Goal: Task Accomplishment & Management: Manage account settings

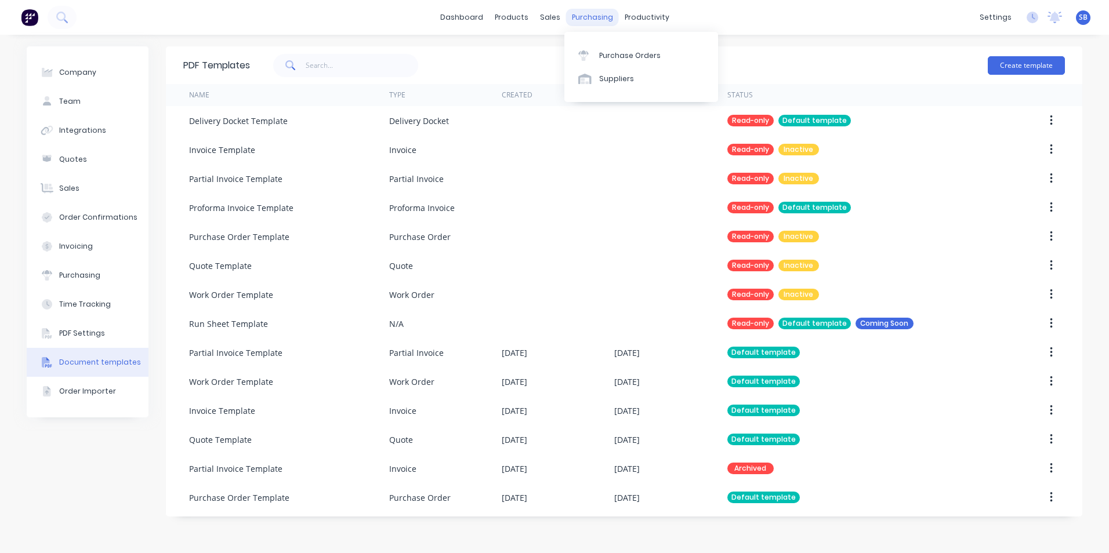
click at [582, 20] on div "purchasing" at bounding box center [592, 17] width 53 height 17
click at [576, 20] on div "purchasing" at bounding box center [592, 17] width 53 height 17
click at [611, 19] on div "purchasing" at bounding box center [592, 17] width 53 height 17
click at [595, 17] on div "purchasing" at bounding box center [592, 17] width 53 height 17
click at [546, 17] on div "sales" at bounding box center [550, 17] width 32 height 17
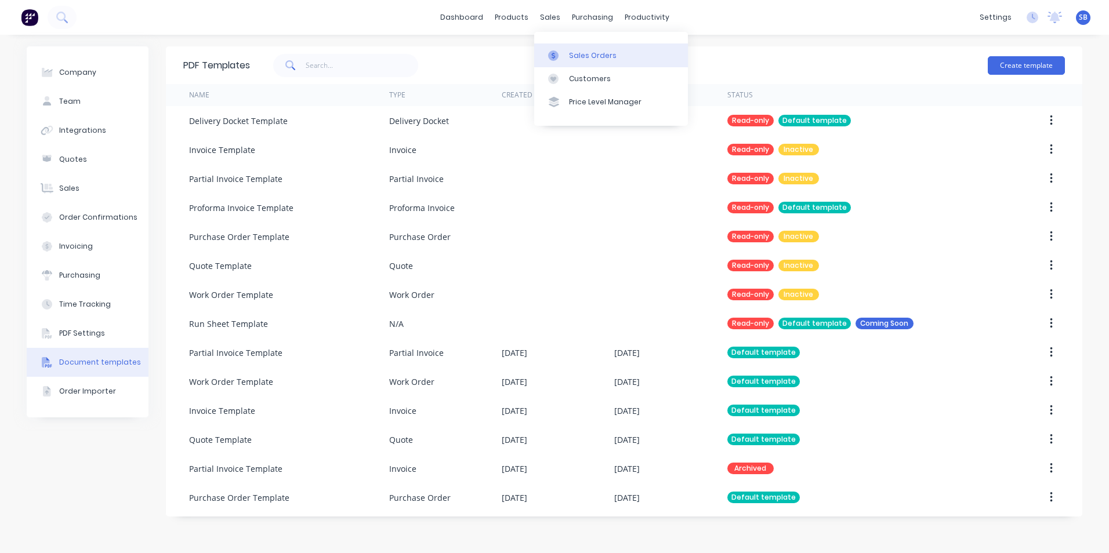
click at [572, 56] on div "Sales Orders" at bounding box center [593, 55] width 48 height 10
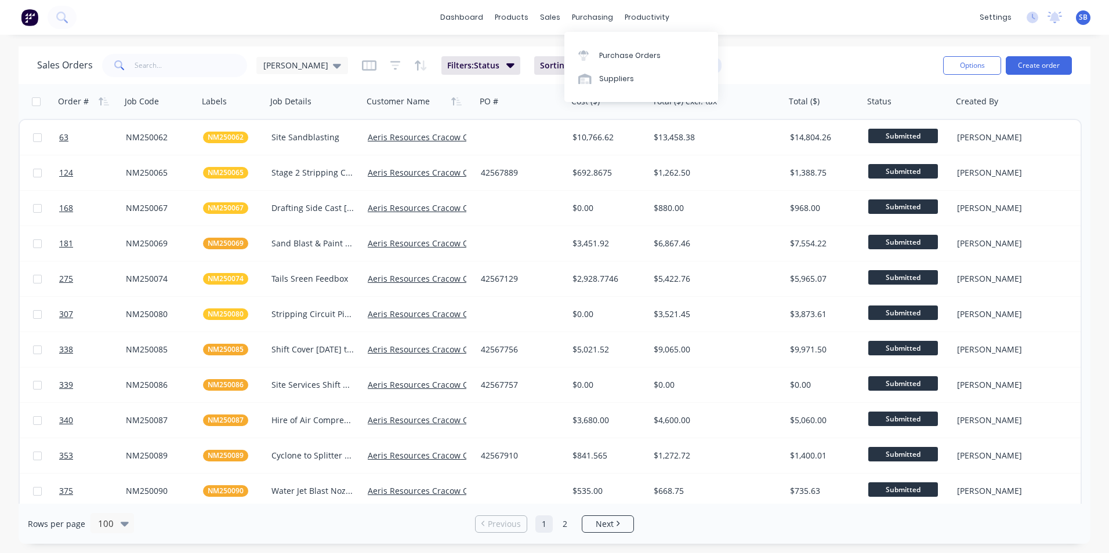
click at [589, 26] on div "purchasing" at bounding box center [592, 17] width 53 height 17
click at [622, 60] on div "Purchase Orders" at bounding box center [629, 55] width 61 height 10
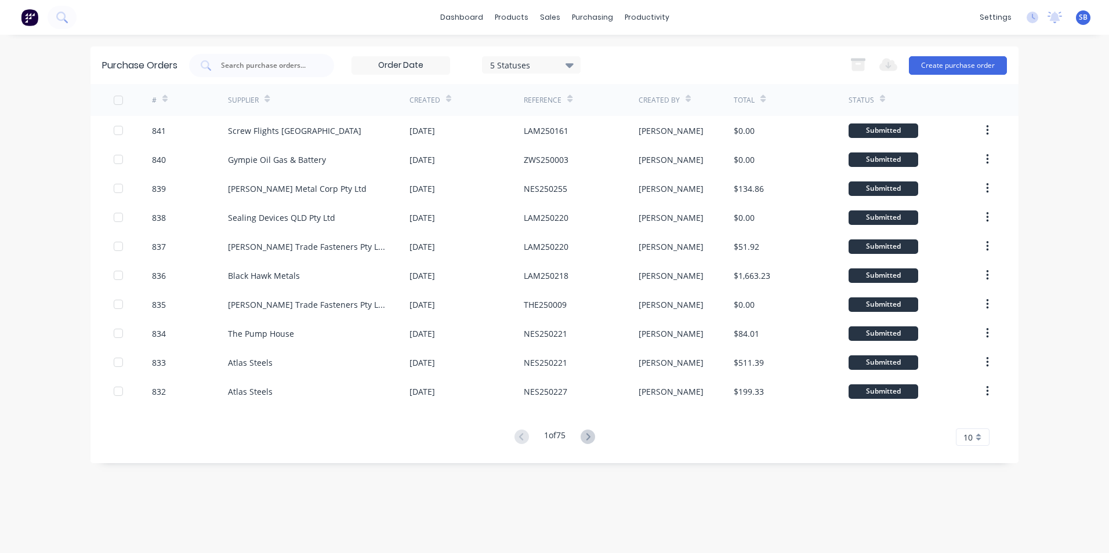
click at [528, 69] on div "5 Statuses" at bounding box center [531, 65] width 83 height 12
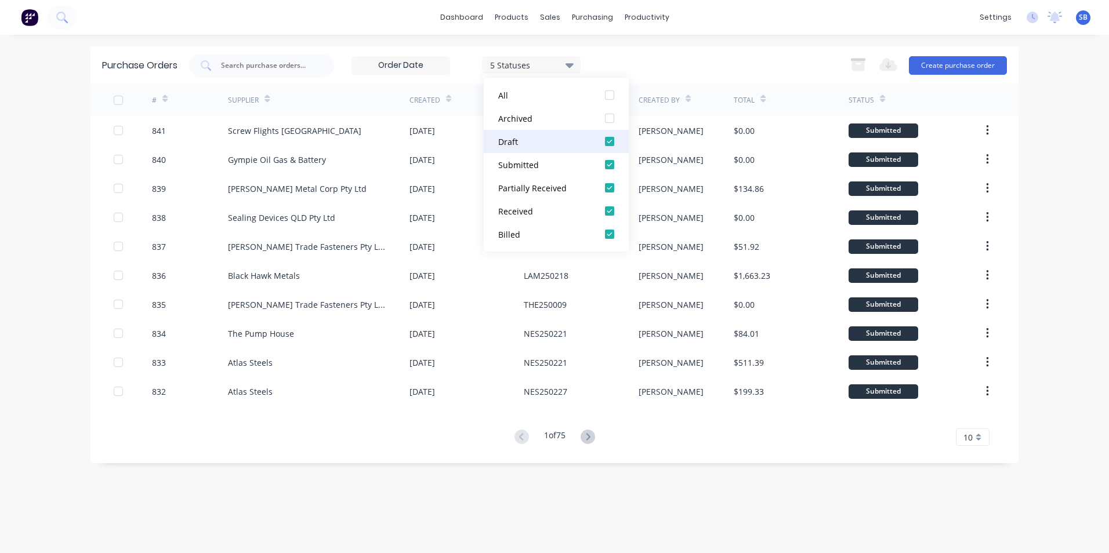
click at [545, 147] on div "Draft" at bounding box center [544, 142] width 93 height 12
click at [546, 168] on div "Submitted" at bounding box center [544, 165] width 93 height 12
click at [547, 238] on div "Billed" at bounding box center [544, 234] width 93 height 12
click at [735, 56] on div "2 Statuses 2 Statuses Export to Excel (XLSX) Create purchase order" at bounding box center [598, 65] width 818 height 23
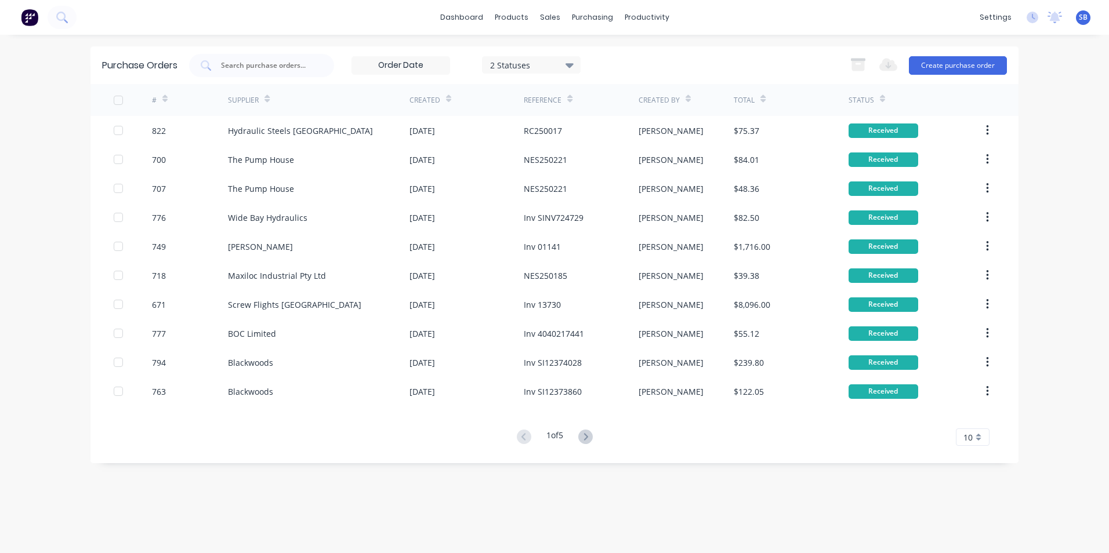
click at [967, 437] on span "10" at bounding box center [967, 437] width 9 height 12
click at [971, 355] on div "20" at bounding box center [972, 357] width 32 height 20
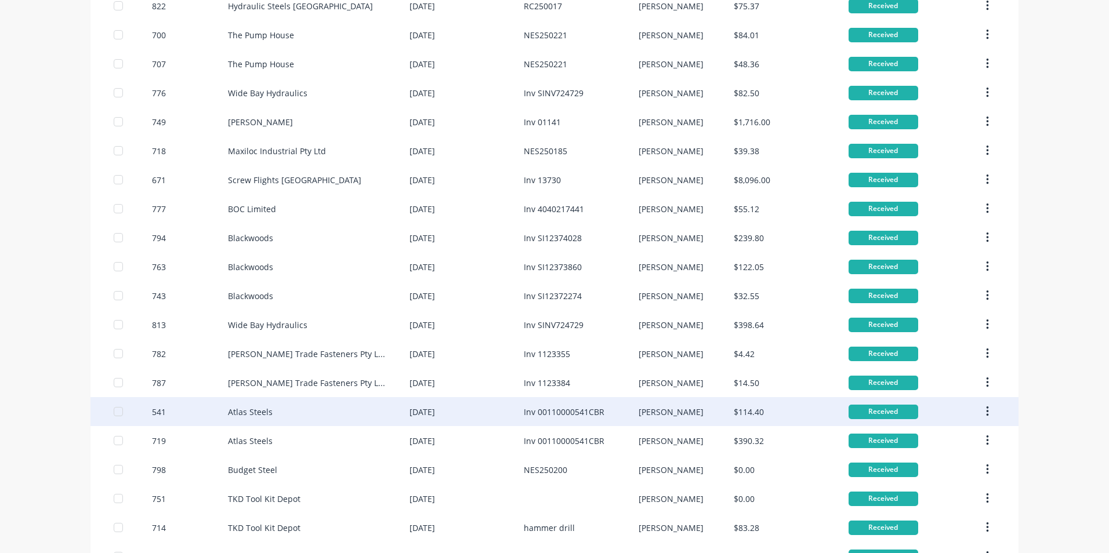
scroll to position [212, 0]
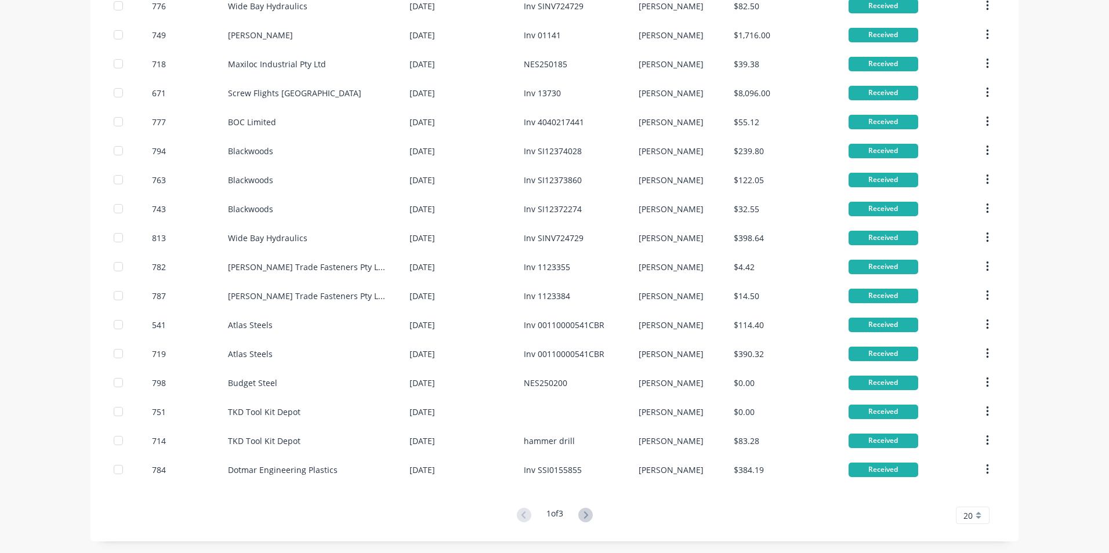
click at [965, 515] on span "20" at bounding box center [967, 516] width 9 height 12
click at [962, 452] on div "25" at bounding box center [972, 455] width 32 height 20
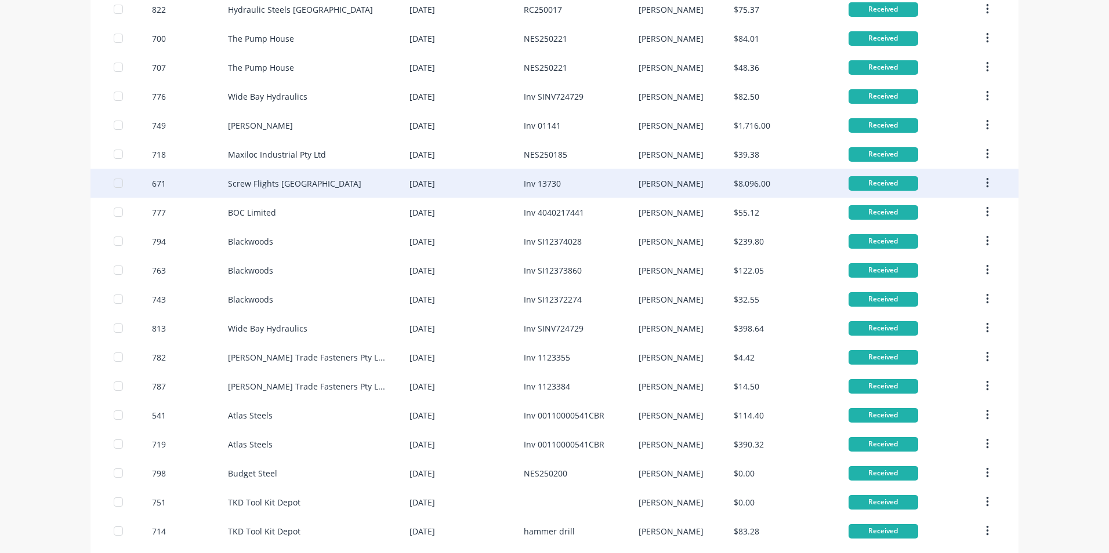
scroll to position [58, 0]
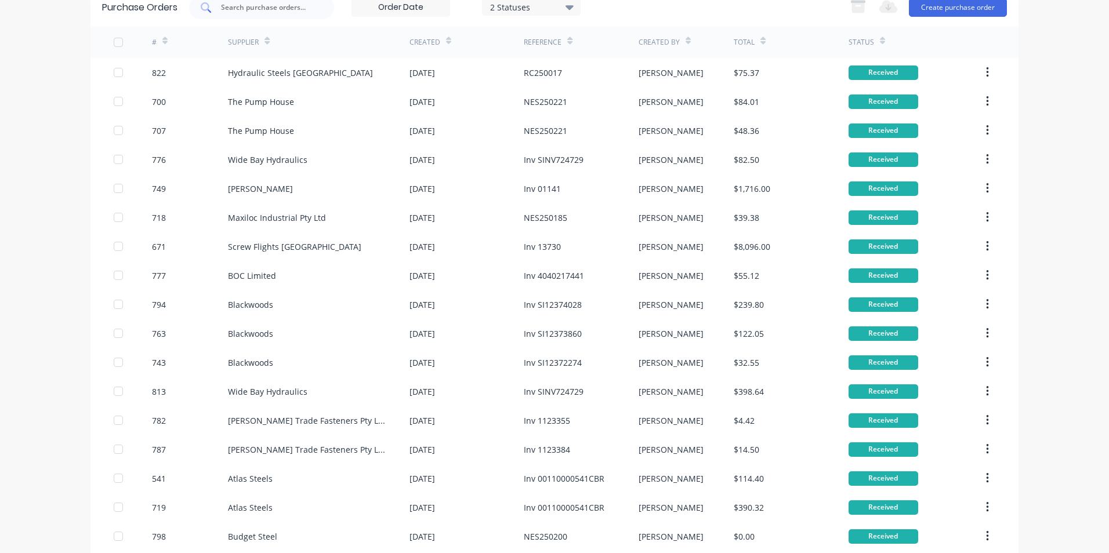
click at [241, 12] on input "text" at bounding box center [268, 8] width 96 height 12
type input "567"
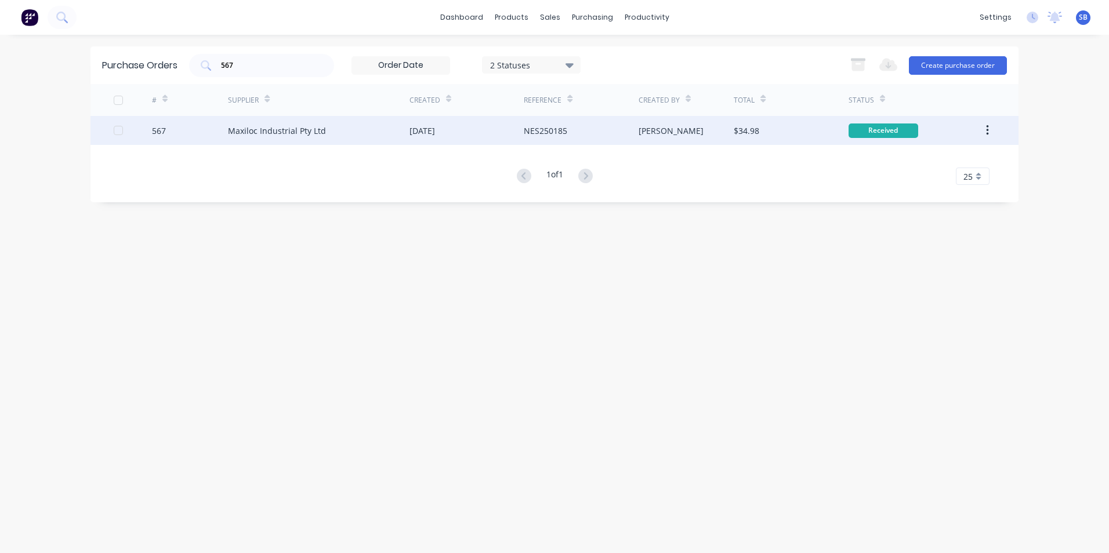
click at [687, 136] on div "[PERSON_NAME]" at bounding box center [686, 130] width 96 height 29
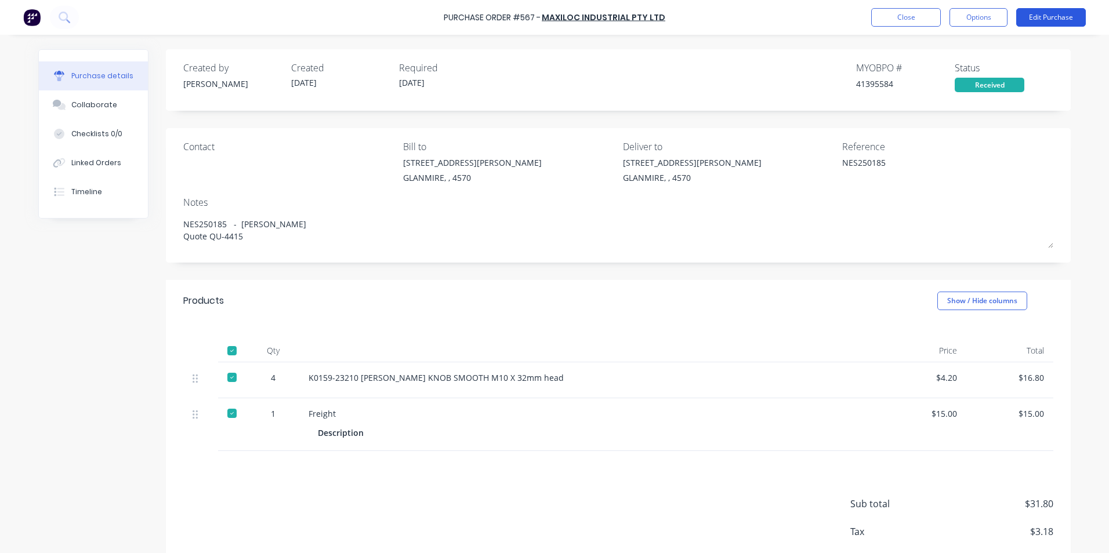
click at [1039, 14] on button "Edit Purchase" at bounding box center [1051, 17] width 70 height 19
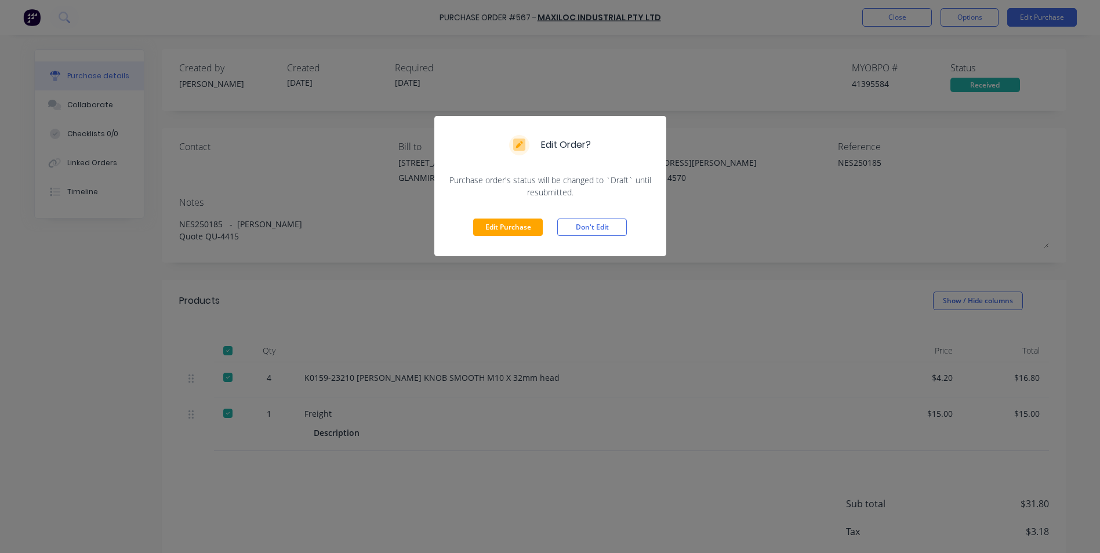
click at [538, 237] on div "Edit Purchase Don't Edit" at bounding box center [550, 227] width 232 height 58
click at [522, 218] on div "Edit Purchase Don't Edit" at bounding box center [550, 227] width 232 height 58
click at [523, 230] on button "Edit Purchase" at bounding box center [508, 227] width 70 height 17
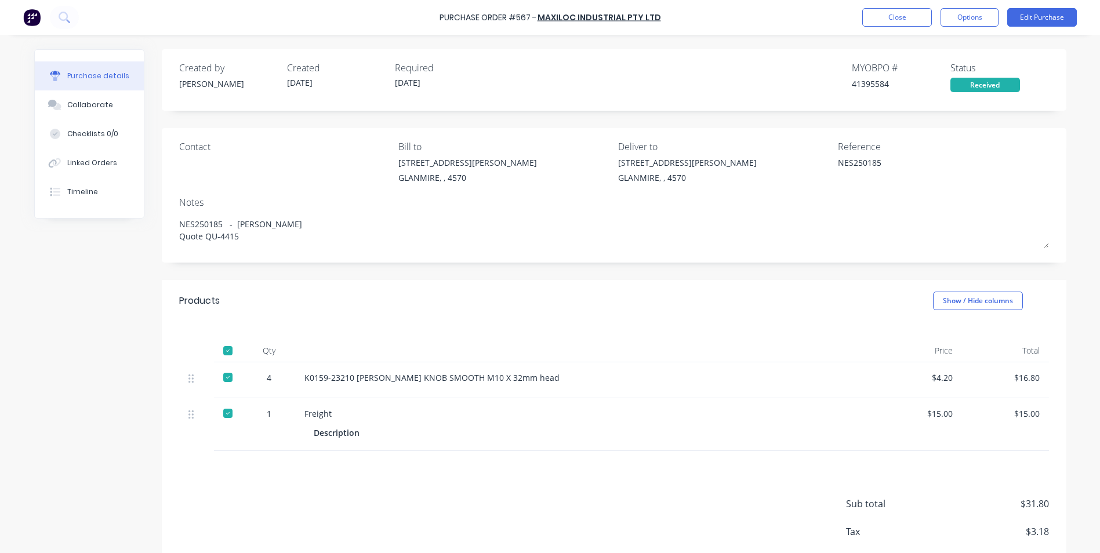
type textarea "x"
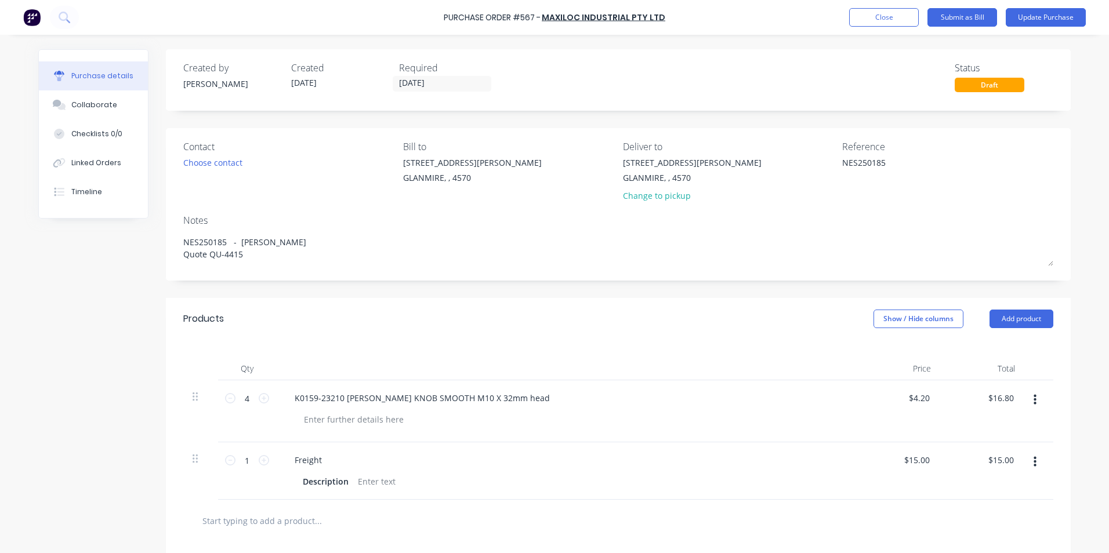
drag, startPoint x: 885, startPoint y: 163, endPoint x: 786, endPoint y: 154, distance: 100.1
click at [790, 154] on div "Contact Choose contact Bill to 9 Dennis Little Drive GLANMIRE, , 4570 Deliver t…" at bounding box center [618, 174] width 870 height 68
type textarea "QU-4415"
type textarea "x"
type textarea "QU-4415"
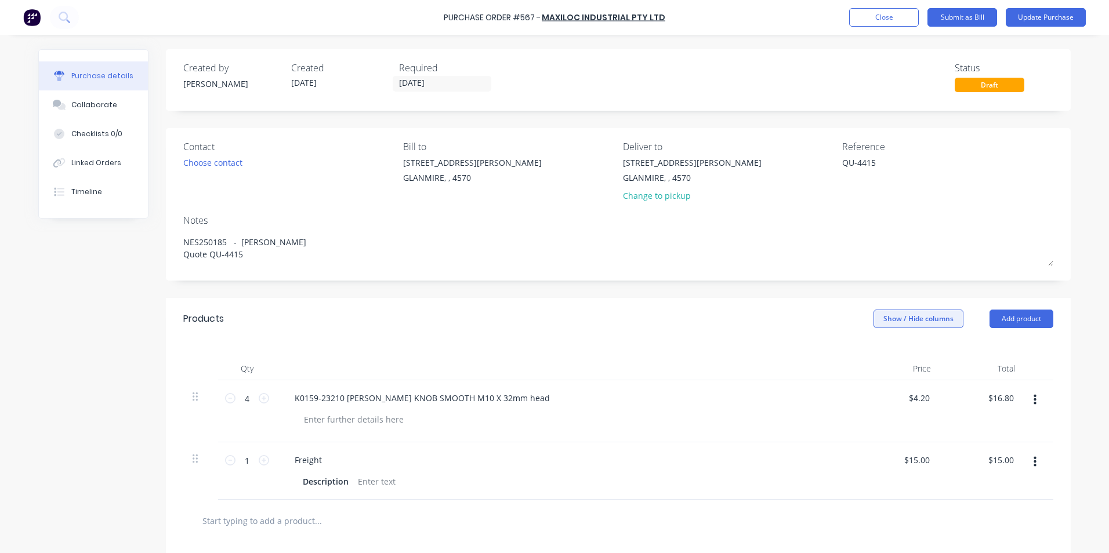
click at [891, 321] on button "Show / Hide columns" at bounding box center [918, 319] width 90 height 19
click at [881, 356] on span at bounding box center [878, 357] width 10 height 10
click at [873, 352] on input "Account" at bounding box center [873, 352] width 0 height 0
click at [843, 399] on span "Purchases - Materials" at bounding box center [831, 399] width 35 height 12
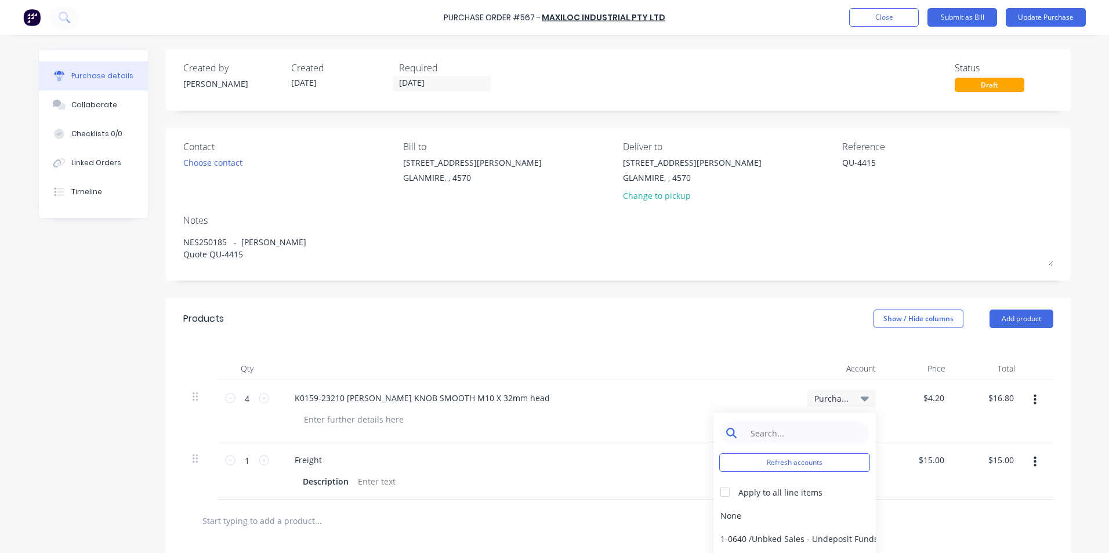
type textarea "x"
click at [811, 435] on input at bounding box center [803, 433] width 119 height 23
type input "MATER"
click at [802, 521] on div "5-0270 / Purchases - Materials" at bounding box center [794, 515] width 162 height 23
click at [822, 453] on div "Freight & Cartage" at bounding box center [841, 460] width 68 height 17
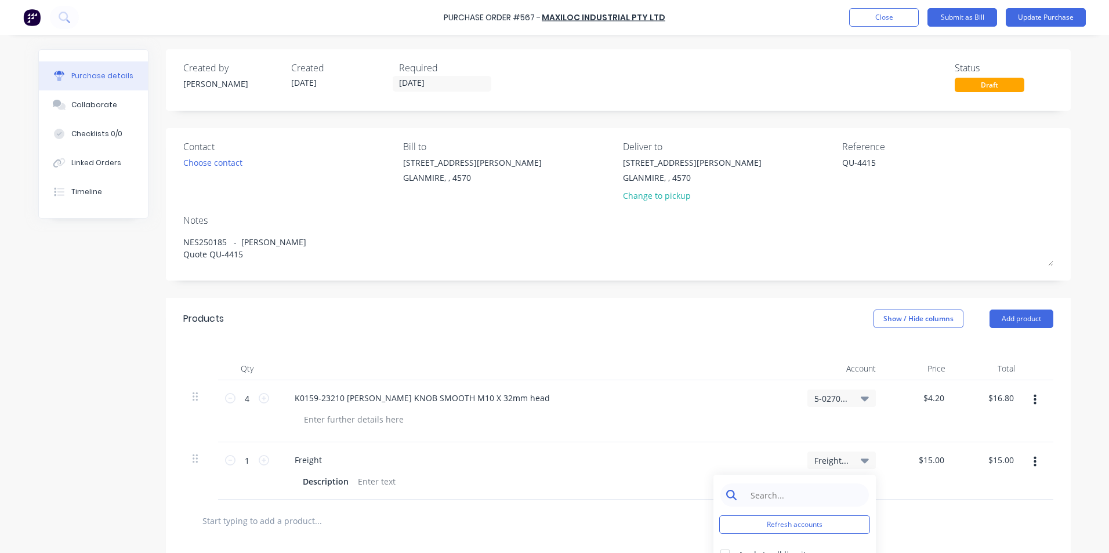
type textarea "x"
click at [804, 490] on input at bounding box center [803, 495] width 119 height 23
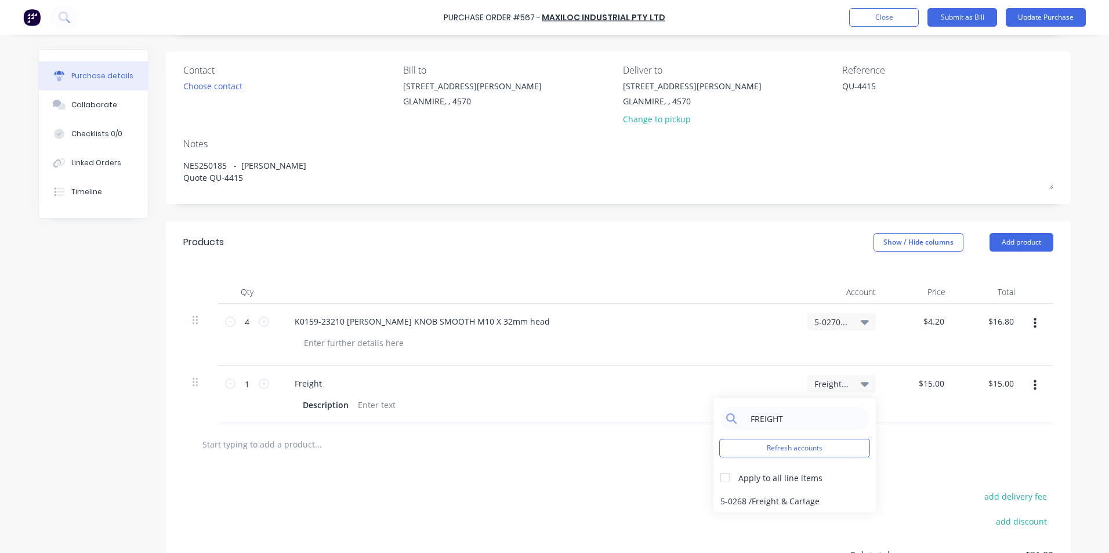
scroll to position [191, 0]
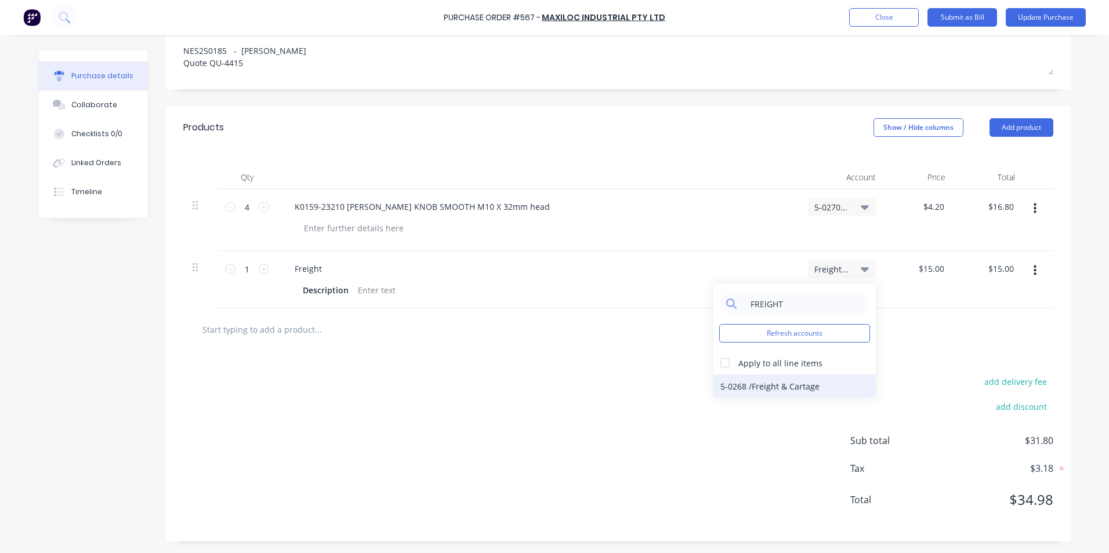
type input "FREIGHT"
click at [816, 383] on div "5-0268 / Freight & Cartage" at bounding box center [794, 386] width 162 height 23
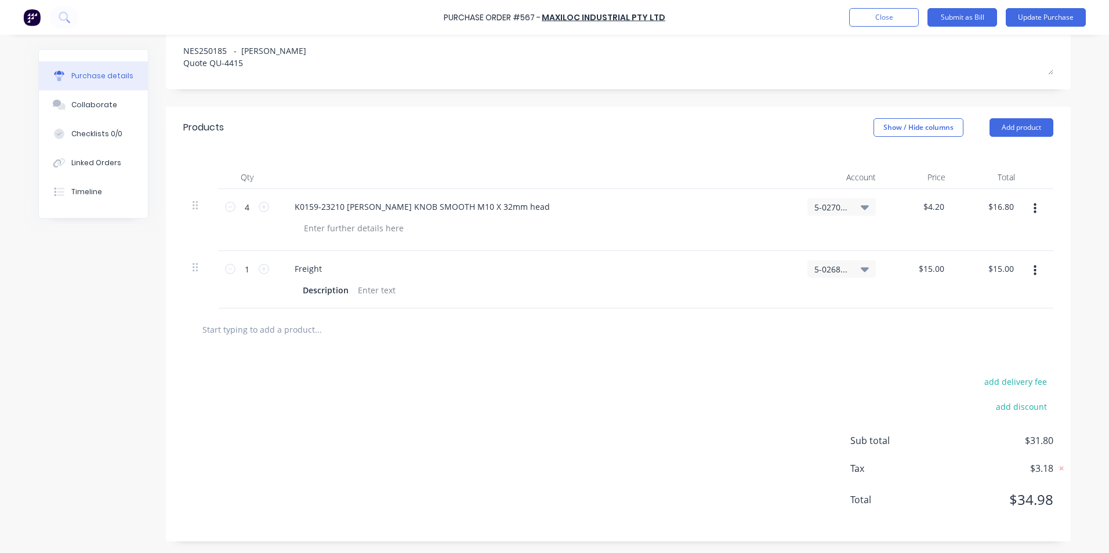
click at [855, 384] on div "add delivery fee" at bounding box center [951, 381] width 203 height 15
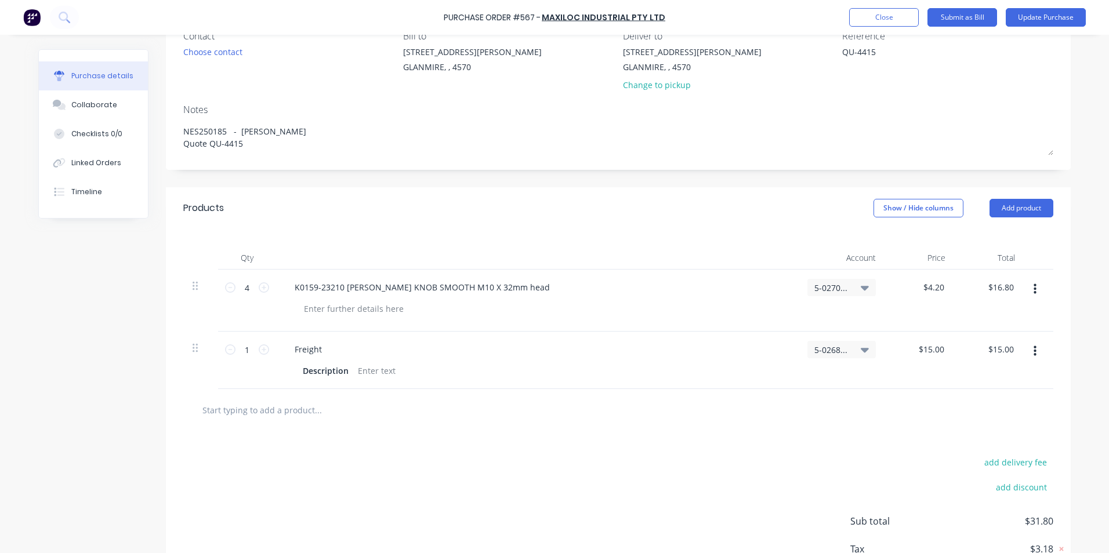
scroll to position [0, 0]
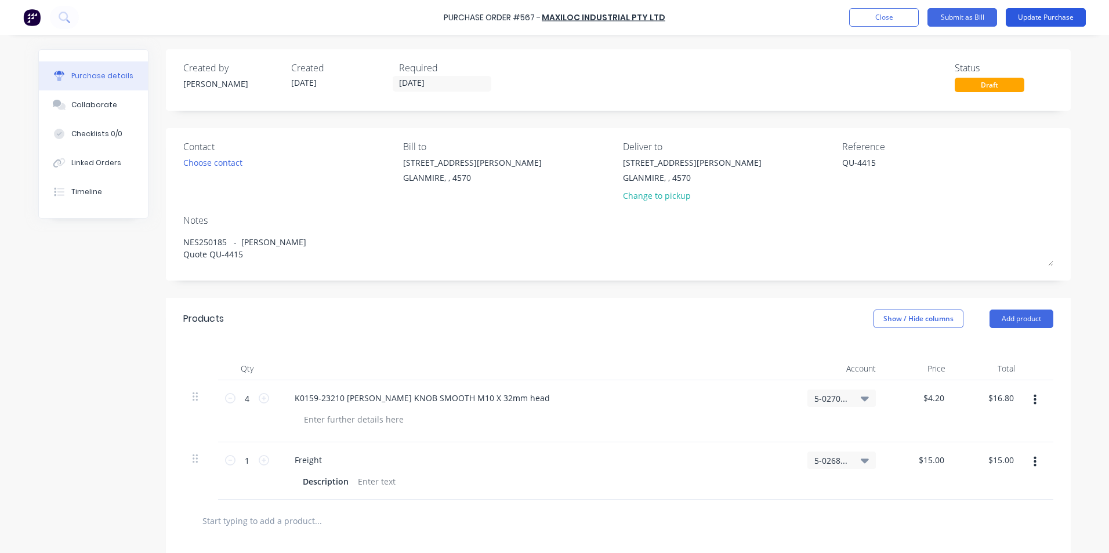
click at [1048, 14] on button "Update Purchase" at bounding box center [1045, 17] width 80 height 19
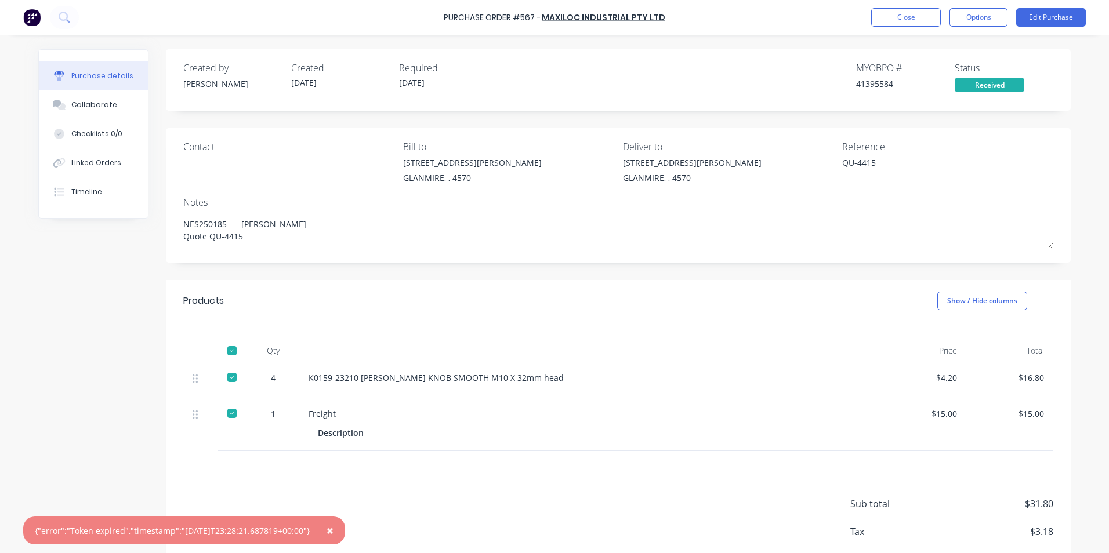
click at [977, 16] on button "Options" at bounding box center [978, 17] width 58 height 19
click at [333, 528] on span "×" at bounding box center [329, 530] width 7 height 16
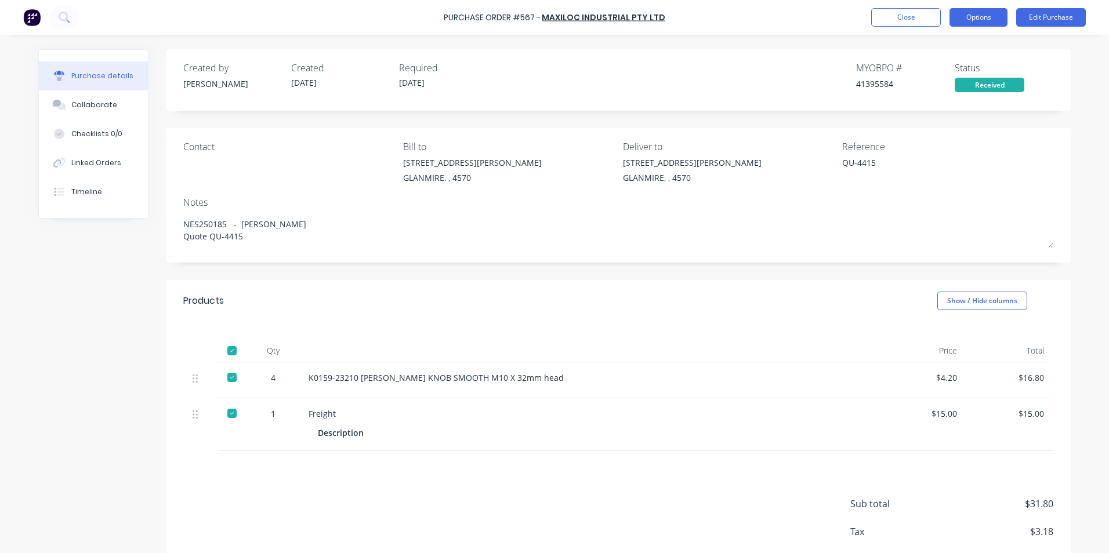
click at [983, 11] on button "Options" at bounding box center [978, 17] width 58 height 19
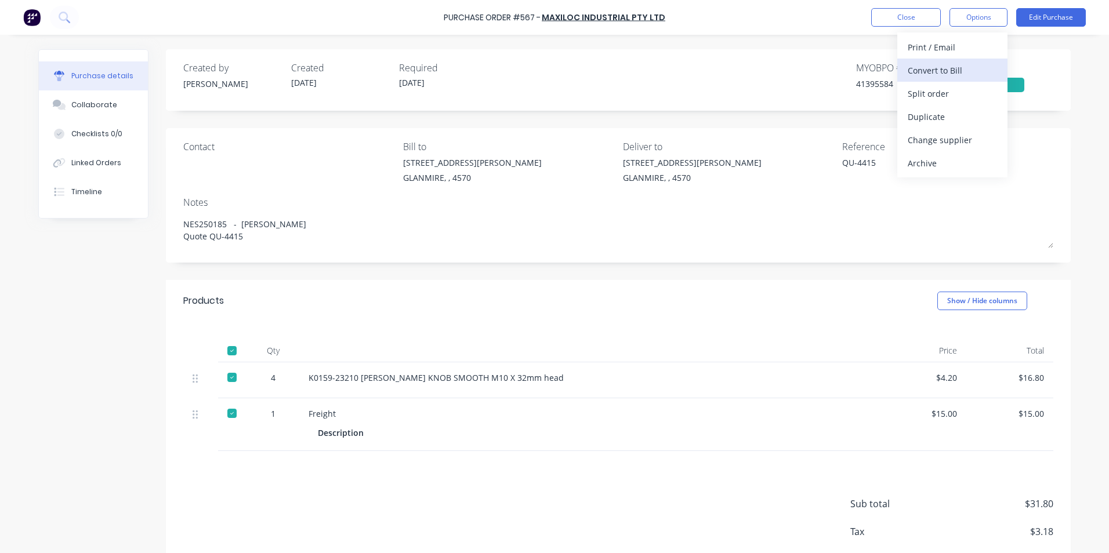
click at [952, 70] on div "Convert to Bill" at bounding box center [951, 70] width 89 height 17
type textarea "x"
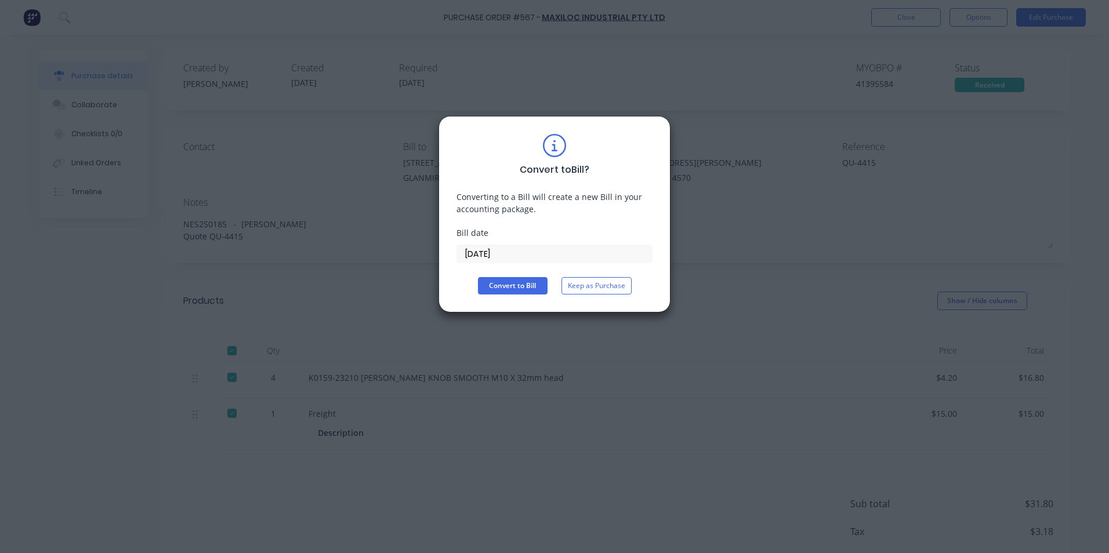
click at [582, 250] on input "[DATE]" at bounding box center [554, 253] width 195 height 17
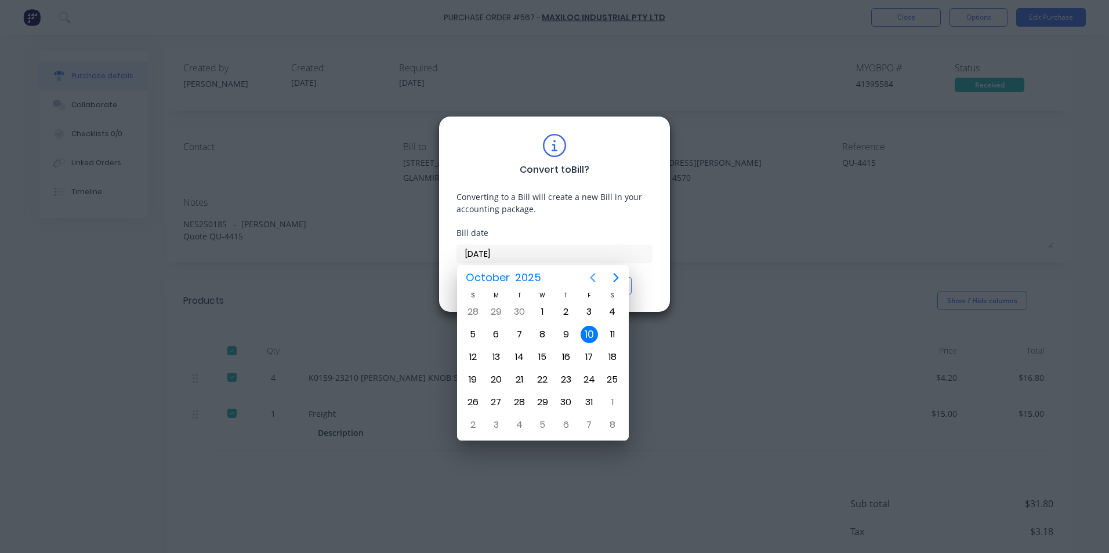
click at [590, 276] on icon "Previous page" at bounding box center [593, 278] width 14 height 14
click at [543, 325] on div "10" at bounding box center [542, 335] width 23 height 22
type input "[DATE]"
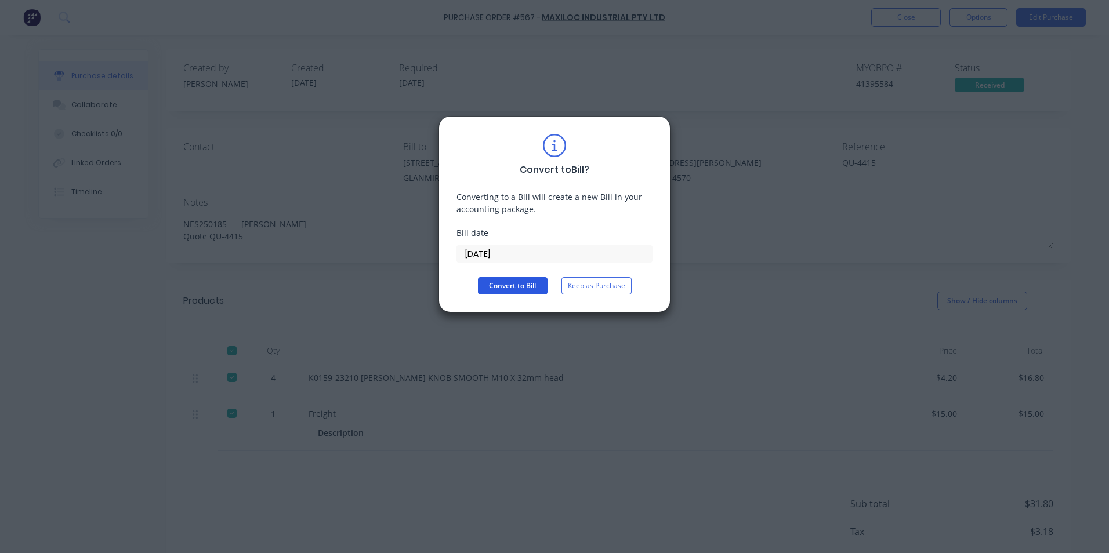
click at [528, 288] on button "Convert to Bill" at bounding box center [513, 285] width 70 height 17
type textarea "x"
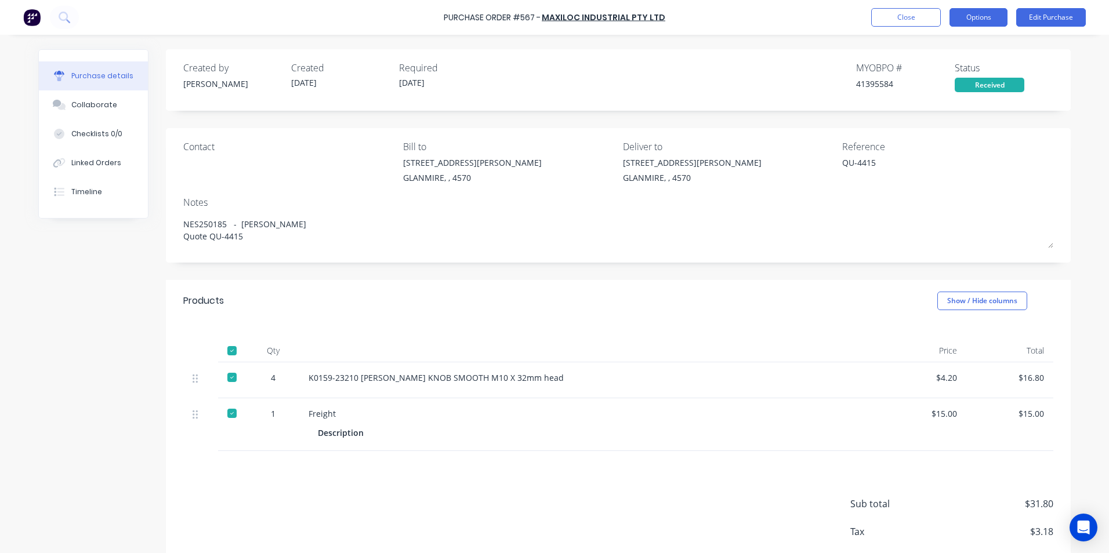
click at [989, 20] on button "Options" at bounding box center [978, 17] width 58 height 19
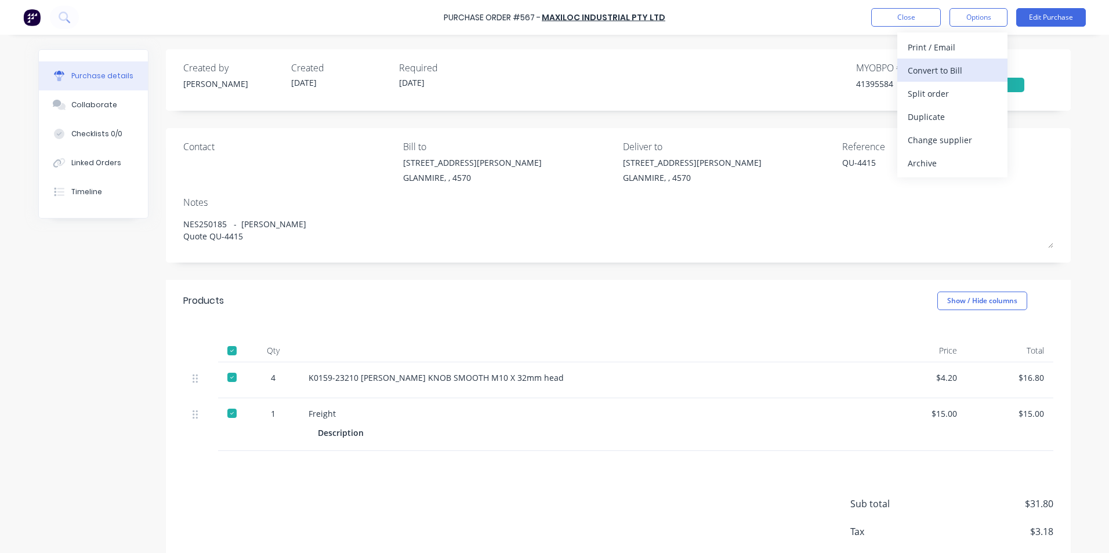
click at [957, 69] on div "Convert to Bill" at bounding box center [951, 70] width 89 height 17
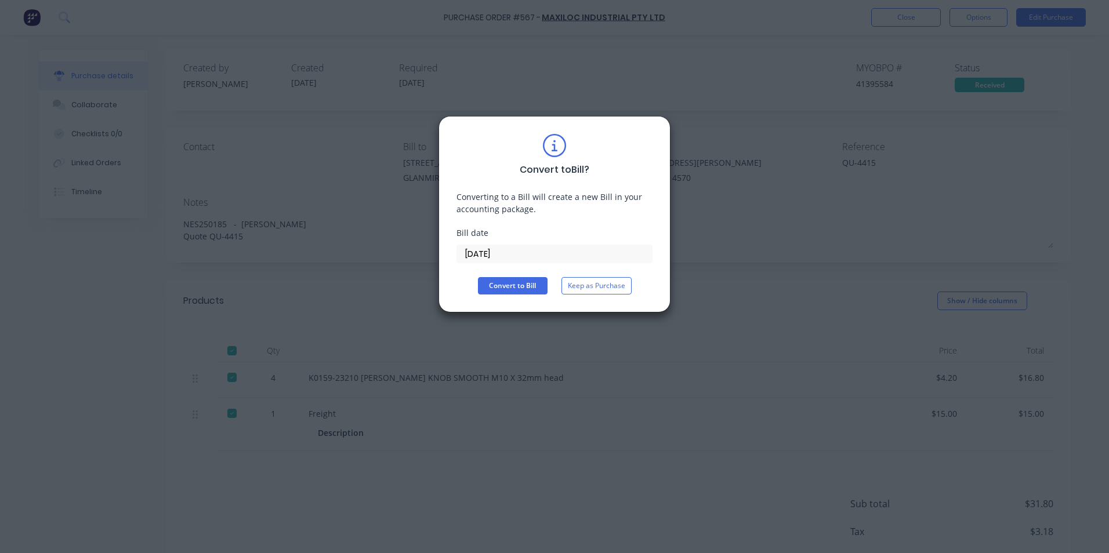
click at [475, 252] on input "[DATE]" at bounding box center [554, 253] width 195 height 17
type textarea "x"
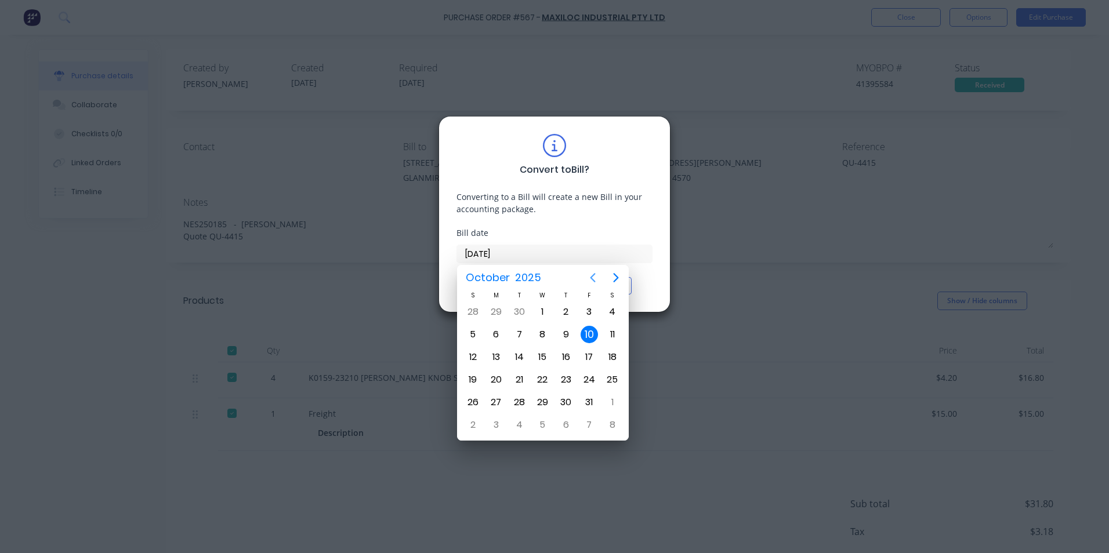
click at [594, 275] on icon "Previous page" at bounding box center [592, 277] width 5 height 9
click at [544, 331] on div "10" at bounding box center [542, 334] width 17 height 17
type input "[DATE]"
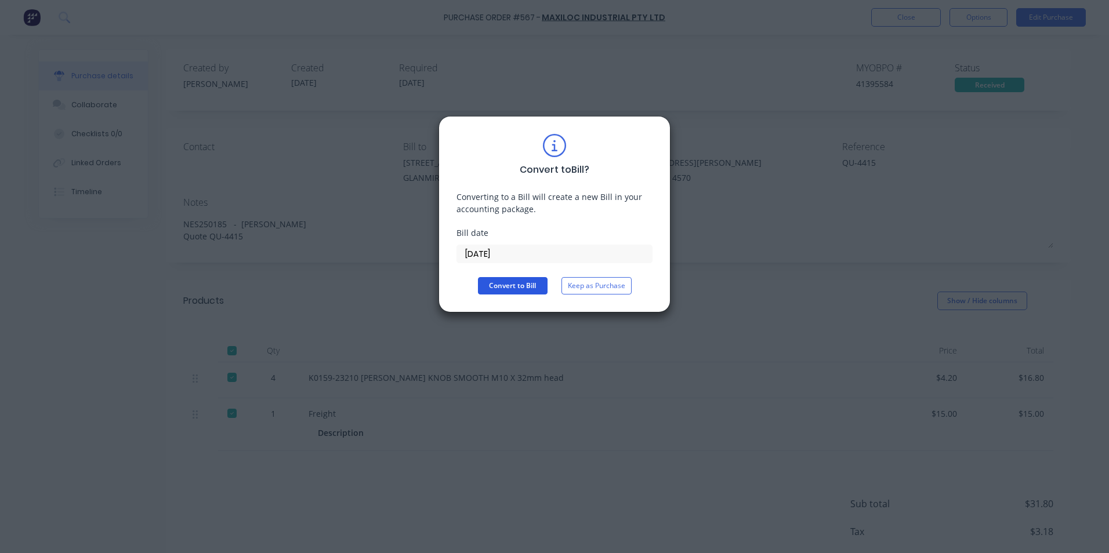
click at [518, 282] on button "Convert to Bill" at bounding box center [513, 285] width 70 height 17
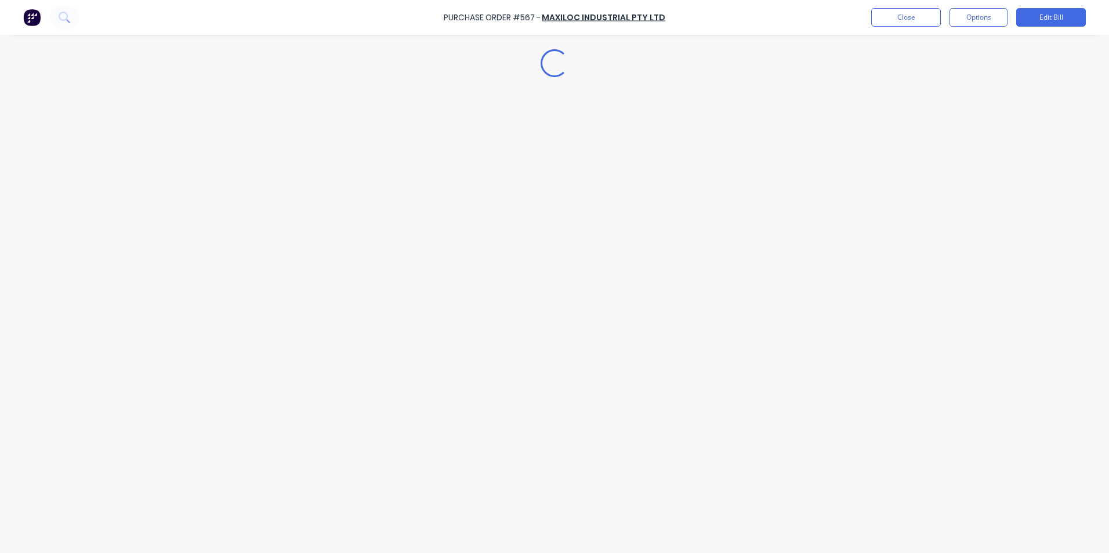
type textarea "x"
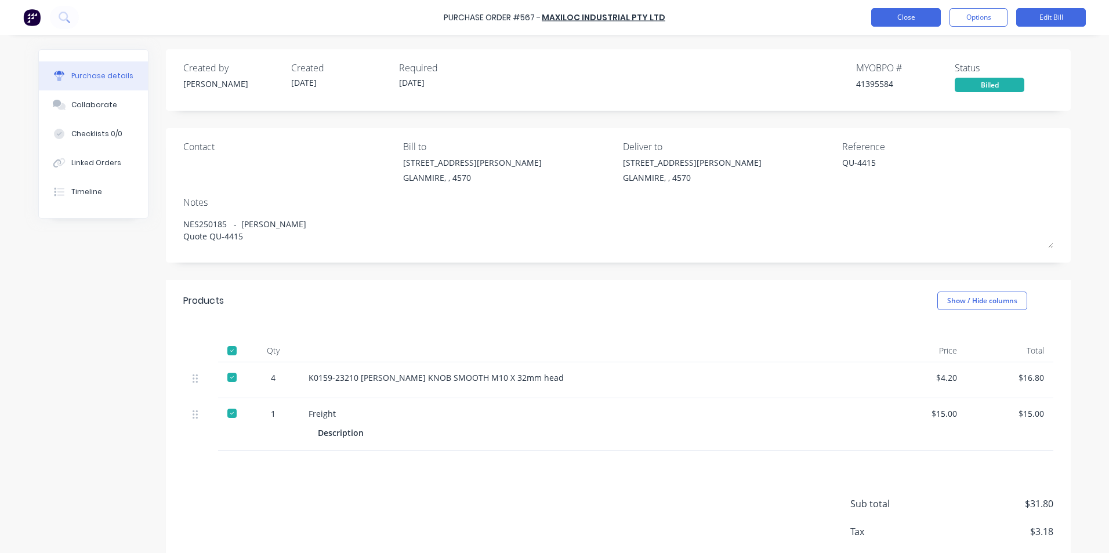
click at [912, 13] on button "Close" at bounding box center [906, 17] width 70 height 19
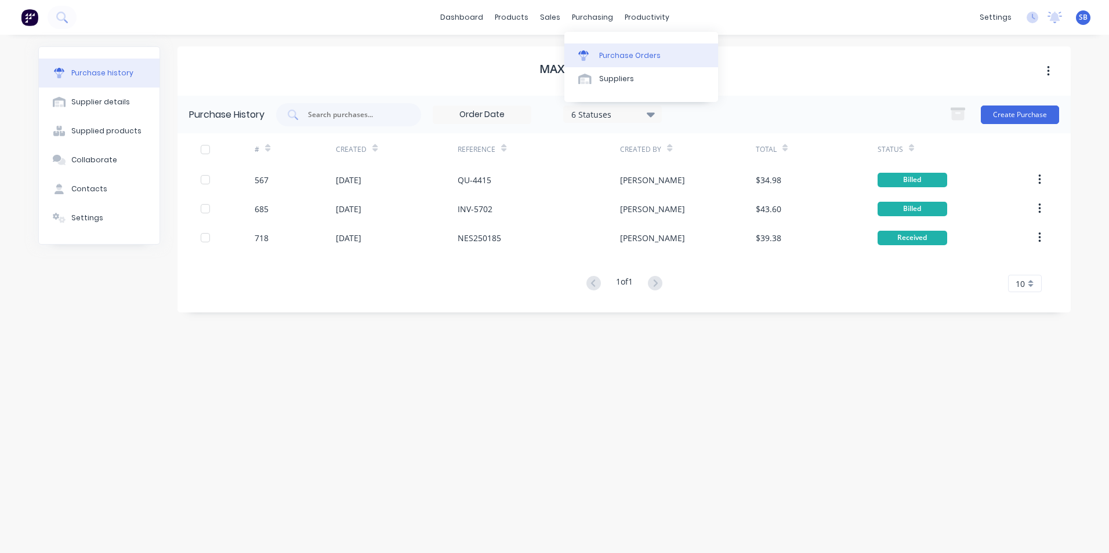
click at [598, 55] on link "Purchase Orders" at bounding box center [641, 54] width 154 height 23
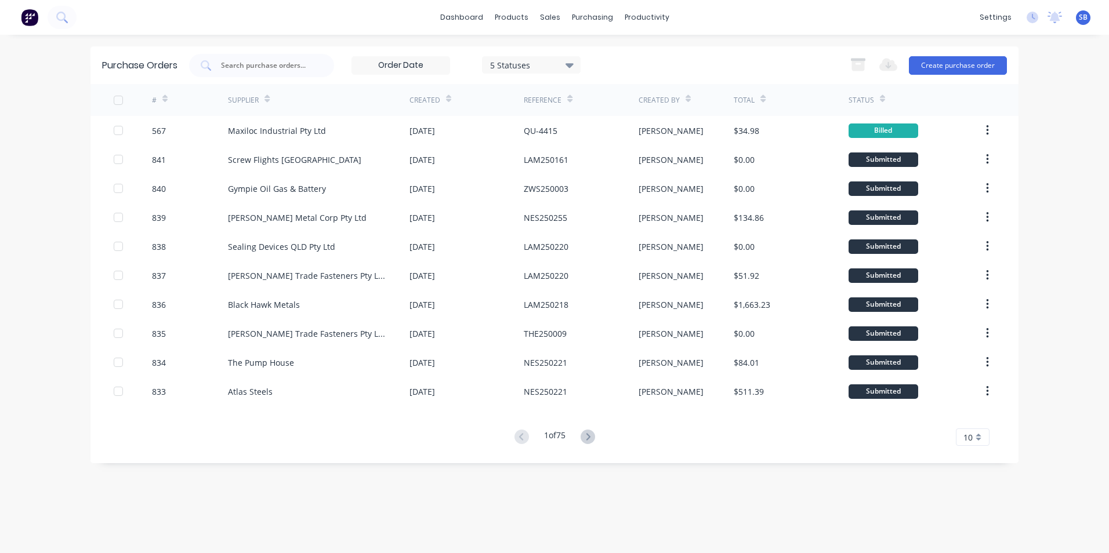
click at [528, 70] on div "5 Statuses" at bounding box center [531, 65] width 83 height 12
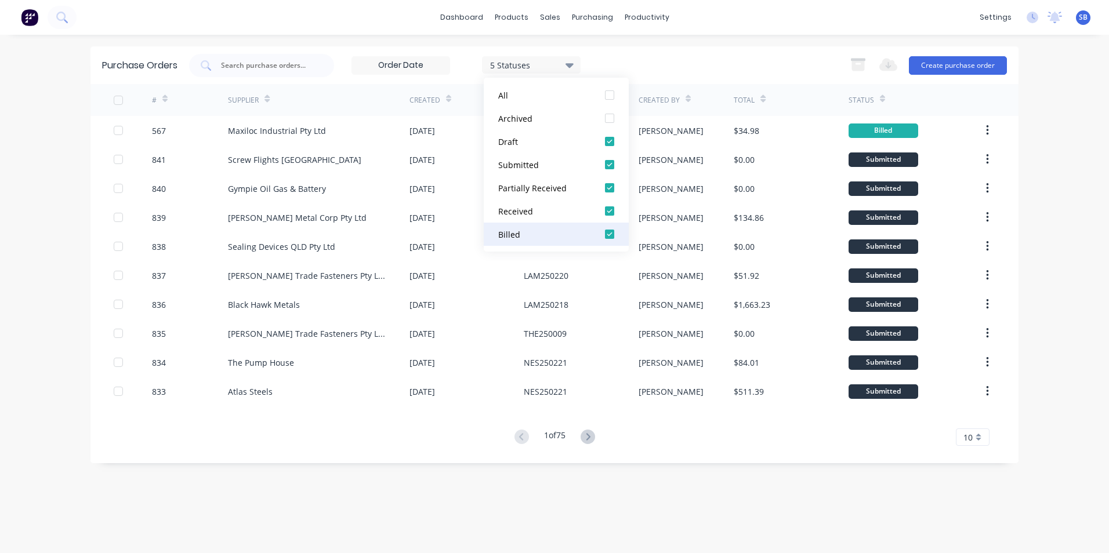
click at [525, 231] on div "Billed" at bounding box center [544, 234] width 93 height 12
click at [518, 162] on div "Submitted" at bounding box center [544, 165] width 93 height 12
click at [520, 147] on div "Draft" at bounding box center [544, 142] width 93 height 12
click at [787, 55] on div "2 Statuses 2 Statuses Export to Excel (XLSX) Create purchase order" at bounding box center [598, 65] width 818 height 23
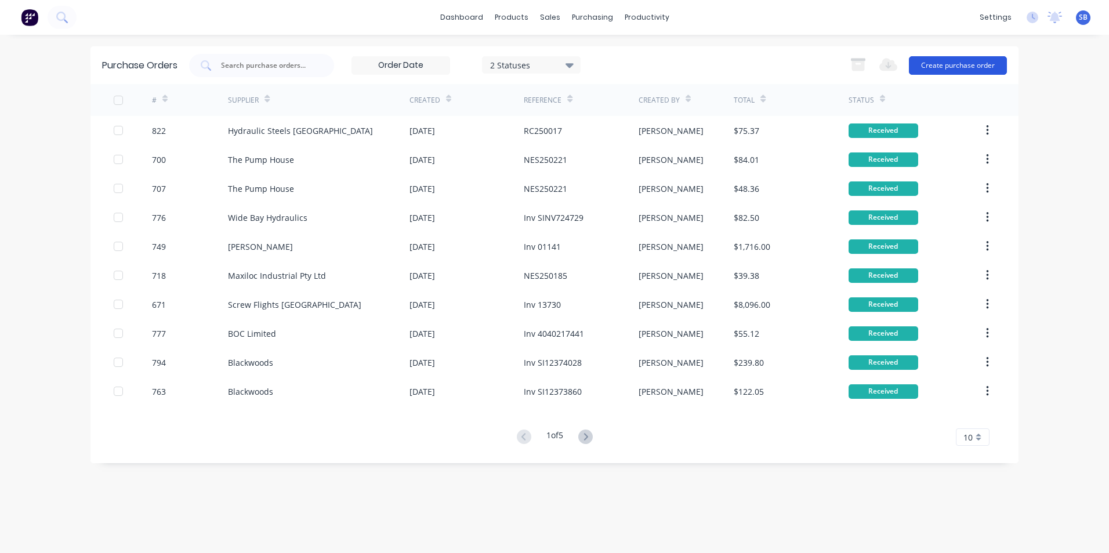
click at [965, 74] on button "Create purchase order" at bounding box center [958, 65] width 98 height 19
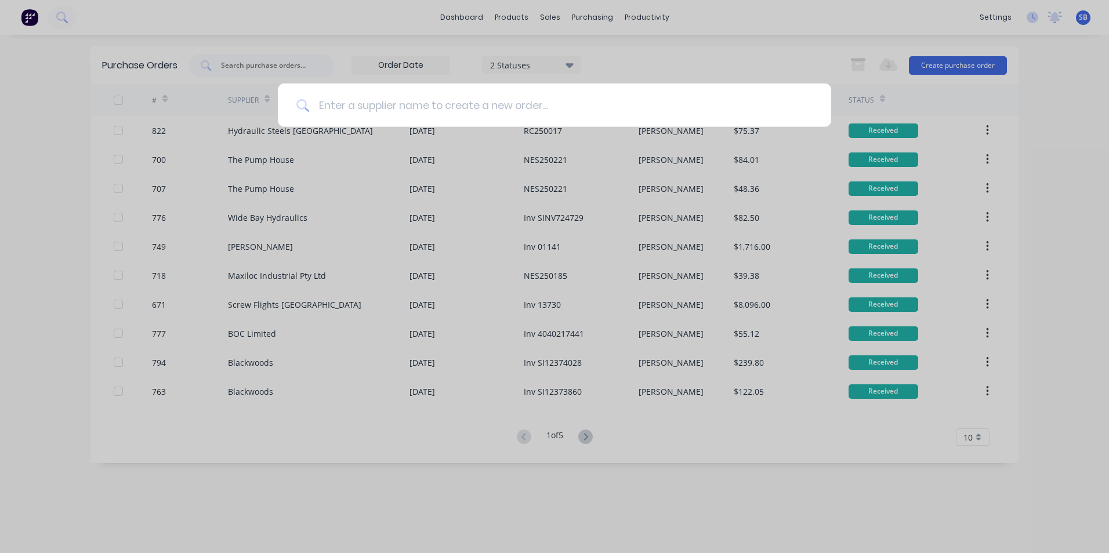
click at [556, 92] on input at bounding box center [560, 105] width 503 height 43
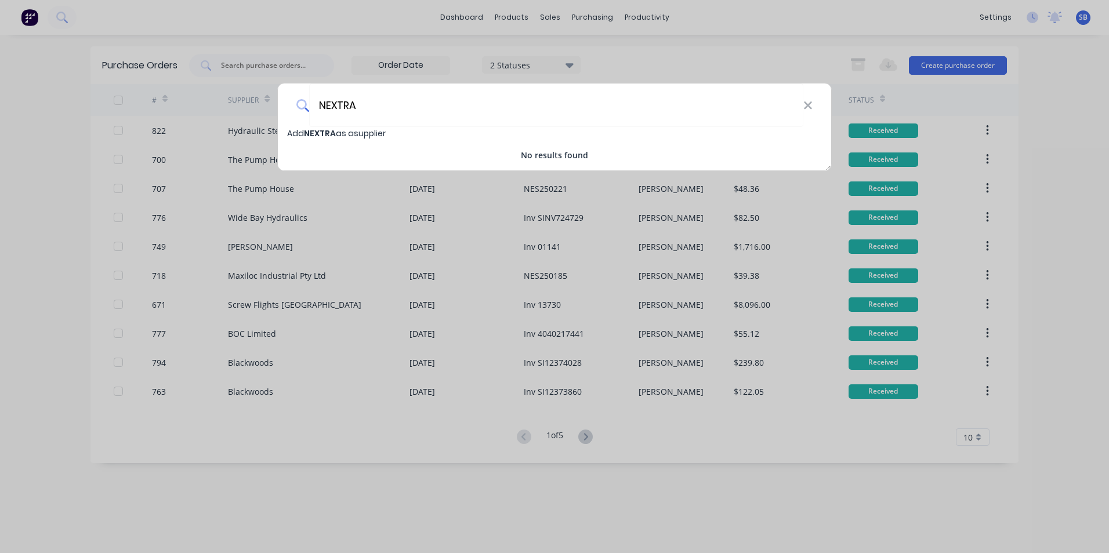
drag, startPoint x: 366, startPoint y: 101, endPoint x: 259, endPoint y: 89, distance: 108.0
click at [259, 89] on div "NEXTRA Add NEXTRA as a supplier No results found" at bounding box center [554, 276] width 1109 height 553
type input "N"
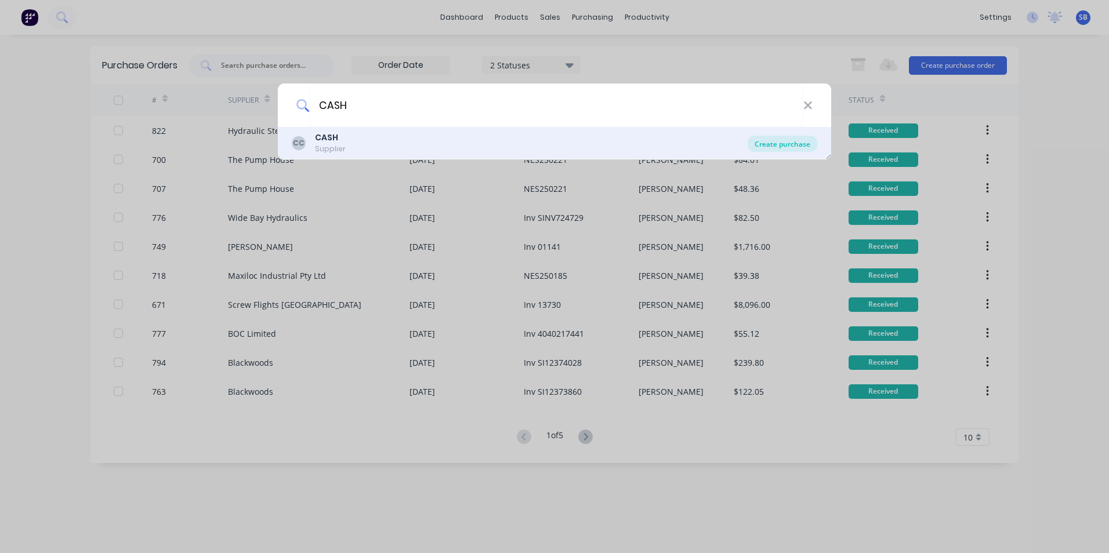
type input "CASH"
click at [809, 141] on div "Create purchase" at bounding box center [782, 144] width 70 height 16
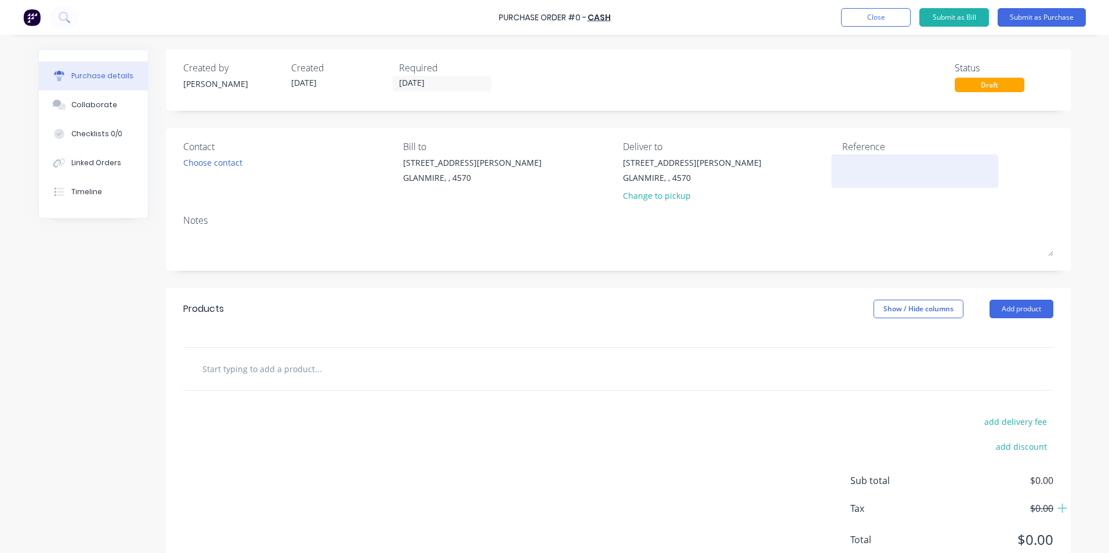
click at [910, 170] on textarea at bounding box center [914, 170] width 145 height 26
type textarea "6"
type textarea "654AF3G4D3S5G4"
type textarea "x"
type textarea "654AF3G4D3S5G4"
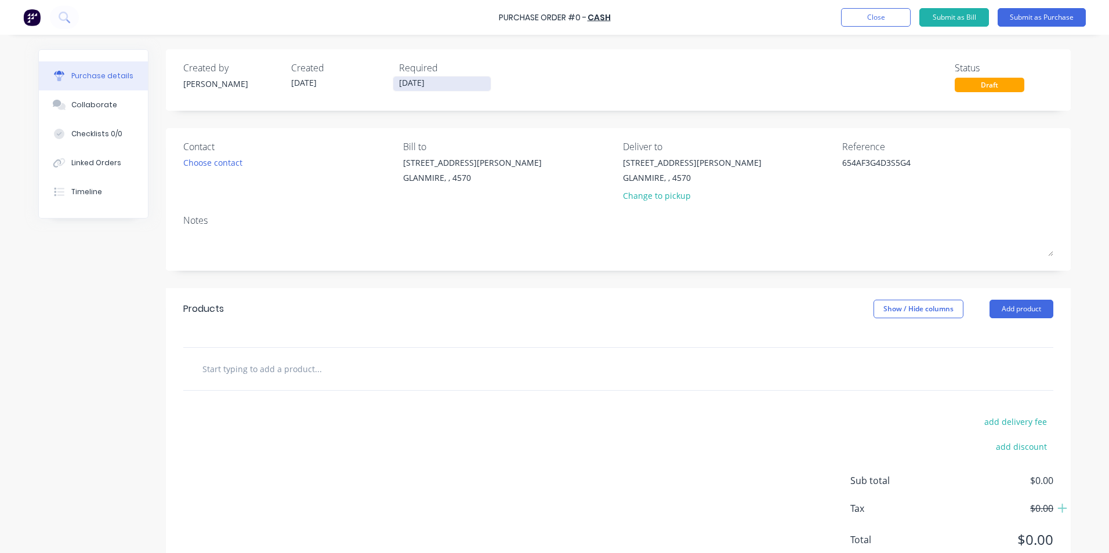
click at [451, 79] on input "[DATE]" at bounding box center [441, 84] width 97 height 14
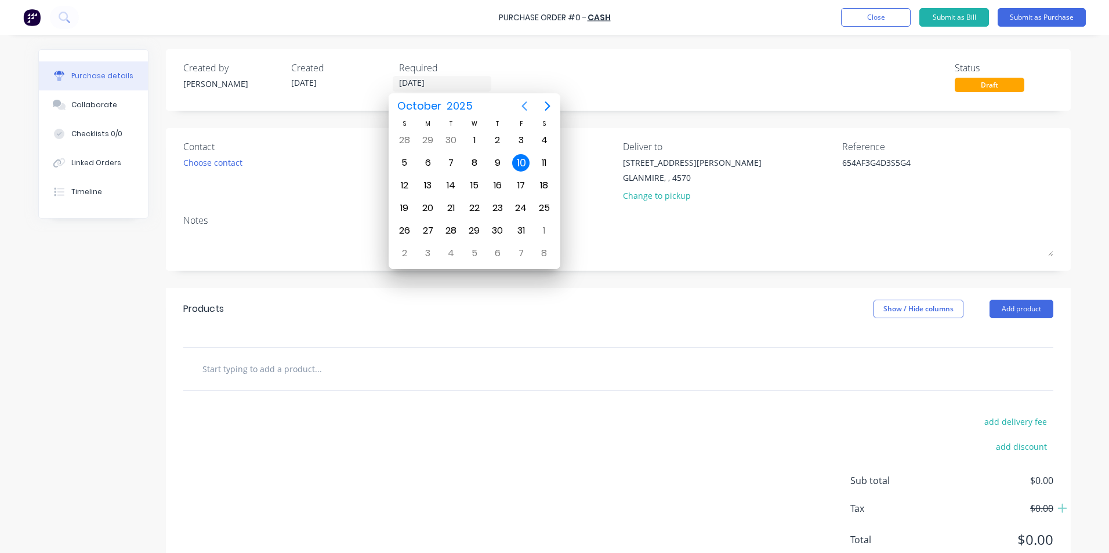
click at [525, 108] on icon "Previous page" at bounding box center [524, 105] width 5 height 9
click at [433, 205] on div "22" at bounding box center [427, 207] width 17 height 17
type textarea "x"
type input "[DATE]"
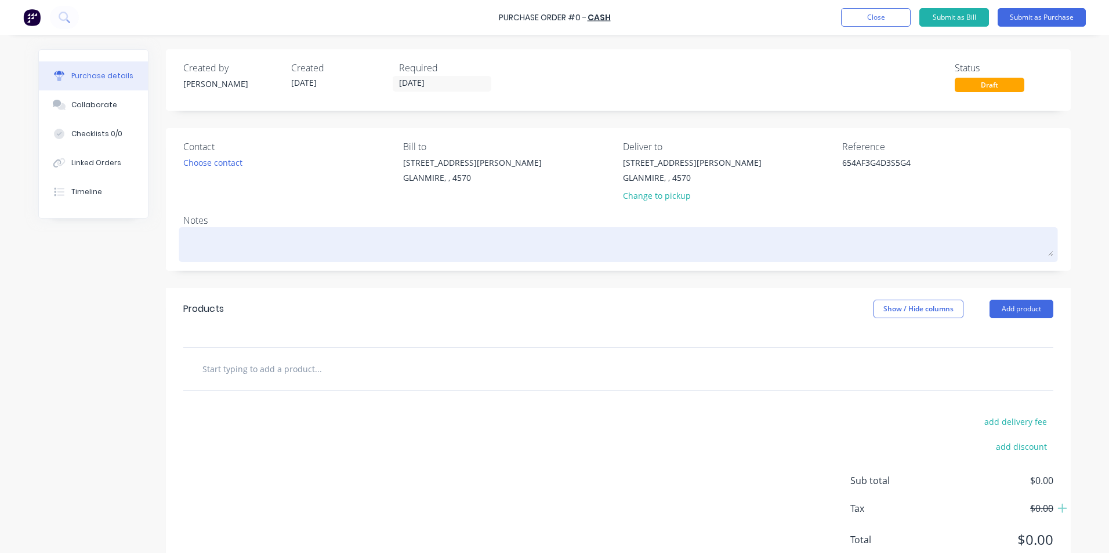
click at [314, 235] on textarea at bounding box center [618, 243] width 870 height 26
type textarea "x"
type textarea "S"
type textarea "x"
type textarea "ST"
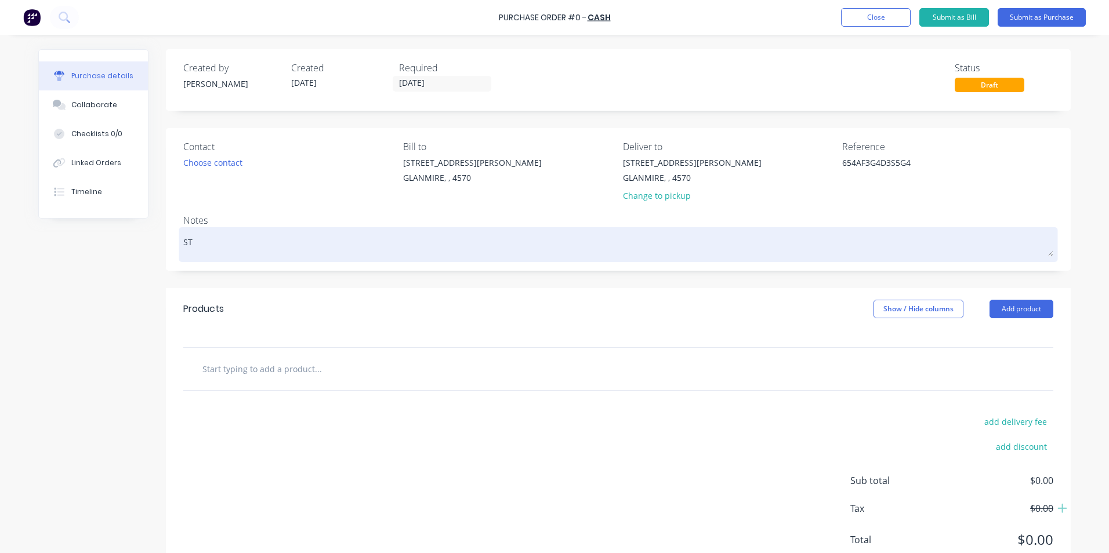
type textarea "x"
type textarea "STA"
type textarea "x"
type textarea "STAT"
type textarea "x"
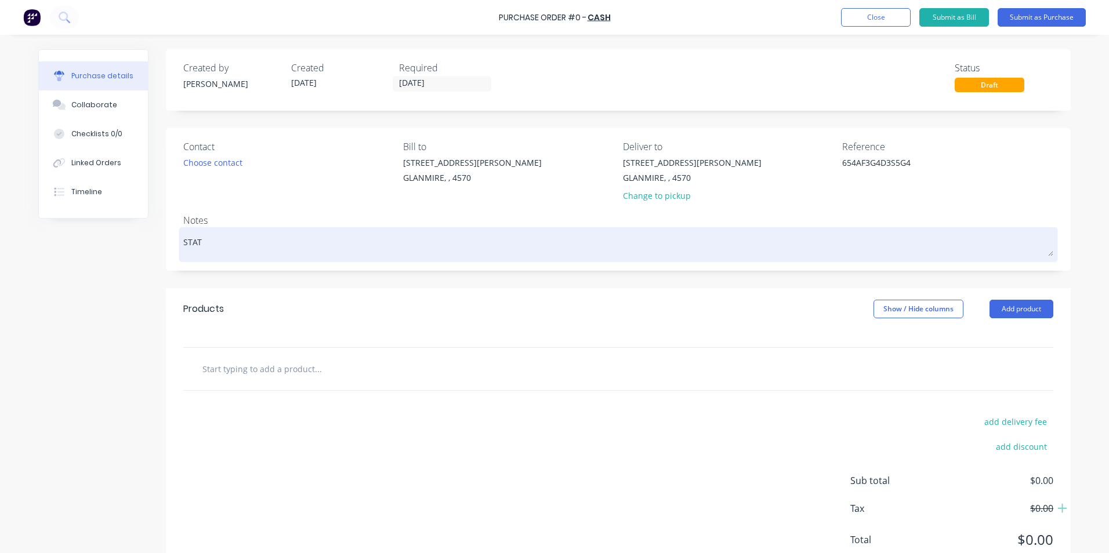
type textarea "STATI"
type textarea "x"
type textarea "STATIO"
type textarea "x"
type textarea "STATION"
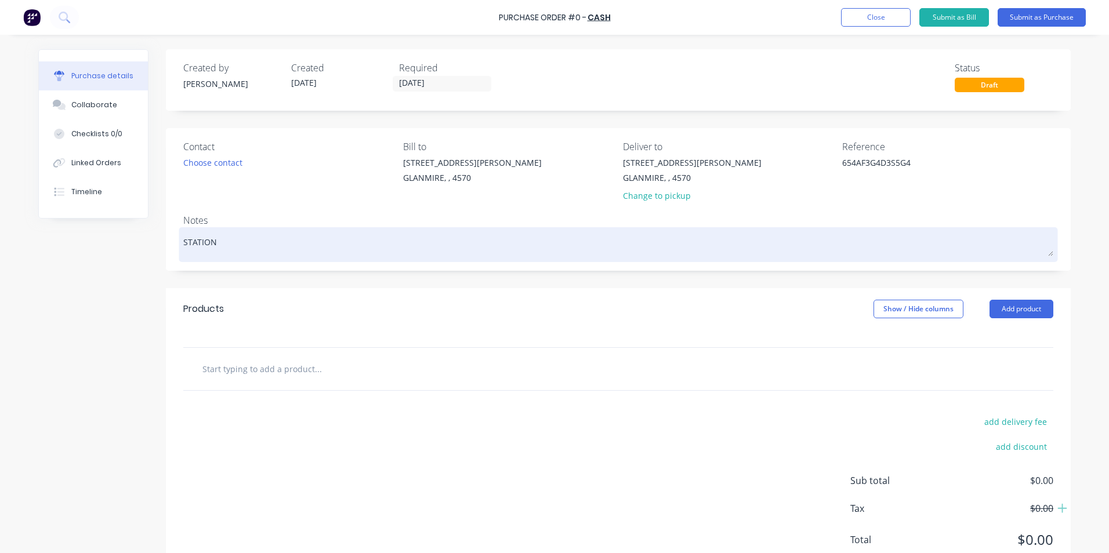
type textarea "x"
type textarea "STATIONA"
type textarea "x"
type textarea "STATIONAR"
type textarea "x"
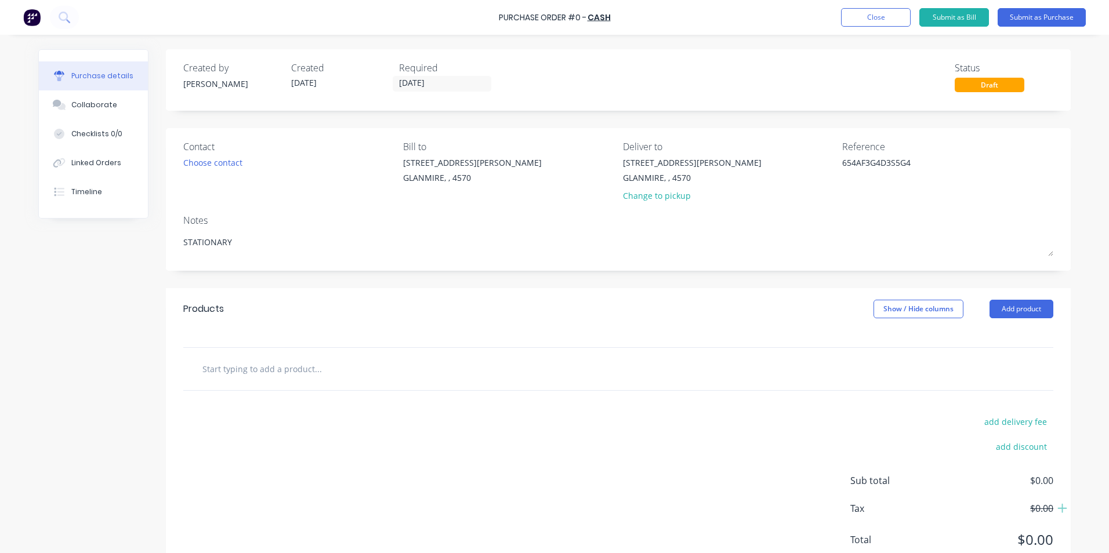
type textarea "STATIONARY"
type textarea "x"
type textarea "STATIONARY"
click at [308, 375] on input "text" at bounding box center [318, 368] width 232 height 23
type textarea "x"
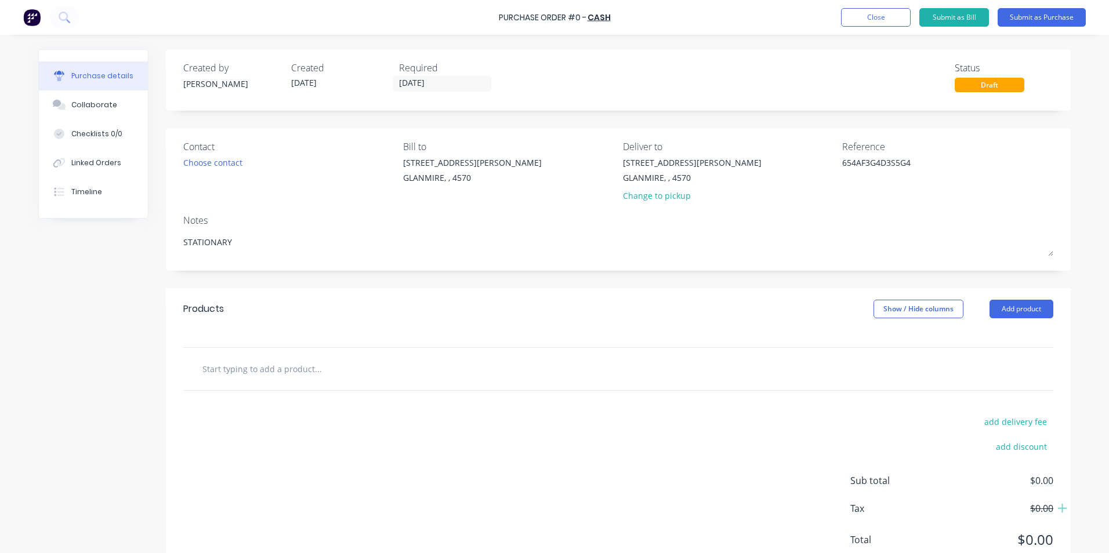
type input "1"
type textarea "x"
type input "10"
type textarea "x"
type input "1"
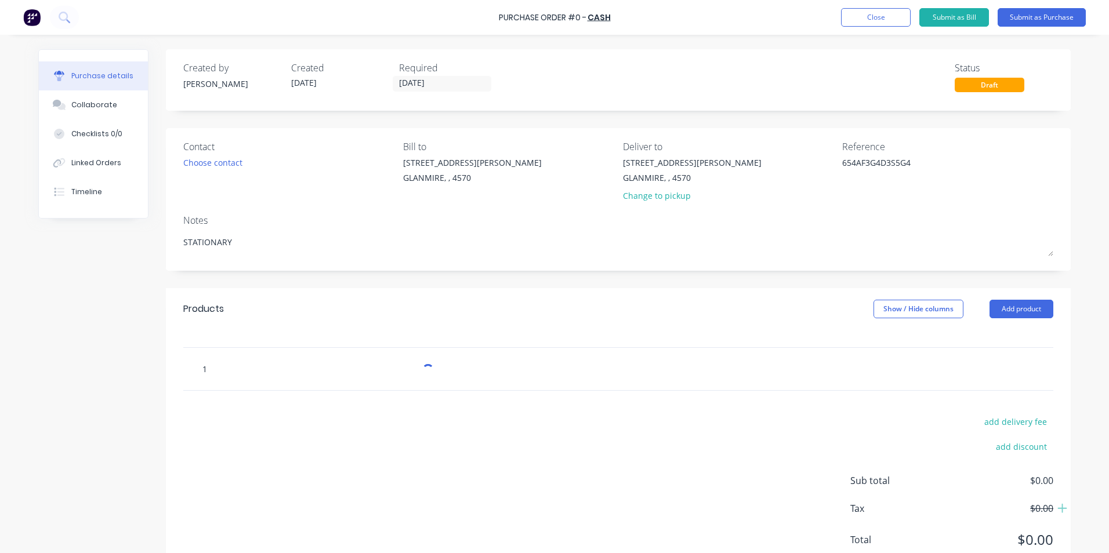
type textarea "x"
type input "P"
type textarea "x"
type input "PO"
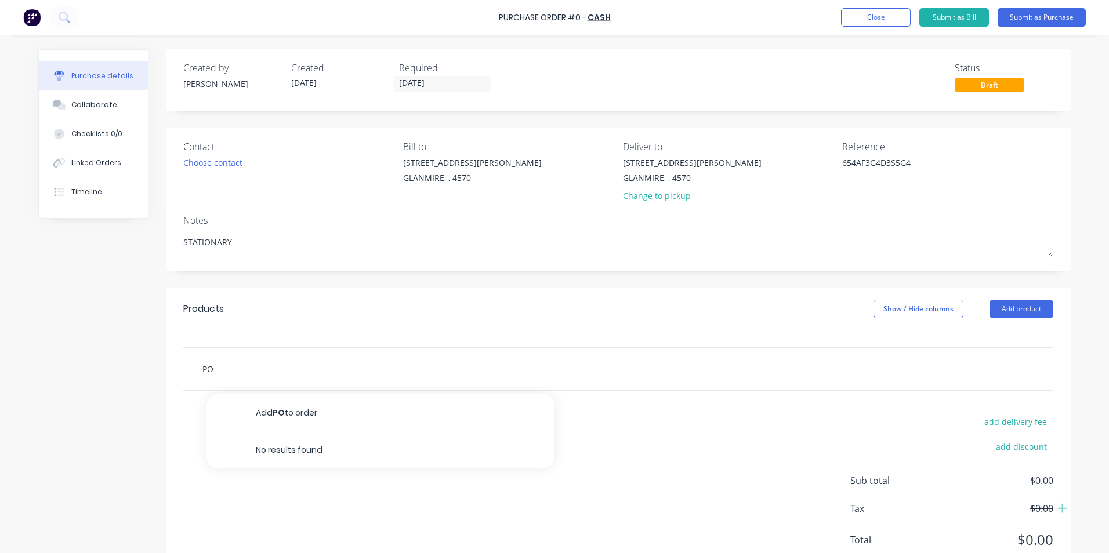
type textarea "x"
type input "POS"
type textarea "x"
type input "POST"
type textarea "x"
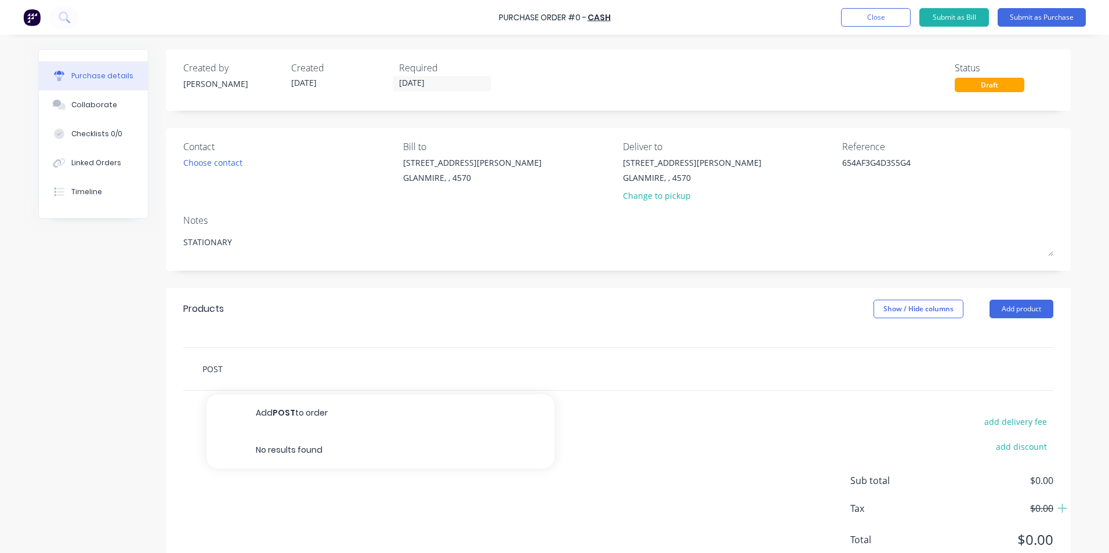
type input "POSTA"
type textarea "x"
type input "POSTAG"
type textarea "x"
type input "POSTAGE"
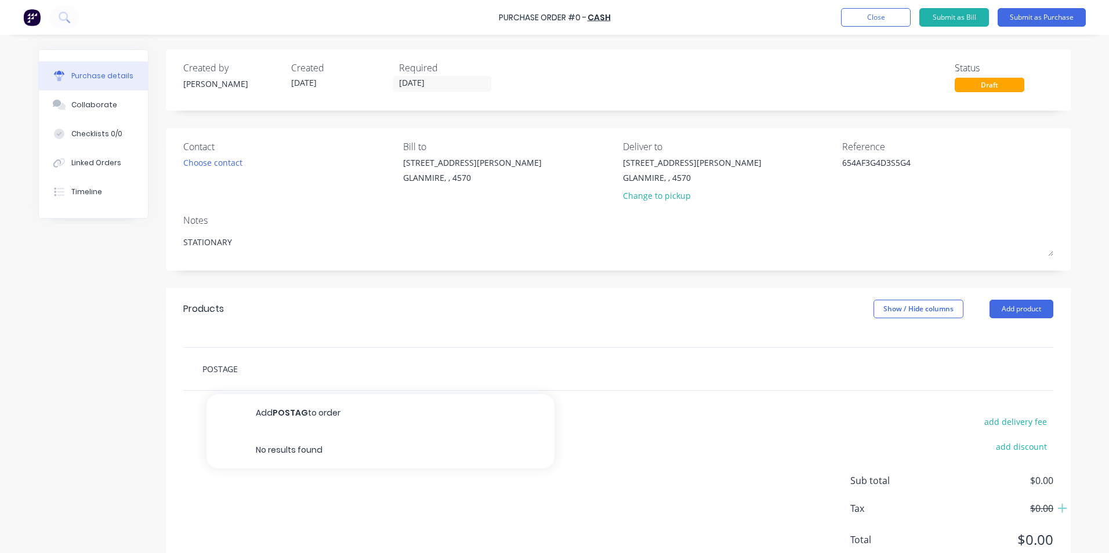
type textarea "x"
type input "POSTAGE"
type textarea "x"
type input "POSTAGE S"
type textarea "x"
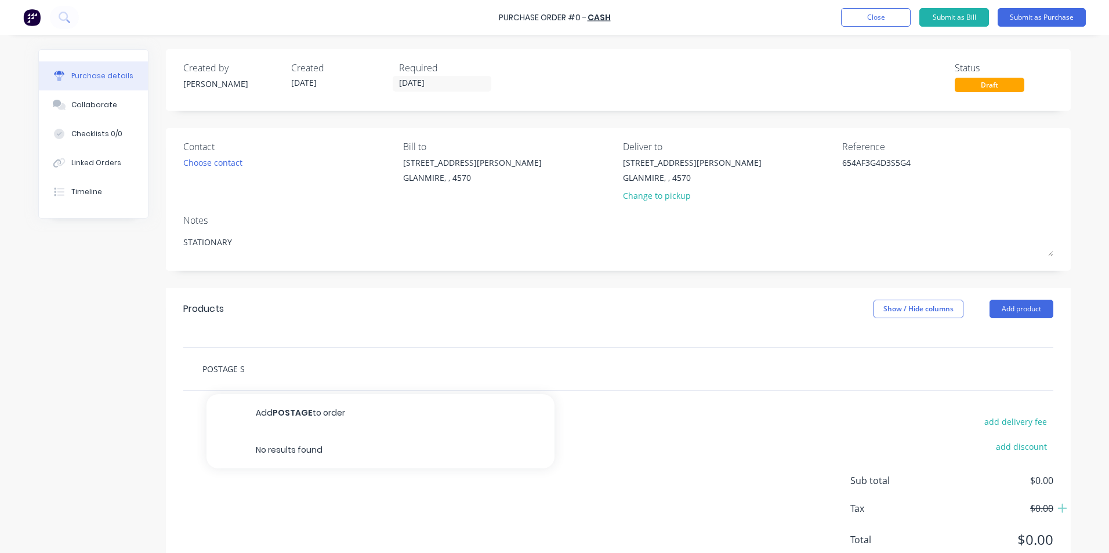
type input "POSTAGE ST"
type textarea "x"
type input "POSTAGE STA"
type textarea "x"
type input "POSTAGE STAM"
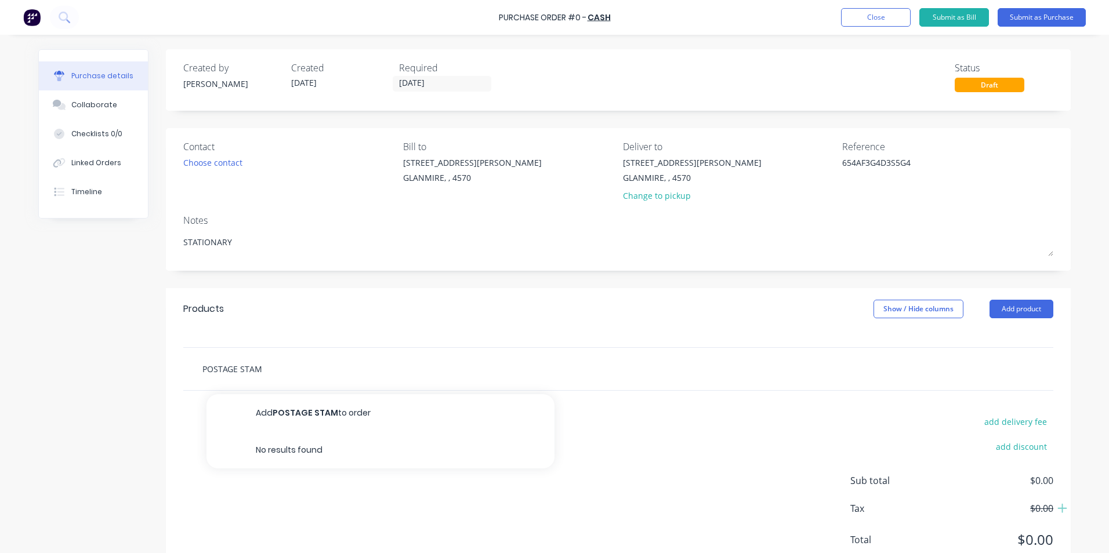
type textarea "x"
type input "POSTAGE STAMP"
type textarea "x"
type input "POSTAGE STAMPS"
type textarea "x"
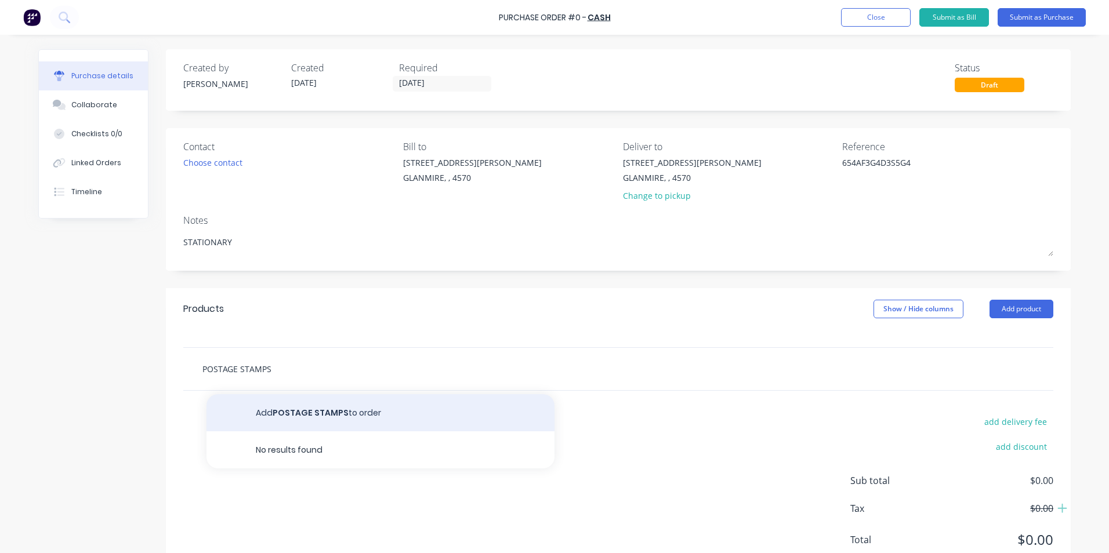
type input "POSTAGE STAMPS"
click at [305, 407] on button "Add POSTAGE STAMPS to order" at bounding box center [380, 412] width 348 height 37
type textarea "x"
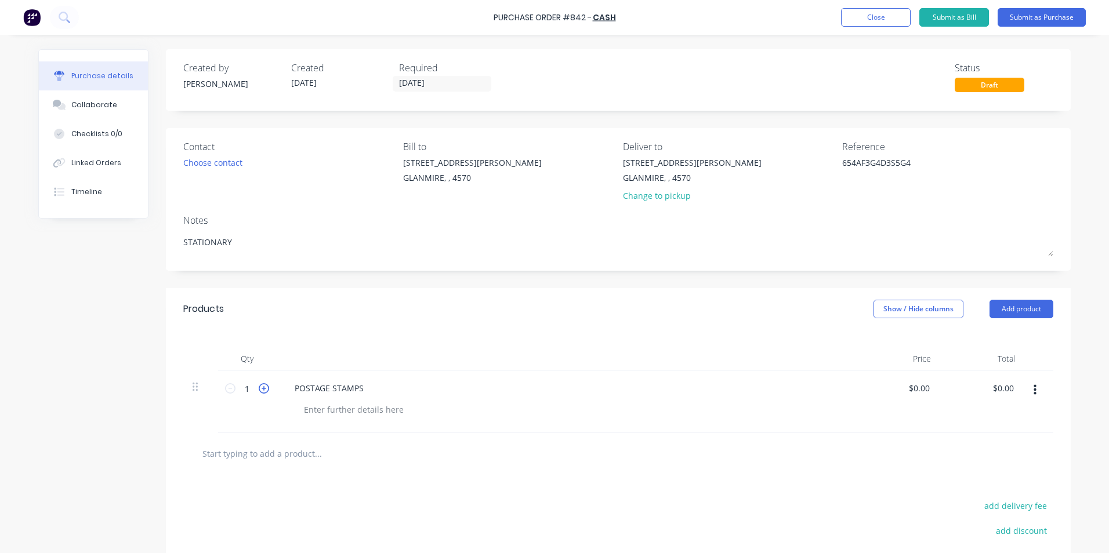
click at [261, 393] on icon at bounding box center [264, 388] width 10 height 10
type textarea "x"
type input "2"
click at [261, 393] on icon at bounding box center [264, 388] width 10 height 10
type textarea "x"
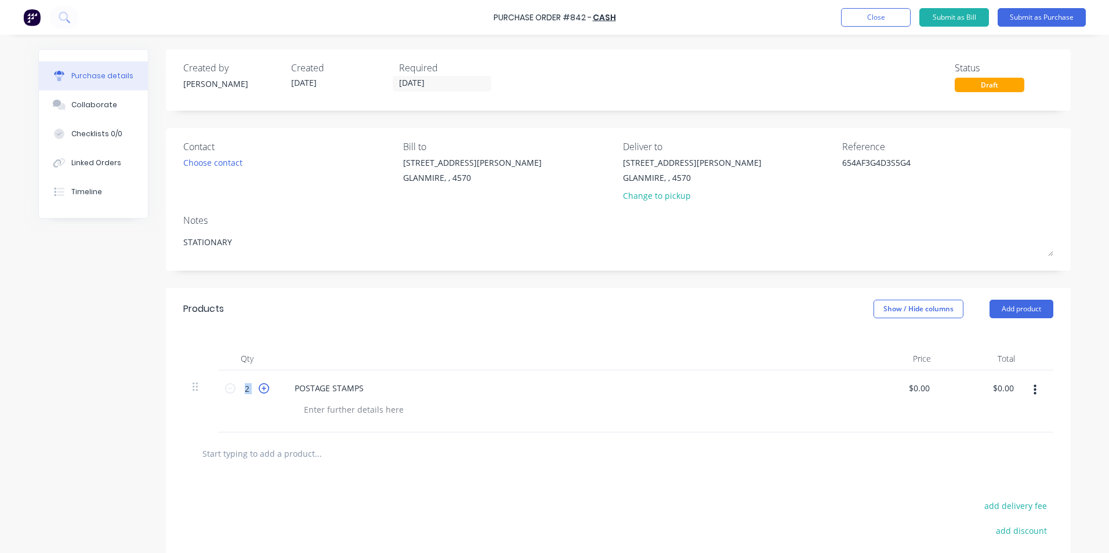
type input "3"
click at [261, 393] on icon at bounding box center [264, 388] width 10 height 10
type textarea "x"
type input "4"
click at [261, 393] on icon at bounding box center [264, 388] width 10 height 10
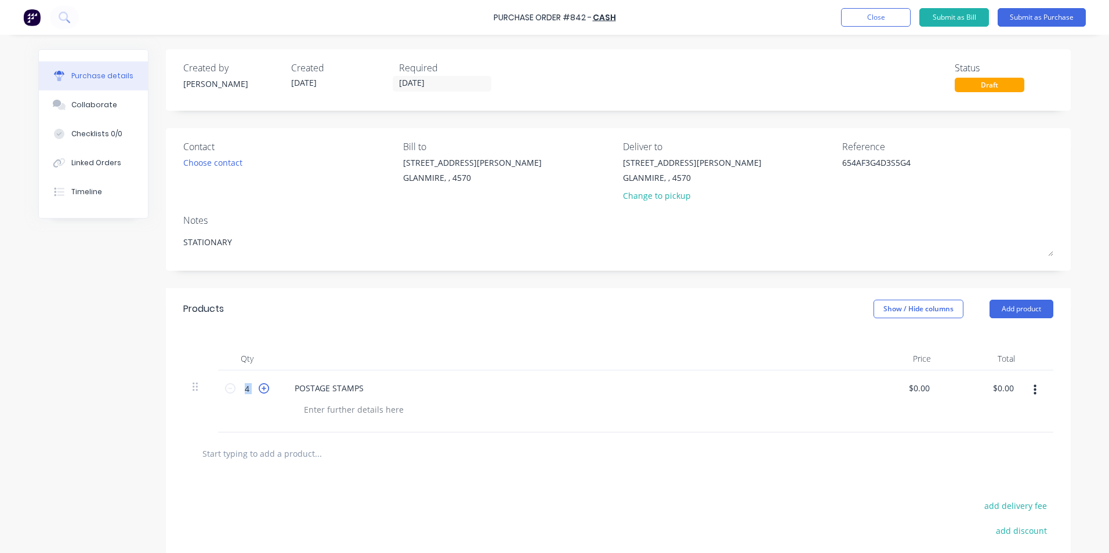
type textarea "x"
type input "5"
click at [261, 393] on icon at bounding box center [264, 388] width 10 height 10
type textarea "x"
type input "6"
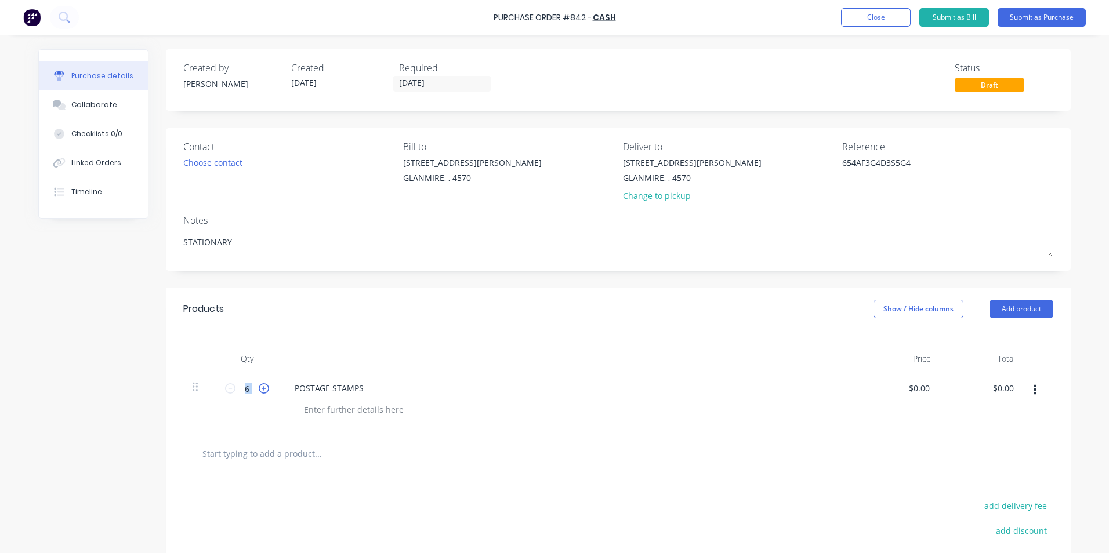
click at [261, 393] on icon at bounding box center [264, 388] width 10 height 10
type textarea "x"
type input "7"
click at [261, 393] on icon at bounding box center [264, 388] width 10 height 10
type textarea "x"
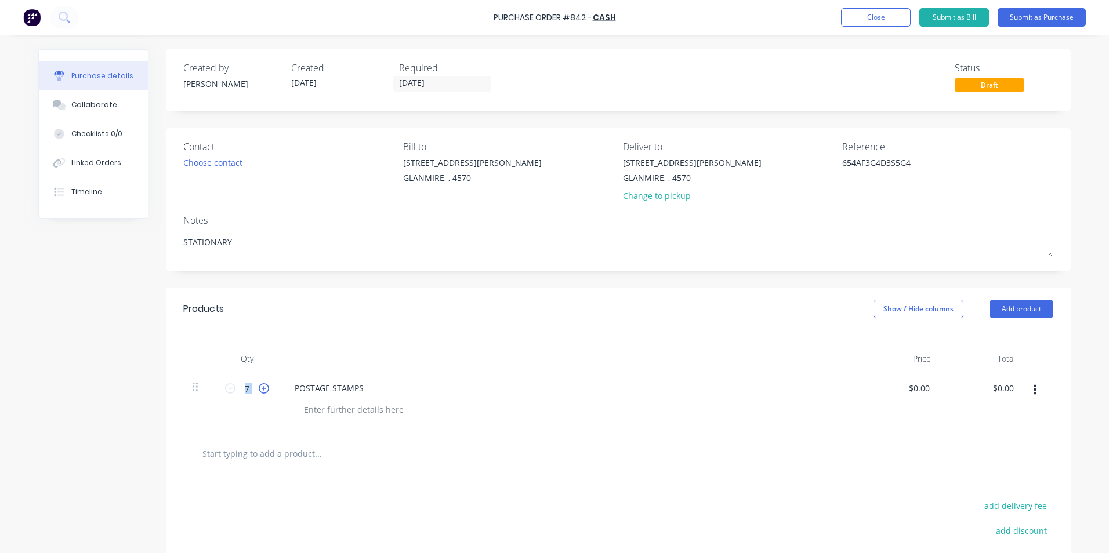
type input "8"
click at [261, 393] on icon at bounding box center [264, 388] width 10 height 10
type textarea "x"
type input "9"
click at [261, 393] on icon at bounding box center [264, 388] width 10 height 10
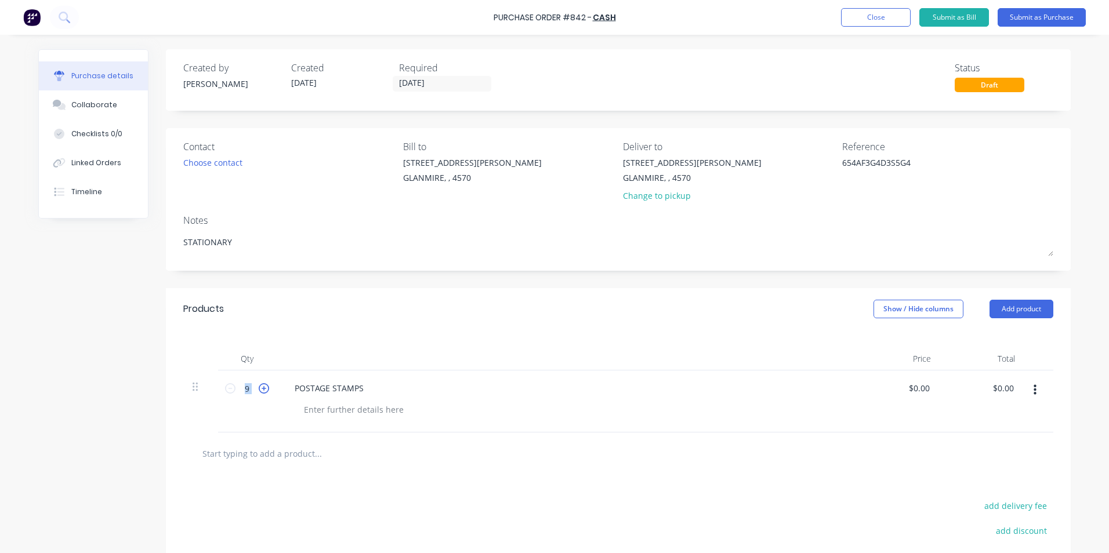
type textarea "x"
type input "10"
click at [894, 320] on div "Products Show / Hide columns Add product" at bounding box center [618, 309] width 905 height 42
click at [883, 313] on button "Show / Hide columns" at bounding box center [918, 309] width 90 height 19
click at [880, 351] on span at bounding box center [878, 347] width 10 height 10
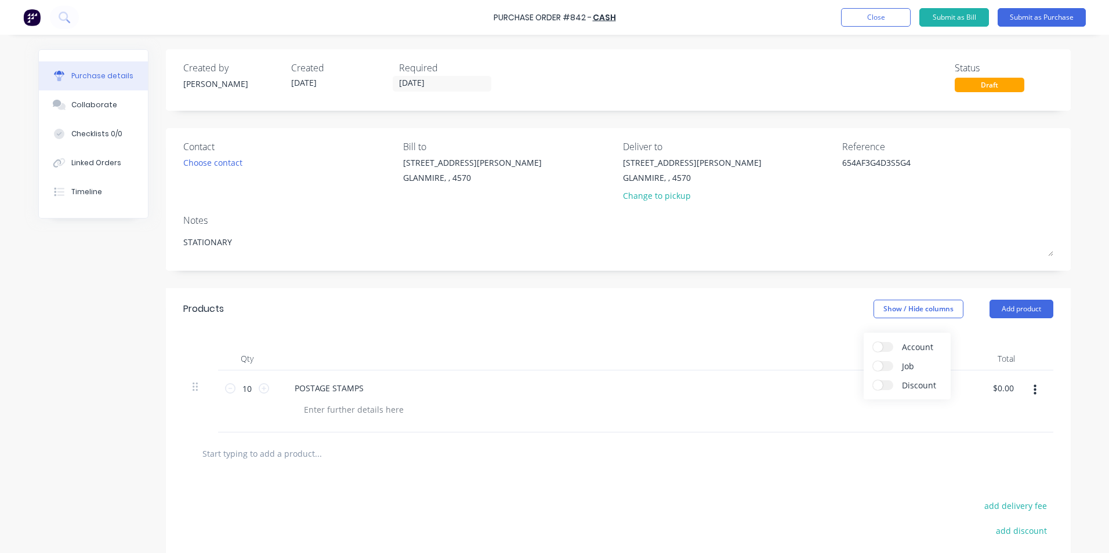
click at [873, 342] on input "Account" at bounding box center [873, 342] width 0 height 0
click at [840, 397] on div "Select..." at bounding box center [841, 402] width 87 height 62
click at [833, 386] on span "Select..." at bounding box center [831, 389] width 35 height 12
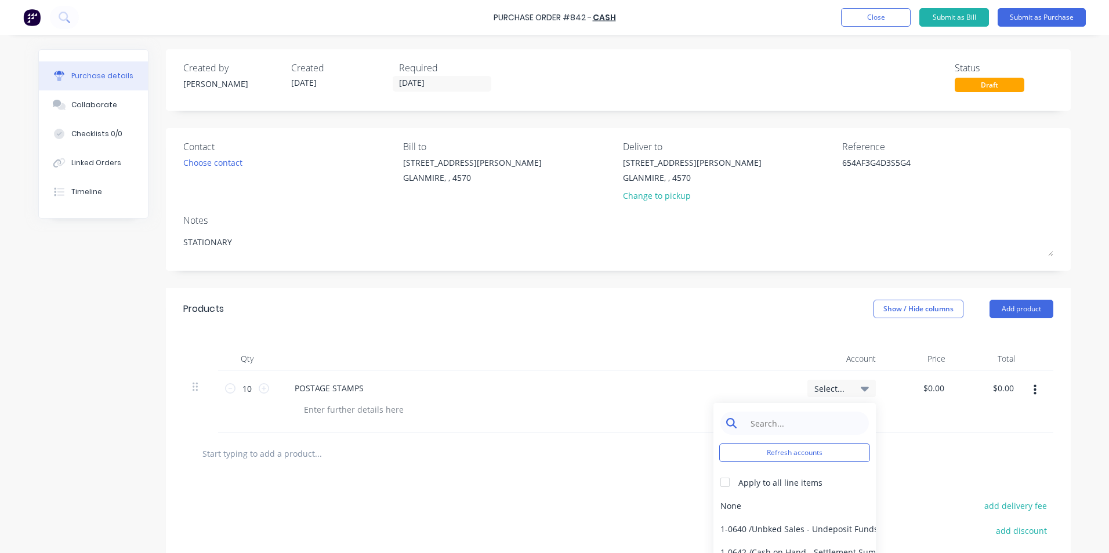
type textarea "x"
click at [804, 419] on input at bounding box center [803, 423] width 119 height 23
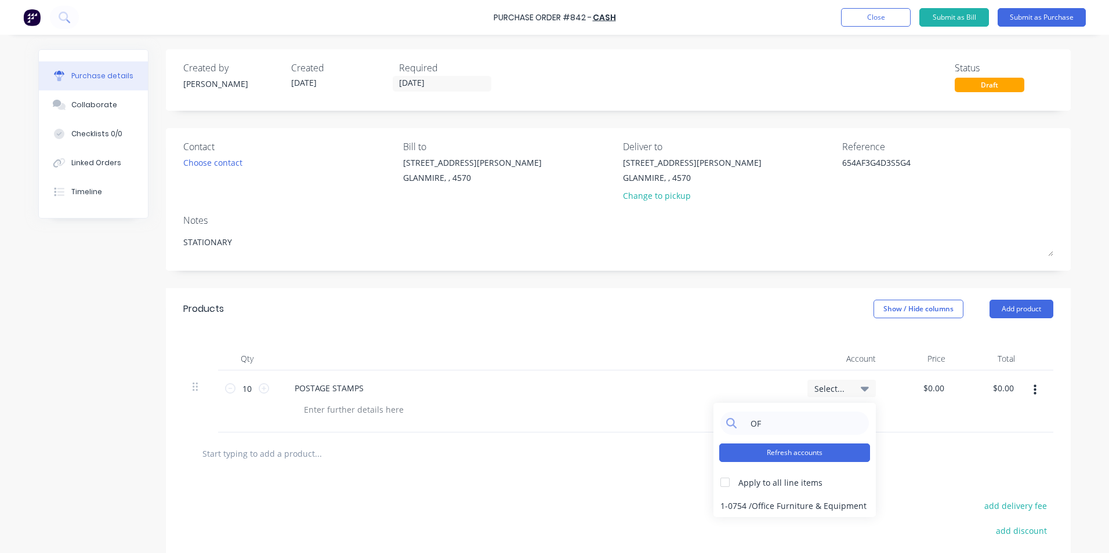
type input "O"
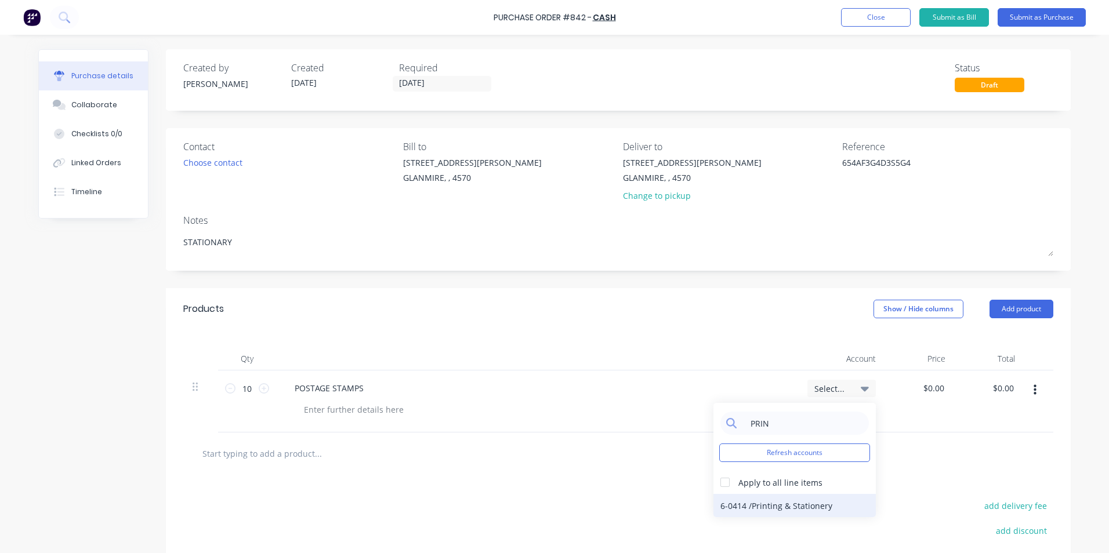
type input "PRIN"
click at [823, 497] on div "6-0414 / Printing & Stationery" at bounding box center [794, 505] width 162 height 23
type textarea "x"
drag, startPoint x: 988, startPoint y: 390, endPoint x: 1041, endPoint y: 390, distance: 52.8
click at [1041, 390] on div "10 10 POSTAGE STAMPS 6-0414 / Printing & Stationery $0.00 $0.00 0.00 0.00" at bounding box center [618, 402] width 870 height 62
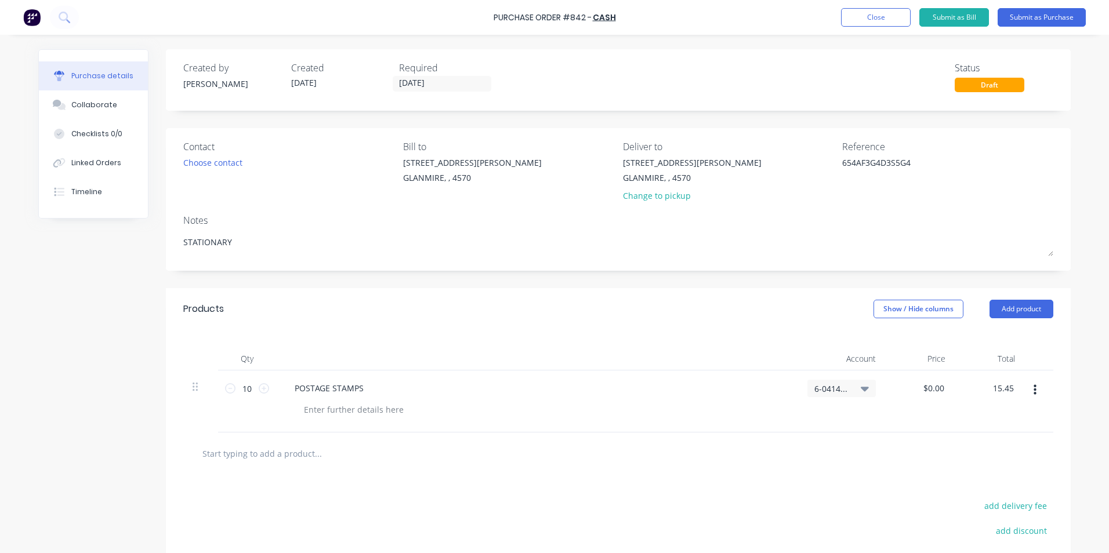
type input "15.45"
type textarea "x"
type input "$1.545"
type input "$15.45"
click at [997, 460] on div at bounding box center [618, 453] width 851 height 23
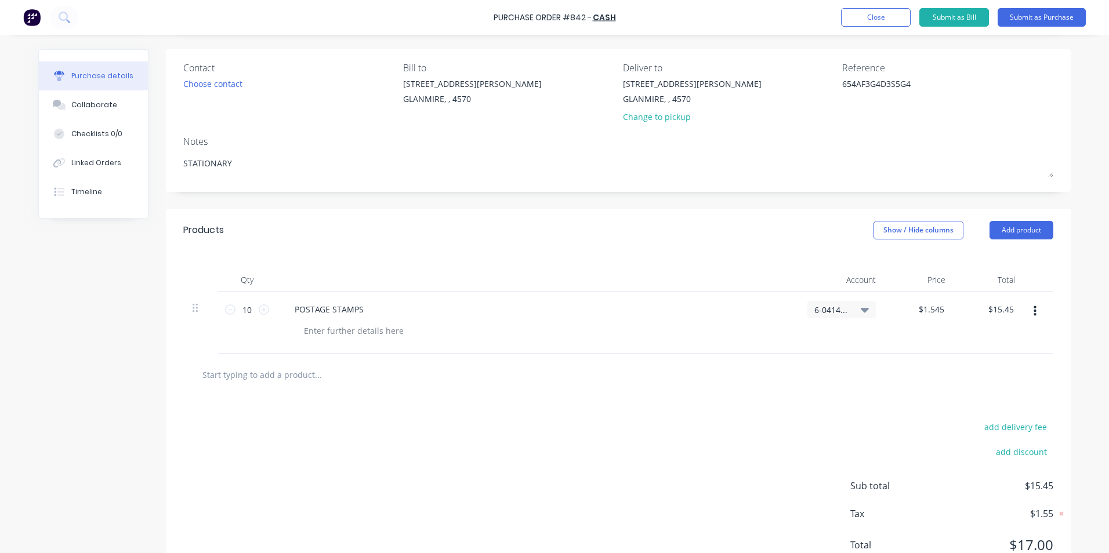
scroll to position [124, 0]
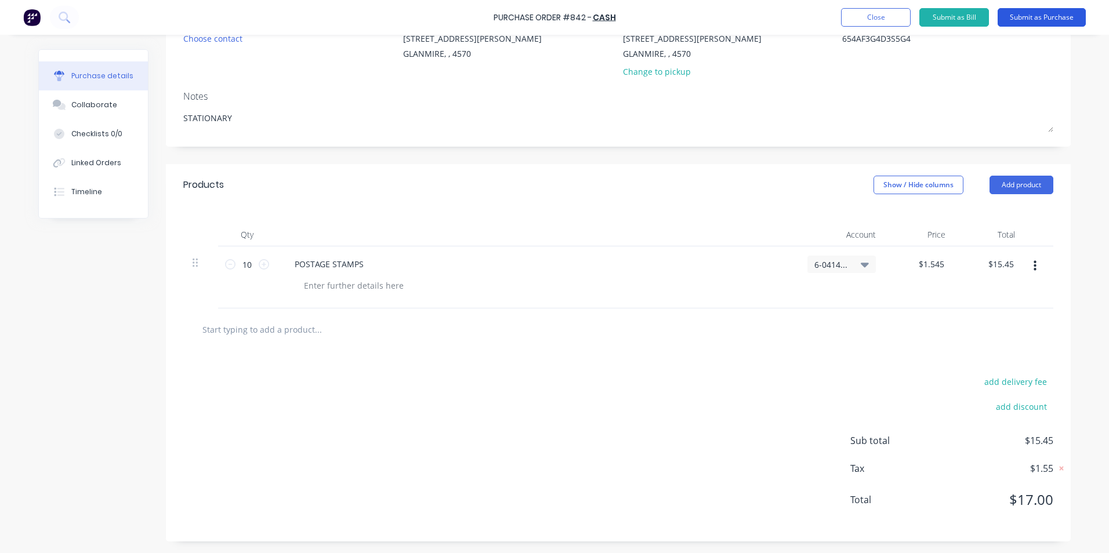
click at [1052, 17] on button "Submit as Purchase" at bounding box center [1041, 17] width 88 height 19
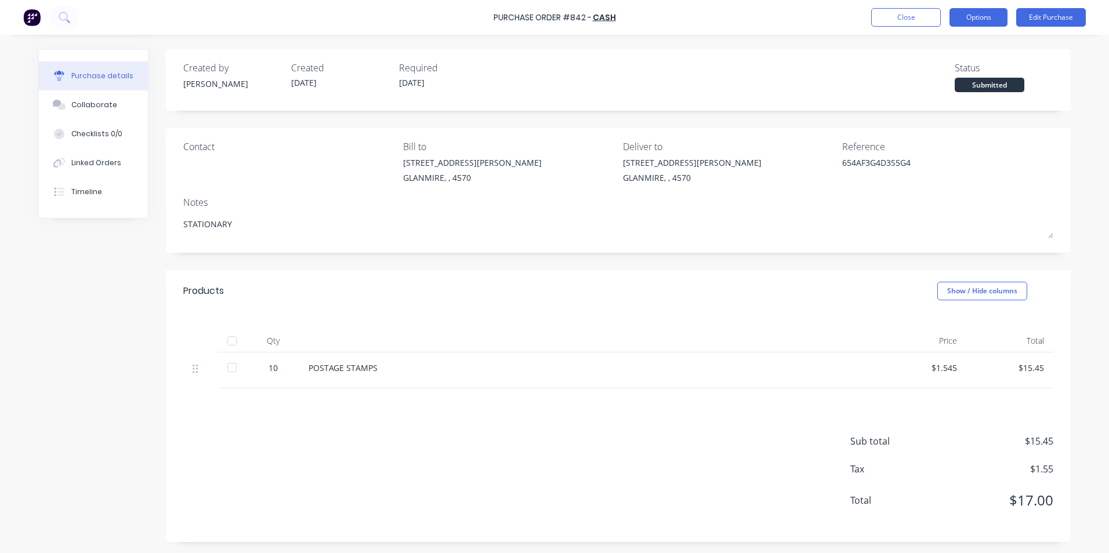
click at [975, 21] on button "Options" at bounding box center [978, 17] width 58 height 19
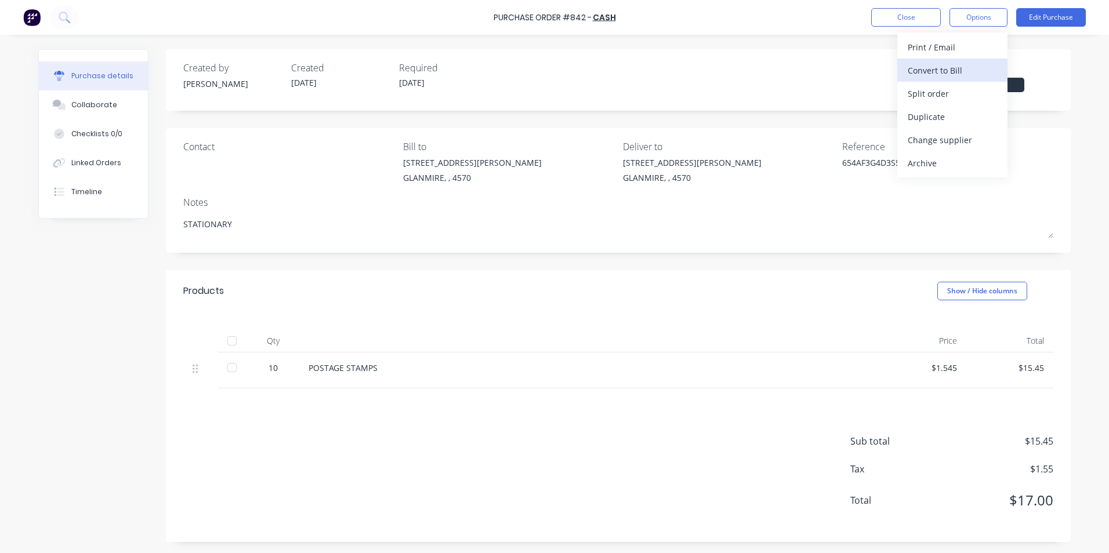
click at [964, 62] on div "Convert to Bill" at bounding box center [951, 70] width 89 height 17
type textarea "x"
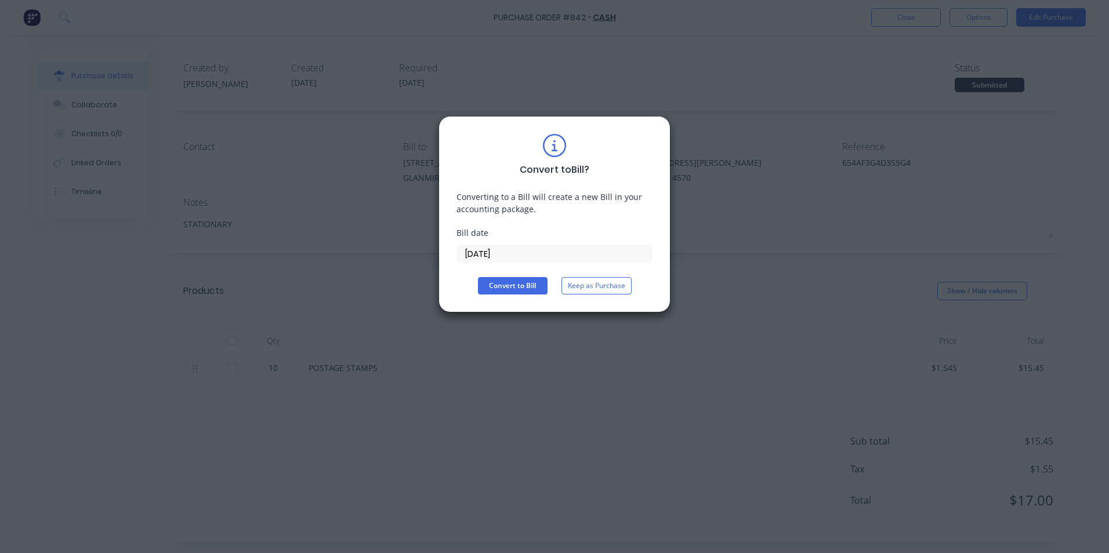
click at [542, 246] on input "[DATE]" at bounding box center [554, 253] width 195 height 17
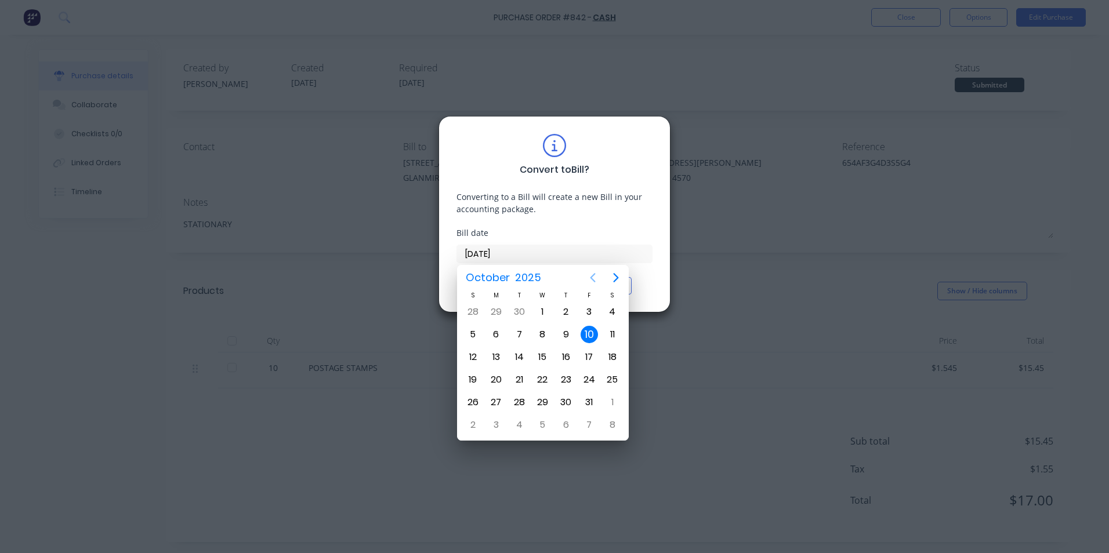
click at [585, 279] on button "Previous page" at bounding box center [592, 277] width 23 height 23
click at [491, 376] on div "22" at bounding box center [495, 379] width 17 height 17
type input "[DATE]"
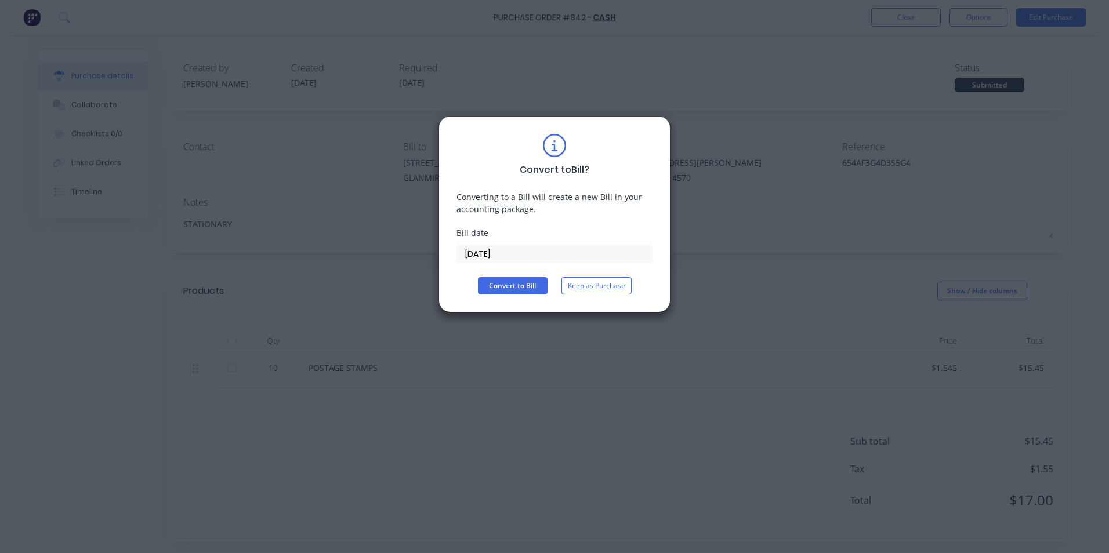
click at [495, 245] on label "[DATE]" at bounding box center [554, 254] width 196 height 19
click at [495, 245] on input "[DATE]" at bounding box center [554, 253] width 195 height 17
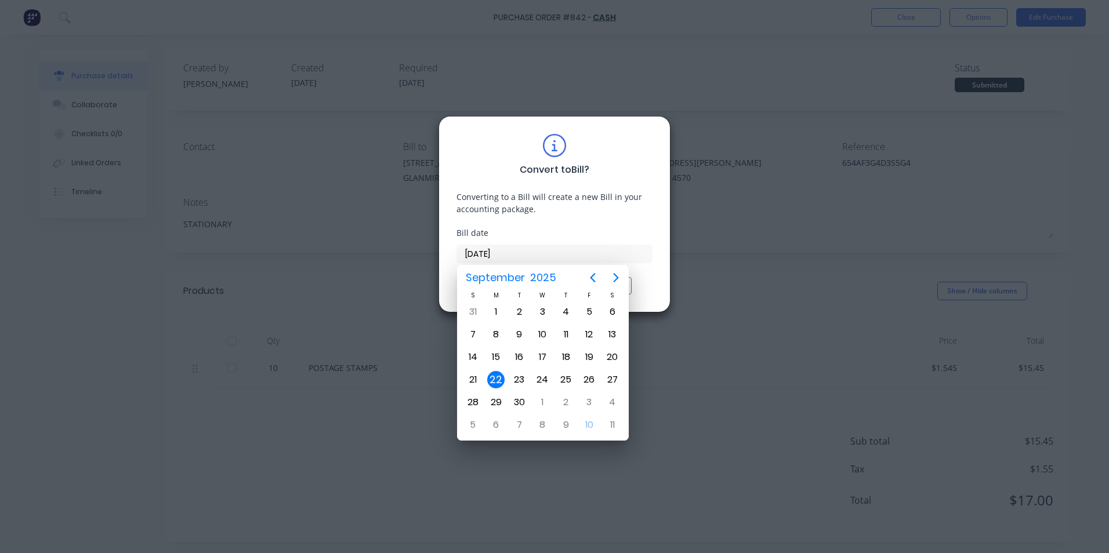
click at [561, 222] on div "Convert to Bill ? Converting to a Bill will create a new Bill in your accountin…" at bounding box center [554, 214] width 196 height 161
click at [745, 349] on div "Convert to Bill ? Converting to a Bill will create a new Bill in your accountin…" at bounding box center [554, 276] width 1109 height 553
click at [492, 377] on div "22" at bounding box center [495, 379] width 17 height 17
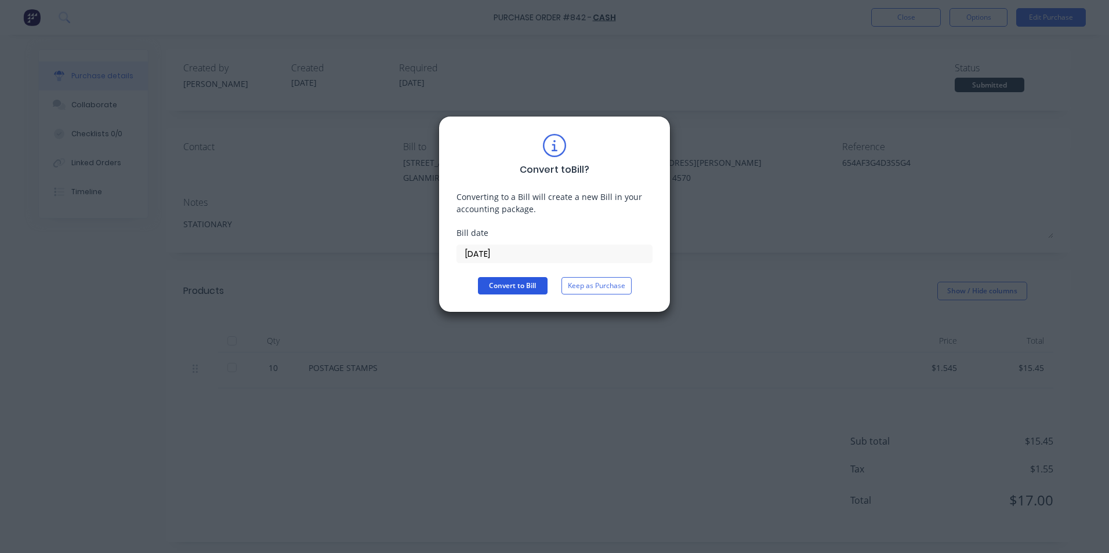
click at [478, 288] on button "Convert to Bill" at bounding box center [513, 285] width 70 height 17
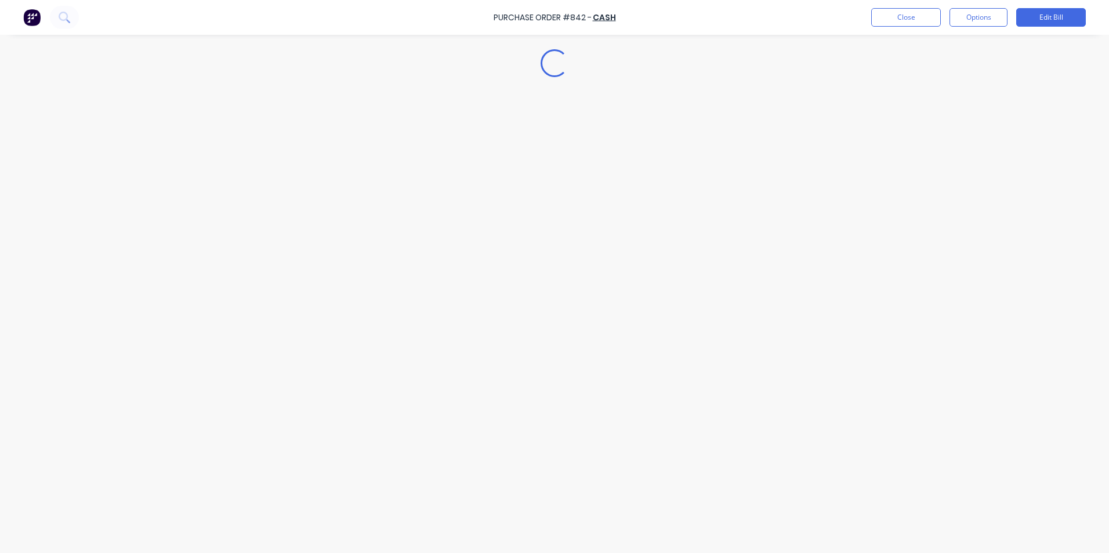
type textarea "x"
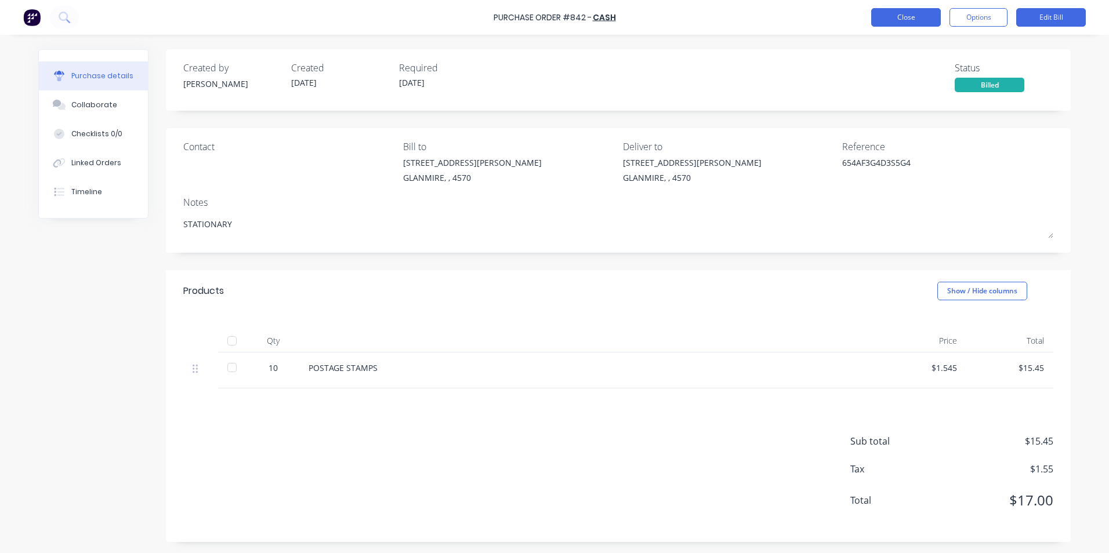
click at [895, 21] on button "Close" at bounding box center [906, 17] width 70 height 19
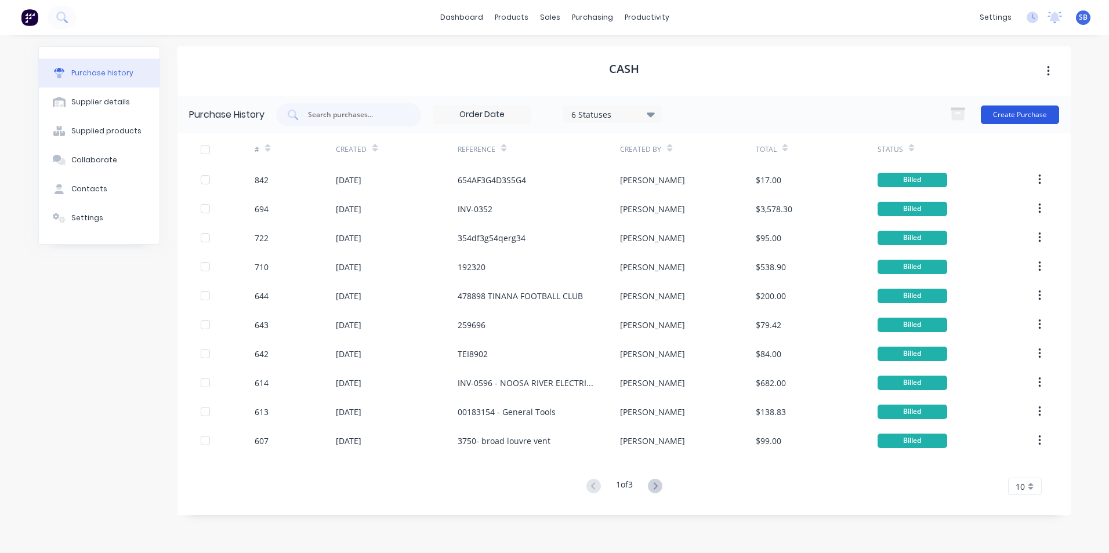
click at [1035, 111] on button "Create Purchase" at bounding box center [1020, 115] width 78 height 19
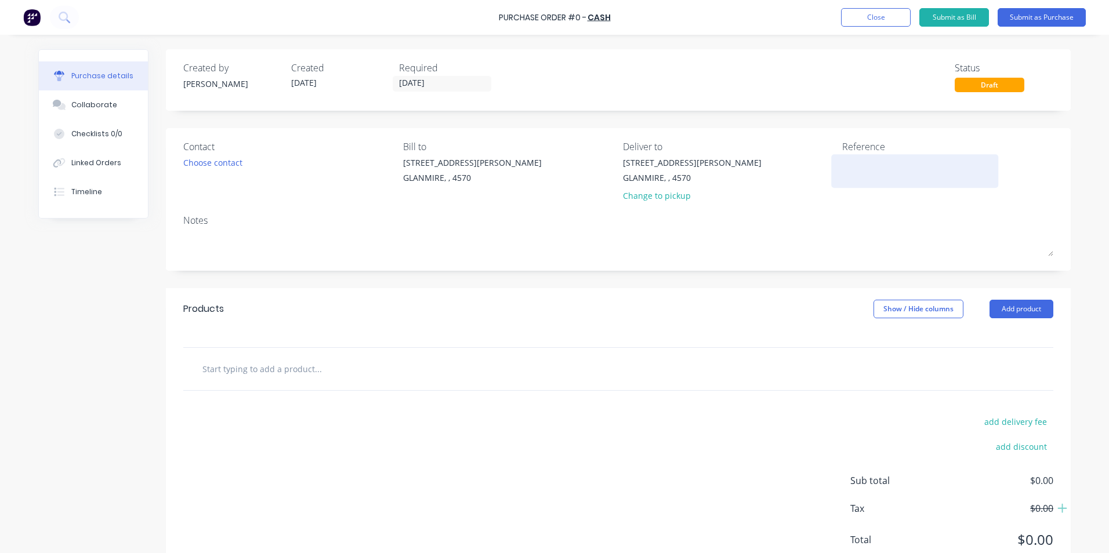
click at [895, 164] on textarea at bounding box center [914, 170] width 145 height 26
type textarea "354YJ3S5Y4J3SZY54J"
type textarea "x"
type textarea "354YJ3S5Y4J3SZY54J"
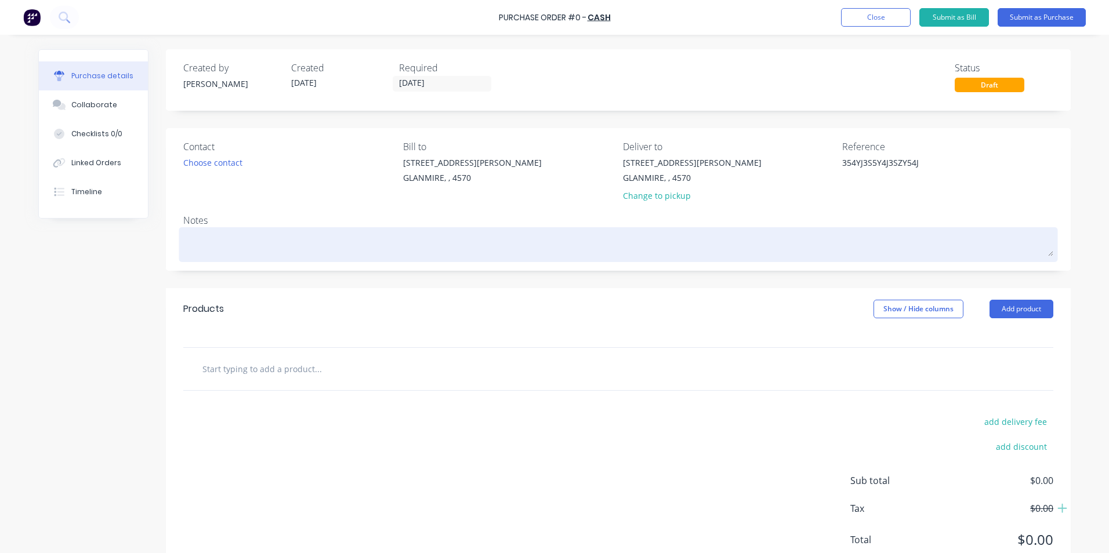
click at [232, 245] on textarea at bounding box center [618, 243] width 870 height 26
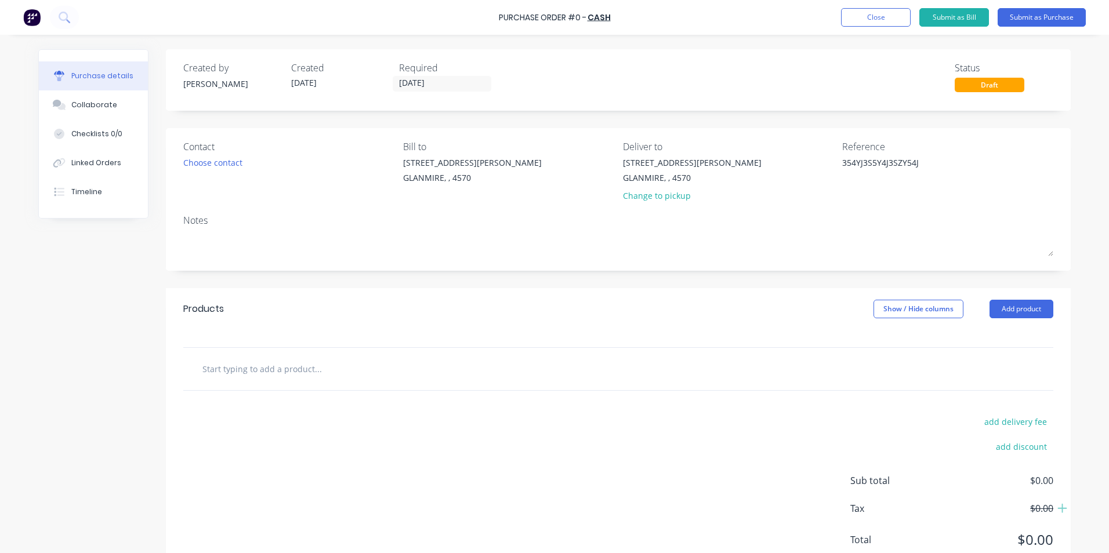
click at [361, 375] on input "text" at bounding box center [318, 368] width 232 height 23
type textarea "x"
type input "B"
type textarea "x"
type input "BA"
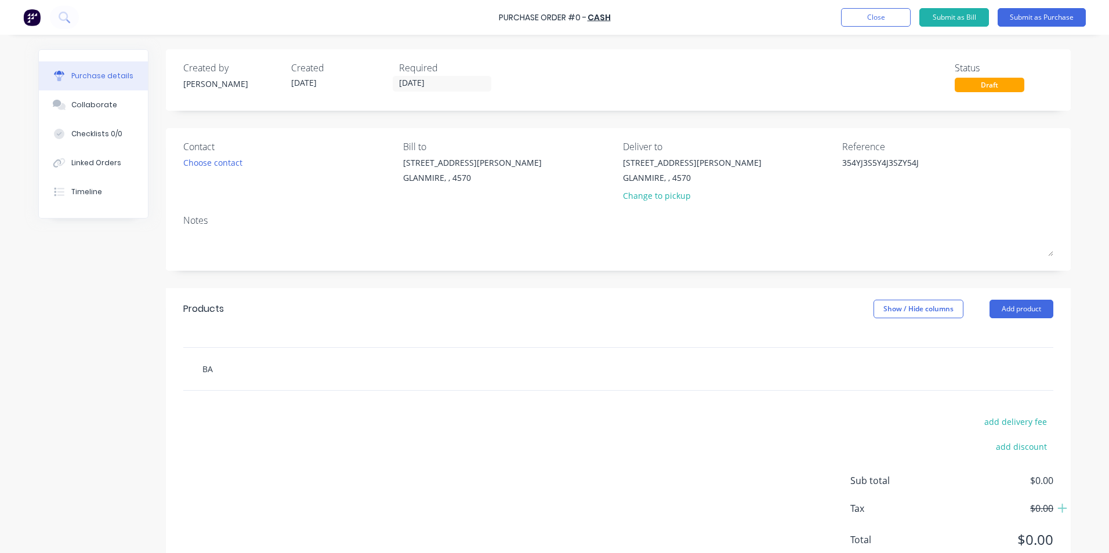
type textarea "x"
type input "BAT"
type textarea "x"
type input "BATTE"
type textarea "x"
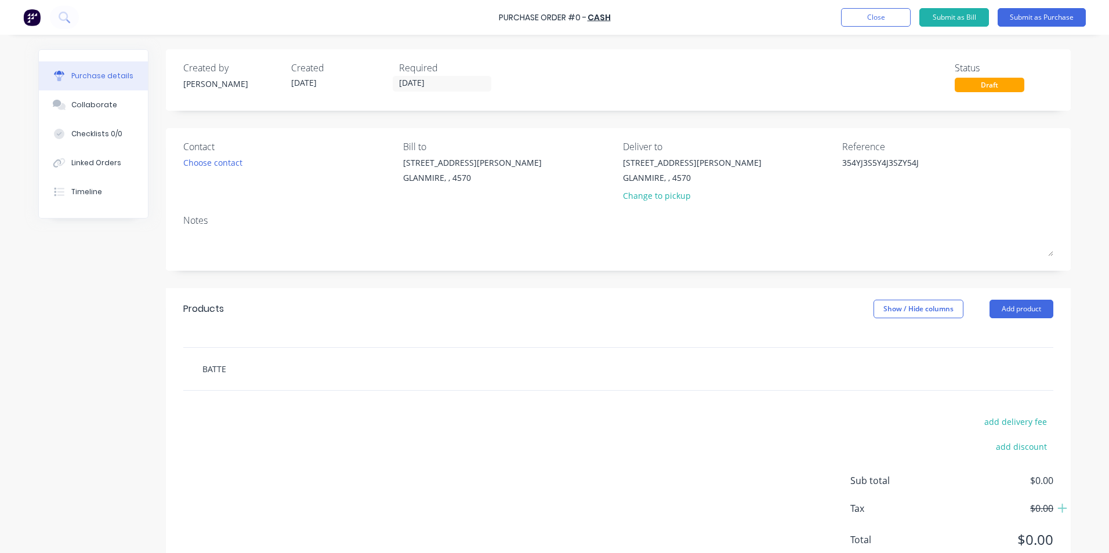
type input "BATTER"
type textarea "x"
type input "BATTERY"
type textarea "x"
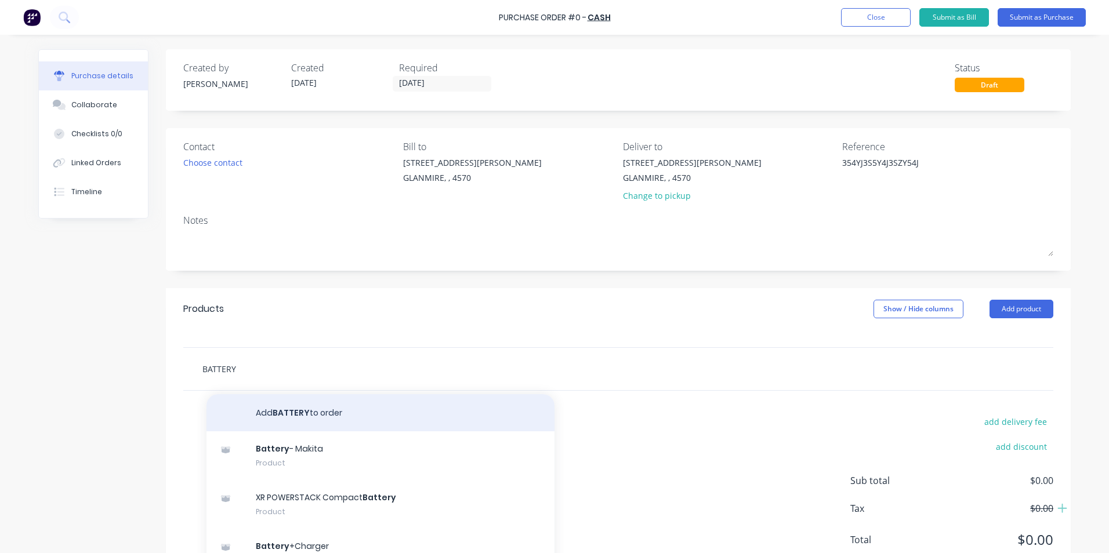
type input "BATTERY"
click at [337, 418] on button "Add BATTERY to order" at bounding box center [380, 412] width 348 height 37
type textarea "x"
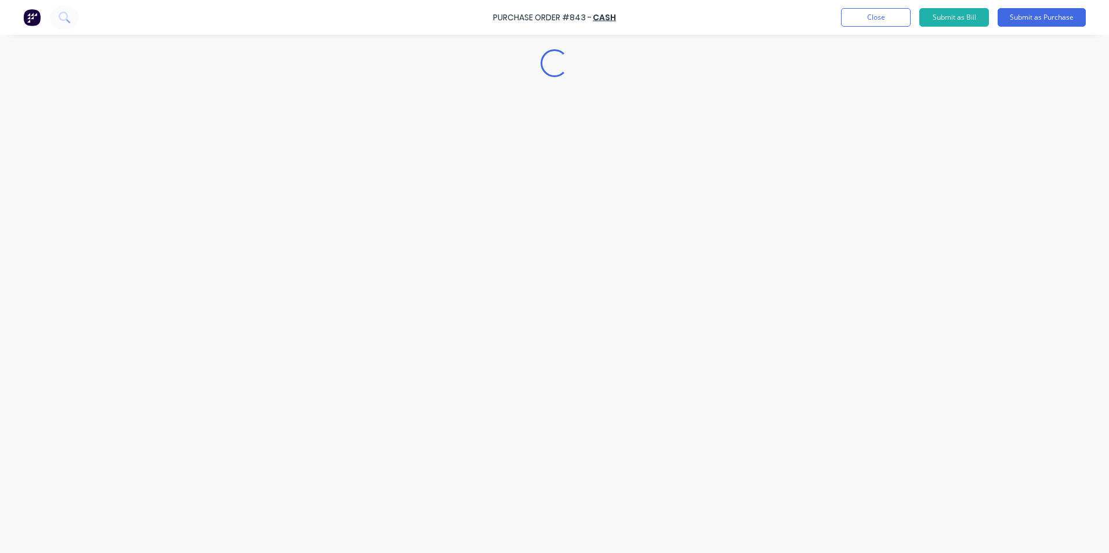
type textarea "x"
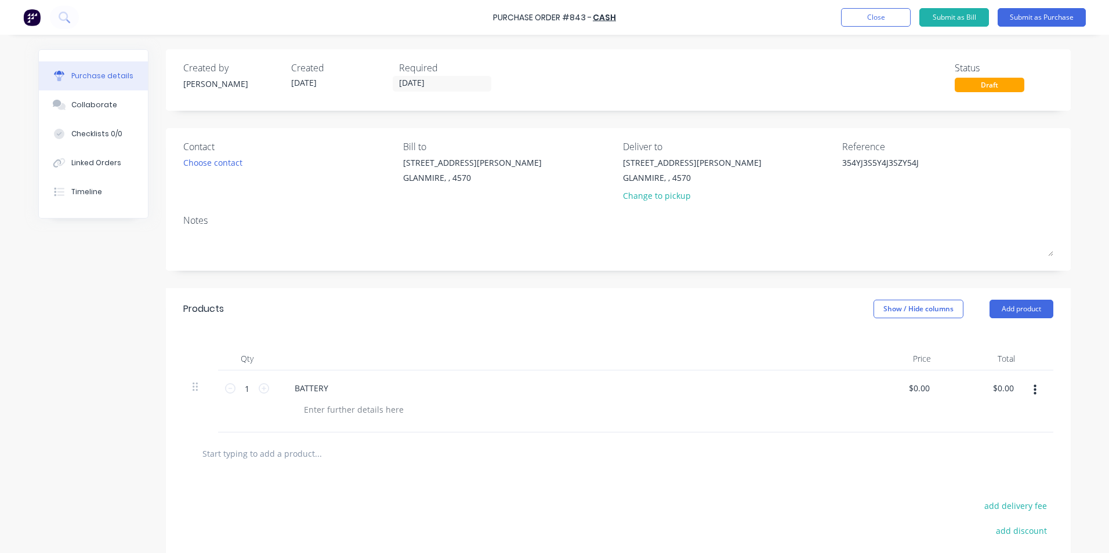
click at [325, 405] on div at bounding box center [354, 409] width 118 height 17
click at [259, 383] on icon at bounding box center [264, 388] width 10 height 10
type textarea "x"
type input "2"
click at [259, 383] on icon at bounding box center [264, 388] width 10 height 10
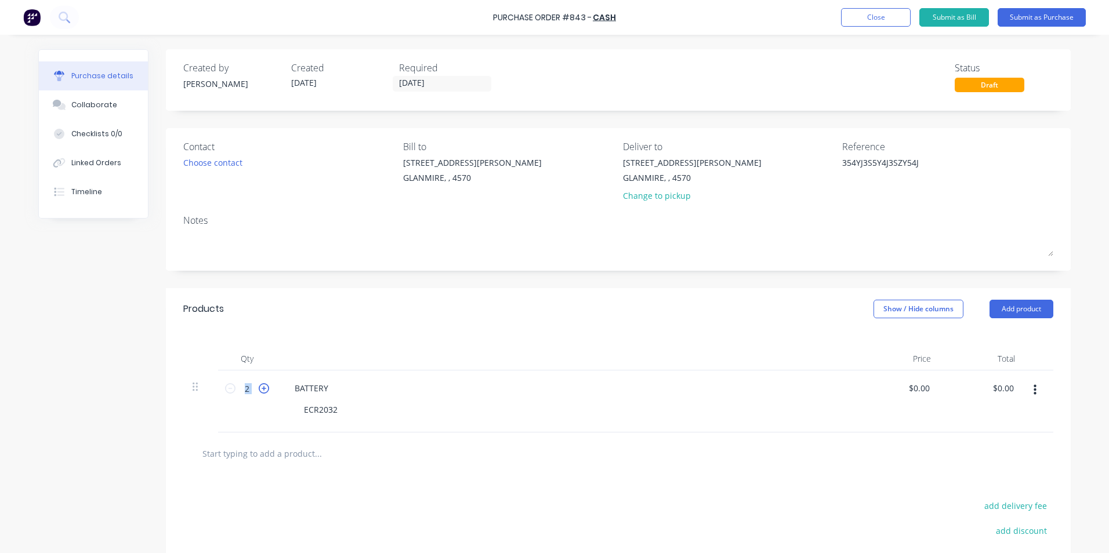
type textarea "x"
type input "3"
click at [931, 313] on button "Show / Hide columns" at bounding box center [918, 309] width 90 height 19
click at [877, 347] on span at bounding box center [878, 347] width 10 height 10
click at [873, 342] on input "Account" at bounding box center [873, 342] width 0 height 0
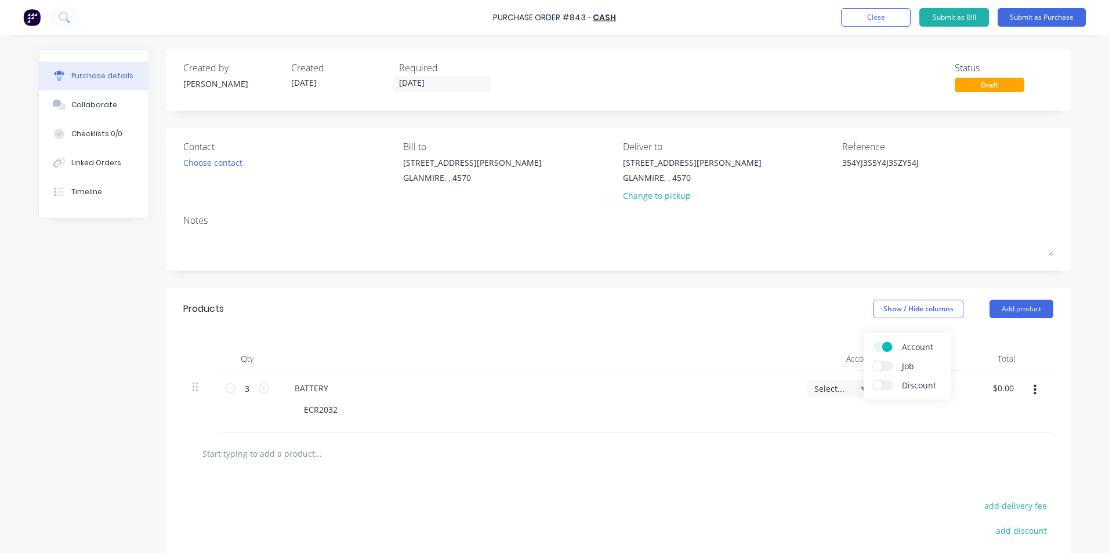
click at [834, 390] on span "Select..." at bounding box center [831, 389] width 35 height 12
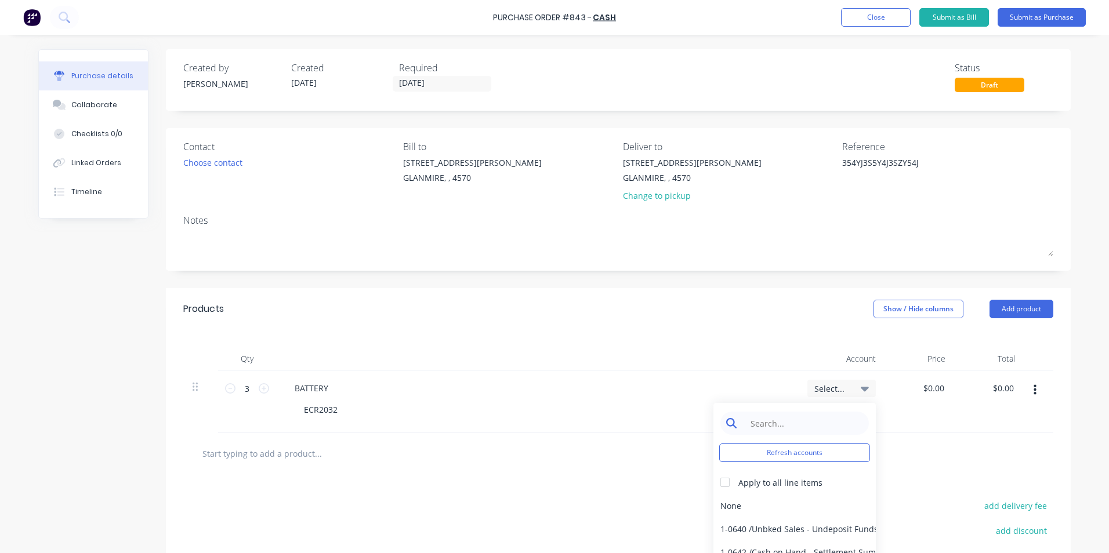
type textarea "x"
click at [809, 431] on input at bounding box center [803, 423] width 119 height 23
type input "CONSUM"
click at [807, 503] on div "6-0462 / Tools & Hware-W/S Consum" at bounding box center [794, 505] width 162 height 23
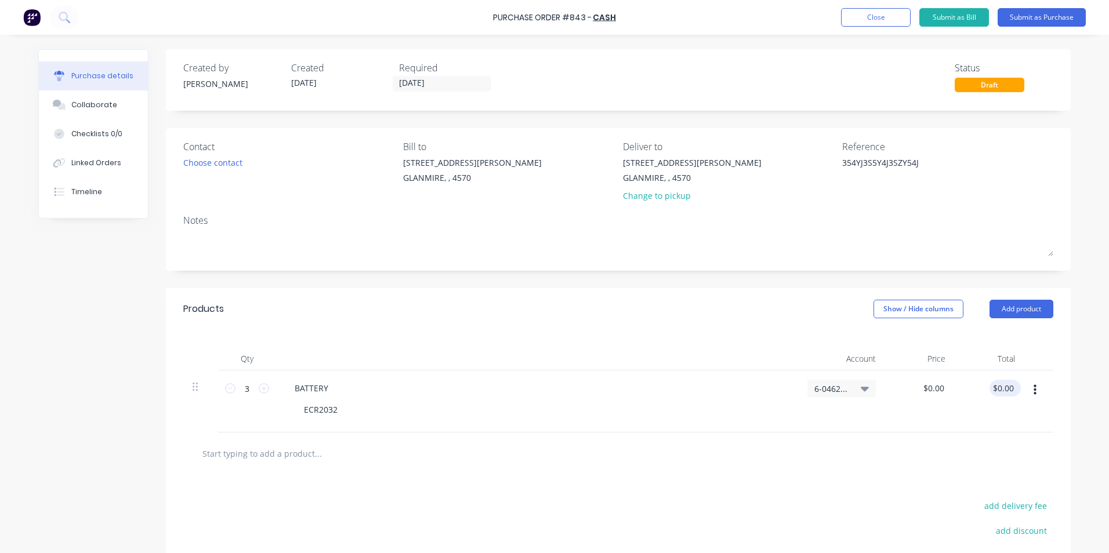
type textarea "x"
drag, startPoint x: 1010, startPoint y: 389, endPoint x: 979, endPoint y: 388, distance: 30.7
click at [979, 388] on div "0.00 0.00" at bounding box center [989, 402] width 70 height 62
type input "50.45"
type textarea "x"
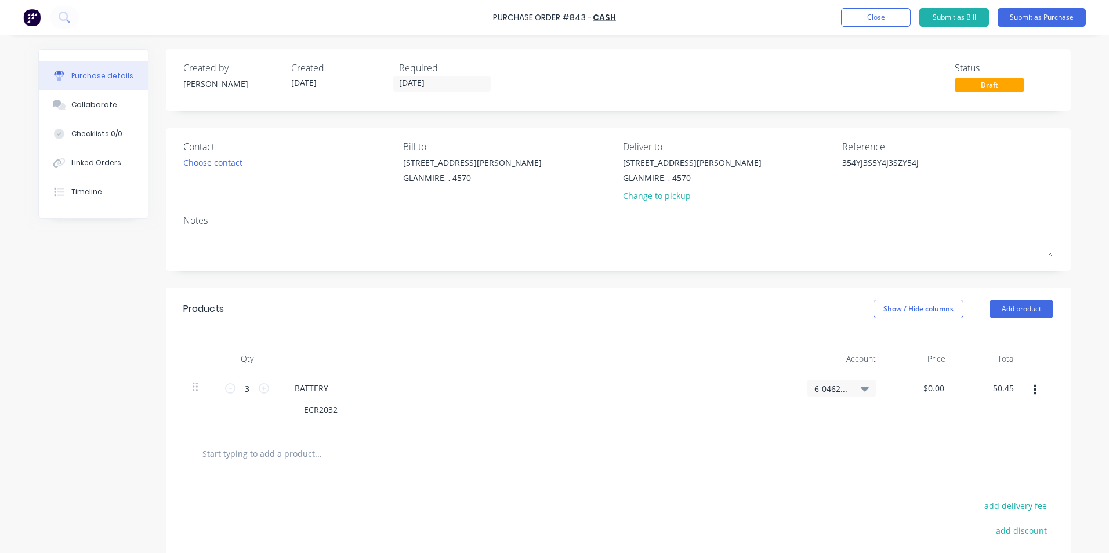
type input "$16.8167"
type input "$50.45"
click at [970, 415] on div "$50.45 50.45" at bounding box center [989, 402] width 70 height 62
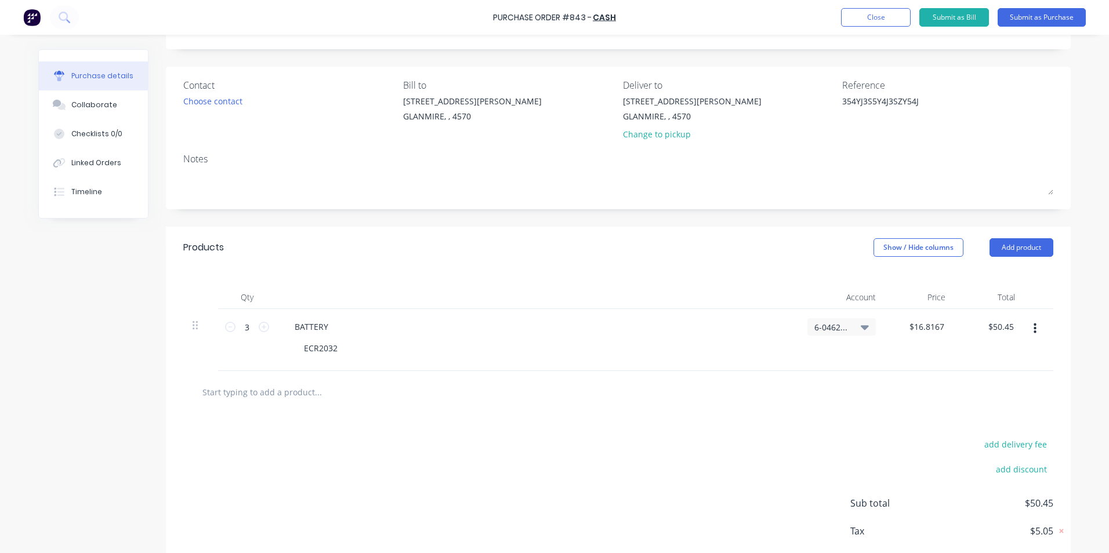
scroll to position [124, 0]
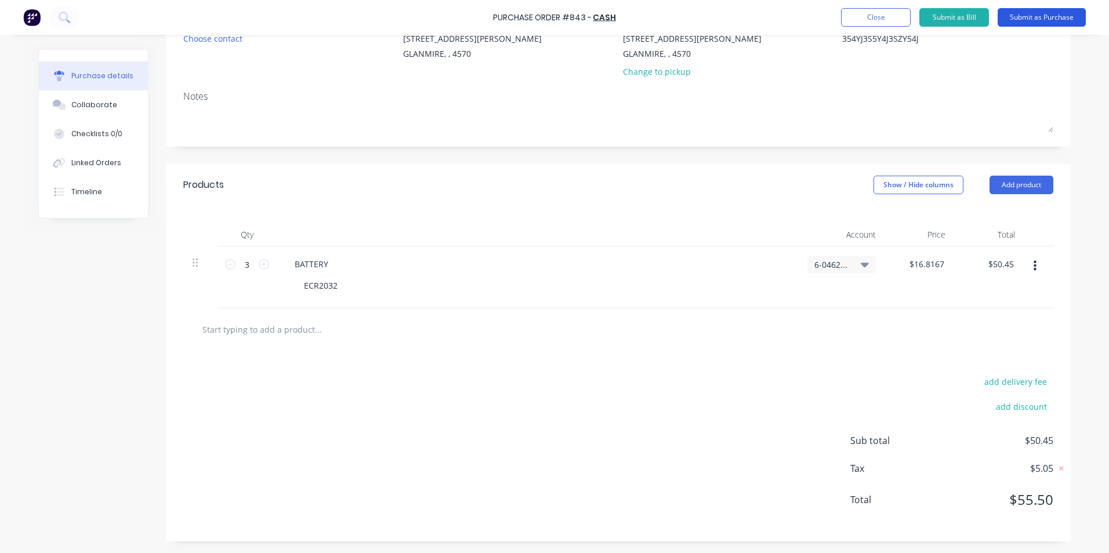
click at [1072, 14] on button "Submit as Purchase" at bounding box center [1041, 17] width 88 height 19
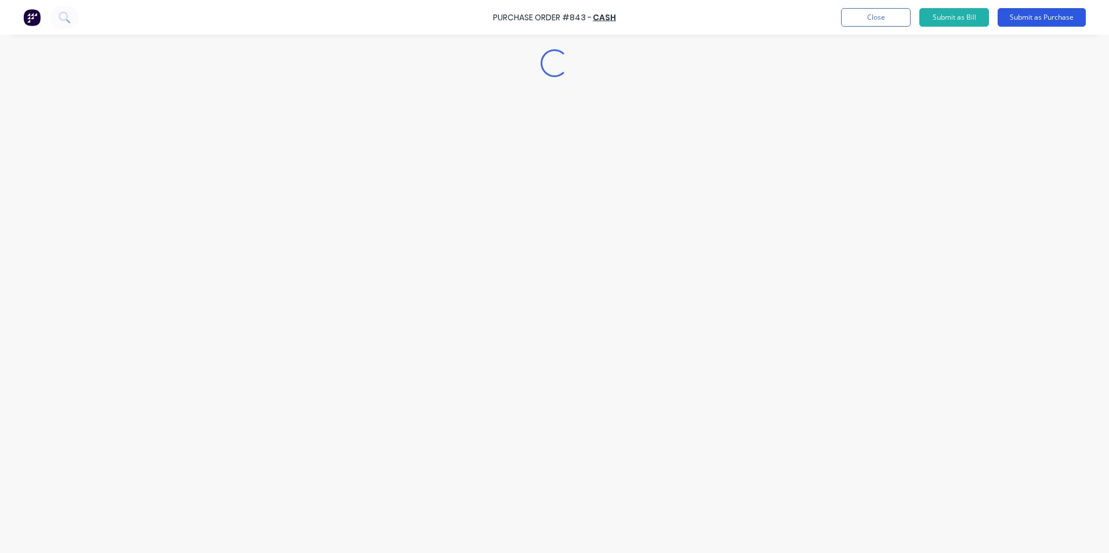
scroll to position [0, 0]
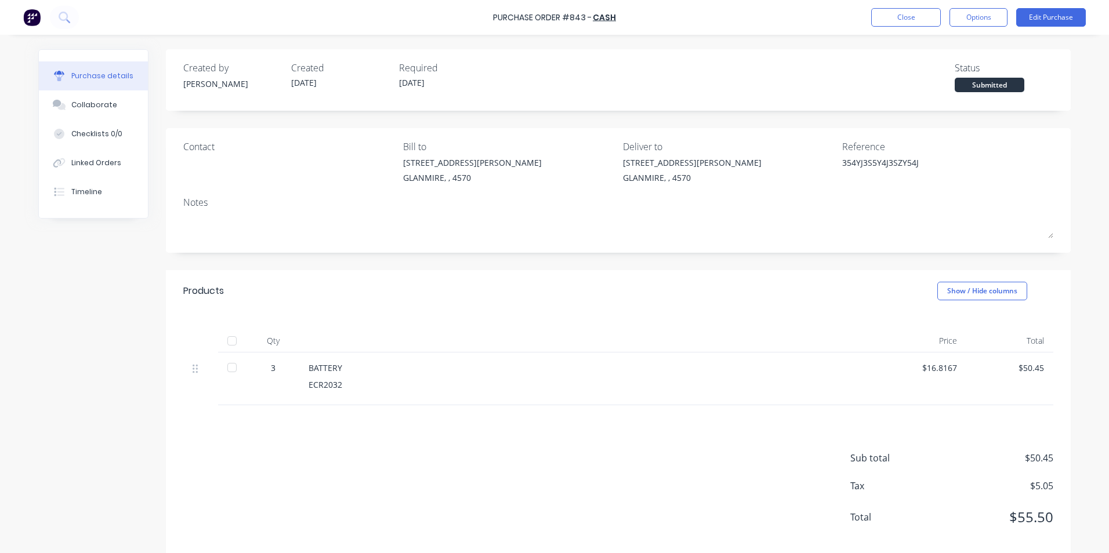
click at [228, 339] on div at bounding box center [231, 340] width 23 height 23
click at [953, 290] on button "Show / Hide columns" at bounding box center [982, 291] width 90 height 19
click at [947, 328] on label "Account" at bounding box center [948, 329] width 20 height 10
click at [938, 324] on input "Account" at bounding box center [938, 324] width 0 height 0
click at [1005, 24] on button "Options" at bounding box center [978, 17] width 58 height 19
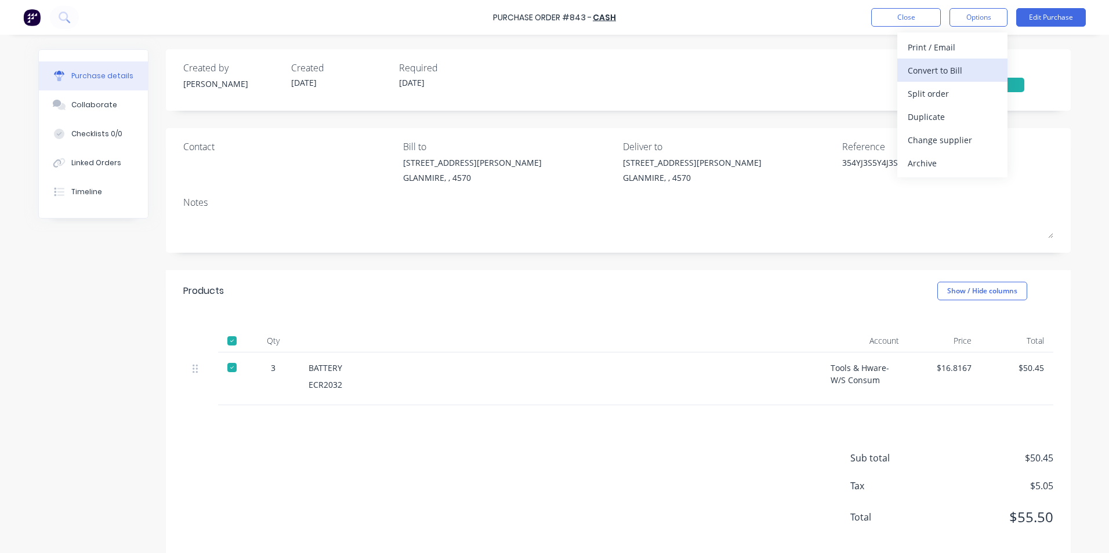
click at [978, 68] on div "Convert to Bill" at bounding box center [951, 70] width 89 height 17
type textarea "x"
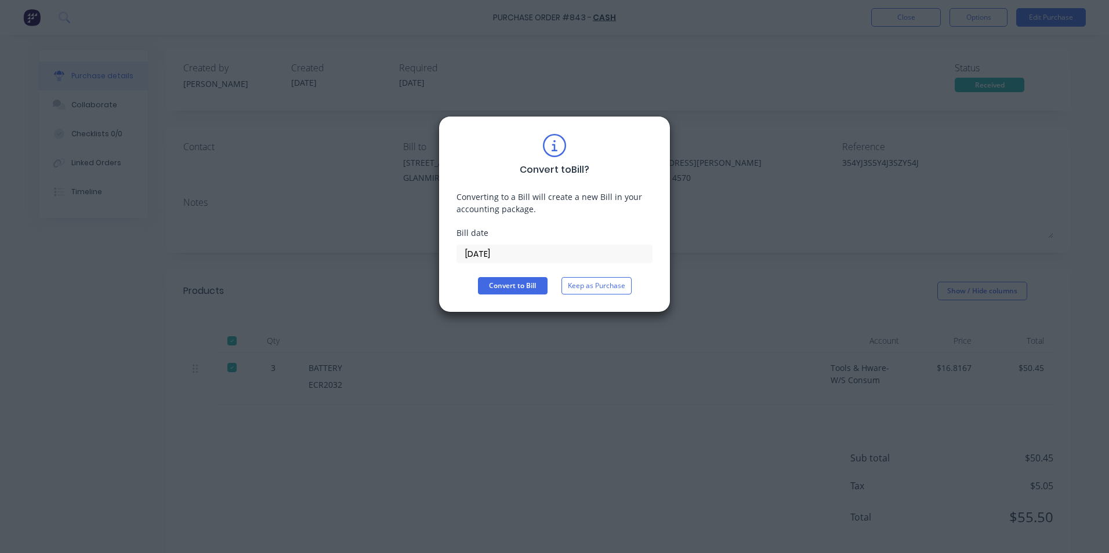
click at [485, 245] on label "[DATE]" at bounding box center [554, 254] width 196 height 19
click at [485, 245] on input "[DATE]" at bounding box center [554, 253] width 195 height 17
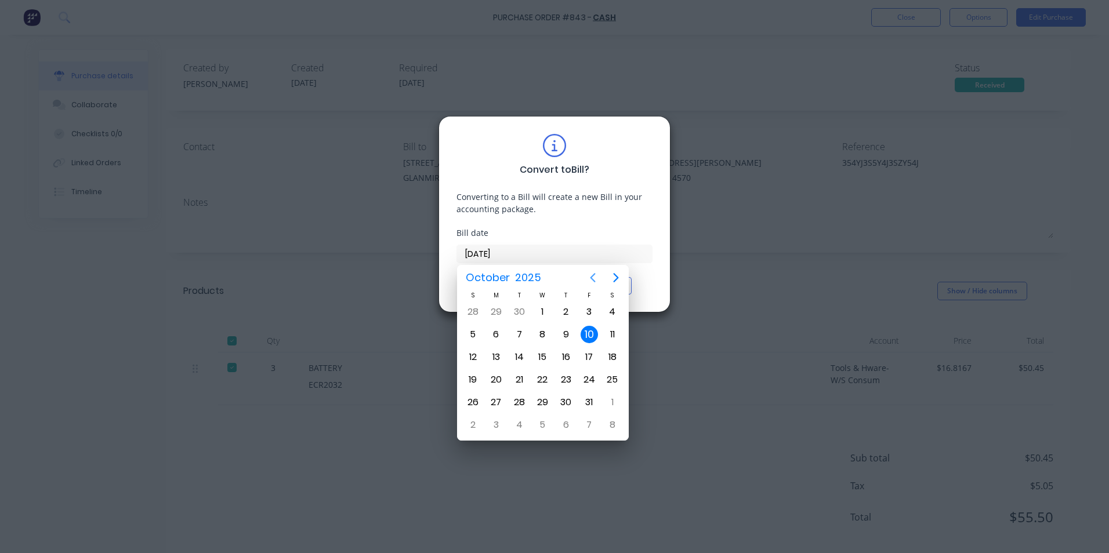
click at [590, 278] on icon "Previous page" at bounding box center [593, 278] width 14 height 14
click at [496, 376] on div "22" at bounding box center [495, 379] width 17 height 17
type input "[DATE]"
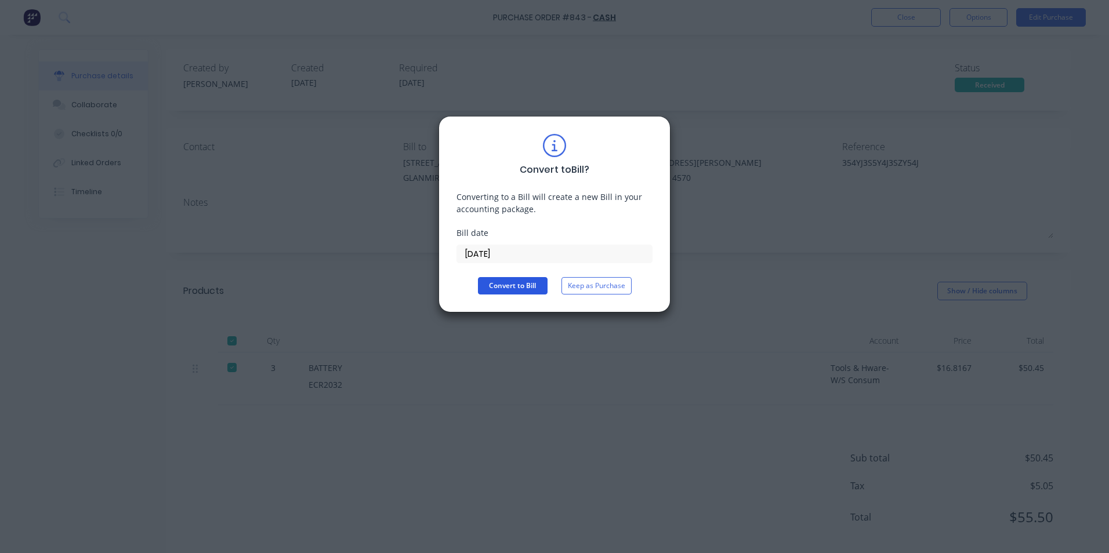
click at [513, 277] on button "Convert to Bill" at bounding box center [513, 285] width 70 height 17
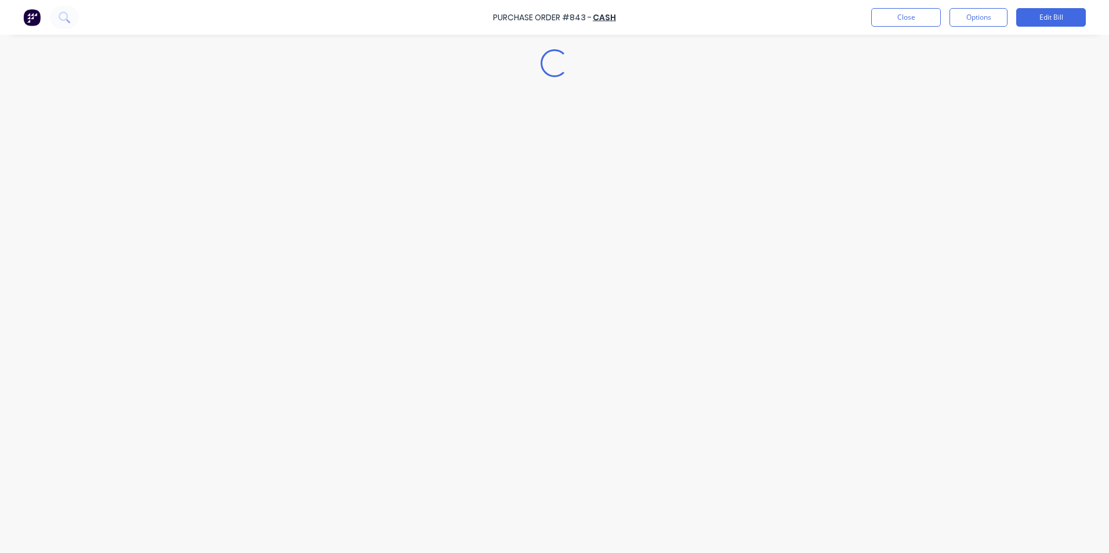
type textarea "x"
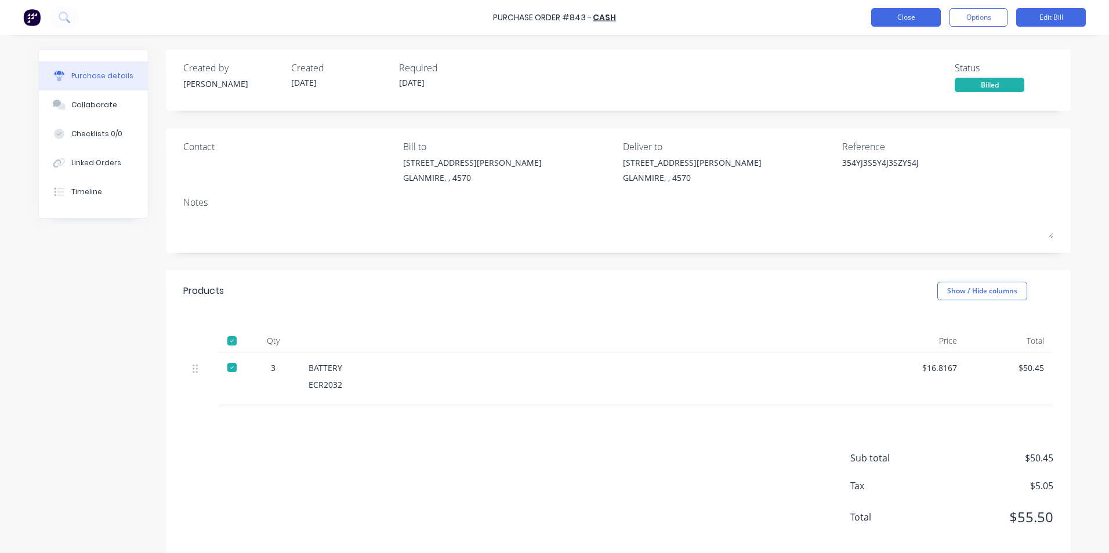
click at [885, 20] on button "Close" at bounding box center [906, 17] width 70 height 19
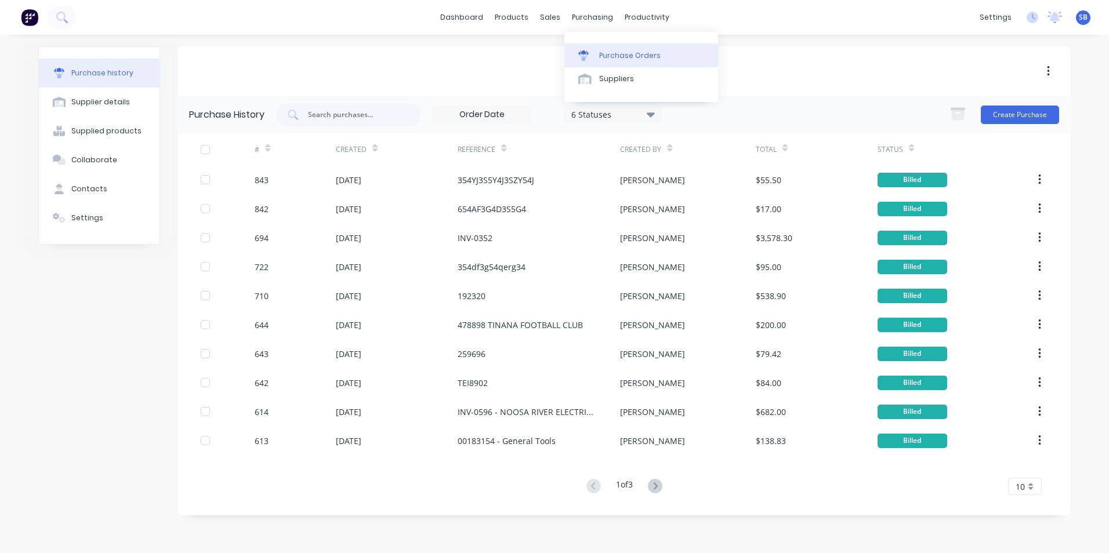
click at [578, 52] on icon at bounding box center [583, 55] width 10 height 10
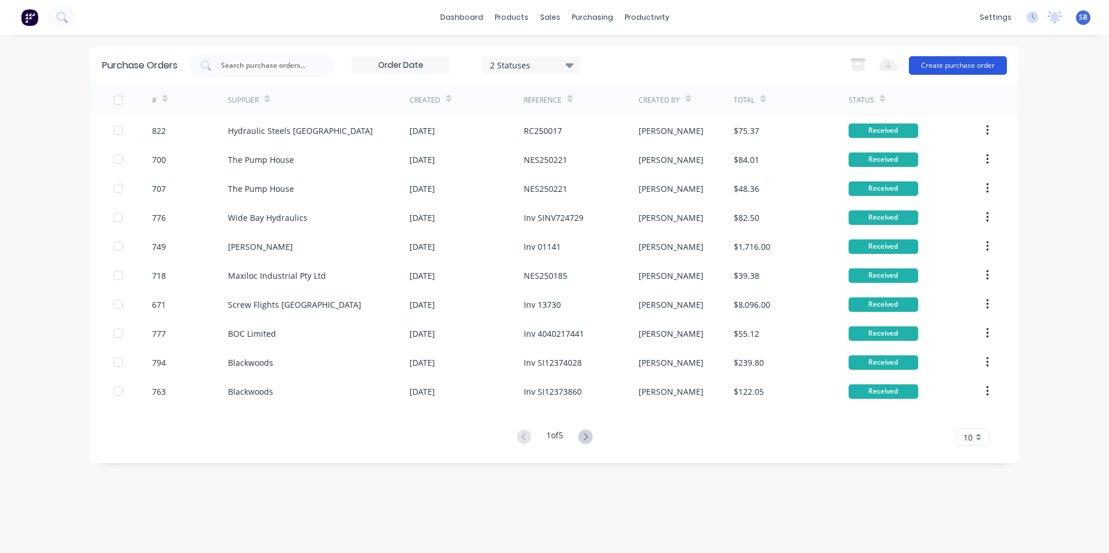
click at [954, 68] on button "Create purchase order" at bounding box center [958, 65] width 98 height 19
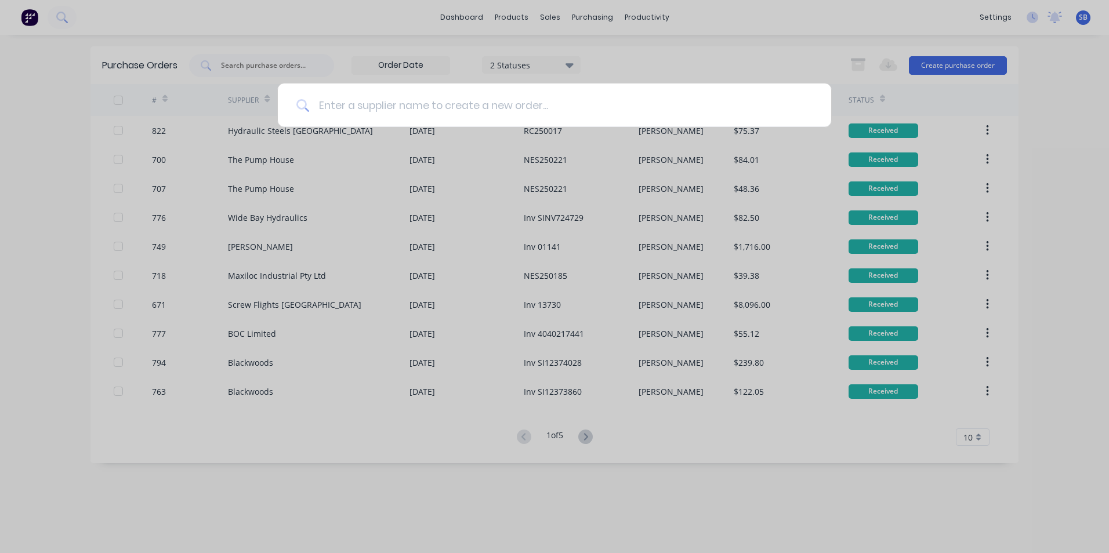
click at [507, 112] on input at bounding box center [560, 105] width 503 height 43
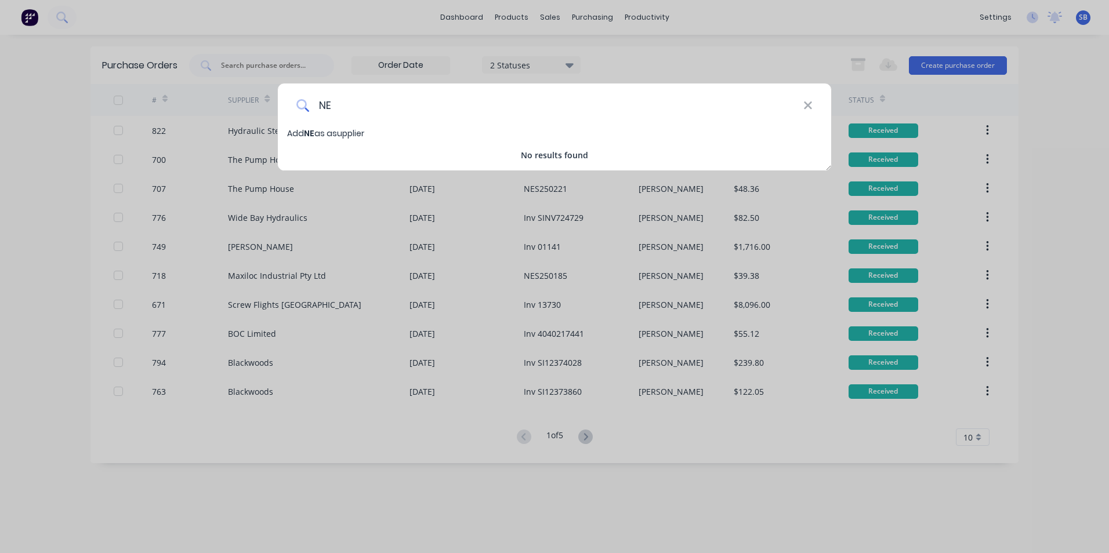
type input "N"
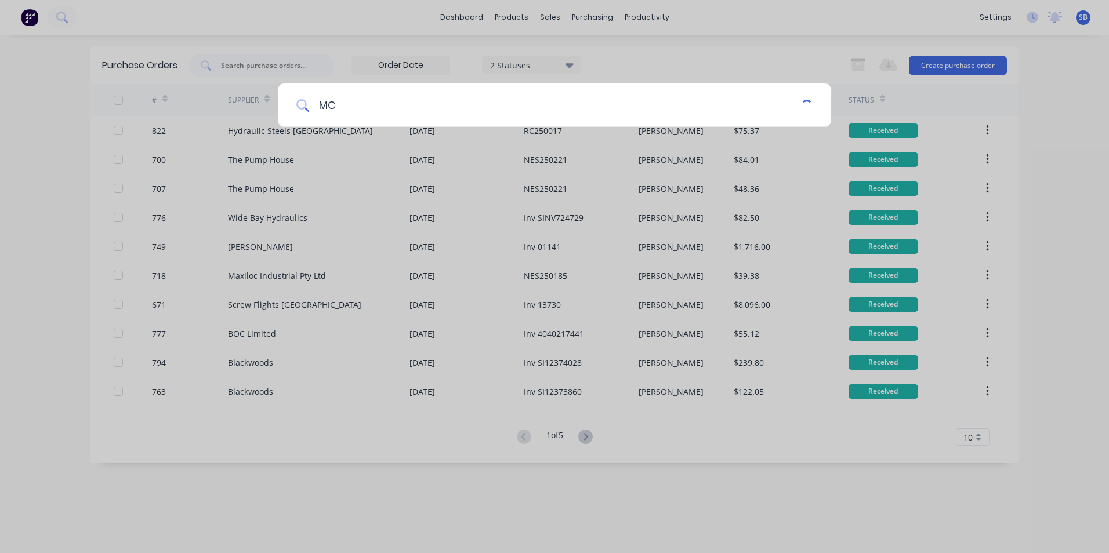
type input "M"
click at [556, 13] on div at bounding box center [554, 276] width 1109 height 553
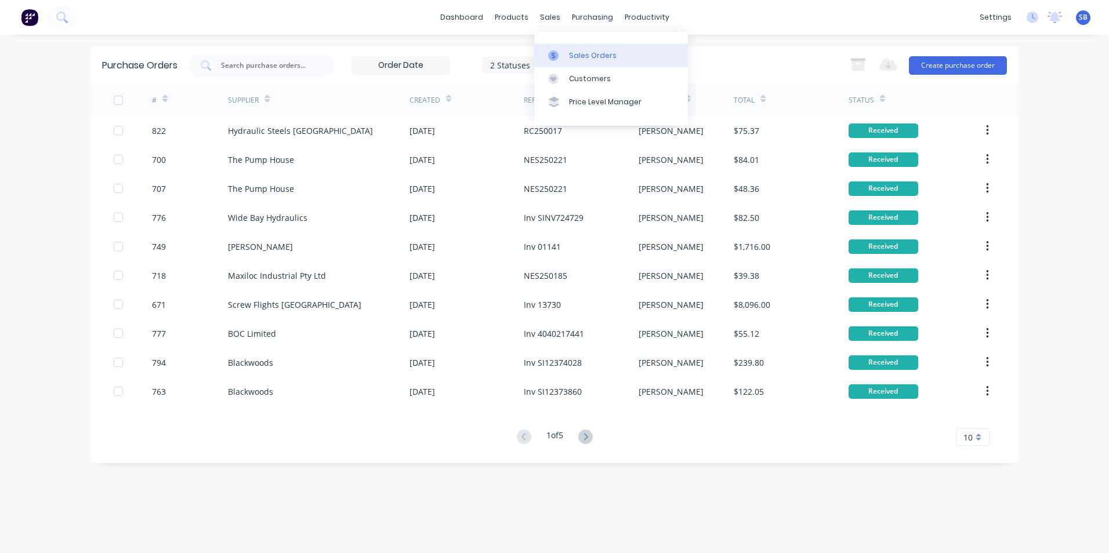
click at [567, 49] on link "Sales Orders" at bounding box center [611, 54] width 154 height 23
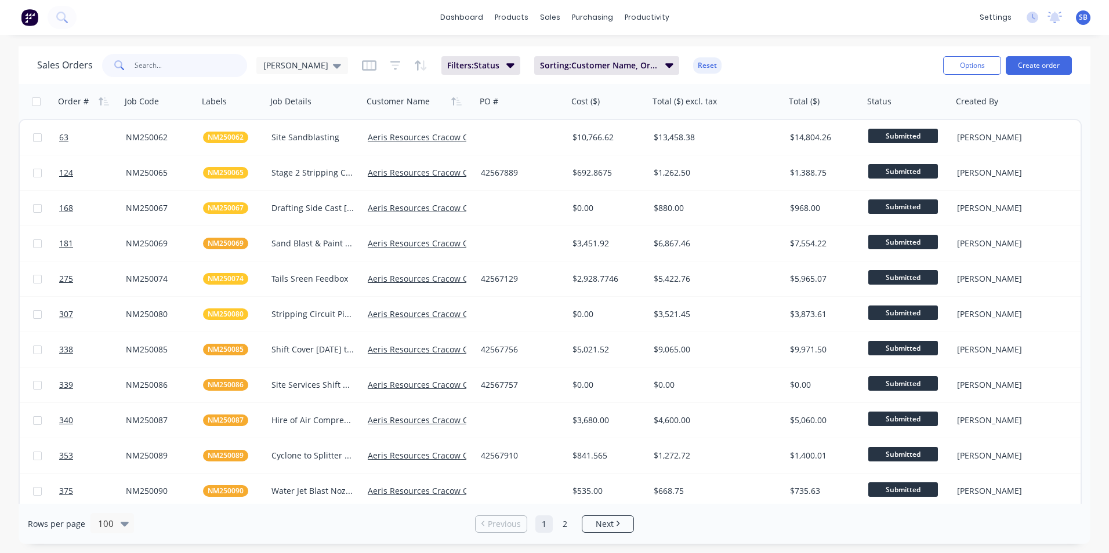
click at [230, 66] on input "text" at bounding box center [191, 65] width 113 height 23
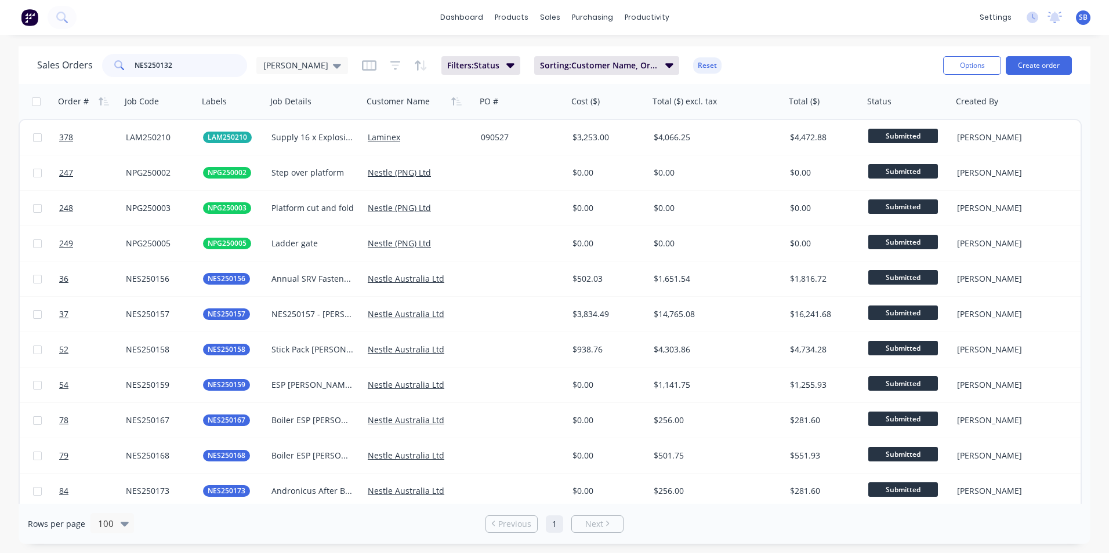
type input "NES250132"
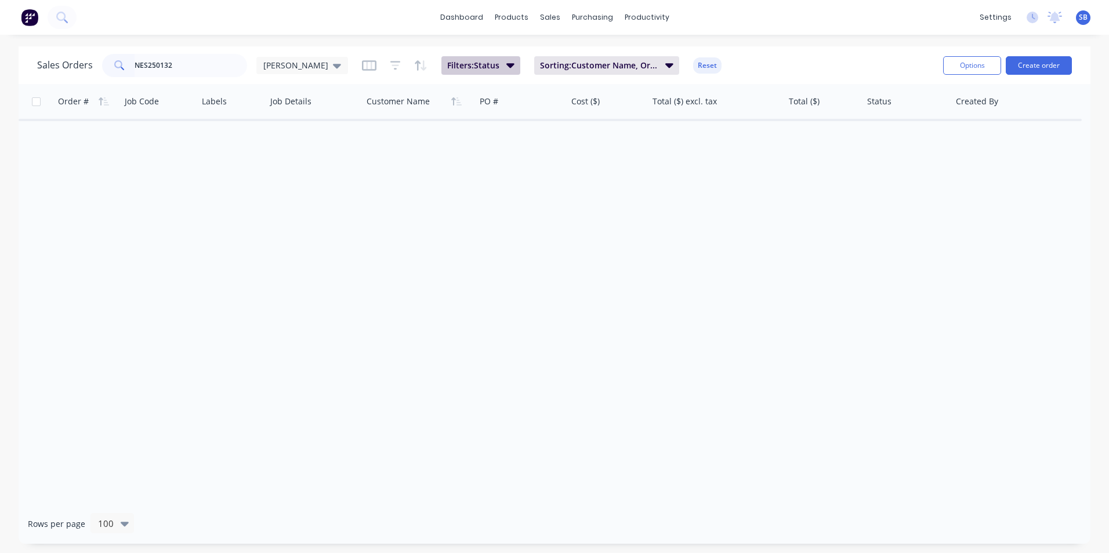
click at [506, 67] on icon "button" at bounding box center [510, 65] width 8 height 5
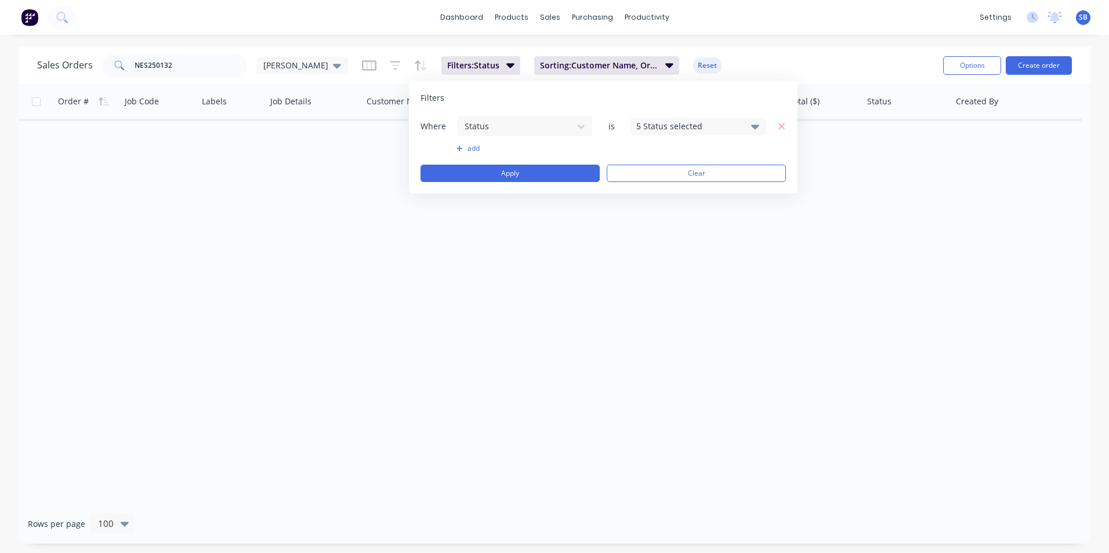
click at [651, 130] on div "5 Status selected" at bounding box center [688, 126] width 105 height 12
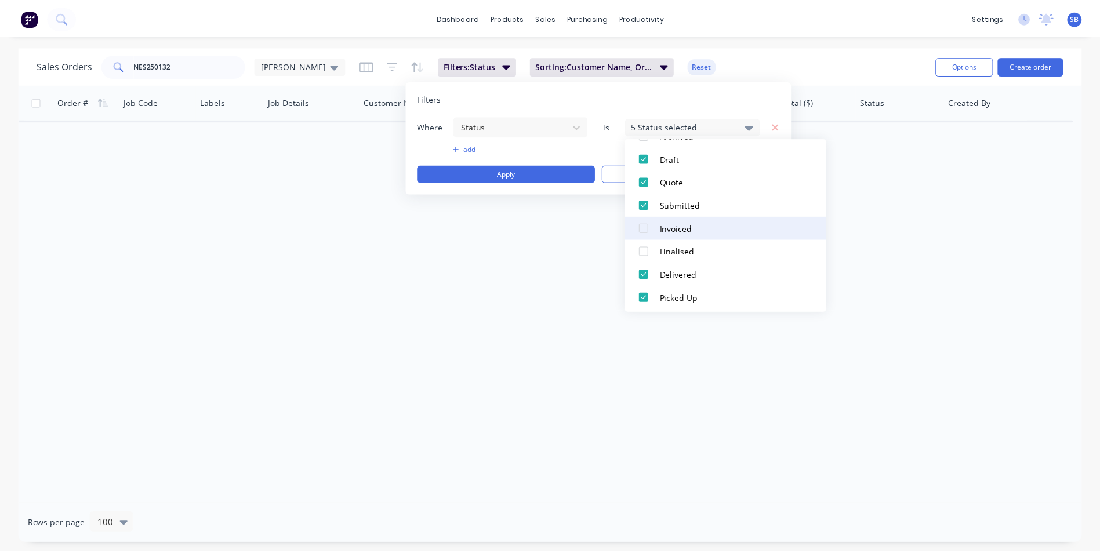
scroll to position [81, 0]
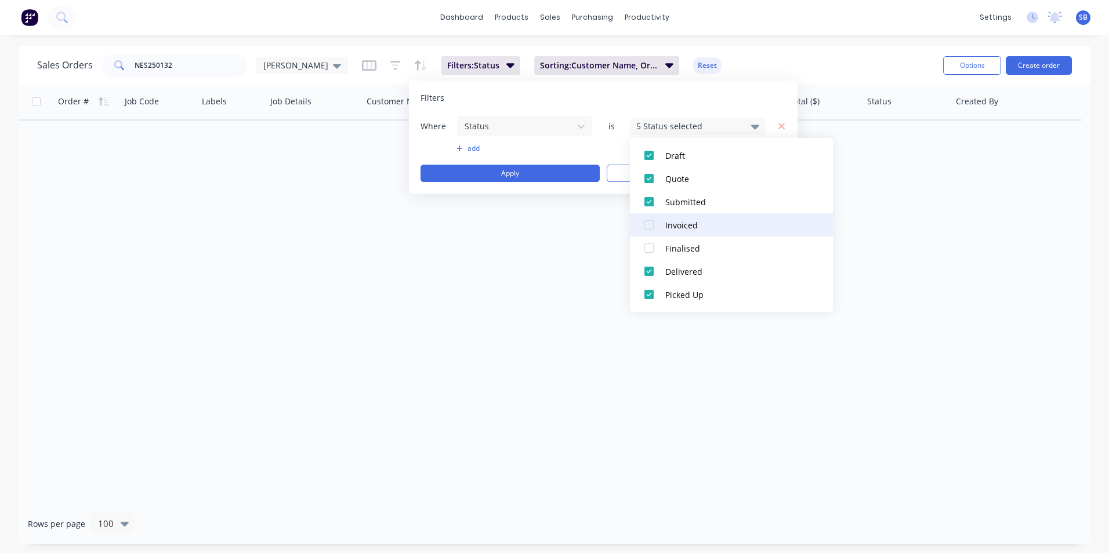
click at [648, 228] on div at bounding box center [648, 224] width 23 height 23
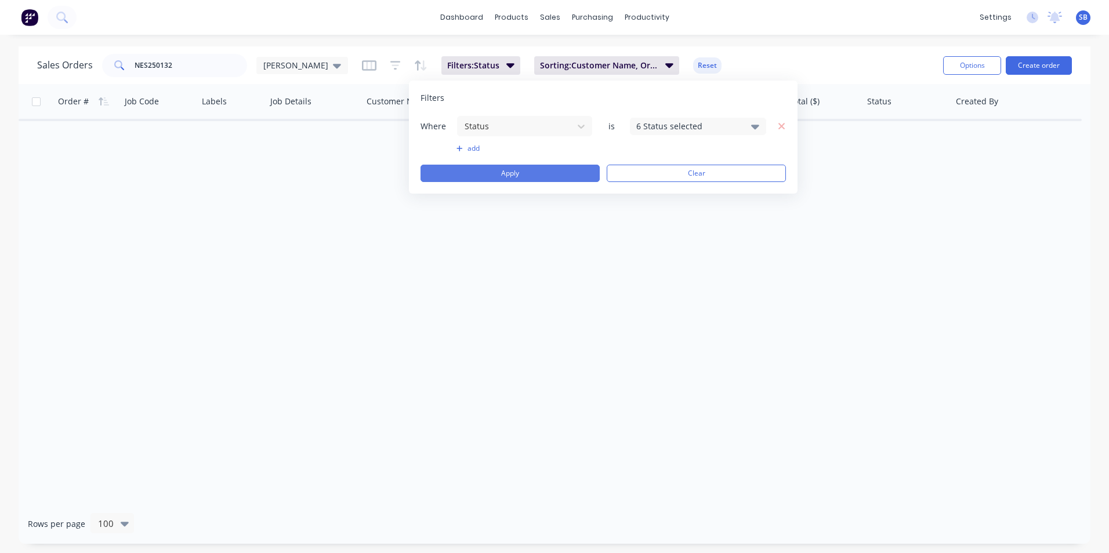
click at [534, 173] on button "Apply" at bounding box center [509, 173] width 179 height 17
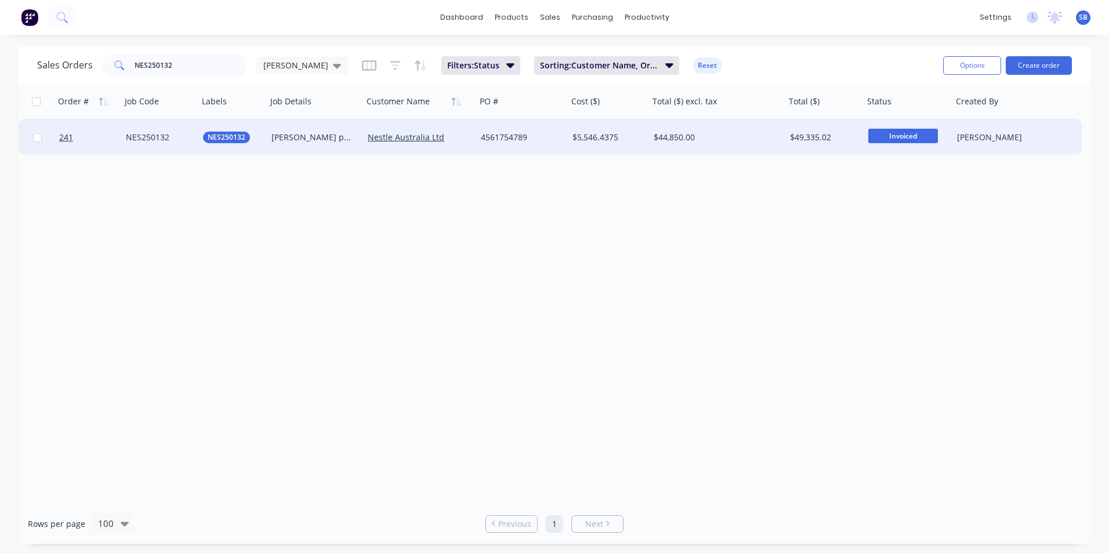
click at [732, 137] on div "$44,850.00" at bounding box center [714, 138] width 121 height 12
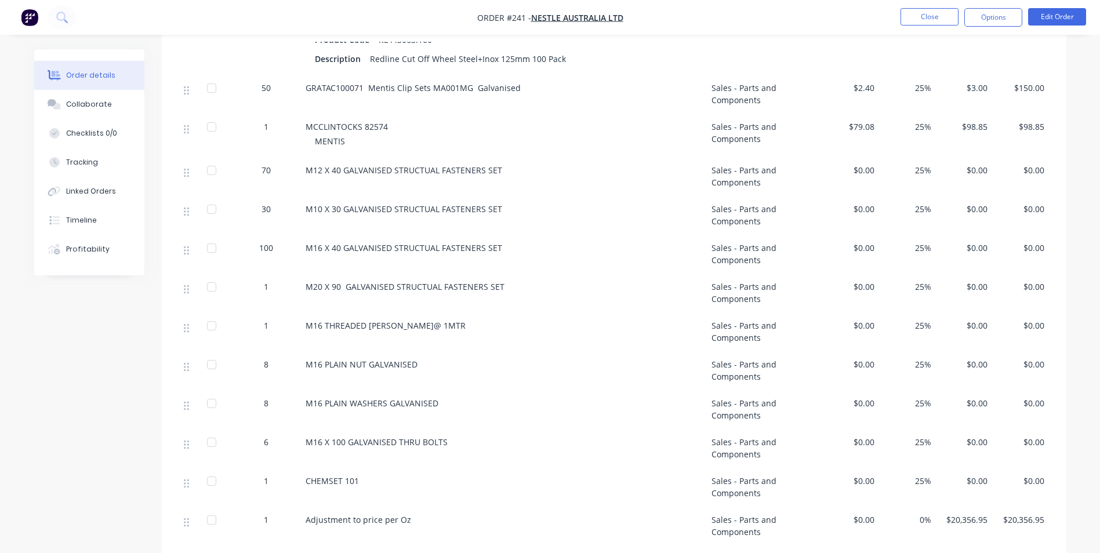
scroll to position [696, 0]
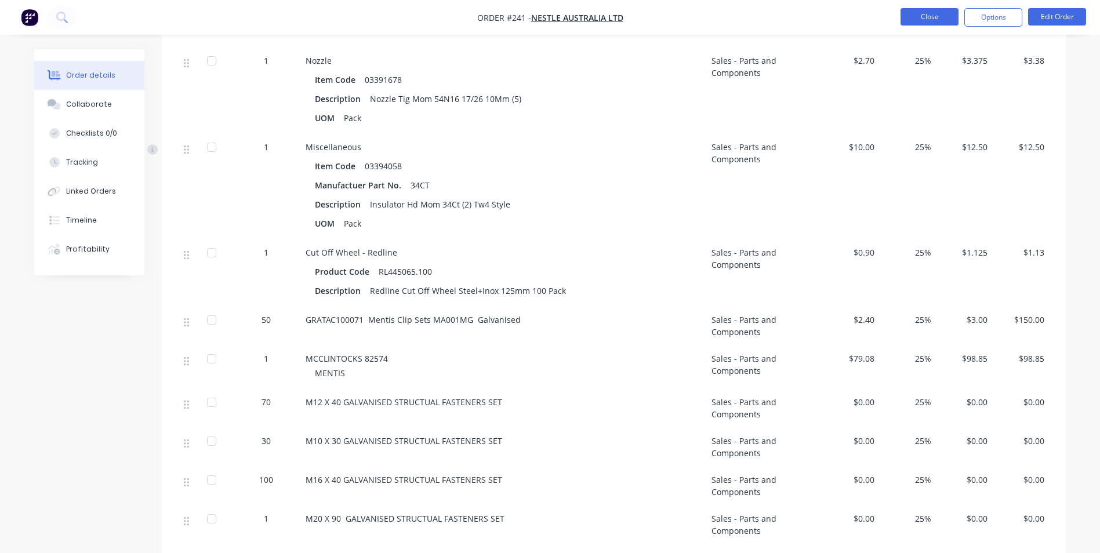
click at [943, 21] on button "Close" at bounding box center [930, 16] width 58 height 17
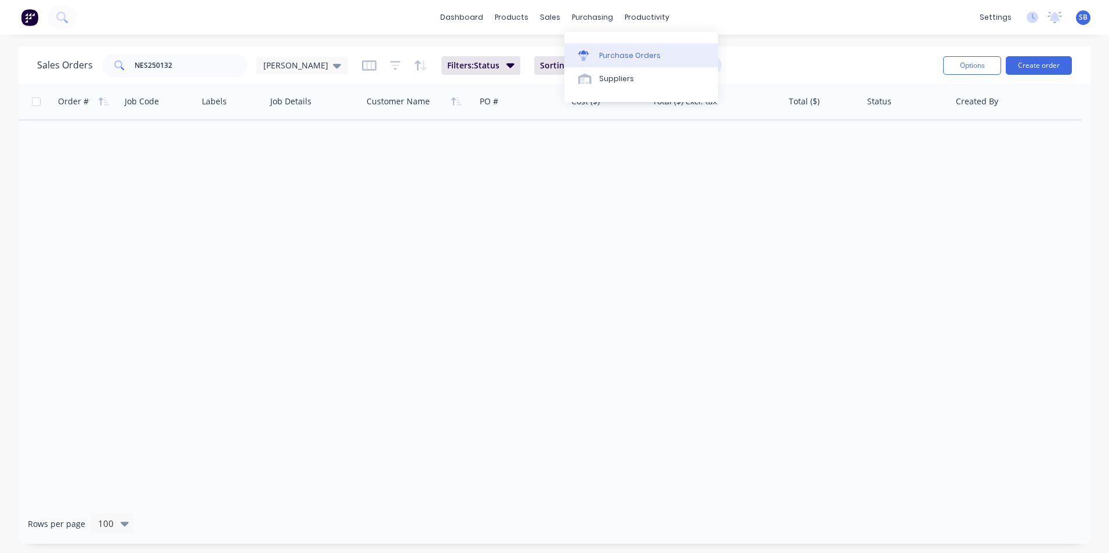
click at [623, 53] on div "Purchase Orders" at bounding box center [629, 55] width 61 height 10
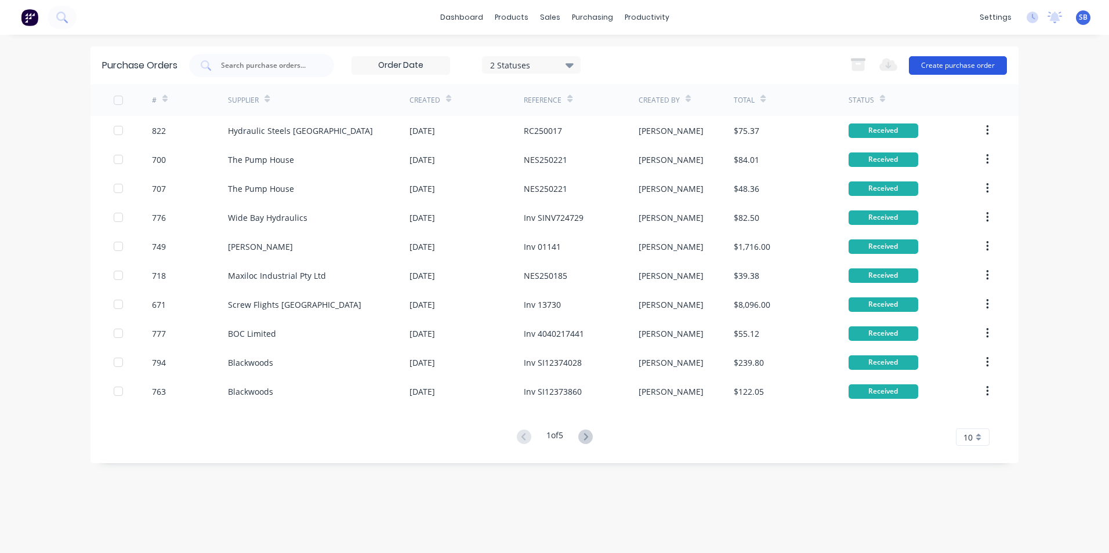
click at [972, 61] on button "Create purchase order" at bounding box center [958, 65] width 98 height 19
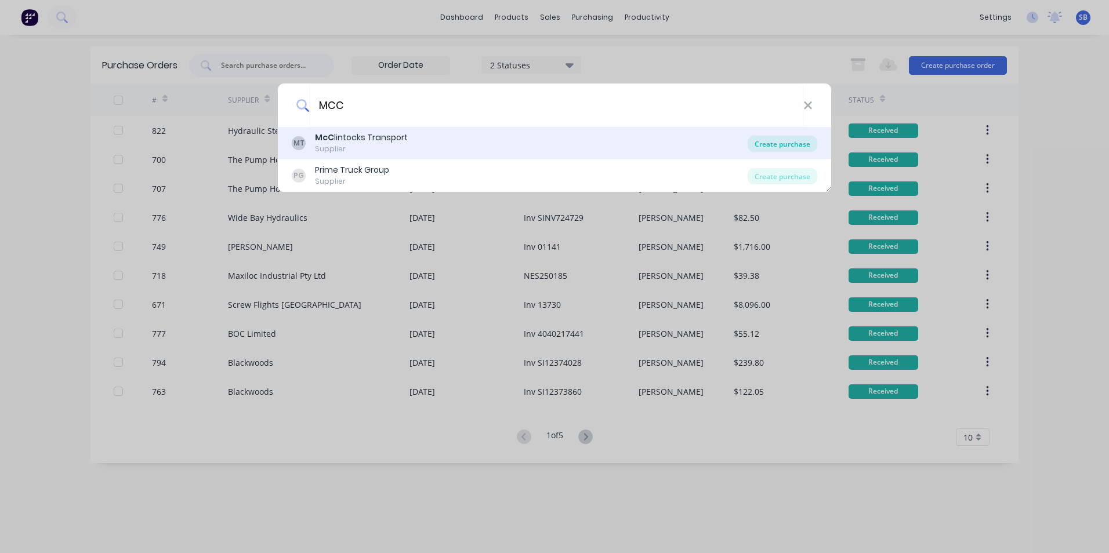
type input "MCC"
click at [749, 144] on div "Create purchase" at bounding box center [782, 144] width 70 height 16
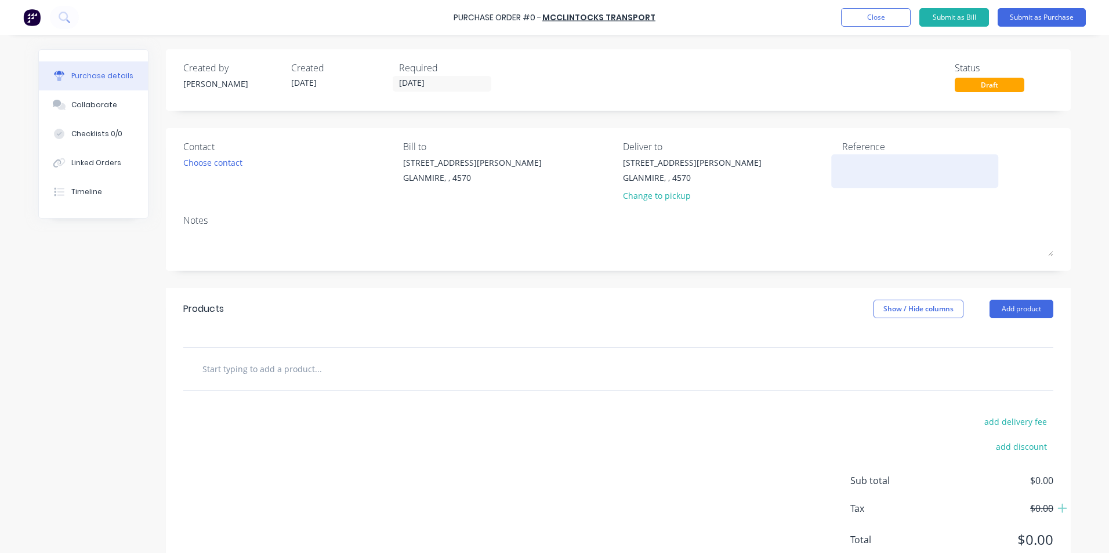
click at [897, 172] on textarea at bounding box center [914, 170] width 145 height 26
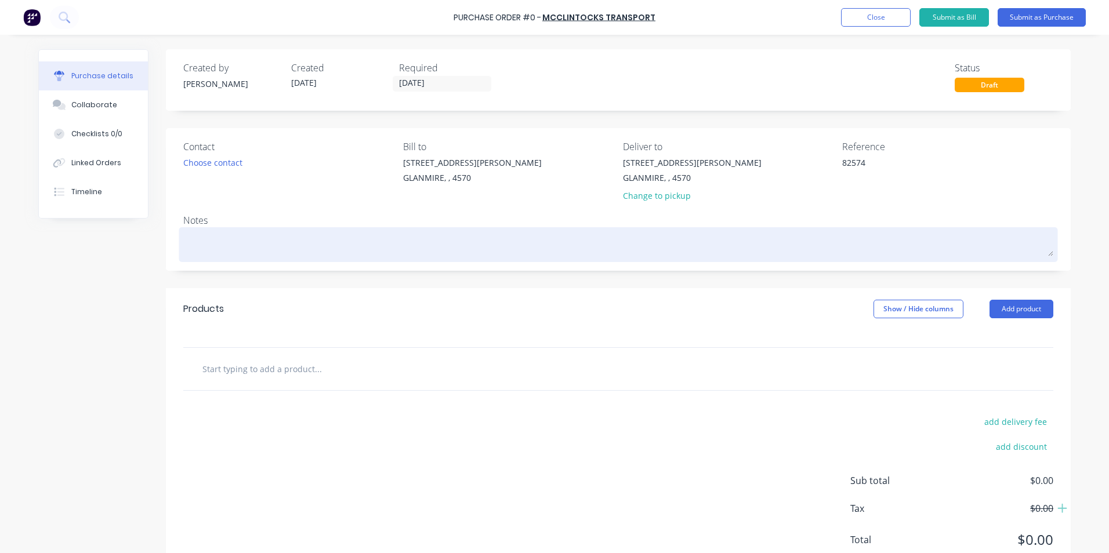
type textarea "82574"
type textarea "x"
type textarea "82574"
click at [210, 233] on textarea at bounding box center [618, 243] width 870 height 26
type textarea "x"
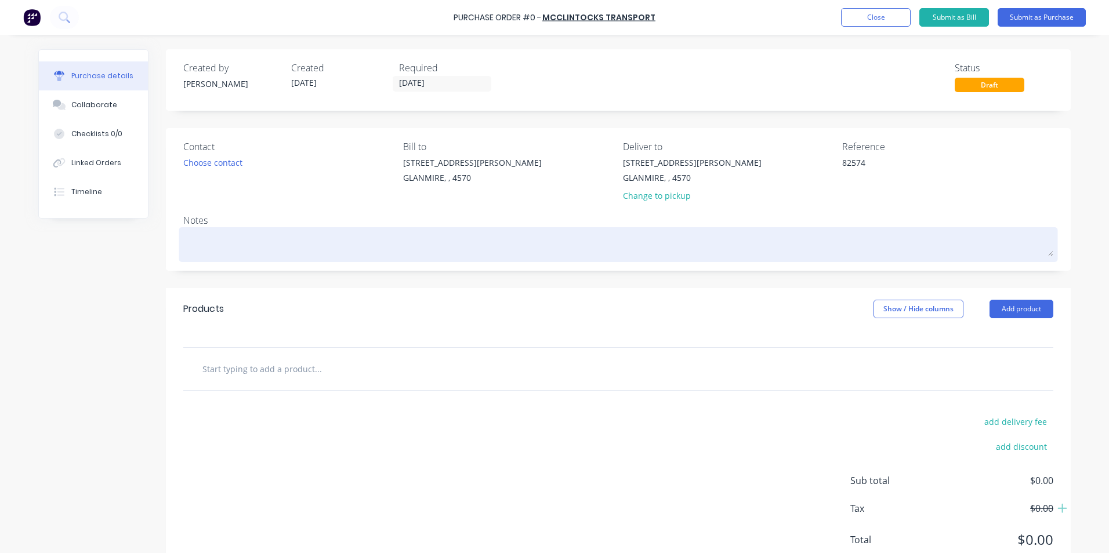
type textarea "N"
type textarea "x"
type textarea "NES"
type textarea "x"
type textarea "NES2"
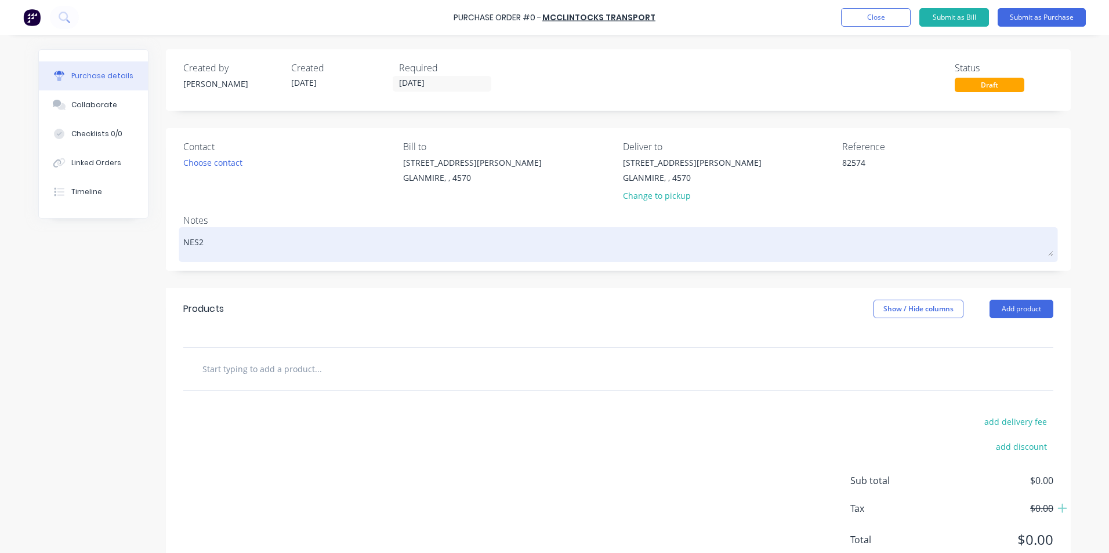
type textarea "x"
type textarea "NES25"
type textarea "x"
type textarea "NES250"
type textarea "x"
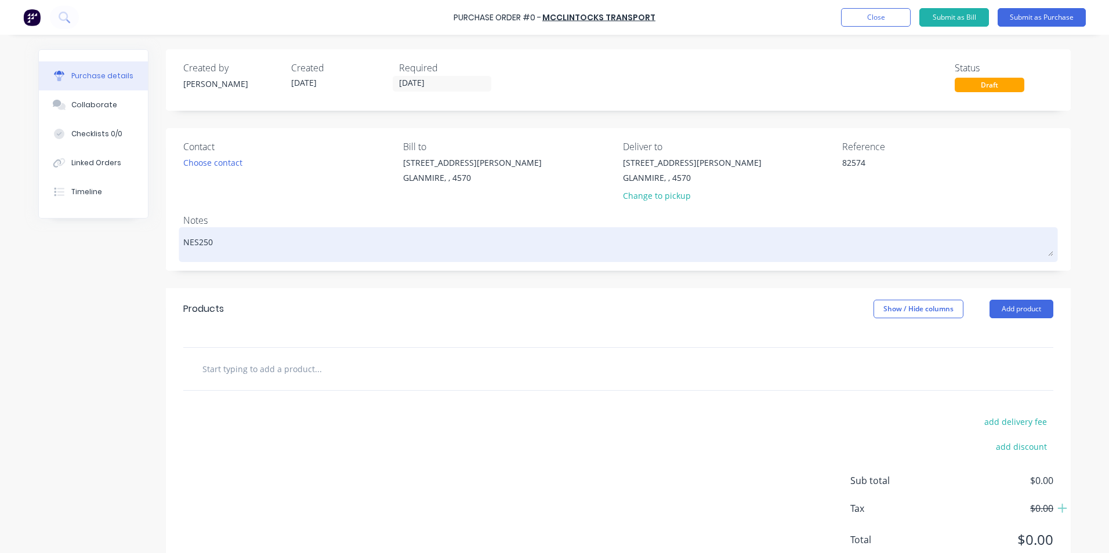
type textarea "NES2501"
type textarea "x"
type textarea "NES250132"
type textarea "x"
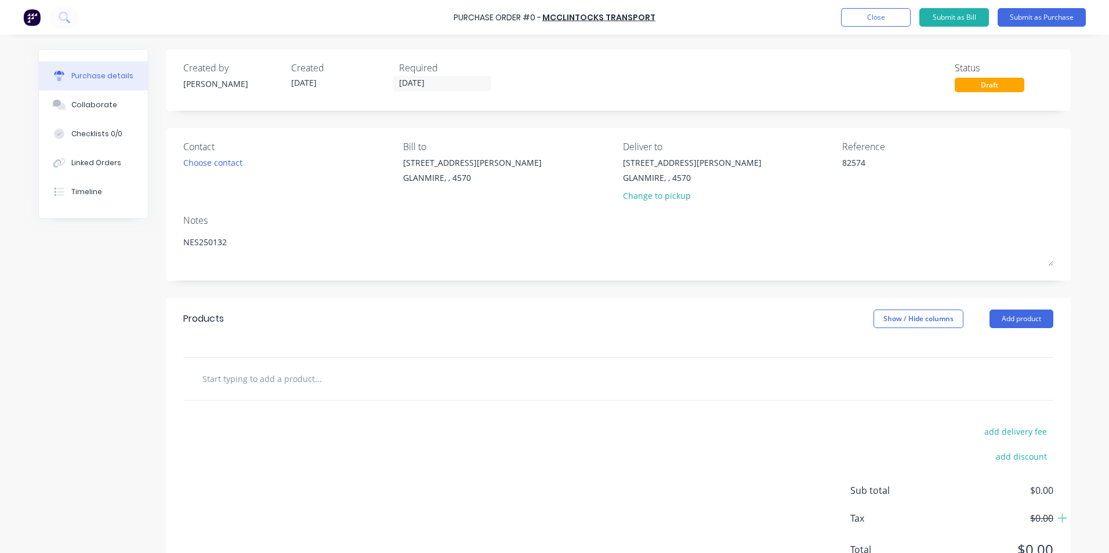
type textarea "NES250132"
type textarea "x"
type textarea "NES250132"
click at [274, 374] on input "text" at bounding box center [318, 378] width 232 height 23
click at [284, 379] on input "text" at bounding box center [318, 378] width 232 height 23
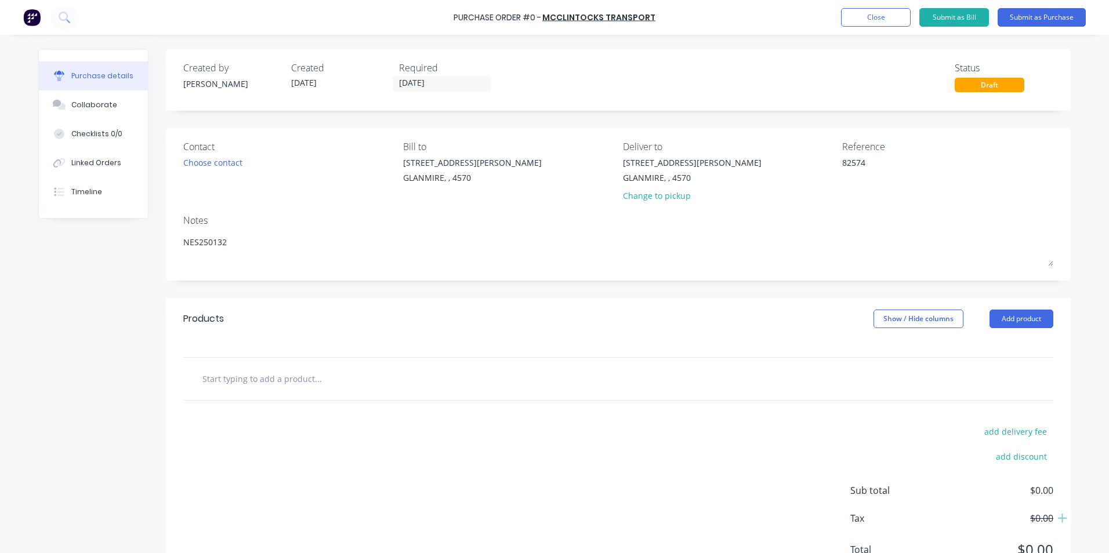
type textarea "x"
type input "M"
type textarea "x"
type input "ME"
type textarea "x"
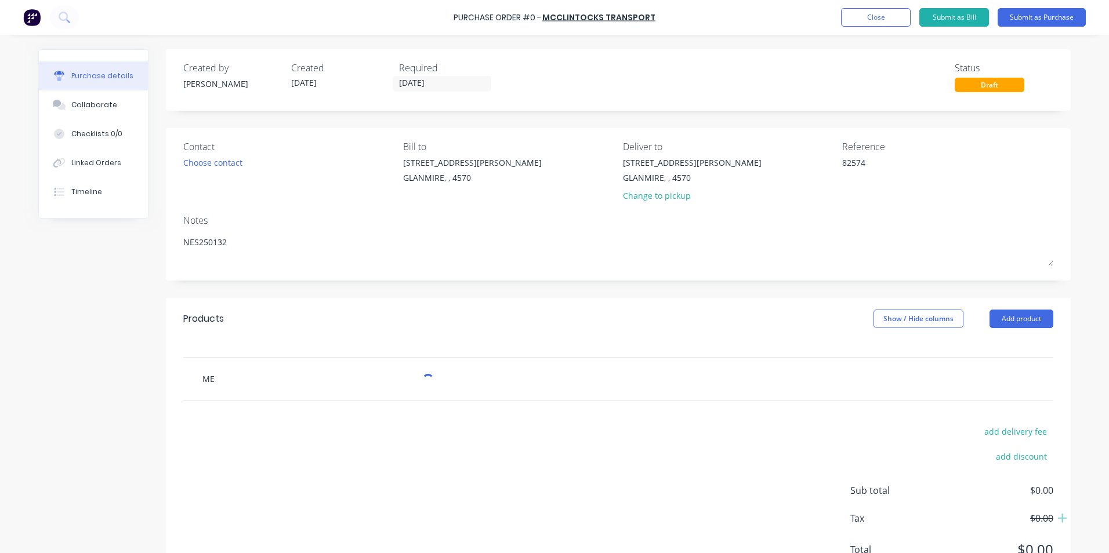
type input "MEN"
type textarea "x"
type input "MENTIS"
type textarea "x"
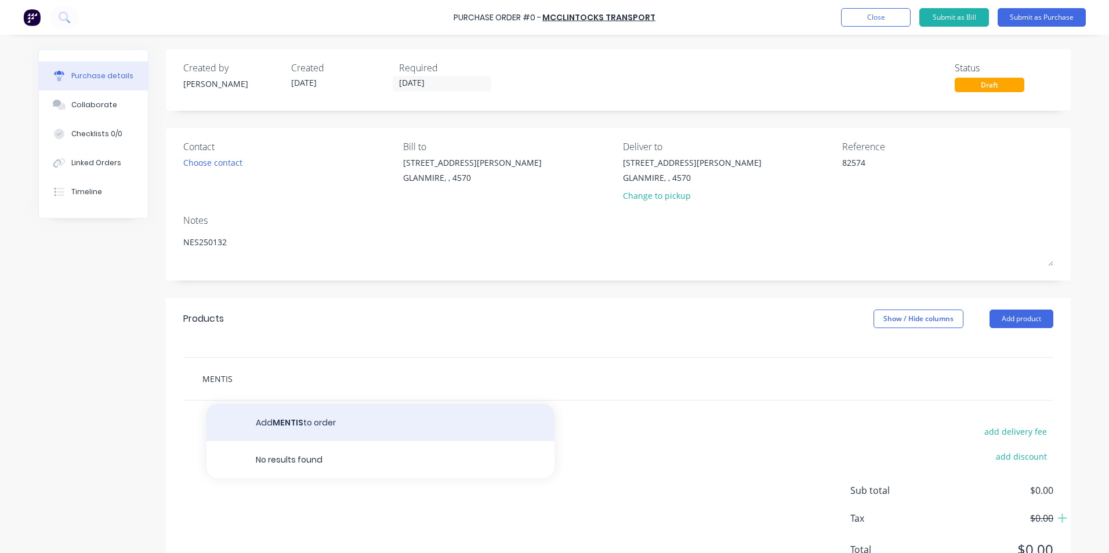
type input "MENTIS"
click at [274, 426] on button "Add MENTIS to order" at bounding box center [380, 422] width 348 height 37
type textarea "x"
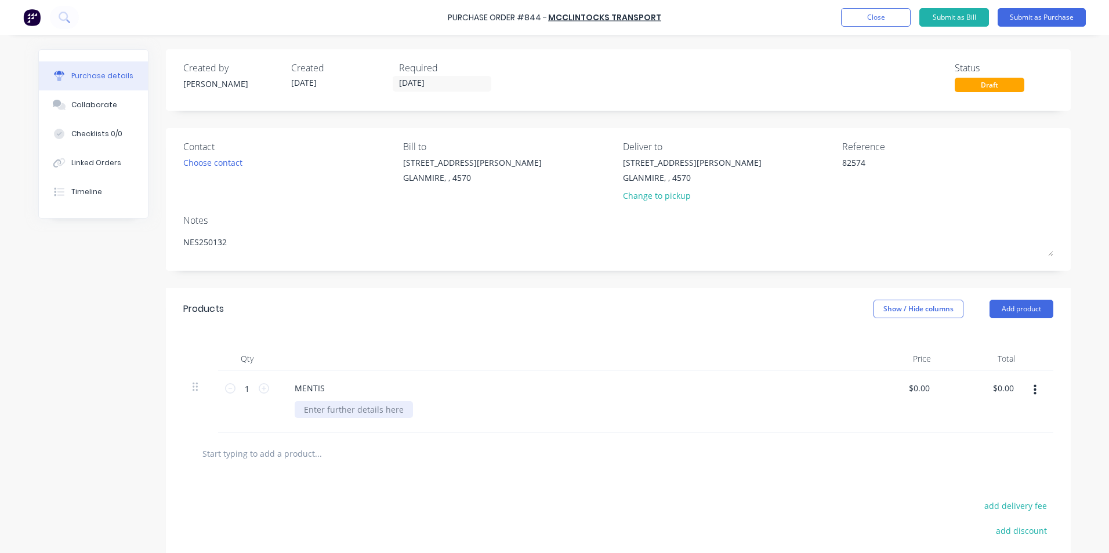
type textarea "x"
click at [315, 407] on div at bounding box center [354, 409] width 118 height 17
click at [1051, 320] on div "Products Show / Hide columns Add product Qty Price Total 1 1 MENTIS NES250132 $…" at bounding box center [618, 476] width 905 height 377
click at [896, 307] on button "Show / Hide columns" at bounding box center [918, 309] width 90 height 19
click at [883, 344] on label "Account" at bounding box center [883, 347] width 20 height 10
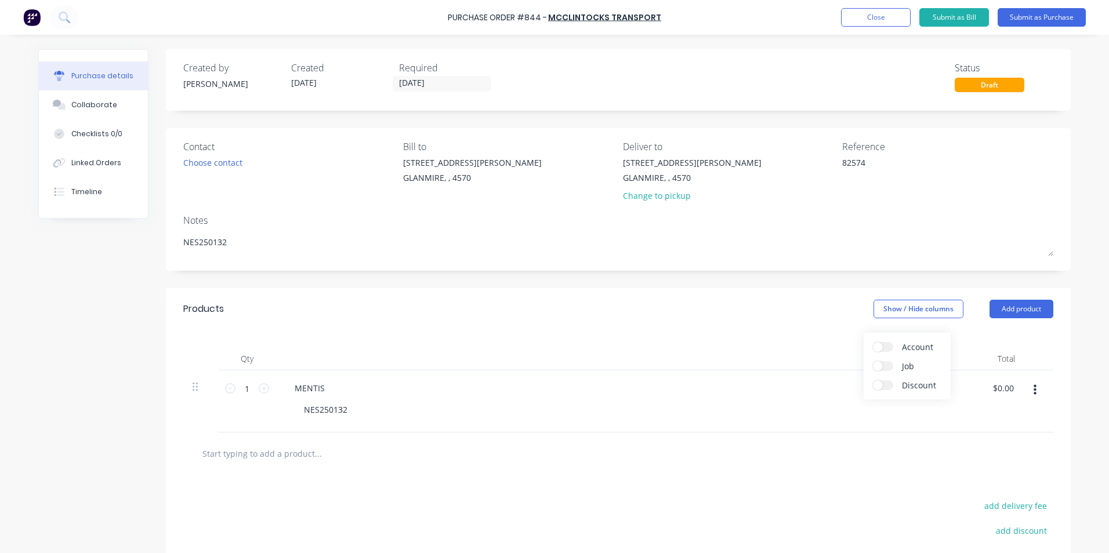
click at [873, 342] on input "Account" at bounding box center [873, 342] width 0 height 0
click at [827, 395] on div "Select..." at bounding box center [841, 388] width 68 height 17
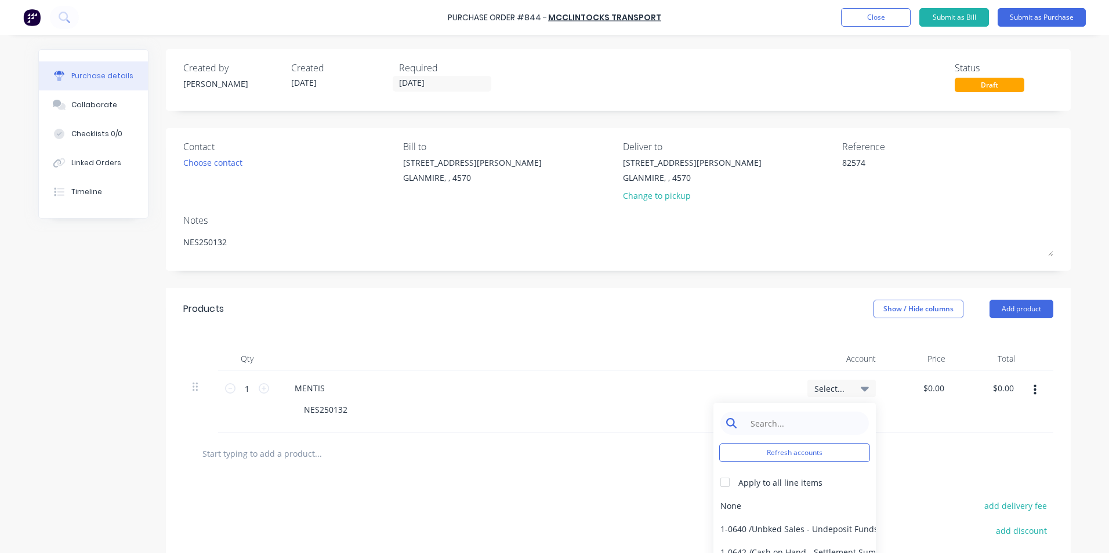
click at [791, 429] on input at bounding box center [803, 423] width 119 height 23
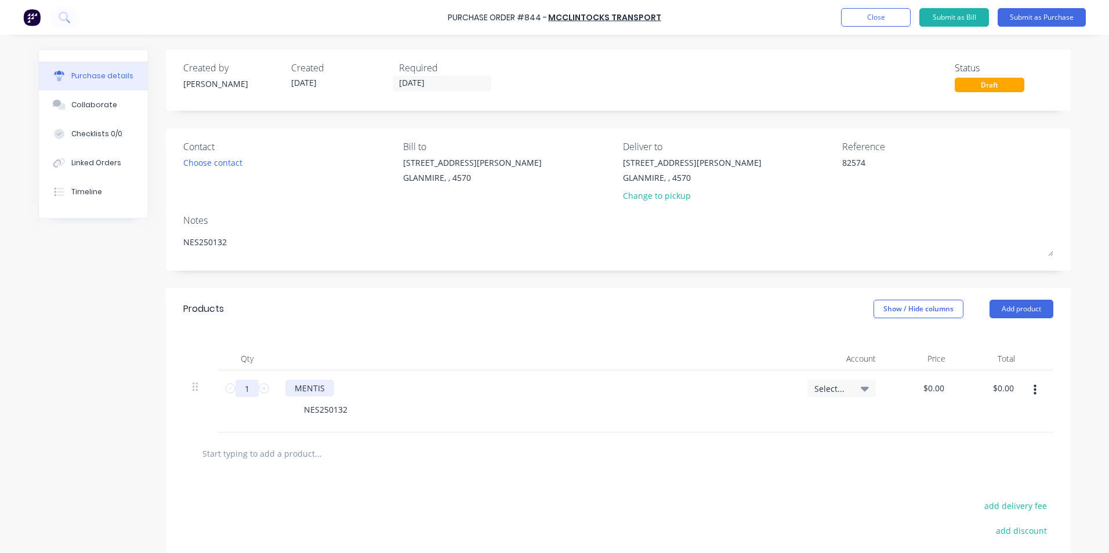
drag, startPoint x: 235, startPoint y: 388, endPoint x: 292, endPoint y: 380, distance: 57.9
click at [292, 380] on div "1 1 MENTIS NES250132 Select... $0.00 $0.00 $0.00 $0.00" at bounding box center [618, 402] width 870 height 62
type textarea "x"
type input "6"
type textarea "x"
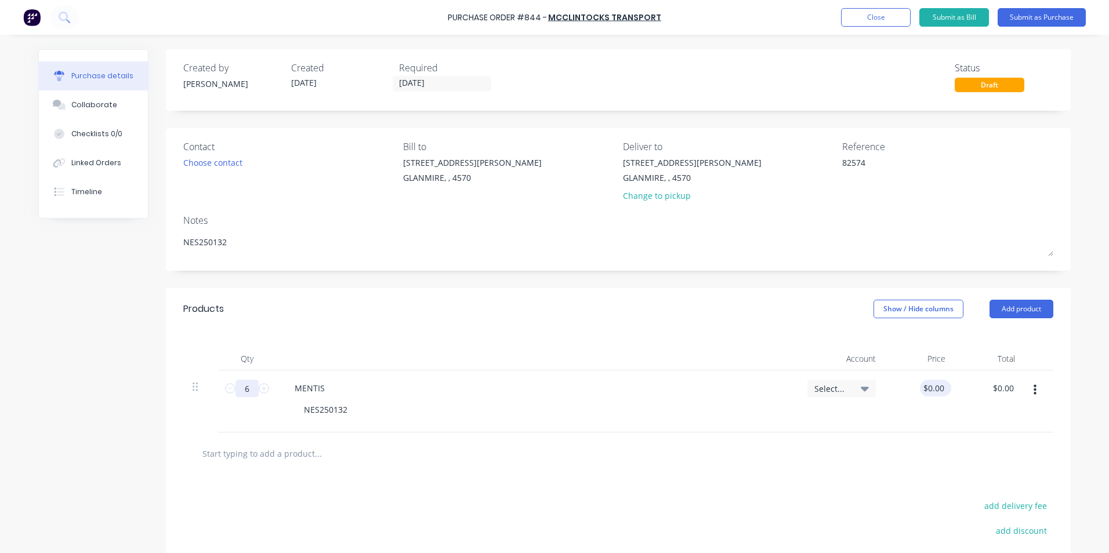
type input "6"
type textarea "x"
drag, startPoint x: 921, startPoint y: 386, endPoint x: 993, endPoint y: 387, distance: 72.5
click at [993, 387] on div "6 6 MENTIS NES250132 Select... 0.00 0.00 $0.00 $0.00" at bounding box center [618, 402] width 870 height 62
type input ".18"
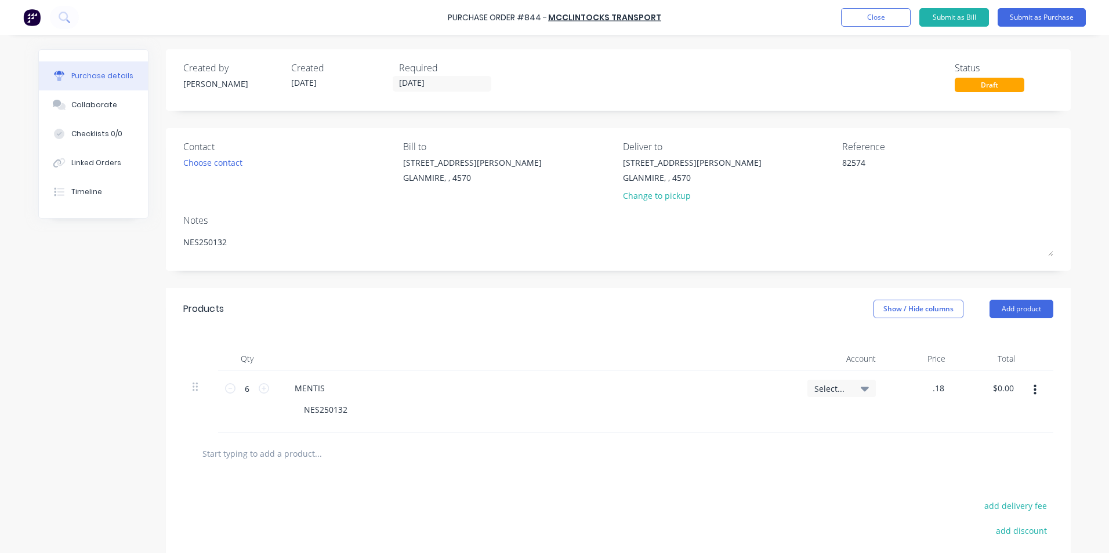
type textarea "x"
type input "$0.18"
type input "$1.08"
click at [605, 442] on div at bounding box center [618, 453] width 851 height 23
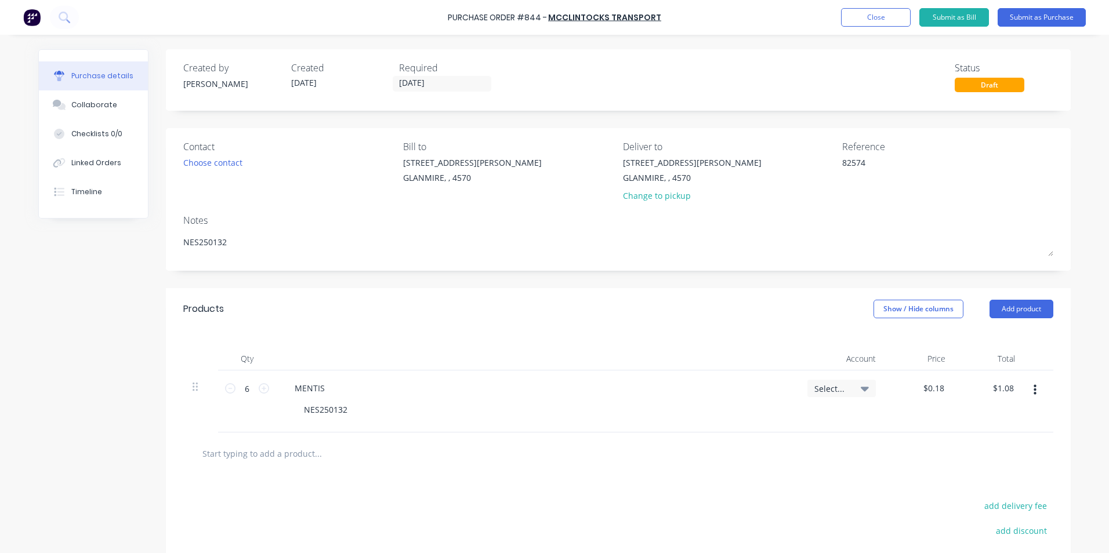
click at [1033, 395] on icon "button" at bounding box center [1034, 390] width 3 height 10
click at [987, 440] on button "Duplicate" at bounding box center [999, 444] width 99 height 23
click at [1028, 391] on button "button" at bounding box center [1034, 390] width 27 height 21
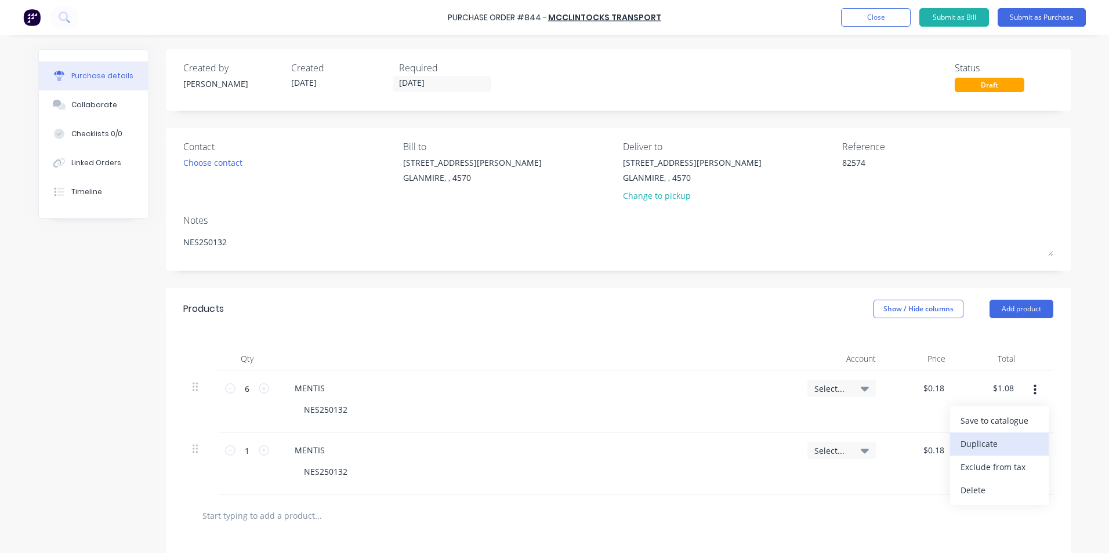
click at [970, 450] on button "Duplicate" at bounding box center [999, 444] width 99 height 23
click at [336, 451] on div "MENTIS" at bounding box center [536, 450] width 503 height 17
type textarea "x"
click at [326, 451] on div "MENTIS" at bounding box center [309, 450] width 49 height 17
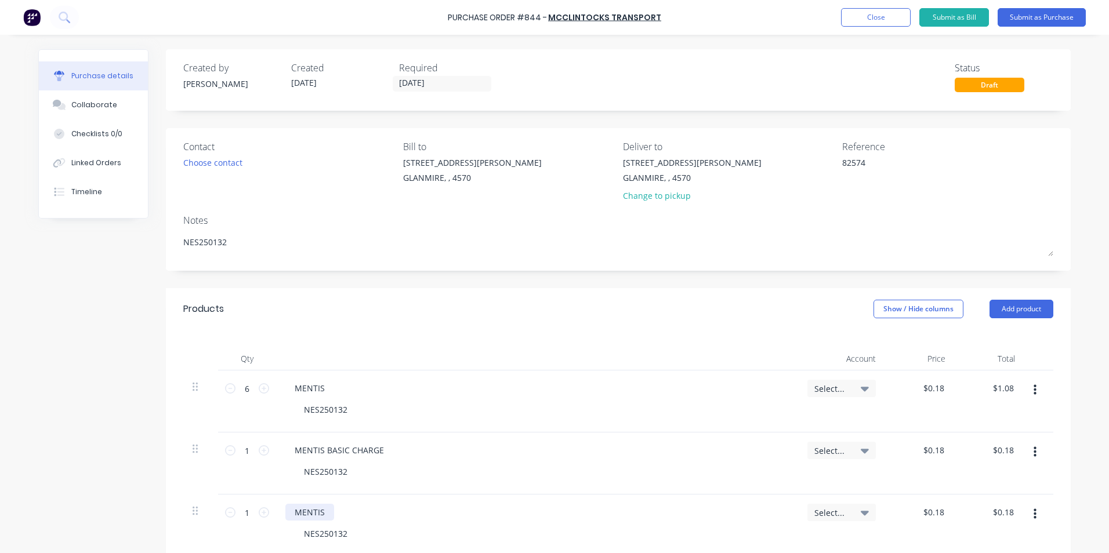
type textarea "x"
click at [318, 511] on div "MENTIS" at bounding box center [309, 512] width 49 height 17
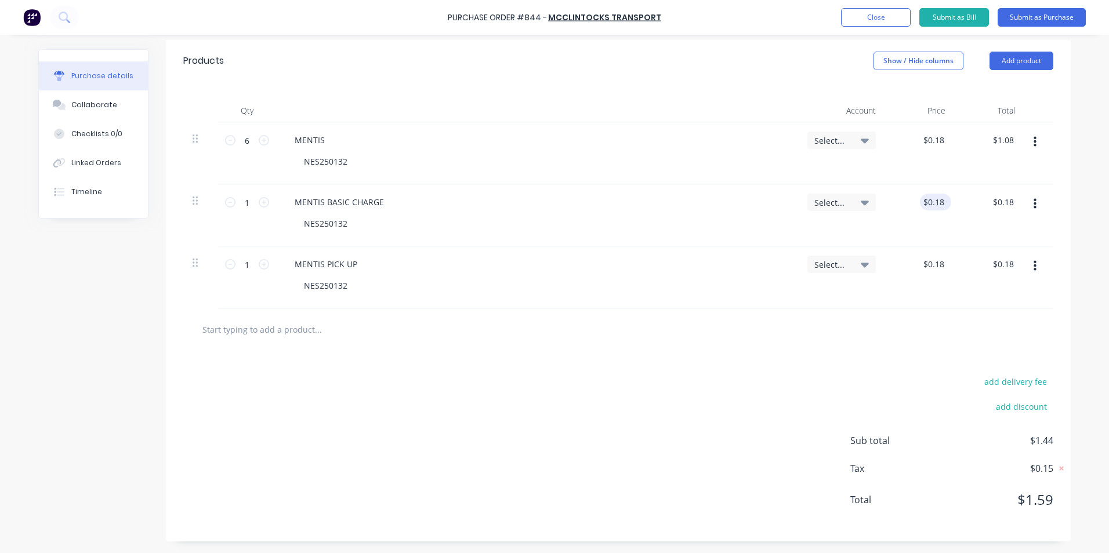
type textarea "x"
drag, startPoint x: 922, startPoint y: 203, endPoint x: 1047, endPoint y: 210, distance: 124.9
click at [1041, 208] on div "1 1 MENTIS BASIC CHARGE NES250132 Select... 0.18 0.18 $0.18 $0.18" at bounding box center [618, 215] width 870 height 62
type input "0"
type input "15"
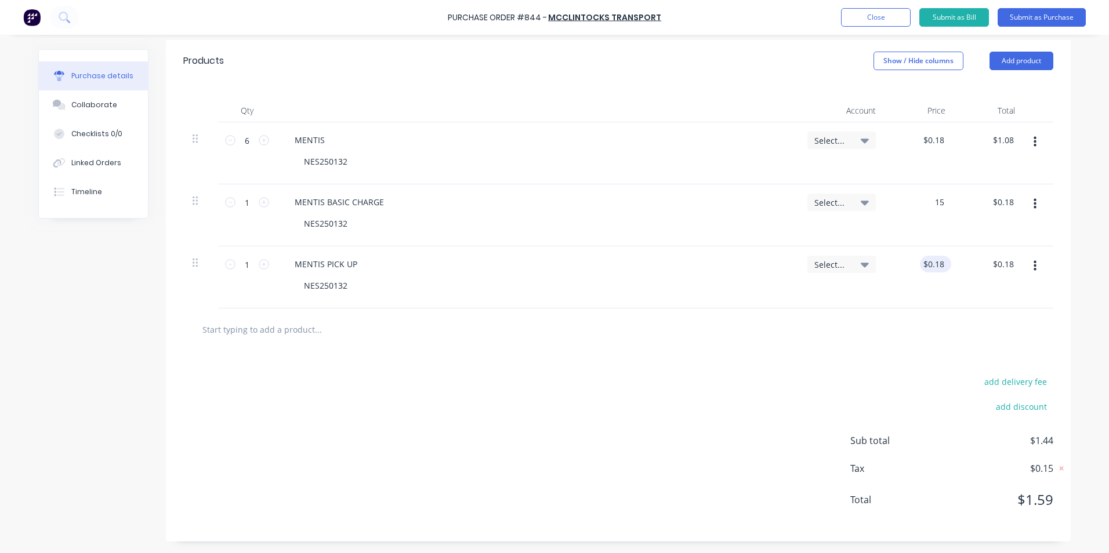
type textarea "x"
type input "$15.00"
drag, startPoint x: 943, startPoint y: 266, endPoint x: 924, endPoint y: 266, distance: 19.1
click at [924, 266] on div "$0.18 $0.18" at bounding box center [935, 264] width 31 height 17
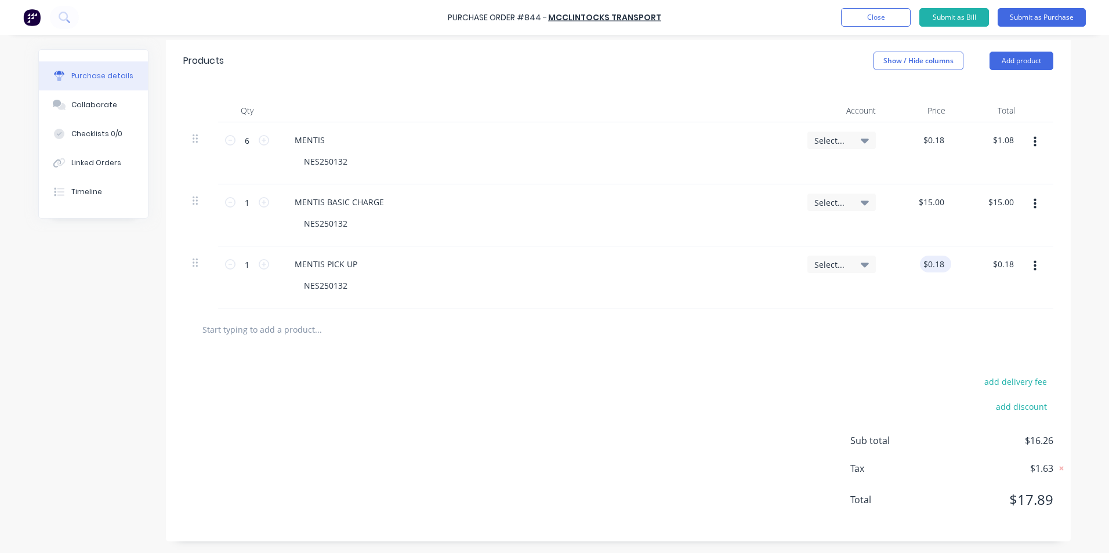
type textarea "x"
drag, startPoint x: 941, startPoint y: 265, endPoint x: 899, endPoint y: 256, distance: 43.2
click at [899, 256] on div "0.18 0.18" at bounding box center [920, 277] width 70 height 62
type input "63"
type textarea "x"
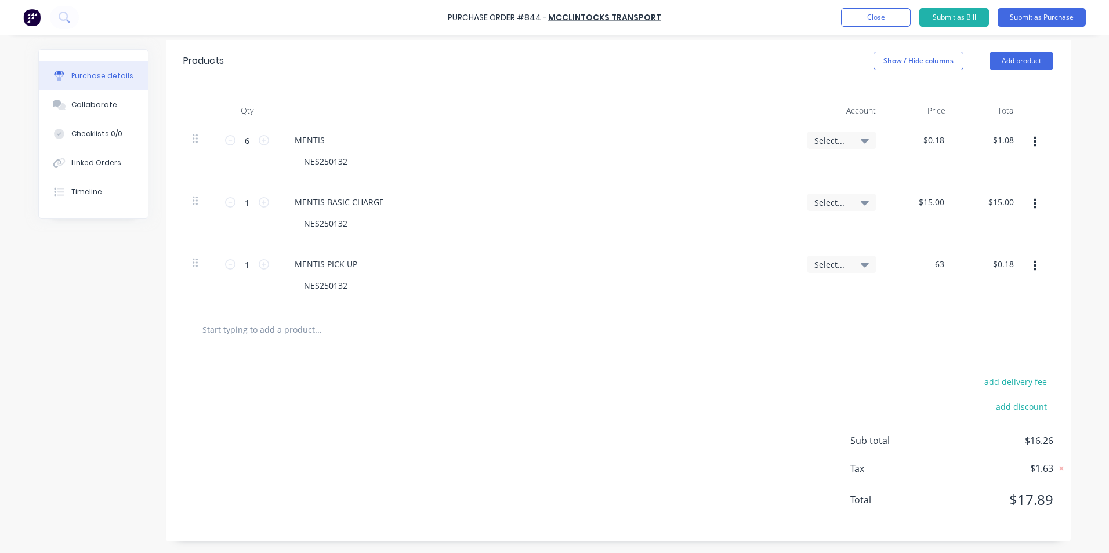
type input "$63.00"
click at [874, 358] on div "add delivery fee add discount Sub total $16.26 Tax $1.63 Total $17.89" at bounding box center [618, 446] width 905 height 191
click at [1022, 11] on button "Submit as Purchase" at bounding box center [1041, 17] width 88 height 19
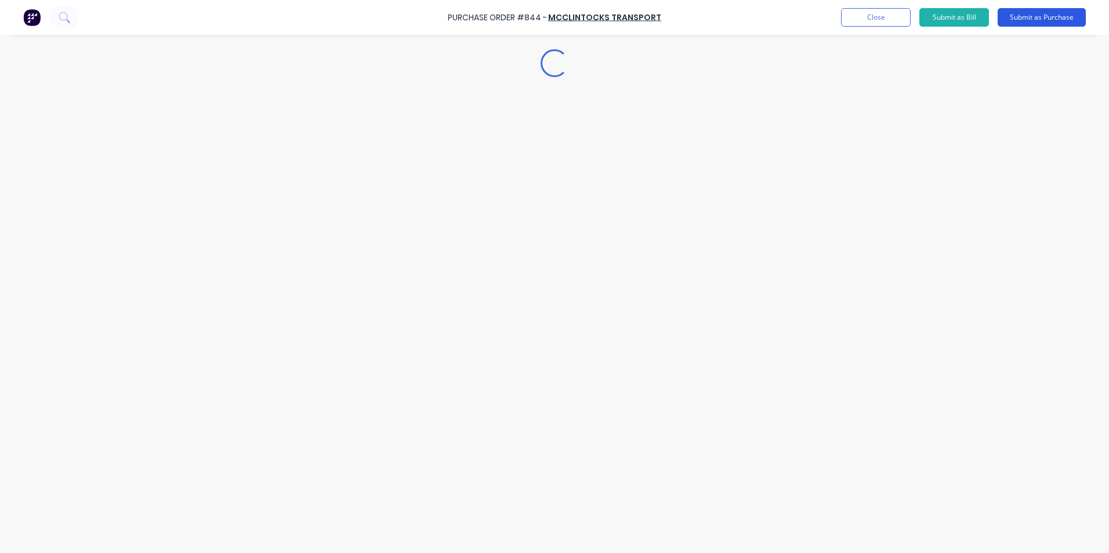
scroll to position [0, 0]
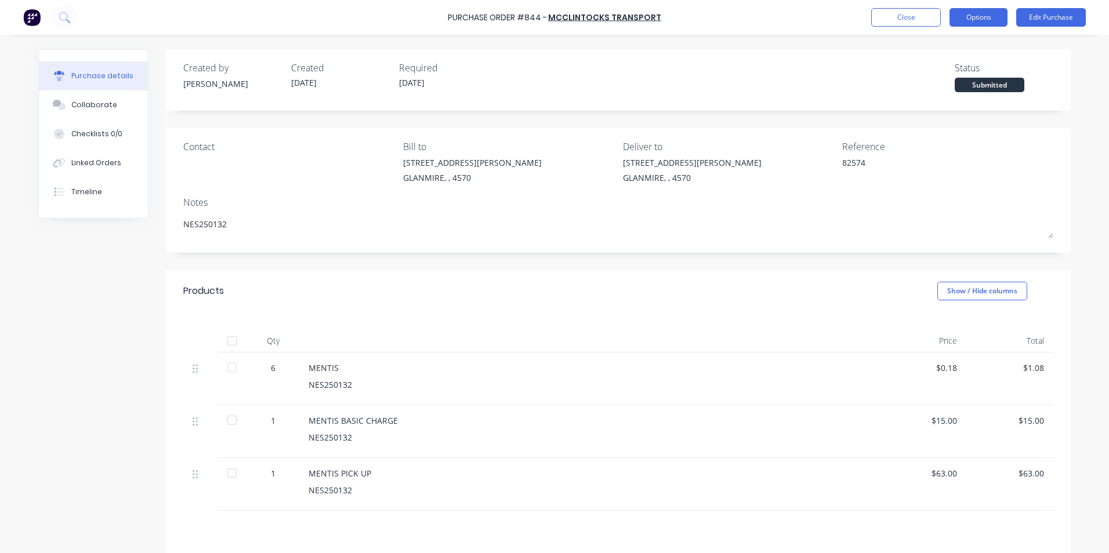
click at [993, 18] on button "Options" at bounding box center [978, 17] width 58 height 19
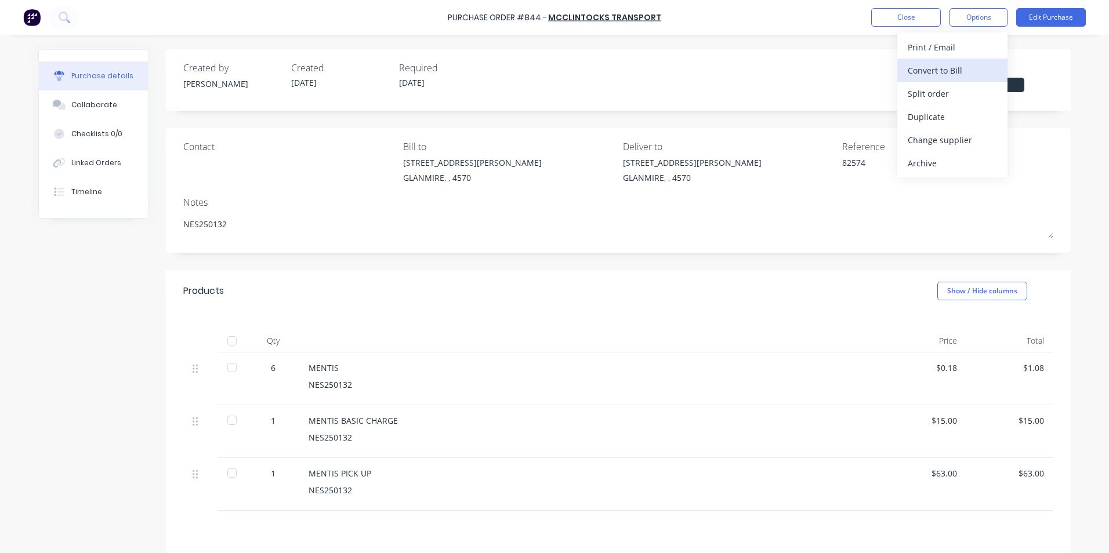
click at [939, 66] on div "Convert to Bill" at bounding box center [951, 70] width 89 height 17
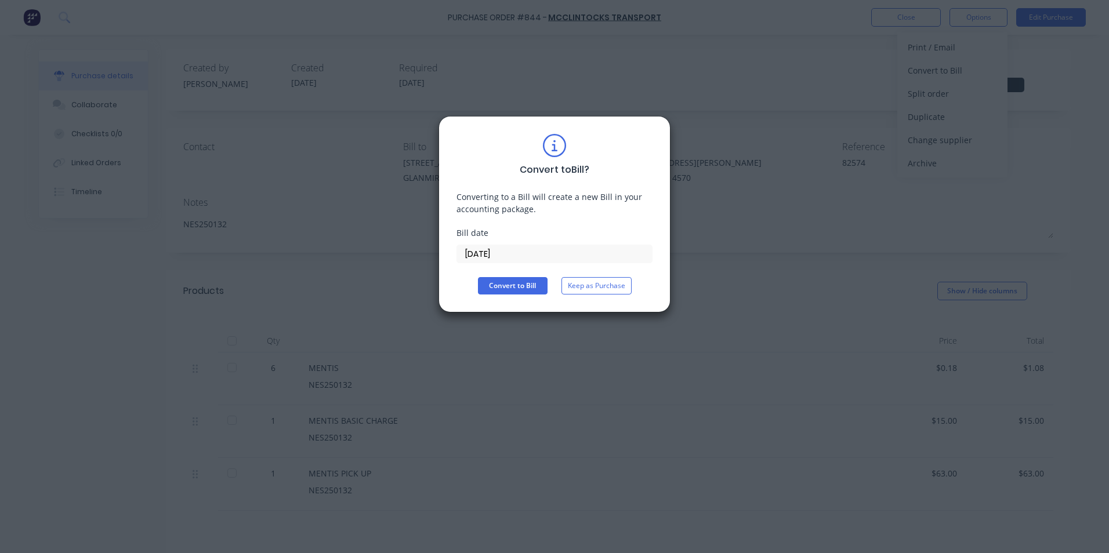
click at [502, 253] on input "[DATE]" at bounding box center [554, 253] width 195 height 17
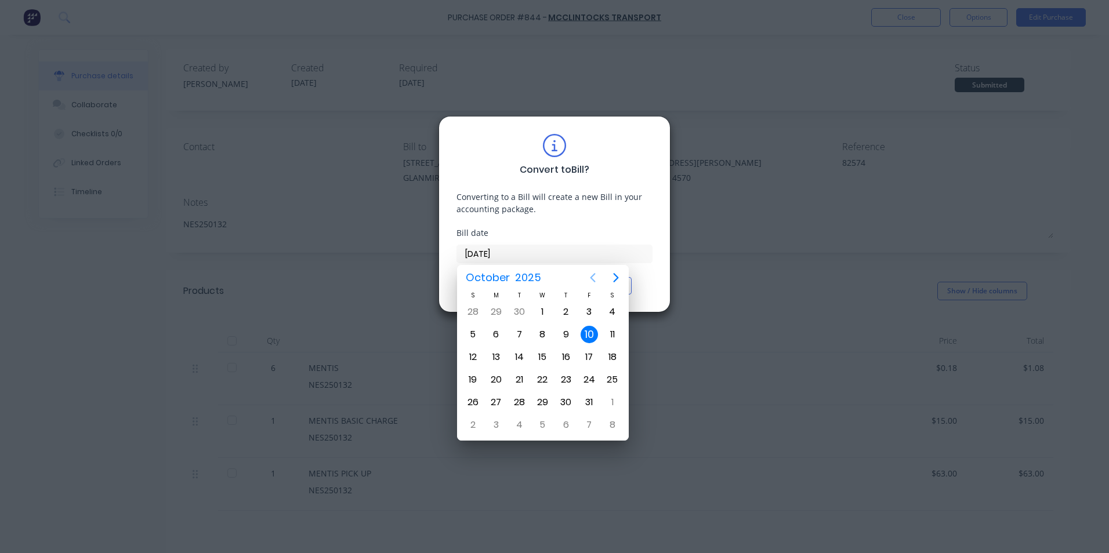
click at [590, 273] on icon "Previous page" at bounding box center [593, 278] width 14 height 14
click at [522, 355] on div "16" at bounding box center [518, 356] width 17 height 17
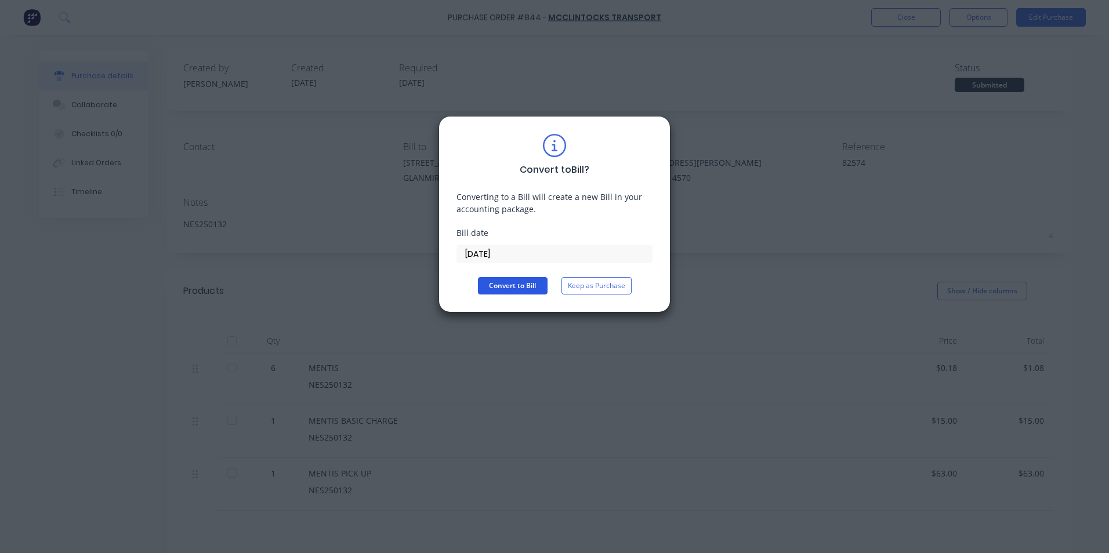
click at [514, 282] on button "Convert to Bill" at bounding box center [513, 285] width 70 height 17
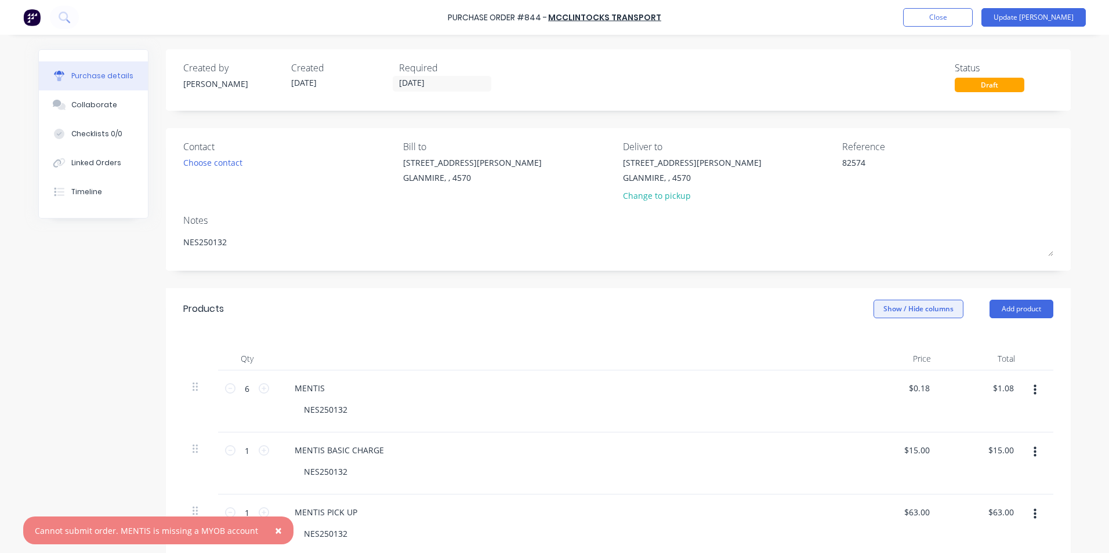
click at [897, 310] on button "Show / Hide columns" at bounding box center [918, 309] width 90 height 19
click at [892, 342] on div "Account Job Discount" at bounding box center [906, 366] width 87 height 67
click at [888, 344] on label "Account" at bounding box center [883, 347] width 20 height 10
click at [873, 342] on input "Account" at bounding box center [873, 342] width 0 height 0
click at [836, 391] on span "Select..." at bounding box center [831, 389] width 35 height 12
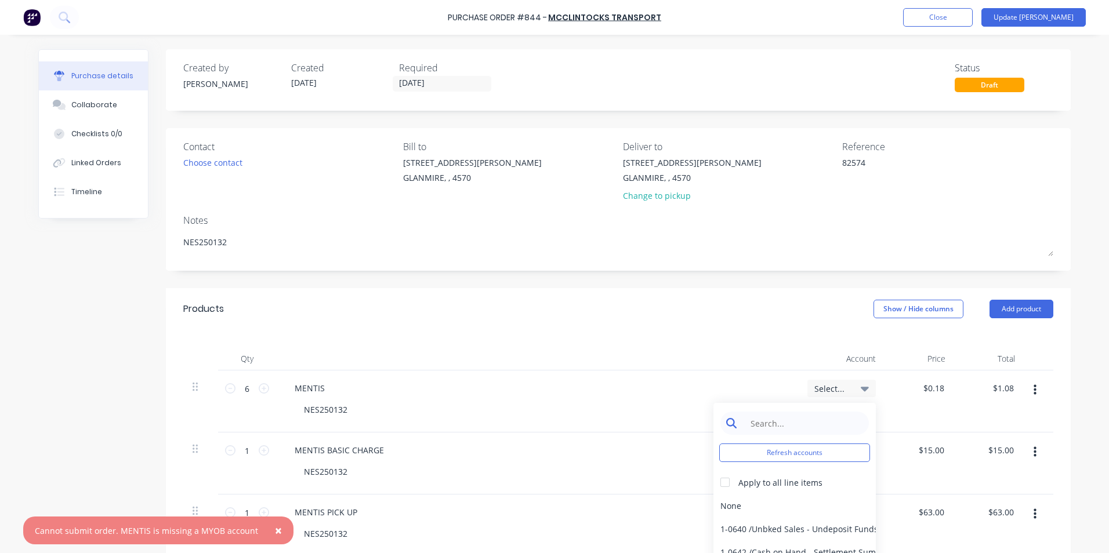
click at [819, 414] on input at bounding box center [803, 423] width 119 height 23
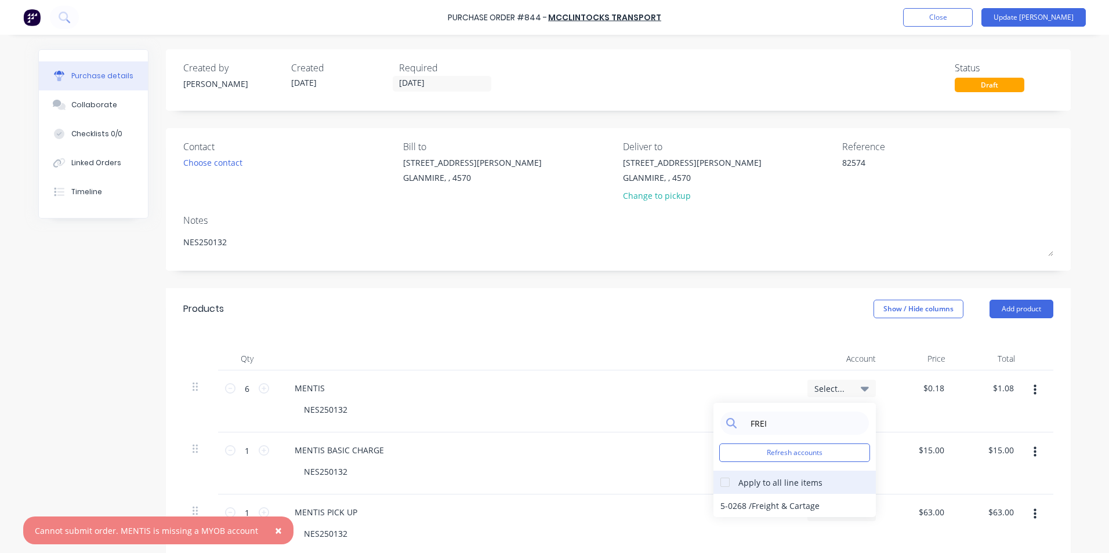
click at [723, 484] on div at bounding box center [724, 482] width 23 height 23
click at [726, 508] on div "5-0268 / Freight & Cartage" at bounding box center [794, 505] width 162 height 23
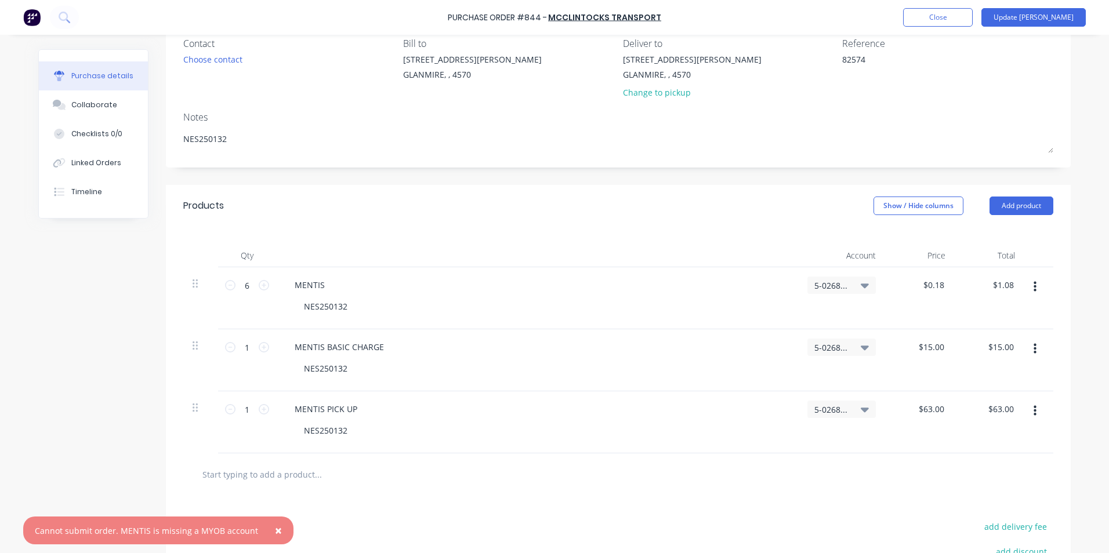
scroll to position [248, 0]
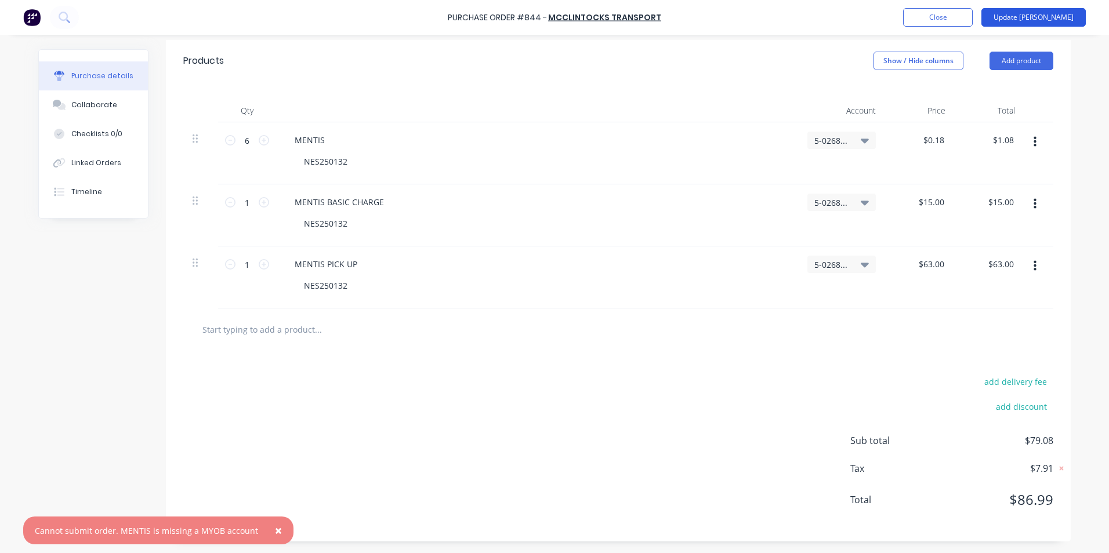
click at [1037, 21] on button "Update [PERSON_NAME]" at bounding box center [1033, 17] width 104 height 19
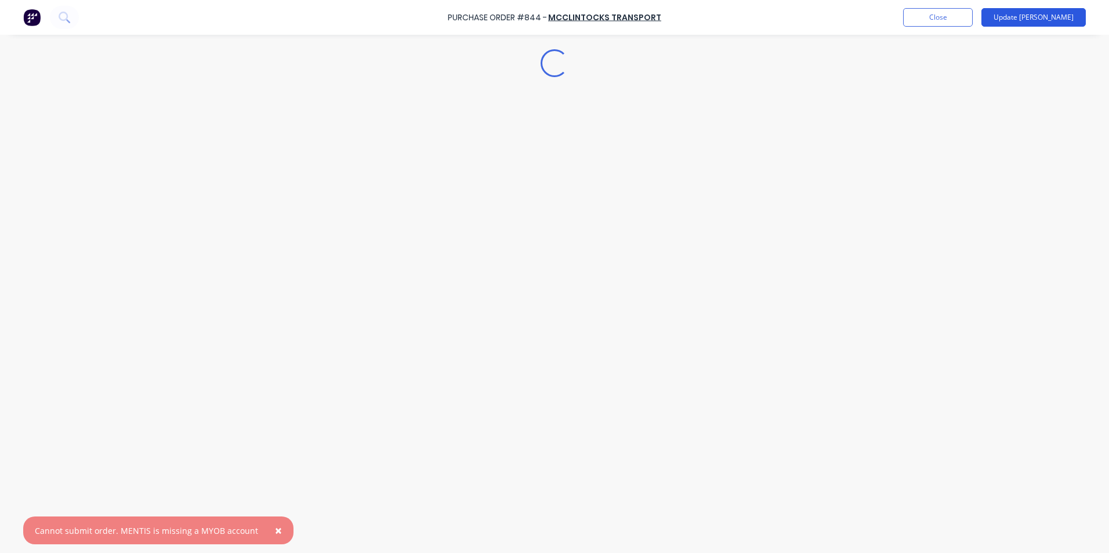
scroll to position [0, 0]
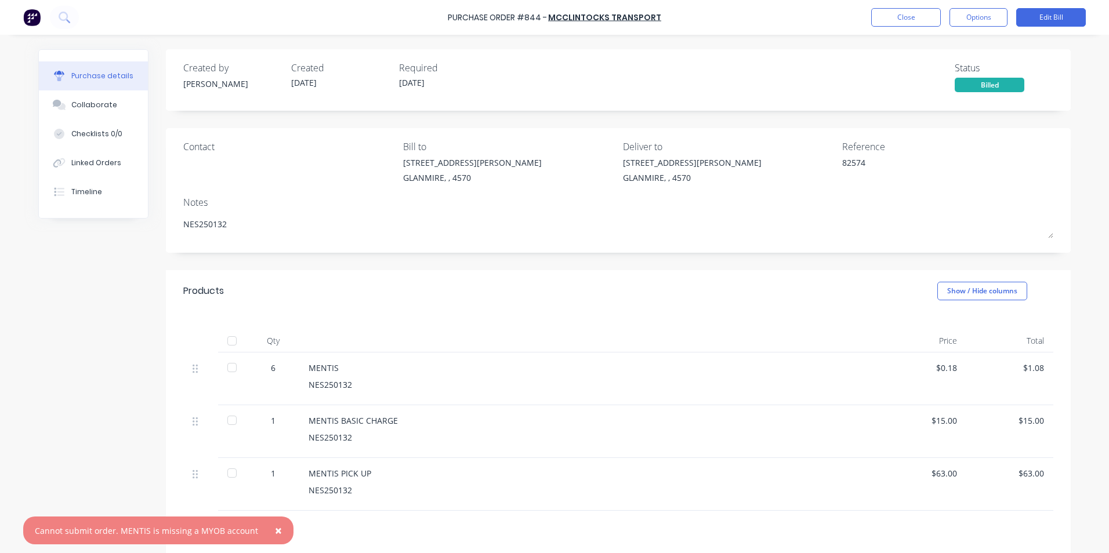
click at [276, 520] on button "×" at bounding box center [278, 531] width 30 height 28
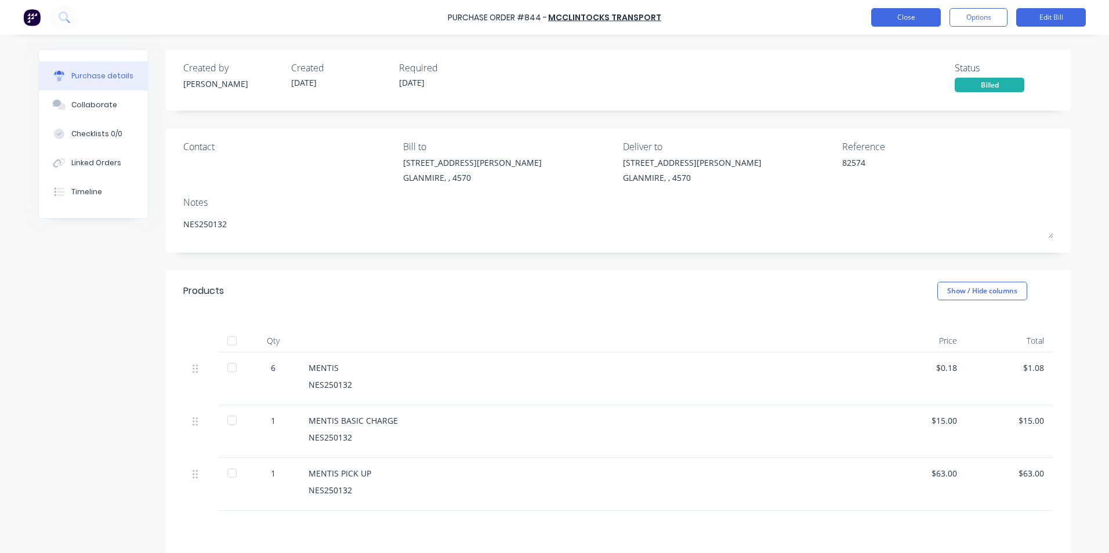
click at [892, 25] on button "Close" at bounding box center [906, 17] width 70 height 19
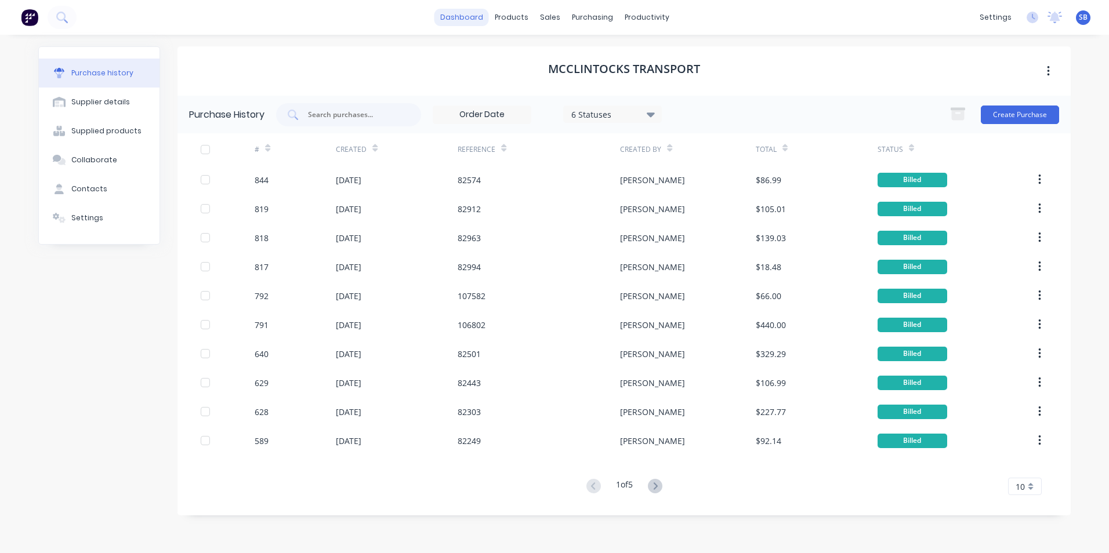
click at [465, 12] on link "dashboard" at bounding box center [461, 17] width 55 height 17
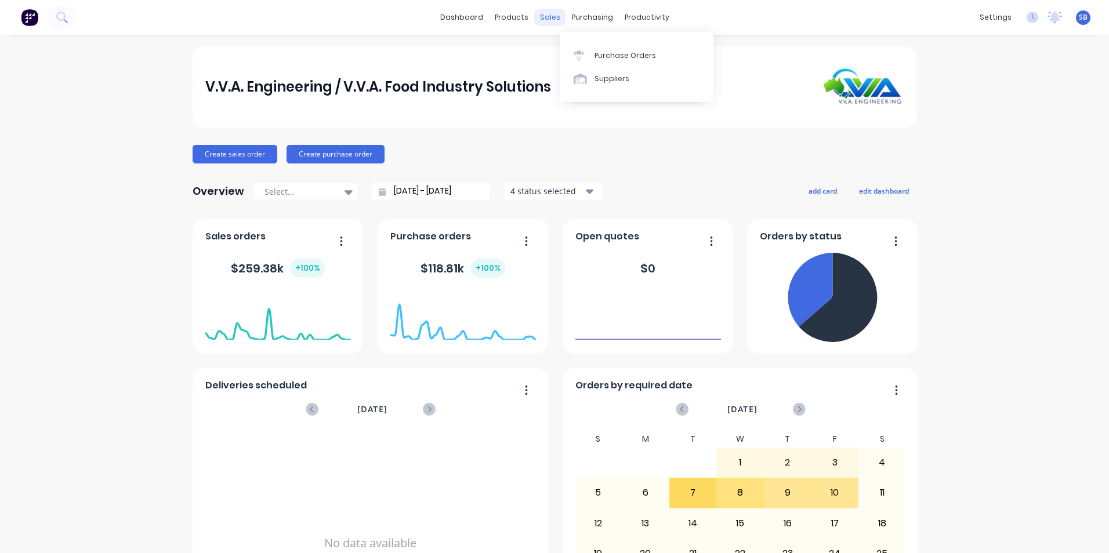
click at [550, 14] on div "sales" at bounding box center [550, 17] width 32 height 17
click at [557, 57] on div at bounding box center [552, 55] width 17 height 10
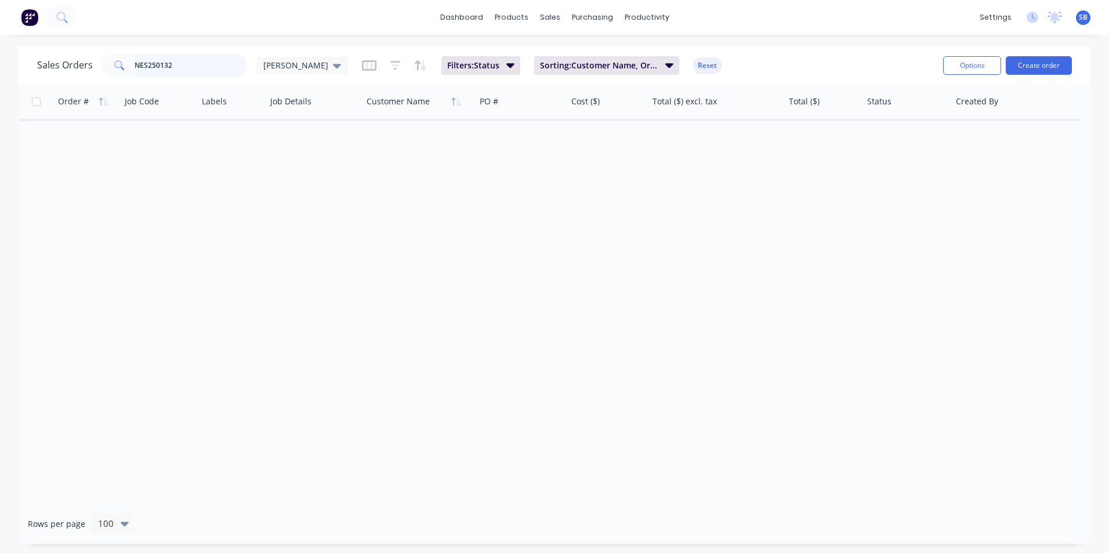
drag, startPoint x: 187, startPoint y: 61, endPoint x: 89, endPoint y: 55, distance: 98.2
click at [89, 55] on div "Sales Orders NES250132 [PERSON_NAME]" at bounding box center [192, 65] width 311 height 23
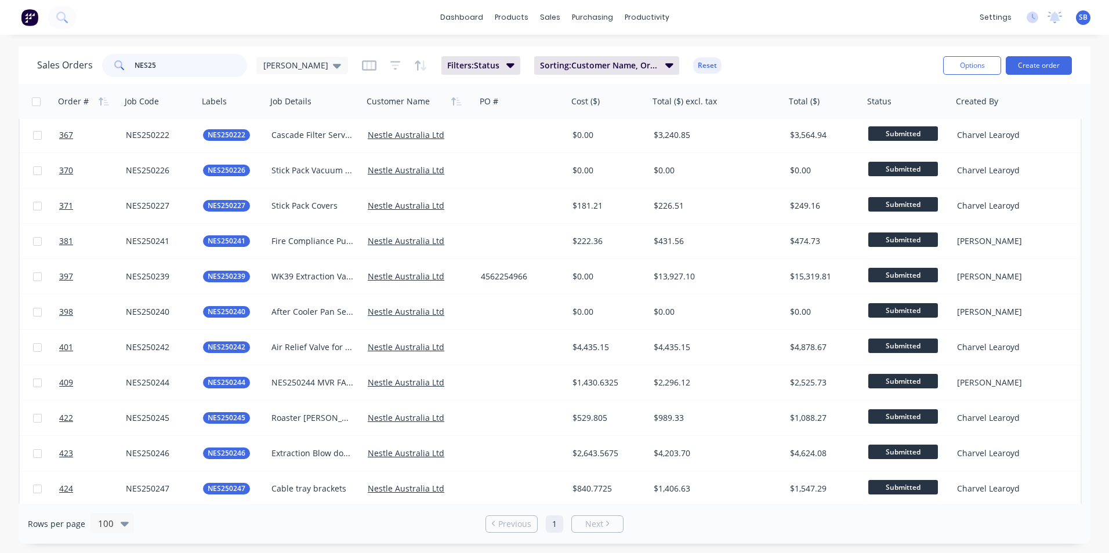
scroll to position [1313, 0]
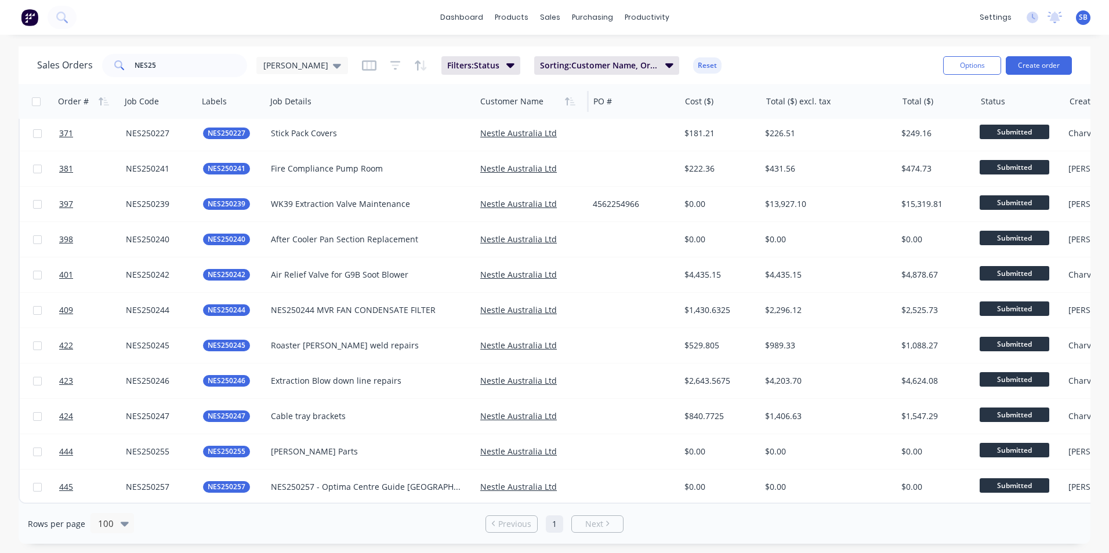
drag, startPoint x: 361, startPoint y: 101, endPoint x: 474, endPoint y: 111, distance: 114.0
click at [474, 111] on div at bounding box center [475, 101] width 2 height 21
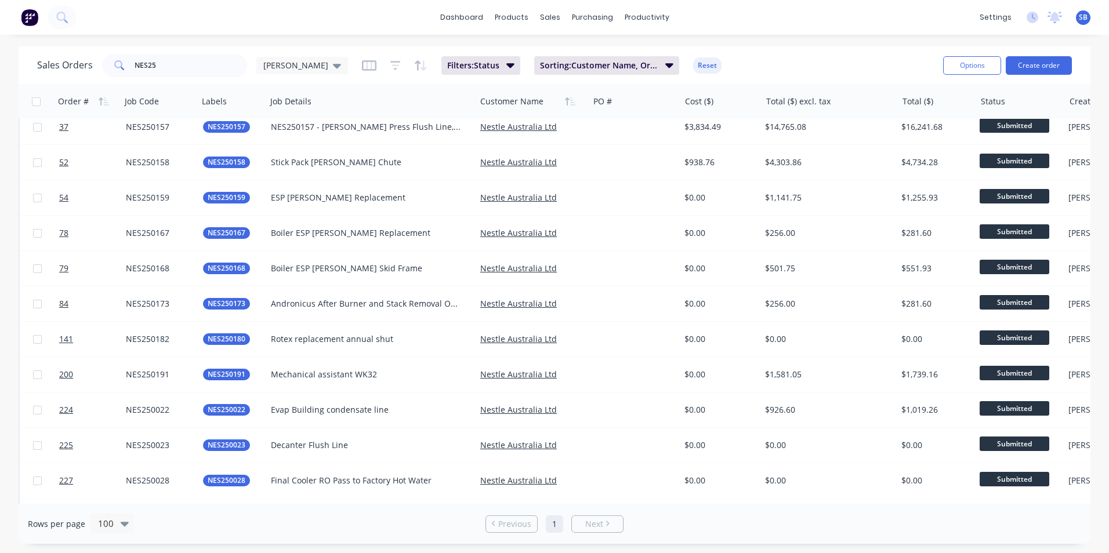
scroll to position [0, 0]
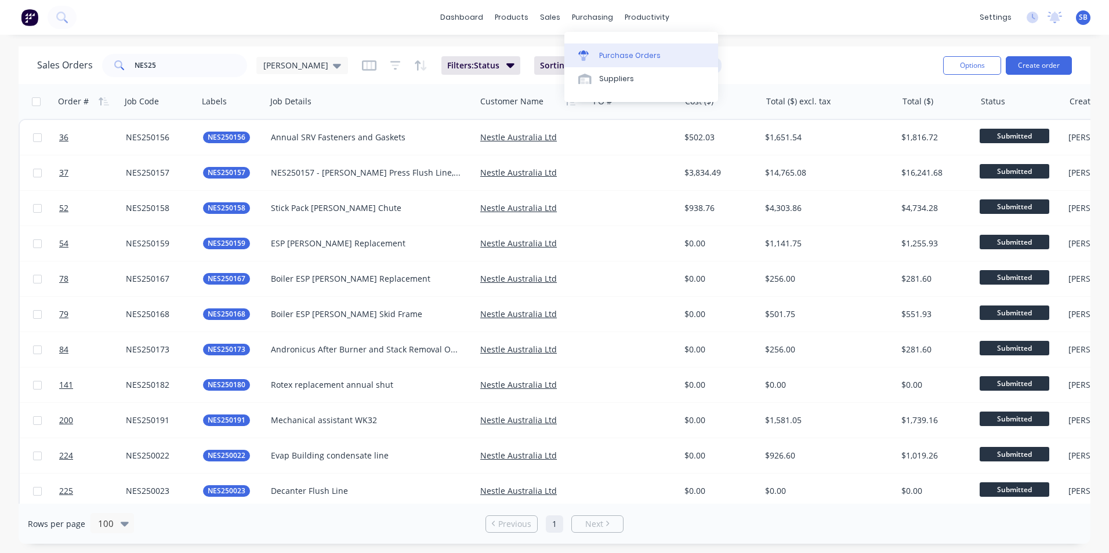
click at [602, 53] on div "Purchase Orders" at bounding box center [629, 55] width 61 height 10
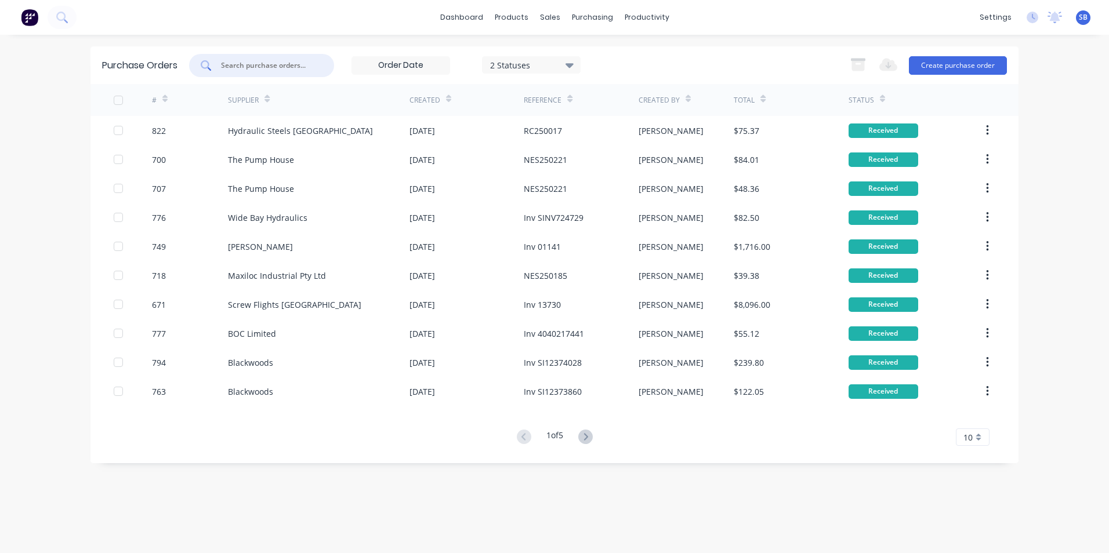
click at [295, 61] on input "text" at bounding box center [268, 66] width 96 height 12
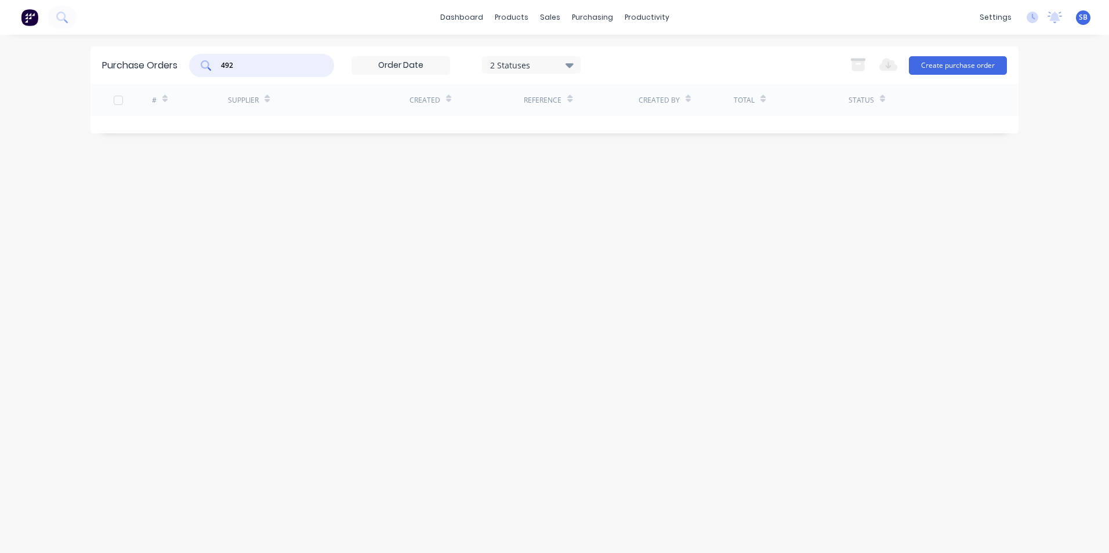
click at [561, 60] on div "2 Statuses" at bounding box center [531, 65] width 83 height 12
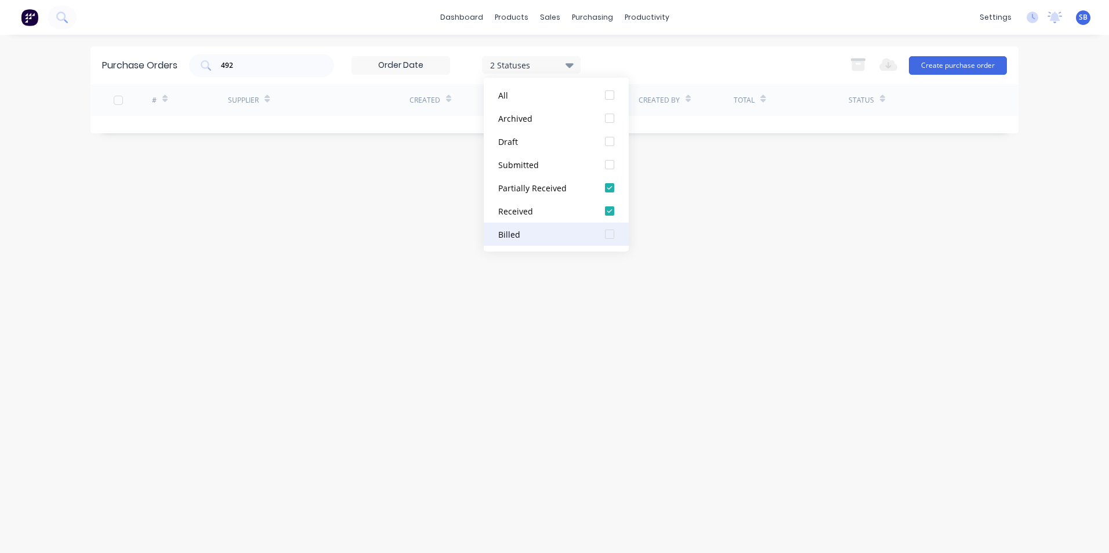
click at [525, 229] on div "Billed" at bounding box center [544, 234] width 93 height 12
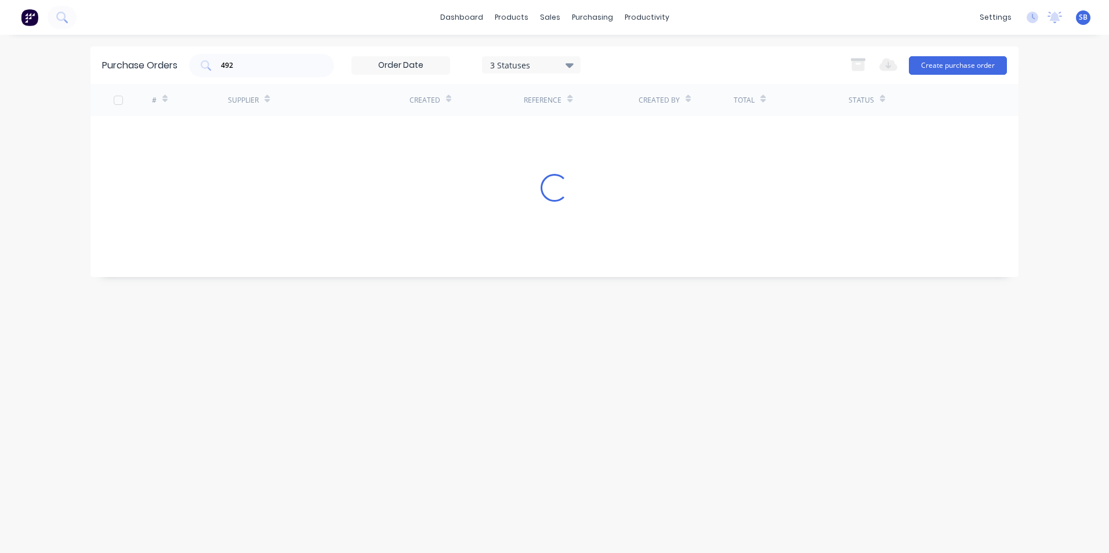
click at [315, 225] on div "Purchase Orders 492 3 Statuses 3 Statuses Export to Excel (XLSX) Create purchas…" at bounding box center [554, 293] width 928 height 495
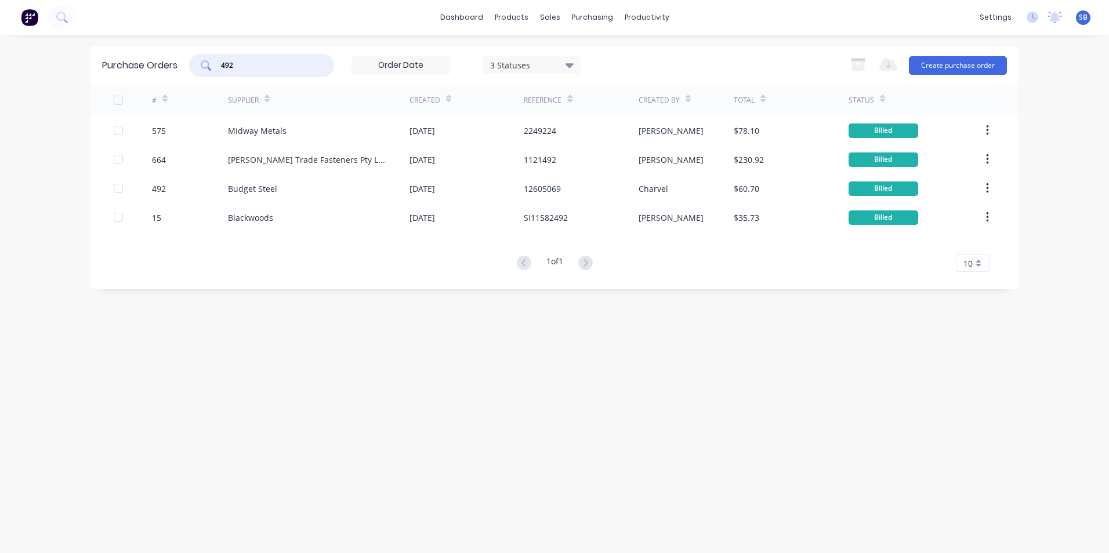
drag, startPoint x: 267, startPoint y: 68, endPoint x: 196, endPoint y: 62, distance: 71.0
click at [196, 62] on div "492" at bounding box center [261, 65] width 145 height 23
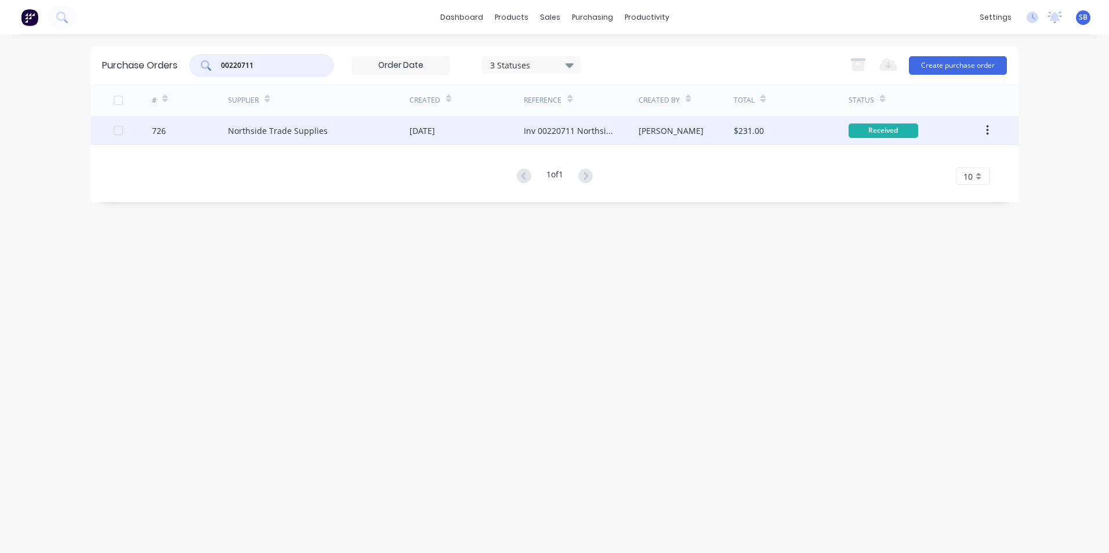
click at [722, 133] on div "[PERSON_NAME]" at bounding box center [686, 130] width 96 height 29
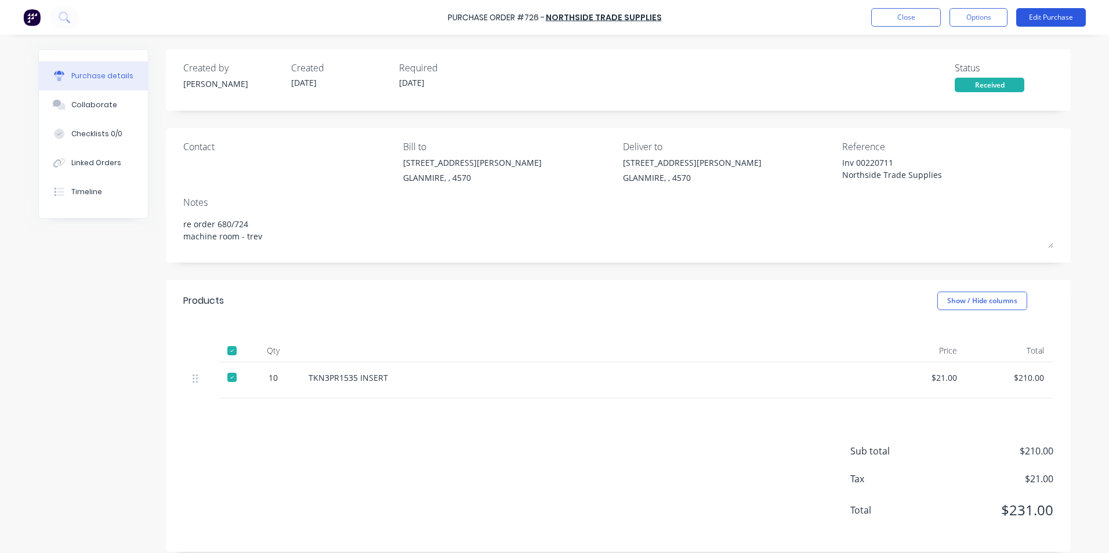
click at [1050, 18] on button "Edit Purchase" at bounding box center [1051, 17] width 70 height 19
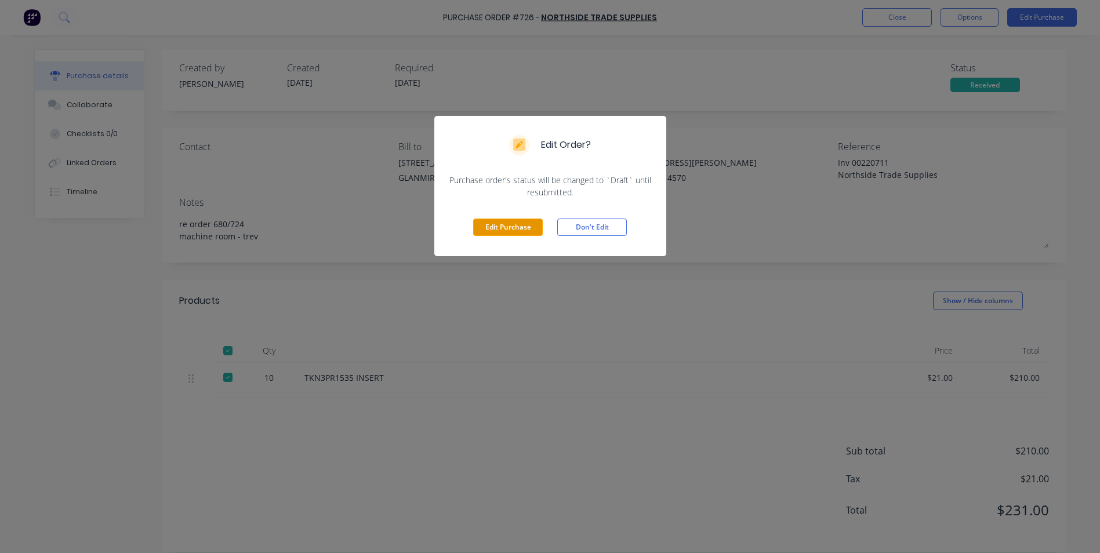
click at [530, 222] on button "Edit Purchase" at bounding box center [508, 227] width 70 height 17
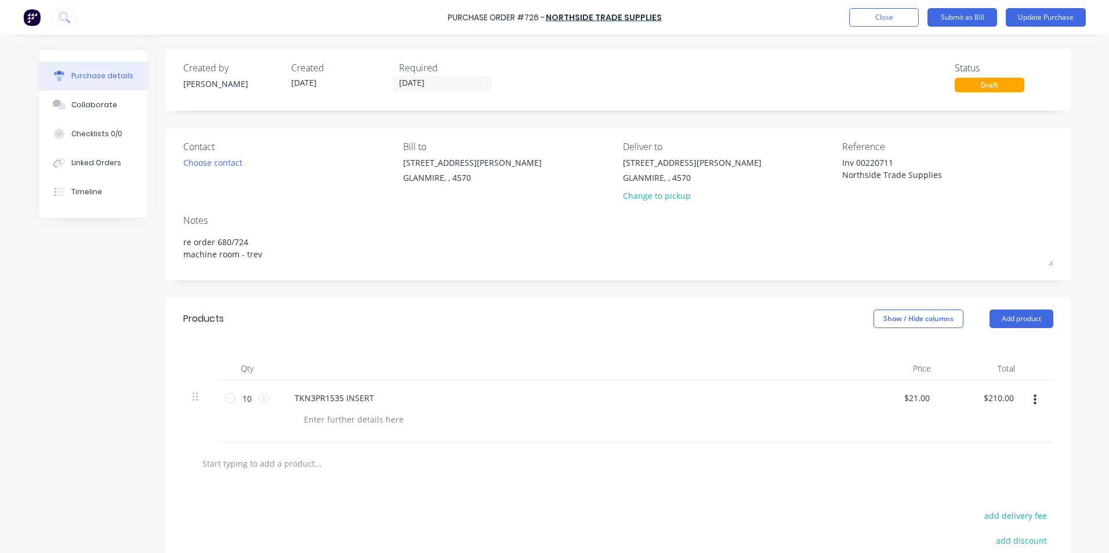
drag, startPoint x: 851, startPoint y: 162, endPoint x: 818, endPoint y: 164, distance: 33.7
click at [818, 164] on div "Contact Choose contact [PERSON_NAME] to [STREET_ADDRESS][PERSON_NAME] Deliver t…" at bounding box center [618, 174] width 870 height 68
drag, startPoint x: 942, startPoint y: 176, endPoint x: 778, endPoint y: 173, distance: 164.1
click at [778, 173] on div "Contact Choose contact [PERSON_NAME] to [STREET_ADDRESS][PERSON_NAME] Deliver t…" at bounding box center [618, 174] width 870 height 68
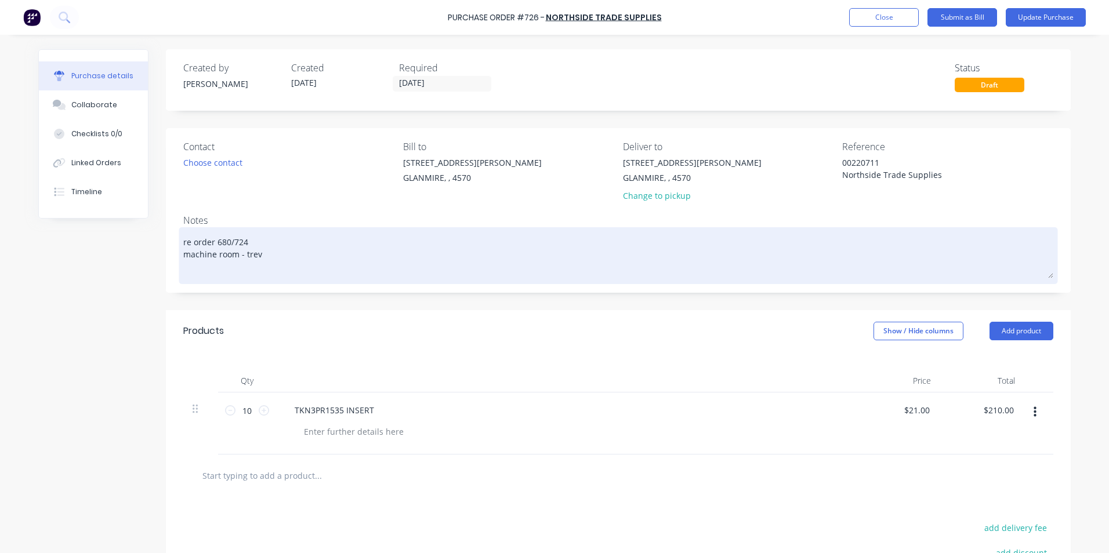
paste textarea "Northside Trade Supplies"
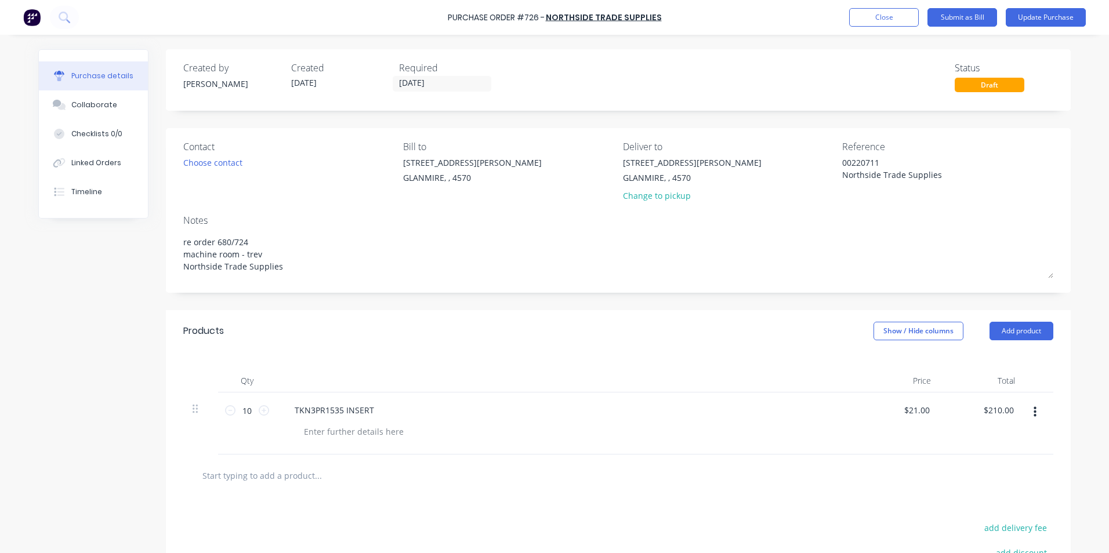
drag, startPoint x: 949, startPoint y: 174, endPoint x: 793, endPoint y: 180, distance: 156.1
click at [793, 180] on div "Contact Choose contact [PERSON_NAME] to [STREET_ADDRESS][PERSON_NAME] Deliver t…" at bounding box center [618, 174] width 870 height 68
click at [929, 335] on button "Show / Hide columns" at bounding box center [918, 331] width 90 height 19
click at [877, 365] on span at bounding box center [878, 369] width 10 height 10
click at [873, 364] on input "Account" at bounding box center [873, 364] width 0 height 0
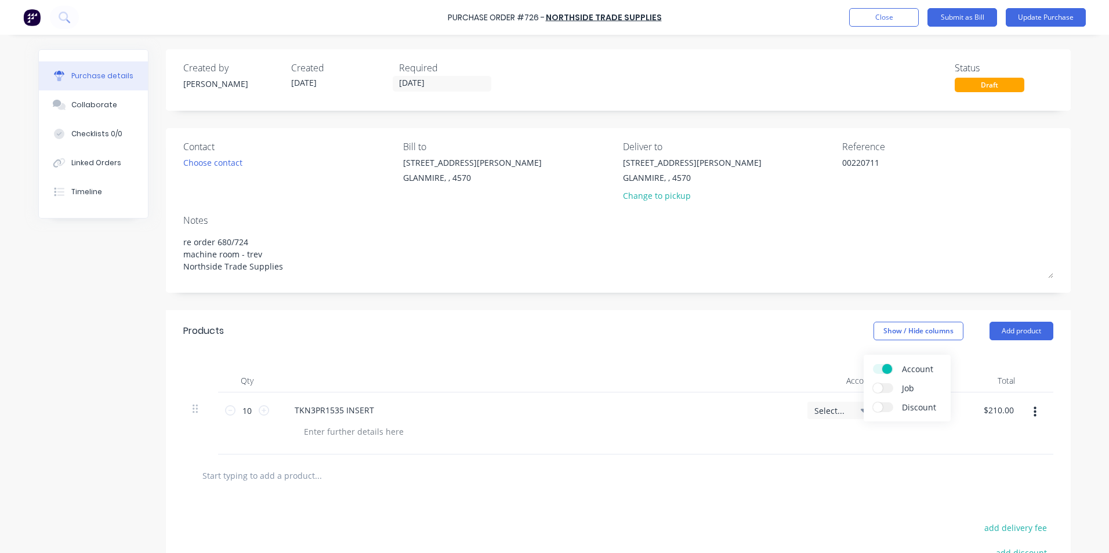
click at [815, 409] on span "Select..." at bounding box center [831, 411] width 35 height 12
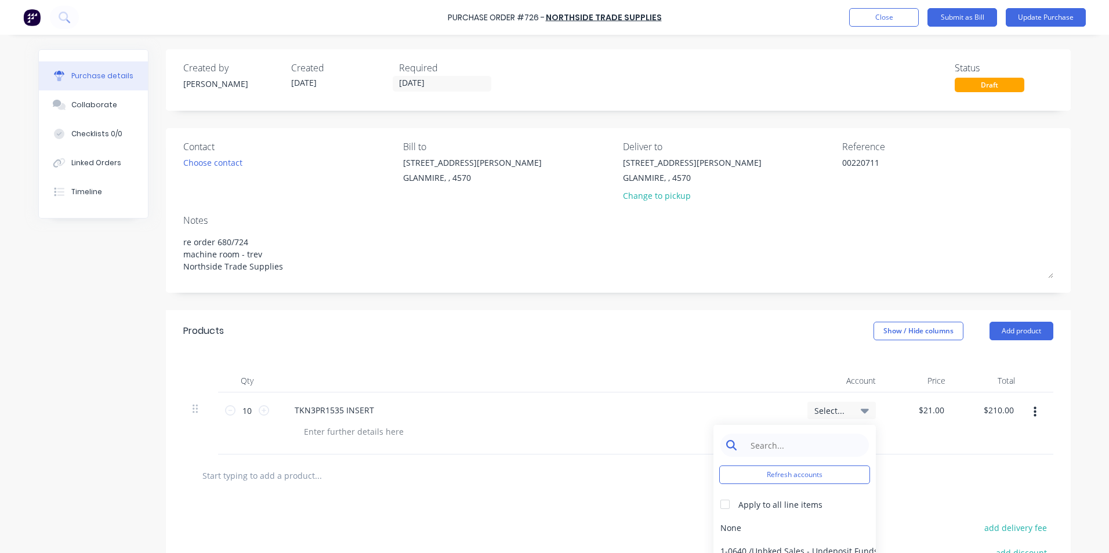
click at [792, 441] on input at bounding box center [803, 445] width 119 height 23
click at [787, 518] on div "6-0462 / Tools & Hware-W/S Consum" at bounding box center [794, 527] width 162 height 23
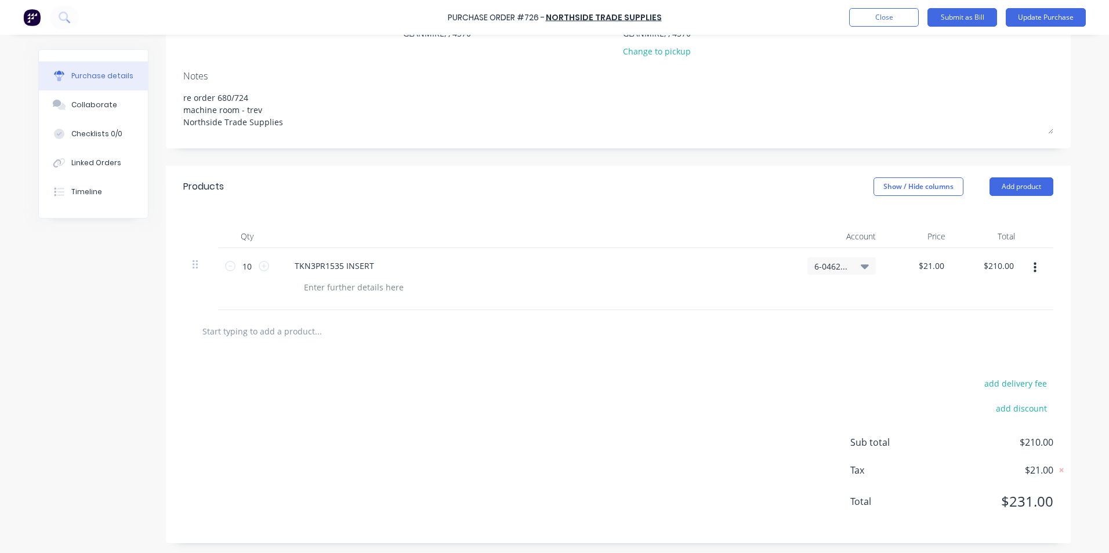
scroll to position [146, 0]
click at [1023, 17] on button "Update Purchase" at bounding box center [1045, 17] width 80 height 19
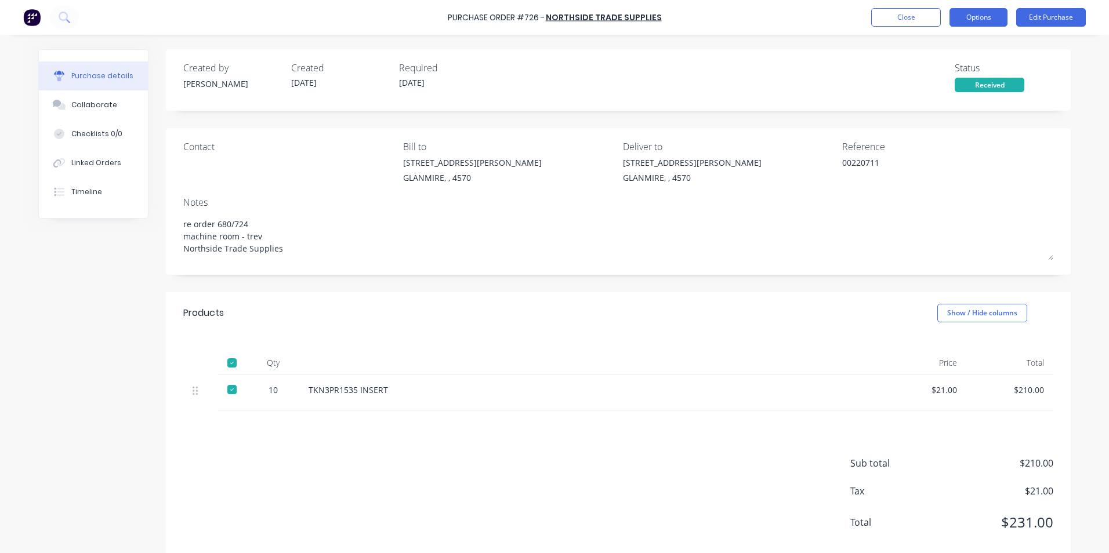
click at [979, 12] on button "Options" at bounding box center [978, 17] width 58 height 19
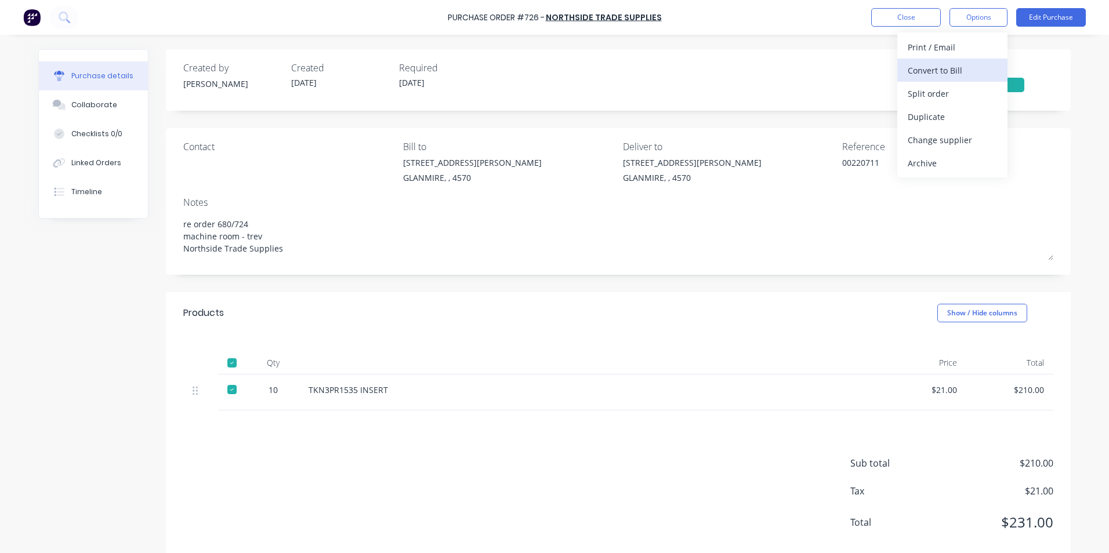
click at [926, 67] on div "Convert to Bill" at bounding box center [951, 70] width 89 height 17
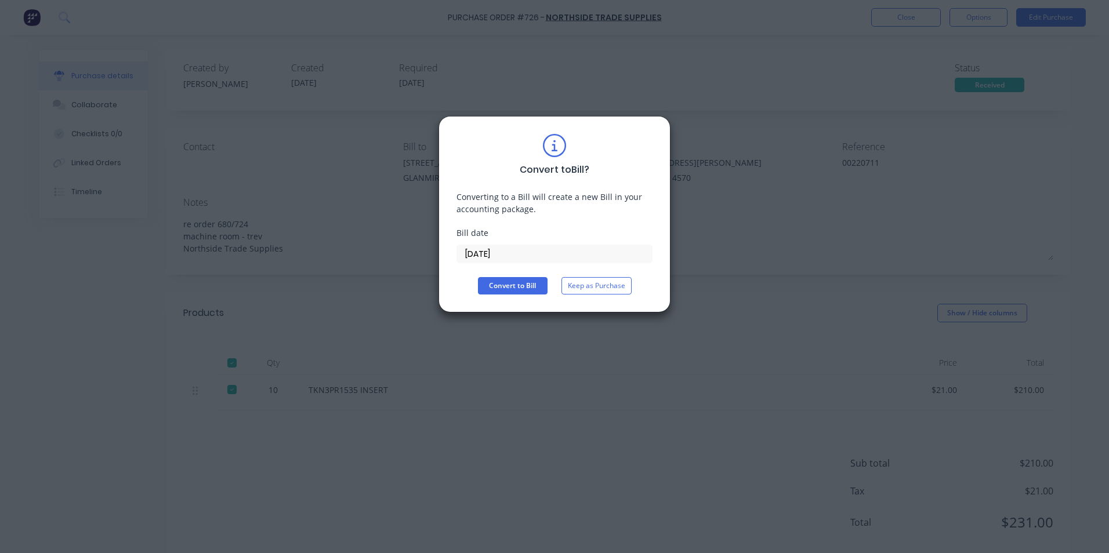
click at [535, 255] on input "[DATE]" at bounding box center [554, 253] width 195 height 17
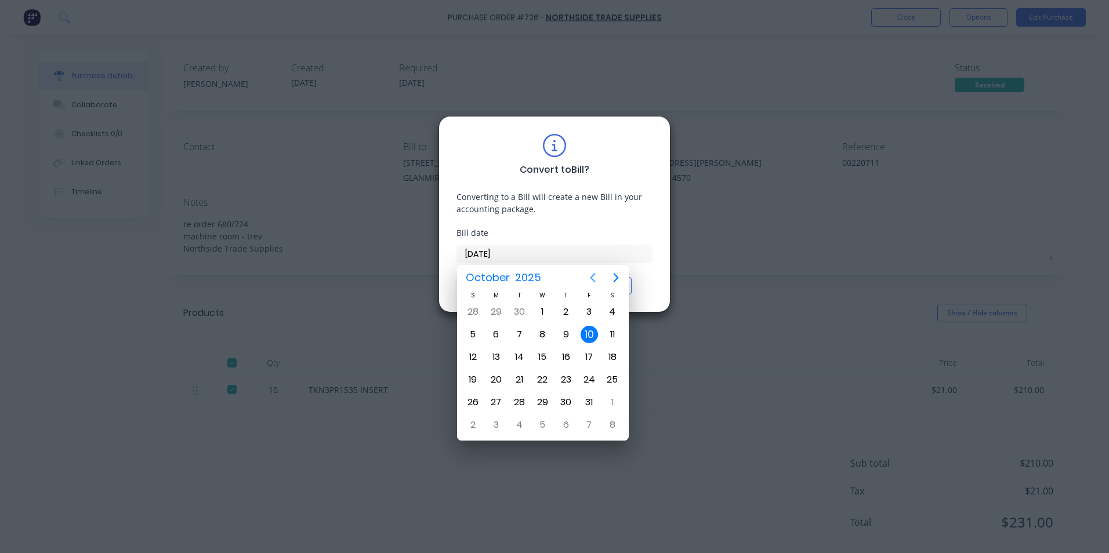
click at [601, 278] on button "Previous page" at bounding box center [592, 277] width 23 height 23
click at [523, 359] on div "16" at bounding box center [518, 356] width 17 height 17
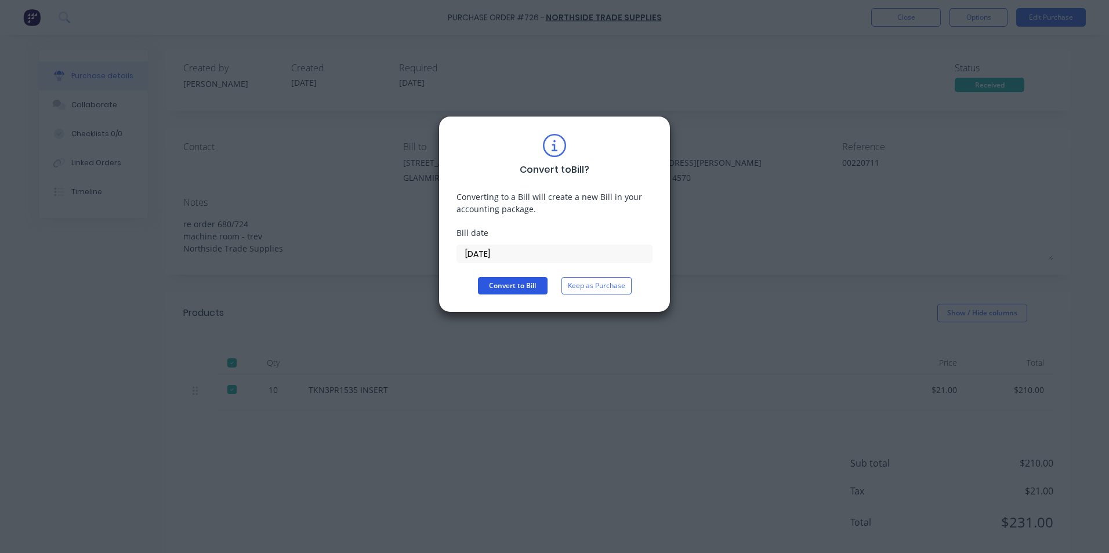
click at [498, 279] on button "Convert to Bill" at bounding box center [513, 285] width 70 height 17
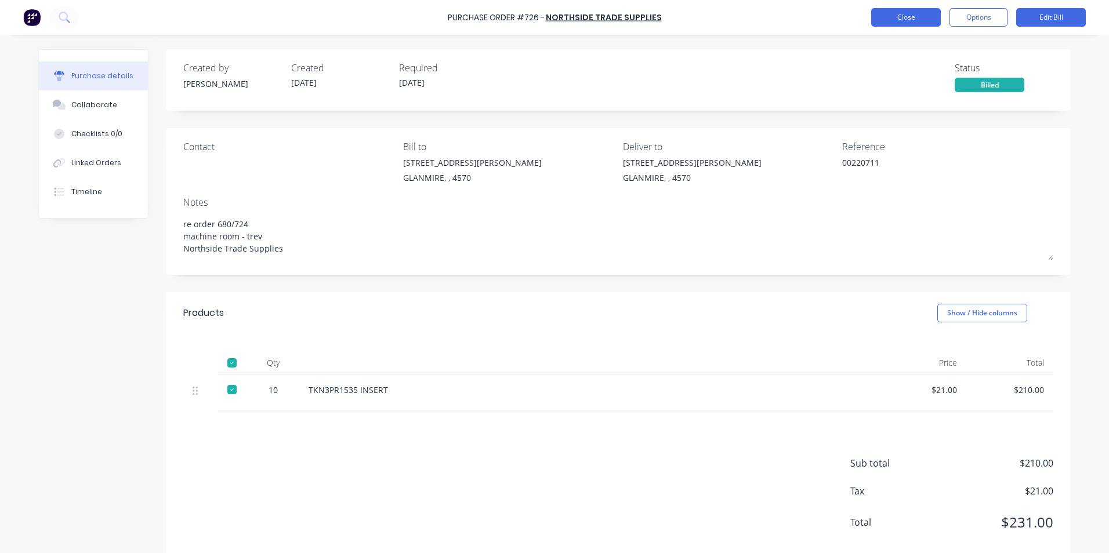
click at [899, 21] on button "Close" at bounding box center [906, 17] width 70 height 19
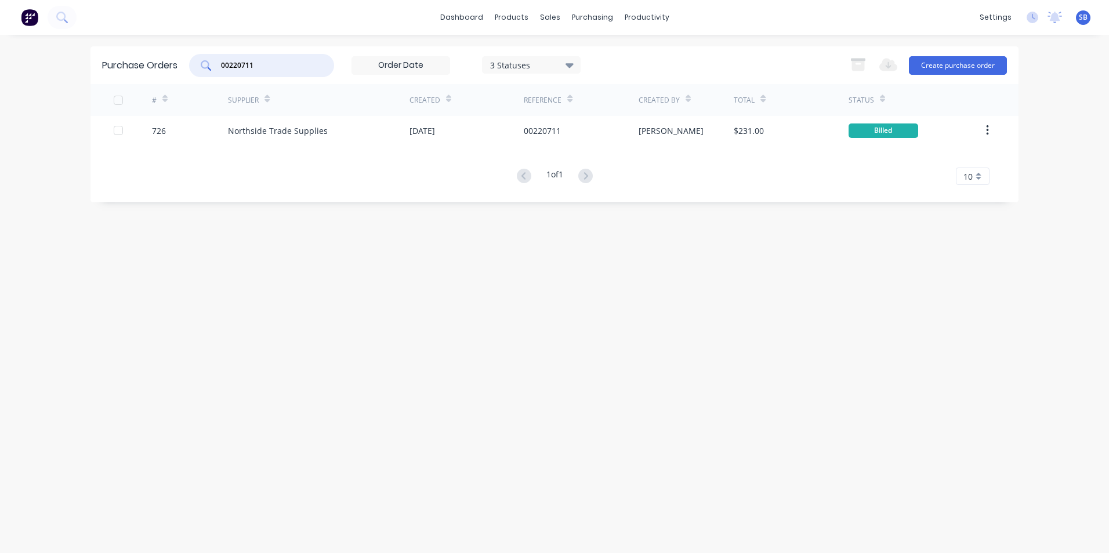
drag, startPoint x: 280, startPoint y: 68, endPoint x: 173, endPoint y: 50, distance: 108.8
click at [173, 50] on div "Purchase Orders 00220711 3 Statuses 3 Statuses Export to Excel (XLSX) Create pu…" at bounding box center [554, 65] width 928 height 38
click at [565, 53] on div at bounding box center [556, 55] width 17 height 10
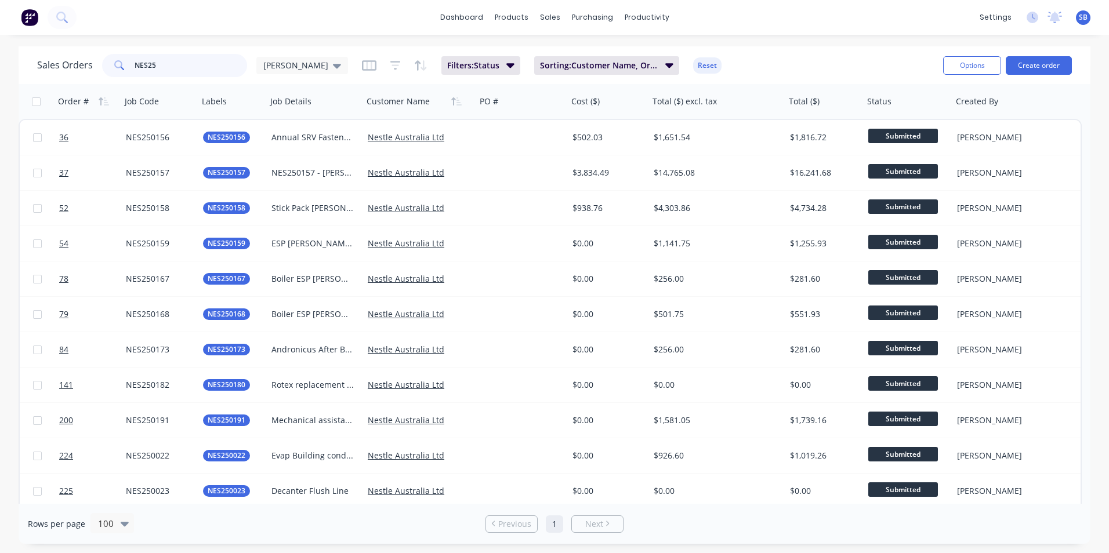
drag, startPoint x: 209, startPoint y: 73, endPoint x: -71, endPoint y: 42, distance: 281.8
click at [0, 42] on html "dashboard products sales purchasing productivity dashboard products Product Cat…" at bounding box center [554, 276] width 1109 height 553
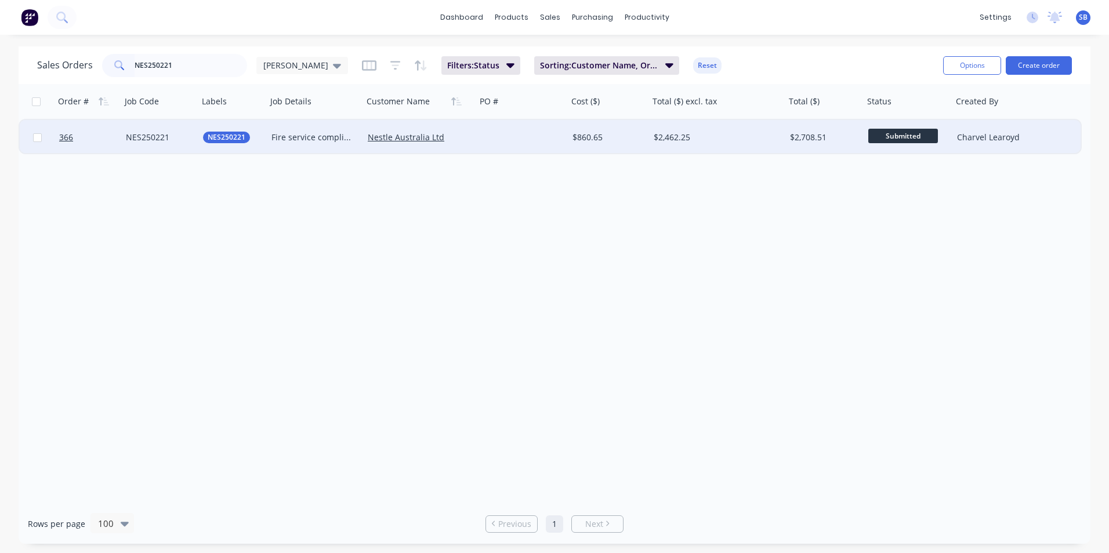
click at [778, 143] on div "$2,462.25" at bounding box center [717, 138] width 127 height 12
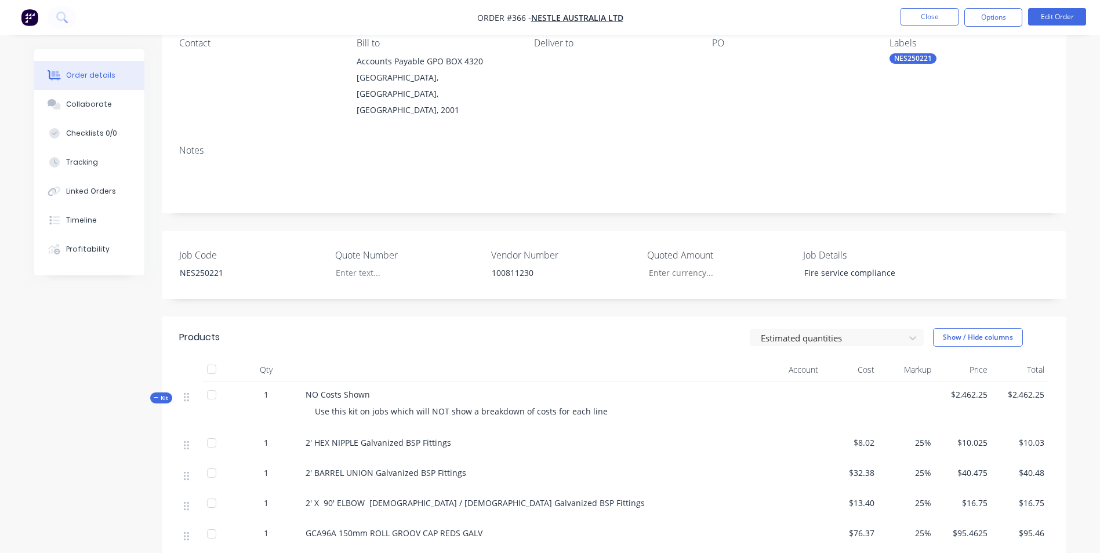
scroll to position [232, 0]
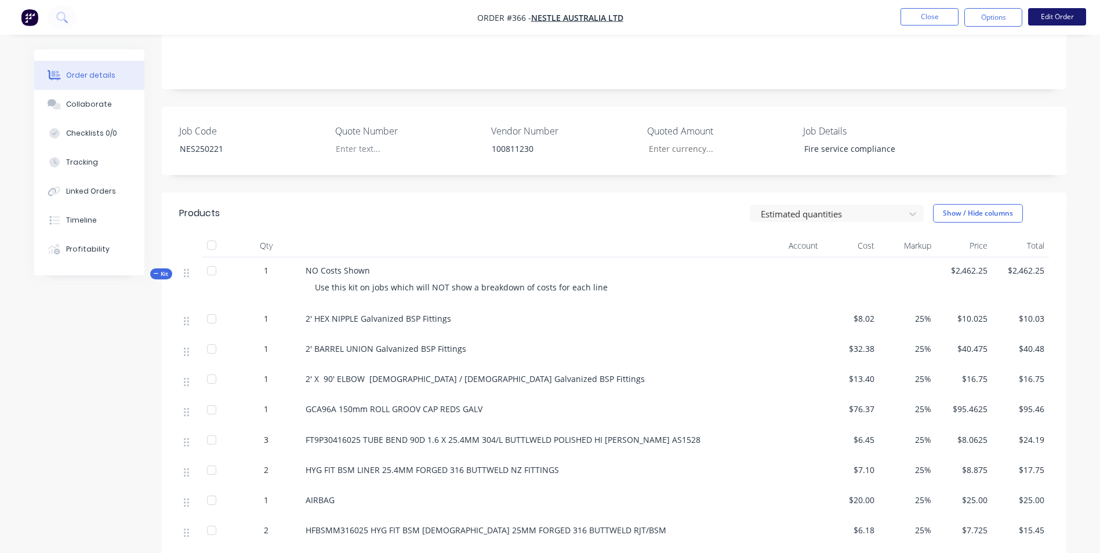
click at [1034, 21] on button "Edit Order" at bounding box center [1057, 16] width 58 height 17
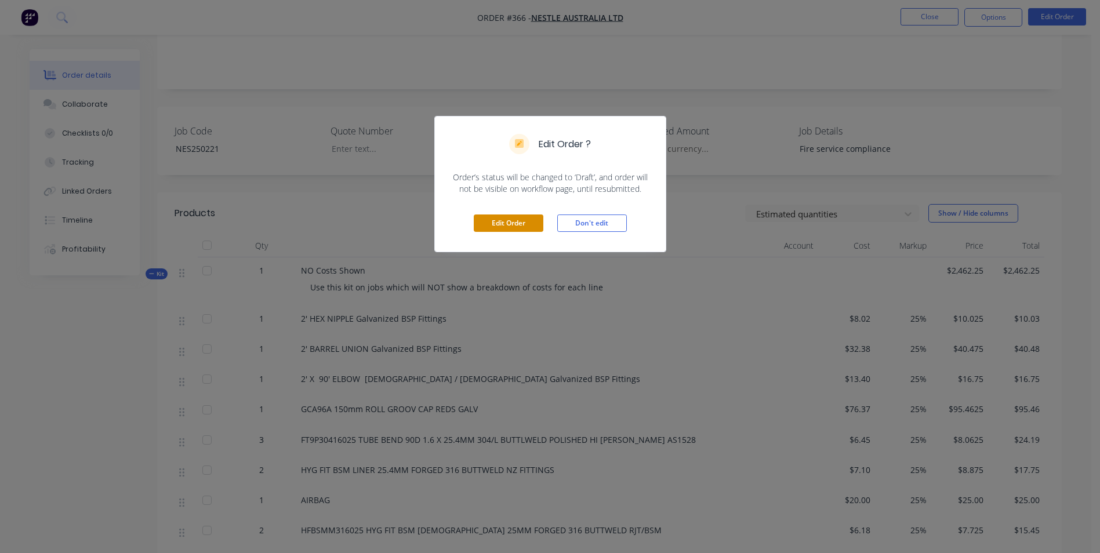
click at [542, 228] on button "Edit Order" at bounding box center [509, 223] width 70 height 17
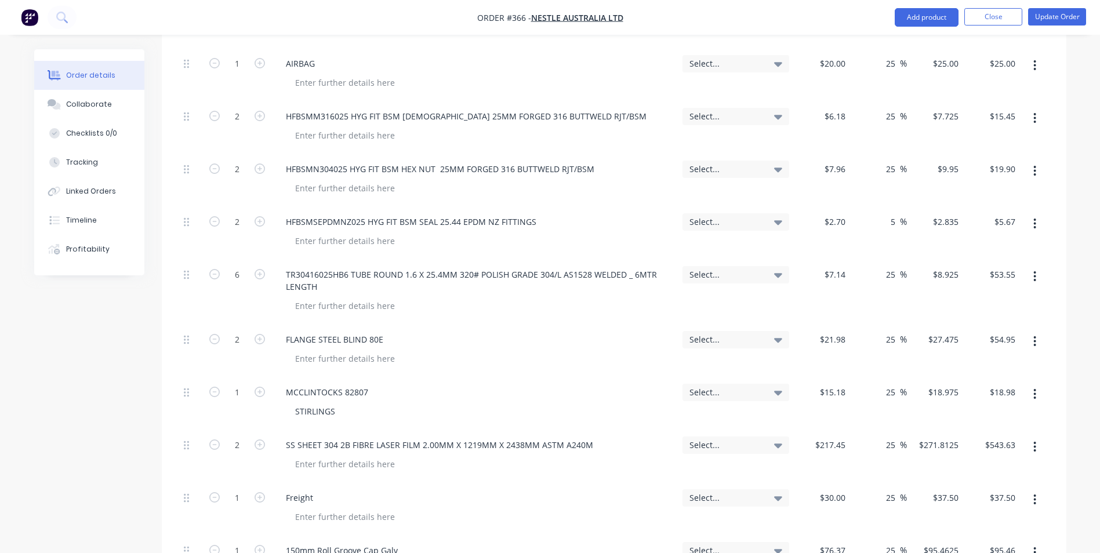
scroll to position [928, 0]
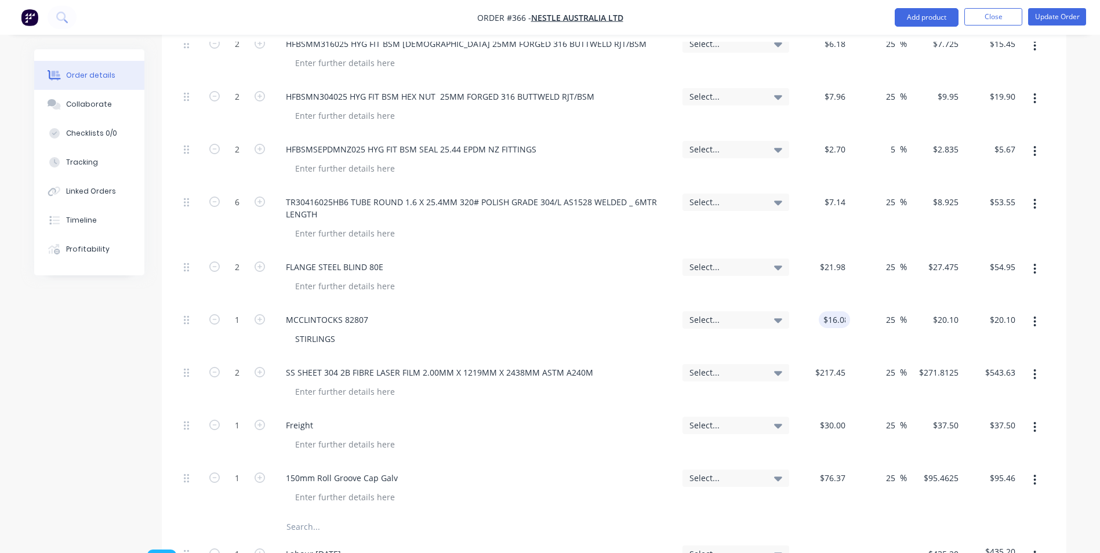
click at [844, 304] on div "$16.08 16.08" at bounding box center [822, 330] width 57 height 53
click at [1070, 18] on button "Update Order" at bounding box center [1057, 16] width 58 height 17
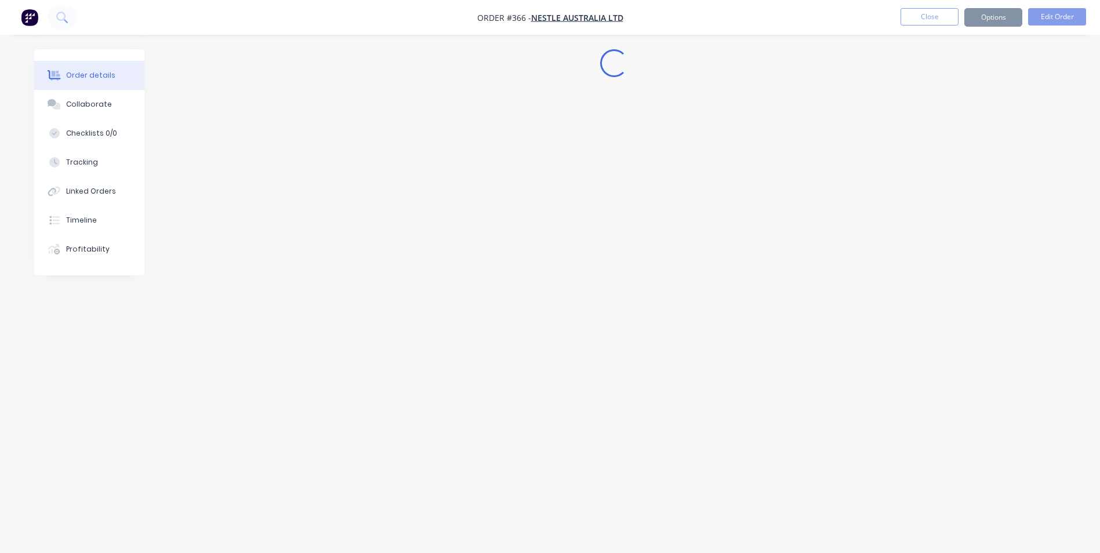
scroll to position [0, 0]
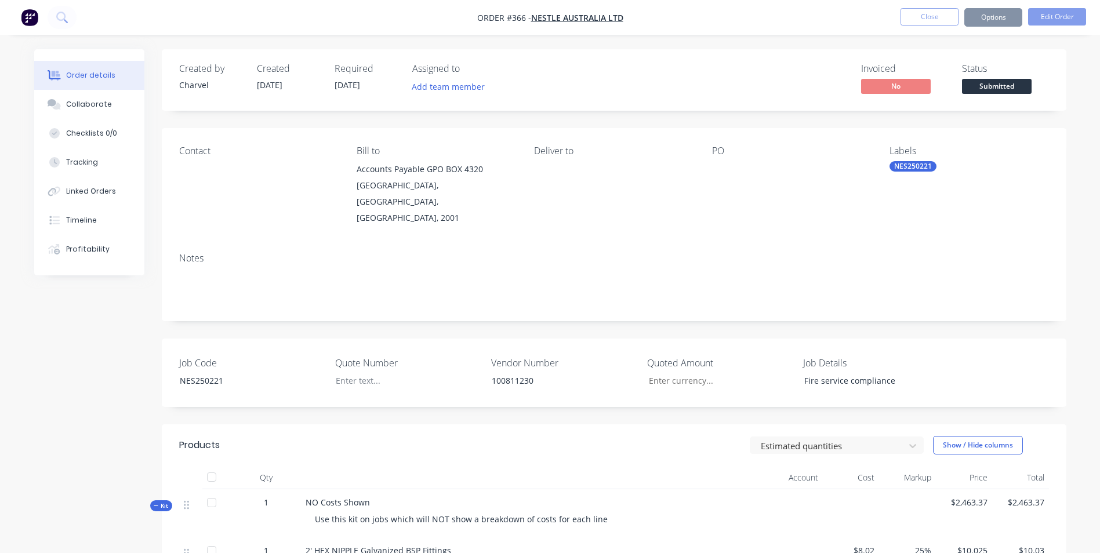
click at [935, 21] on button "Close" at bounding box center [930, 16] width 58 height 17
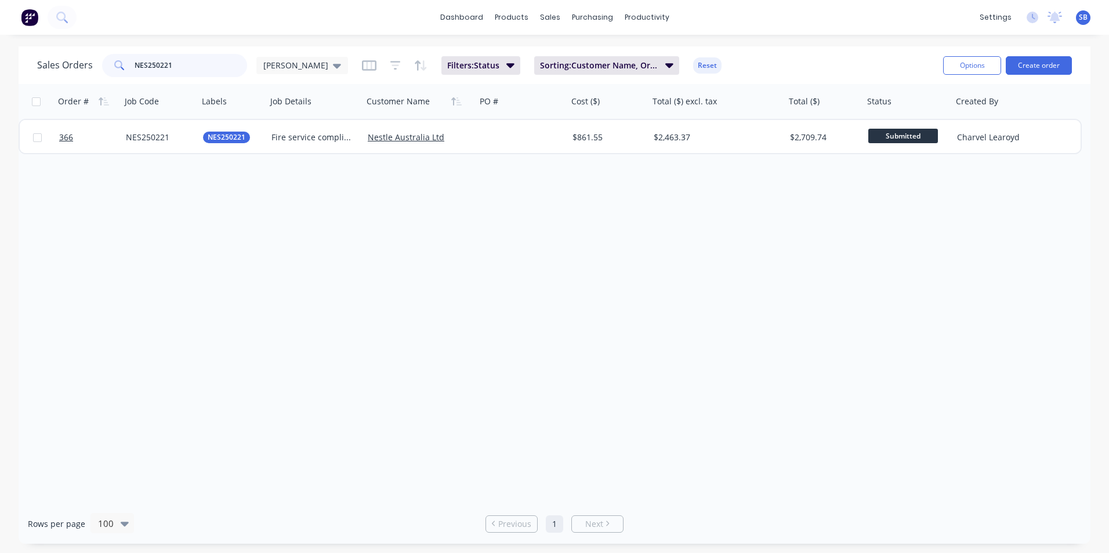
drag, startPoint x: 194, startPoint y: 71, endPoint x: 33, endPoint y: 42, distance: 163.2
click at [33, 42] on div "dashboard products sales purchasing productivity dashboard products Product Cat…" at bounding box center [554, 276] width 1109 height 553
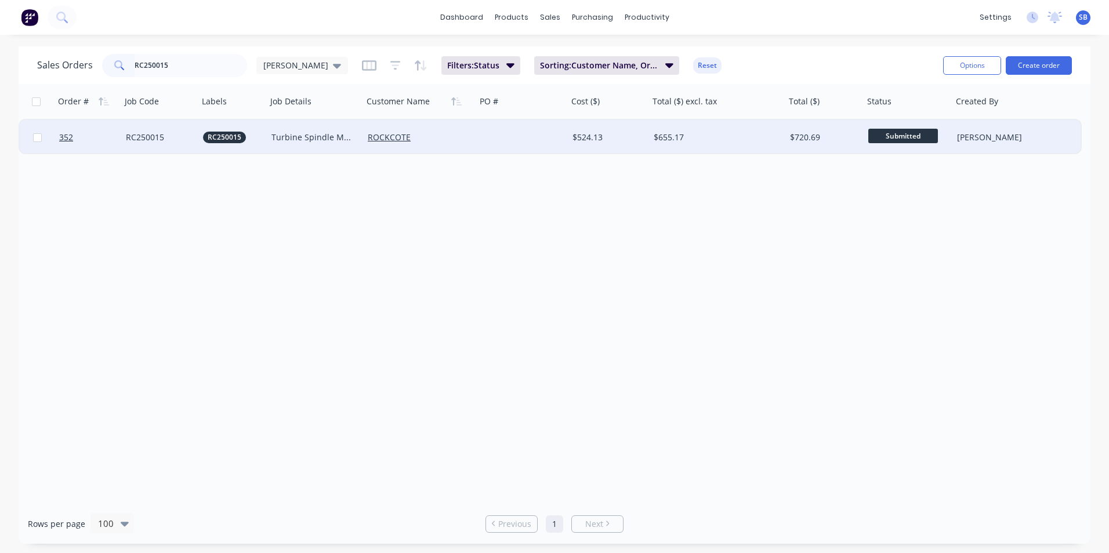
click at [707, 126] on div "$655.17" at bounding box center [717, 137] width 136 height 35
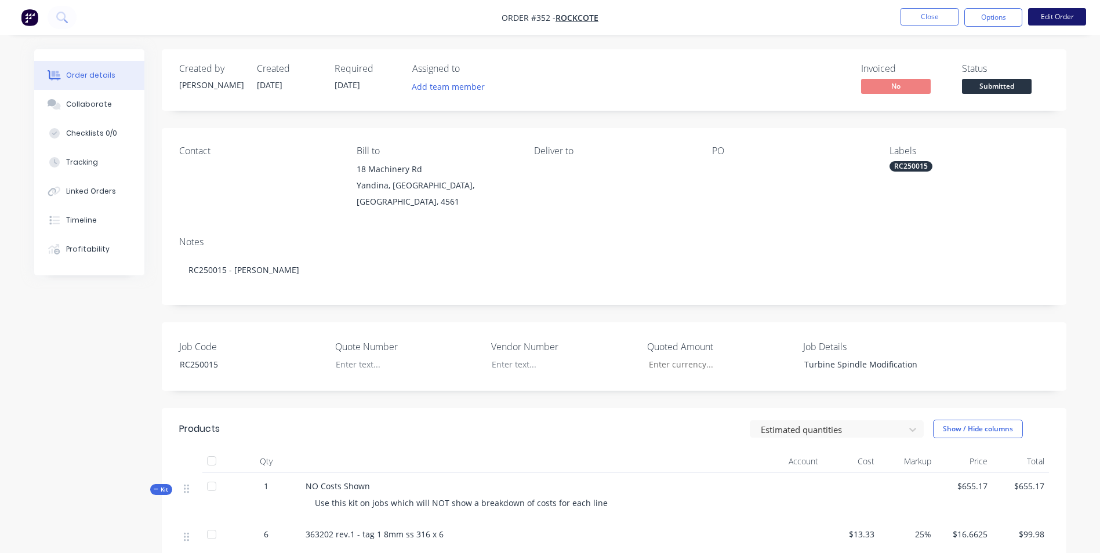
click at [1063, 16] on button "Edit Order" at bounding box center [1057, 16] width 58 height 17
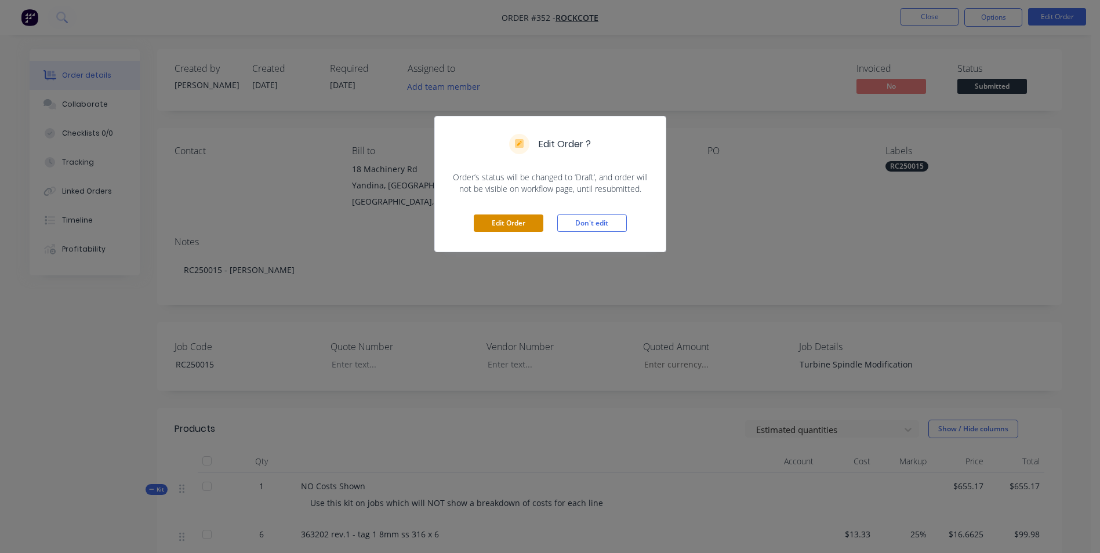
click at [497, 219] on button "Edit Order" at bounding box center [509, 223] width 70 height 17
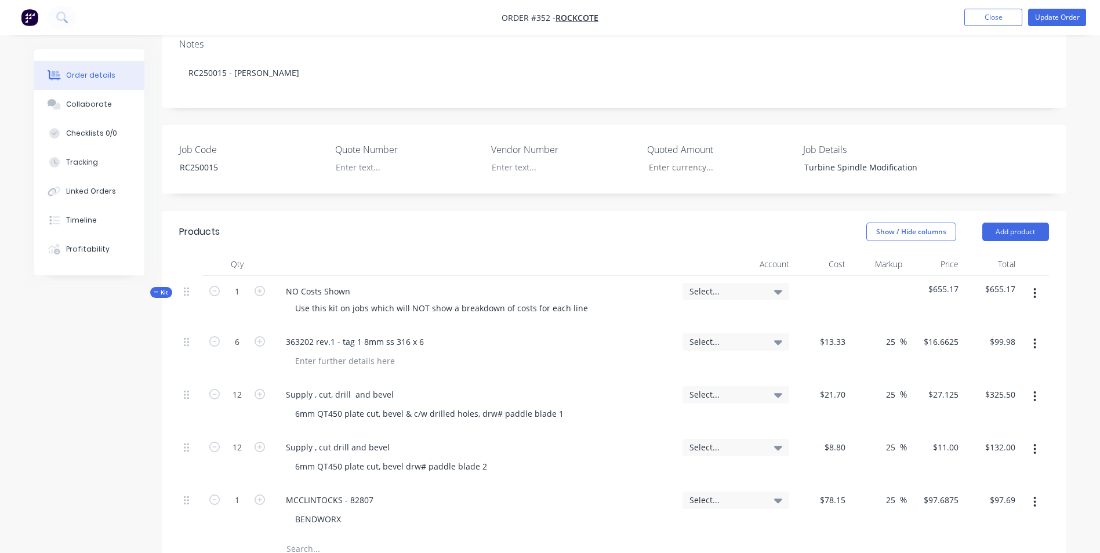
scroll to position [348, 0]
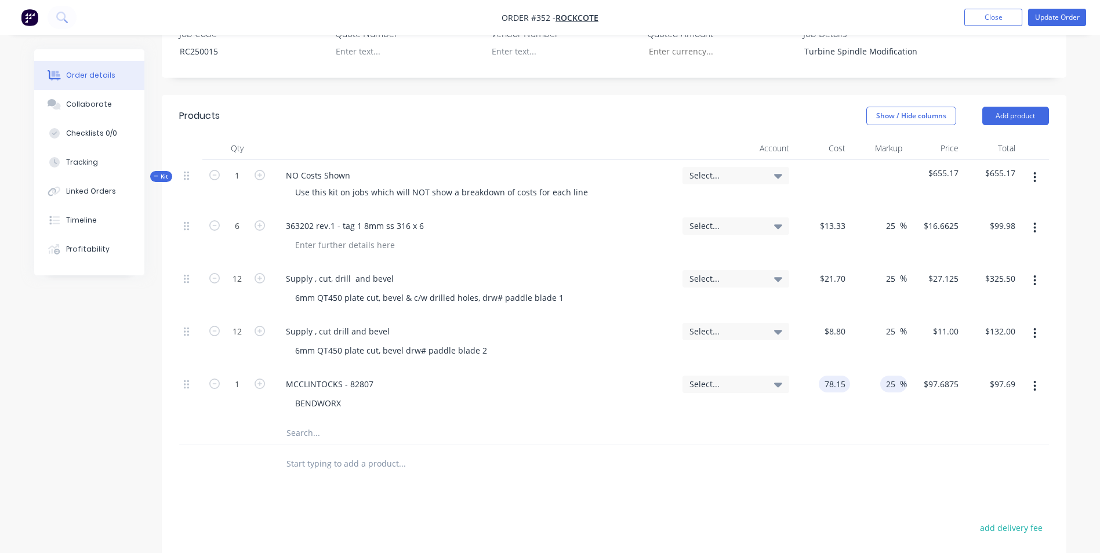
drag, startPoint x: 822, startPoint y: 353, endPoint x: 900, endPoint y: 350, distance: 78.3
click at [900, 369] on div "1 MCCLINTOCKS - 82807 BENDWORX Select... 78.15 78.15 25 25 % $97.6875 $97.6875 …" at bounding box center [614, 395] width 870 height 53
click at [879, 422] on div at bounding box center [614, 434] width 870 height 24
click at [1044, 17] on button "Update Order" at bounding box center [1057, 17] width 58 height 17
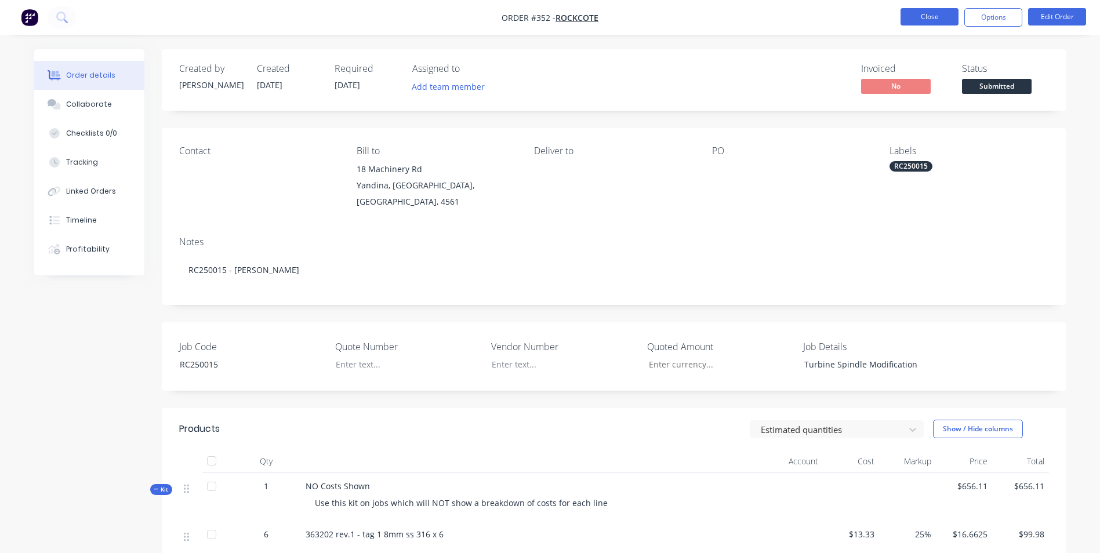
click at [933, 18] on button "Close" at bounding box center [930, 16] width 58 height 17
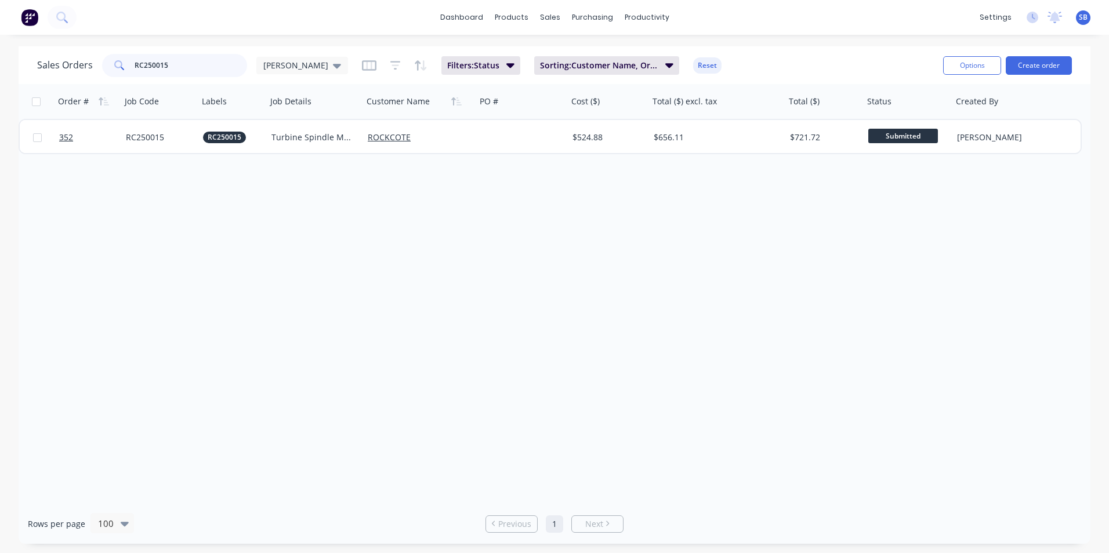
drag, startPoint x: 177, startPoint y: 72, endPoint x: 53, endPoint y: 43, distance: 127.4
click at [51, 43] on div "dashboard products sales purchasing productivity dashboard products Product Cat…" at bounding box center [554, 276] width 1109 height 553
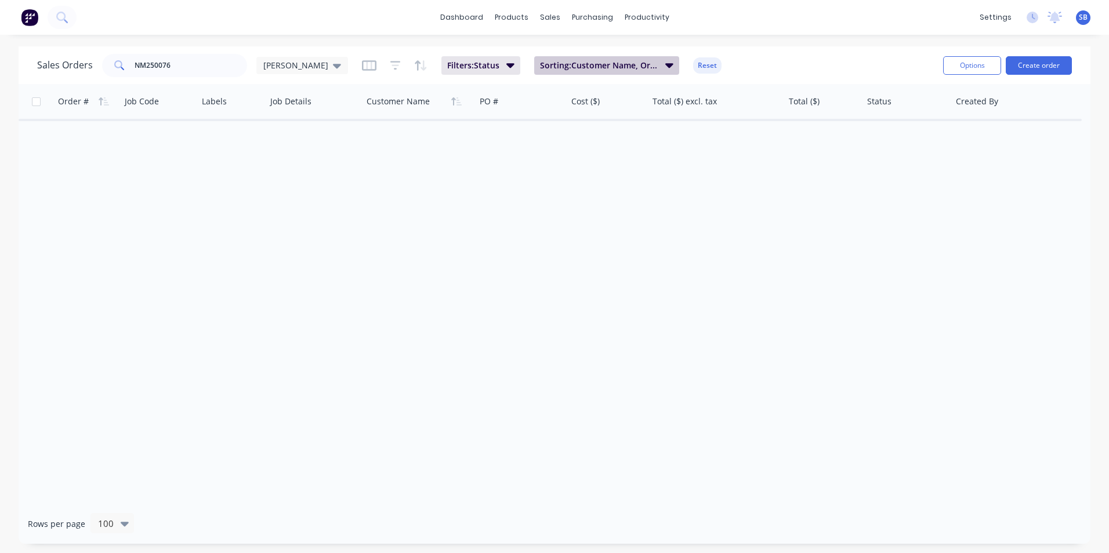
click at [535, 56] on button "Sorting: Customer Name, Order #" at bounding box center [606, 65] width 145 height 19
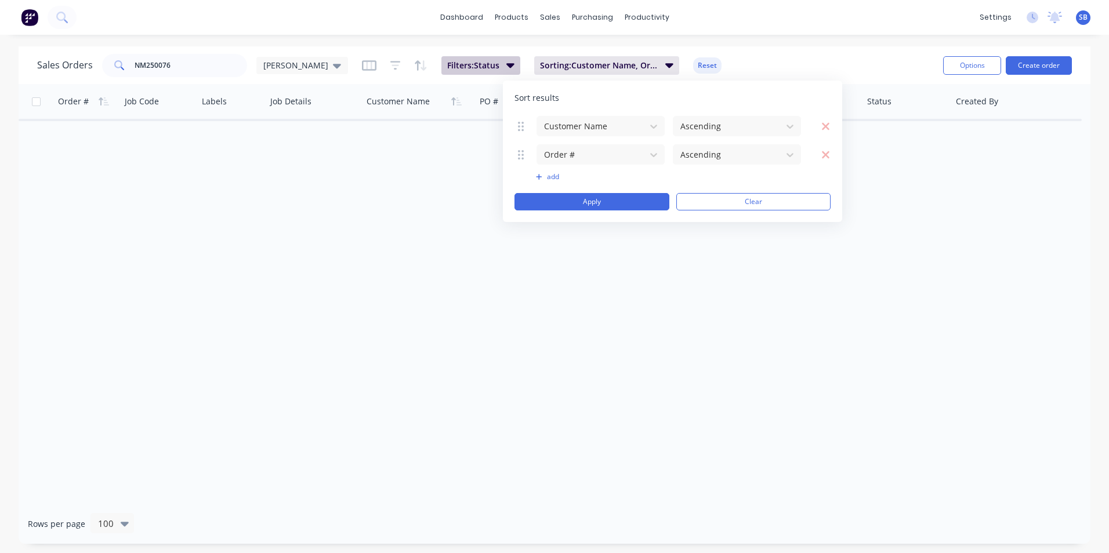
click at [447, 66] on span "Filters: Status" at bounding box center [473, 66] width 52 height 12
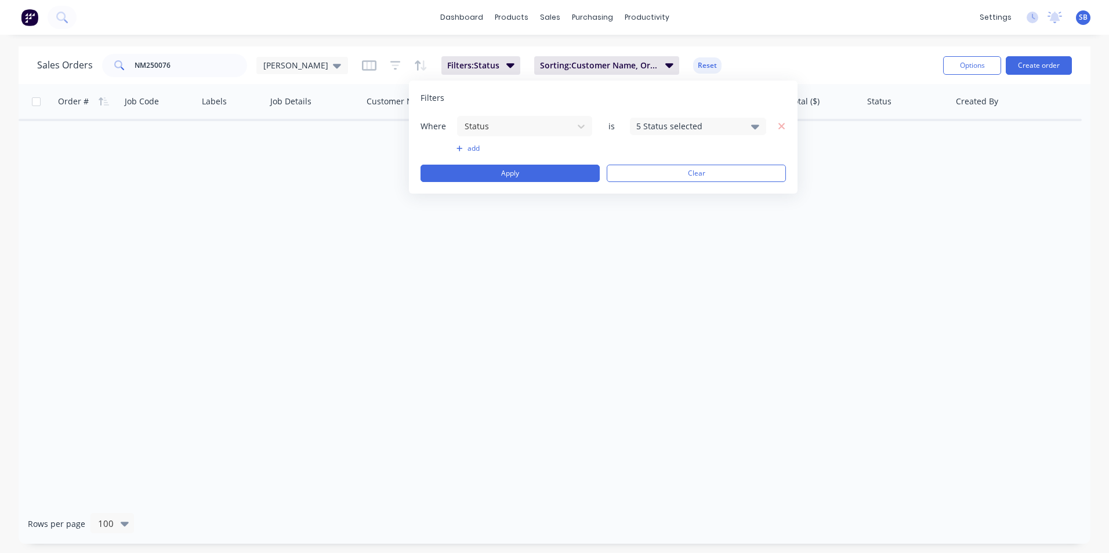
click at [647, 129] on div "5 Status selected" at bounding box center [688, 126] width 105 height 12
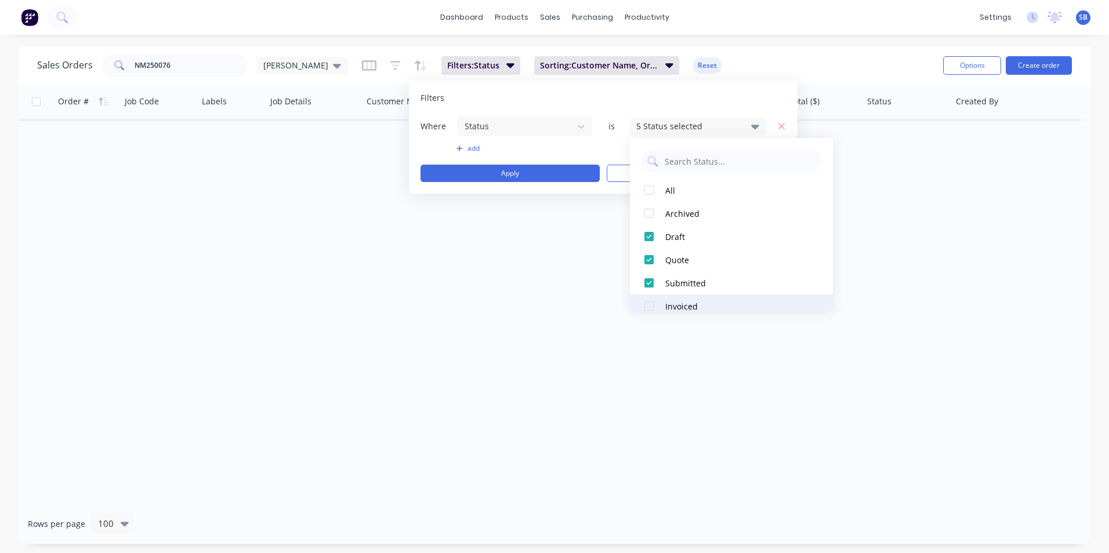
click at [654, 304] on div at bounding box center [648, 306] width 23 height 23
click at [540, 177] on button "Apply" at bounding box center [509, 173] width 179 height 17
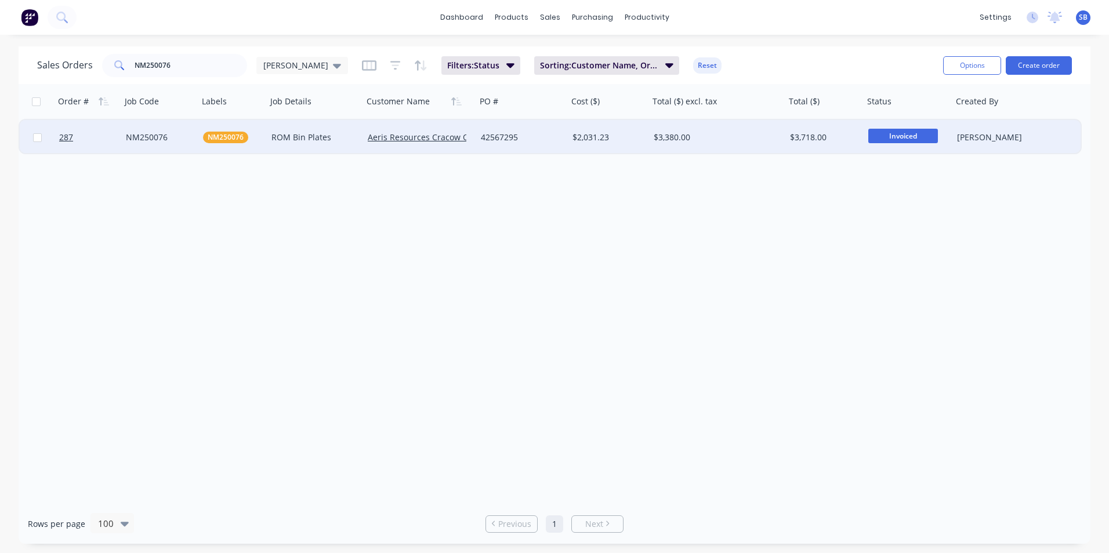
click at [735, 136] on div "$3,380.00" at bounding box center [714, 138] width 121 height 12
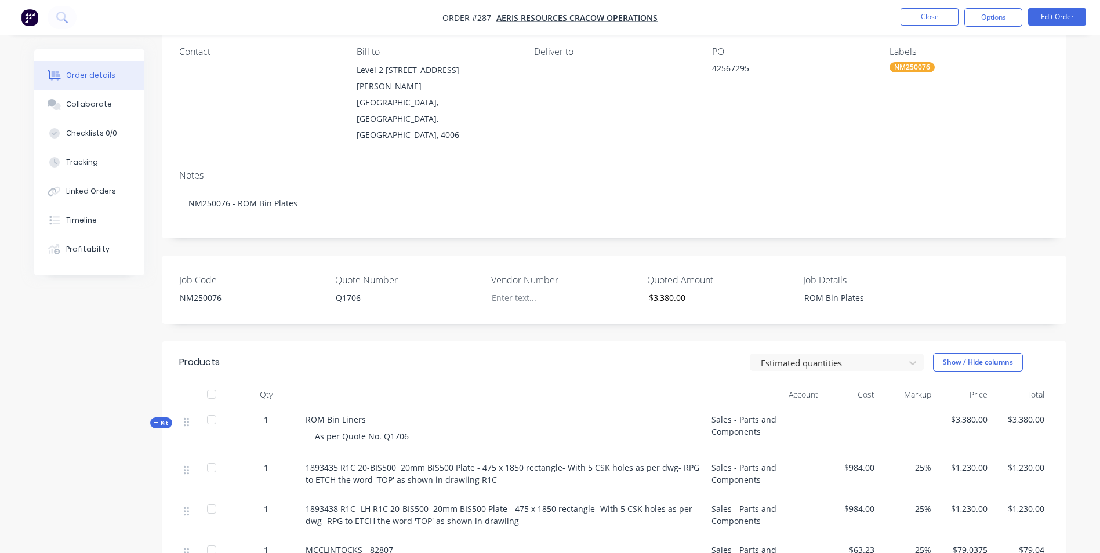
scroll to position [290, 0]
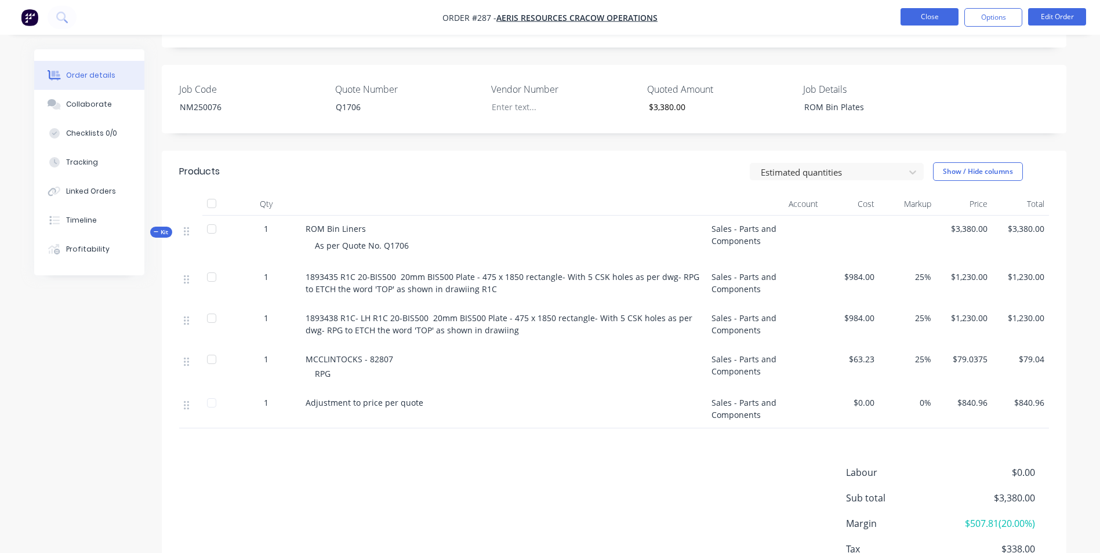
click at [912, 12] on button "Close" at bounding box center [930, 16] width 58 height 17
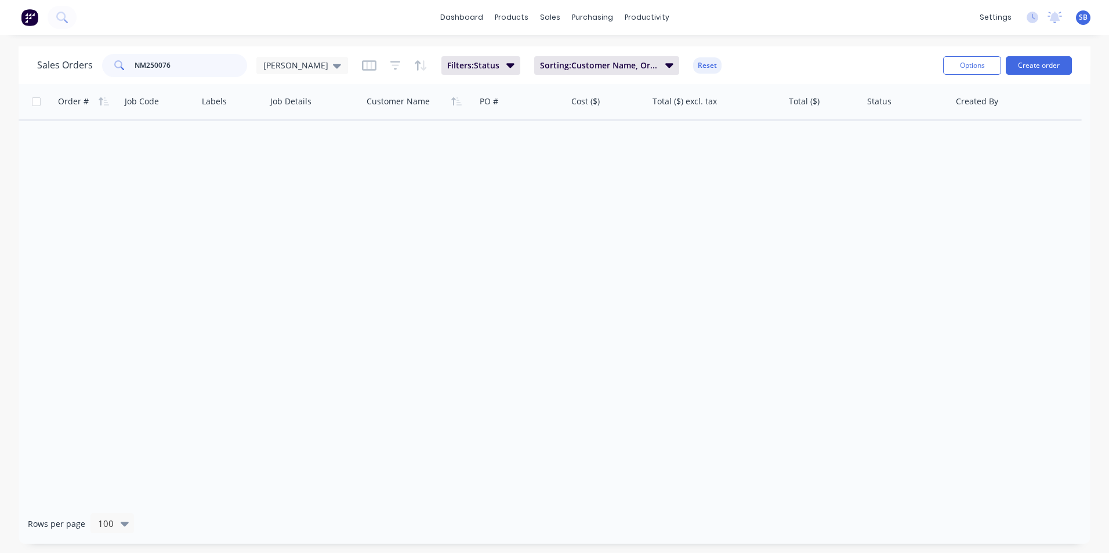
drag, startPoint x: 197, startPoint y: 59, endPoint x: -1, endPoint y: 36, distance: 199.1
click at [0, 36] on html "dashboard products sales purchasing productivity dashboard products Product Cat…" at bounding box center [554, 276] width 1109 height 553
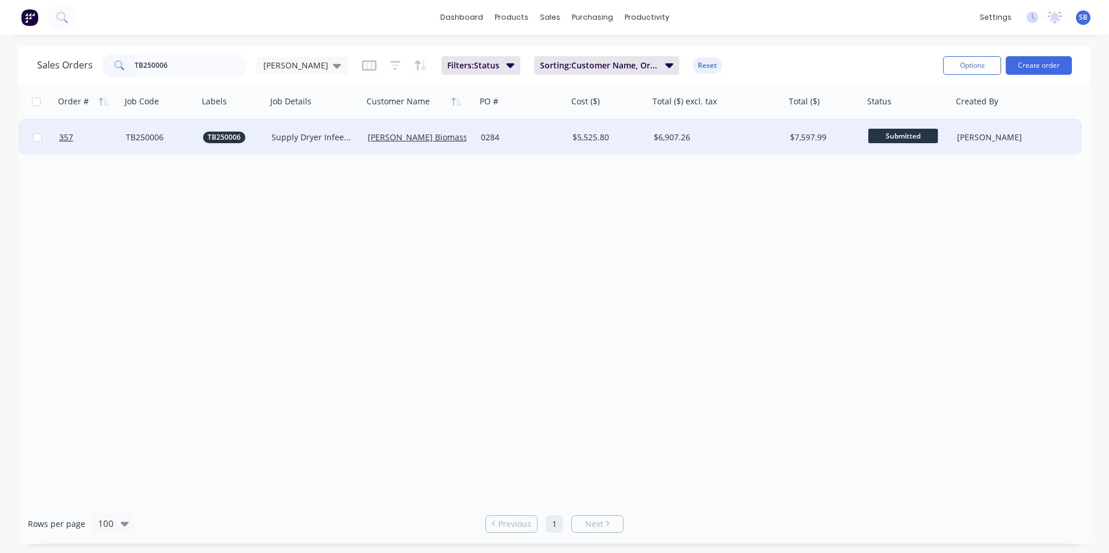
click at [807, 138] on div "$7,597.99" at bounding box center [823, 138] width 66 height 12
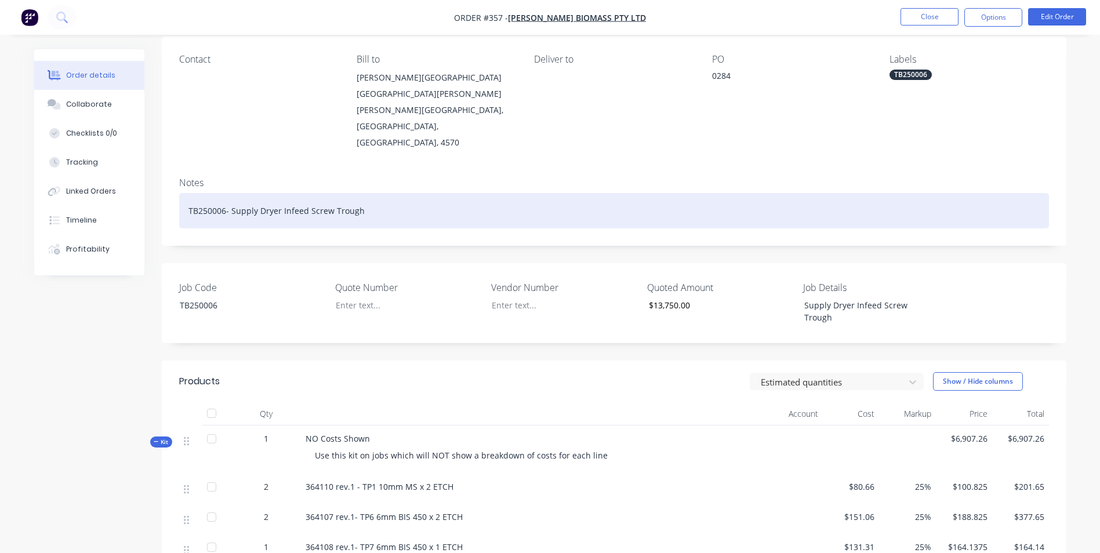
scroll to position [290, 0]
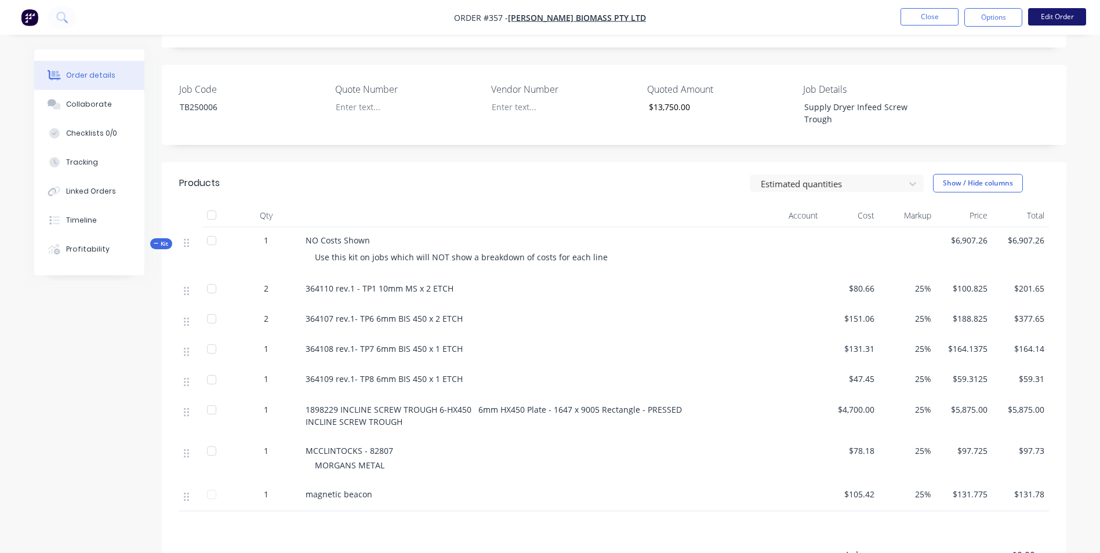
click at [1072, 16] on button "Edit Order" at bounding box center [1057, 16] width 58 height 17
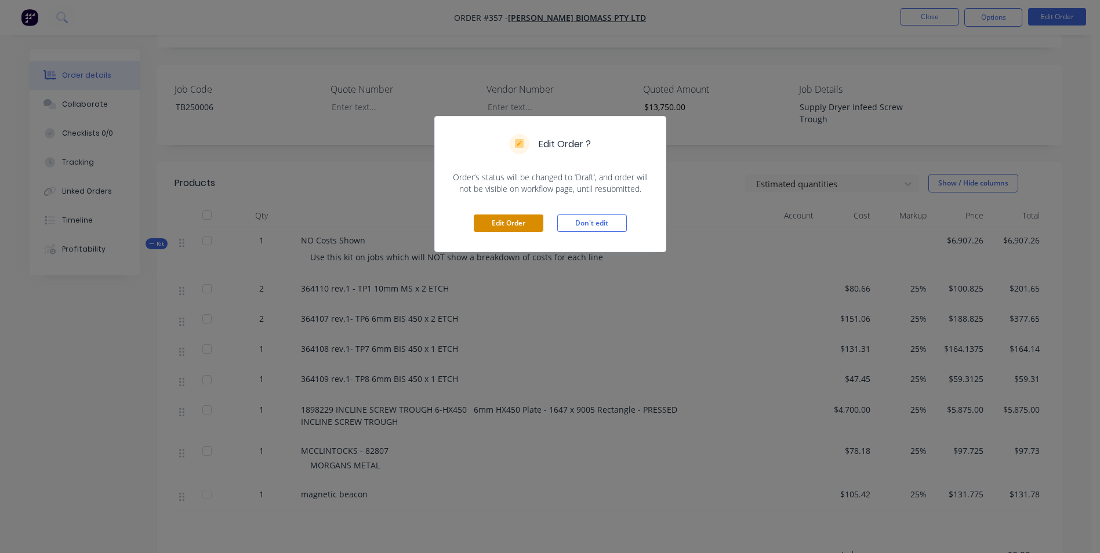
click at [531, 226] on button "Edit Order" at bounding box center [509, 223] width 70 height 17
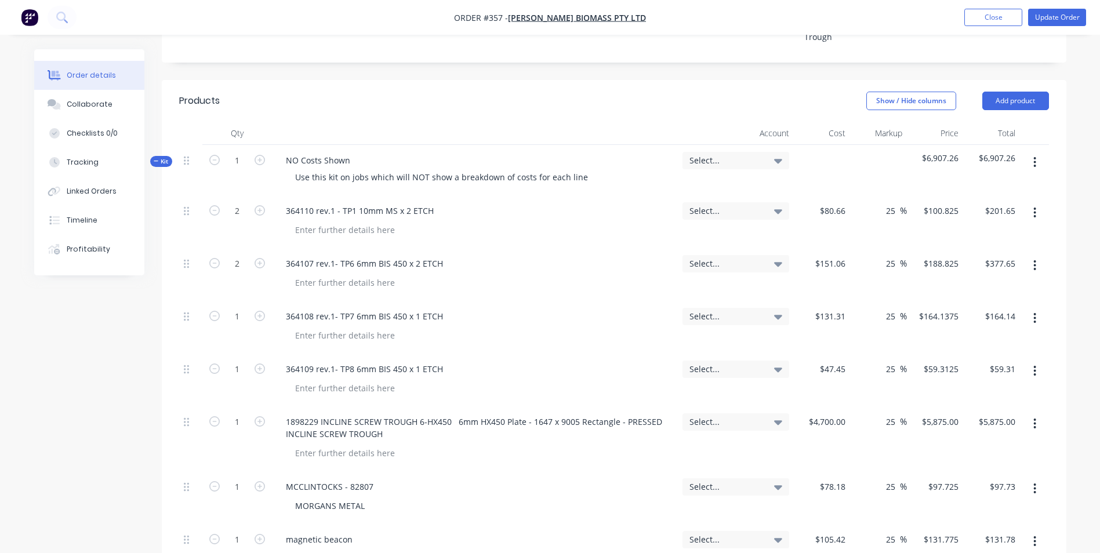
scroll to position [464, 0]
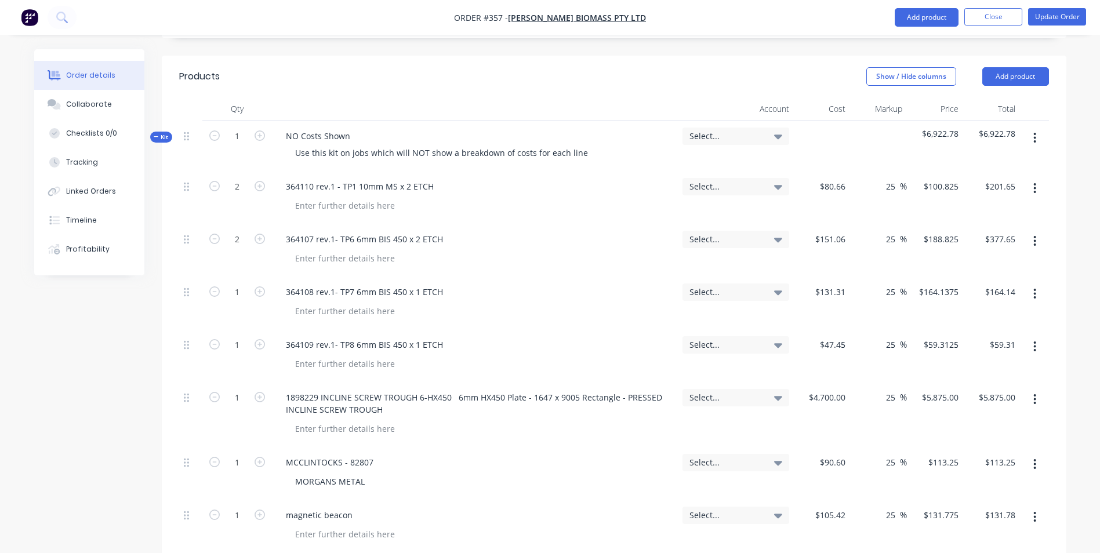
click at [856, 447] on div "25 25 %" at bounding box center [878, 473] width 57 height 53
click at [1045, 14] on button "Update Order" at bounding box center [1057, 16] width 58 height 17
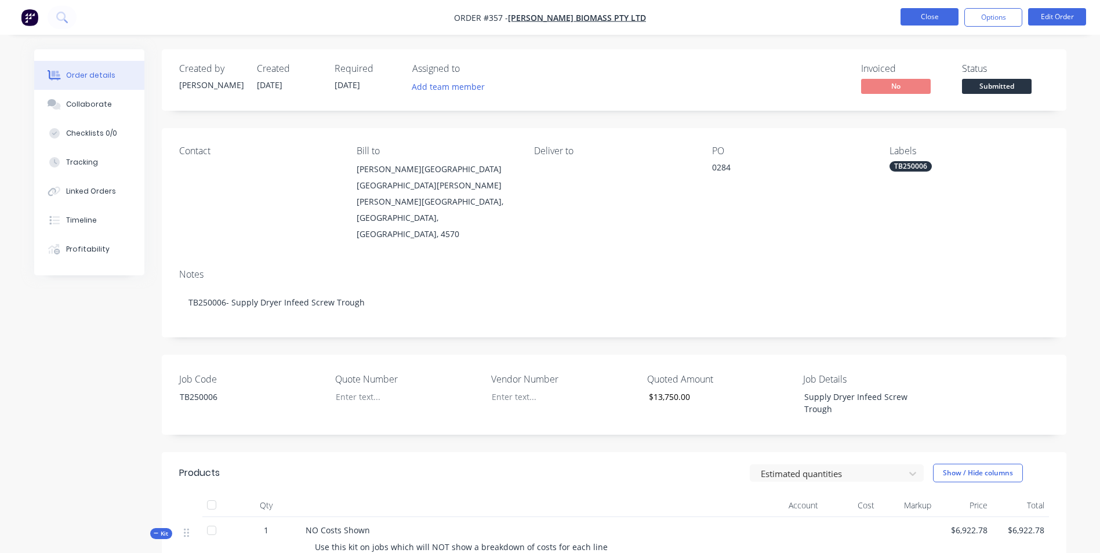
click at [915, 12] on button "Close" at bounding box center [930, 16] width 58 height 17
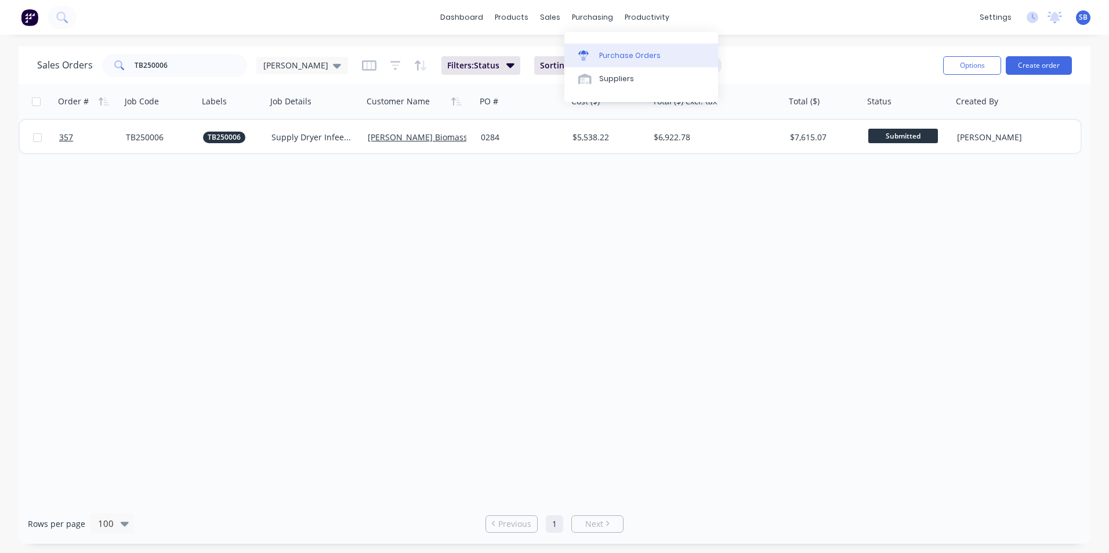
click at [619, 60] on div "Purchase Orders" at bounding box center [629, 55] width 61 height 10
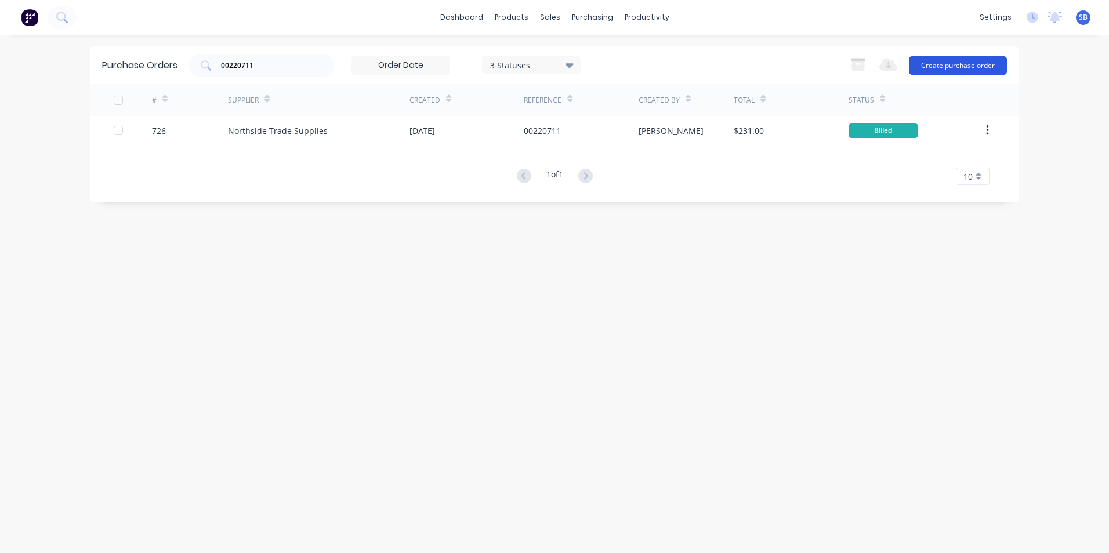
click at [984, 65] on button "Create purchase order" at bounding box center [958, 65] width 98 height 19
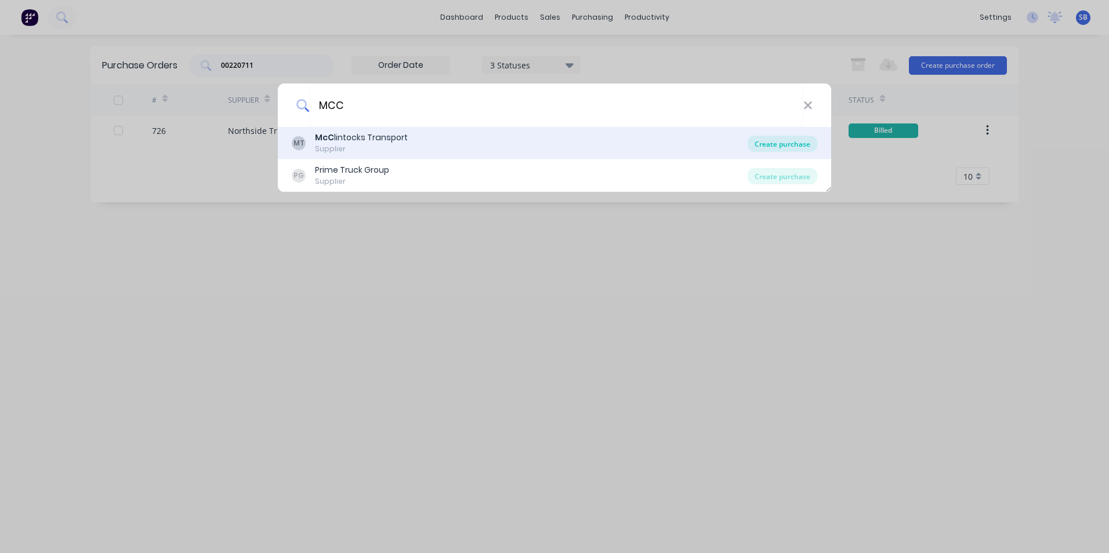
click at [780, 140] on div "Create purchase" at bounding box center [782, 144] width 70 height 16
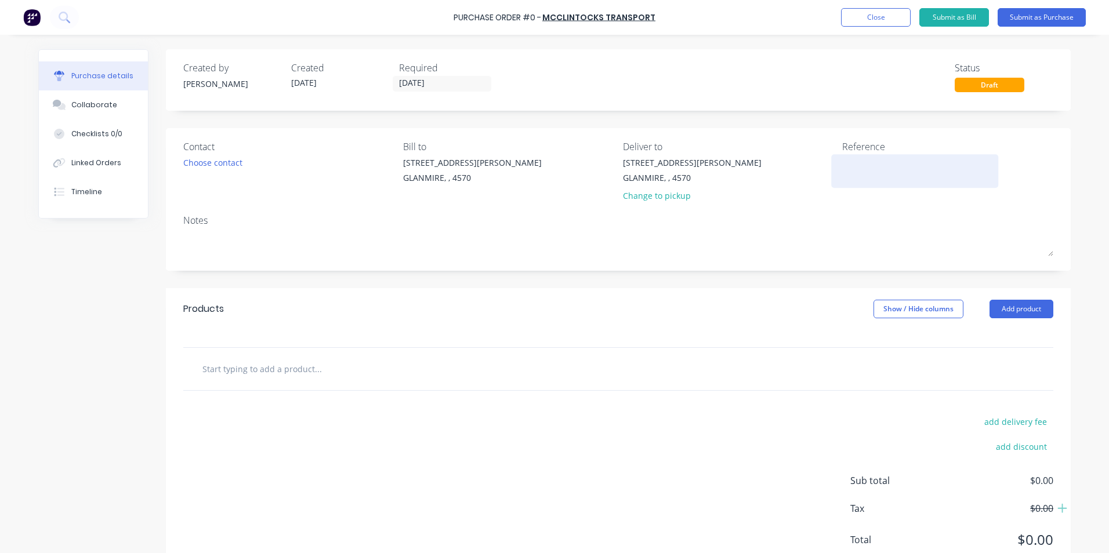
click at [919, 172] on textarea at bounding box center [914, 170] width 145 height 26
click at [687, 225] on div "Notes" at bounding box center [618, 220] width 870 height 14
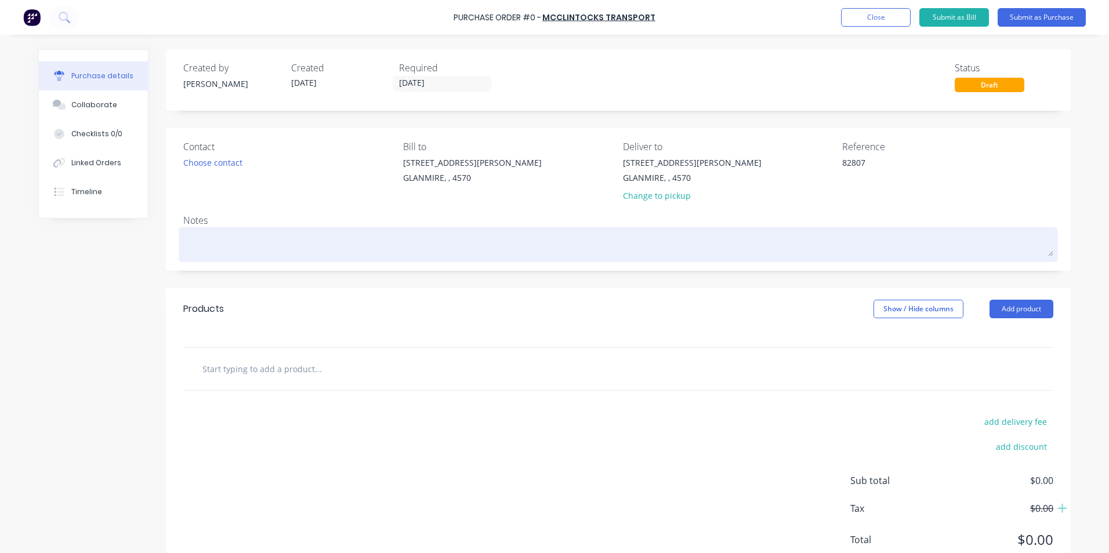
click at [397, 240] on textarea at bounding box center [618, 243] width 870 height 26
click at [381, 243] on textarea at bounding box center [618, 243] width 870 height 26
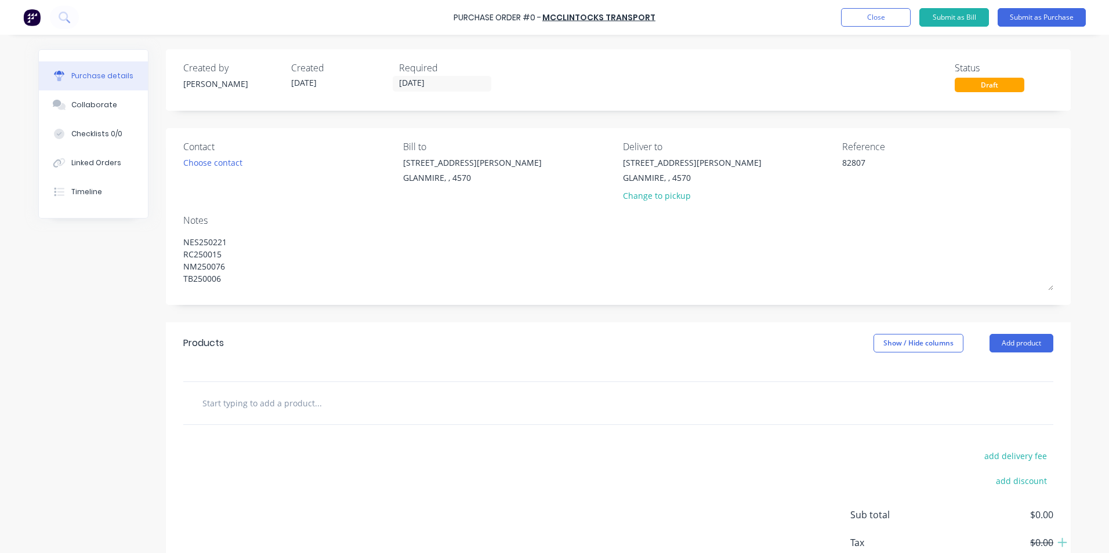
click at [406, 390] on div at bounding box center [618, 403] width 870 height 42
click at [289, 406] on input "text" at bounding box center [318, 402] width 232 height 23
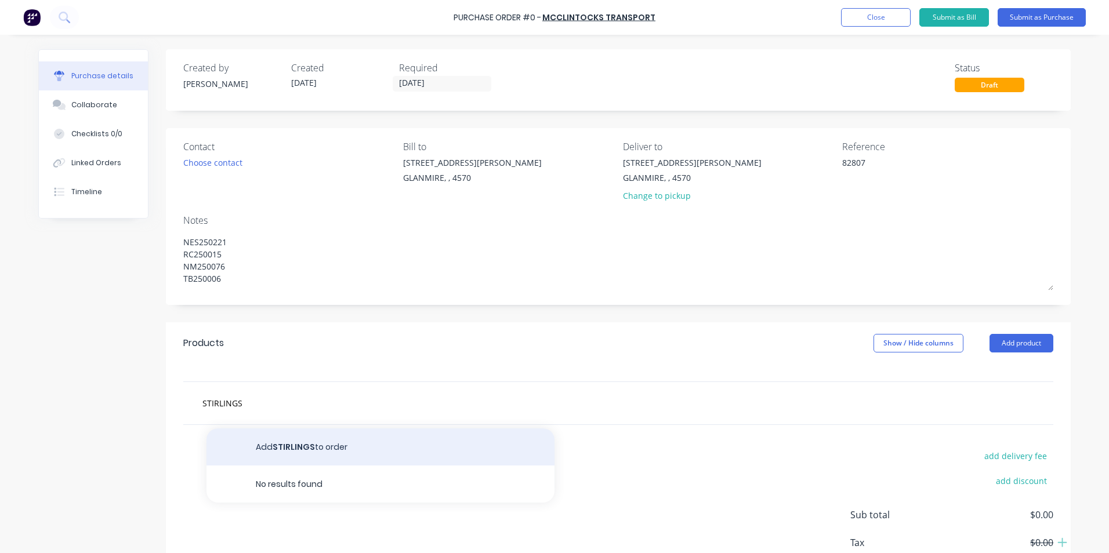
click at [340, 444] on button "Add STIRLINGS to order" at bounding box center [380, 447] width 348 height 37
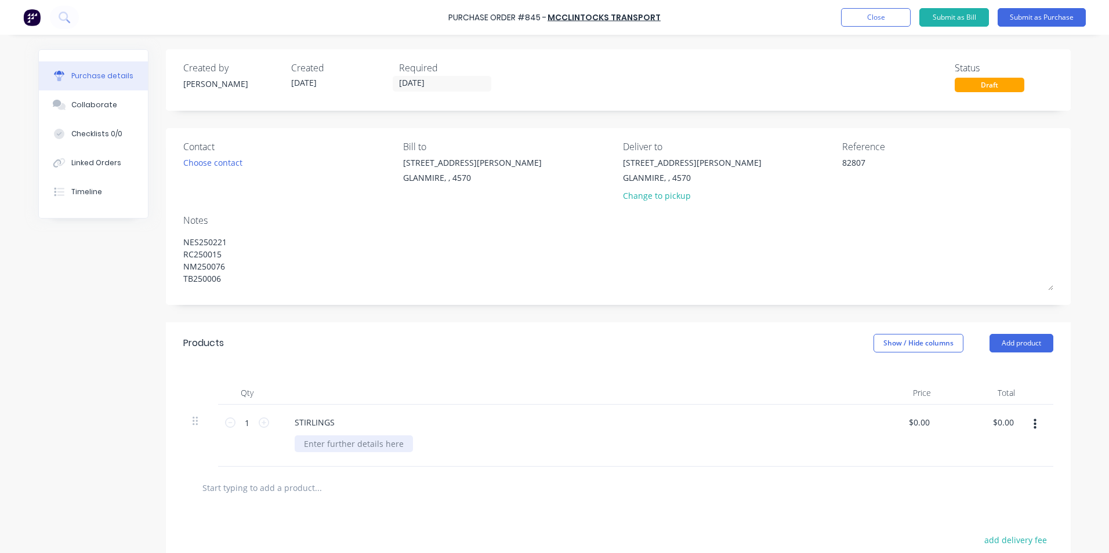
click at [335, 444] on div at bounding box center [354, 443] width 118 height 17
click at [248, 427] on input "1" at bounding box center [246, 422] width 23 height 17
click at [936, 347] on button "Show / Hide columns" at bounding box center [918, 343] width 90 height 19
click at [878, 382] on span at bounding box center [878, 381] width 10 height 10
click at [873, 376] on input "Account" at bounding box center [873, 376] width 0 height 0
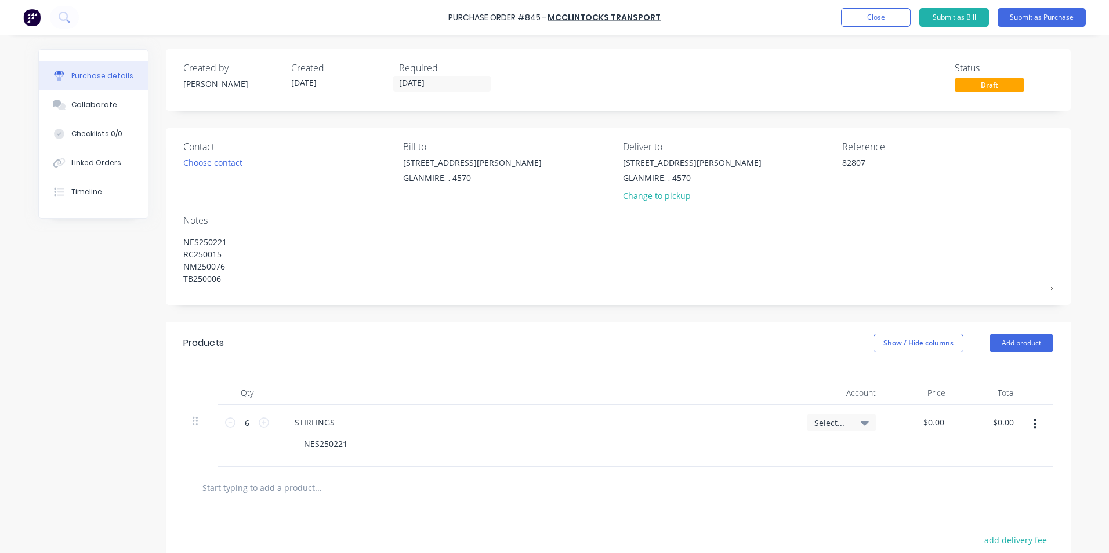
click at [840, 427] on span "Select..." at bounding box center [831, 423] width 35 height 12
click at [821, 371] on div "Qty Account Price Total 6 6 [PERSON_NAME] NES250221 Select... Refresh accounts …" at bounding box center [618, 415] width 905 height 103
click at [932, 426] on input "0.00" at bounding box center [933, 422] width 27 height 17
drag, startPoint x: 941, startPoint y: 420, endPoint x: 907, endPoint y: 420, distance: 34.2
click at [907, 420] on div "0.00 0.00" at bounding box center [920, 436] width 70 height 62
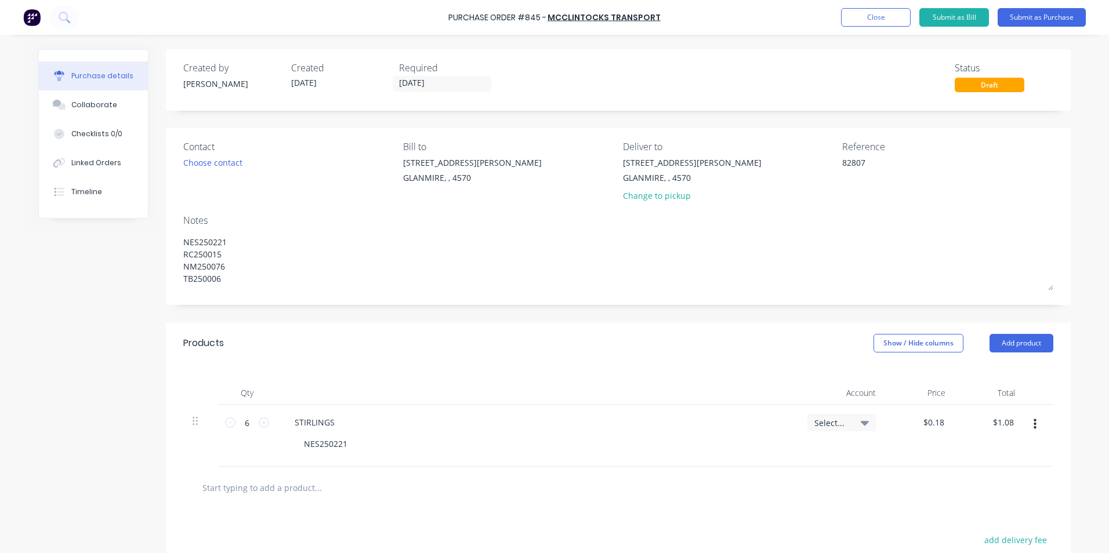
click at [892, 451] on div "$0.18 $0.18" at bounding box center [920, 436] width 70 height 62
click at [1034, 427] on button "button" at bounding box center [1034, 424] width 27 height 21
click at [1018, 474] on button "Duplicate" at bounding box center [999, 478] width 99 height 23
click at [336, 488] on div "STIRLINGS" at bounding box center [314, 484] width 59 height 17
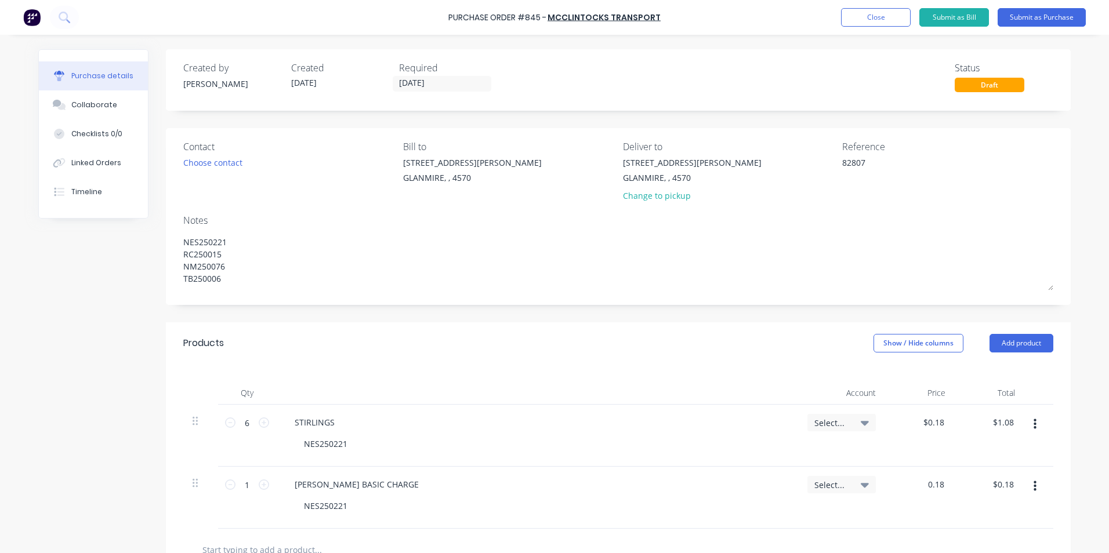
drag, startPoint x: 938, startPoint y: 487, endPoint x: 903, endPoint y: 481, distance: 35.9
click at [903, 481] on div "0.18 0.18" at bounding box center [920, 498] width 70 height 62
click at [765, 545] on div at bounding box center [618, 549] width 851 height 23
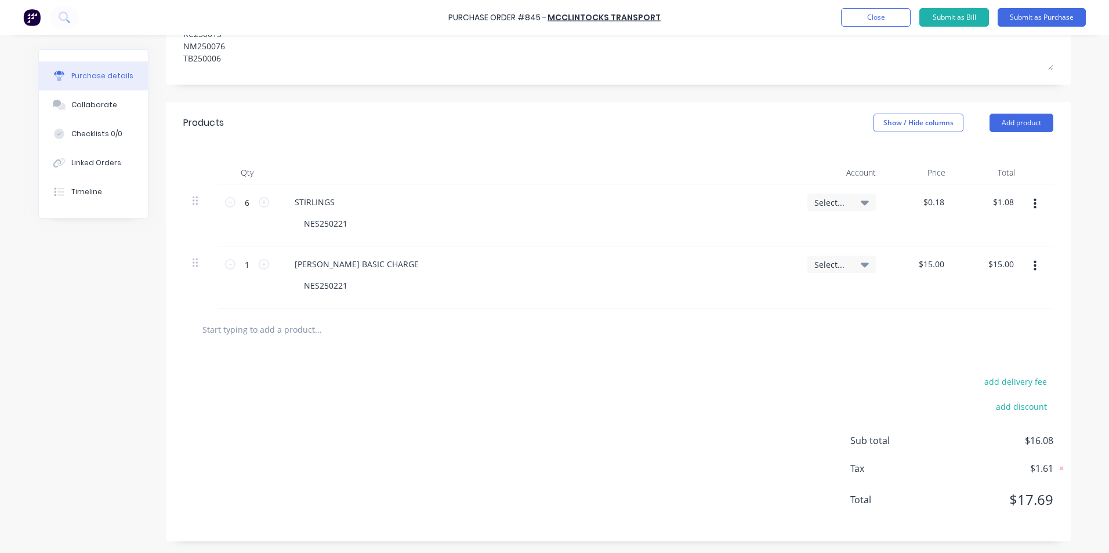
click at [303, 337] on input "text" at bounding box center [318, 329] width 232 height 23
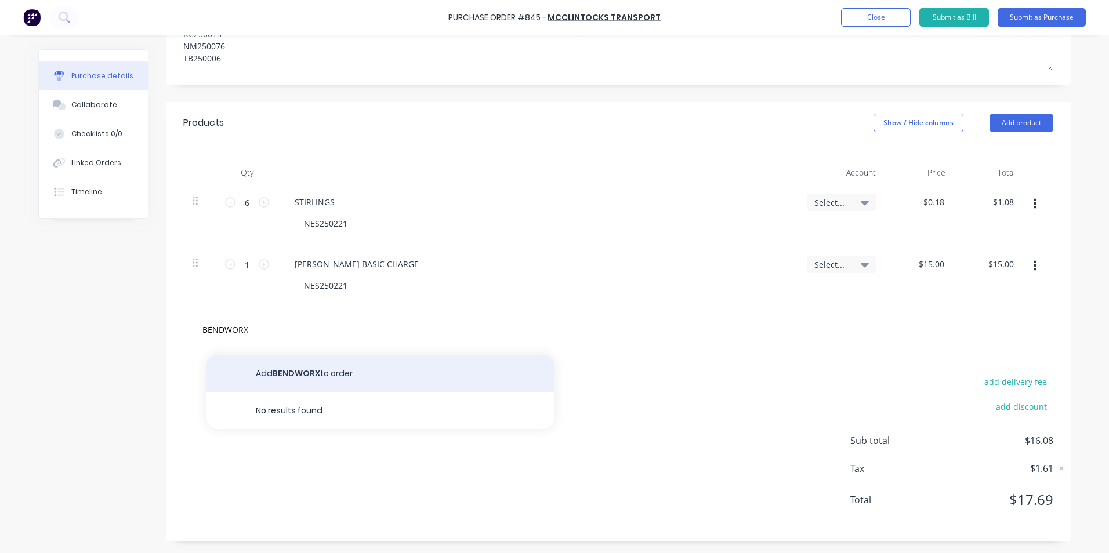
click at [307, 373] on button "Add BENDWORX to order" at bounding box center [380, 373] width 348 height 37
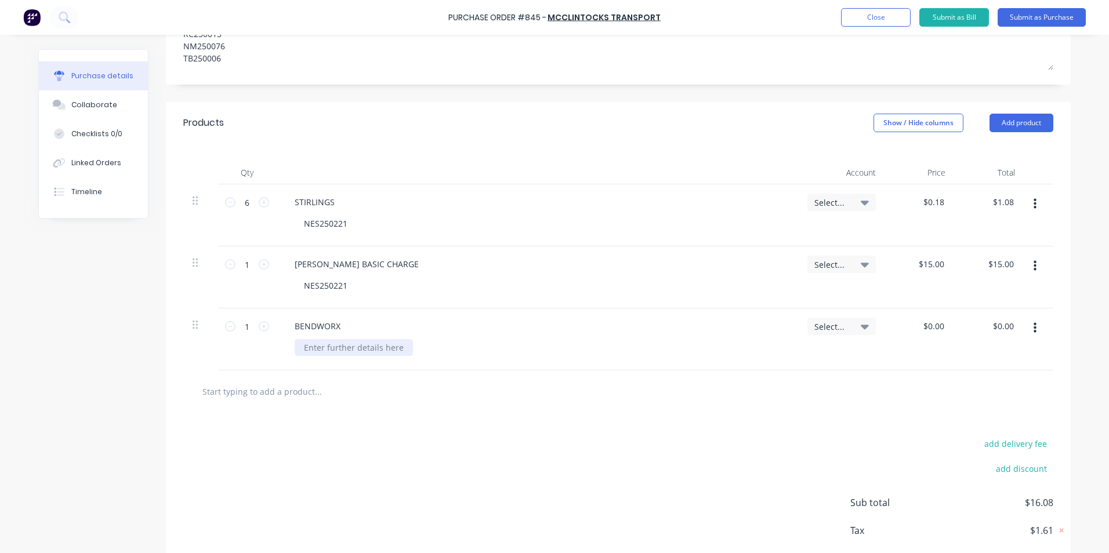
click at [337, 348] on div at bounding box center [354, 347] width 118 height 17
click at [248, 329] on input "1" at bounding box center [246, 326] width 23 height 17
click at [932, 325] on input "0.00" at bounding box center [935, 326] width 22 height 17
drag, startPoint x: 943, startPoint y: 327, endPoint x: 890, endPoint y: 327, distance: 53.3
click at [890, 327] on div "$0.00 $0.00" at bounding box center [920, 339] width 70 height 62
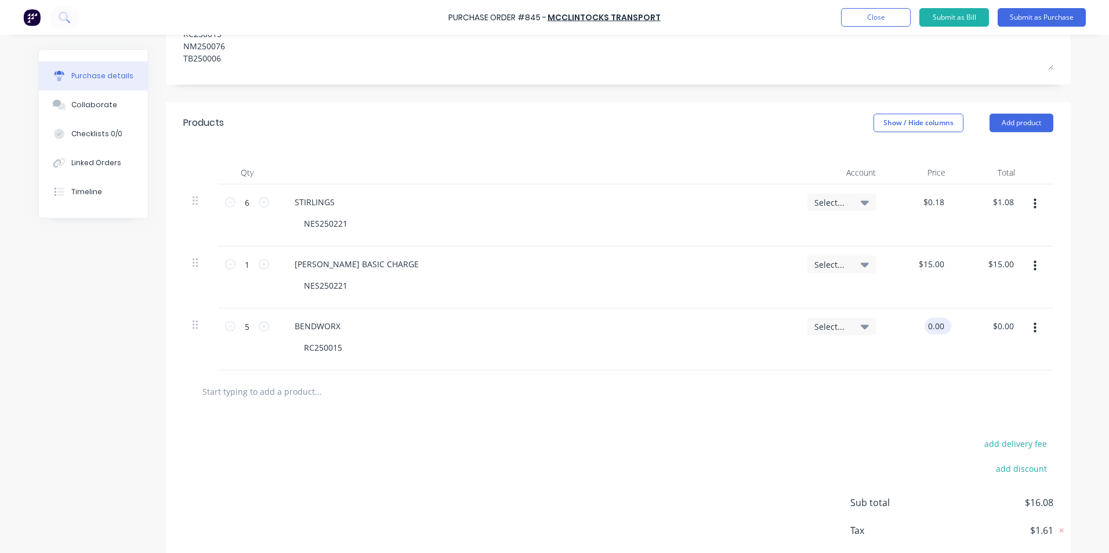
drag, startPoint x: 890, startPoint y: 327, endPoint x: 931, endPoint y: 332, distance: 40.9
click at [931, 332] on input "0.00" at bounding box center [935, 326] width 22 height 17
drag, startPoint x: 937, startPoint y: 325, endPoint x: 951, endPoint y: 326, distance: 13.9
click at [951, 326] on div "5 5 BENDWORX RC250015 Select... 0.00 0.00 $0.00 $0.00" at bounding box center [618, 339] width 870 height 62
drag, startPoint x: 921, startPoint y: 428, endPoint x: 922, endPoint y: 412, distance: 15.7
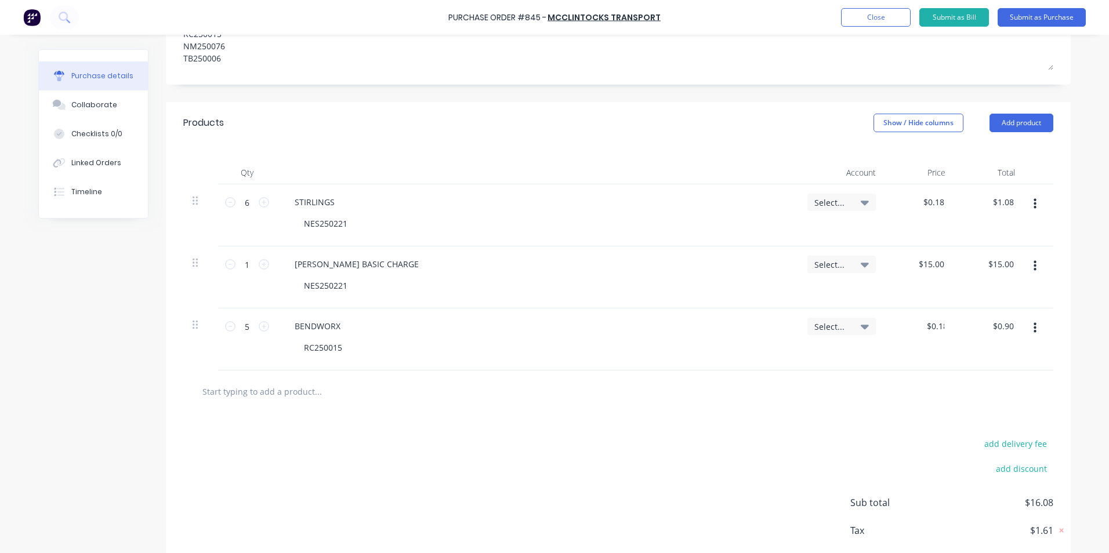
click at [922, 421] on div "add delivery fee add discount Sub total $16.08 Tax $1.61 Total $17.69" at bounding box center [618, 508] width 905 height 191
click at [1033, 329] on button "button" at bounding box center [1034, 328] width 27 height 21
click at [1011, 384] on button "Duplicate" at bounding box center [999, 382] width 99 height 23
click at [1028, 330] on button "button" at bounding box center [1034, 328] width 27 height 21
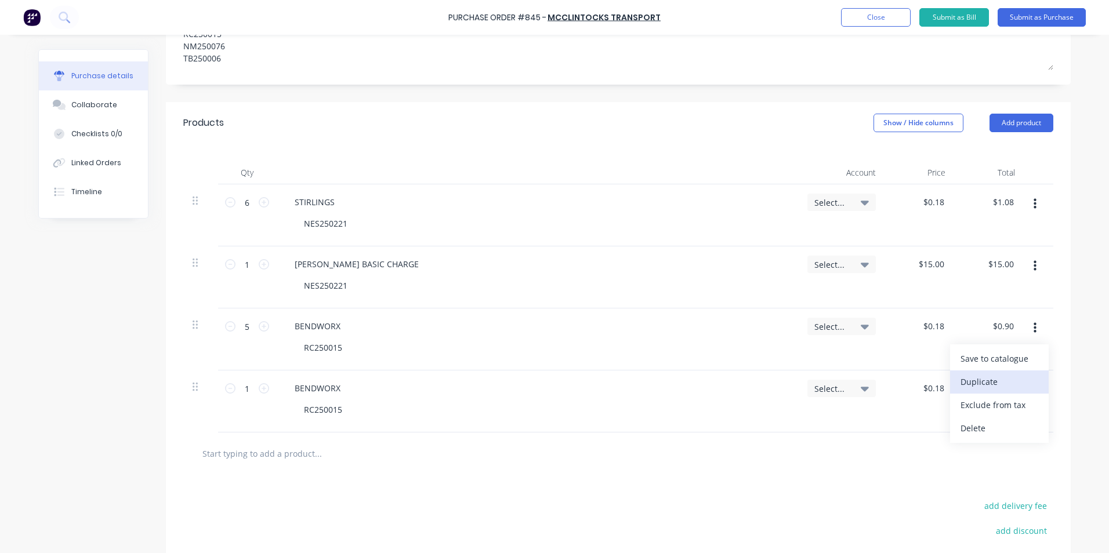
click at [1005, 383] on button "Duplicate" at bounding box center [999, 382] width 99 height 23
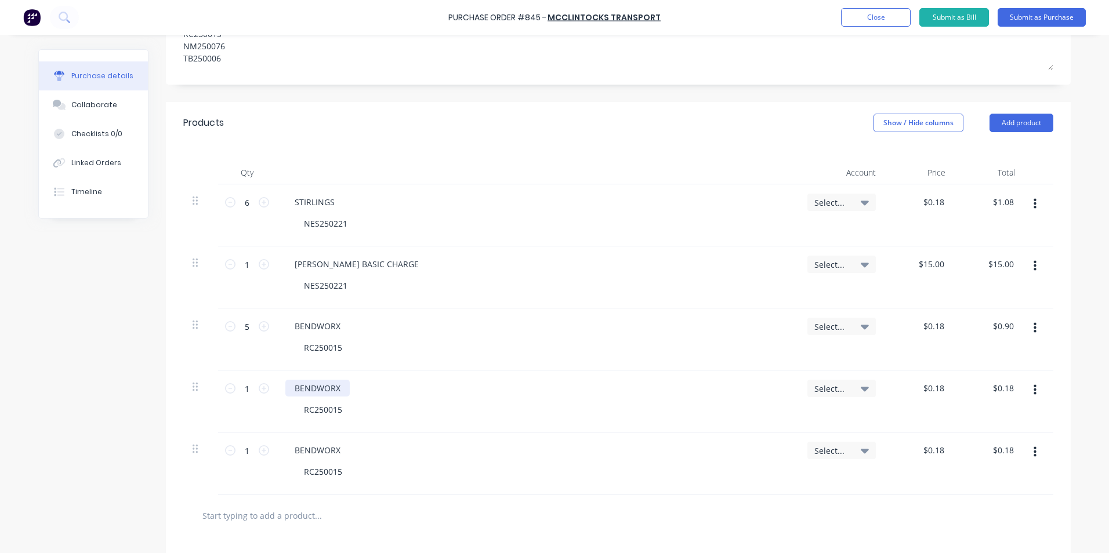
click at [341, 387] on div "BENDWORX" at bounding box center [317, 388] width 64 height 17
click at [338, 448] on div "BENDWORX" at bounding box center [317, 450] width 64 height 17
drag, startPoint x: 921, startPoint y: 387, endPoint x: 966, endPoint y: 386, distance: 45.2
click at [966, 386] on div "1 1 BENDWORX BASIC CHARGE RC250015 Select... 0.18 0.18 $0.18 $0.18" at bounding box center [618, 402] width 870 height 62
drag, startPoint x: 924, startPoint y: 453, endPoint x: 991, endPoint y: 444, distance: 67.9
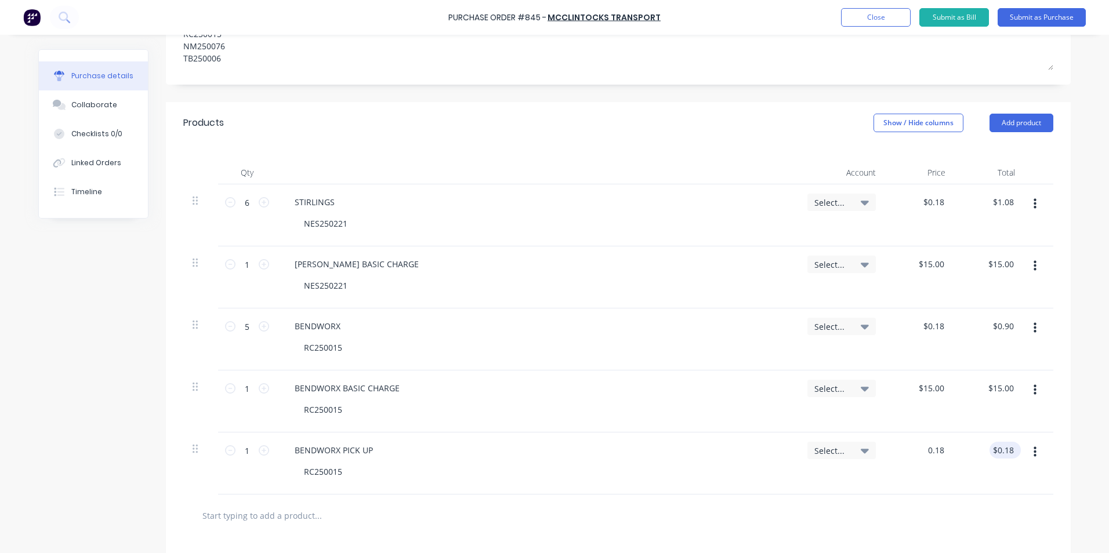
click at [991, 444] on div "1 1 BENDWORX PICK UP RC250015 Select... 0.18 0.18 $0.18 $0.18" at bounding box center [618, 464] width 870 height 62
click at [936, 515] on div at bounding box center [618, 515] width 851 height 23
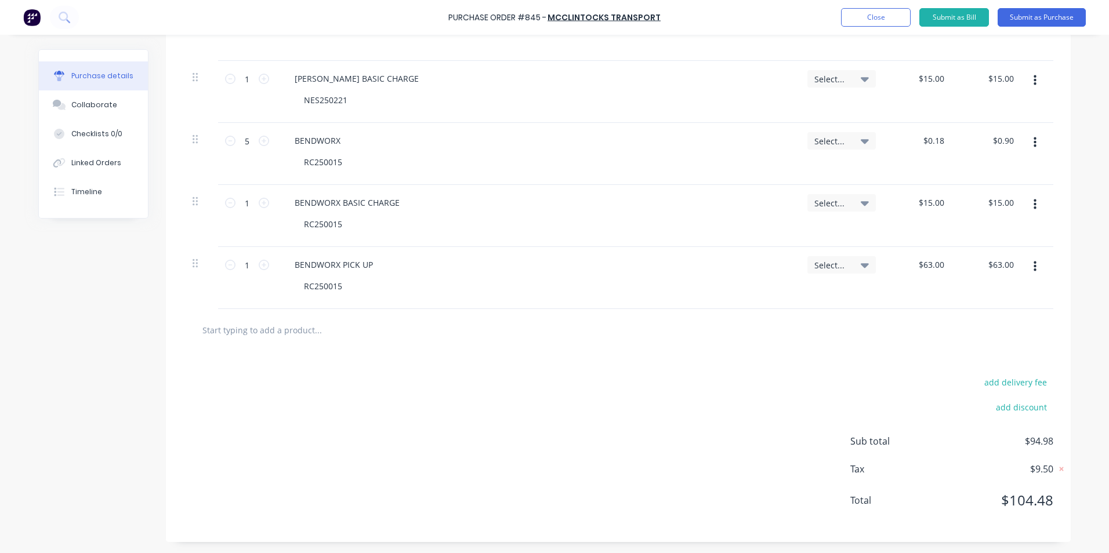
scroll to position [406, 0]
click at [239, 328] on input "text" at bounding box center [318, 329] width 232 height 23
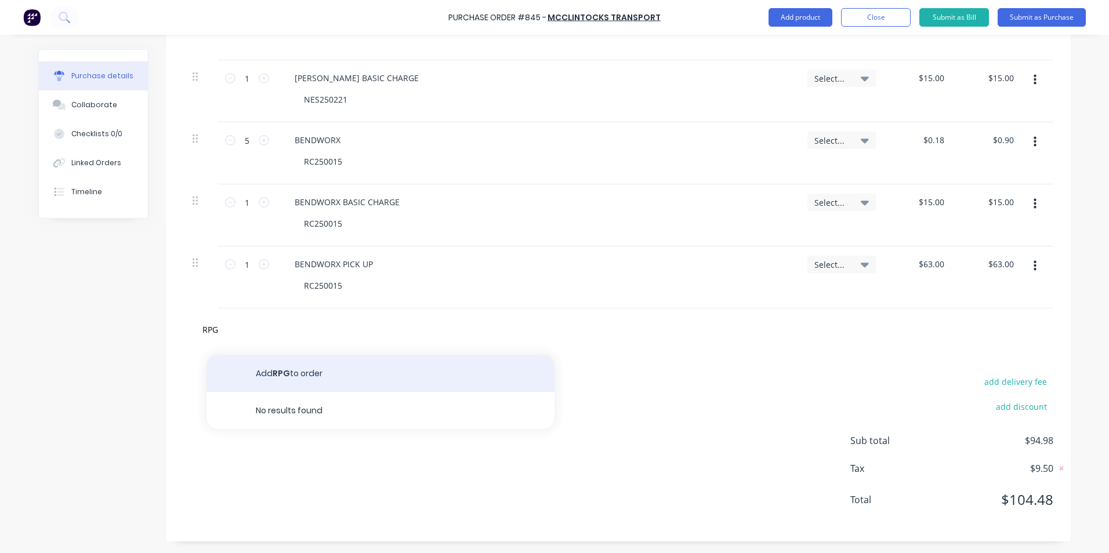
click at [326, 377] on button "Add RPG to order" at bounding box center [380, 373] width 348 height 37
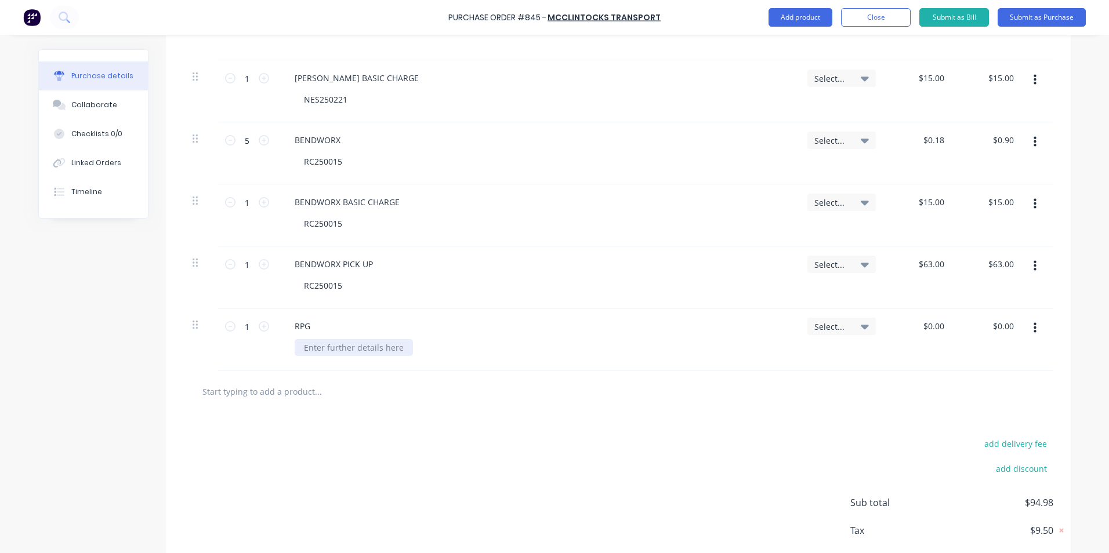
click at [326, 347] on div at bounding box center [354, 347] width 118 height 17
click at [331, 388] on input "text" at bounding box center [318, 391] width 232 height 23
click at [1033, 325] on button "button" at bounding box center [1034, 328] width 27 height 21
click at [1007, 377] on button "Duplicate" at bounding box center [999, 382] width 99 height 23
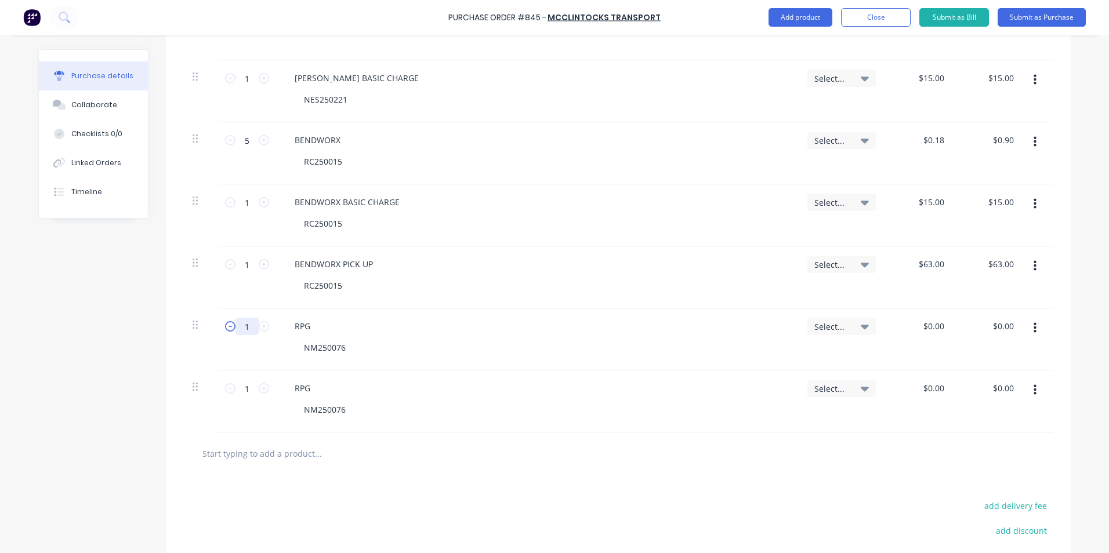
drag, startPoint x: 247, startPoint y: 327, endPoint x: 224, endPoint y: 325, distance: 22.7
click at [227, 325] on div "1 1" at bounding box center [246, 326] width 39 height 17
click at [309, 390] on div "RPG" at bounding box center [302, 388] width 34 height 17
click at [242, 323] on input "1" at bounding box center [246, 326] width 23 height 17
drag, startPoint x: 941, startPoint y: 326, endPoint x: 921, endPoint y: 326, distance: 19.1
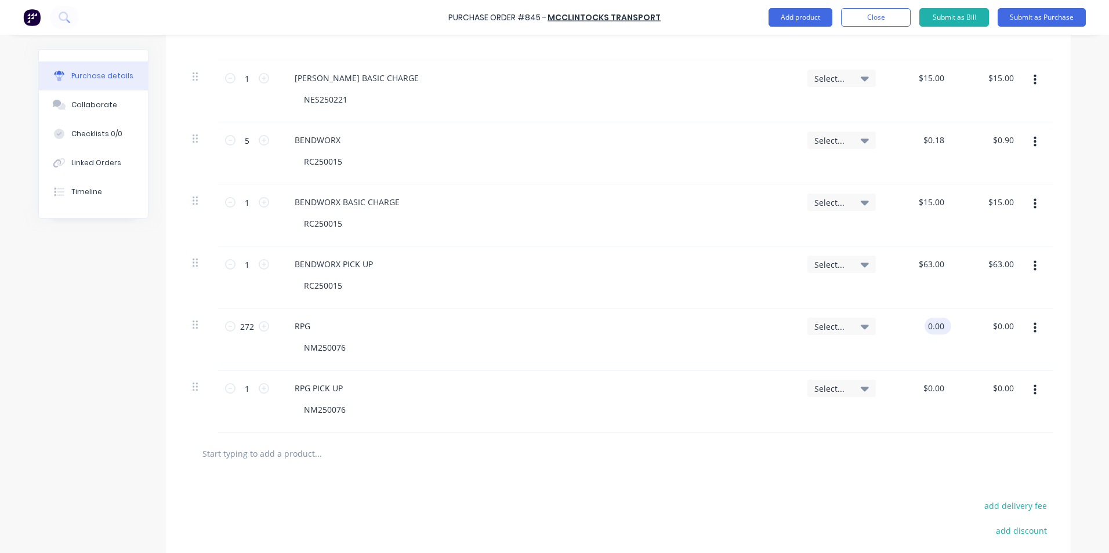
click at [924, 326] on input "0.00" at bounding box center [935, 326] width 22 height 17
click at [899, 394] on div "$0.00 $0.00" at bounding box center [920, 402] width 70 height 62
drag, startPoint x: 939, startPoint y: 386, endPoint x: 916, endPoint y: 389, distance: 24.0
click at [916, 389] on div "0.00 0.00" at bounding box center [920, 402] width 70 height 62
click at [878, 437] on div at bounding box center [618, 454] width 870 height 42
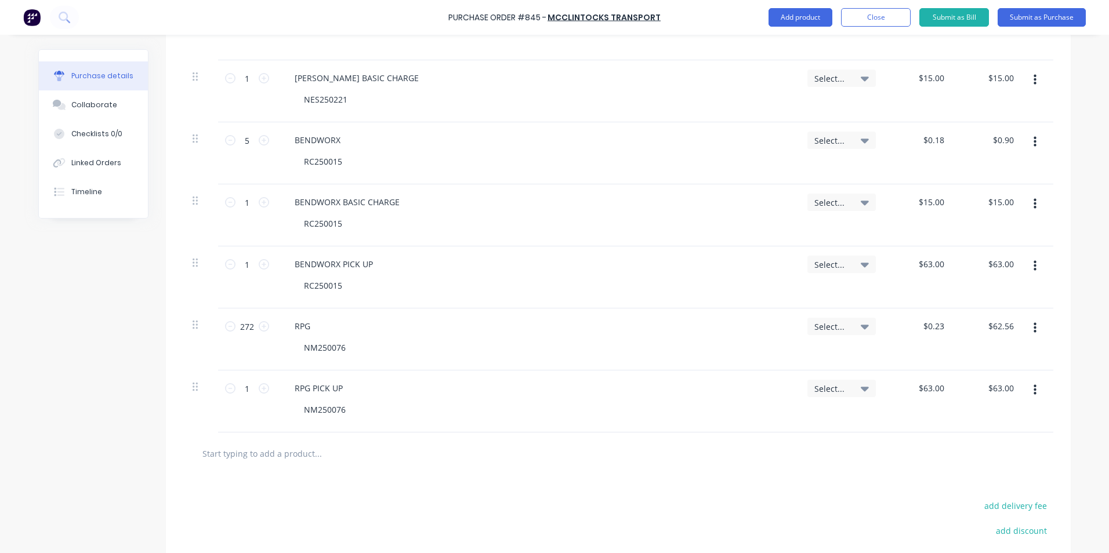
click at [395, 439] on div at bounding box center [618, 454] width 870 height 42
click at [276, 453] on input "text" at bounding box center [318, 453] width 232 height 23
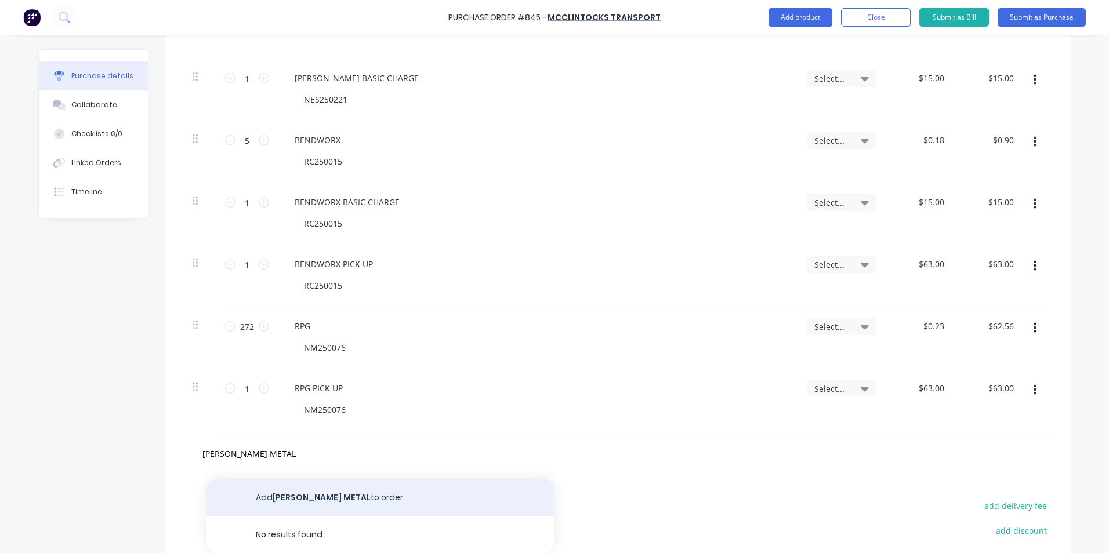
click at [340, 500] on button "Add [PERSON_NAME] METAL to order" at bounding box center [380, 497] width 348 height 37
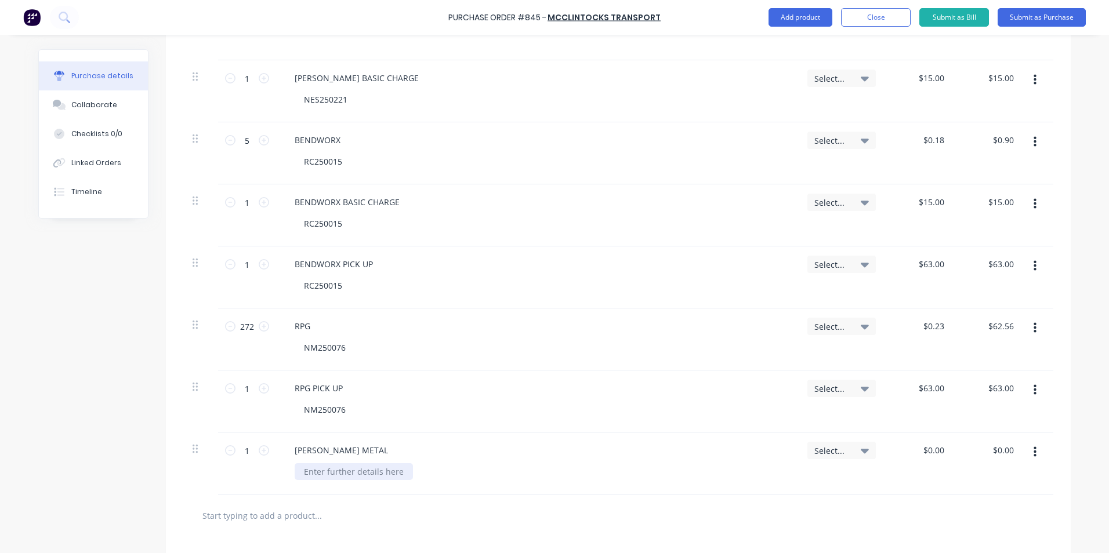
click at [320, 470] on div at bounding box center [354, 471] width 118 height 17
click at [1033, 455] on icon "button" at bounding box center [1034, 452] width 3 height 13
click at [1012, 503] on button "Duplicate" at bounding box center [999, 506] width 99 height 23
click at [1033, 455] on button "button" at bounding box center [1034, 452] width 27 height 21
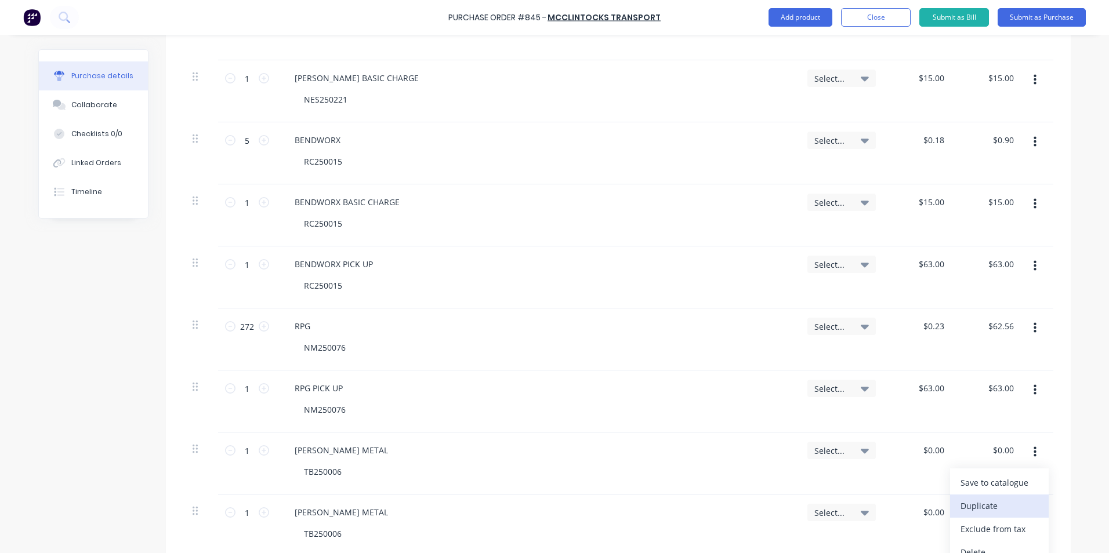
click at [1019, 502] on button "Duplicate" at bounding box center [999, 506] width 99 height 23
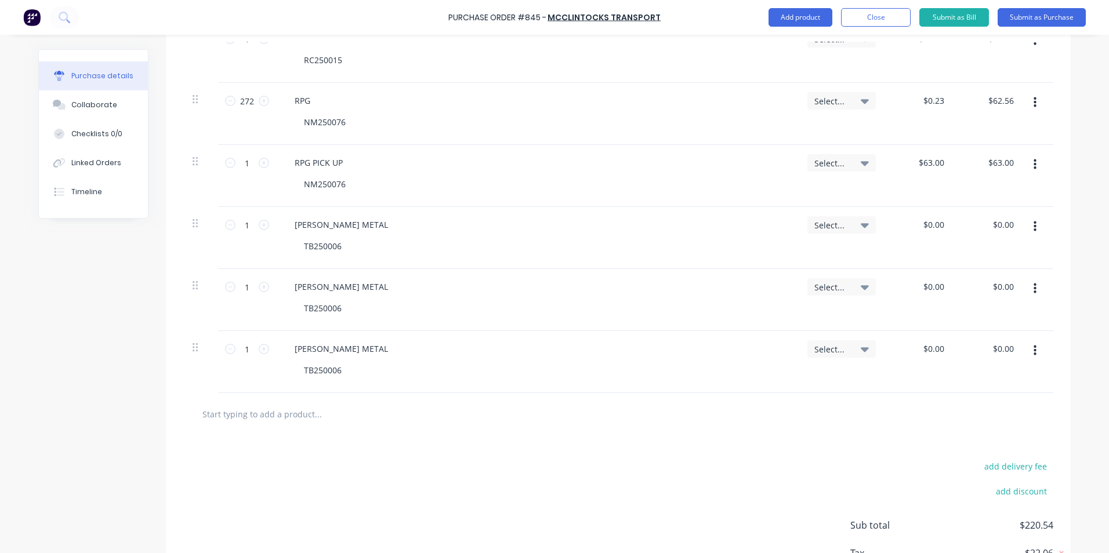
scroll to position [638, 0]
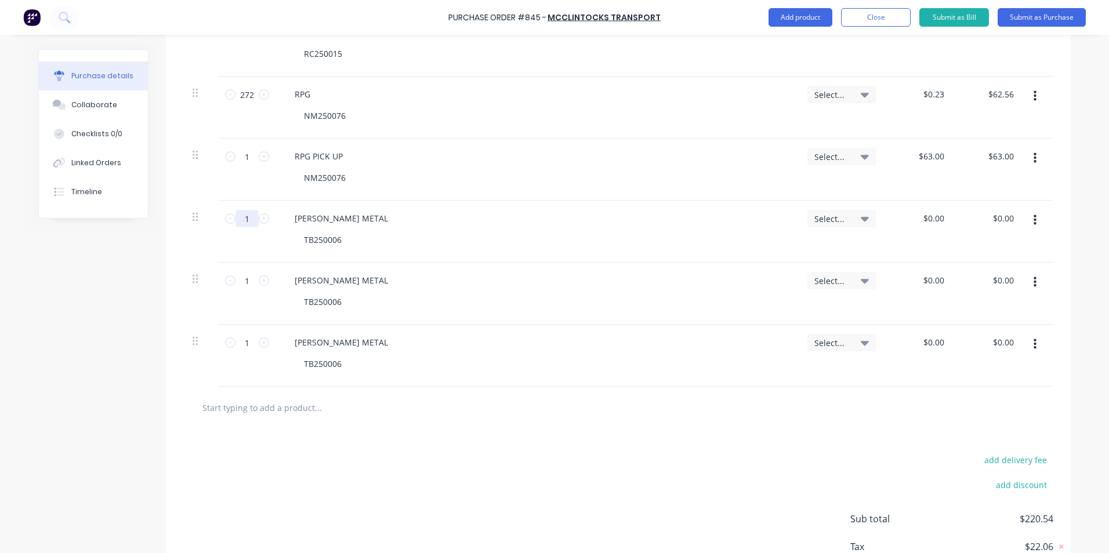
click at [238, 223] on input "1" at bounding box center [246, 218] width 23 height 17
drag, startPoint x: 939, startPoint y: 217, endPoint x: 895, endPoint y: 219, distance: 44.1
click at [895, 219] on div "0.00 0.00" at bounding box center [920, 232] width 70 height 62
drag, startPoint x: 917, startPoint y: 282, endPoint x: 976, endPoint y: 289, distance: 59.6
click at [976, 289] on div "1 1 [PERSON_NAME] METAL TB250006 Select... 0.00 0.00 $0.00 $0.00" at bounding box center [618, 294] width 870 height 62
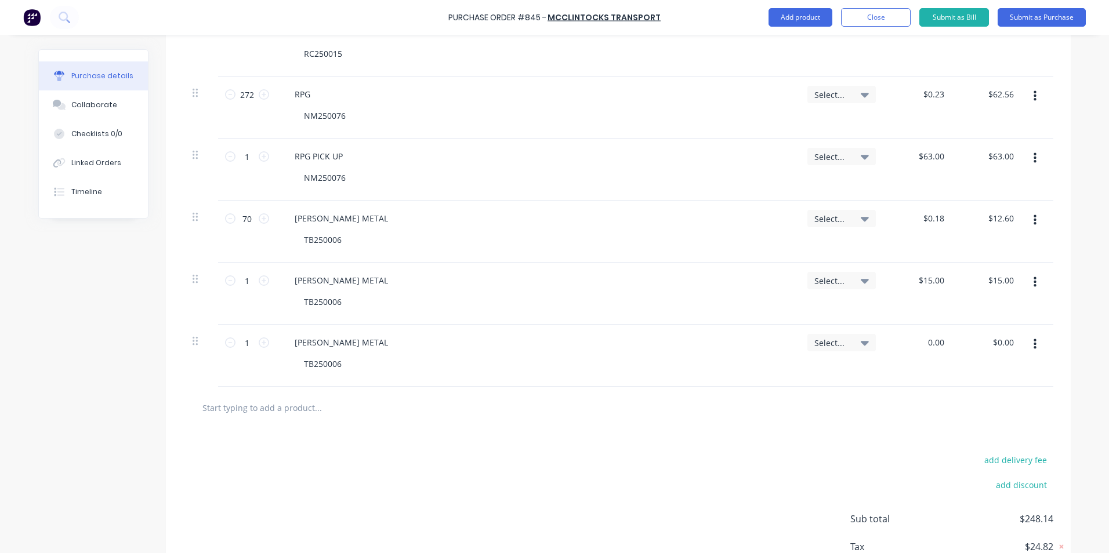
drag, startPoint x: 921, startPoint y: 342, endPoint x: 1018, endPoint y: 333, distance: 97.9
click at [1017, 333] on div "1 1 [PERSON_NAME] METAL TB250006 Select... 0.00 0.00 $0.00 $0.00" at bounding box center [618, 356] width 870 height 62
click at [357, 281] on div "[PERSON_NAME] METAL" at bounding box center [341, 280] width 112 height 17
click at [354, 341] on div "[PERSON_NAME] METAL" at bounding box center [341, 342] width 112 height 17
click at [344, 433] on div "add delivery fee add discount Sub total $311.14 Tax $31.12 Total $342.26" at bounding box center [618, 524] width 905 height 191
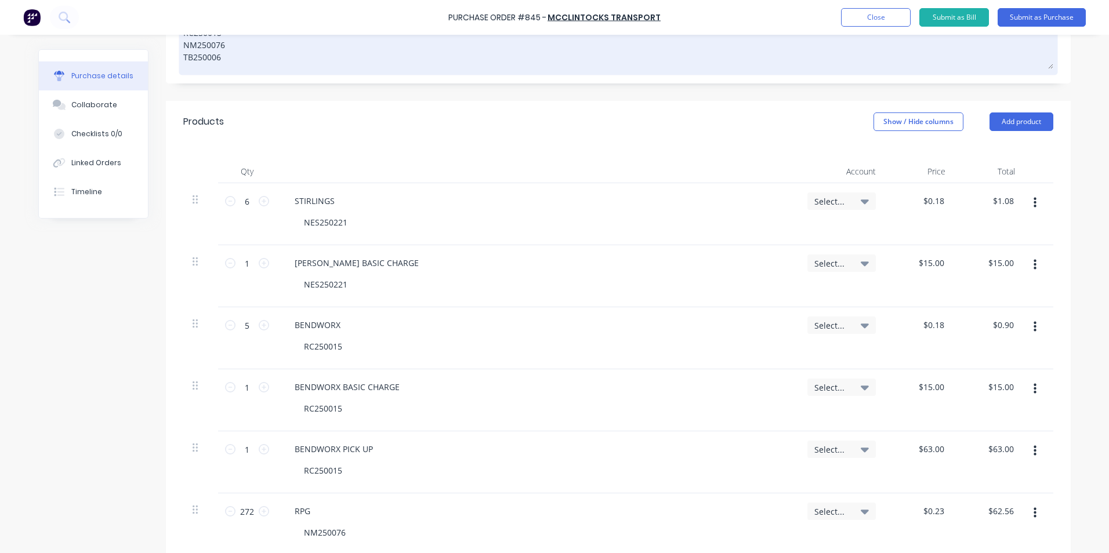
scroll to position [137, 0]
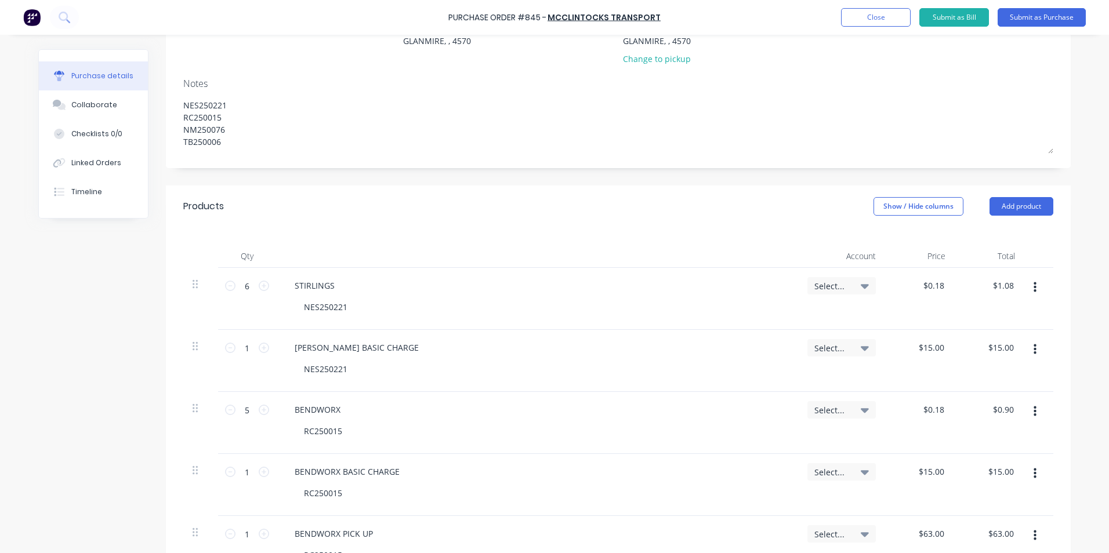
click at [823, 289] on span "Select..." at bounding box center [831, 286] width 35 height 12
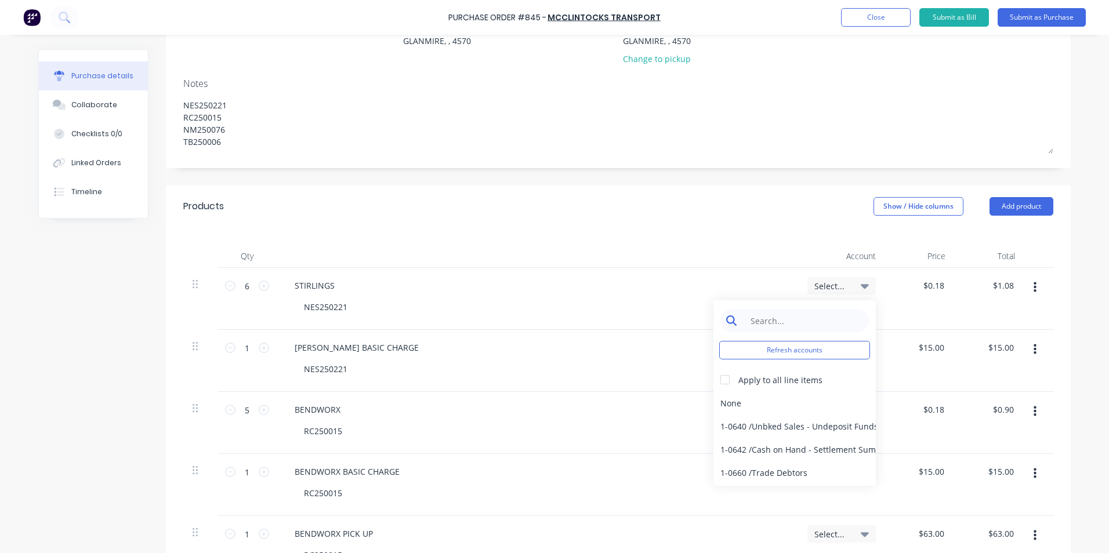
click at [798, 331] on input at bounding box center [803, 320] width 119 height 23
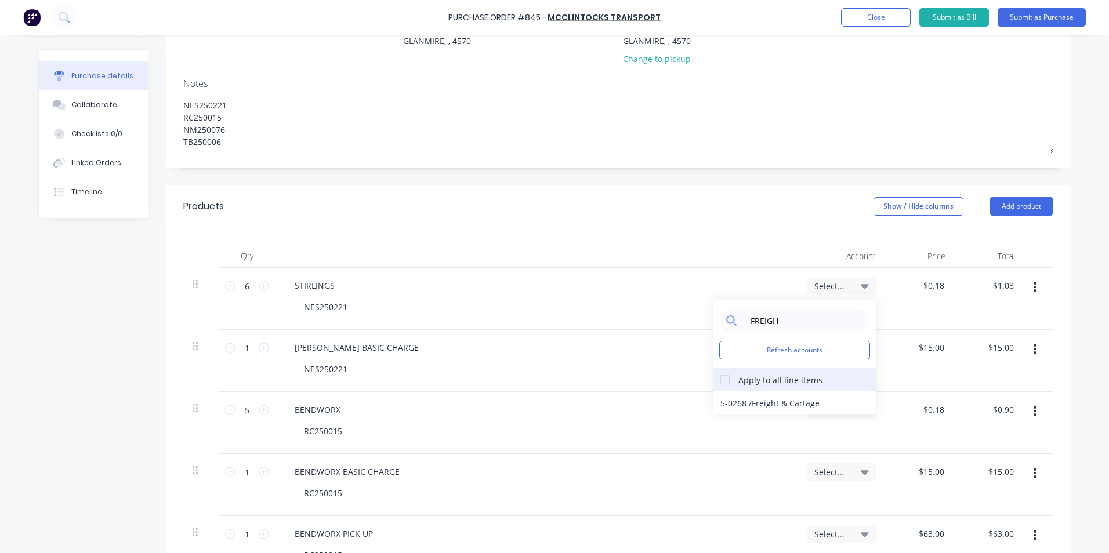
click at [727, 380] on div at bounding box center [724, 379] width 23 height 23
click at [732, 399] on div "5-0268 / Freight & Cartage" at bounding box center [794, 402] width 162 height 23
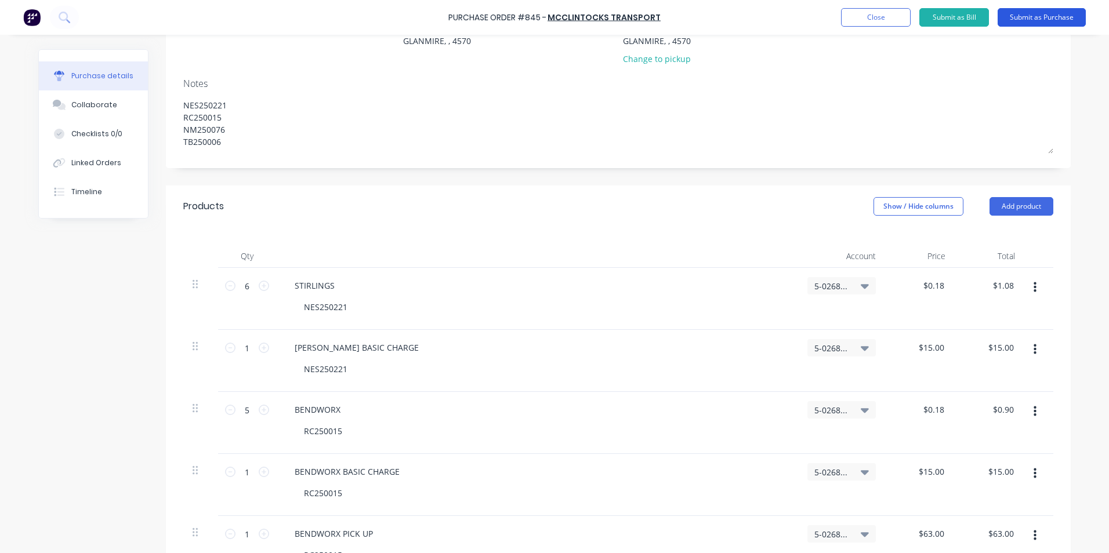
click at [1052, 13] on button "Submit as Purchase" at bounding box center [1041, 17] width 88 height 19
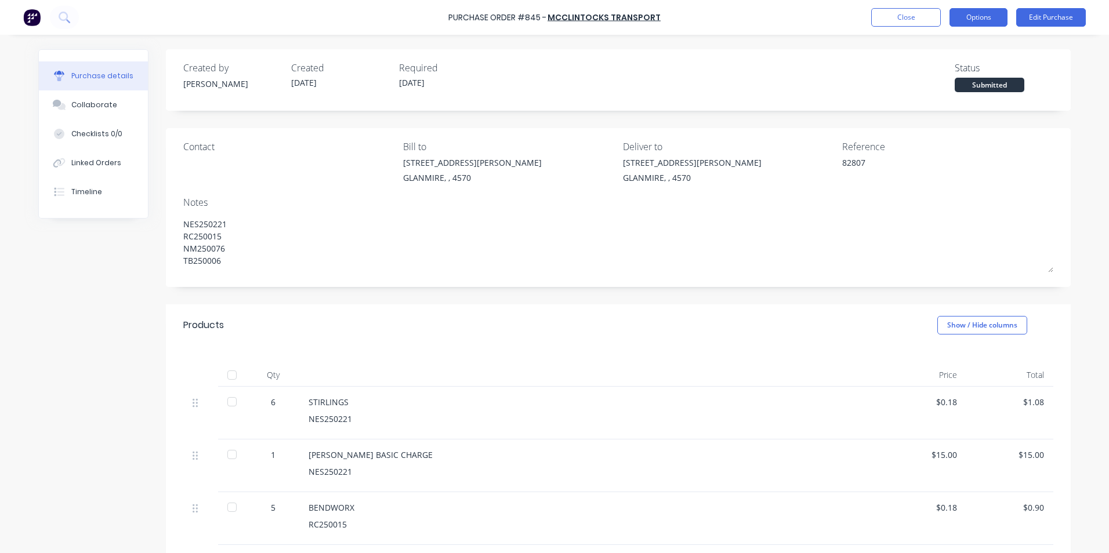
click at [1000, 12] on button "Options" at bounding box center [978, 17] width 58 height 19
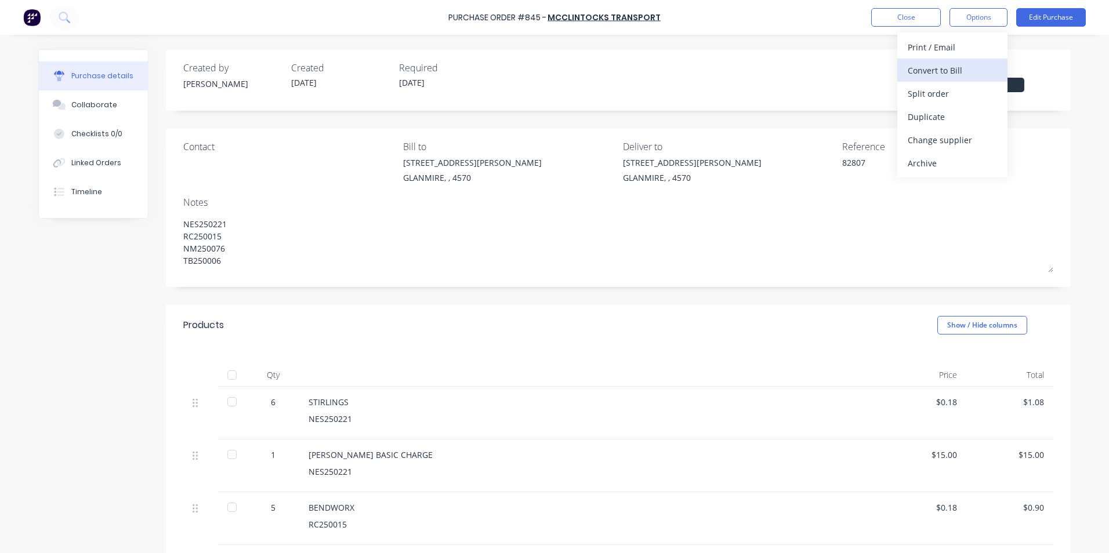
click at [945, 71] on div "Convert to Bill" at bounding box center [951, 70] width 89 height 17
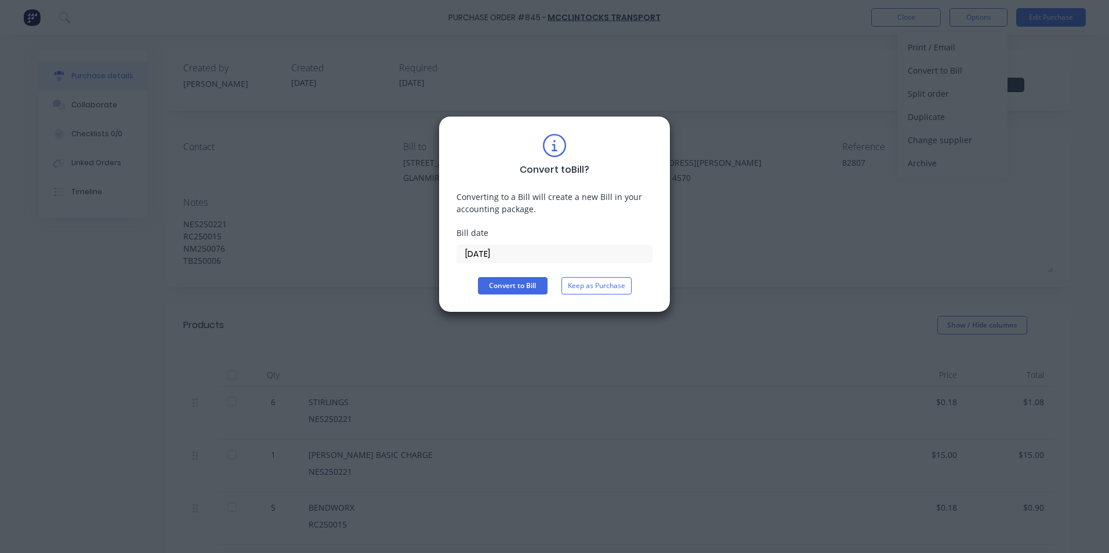
click at [499, 256] on input "[DATE]" at bounding box center [554, 253] width 195 height 17
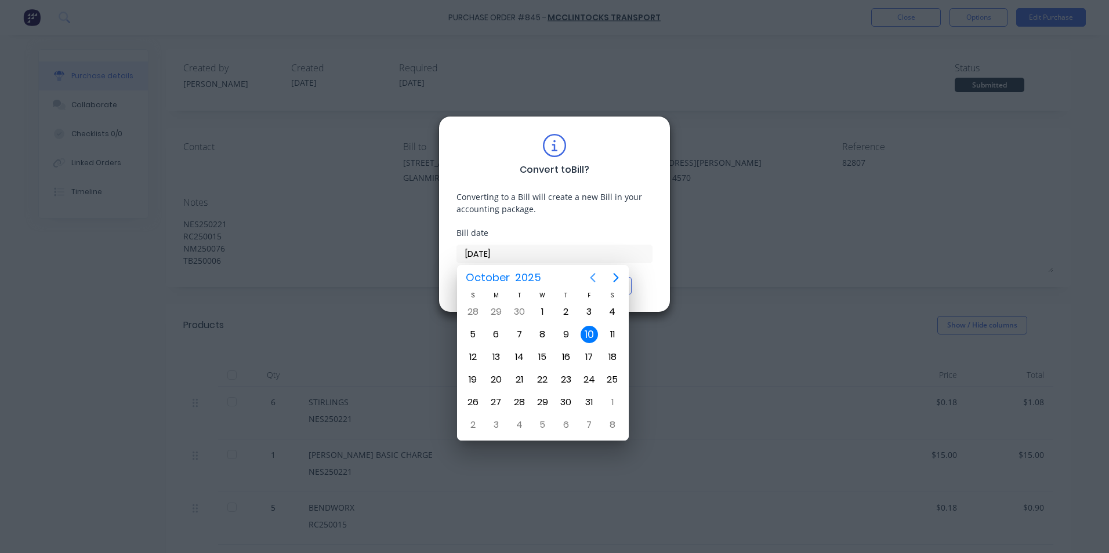
click at [593, 277] on icon "Previous page" at bounding box center [593, 278] width 14 height 14
click at [519, 378] on div "23" at bounding box center [518, 379] width 17 height 17
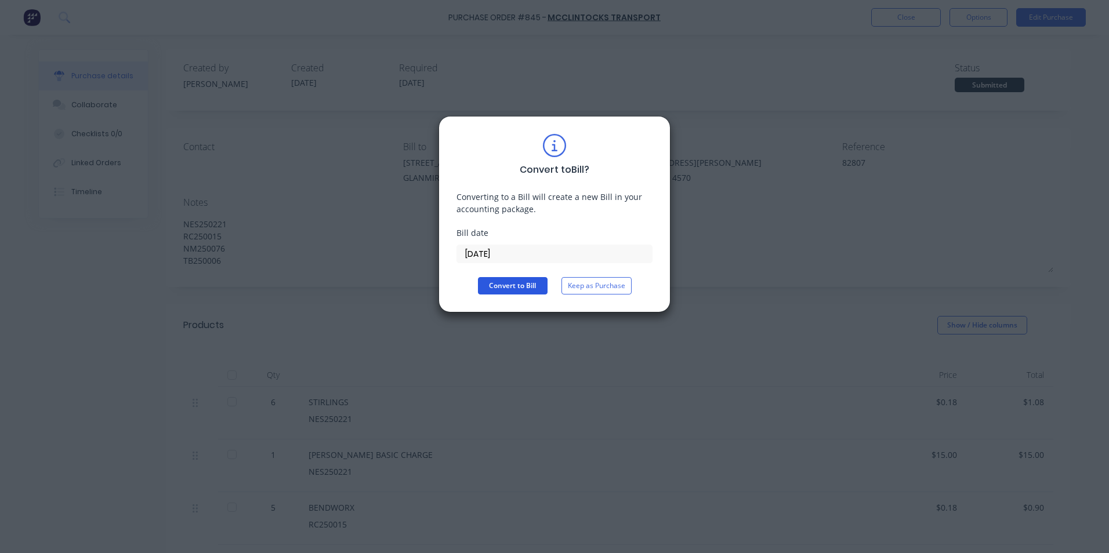
click at [510, 283] on button "Convert to Bill" at bounding box center [513, 285] width 70 height 17
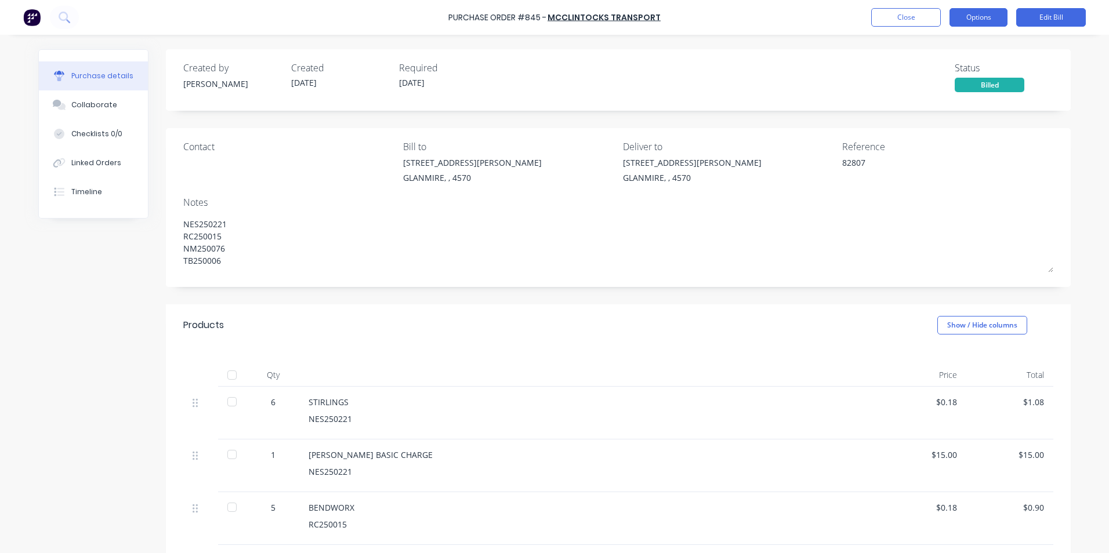
click at [990, 20] on button "Options" at bounding box center [978, 17] width 58 height 19
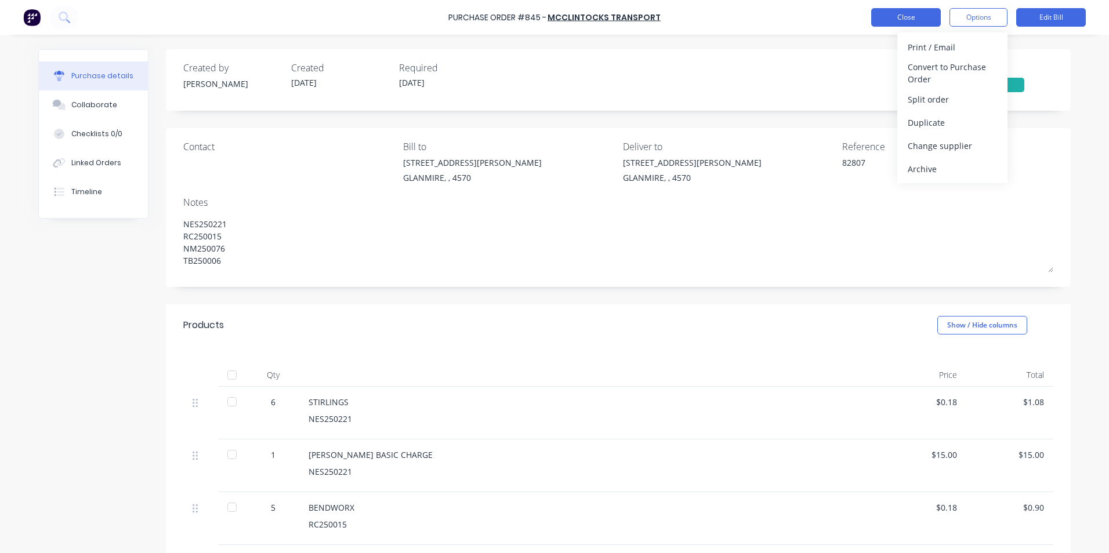
click at [900, 16] on button "Close" at bounding box center [906, 17] width 70 height 19
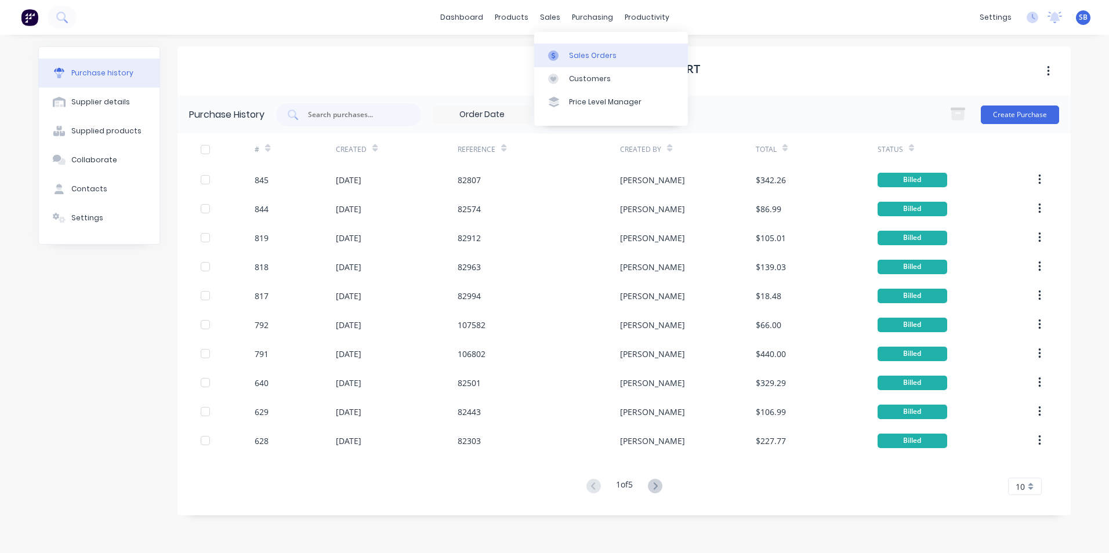
click at [575, 55] on div "Sales Orders" at bounding box center [593, 55] width 48 height 10
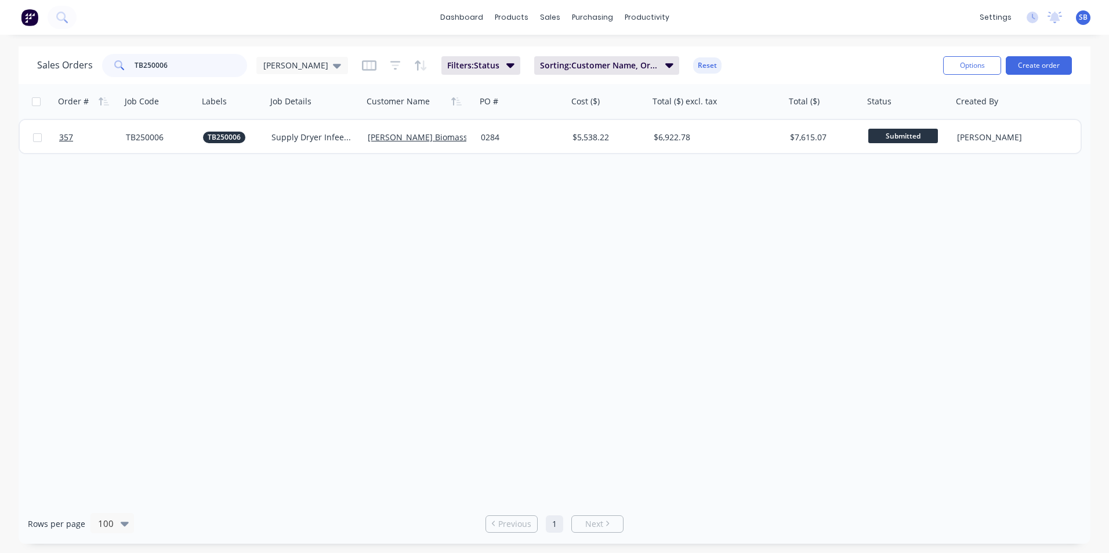
drag, startPoint x: 209, startPoint y: 61, endPoint x: 63, endPoint y: 48, distance: 146.2
click at [63, 48] on div "Sales Orders TB250006 [PERSON_NAME] Filters: Status Sorting: Customer Name, Ord…" at bounding box center [555, 65] width 1072 height 38
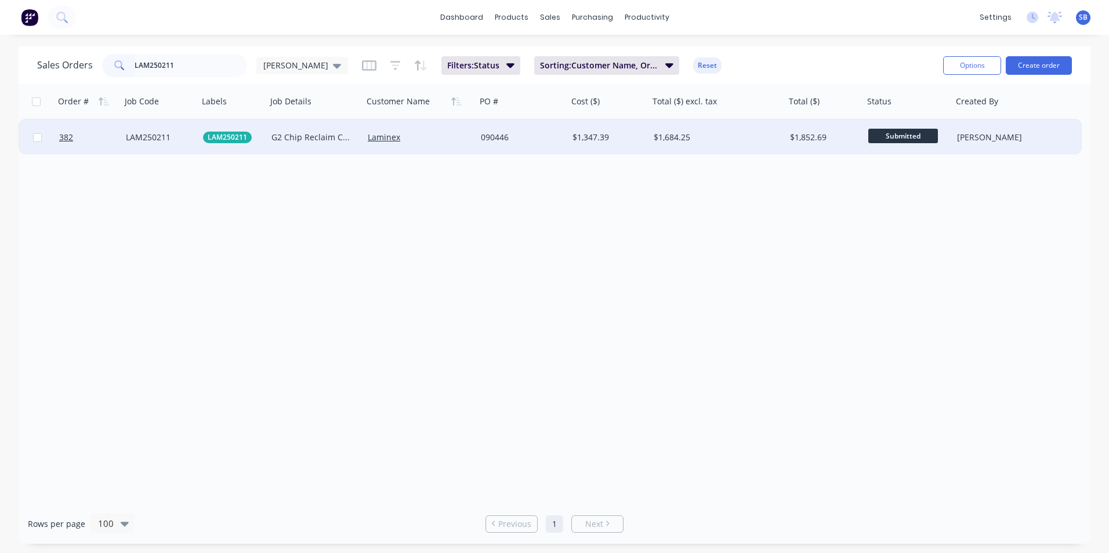
click at [675, 147] on div "$1,684.25" at bounding box center [717, 137] width 136 height 35
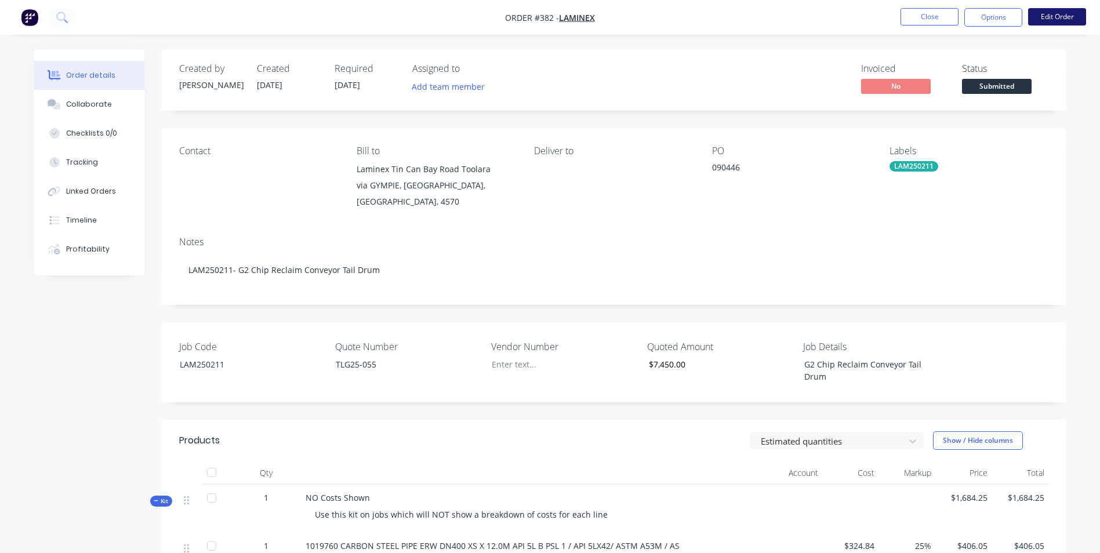
click at [1078, 13] on button "Edit Order" at bounding box center [1057, 16] width 58 height 17
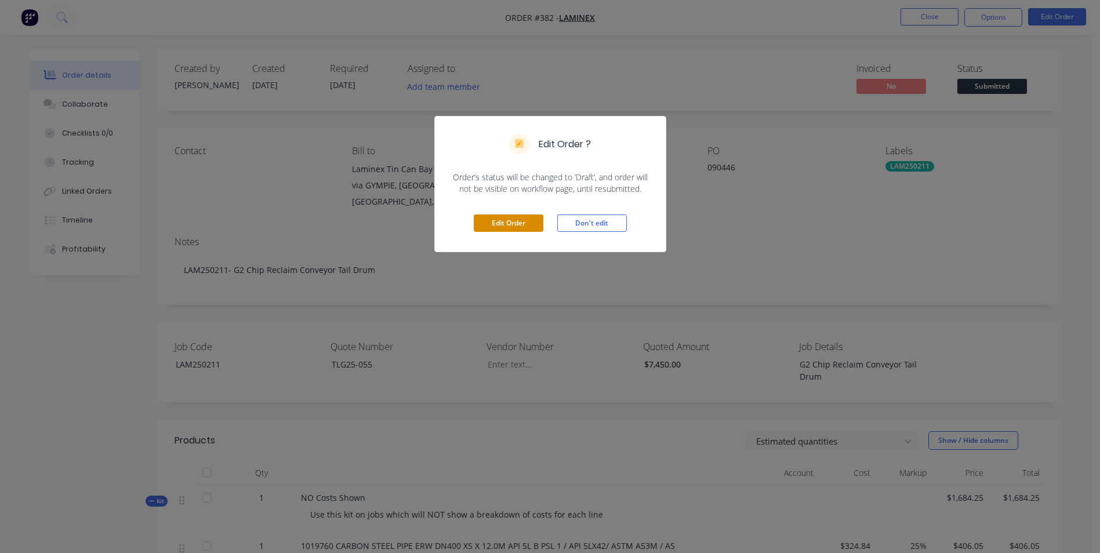
click at [481, 217] on button "Edit Order" at bounding box center [509, 223] width 70 height 17
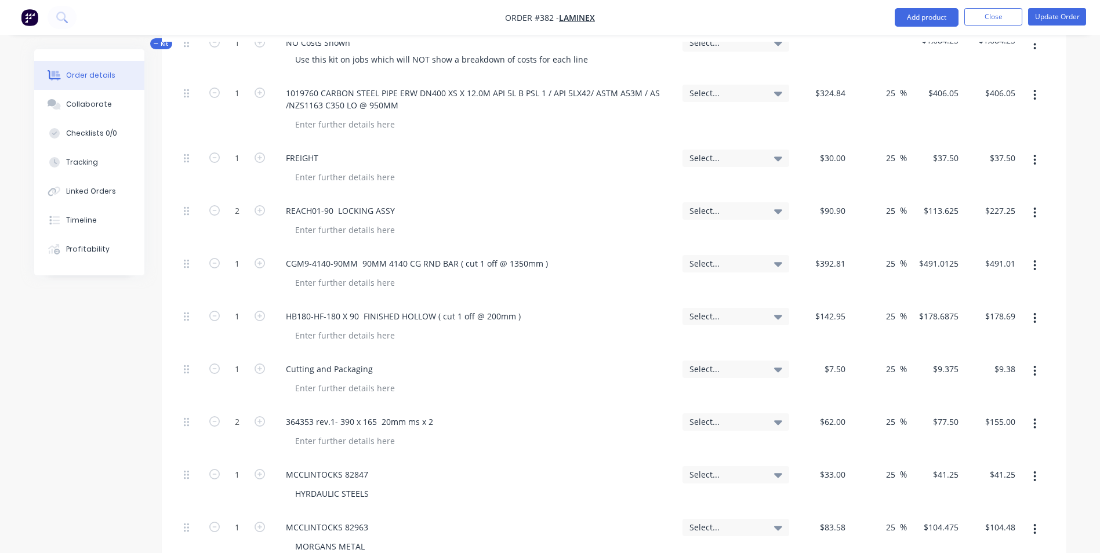
scroll to position [522, 0]
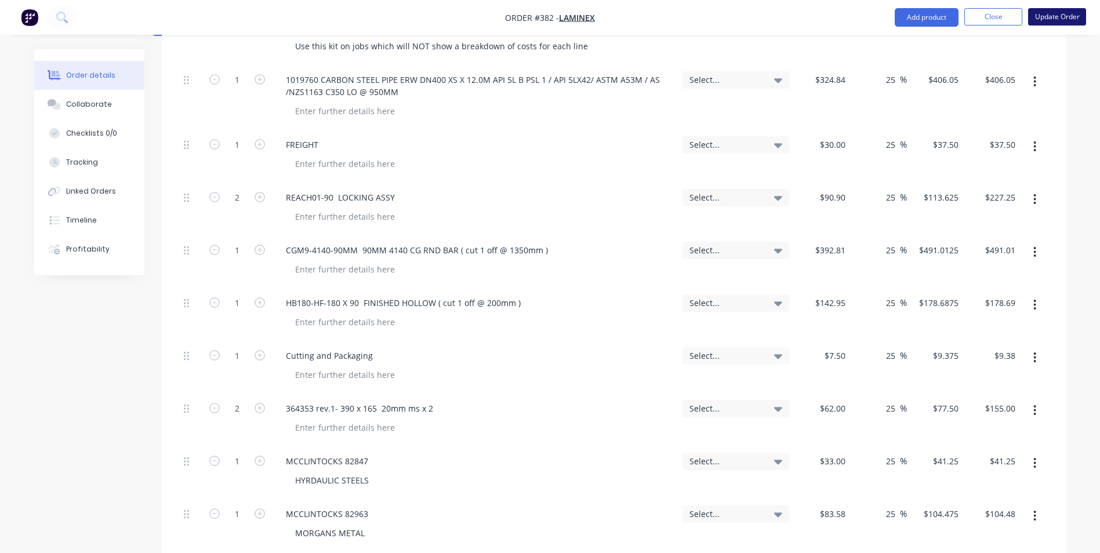
click at [1045, 17] on button "Update Order" at bounding box center [1057, 16] width 58 height 17
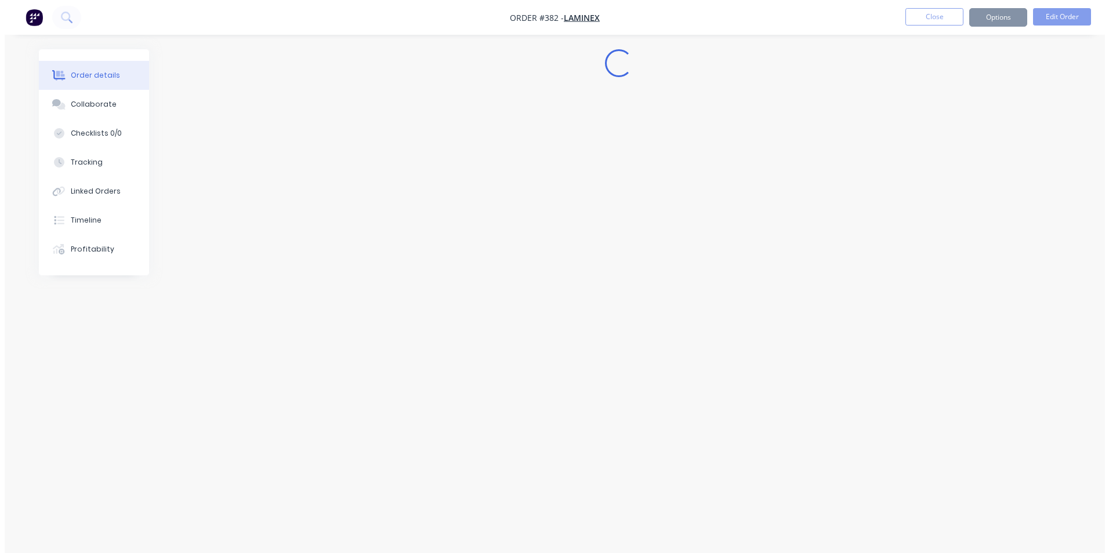
scroll to position [0, 0]
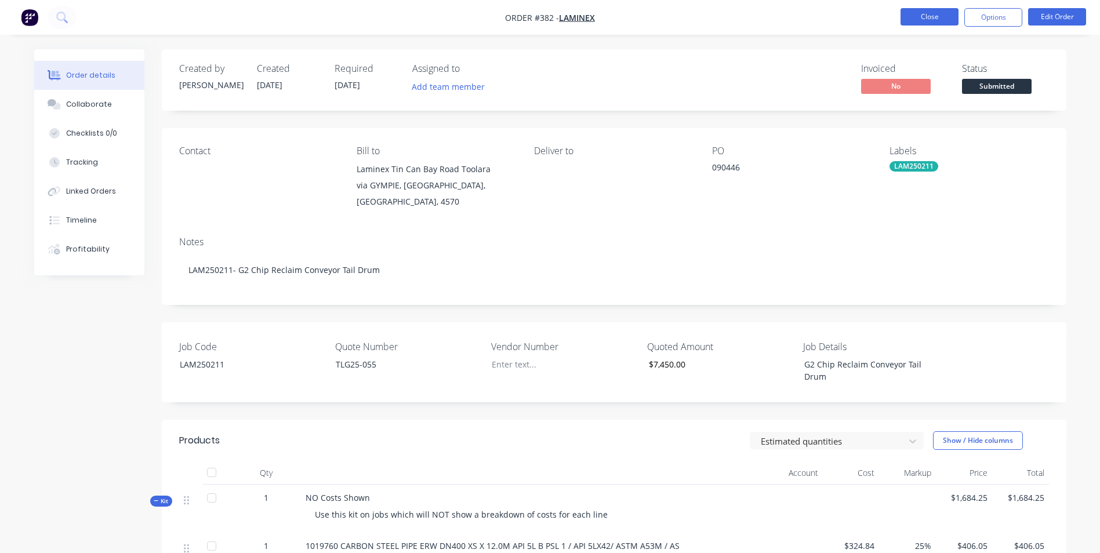
click at [945, 21] on button "Close" at bounding box center [930, 16] width 58 height 17
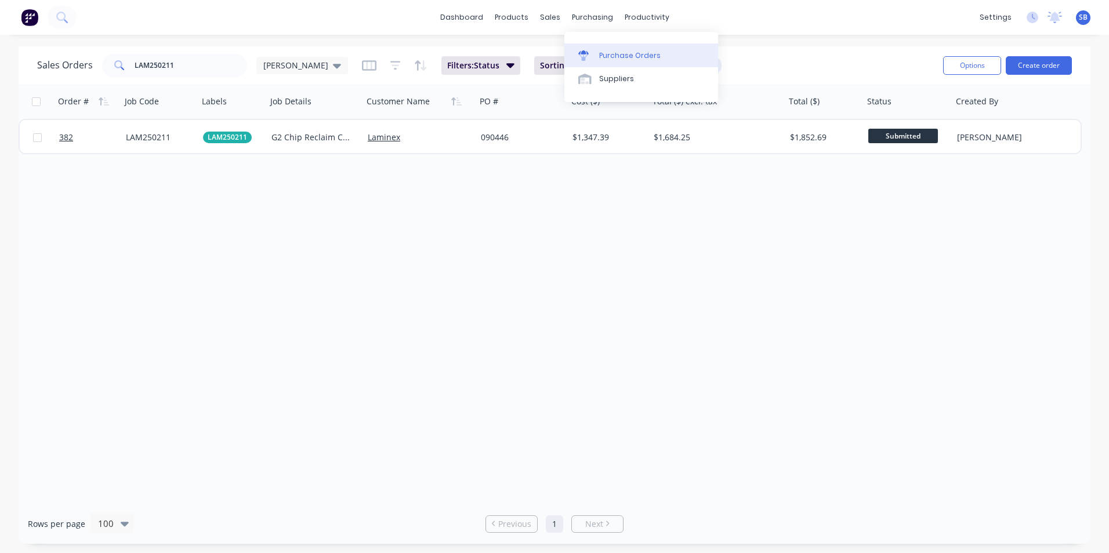
click at [602, 53] on div "Purchase Orders" at bounding box center [629, 55] width 61 height 10
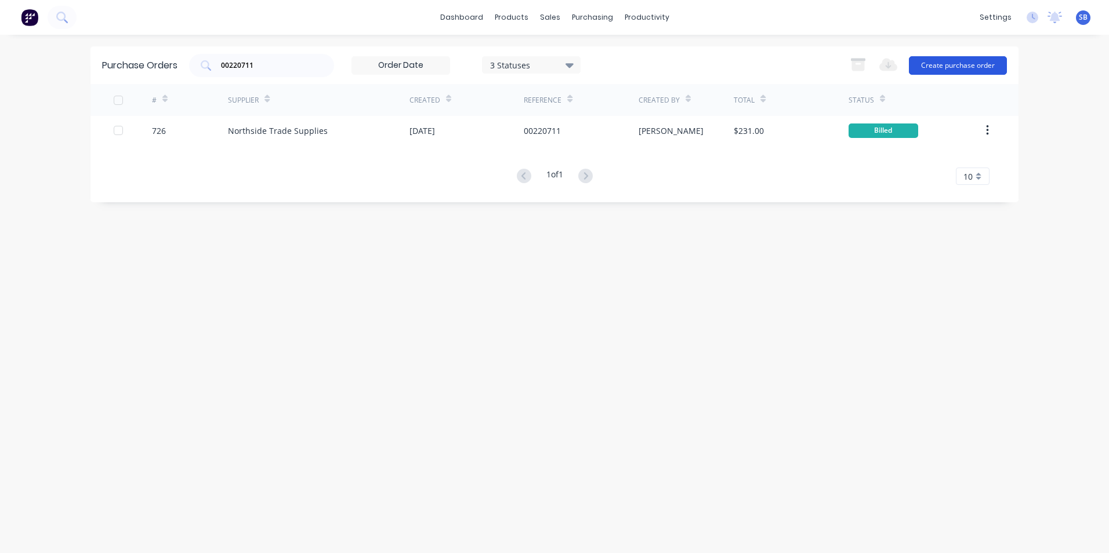
click at [947, 64] on button "Create purchase order" at bounding box center [958, 65] width 98 height 19
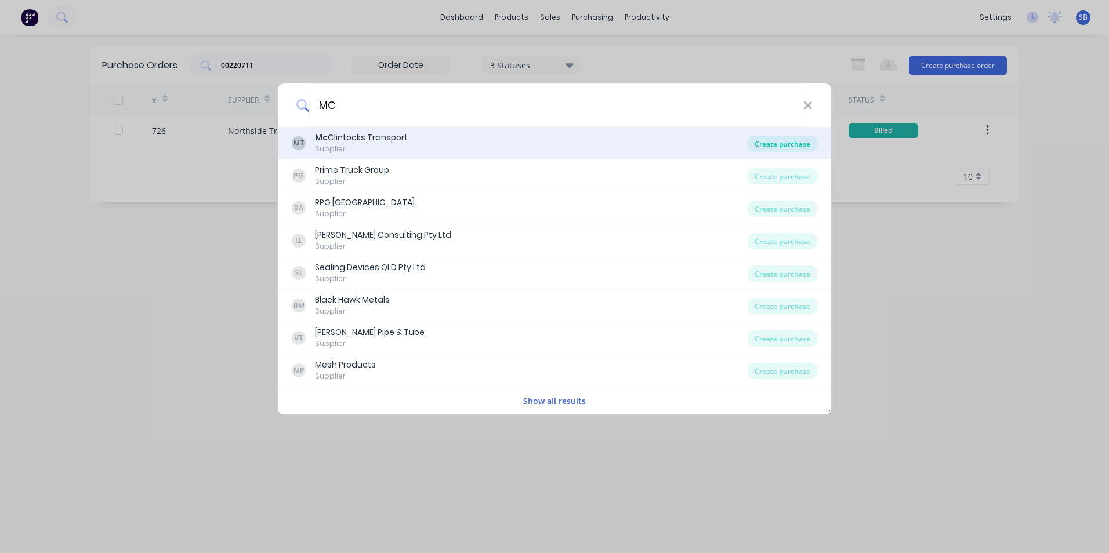
click at [801, 144] on div "Create purchase" at bounding box center [782, 144] width 70 height 16
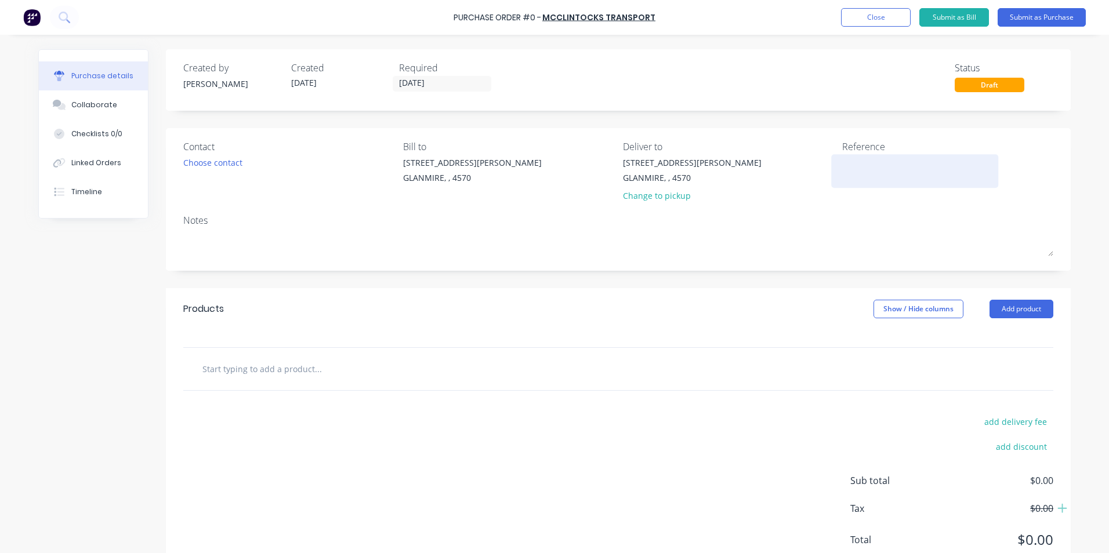
click at [898, 170] on textarea at bounding box center [914, 170] width 145 height 26
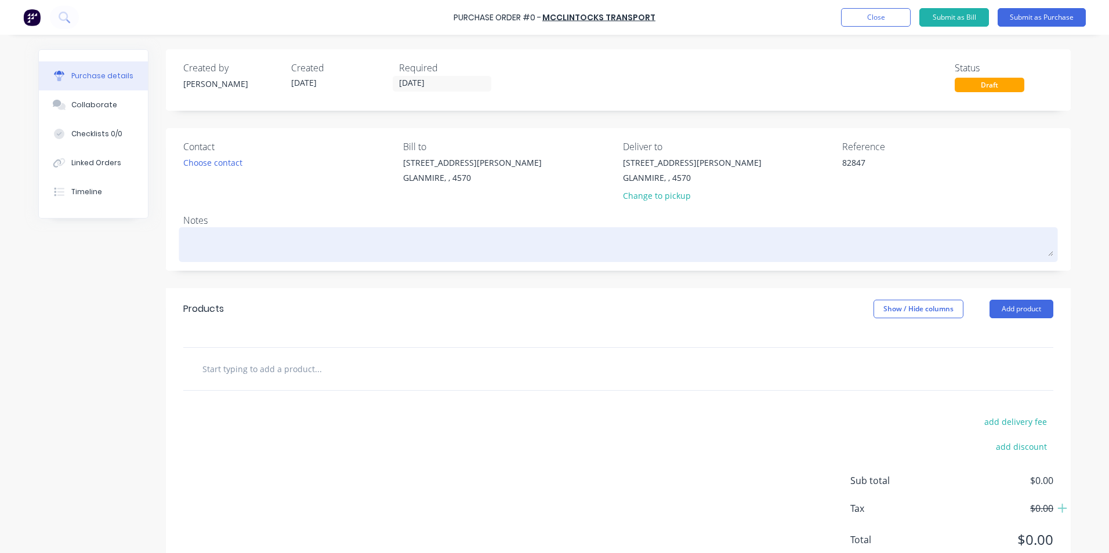
click at [257, 253] on textarea at bounding box center [618, 243] width 870 height 26
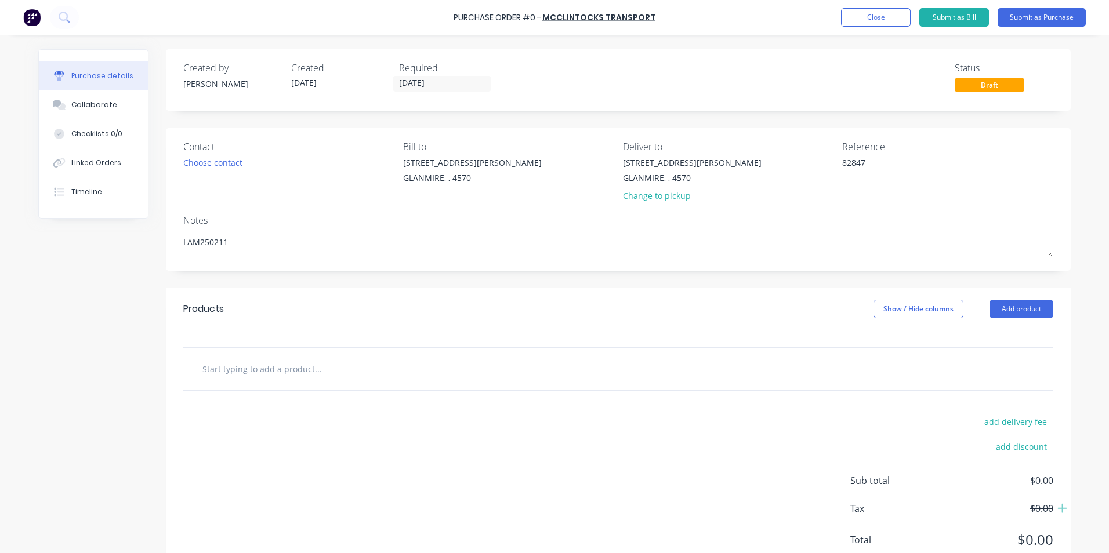
click at [238, 371] on input "text" at bounding box center [318, 368] width 232 height 23
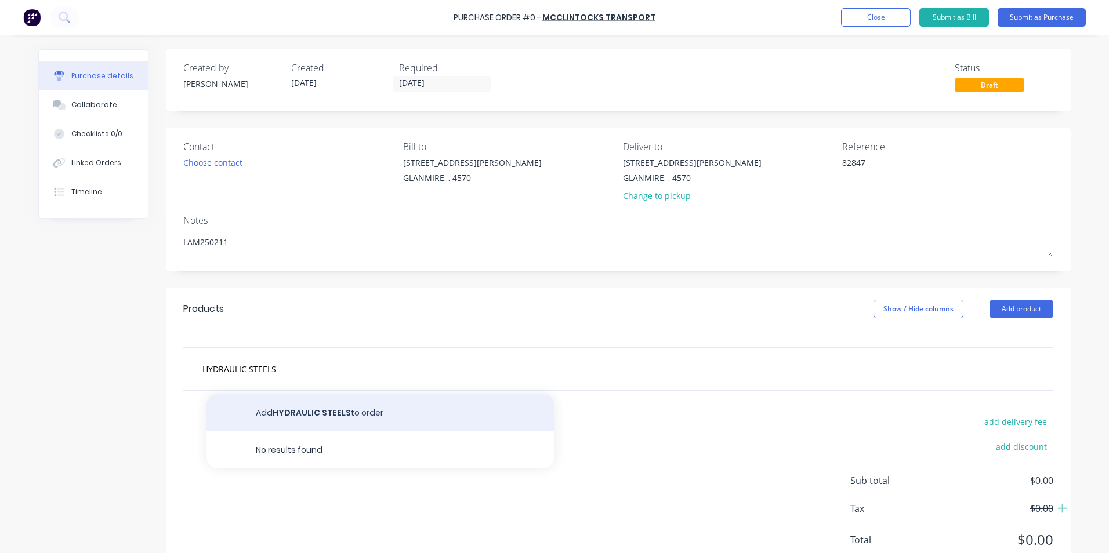
click at [251, 411] on button "Add HYDRAULIC STEELS to order" at bounding box center [380, 412] width 348 height 37
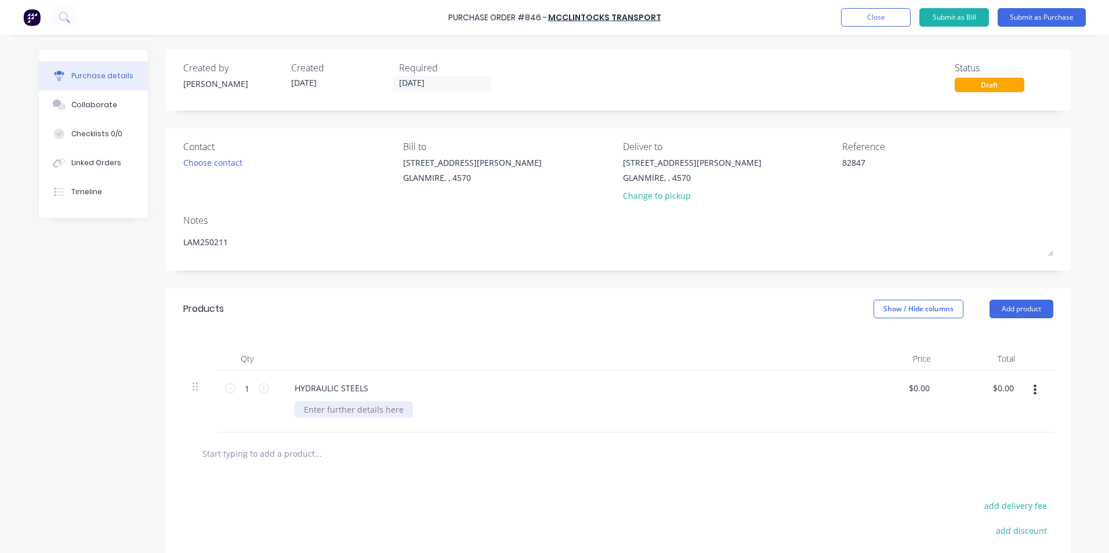
click at [337, 409] on div at bounding box center [354, 409] width 118 height 17
click at [235, 386] on input "1" at bounding box center [246, 388] width 23 height 17
click at [903, 384] on div "0.00 0.00" at bounding box center [898, 402] width 84 height 62
drag, startPoint x: 910, startPoint y: 387, endPoint x: 1026, endPoint y: 398, distance: 117.1
click at [1026, 398] on div "100 100 HYDRAULIC STEELS LAM250211 0.00 0.00 $0.00 $0.00" at bounding box center [618, 402] width 870 height 62
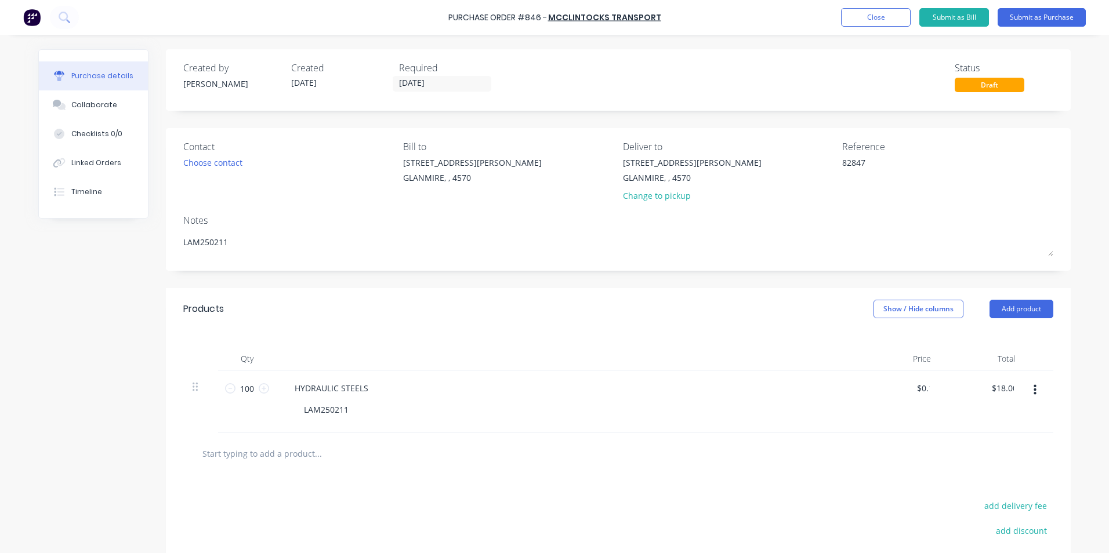
click at [918, 442] on div at bounding box center [618, 453] width 851 height 23
click at [253, 454] on input "text" at bounding box center [318, 453] width 232 height 23
click at [1033, 392] on icon "button" at bounding box center [1034, 390] width 3 height 13
click at [1019, 441] on button "Duplicate" at bounding box center [999, 444] width 99 height 23
click at [366, 452] on div "HYDRAULIC STEELS" at bounding box center [331, 450] width 92 height 17
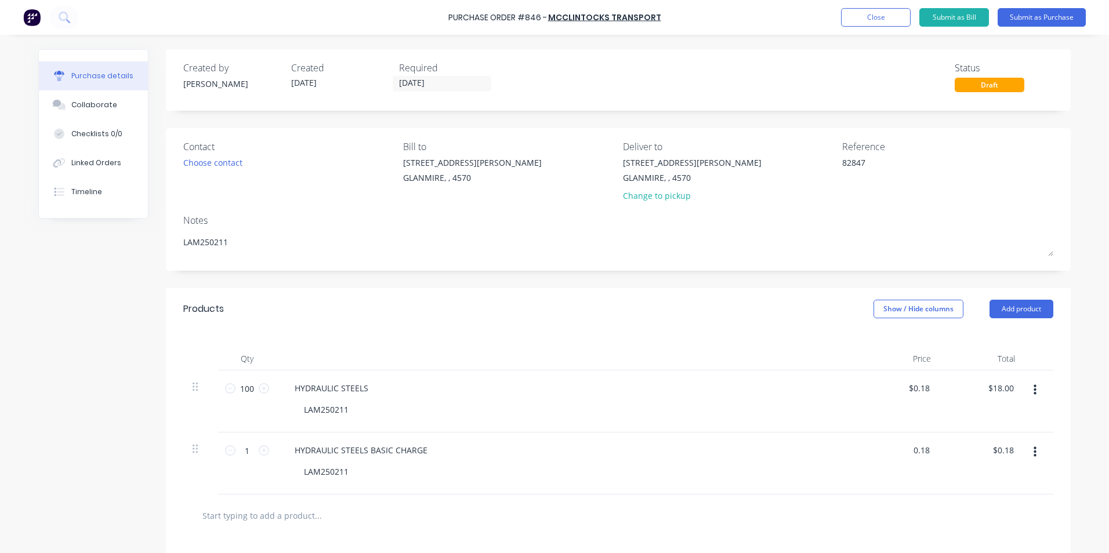
drag, startPoint x: 927, startPoint y: 452, endPoint x: 825, endPoint y: 452, distance: 102.1
click at [825, 452] on div "1 1 HYDRAULIC STEELS BASIC CHARGE LAM250211 0.18 0.18 $0.18 $0.18" at bounding box center [618, 464] width 870 height 62
click at [831, 491] on div "HYDRAULIC STEELS BASIC CHARGE LAM250211" at bounding box center [566, 464] width 580 height 62
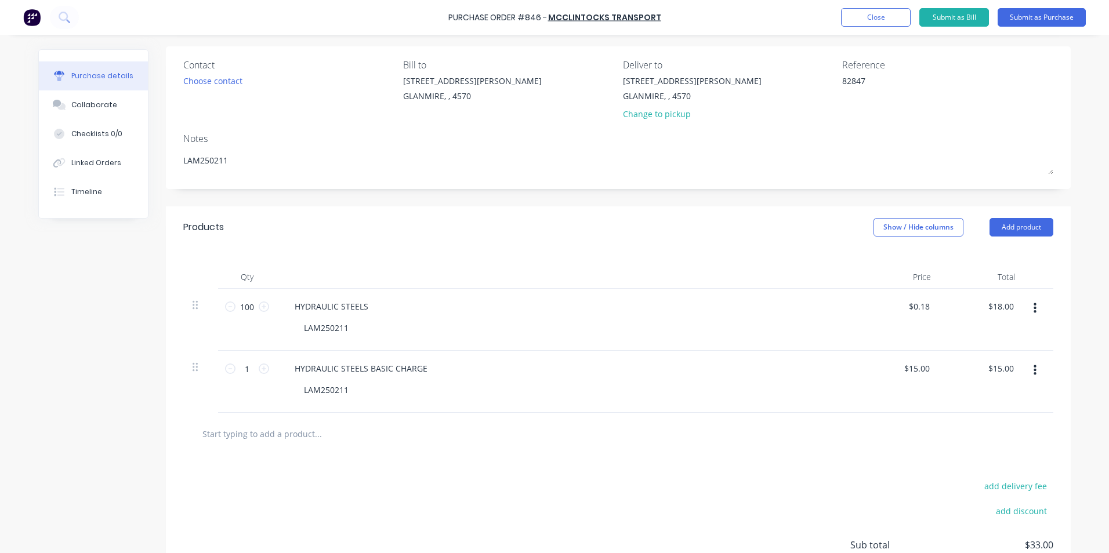
scroll to position [186, 0]
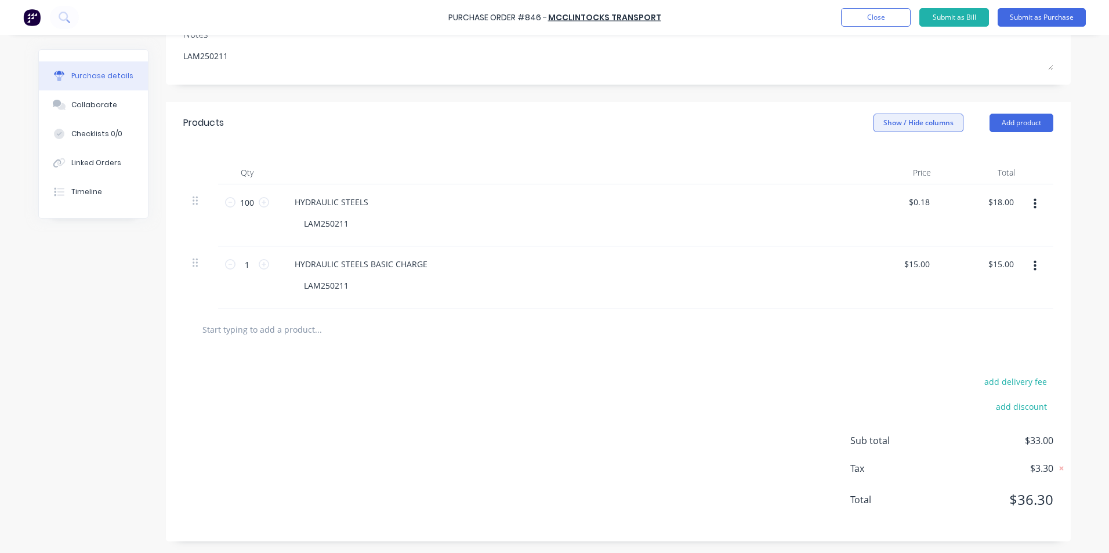
click at [901, 120] on button "Show / Hide columns" at bounding box center [918, 123] width 90 height 19
click at [875, 157] on span at bounding box center [878, 161] width 10 height 10
click at [873, 156] on input "Account" at bounding box center [873, 156] width 0 height 0
click at [831, 203] on span "Select..." at bounding box center [831, 203] width 35 height 12
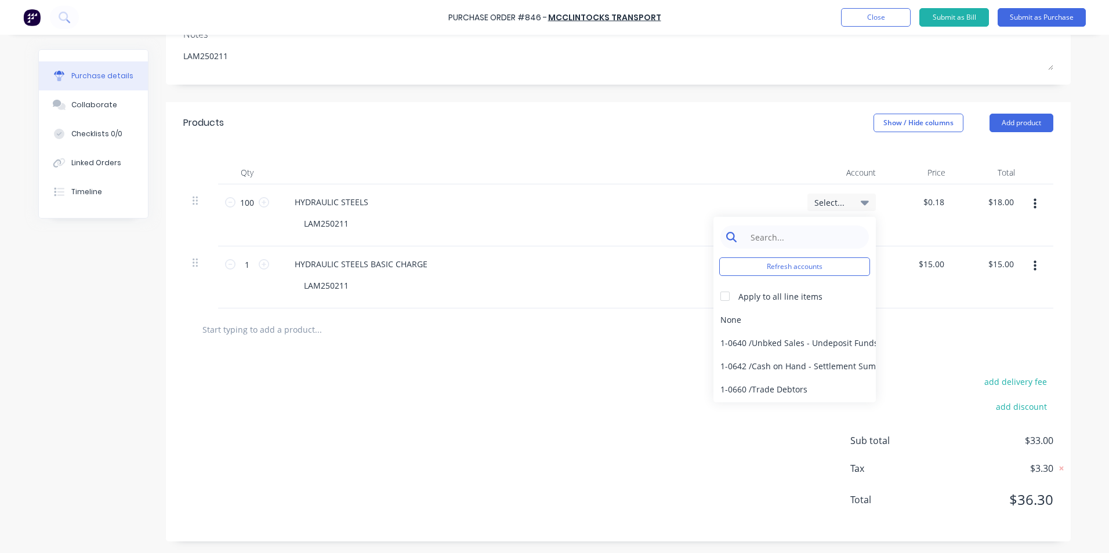
click at [820, 231] on input at bounding box center [803, 237] width 119 height 23
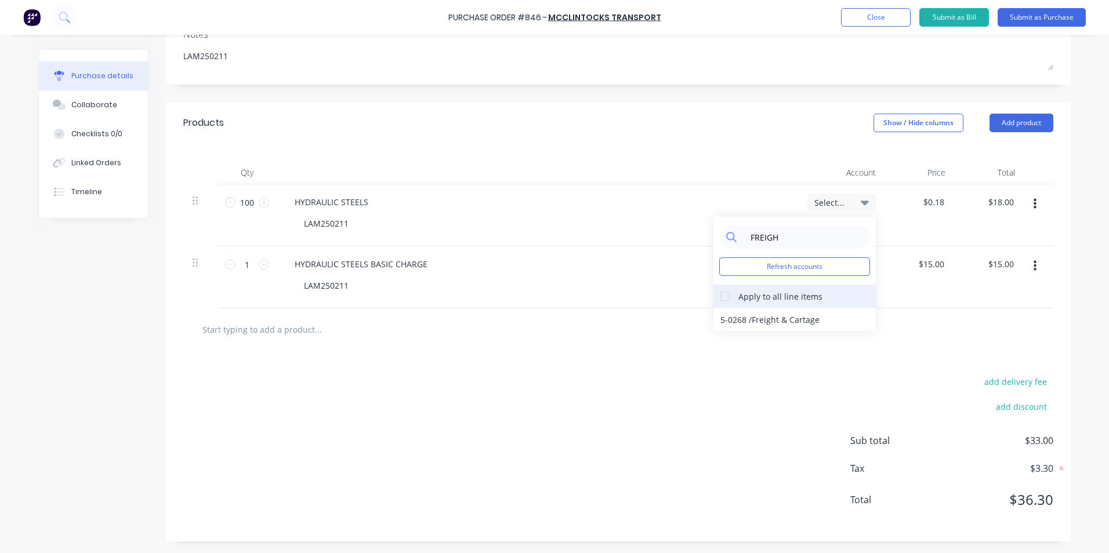
click at [724, 295] on div at bounding box center [724, 296] width 23 height 23
click at [724, 314] on div "5-0268 / Freight & Cartage" at bounding box center [794, 319] width 162 height 23
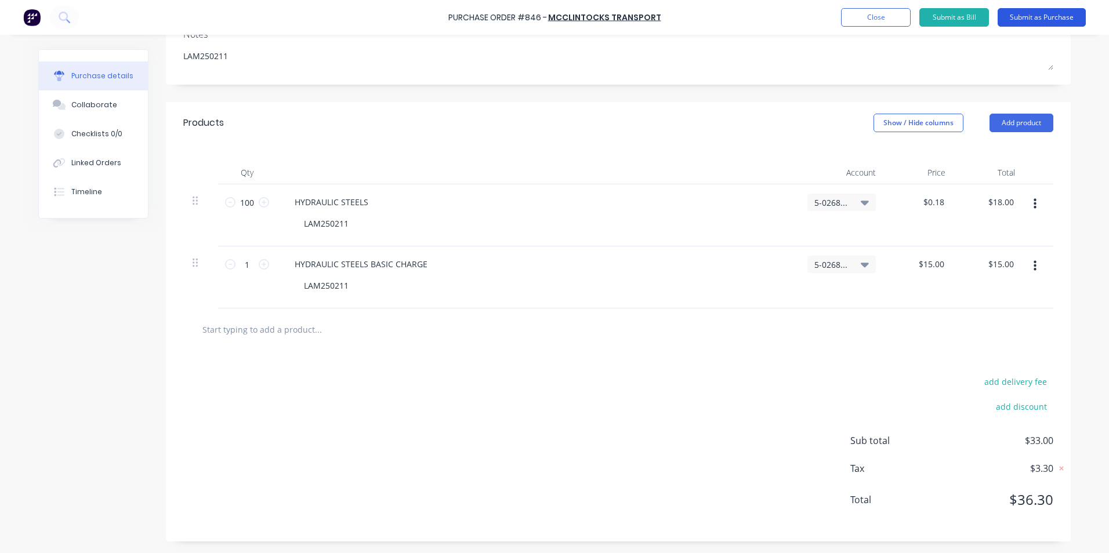
click at [1030, 12] on button "Submit as Purchase" at bounding box center [1041, 17] width 88 height 19
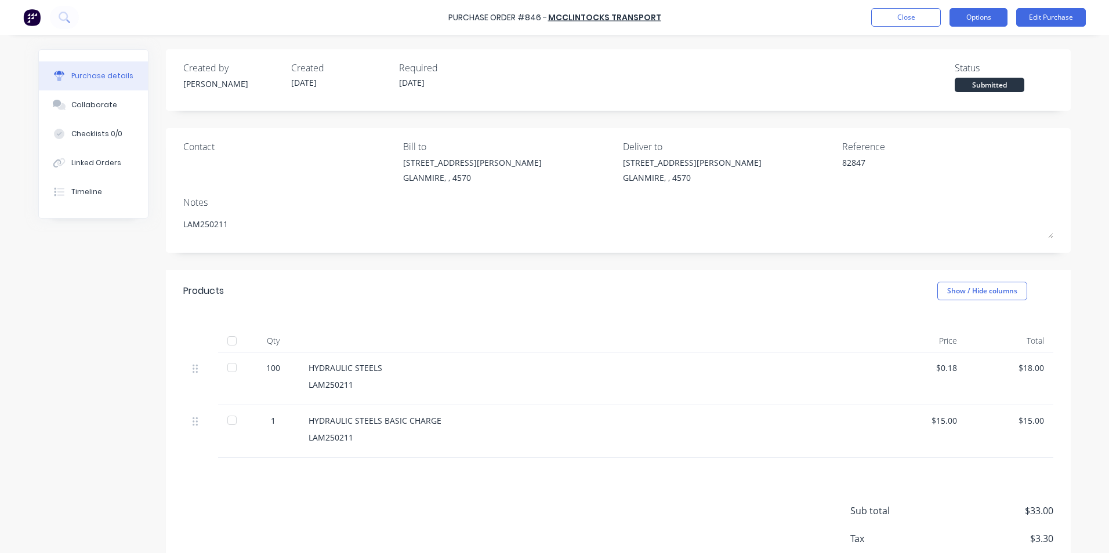
click at [987, 16] on button "Options" at bounding box center [978, 17] width 58 height 19
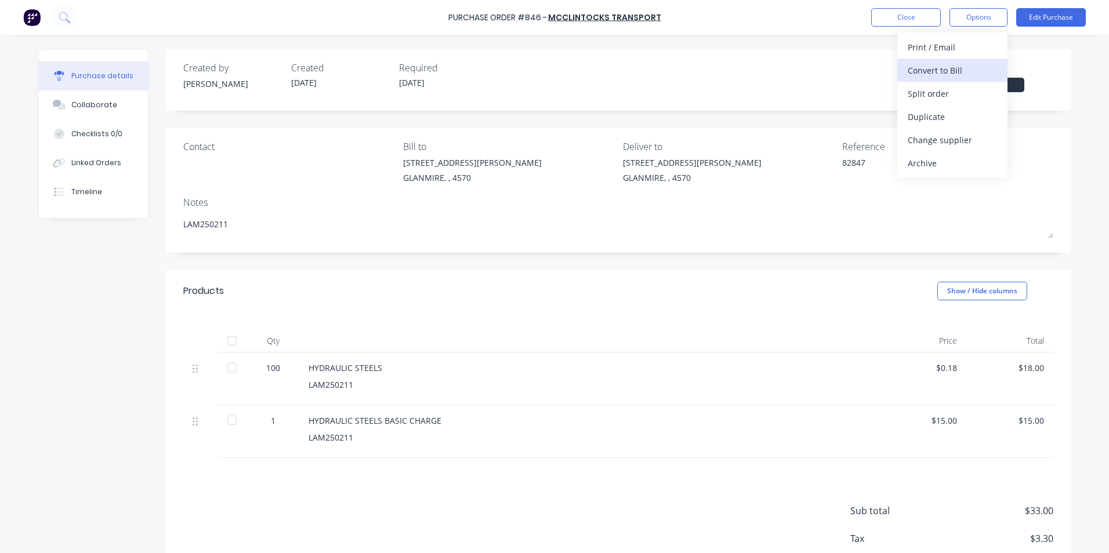
click at [961, 68] on div "Convert to Bill" at bounding box center [951, 70] width 89 height 17
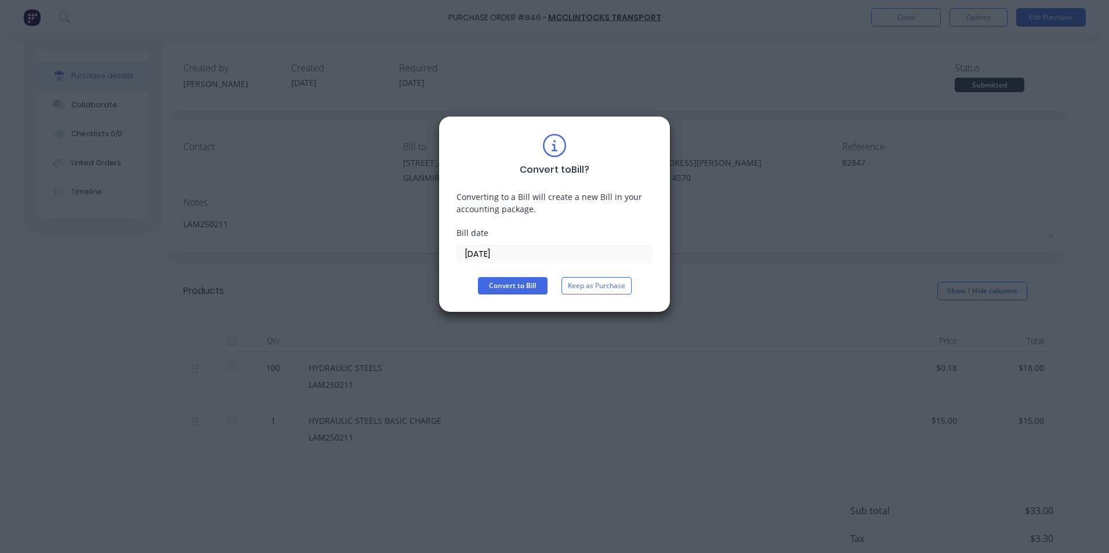
click at [473, 260] on input "[DATE]" at bounding box center [554, 253] width 195 height 17
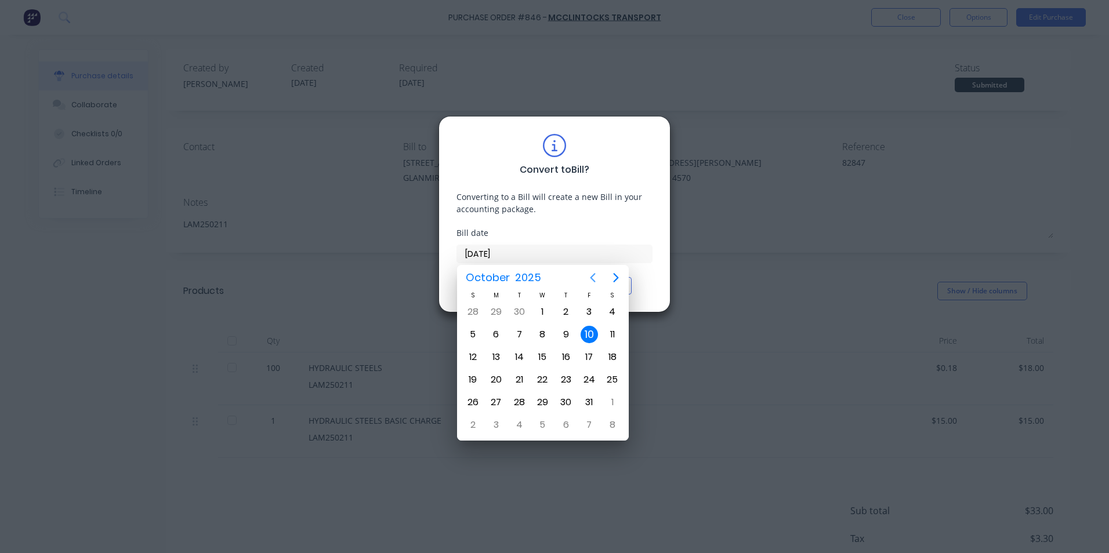
click at [593, 277] on icon "Previous page" at bounding box center [593, 278] width 14 height 14
click at [544, 383] on div "24" at bounding box center [542, 379] width 17 height 17
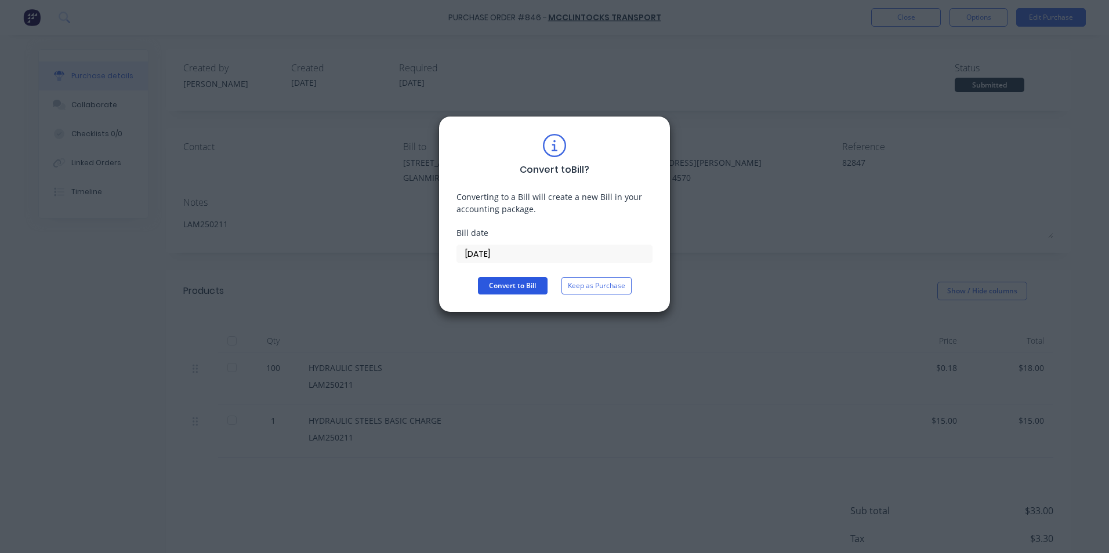
click at [517, 282] on button "Convert to Bill" at bounding box center [513, 285] width 70 height 17
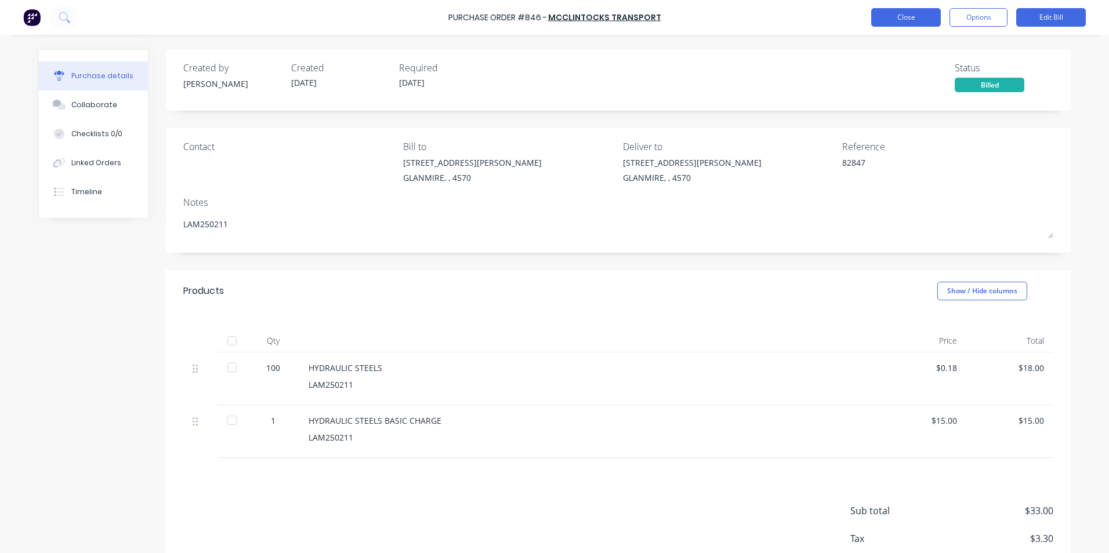
click at [915, 16] on button "Close" at bounding box center [906, 17] width 70 height 19
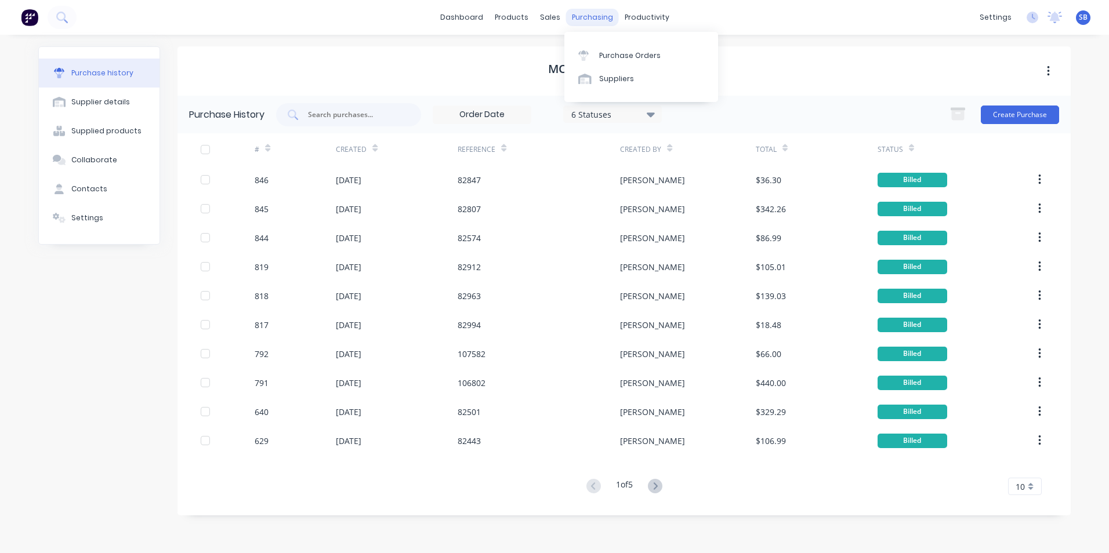
click at [603, 21] on div "purchasing" at bounding box center [592, 17] width 53 height 17
click at [607, 50] on div "Purchase Orders" at bounding box center [629, 55] width 61 height 10
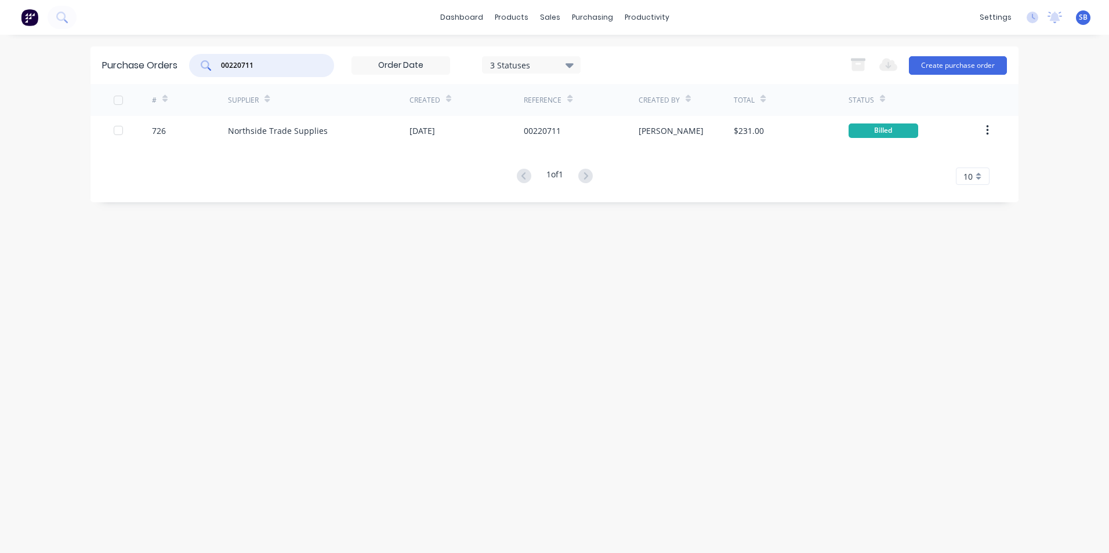
drag, startPoint x: 267, startPoint y: 67, endPoint x: 202, endPoint y: 57, distance: 65.1
click at [202, 57] on div "00220711" at bounding box center [261, 65] width 145 height 23
click at [469, 54] on div "INV-0061 3 Statuses 3 Statuses" at bounding box center [384, 65] width 391 height 23
click at [498, 63] on div "3 Statuses" at bounding box center [531, 65] width 83 height 12
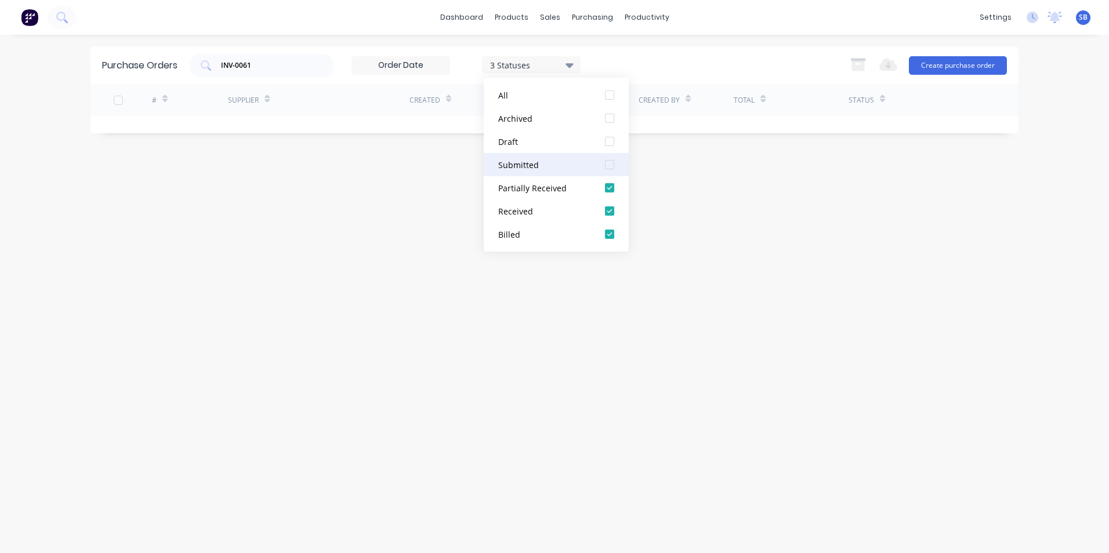
click at [513, 161] on div "Submitted" at bounding box center [544, 165] width 93 height 12
click at [438, 167] on div "Purchase Orders INV-0061 4 Statuses 4 Statuses Export to Excel (XLSX) Create pu…" at bounding box center [554, 293] width 928 height 495
drag, startPoint x: 321, startPoint y: 70, endPoint x: 185, endPoint y: 60, distance: 136.1
click at [185, 60] on div "Purchase Orders INV-0061 4 Statuses 4 Statuses Export to Excel (XLSX) Create pu…" at bounding box center [554, 65] width 928 height 38
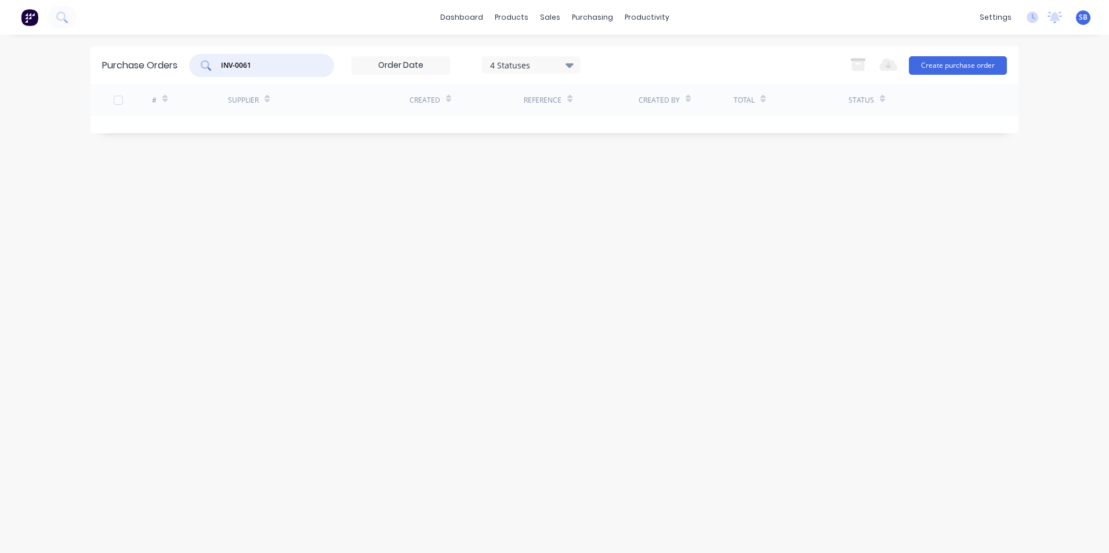
drag, startPoint x: 185, startPoint y: 60, endPoint x: 277, endPoint y: 59, distance: 91.6
click at [277, 60] on input "INV-0061" at bounding box center [268, 66] width 96 height 12
click at [301, 68] on input "INV-0061" at bounding box center [268, 66] width 96 height 12
click at [538, 55] on div "Product Catalogue" at bounding box center [563, 55] width 72 height 10
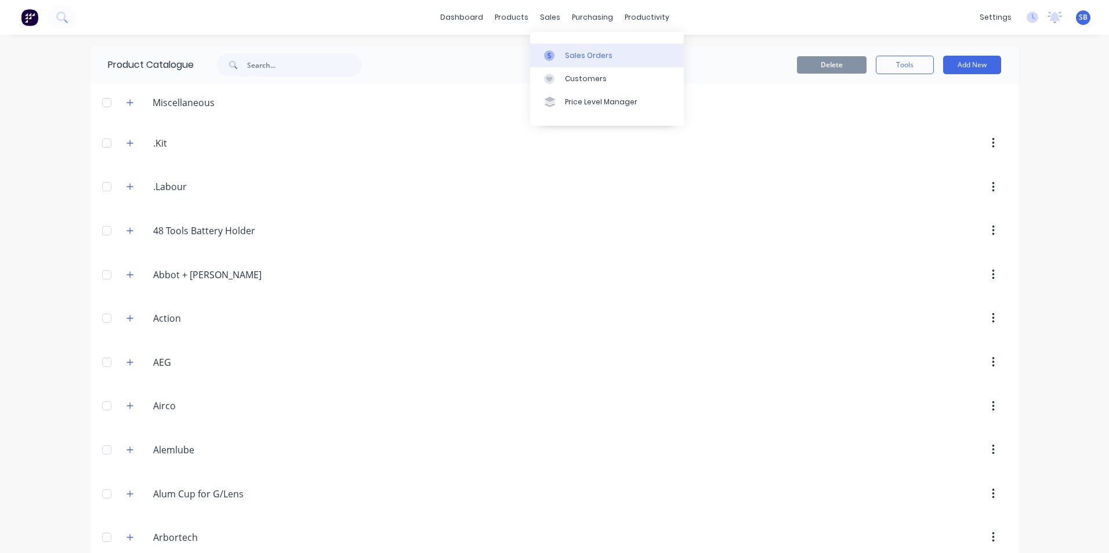
click at [549, 60] on icon at bounding box center [549, 55] width 10 height 10
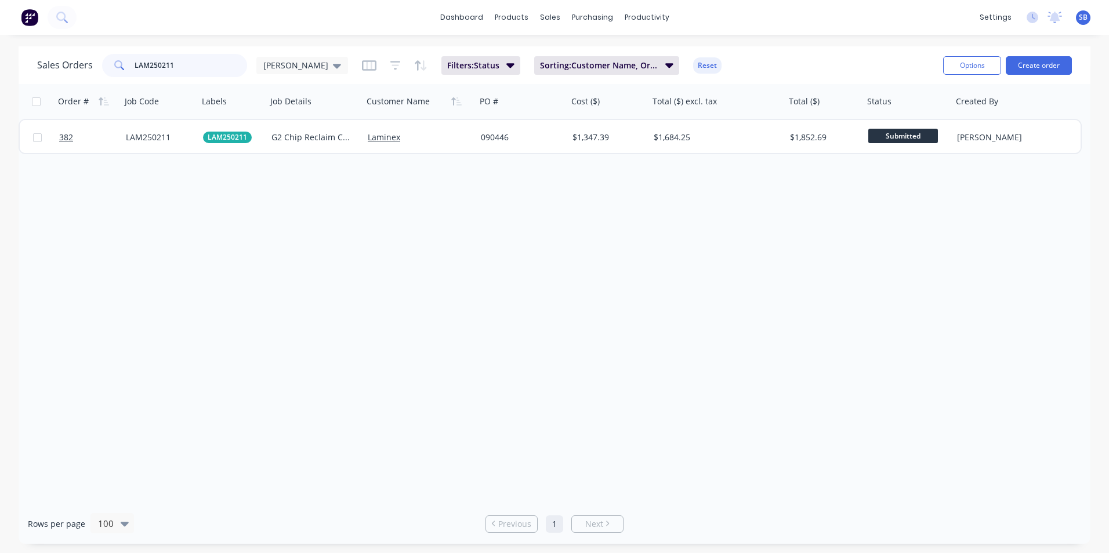
drag, startPoint x: 223, startPoint y: 59, endPoint x: 69, endPoint y: 50, distance: 154.5
click at [70, 50] on div "Sales Orders LAM250211 [PERSON_NAME] Filters: Status Sorting: Customer Name, Or…" at bounding box center [555, 65] width 1072 height 38
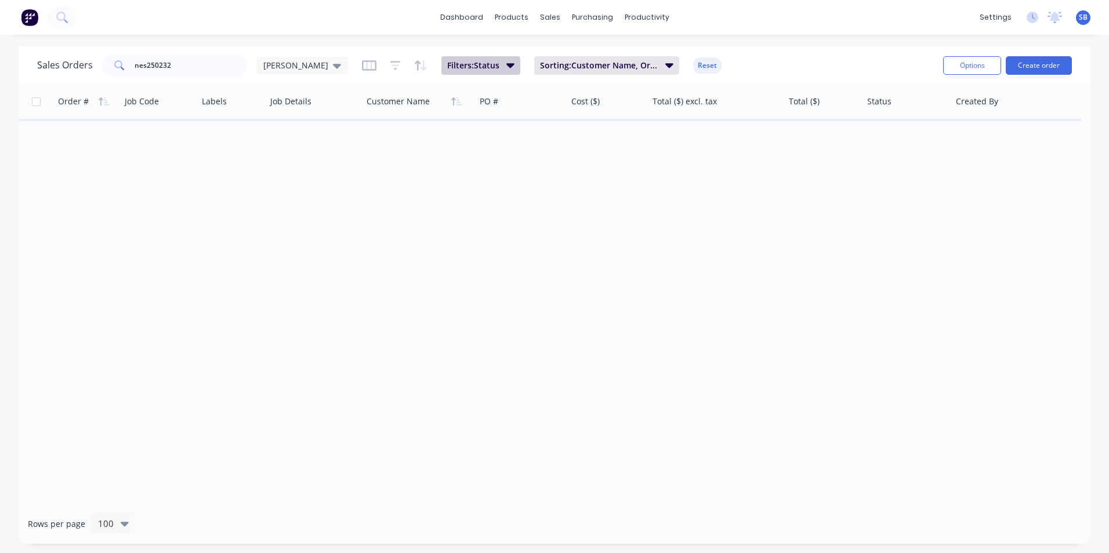
click at [447, 70] on span "Filters: Status" at bounding box center [473, 66] width 52 height 12
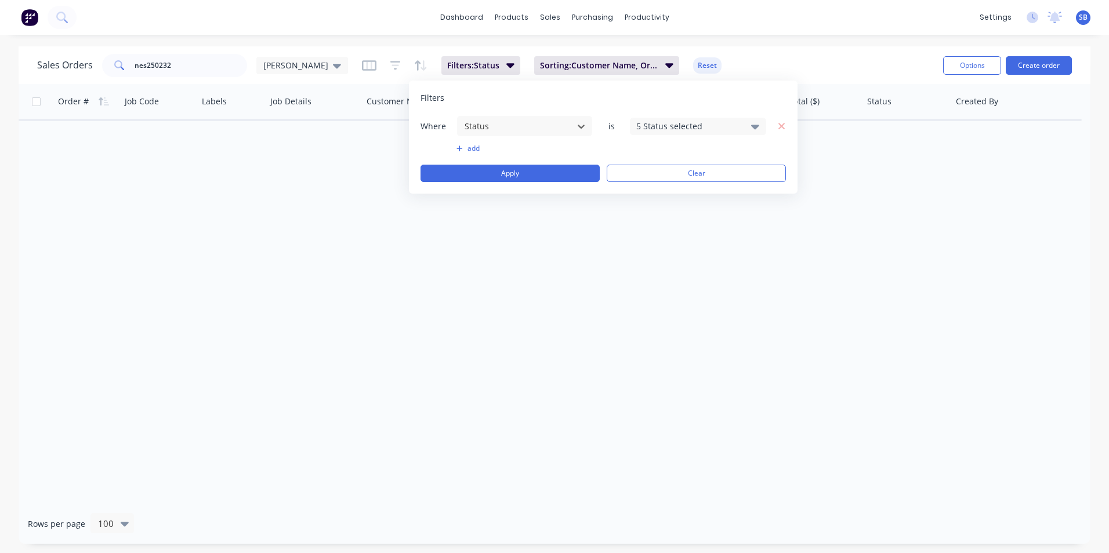
click at [663, 124] on div "5 Status selected" at bounding box center [688, 126] width 105 height 12
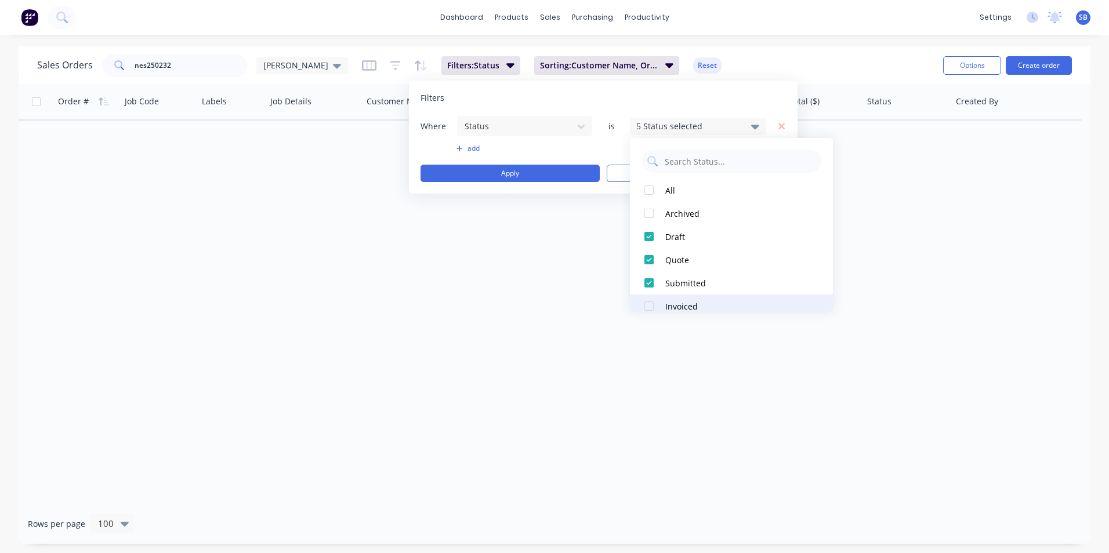
click at [649, 304] on div at bounding box center [648, 306] width 23 height 23
click at [533, 175] on button "Apply" at bounding box center [509, 173] width 179 height 17
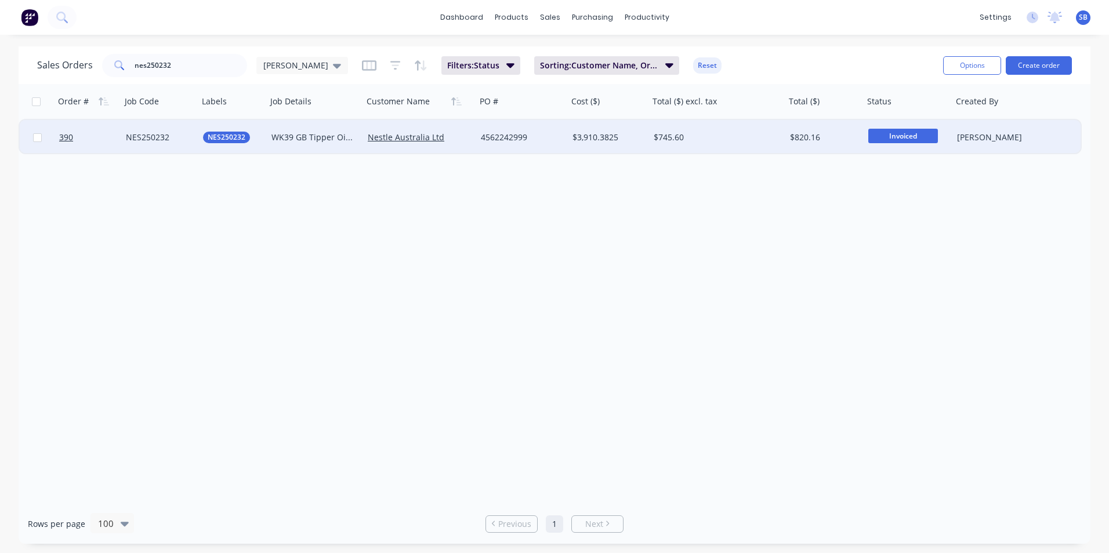
click at [757, 140] on div "$745.60" at bounding box center [714, 138] width 121 height 12
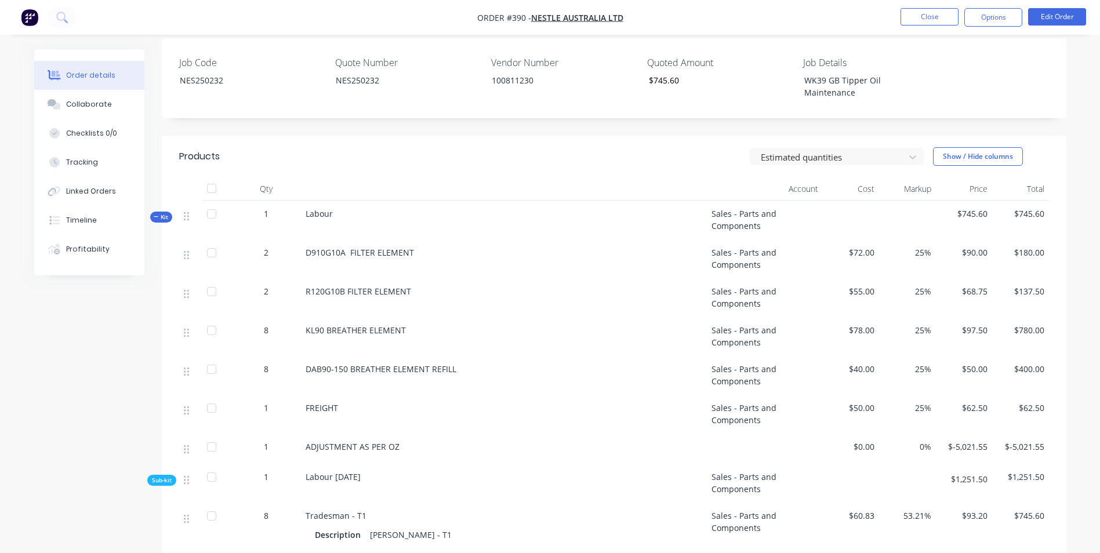
scroll to position [406, 0]
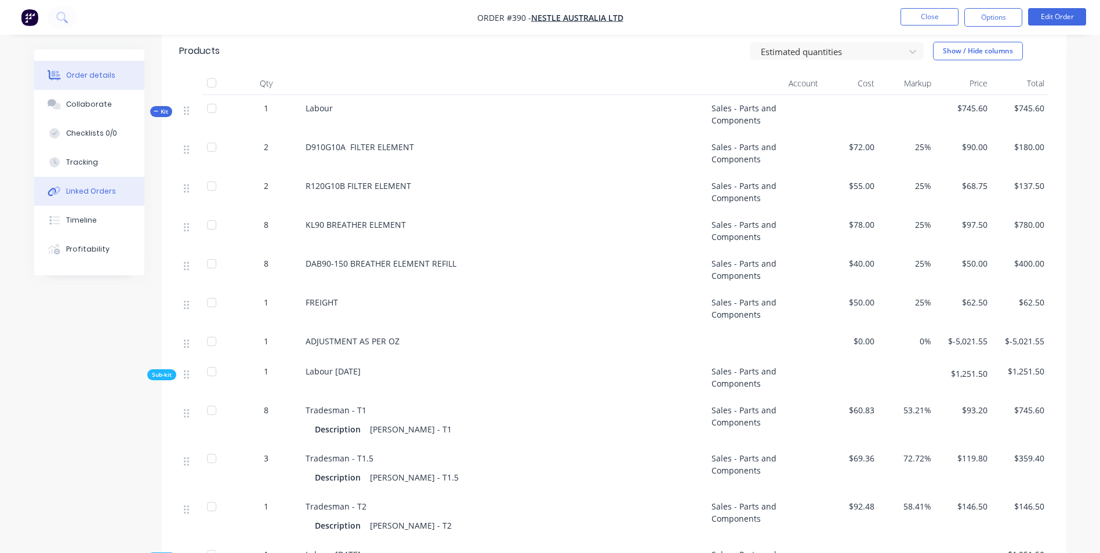
click at [79, 194] on div "Linked Orders" at bounding box center [91, 191] width 50 height 10
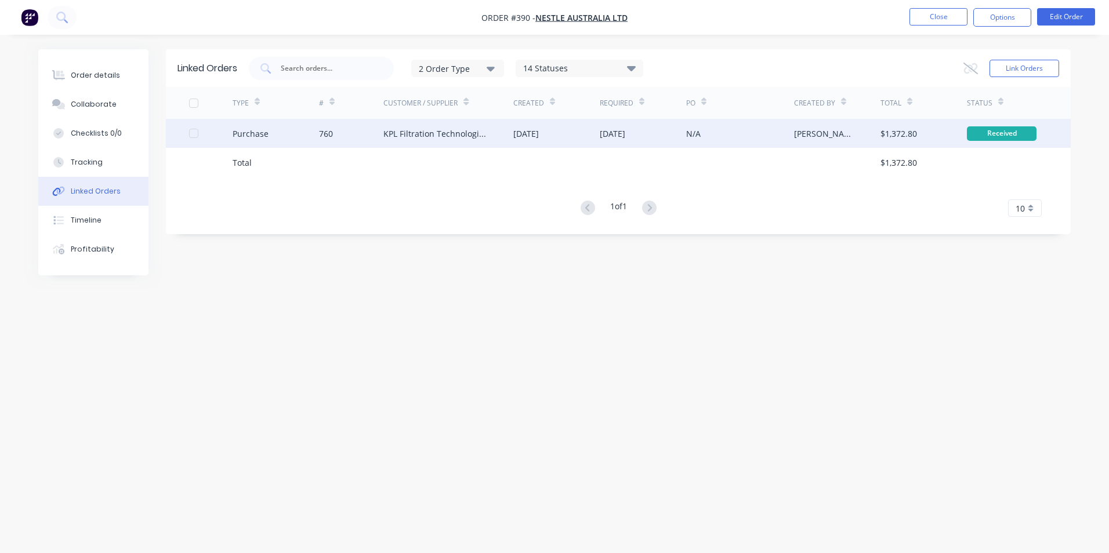
click at [539, 139] on div "[DATE]" at bounding box center [526, 134] width 26 height 12
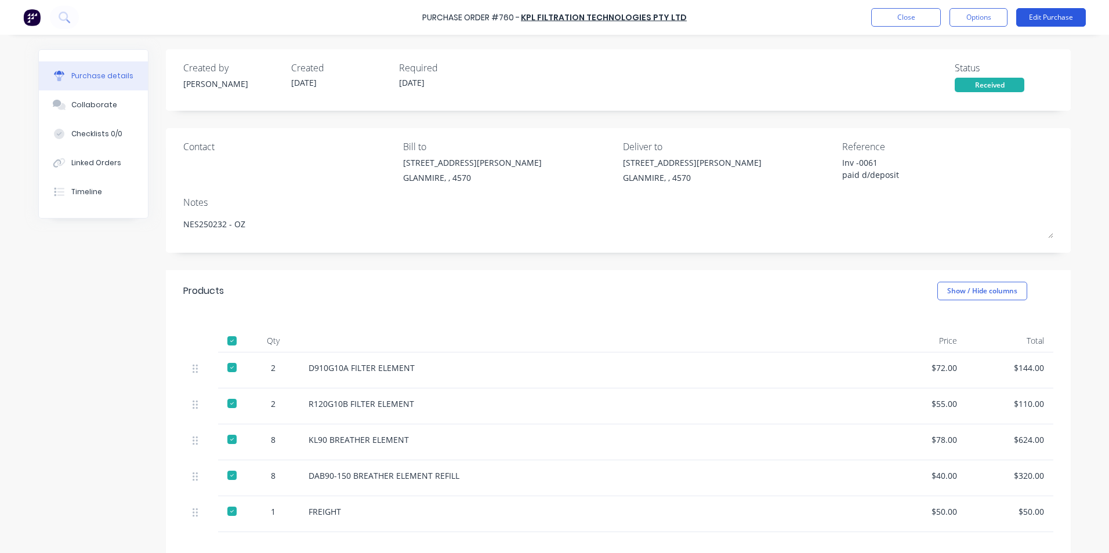
click at [1044, 17] on button "Edit Purchase" at bounding box center [1051, 17] width 70 height 19
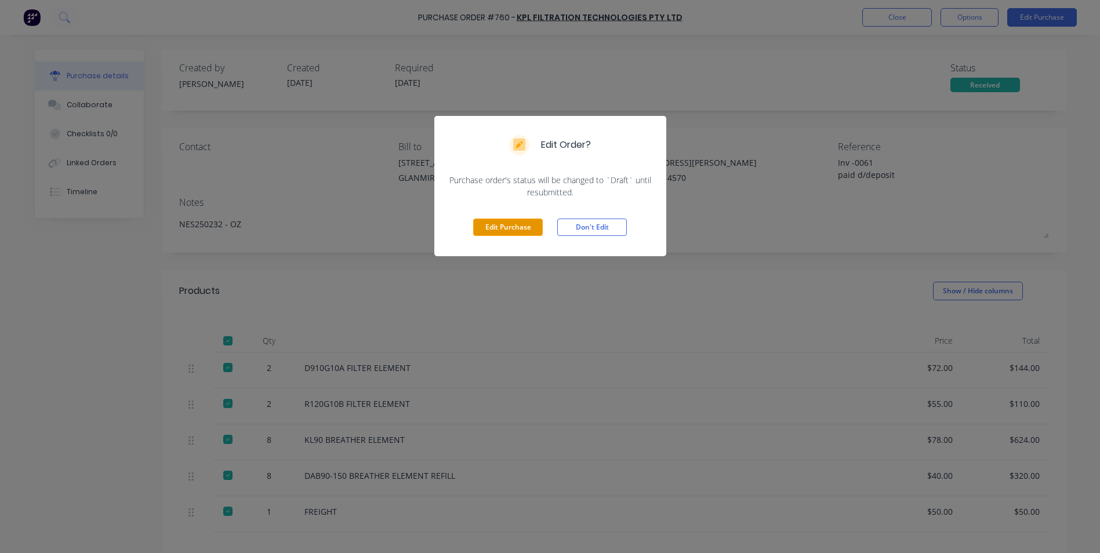
click at [498, 222] on button "Edit Purchase" at bounding box center [508, 227] width 70 height 17
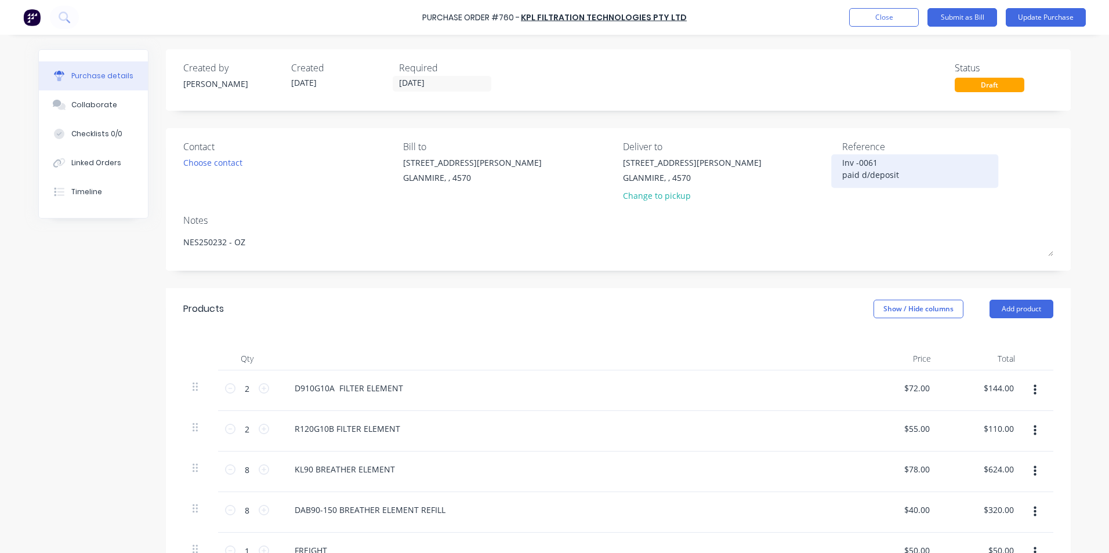
click at [876, 175] on textarea "Inv -0061 paid d/deposit" at bounding box center [914, 170] width 145 height 26
drag, startPoint x: 904, startPoint y: 177, endPoint x: 825, endPoint y: 174, distance: 78.9
click at [825, 174] on div "Contact Choose contact [PERSON_NAME] to [STREET_ADDRESS][PERSON_NAME] Deliver t…" at bounding box center [618, 174] width 870 height 68
click at [848, 164] on textarea "Inv -0061" at bounding box center [914, 170] width 145 height 26
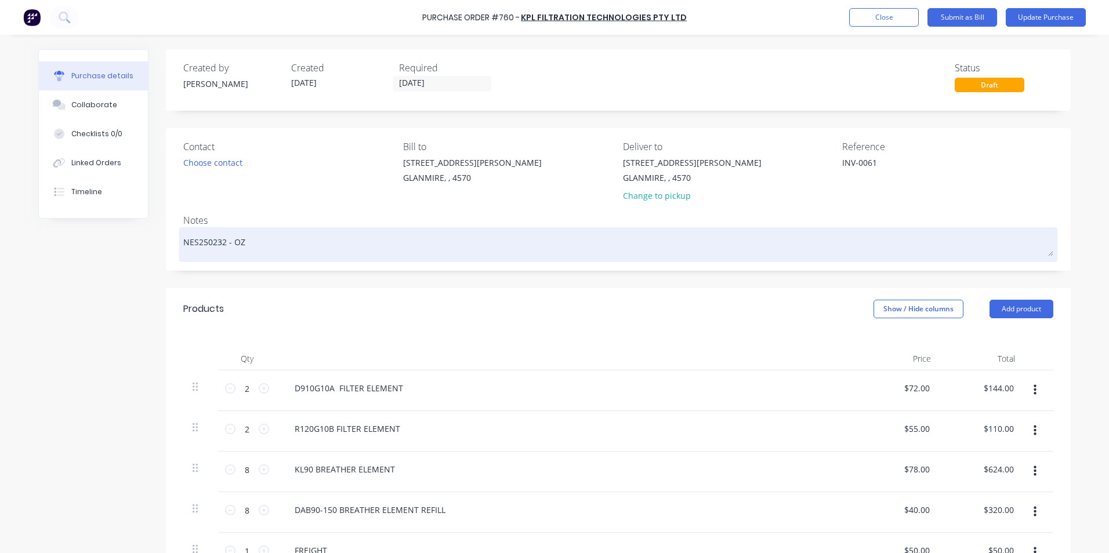
click at [754, 255] on textarea "NES250232 - OZ" at bounding box center [618, 243] width 870 height 26
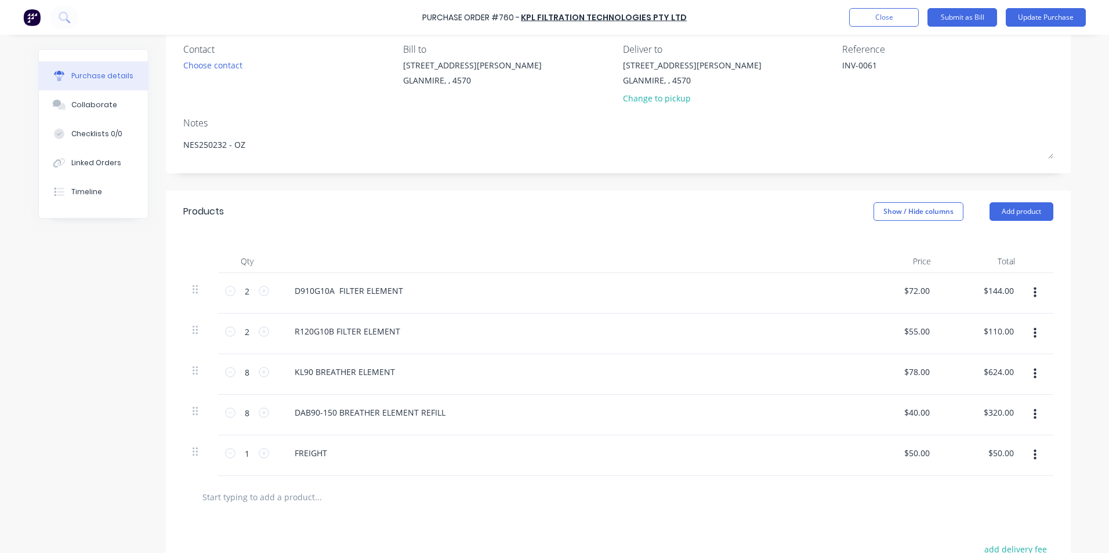
scroll to position [265, 0]
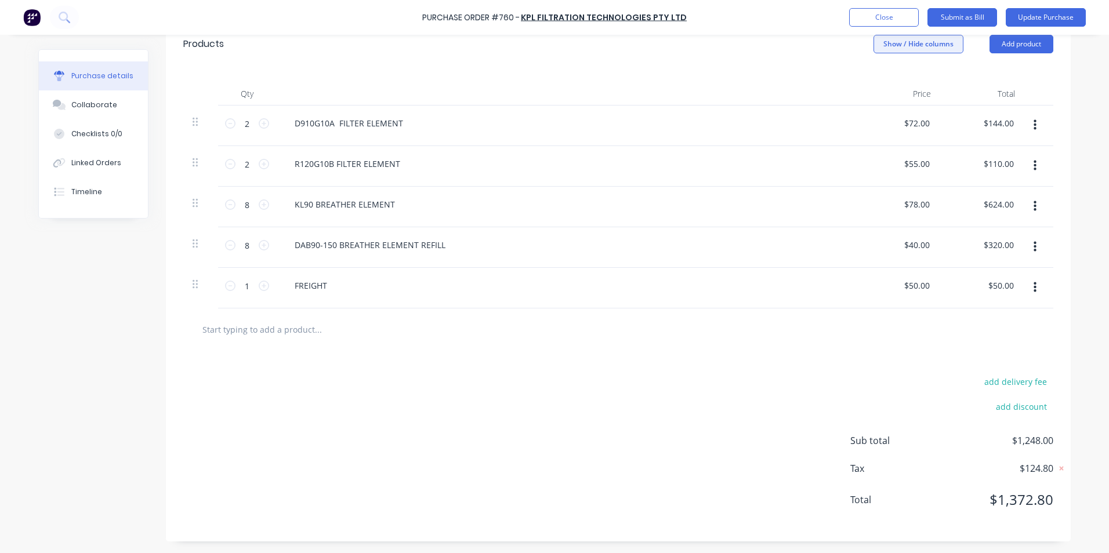
click at [928, 48] on button "Show / Hide columns" at bounding box center [918, 44] width 90 height 19
click at [881, 78] on label "Account" at bounding box center [883, 82] width 20 height 10
click at [873, 77] on input "Account" at bounding box center [873, 77] width 0 height 0
click at [838, 119] on span "Select..." at bounding box center [831, 124] width 35 height 12
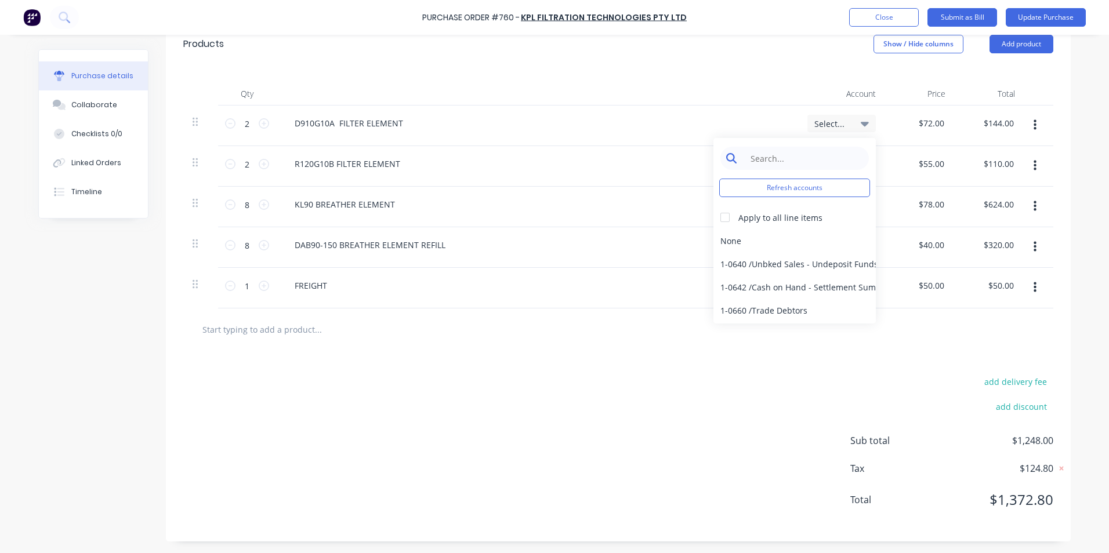
click at [838, 155] on input at bounding box center [803, 158] width 119 height 23
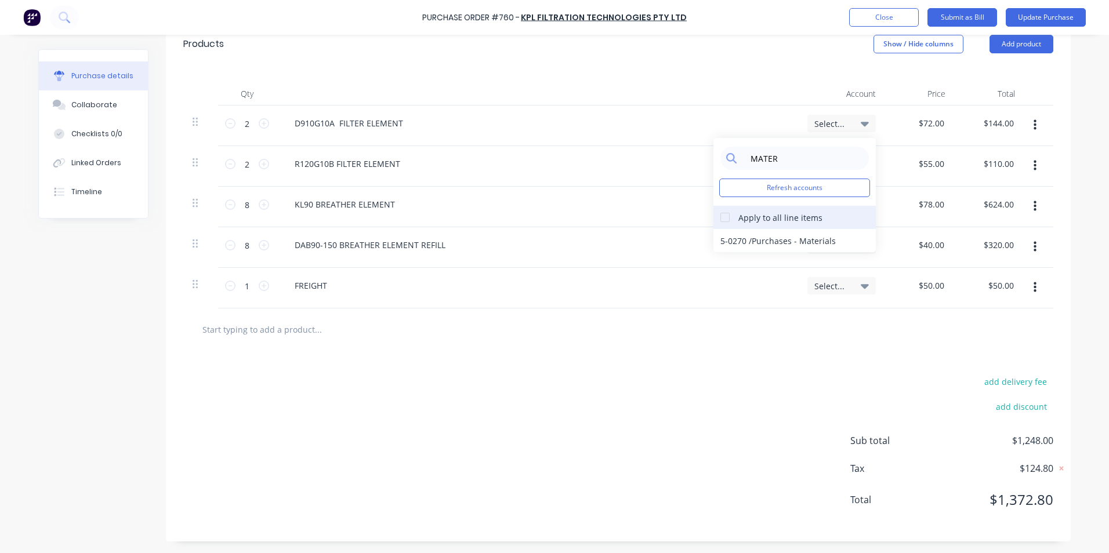
click at [720, 217] on div at bounding box center [724, 217] width 23 height 23
click at [731, 235] on div "5-0270 / Purchases - Materials" at bounding box center [794, 240] width 162 height 23
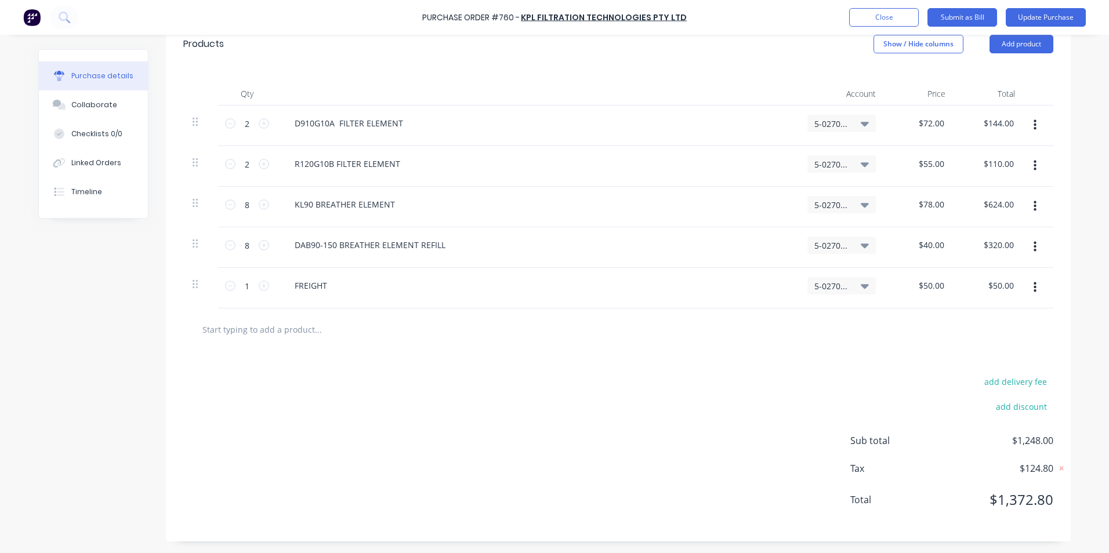
click at [807, 284] on div "5-0270 / Purchases - Materials" at bounding box center [841, 285] width 68 height 17
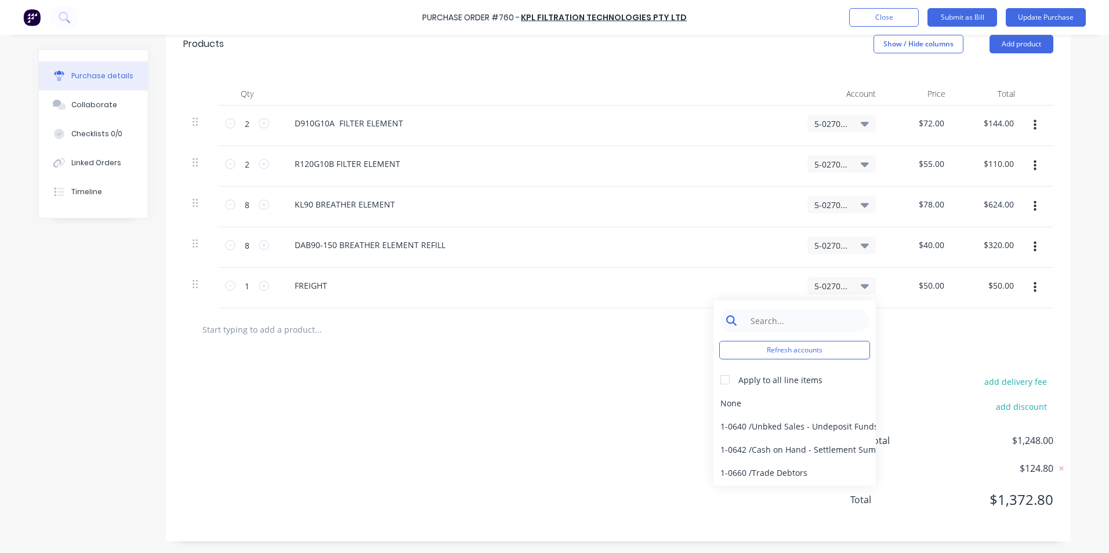
click at [798, 318] on input at bounding box center [803, 320] width 119 height 23
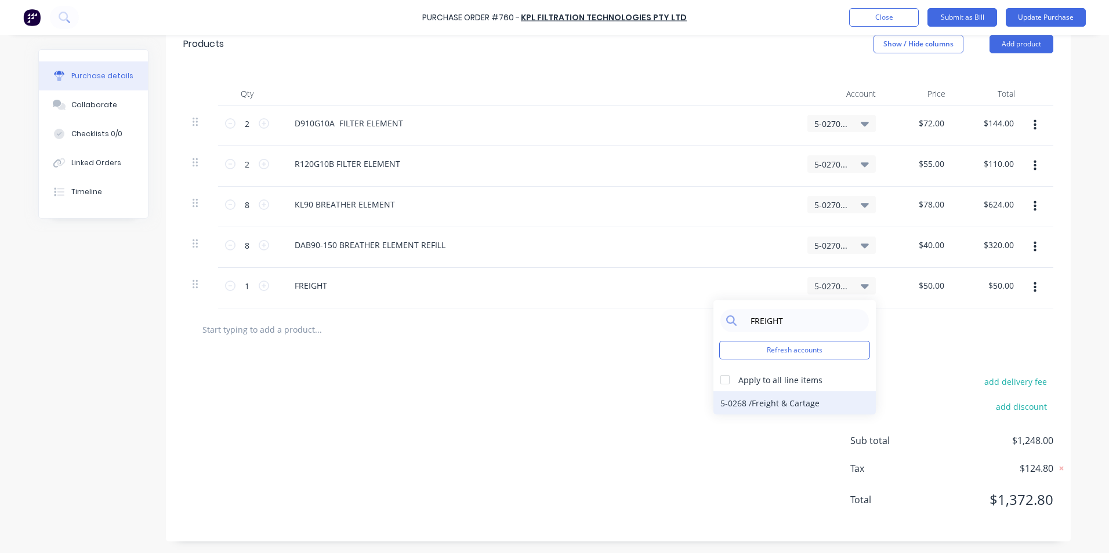
click at [750, 402] on div "5-0268 / Freight & Cartage" at bounding box center [794, 402] width 162 height 23
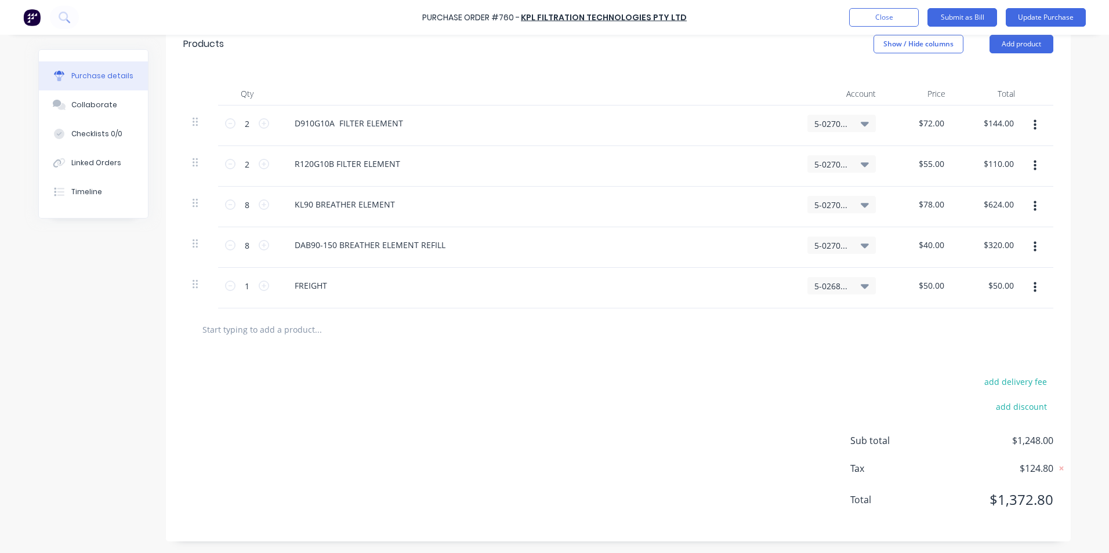
click at [684, 398] on div "add delivery fee add discount Sub total $1,248.00 Tax $124.80 Total $1,372.80" at bounding box center [618, 446] width 905 height 191
click at [1048, 15] on button "Update Purchase" at bounding box center [1045, 17] width 80 height 19
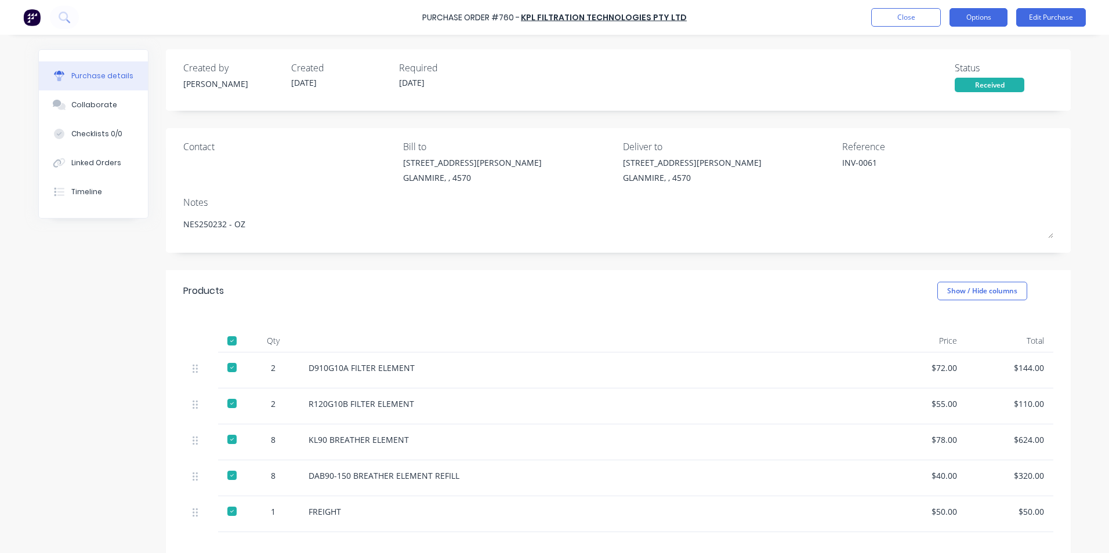
click at [997, 16] on button "Options" at bounding box center [978, 17] width 58 height 19
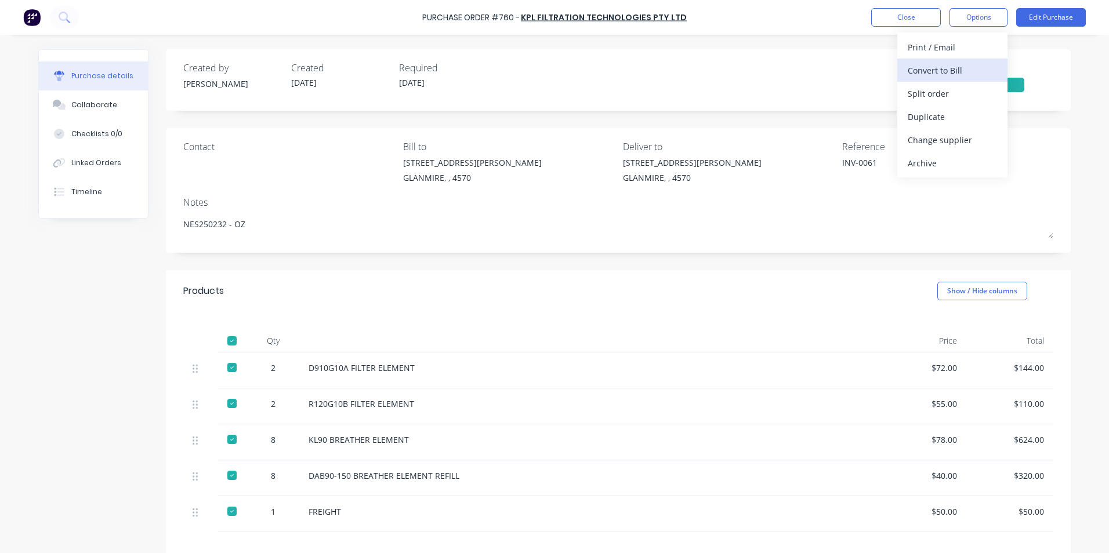
click at [960, 66] on div "Convert to Bill" at bounding box center [951, 70] width 89 height 17
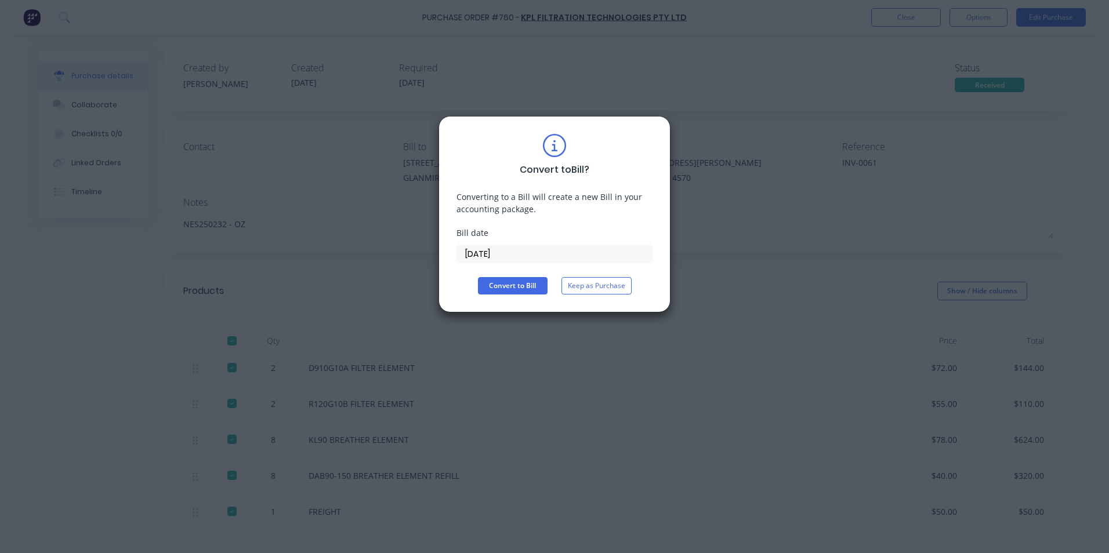
click at [514, 263] on label "[DATE]" at bounding box center [554, 254] width 196 height 19
click at [514, 263] on input "[DATE]" at bounding box center [554, 253] width 195 height 17
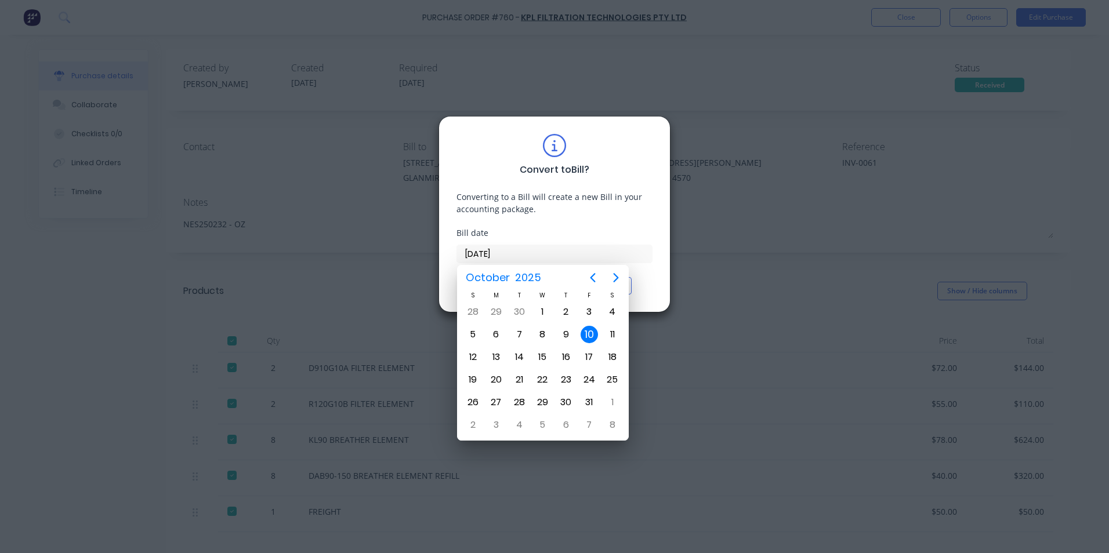
click at [512, 256] on input "[DATE]" at bounding box center [554, 253] width 195 height 17
click at [590, 279] on icon "Previous page" at bounding box center [593, 278] width 14 height 14
click at [544, 379] on div "24" at bounding box center [542, 379] width 17 height 17
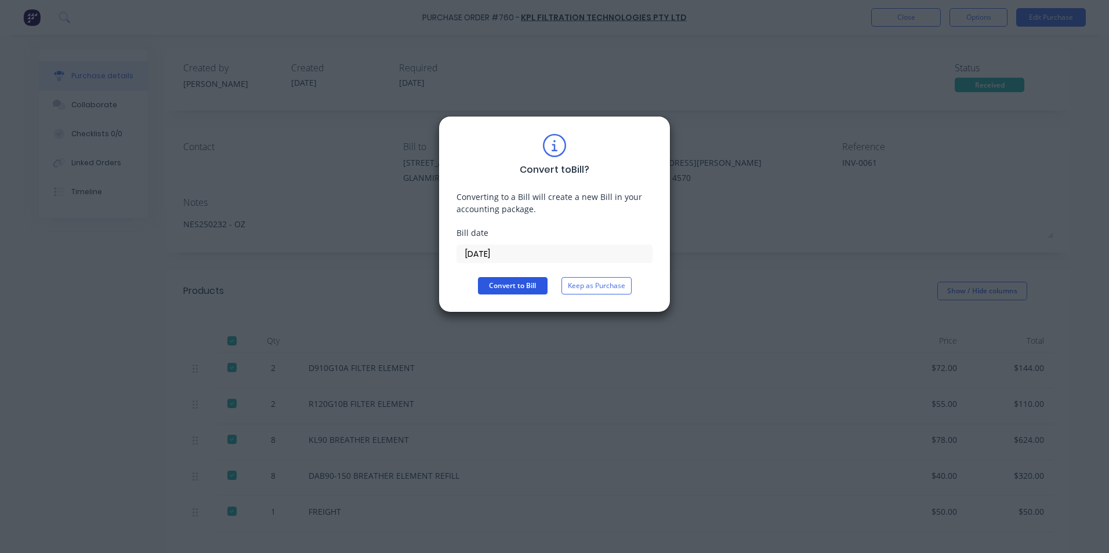
click at [522, 282] on button "Convert to Bill" at bounding box center [513, 285] width 70 height 17
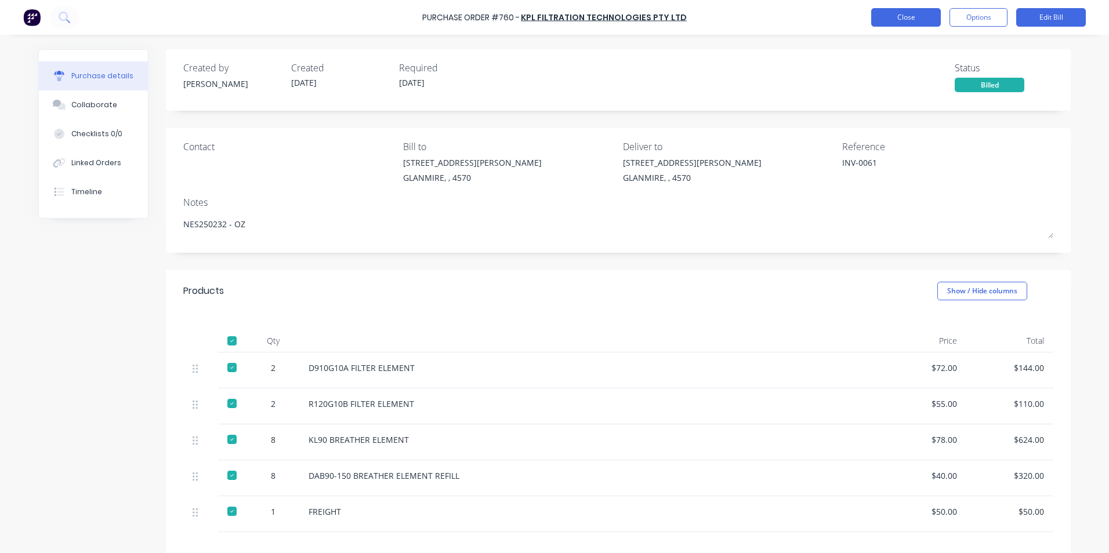
click at [916, 21] on button "Close" at bounding box center [906, 17] width 70 height 19
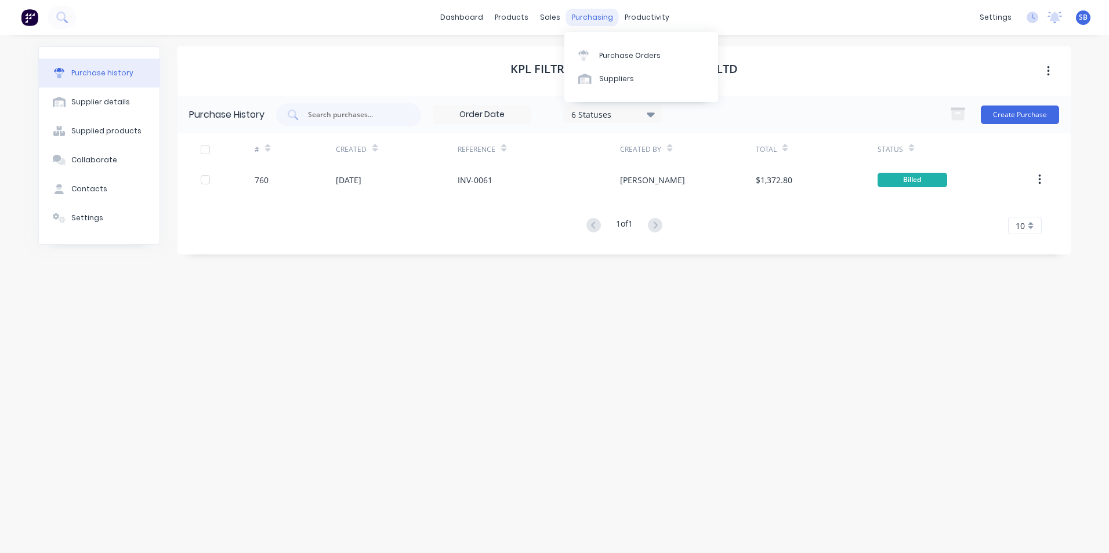
click at [589, 14] on div "purchasing" at bounding box center [592, 17] width 53 height 17
click at [600, 53] on div "Purchase Orders" at bounding box center [629, 55] width 61 height 10
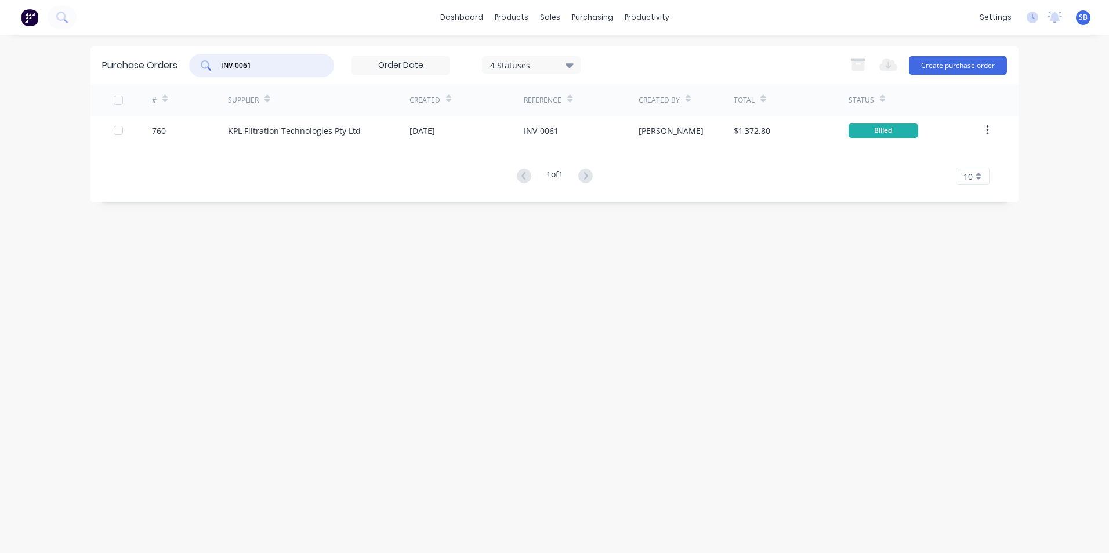
drag, startPoint x: 298, startPoint y: 59, endPoint x: 148, endPoint y: 53, distance: 149.7
click at [148, 53] on div "Purchase Orders INV-0061 4 Statuses 4 Statuses Export to Excel (XLSX) Create pu…" at bounding box center [554, 65] width 928 height 38
click at [526, 65] on div "4 Statuses" at bounding box center [531, 65] width 83 height 12
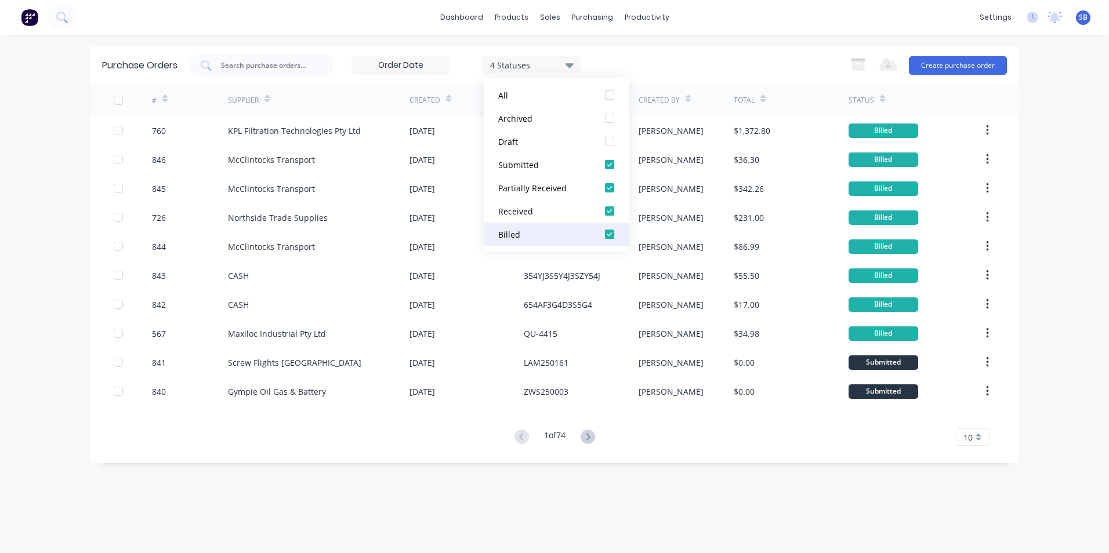
click at [531, 236] on div "Billed" at bounding box center [544, 234] width 93 height 12
click at [551, 167] on div "Submitted" at bounding box center [544, 165] width 93 height 12
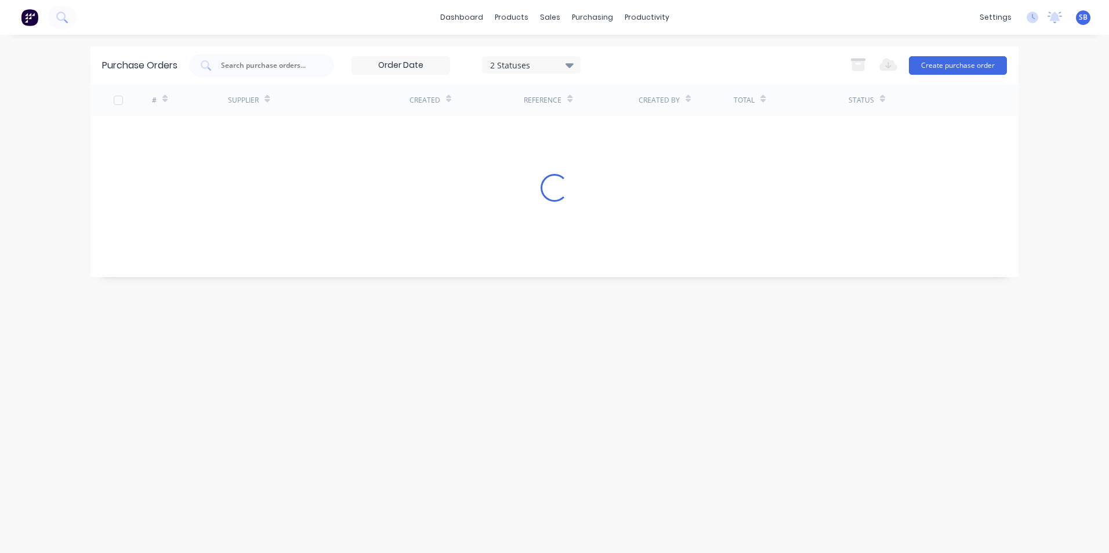
click at [446, 488] on div "Purchase Orders 2 Statuses 2 Statuses Export to Excel (XLSX) Create purchase or…" at bounding box center [554, 293] width 928 height 495
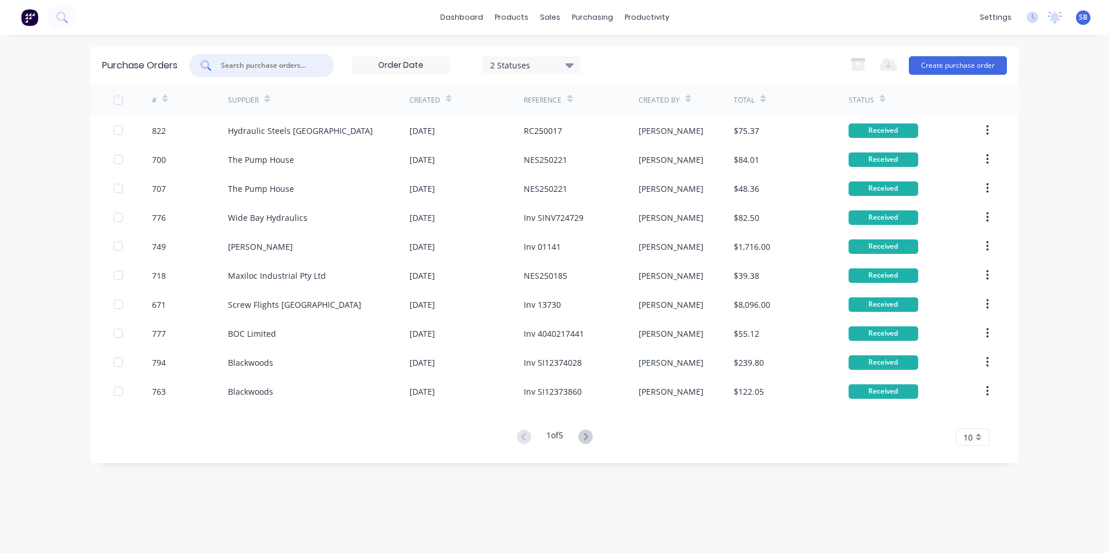
click at [293, 68] on input "text" at bounding box center [268, 66] width 96 height 12
click at [561, 52] on div at bounding box center [556, 55] width 17 height 10
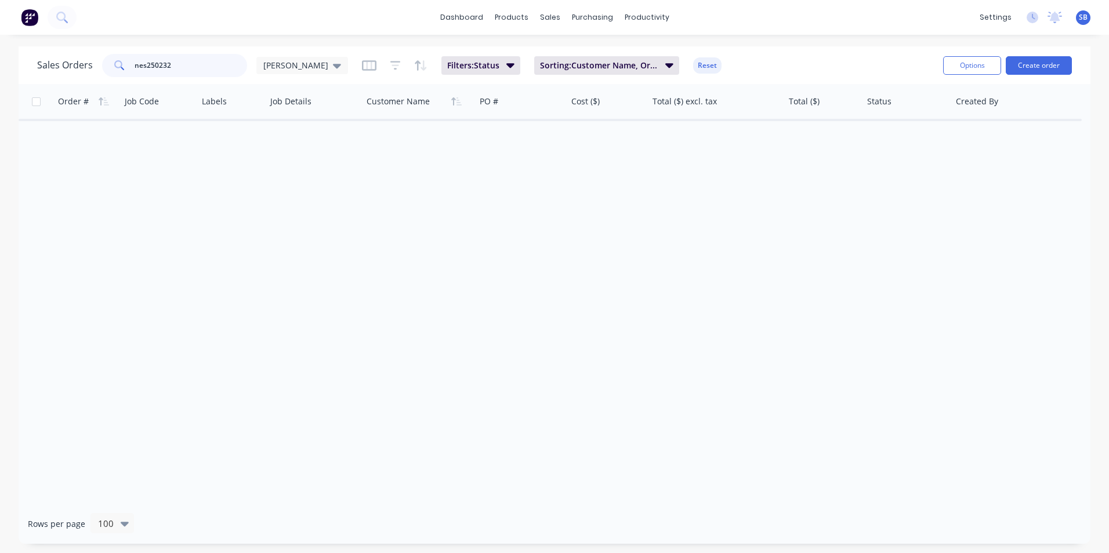
drag, startPoint x: 213, startPoint y: 65, endPoint x: 5, endPoint y: 49, distance: 208.8
click at [5, 49] on div "Sales Orders nes250232 [PERSON_NAME] Filters: Status Sorting: Customer Name, Or…" at bounding box center [554, 295] width 1109 height 498
click at [451, 70] on span "Filters: Status" at bounding box center [473, 66] width 52 height 12
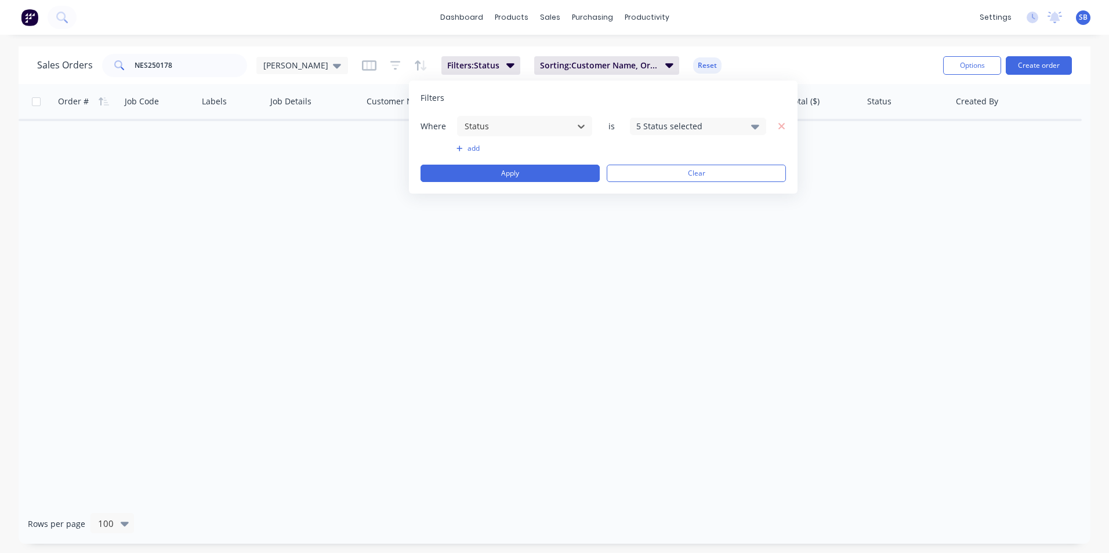
click at [667, 120] on div "5 Status selected" at bounding box center [688, 126] width 105 height 12
drag, startPoint x: 687, startPoint y: 222, endPoint x: 673, endPoint y: 249, distance: 30.6
click at [685, 234] on div "All Archived Draft Quote Submitted Invoiced Finalised Delivered Picked Up" at bounding box center [731, 225] width 203 height 174
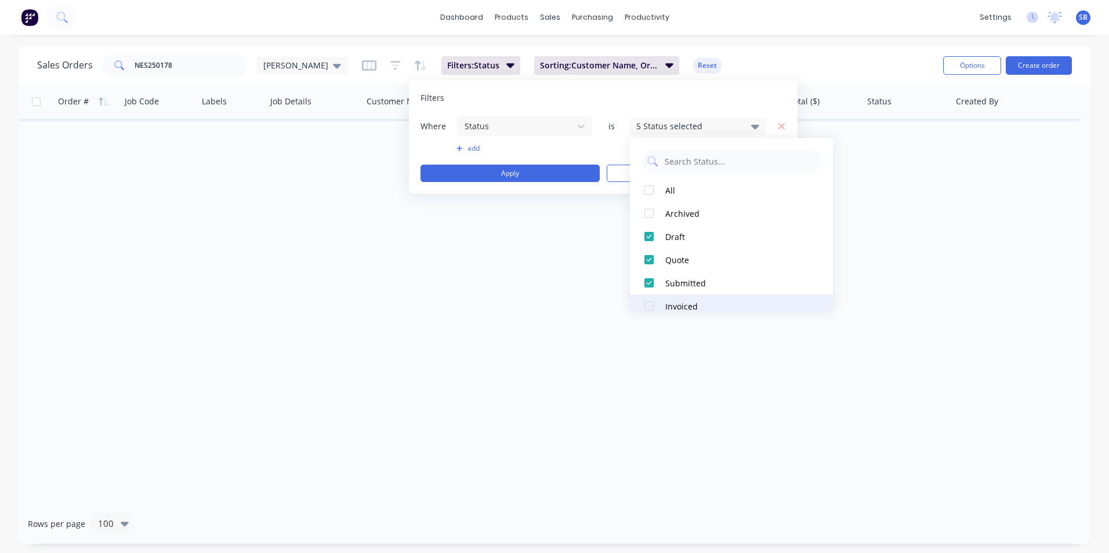
click at [678, 297] on button "Invoiced" at bounding box center [731, 306] width 203 height 23
click at [524, 168] on button "Apply" at bounding box center [509, 173] width 179 height 17
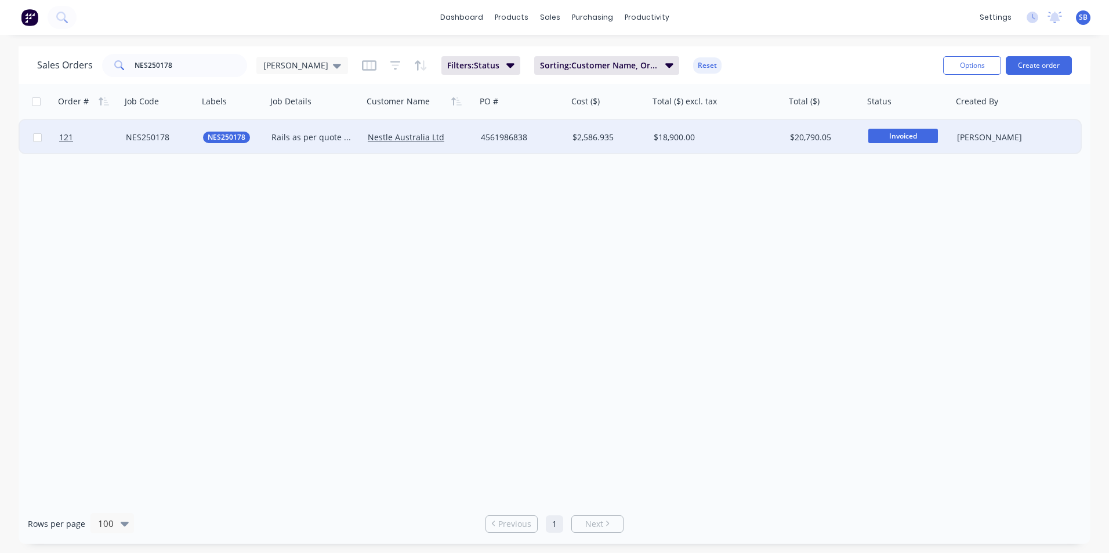
click at [753, 144] on div "$18,900.00" at bounding box center [717, 137] width 136 height 35
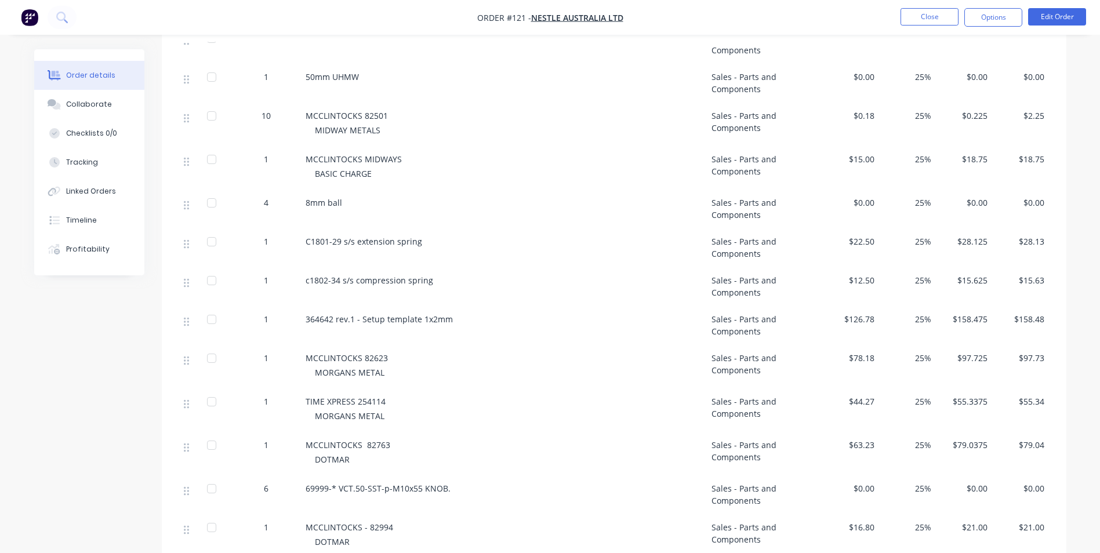
scroll to position [1044, 0]
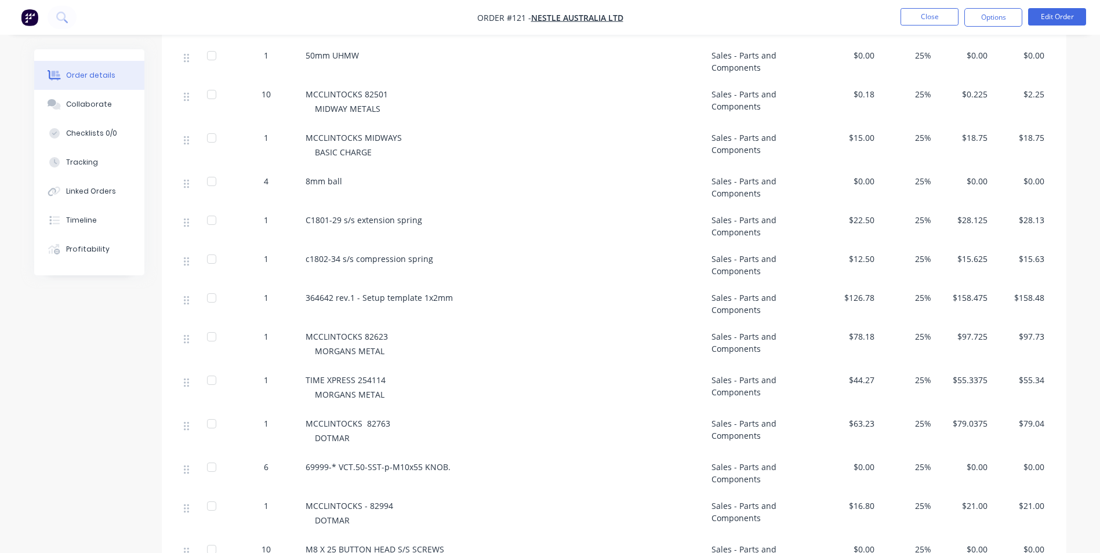
click at [404, 418] on div "MCCLINTOCKS 82763" at bounding box center [504, 424] width 397 height 12
click at [932, 17] on button "Close" at bounding box center [930, 16] width 58 height 17
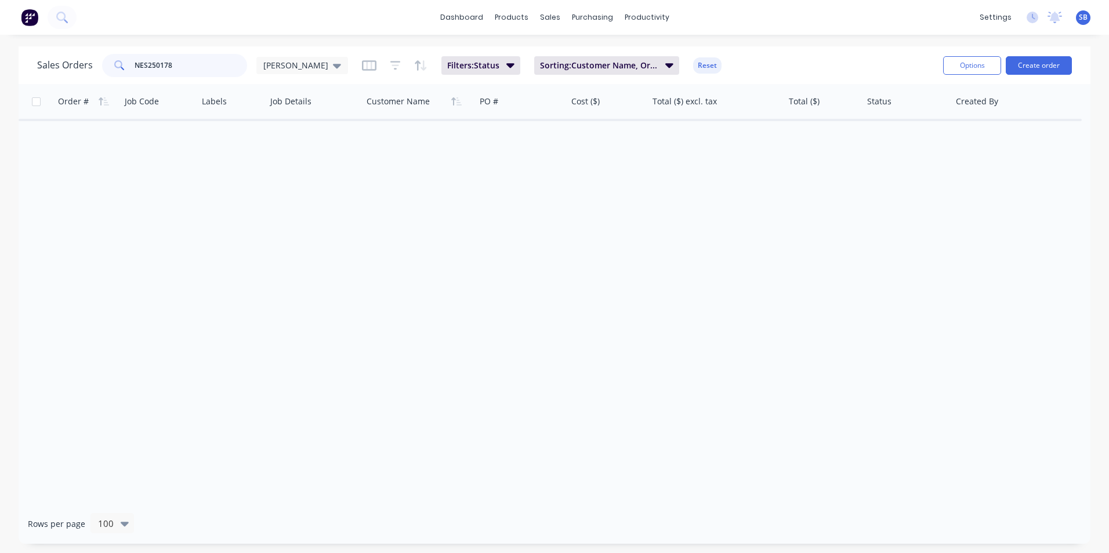
drag, startPoint x: 187, startPoint y: 70, endPoint x: 66, endPoint y: 57, distance: 122.5
click at [66, 57] on div "Sales Orders NES250178 [PERSON_NAME]" at bounding box center [192, 65] width 311 height 23
click at [472, 67] on button "Filters: Status" at bounding box center [480, 65] width 79 height 19
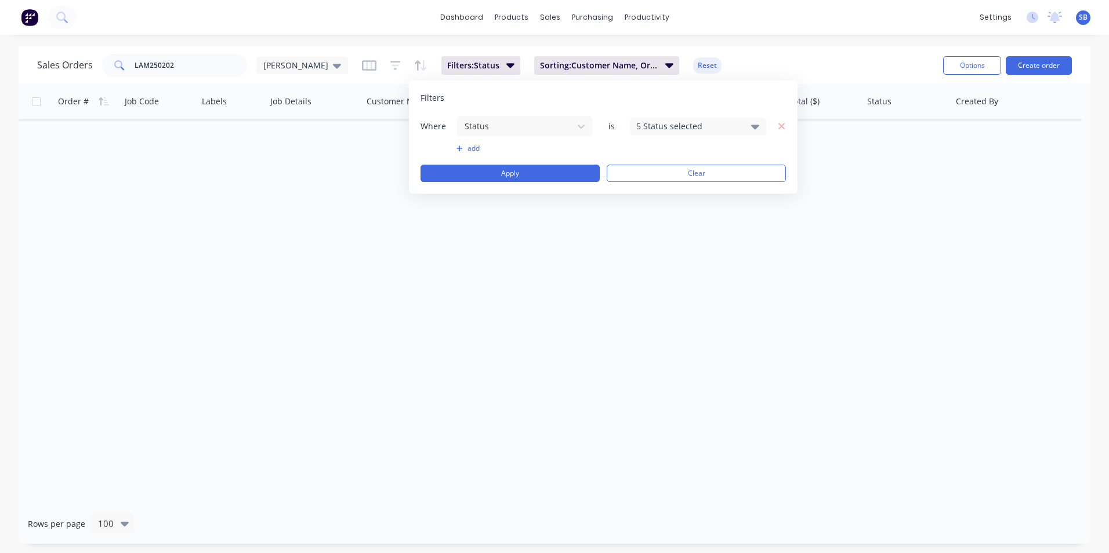
click at [685, 117] on div "Where Status is 5 Status selected" at bounding box center [602, 125] width 365 height 21
click at [676, 129] on div "5 Status selected" at bounding box center [688, 126] width 105 height 12
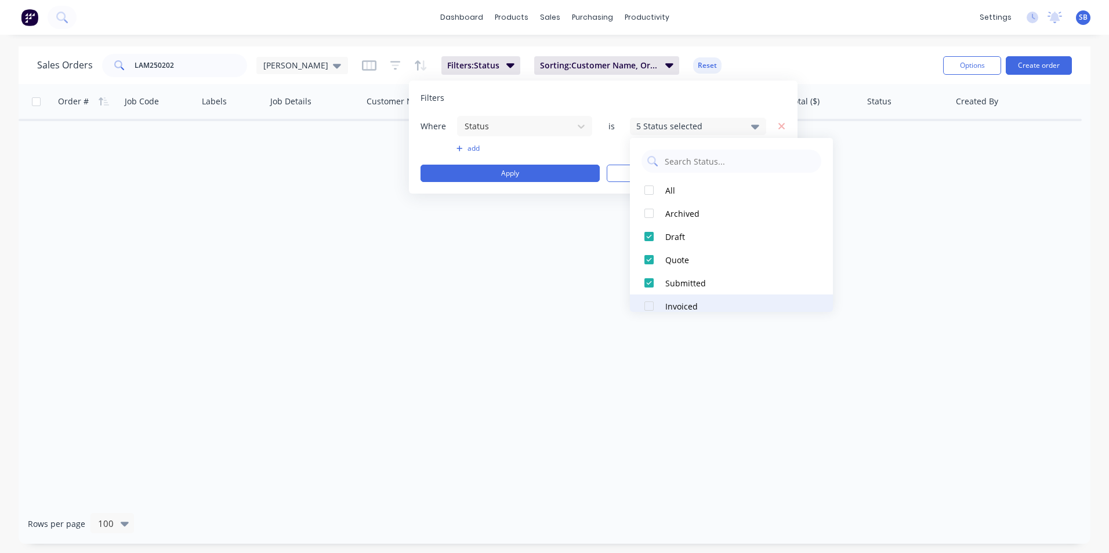
click at [669, 309] on div "Invoiced" at bounding box center [734, 306] width 139 height 12
click at [434, 288] on div "Order # Job Code Labels Job Details Customer Name PO # Cost ($) Total ($) excl.…" at bounding box center [555, 294] width 1072 height 420
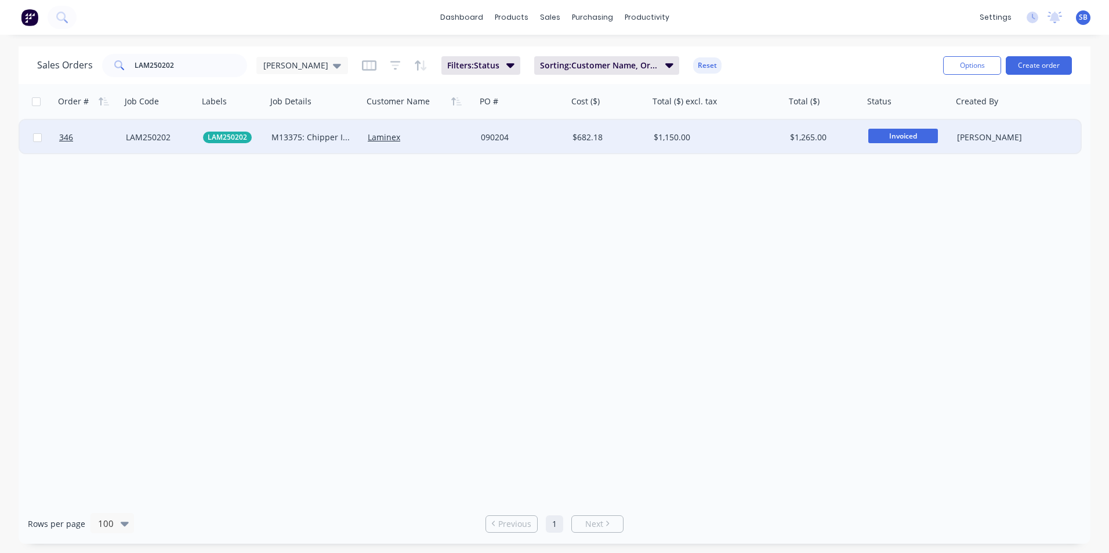
click at [716, 131] on div "$1,150.00" at bounding box center [717, 137] width 136 height 35
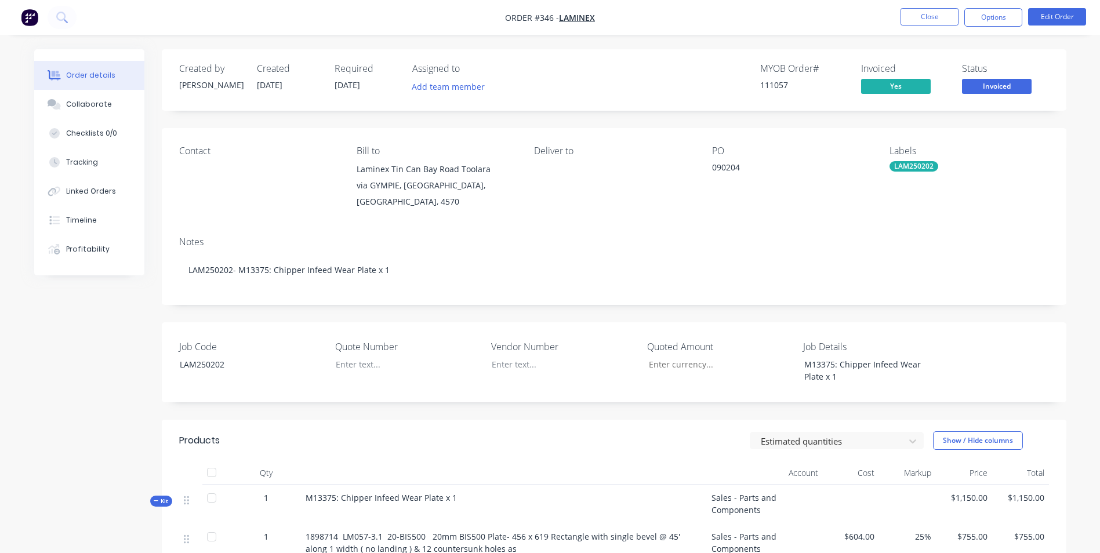
scroll to position [289, 0]
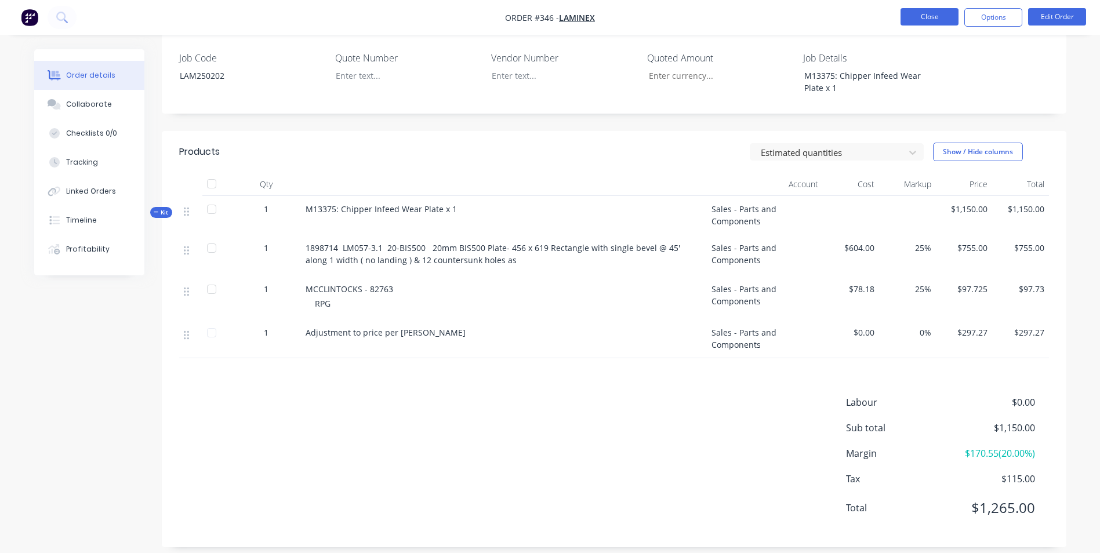
click at [938, 10] on nav "Order #346 - Laminex Close Options Edit Order" at bounding box center [550, 17] width 1100 height 35
click at [935, 11] on button "Close" at bounding box center [930, 16] width 58 height 17
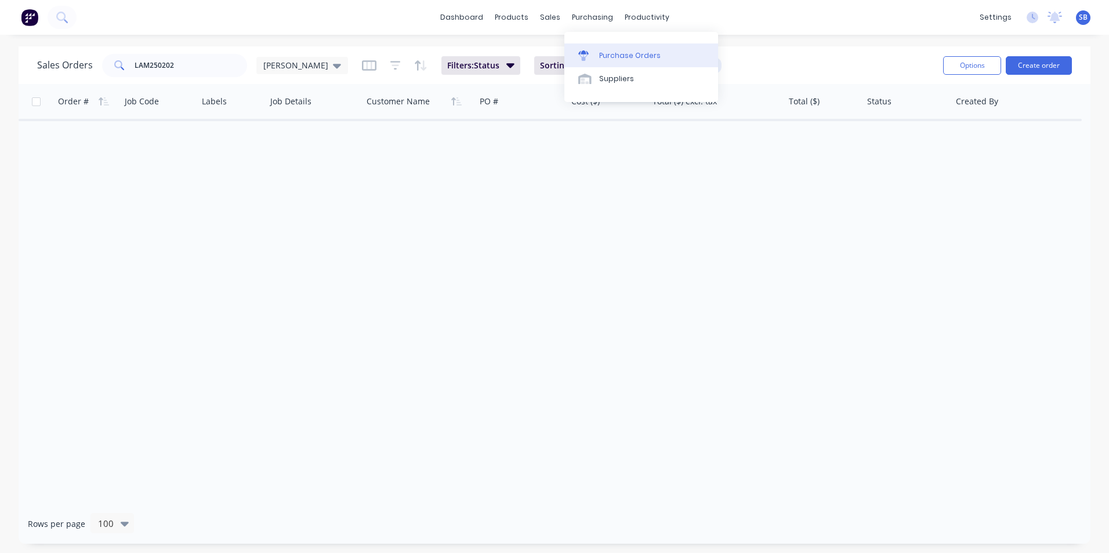
click at [607, 52] on div "Purchase Orders" at bounding box center [629, 55] width 61 height 10
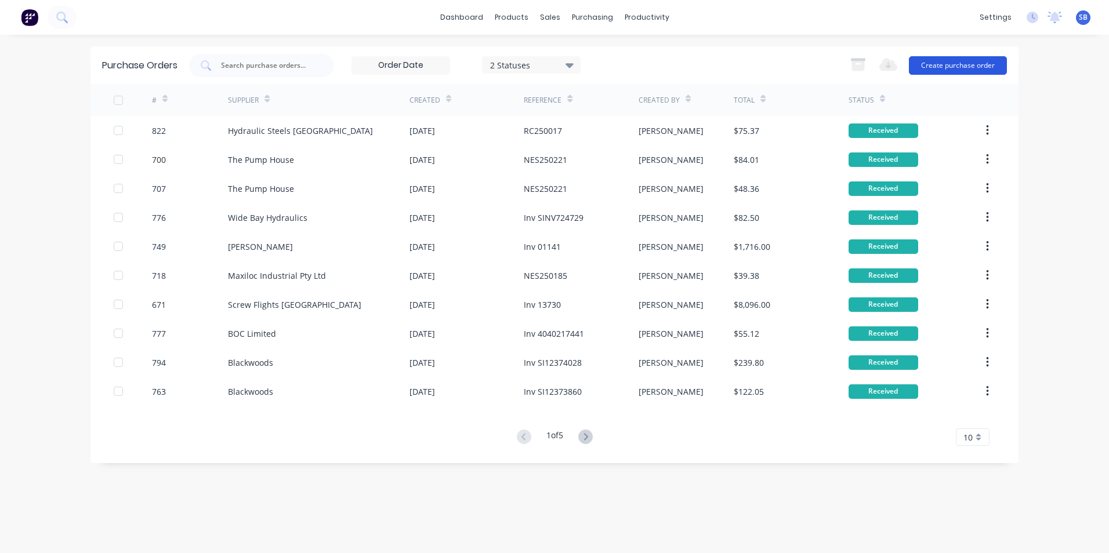
click at [938, 67] on button "Create purchase order" at bounding box center [958, 65] width 98 height 19
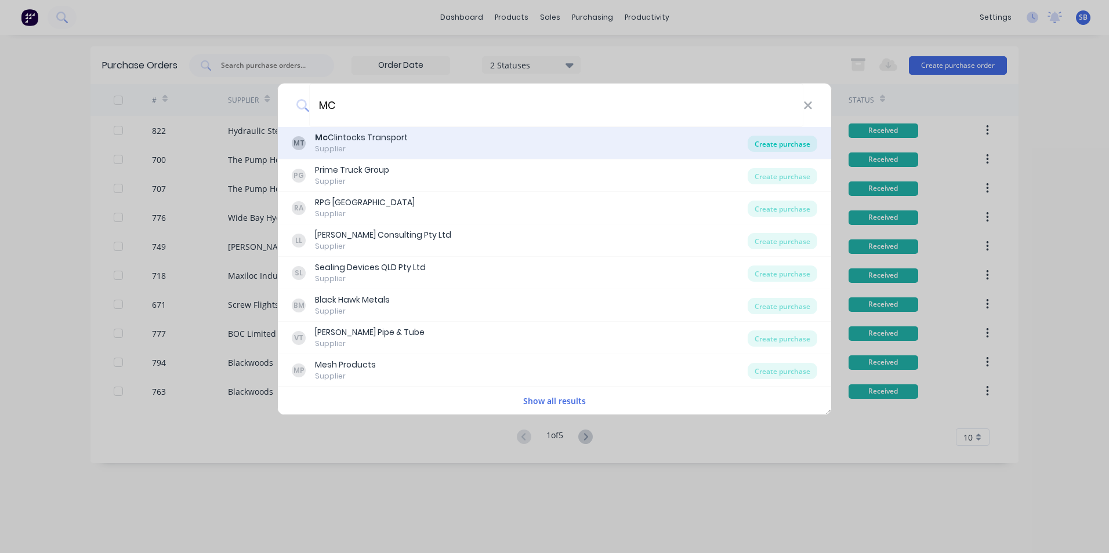
click at [813, 141] on div "Create purchase" at bounding box center [782, 144] width 70 height 16
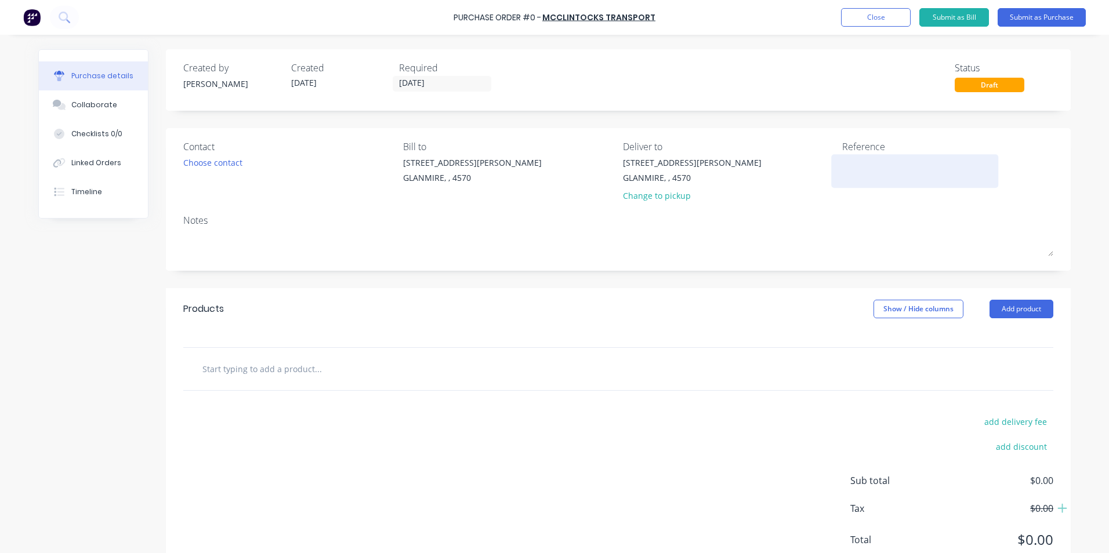
click at [876, 173] on textarea at bounding box center [914, 170] width 145 height 26
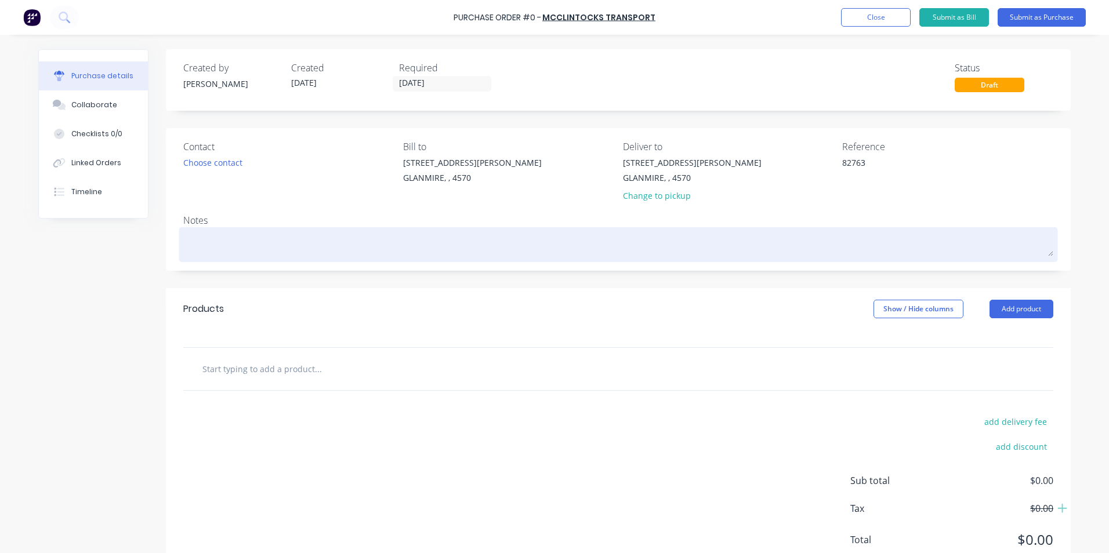
click at [297, 235] on textarea at bounding box center [618, 243] width 870 height 26
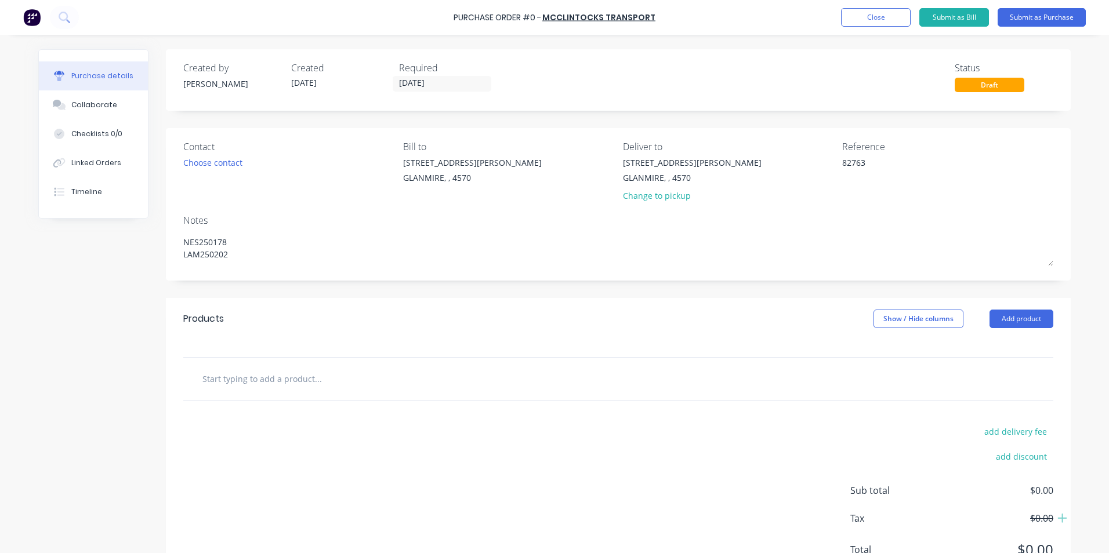
click at [331, 371] on input "text" at bounding box center [318, 378] width 232 height 23
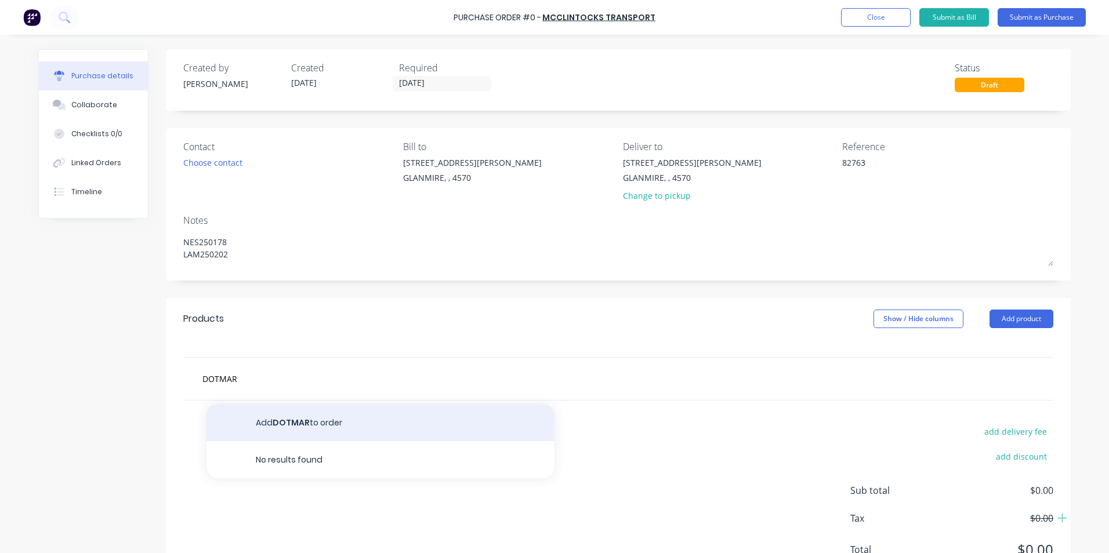
click at [345, 419] on button "Add DOTMAR to order" at bounding box center [380, 422] width 348 height 37
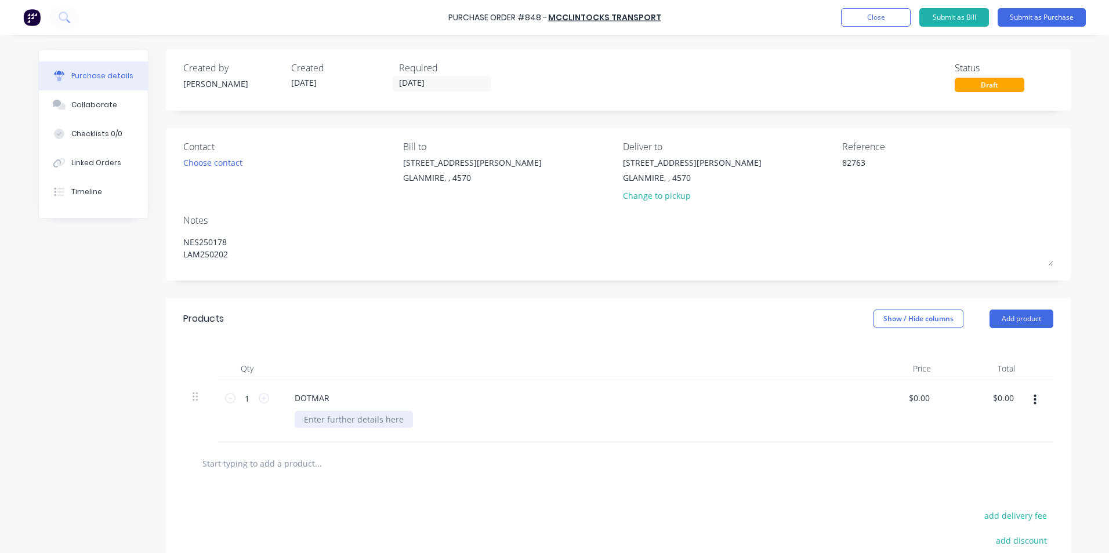
click at [346, 418] on div at bounding box center [354, 419] width 118 height 17
click at [997, 323] on button "Add product" at bounding box center [1021, 319] width 64 height 19
click at [247, 397] on input "1" at bounding box center [246, 398] width 23 height 17
drag, startPoint x: 925, startPoint y: 397, endPoint x: 882, endPoint y: 395, distance: 43.5
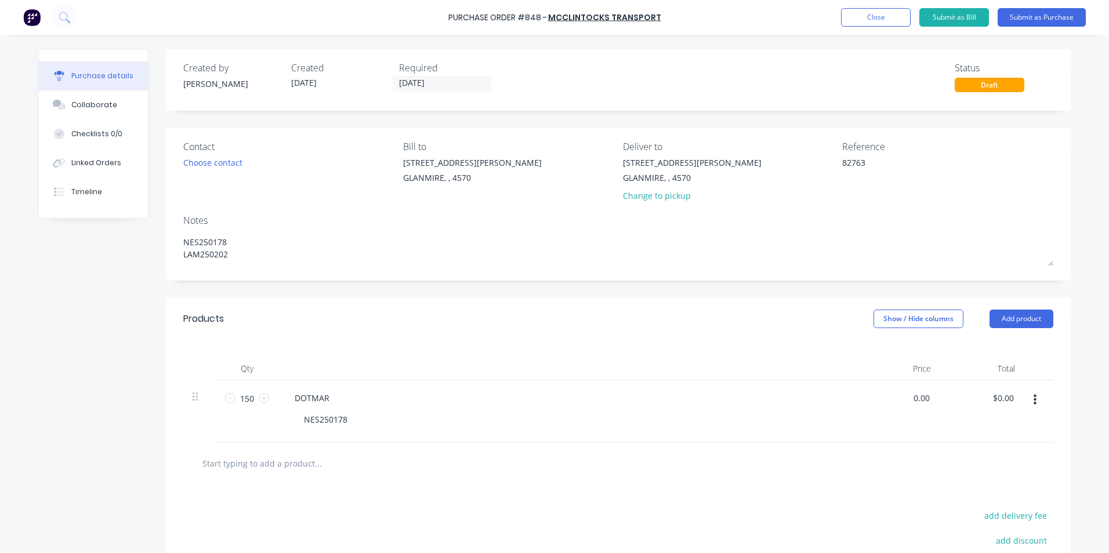
click at [882, 395] on div "0.00 0.00" at bounding box center [898, 411] width 84 height 62
click at [917, 408] on div "$0.23 $0.23" at bounding box center [898, 411] width 84 height 62
click at [325, 462] on input "text" at bounding box center [318, 463] width 232 height 23
click at [1033, 401] on icon "button" at bounding box center [1034, 400] width 3 height 10
click at [1004, 446] on button "Duplicate" at bounding box center [999, 453] width 99 height 23
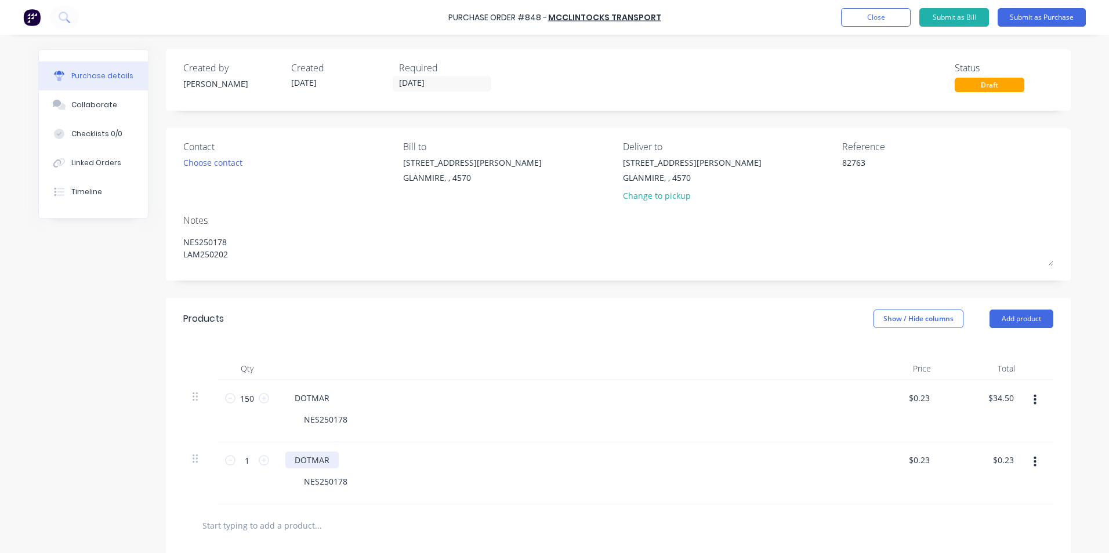
click at [328, 462] on div "DOTMAR" at bounding box center [311, 460] width 53 height 17
drag, startPoint x: 943, startPoint y: 460, endPoint x: 1001, endPoint y: 459, distance: 57.4
click at [999, 460] on div "1 1 DOTMAR PICK UP NES250178 0.23 0.23 $0.23 $0.23" at bounding box center [618, 473] width 870 height 62
click at [874, 488] on div "$63.00 63" at bounding box center [898, 473] width 84 height 62
click at [282, 519] on input "text" at bounding box center [318, 525] width 232 height 23
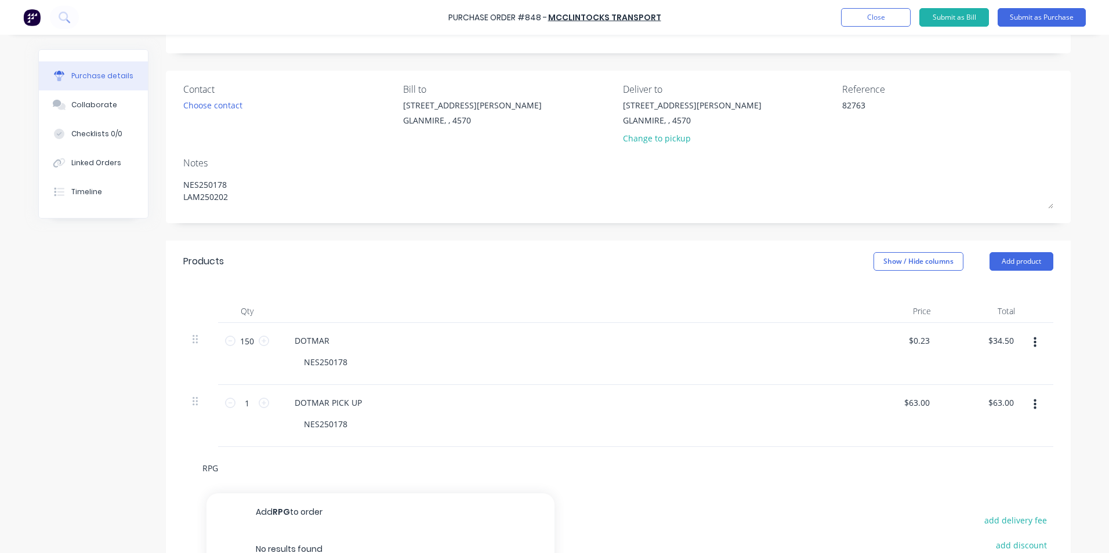
scroll to position [196, 0]
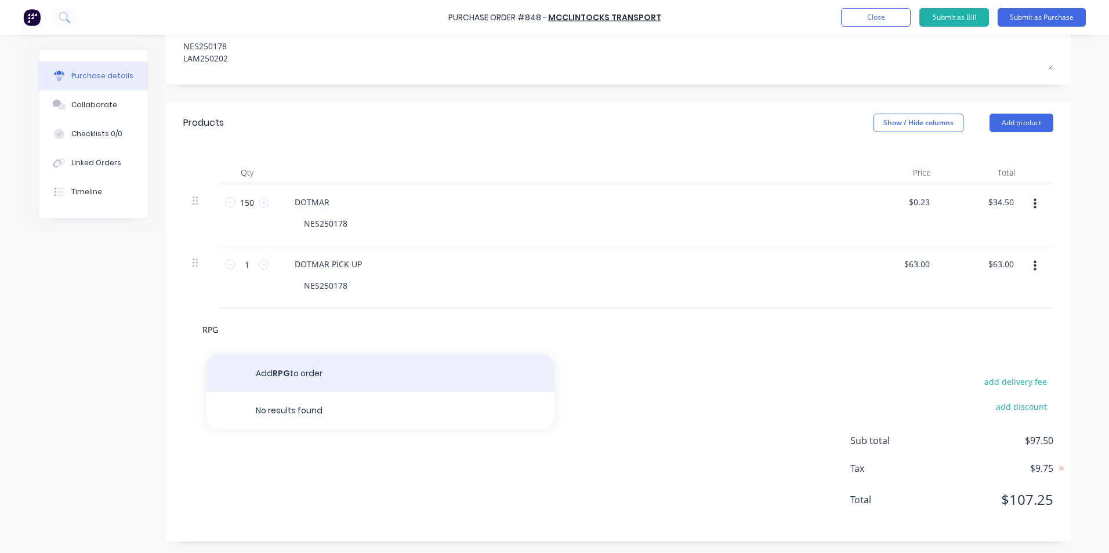
click at [351, 371] on button "Add RPG to order" at bounding box center [380, 373] width 348 height 37
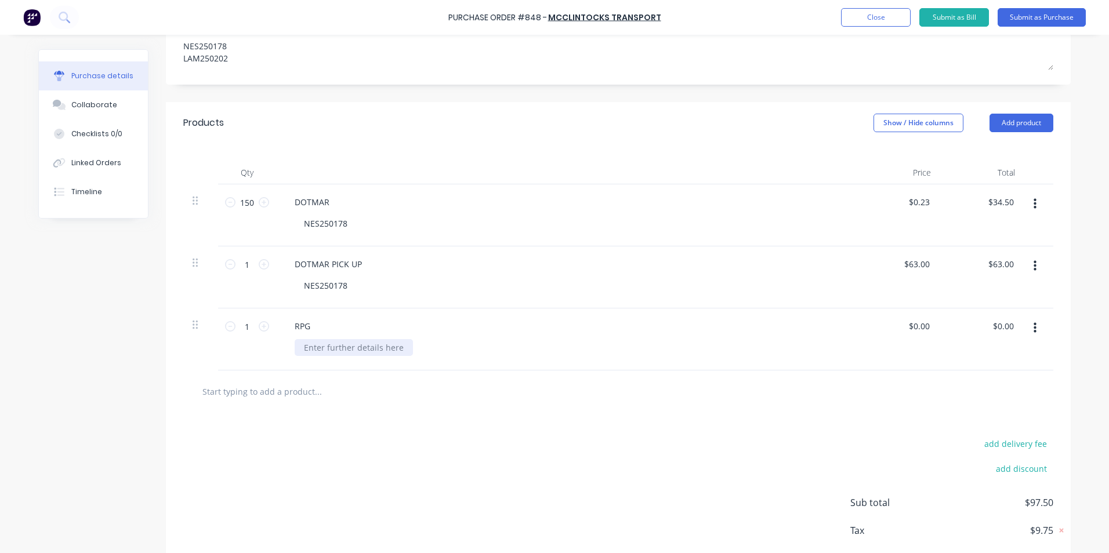
click at [343, 347] on div at bounding box center [354, 347] width 118 height 17
drag, startPoint x: 241, startPoint y: 332, endPoint x: 268, endPoint y: 332, distance: 27.8
click at [264, 332] on div "1 1" at bounding box center [247, 339] width 58 height 62
drag, startPoint x: 925, startPoint y: 323, endPoint x: 898, endPoint y: 332, distance: 28.6
click at [898, 332] on div ". 0.00" at bounding box center [898, 339] width 84 height 62
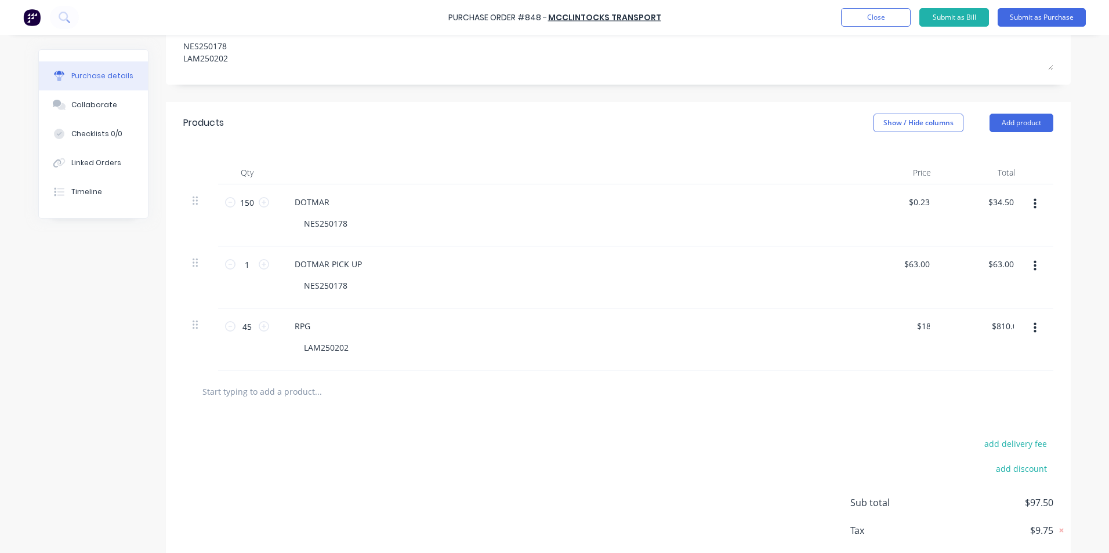
click at [893, 346] on div "$18.00 18." at bounding box center [898, 339] width 84 height 62
drag, startPoint x: 926, startPoint y: 325, endPoint x: 888, endPoint y: 322, distance: 37.8
click at [888, 322] on div "18.00 18.00" at bounding box center [898, 339] width 84 height 62
click at [887, 353] on div "$0.18 .18" at bounding box center [898, 339] width 84 height 62
click at [1033, 325] on button "button" at bounding box center [1034, 328] width 27 height 21
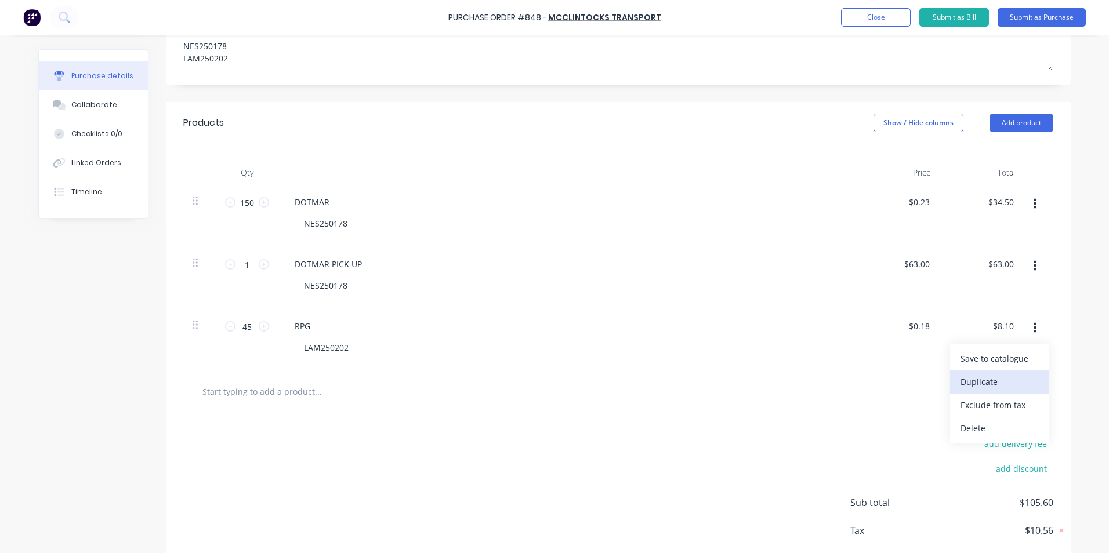
click at [999, 375] on button "Duplicate" at bounding box center [999, 382] width 99 height 23
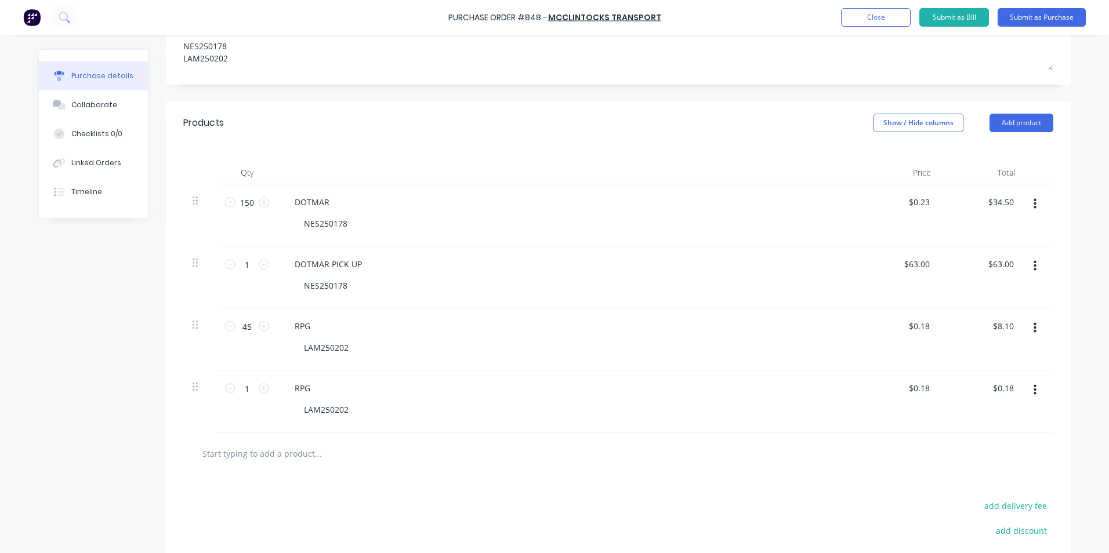
click at [1016, 321] on div "$8.10 $8.10" at bounding box center [982, 339] width 84 height 62
click at [1032, 324] on button "button" at bounding box center [1034, 328] width 27 height 21
click at [1000, 386] on button "Duplicate" at bounding box center [999, 382] width 99 height 23
click at [314, 395] on div "RPG" at bounding box center [302, 388] width 34 height 17
click at [316, 451] on div "RPG" at bounding box center [565, 450] width 561 height 17
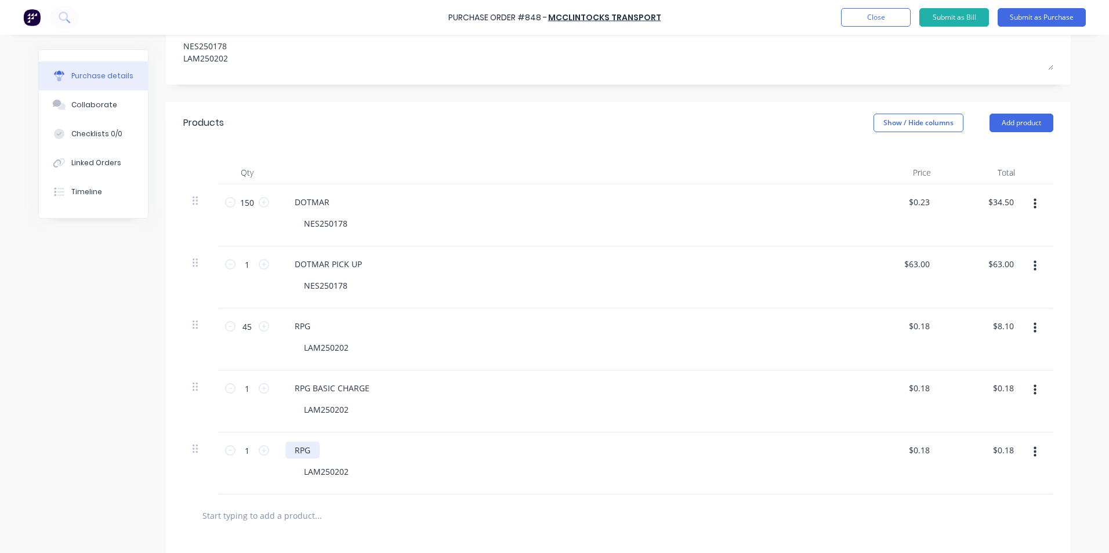
click at [311, 449] on div "RPG" at bounding box center [302, 450] width 34 height 17
drag, startPoint x: 333, startPoint y: 495, endPoint x: 345, endPoint y: 489, distance: 13.5
click at [334, 495] on div at bounding box center [618, 516] width 870 height 42
drag, startPoint x: 905, startPoint y: 387, endPoint x: 951, endPoint y: 384, distance: 45.9
click at [950, 384] on div "1 1 RPG BASIC CHARGE LAM250202 0.18 0.18 $0.18 $0.18" at bounding box center [618, 402] width 870 height 62
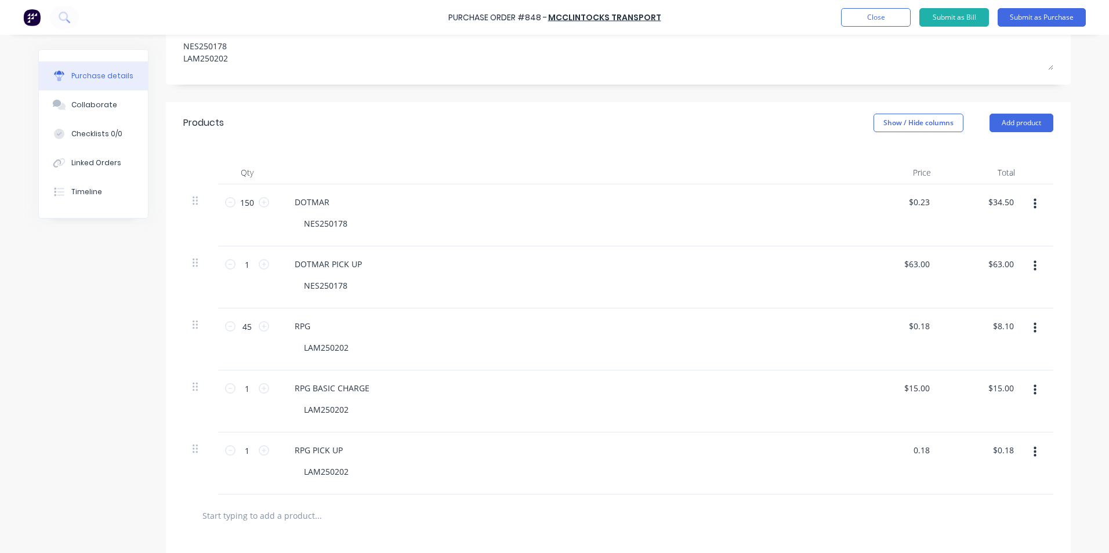
drag, startPoint x: 906, startPoint y: 450, endPoint x: 943, endPoint y: 445, distance: 37.5
click at [943, 445] on div "1 1 RPG PICK UP LAM250202 0.18 0.18 $0.18 $0.18" at bounding box center [618, 464] width 870 height 62
click at [931, 497] on div at bounding box center [618, 516] width 870 height 42
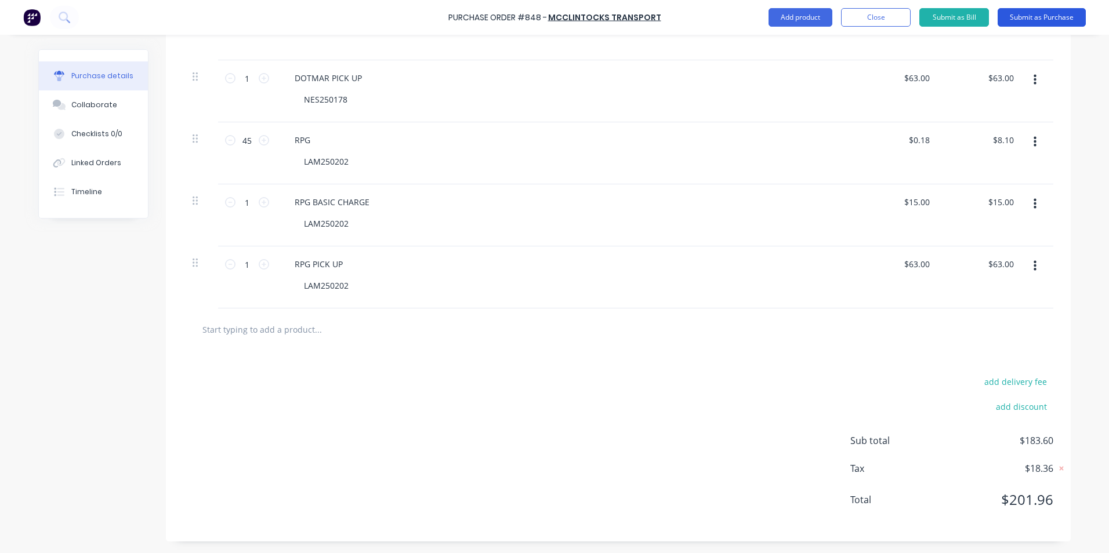
click at [1045, 20] on button "Submit as Purchase" at bounding box center [1041, 17] width 88 height 19
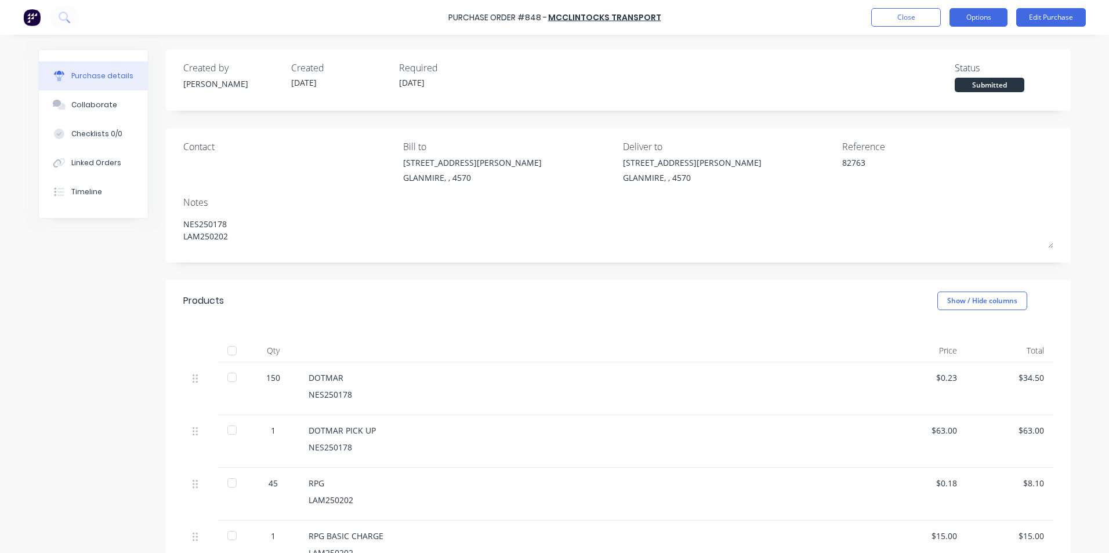
click at [972, 16] on button "Options" at bounding box center [978, 17] width 58 height 19
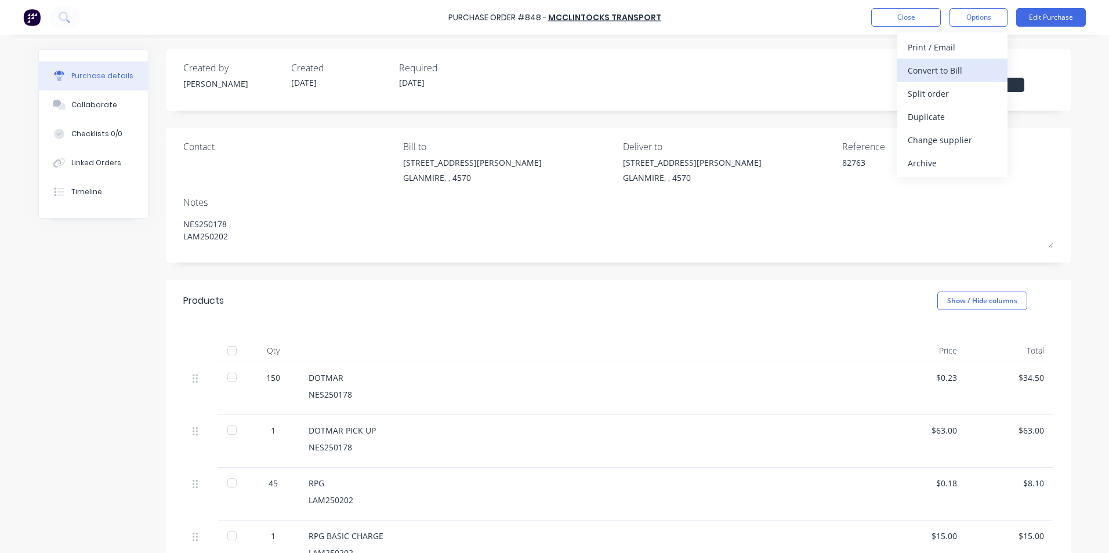
click at [958, 65] on div "Convert to Bill" at bounding box center [951, 70] width 89 height 17
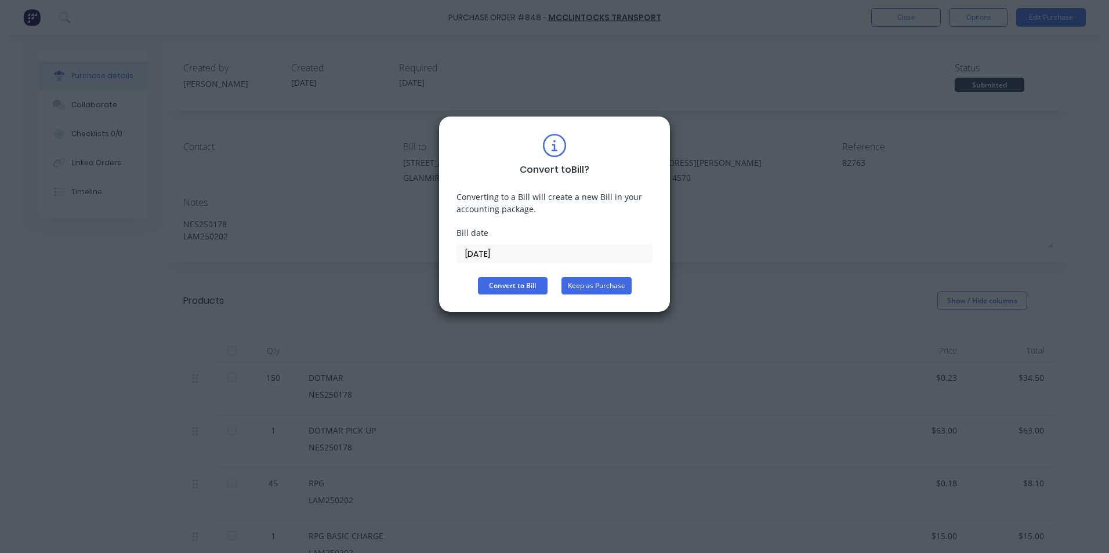
click at [619, 284] on button "Keep as Purchase" at bounding box center [596, 285] width 70 height 17
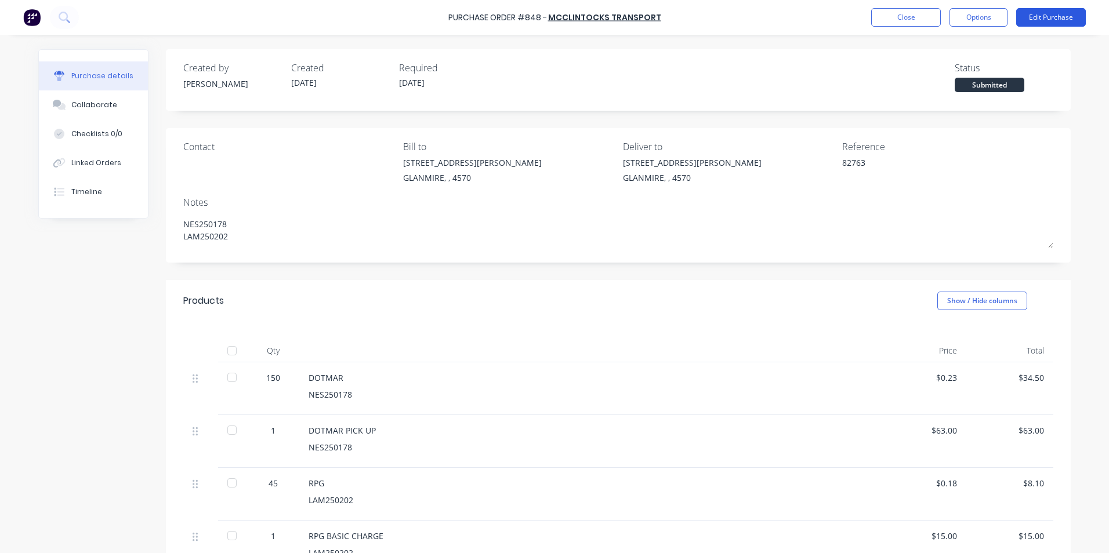
click at [1044, 18] on button "Edit Purchase" at bounding box center [1051, 17] width 70 height 19
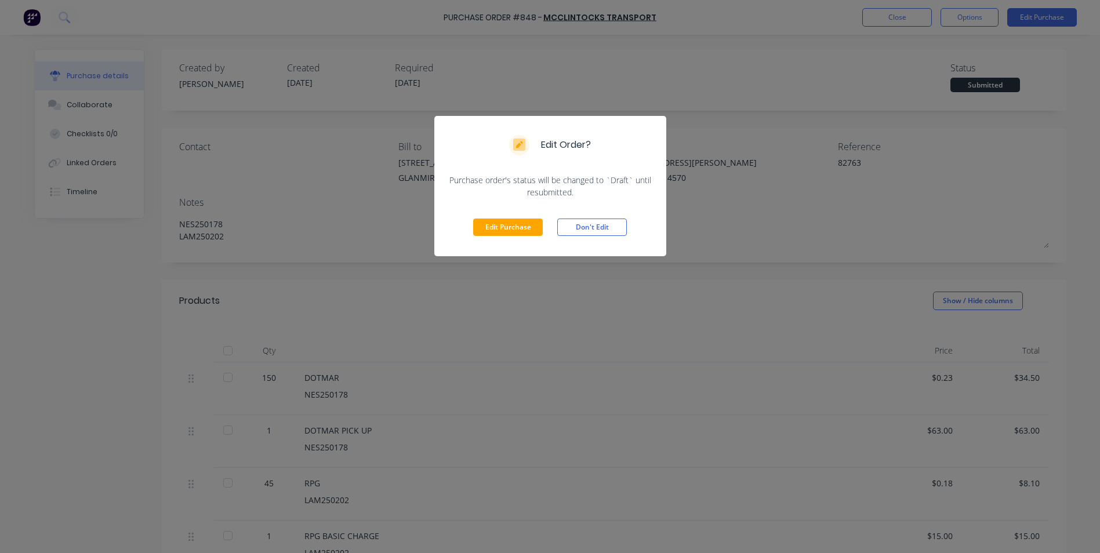
click at [546, 228] on div "Edit Purchase Don't Edit" at bounding box center [550, 227] width 232 height 58
click at [537, 226] on button "Edit Purchase" at bounding box center [508, 227] width 70 height 17
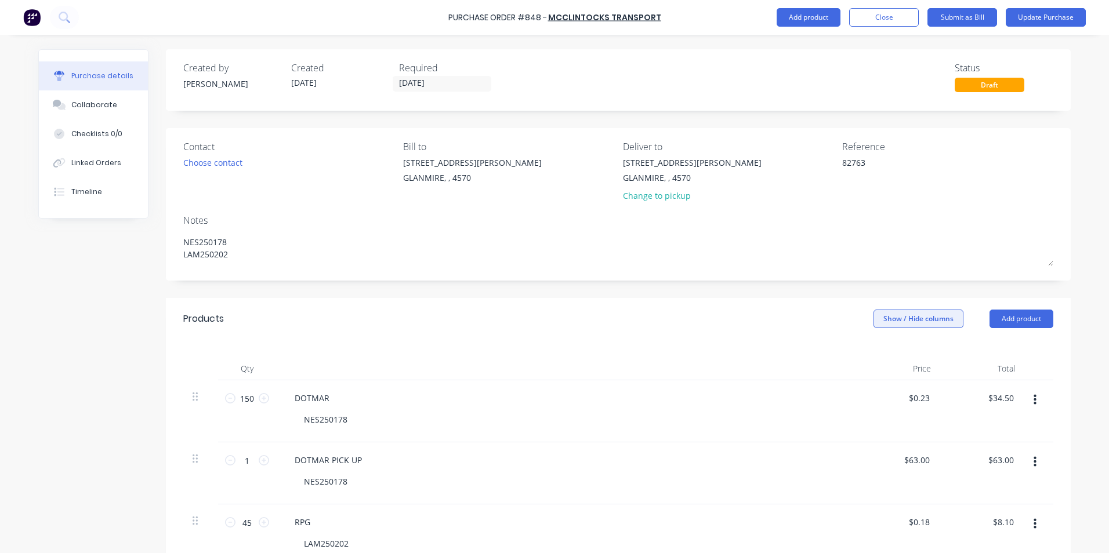
click at [892, 322] on button "Show / Hide columns" at bounding box center [918, 319] width 90 height 19
click at [879, 355] on span at bounding box center [878, 357] width 10 height 10
click at [873, 352] on input "Account" at bounding box center [873, 352] width 0 height 0
click at [821, 398] on span "Select..." at bounding box center [831, 399] width 35 height 12
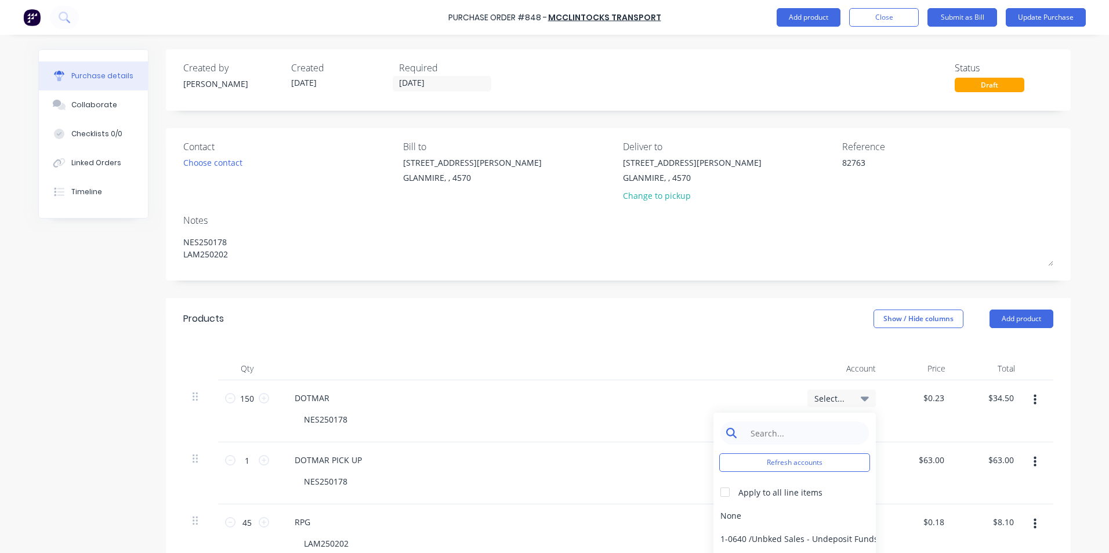
click at [803, 426] on input at bounding box center [803, 433] width 119 height 23
click at [720, 486] on div at bounding box center [724, 492] width 23 height 23
click at [724, 518] on div "5-0268 / Freight & Cartage" at bounding box center [794, 515] width 162 height 23
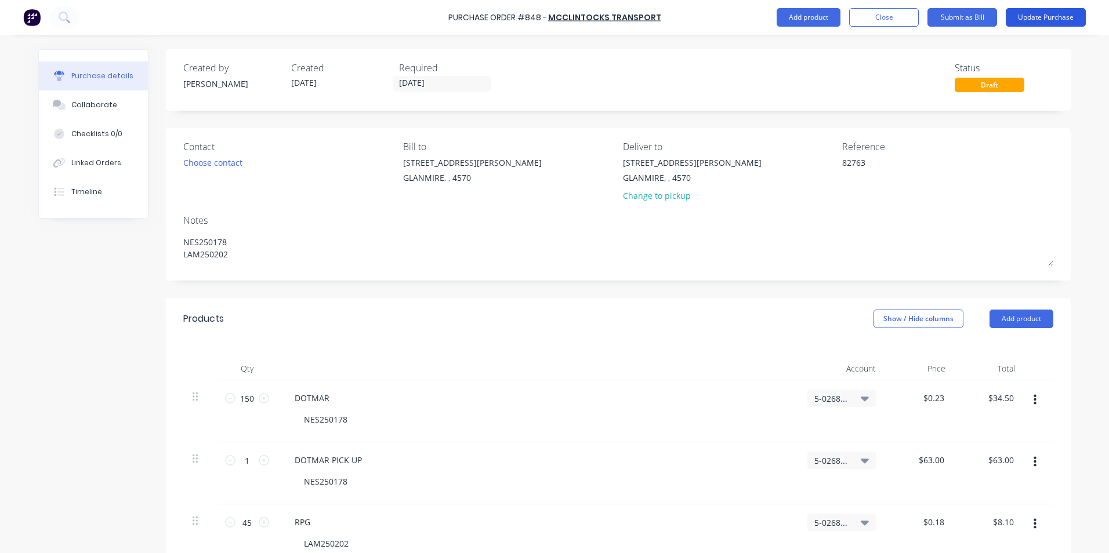
click at [1034, 21] on button "Update Purchase" at bounding box center [1045, 17] width 80 height 19
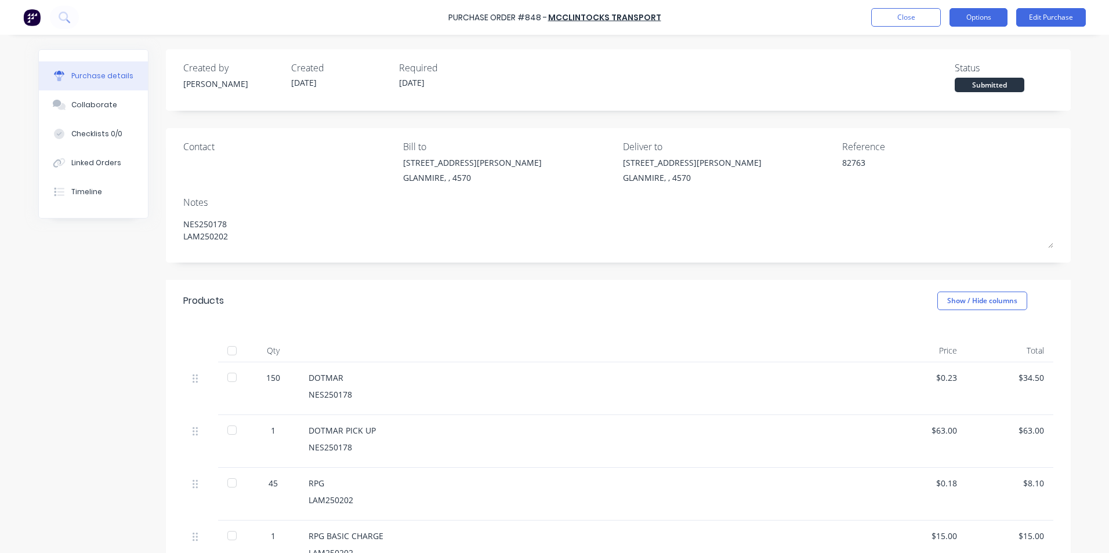
click at [992, 26] on button "Options" at bounding box center [978, 17] width 58 height 19
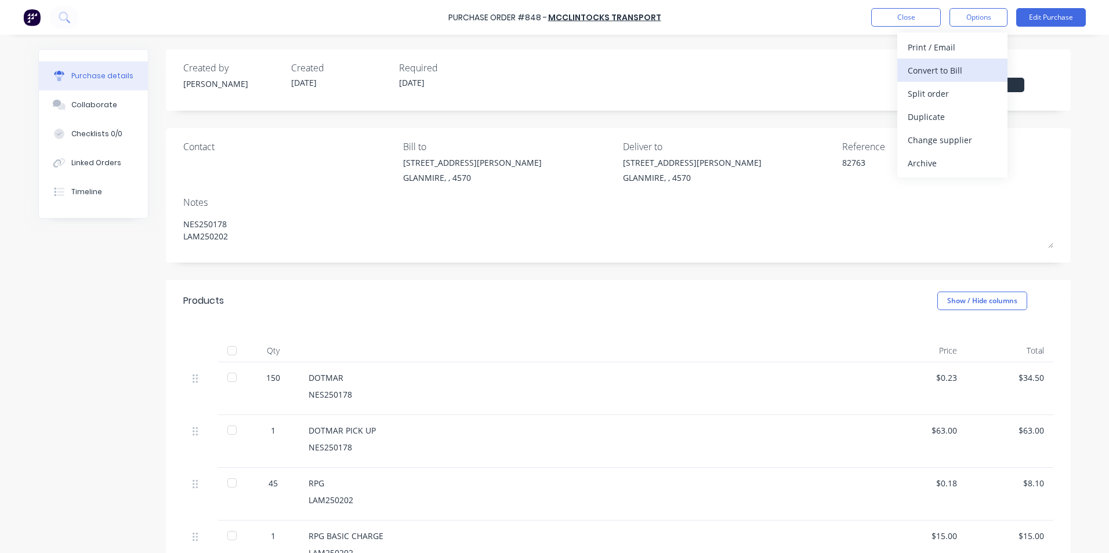
click at [980, 67] on div "Convert to Bill" at bounding box center [951, 70] width 89 height 17
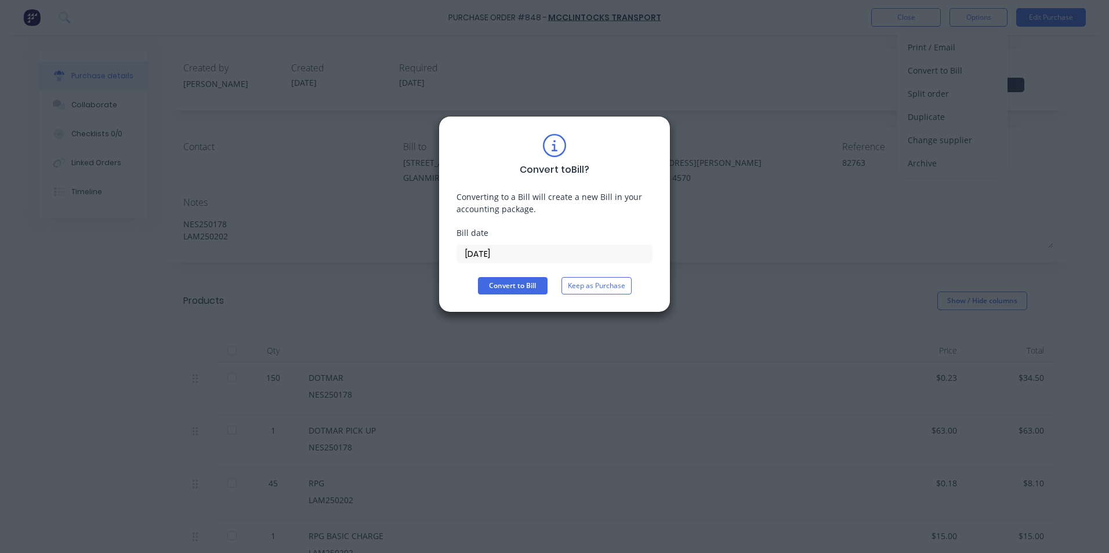
click at [519, 259] on input "[DATE]" at bounding box center [554, 253] width 195 height 17
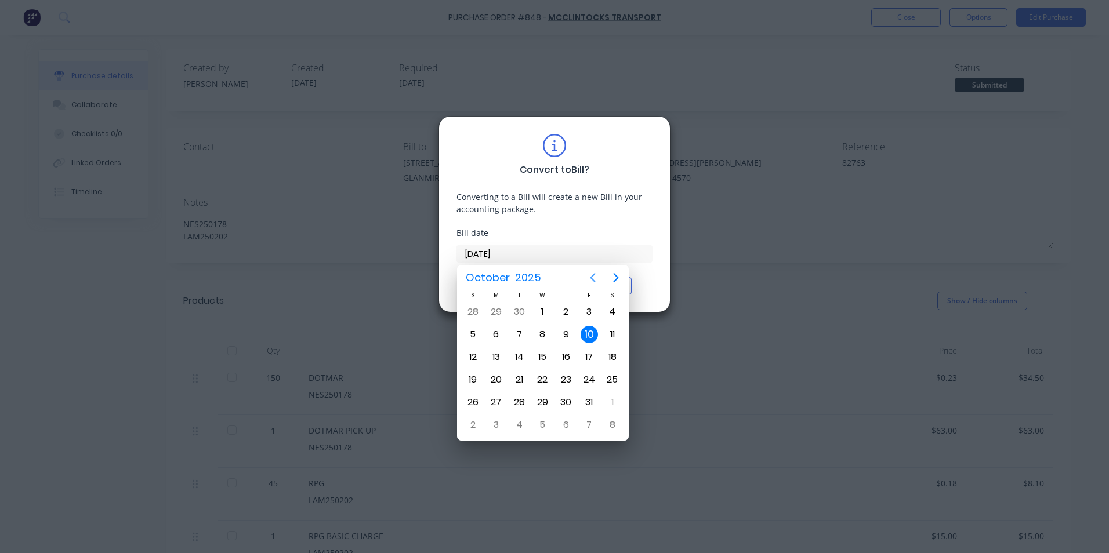
click at [591, 276] on icon "Previous page" at bounding box center [593, 278] width 14 height 14
click at [504, 383] on div "22" at bounding box center [495, 380] width 23 height 22
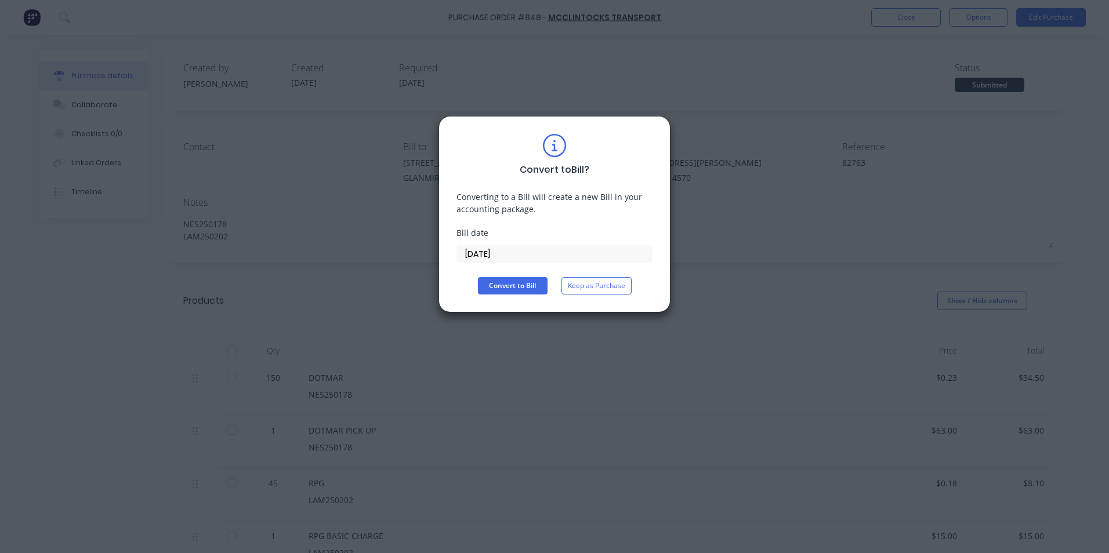
click at [530, 297] on div "Convert to Bill ? Converting to a Bill will create a new Bill in your accountin…" at bounding box center [554, 214] width 232 height 197
click at [525, 286] on button "Convert to Bill" at bounding box center [513, 285] width 70 height 17
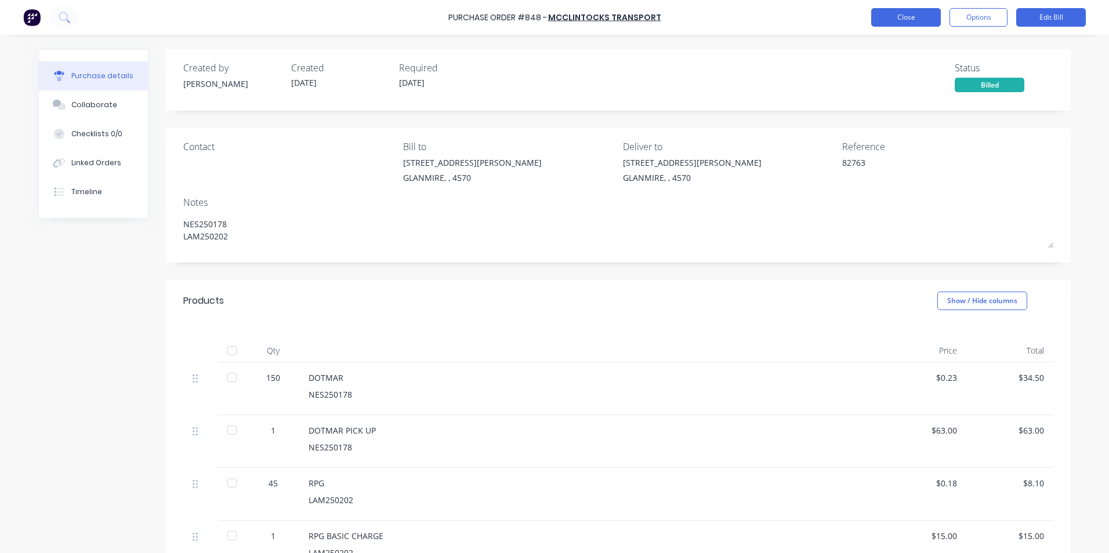
click at [894, 17] on button "Close" at bounding box center [906, 17] width 70 height 19
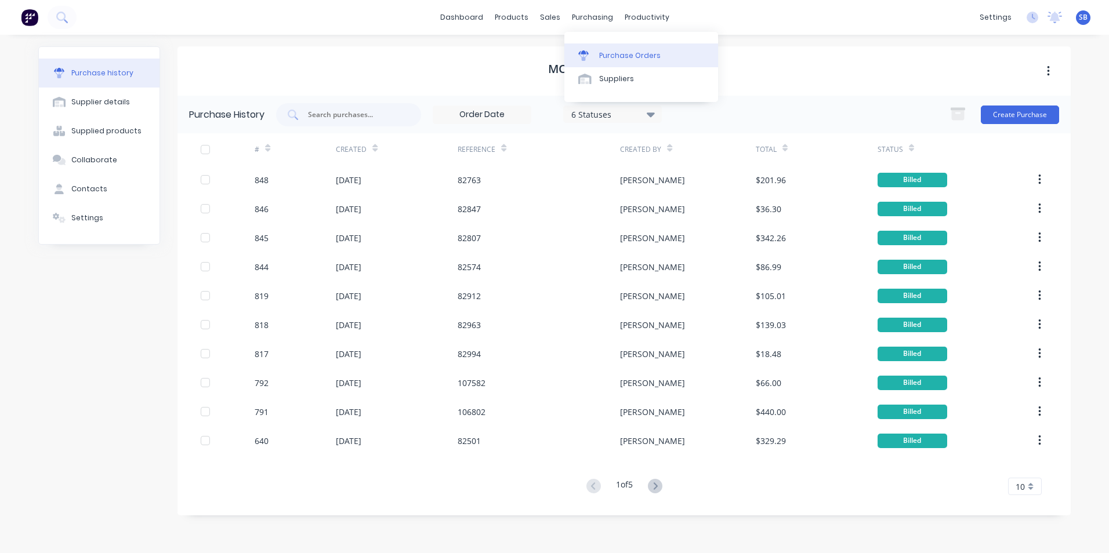
click at [612, 50] on div "Purchase Orders" at bounding box center [629, 55] width 61 height 10
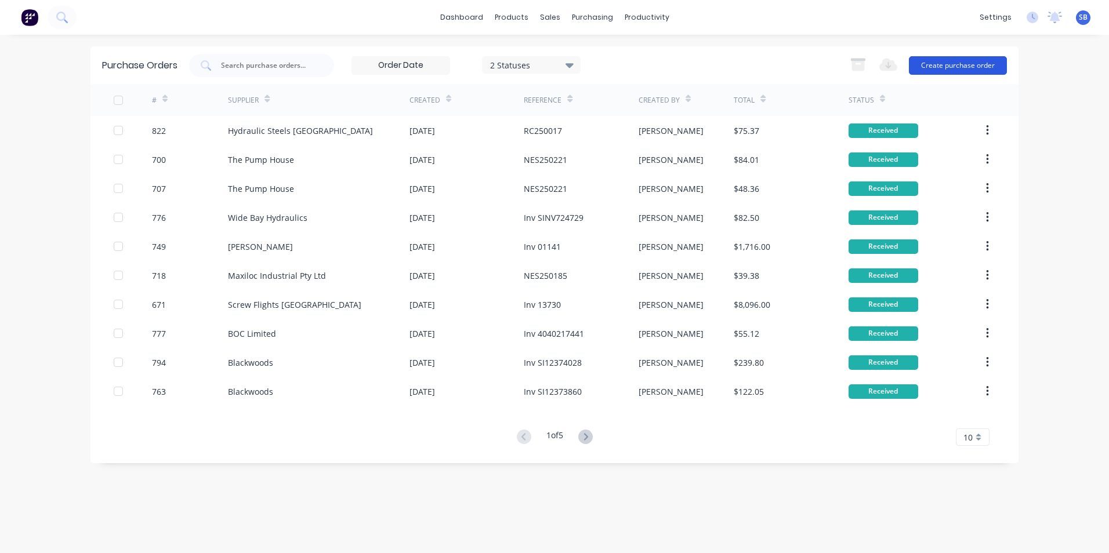
click at [959, 66] on button "Create purchase order" at bounding box center [958, 65] width 98 height 19
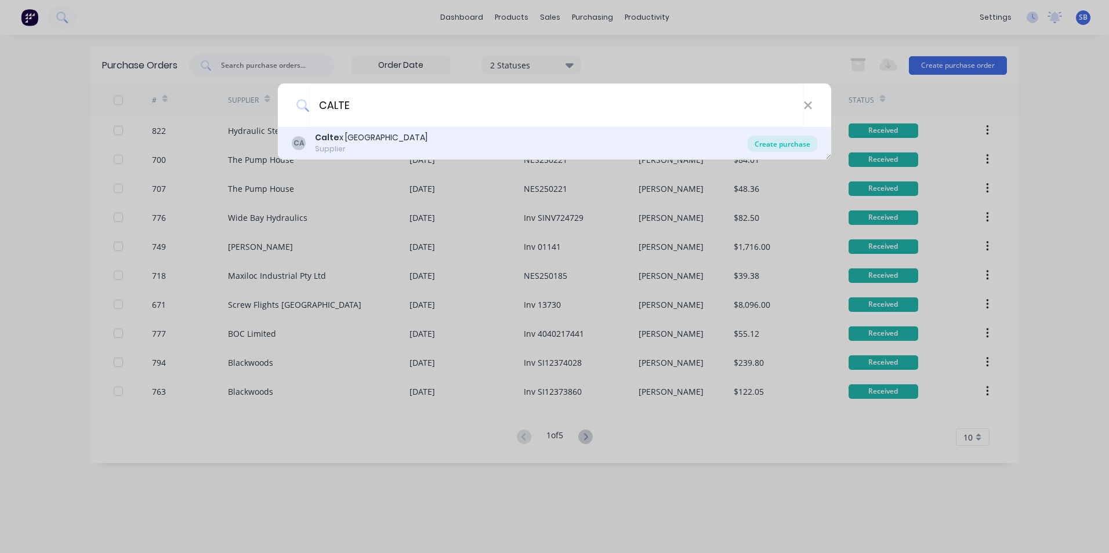
click at [804, 136] on div "Create purchase" at bounding box center [782, 144] width 70 height 16
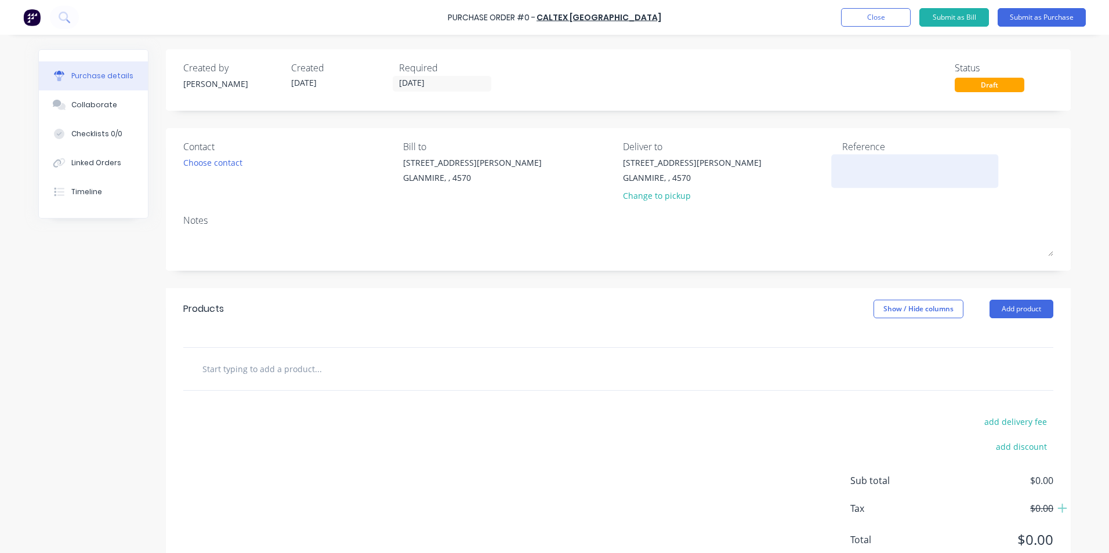
click at [901, 174] on textarea at bounding box center [914, 170] width 145 height 26
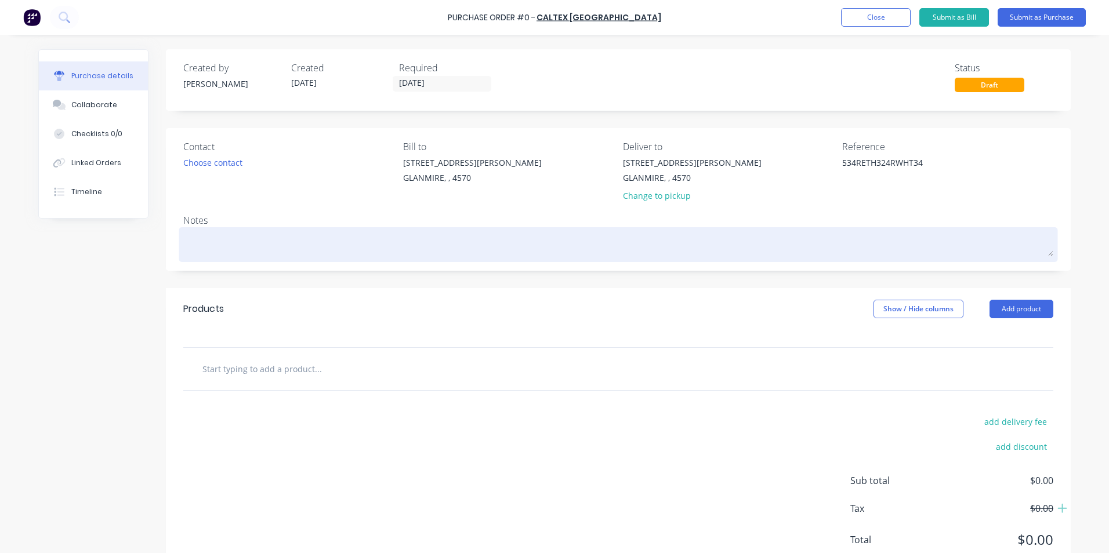
click at [335, 230] on div at bounding box center [618, 244] width 870 height 29
click at [329, 241] on textarea at bounding box center [618, 243] width 870 height 26
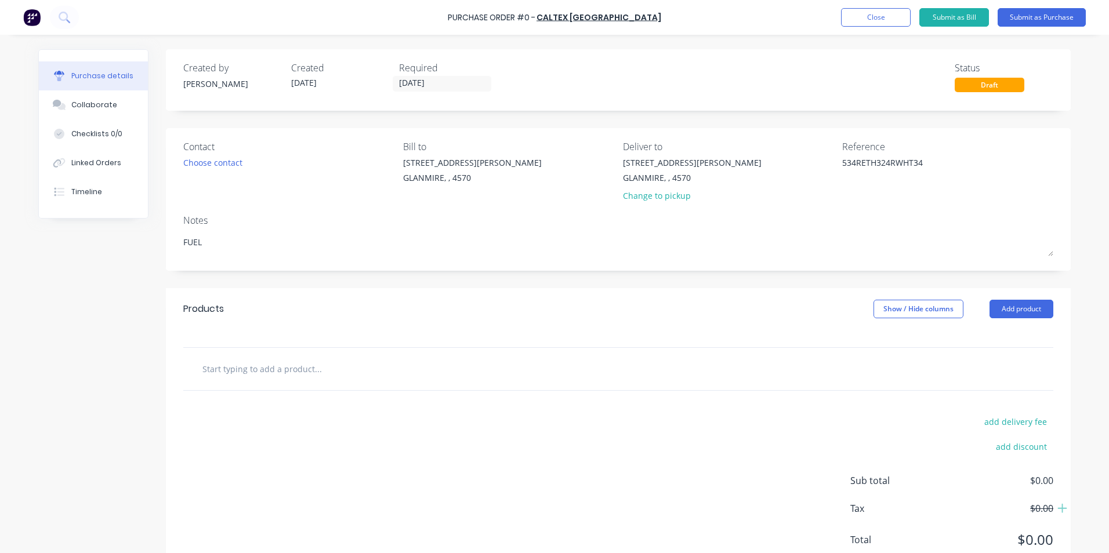
click at [296, 382] on div at bounding box center [618, 369] width 870 height 42
click at [294, 369] on input "text" at bounding box center [318, 368] width 232 height 23
click at [279, 361] on input "text" at bounding box center [318, 368] width 232 height 23
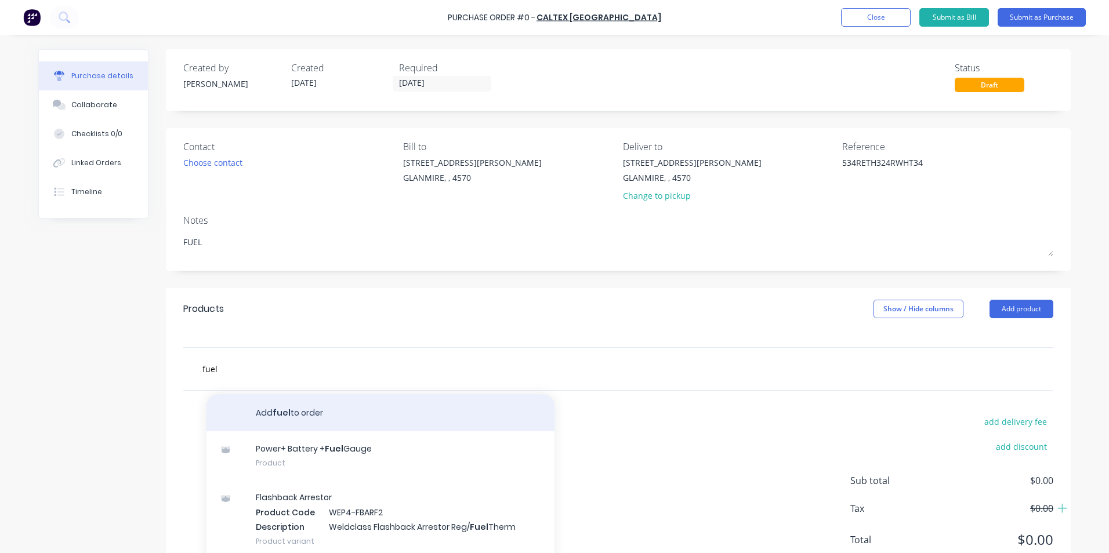
click at [273, 410] on button "Add fuel to order" at bounding box center [380, 412] width 348 height 37
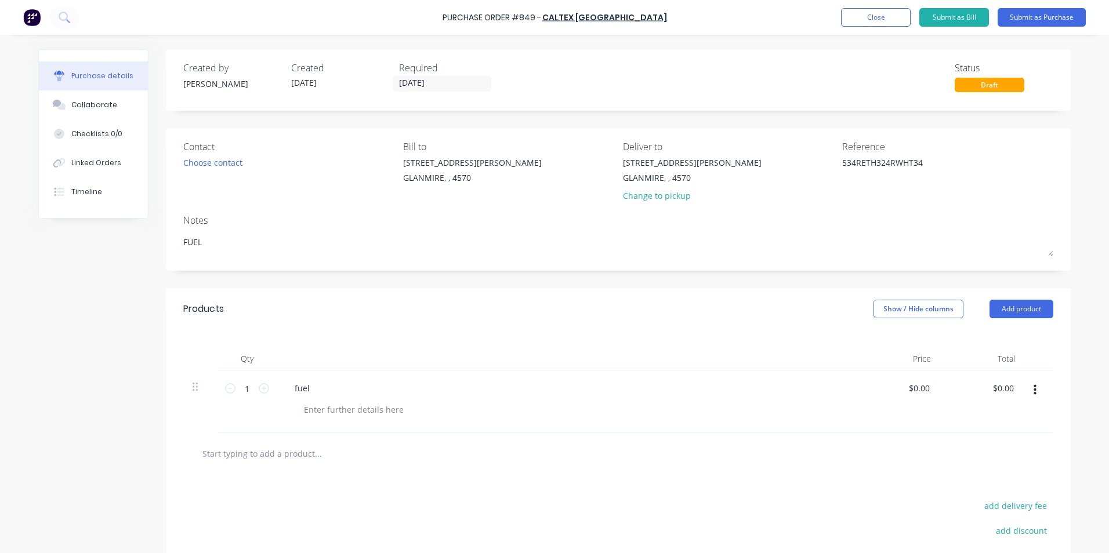
click at [244, 391] on div "Purchase details Collaborate Checklists 0/0 Linked Orders Timeline Created by […" at bounding box center [554, 259] width 1055 height 495
click at [256, 391] on div "1 1" at bounding box center [246, 388] width 39 height 17
click at [259, 391] on icon at bounding box center [264, 388] width 10 height 10
click at [902, 312] on button "Show / Hide columns" at bounding box center [918, 309] width 90 height 19
click at [878, 340] on div "Account Job Discount" at bounding box center [906, 366] width 87 height 67
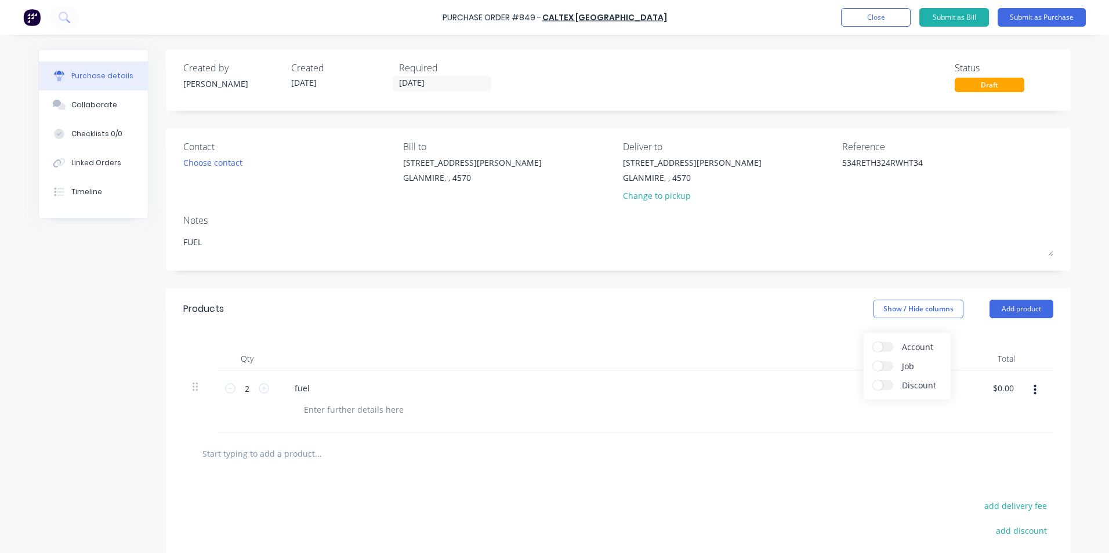
click at [882, 344] on label "Account" at bounding box center [883, 347] width 20 height 10
click at [873, 342] on input "Account" at bounding box center [873, 342] width 0 height 0
click at [820, 391] on span "Select..." at bounding box center [831, 389] width 35 height 12
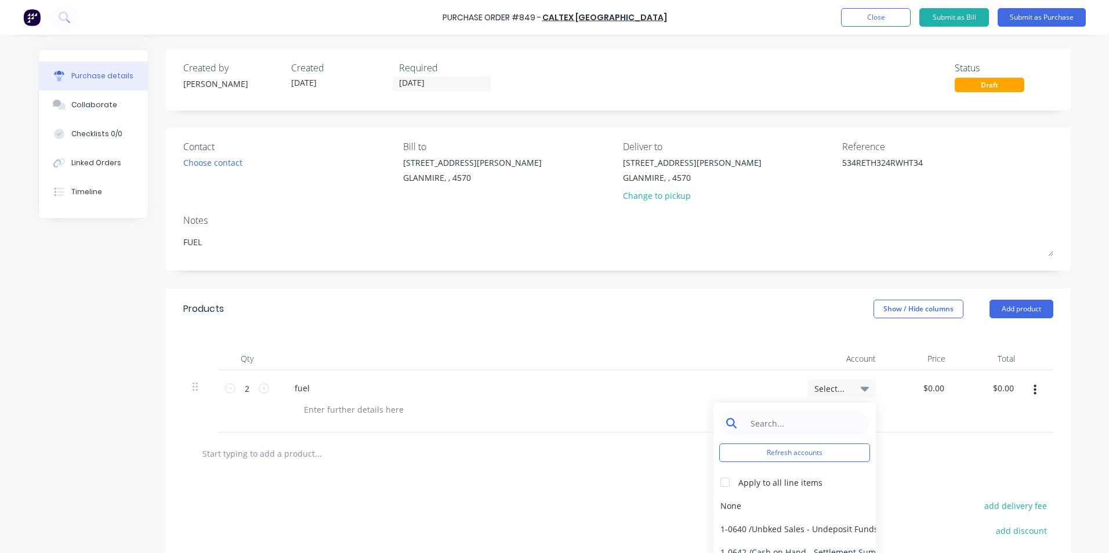
click at [803, 430] on input at bounding box center [803, 423] width 119 height 23
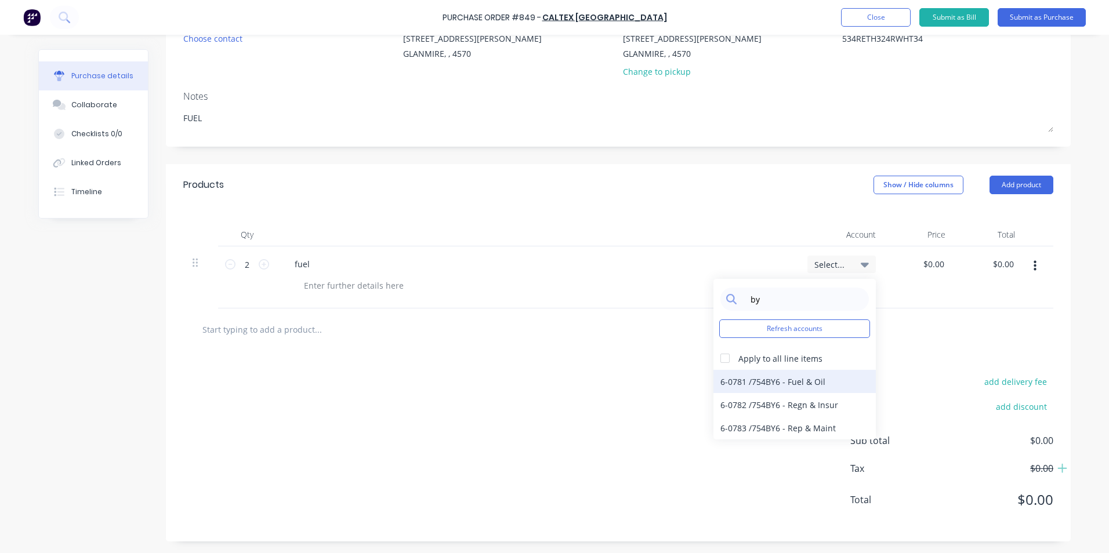
click at [798, 389] on div "6-0781 / 754BY6 - Fuel & Oil" at bounding box center [794, 381] width 162 height 23
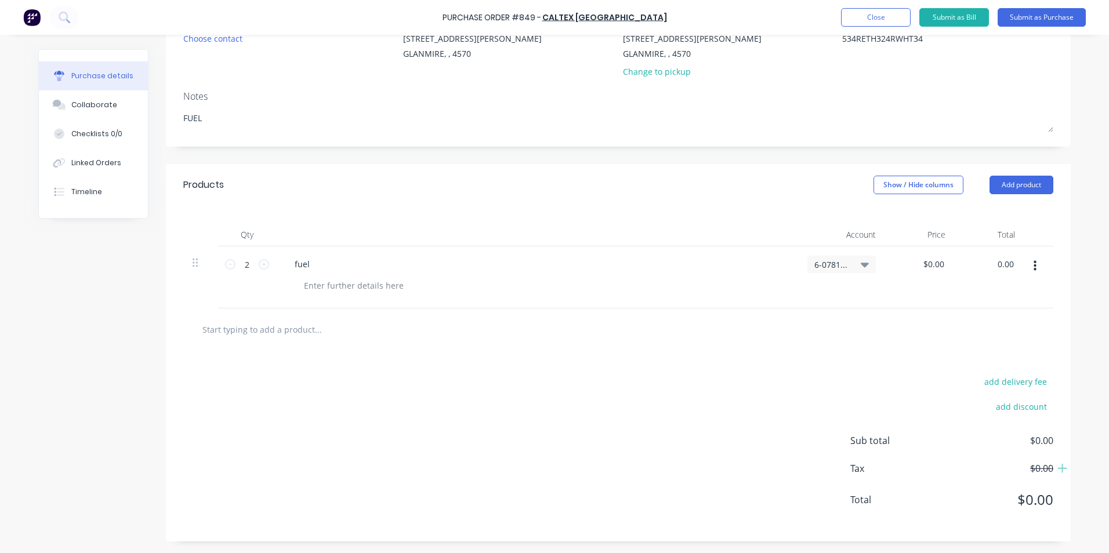
drag, startPoint x: 1011, startPoint y: 261, endPoint x: 944, endPoint y: 255, distance: 67.5
click at [945, 256] on div "2 2 fuel 6-0781 / 754BY6 - Fuel & Oil $0.00 $0.00 0.00 0.00" at bounding box center [618, 277] width 870 height 62
click at [901, 302] on div "$51.645 $0.00" at bounding box center [920, 277] width 70 height 62
click at [1070, 24] on button "Submit as Purchase" at bounding box center [1041, 17] width 88 height 19
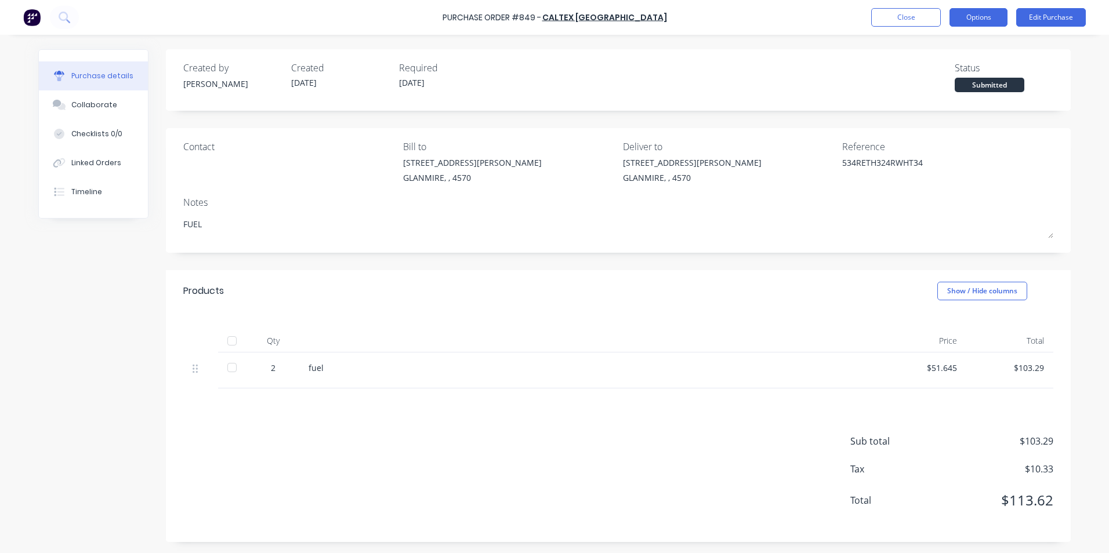
click at [978, 16] on button "Options" at bounding box center [978, 17] width 58 height 19
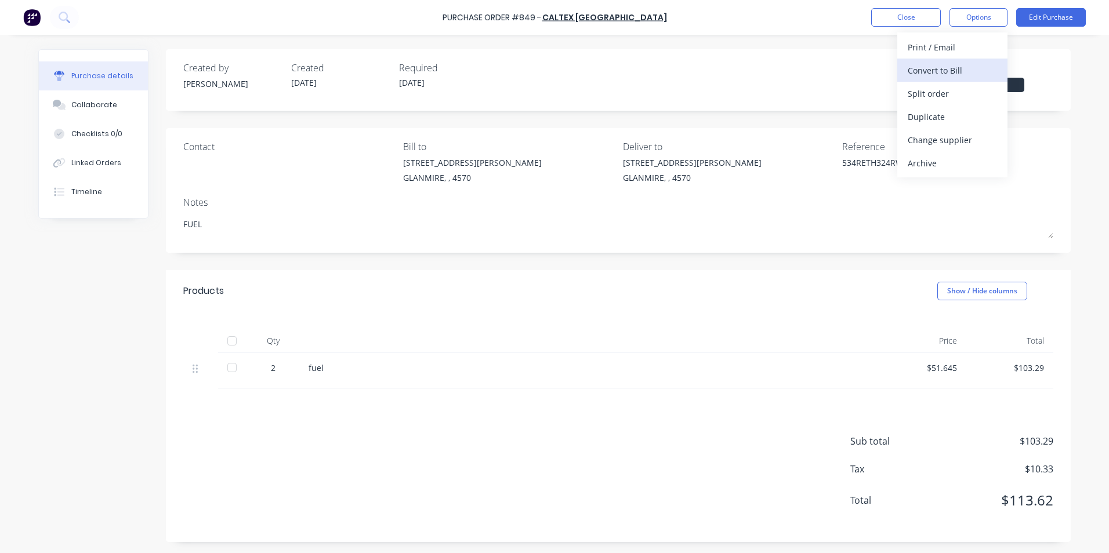
click at [975, 71] on div "Convert to Bill" at bounding box center [951, 70] width 89 height 17
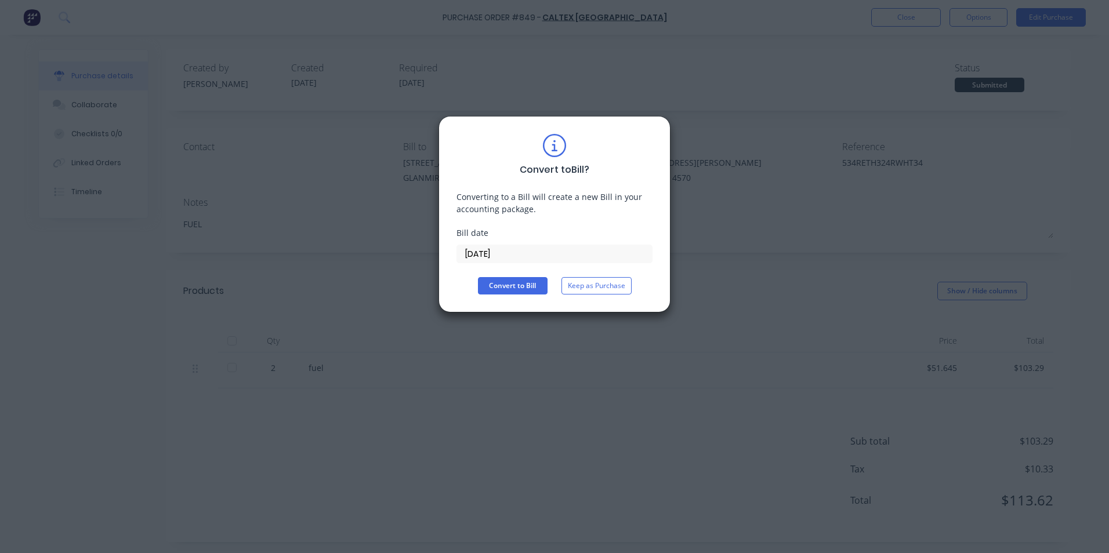
click at [518, 265] on div "Convert to Bill ? Converting to a Bill will create a new Bill in your accountin…" at bounding box center [554, 214] width 196 height 161
click at [518, 258] on input "[DATE]" at bounding box center [554, 253] width 195 height 17
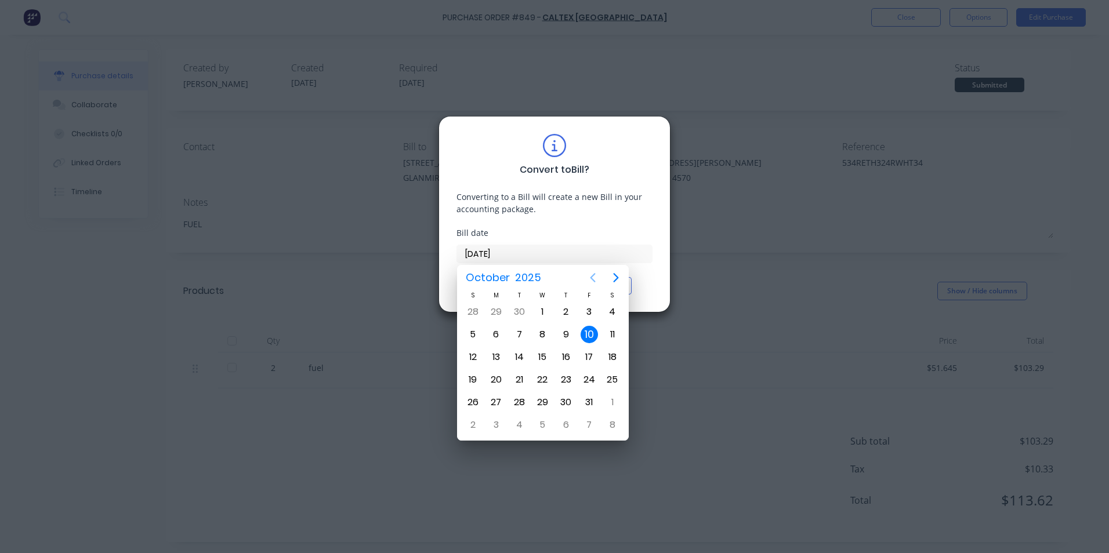
click at [590, 284] on icon "Previous page" at bounding box center [593, 278] width 14 height 14
click at [542, 377] on div "24" at bounding box center [542, 379] width 17 height 17
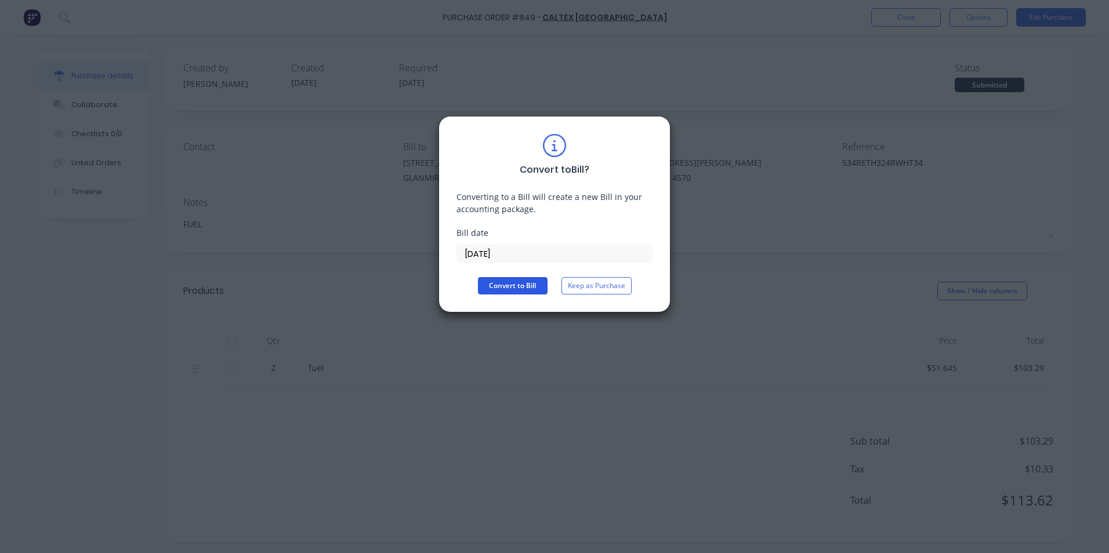
click at [518, 292] on button "Convert to Bill" at bounding box center [513, 285] width 70 height 17
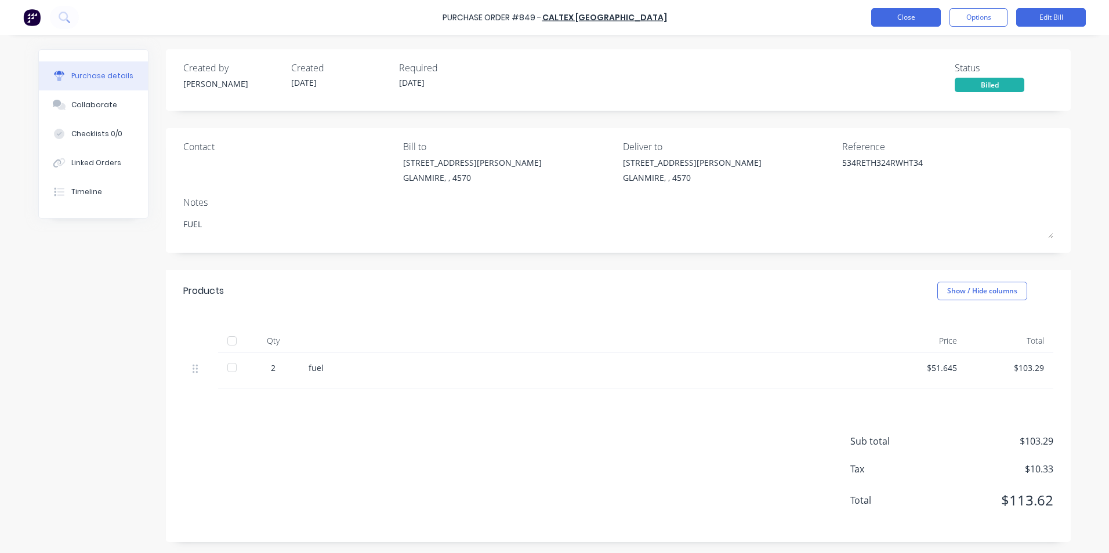
click at [899, 20] on button "Close" at bounding box center [906, 17] width 70 height 19
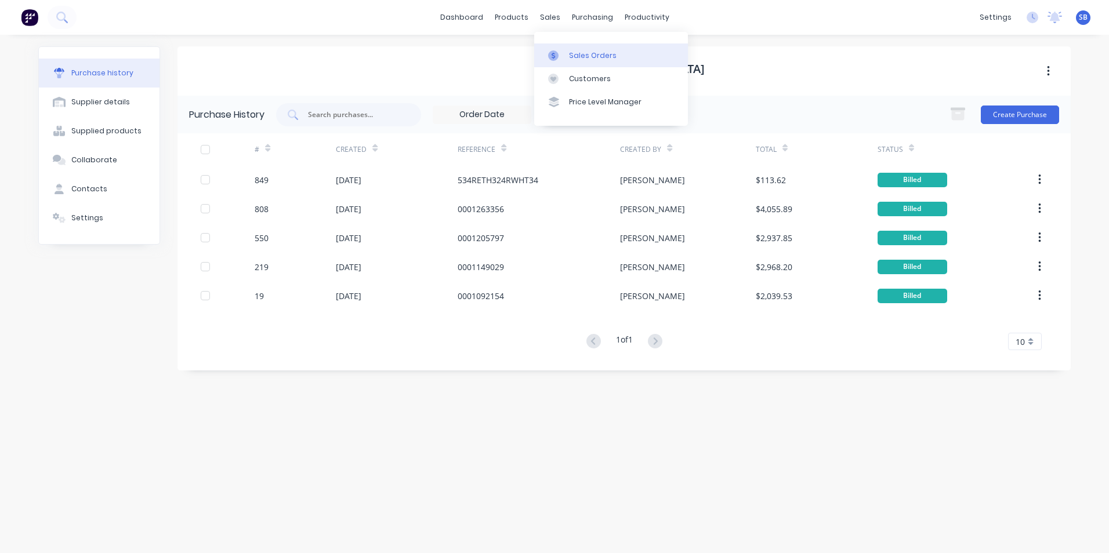
click at [589, 61] on link "Sales Orders" at bounding box center [611, 54] width 154 height 23
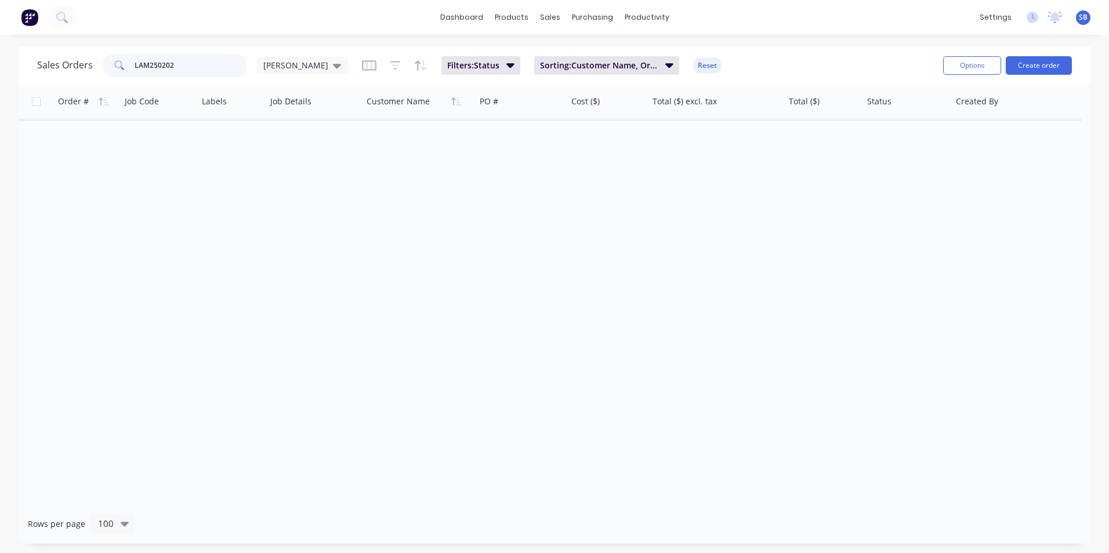
drag, startPoint x: 190, startPoint y: 61, endPoint x: 111, endPoint y: 50, distance: 79.7
click at [111, 50] on div "Sales Orders LAM250202 [PERSON_NAME] Filters: Status Sorting: Customer Name, Or…" at bounding box center [555, 65] width 1072 height 38
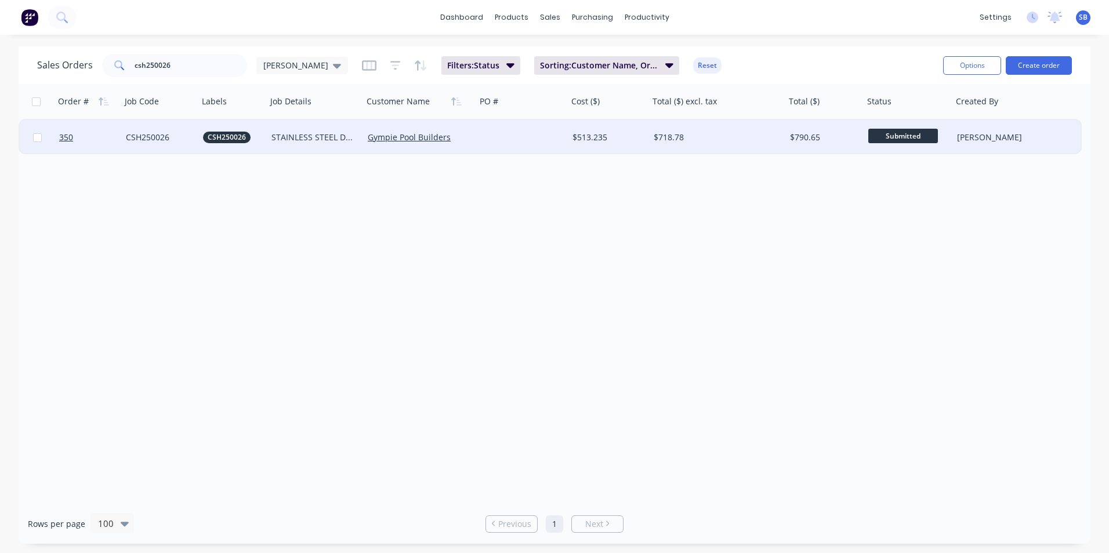
click at [725, 143] on div "$718.78" at bounding box center [714, 138] width 121 height 12
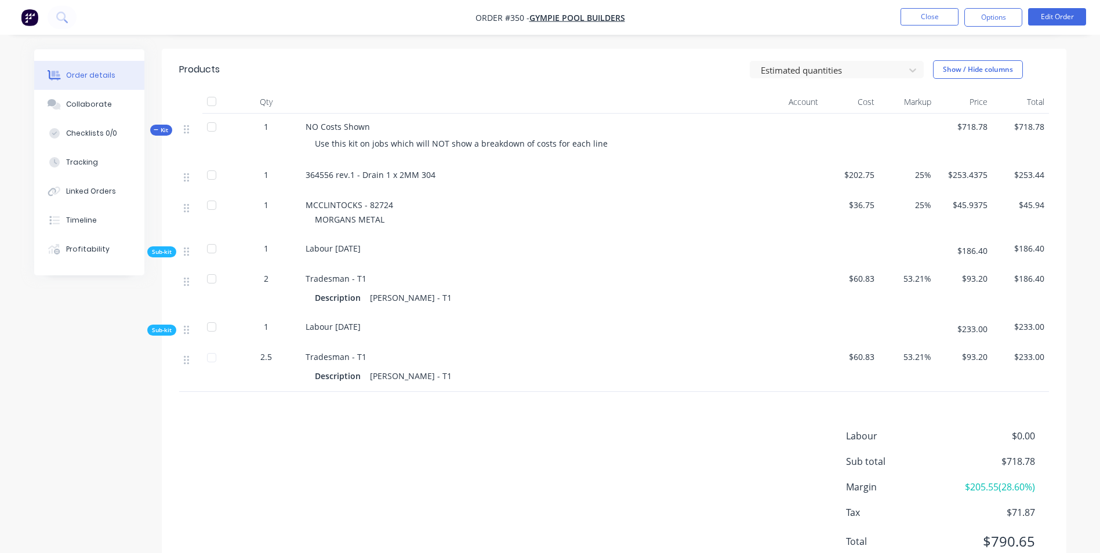
scroll to position [58, 0]
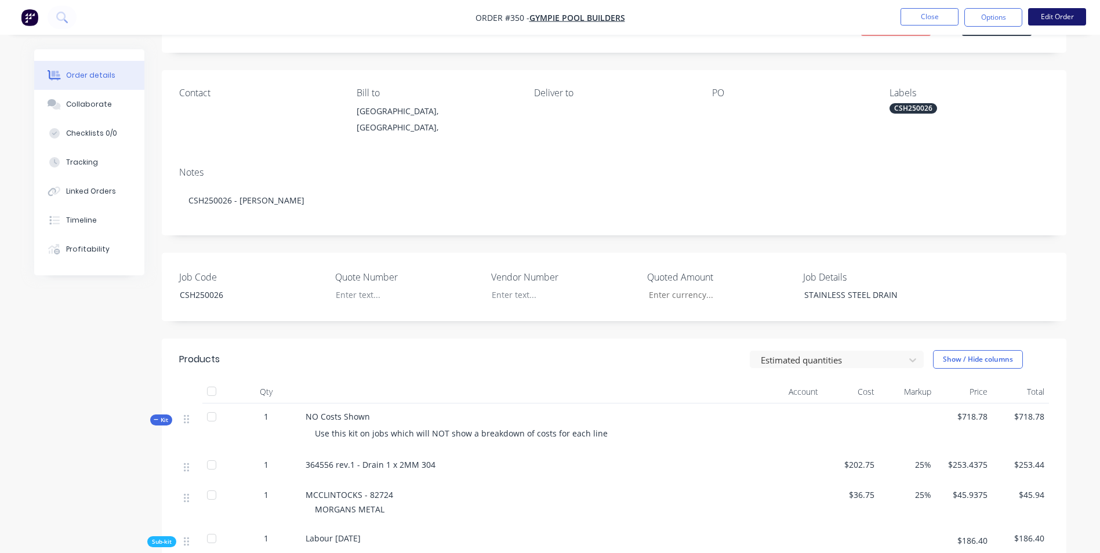
click at [1068, 10] on button "Edit Order" at bounding box center [1057, 16] width 58 height 17
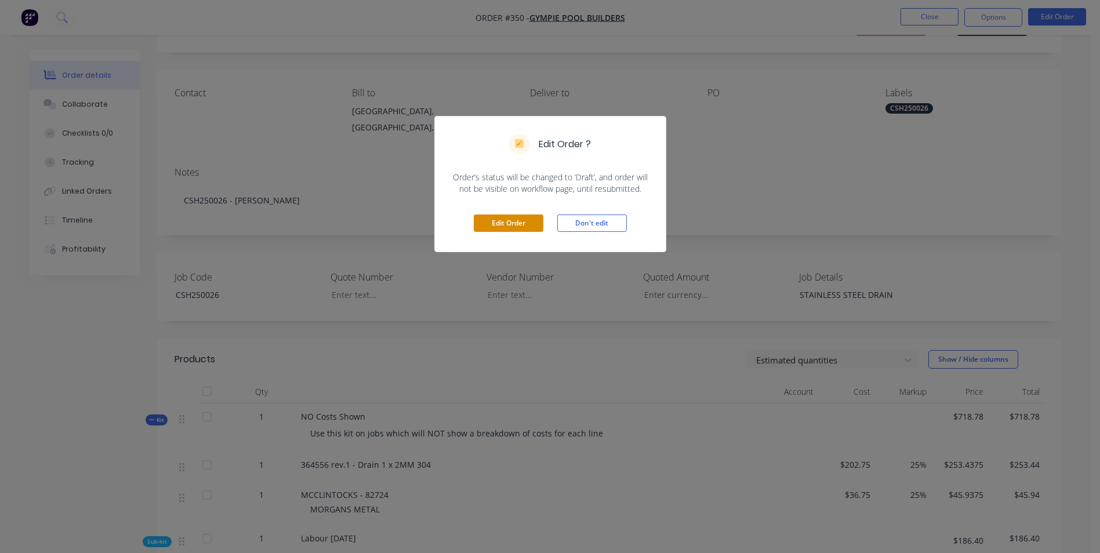
click at [515, 220] on button "Edit Order" at bounding box center [509, 223] width 70 height 17
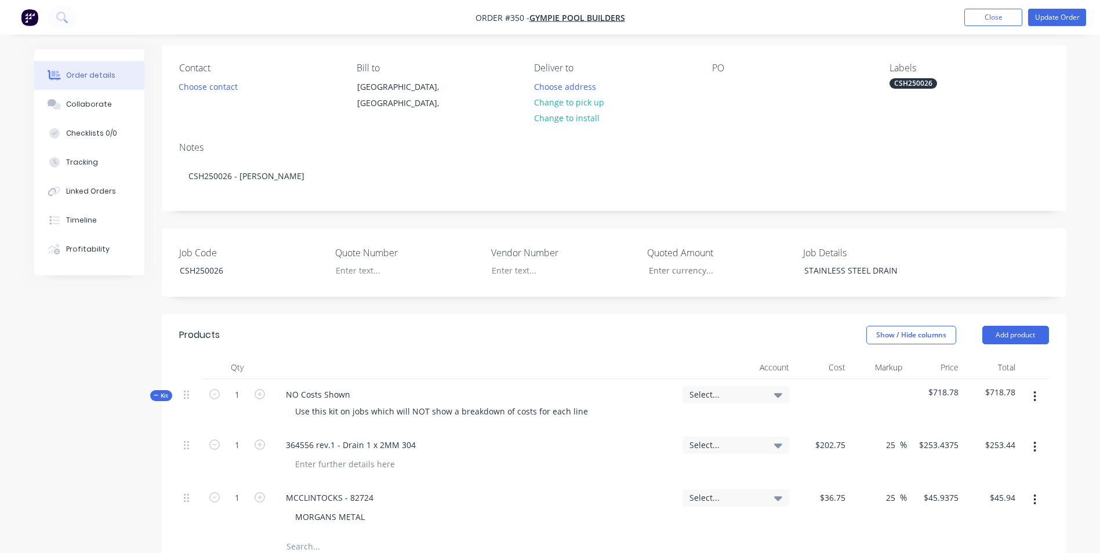
scroll to position [290, 0]
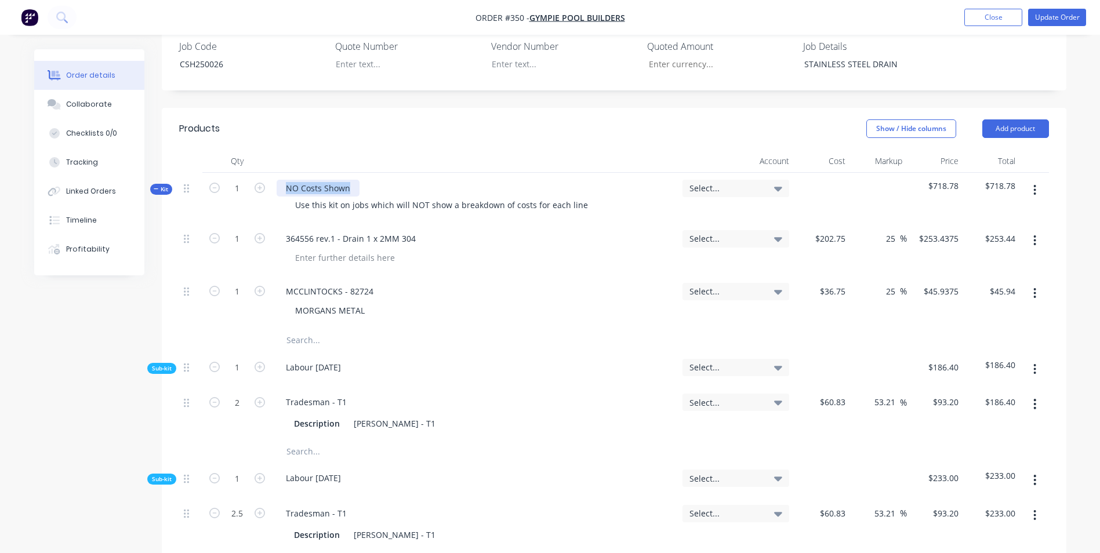
drag, startPoint x: 350, startPoint y: 193, endPoint x: 270, endPoint y: 174, distance: 81.6
click at [270, 174] on div "Kit 1 NO Costs Shown Use this kit on jobs which will NOT show a breakdown of co…" at bounding box center [614, 198] width 870 height 50
drag, startPoint x: 578, startPoint y: 202, endPoint x: 264, endPoint y: 184, distance: 314.8
click at [264, 184] on div "Kit 1 Labour Use this kit on jobs which will NOT show a breakdown of costs for …" at bounding box center [614, 198] width 870 height 50
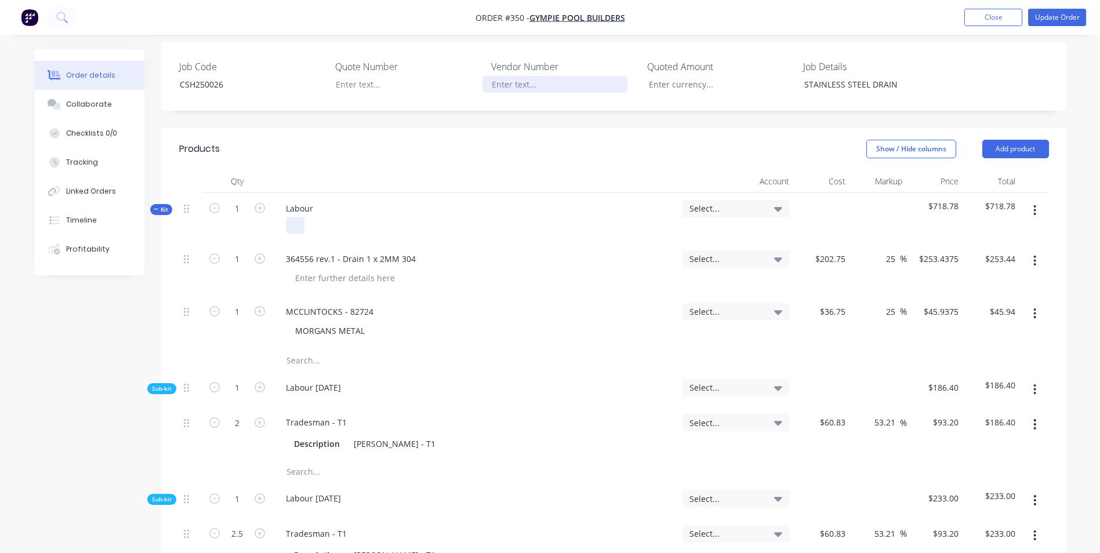
scroll to position [348, 0]
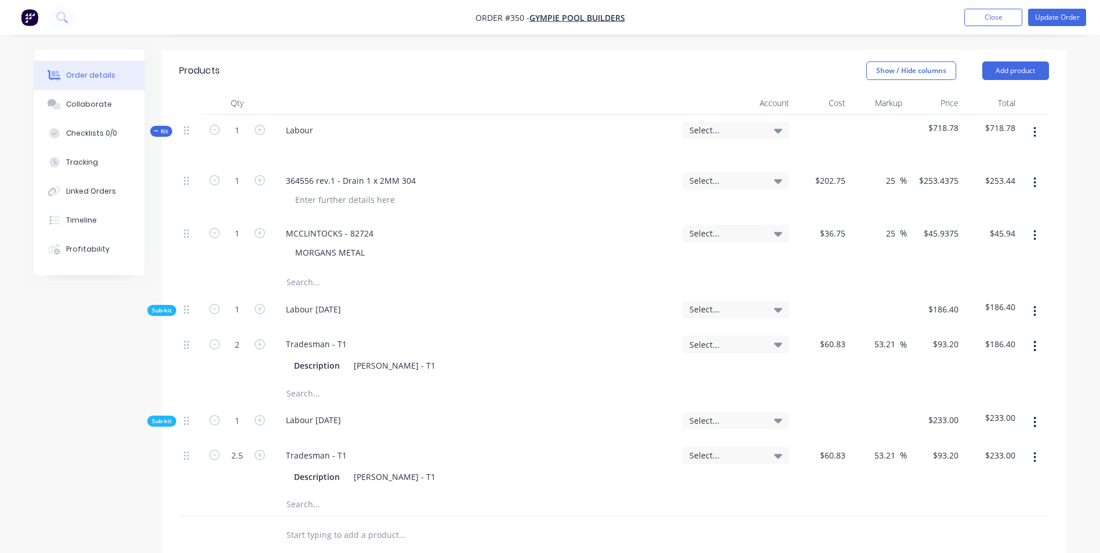
click at [395, 278] on input "text" at bounding box center [402, 282] width 232 height 23
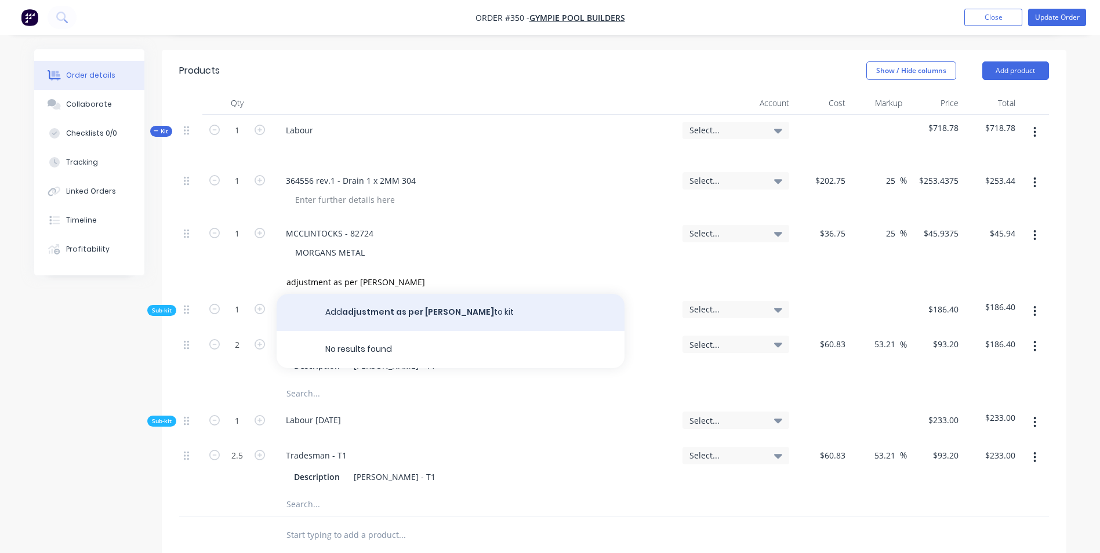
drag, startPoint x: 393, startPoint y: 280, endPoint x: 378, endPoint y: 297, distance: 22.6
click at [378, 297] on button "Add adjustment as per [PERSON_NAME] to kit" at bounding box center [451, 312] width 348 height 37
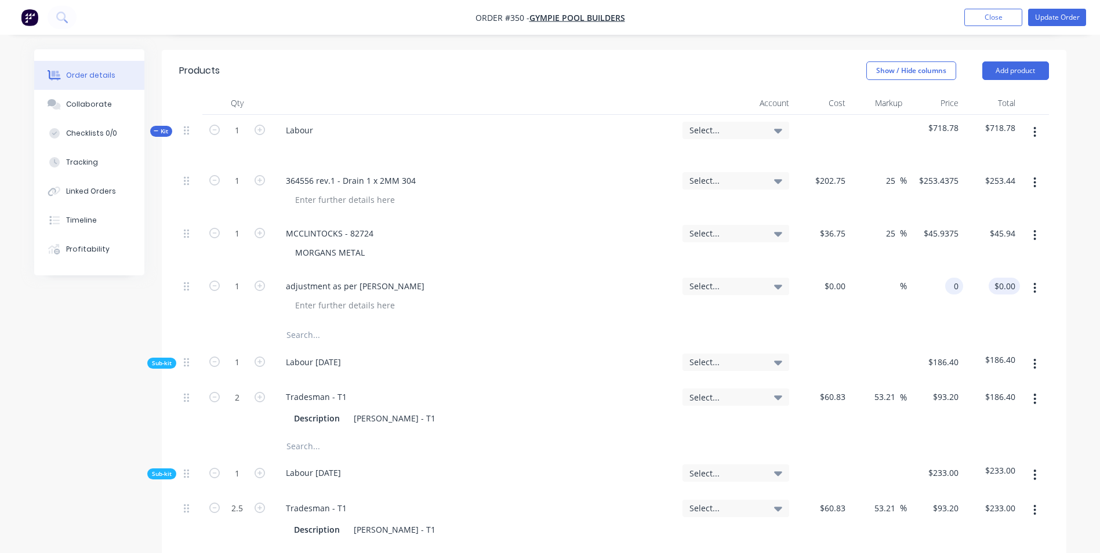
drag, startPoint x: 936, startPoint y: 285, endPoint x: 1007, endPoint y: 285, distance: 70.2
click at [1007, 285] on div "1 adjustment as per [PERSON_NAME] Select... $0.00 $0.00 % 0 0 $0.00 $0.00" at bounding box center [614, 297] width 870 height 53
click at [991, 315] on div "$31.22 $0.00" at bounding box center [991, 297] width 57 height 53
click at [726, 136] on div "Select..." at bounding box center [736, 130] width 107 height 17
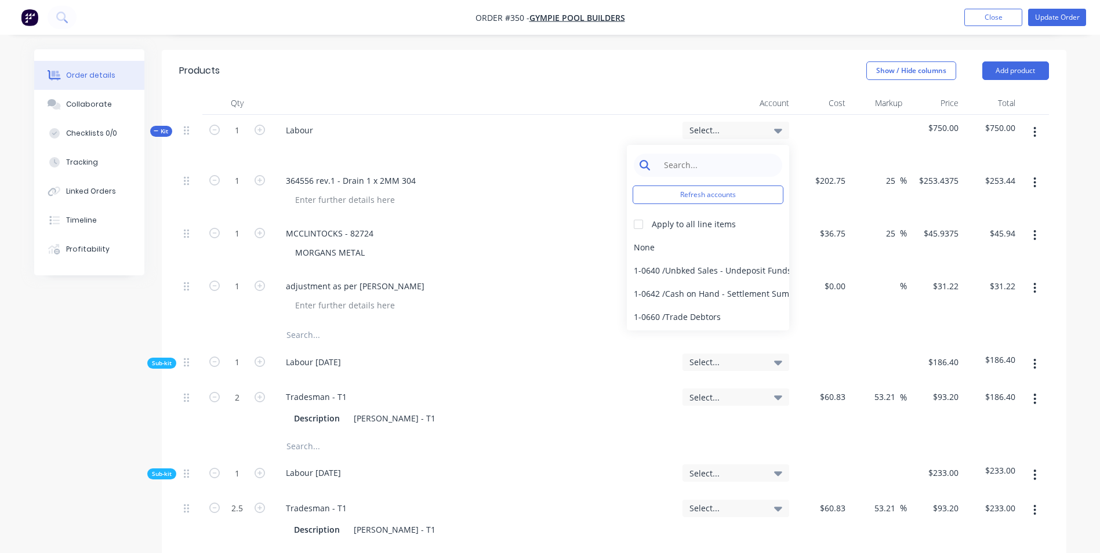
click at [727, 164] on input at bounding box center [717, 165] width 119 height 23
click at [639, 224] on div at bounding box center [638, 224] width 23 height 23
click at [693, 297] on div "4-0232 / Sales - Parts and Components" at bounding box center [708, 293] width 162 height 23
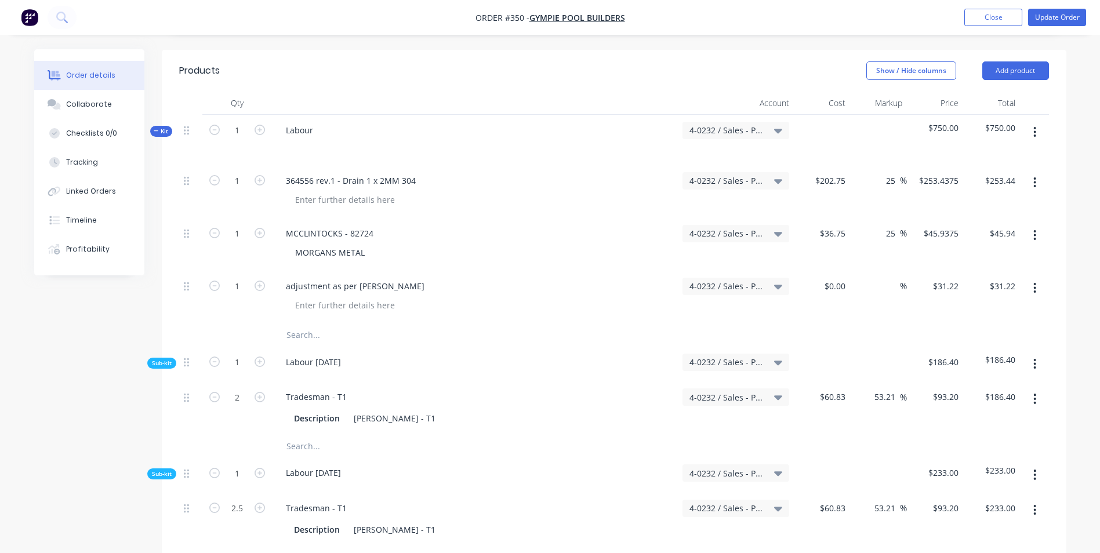
click at [620, 284] on div "adjustment as per [PERSON_NAME]" at bounding box center [475, 286] width 397 height 17
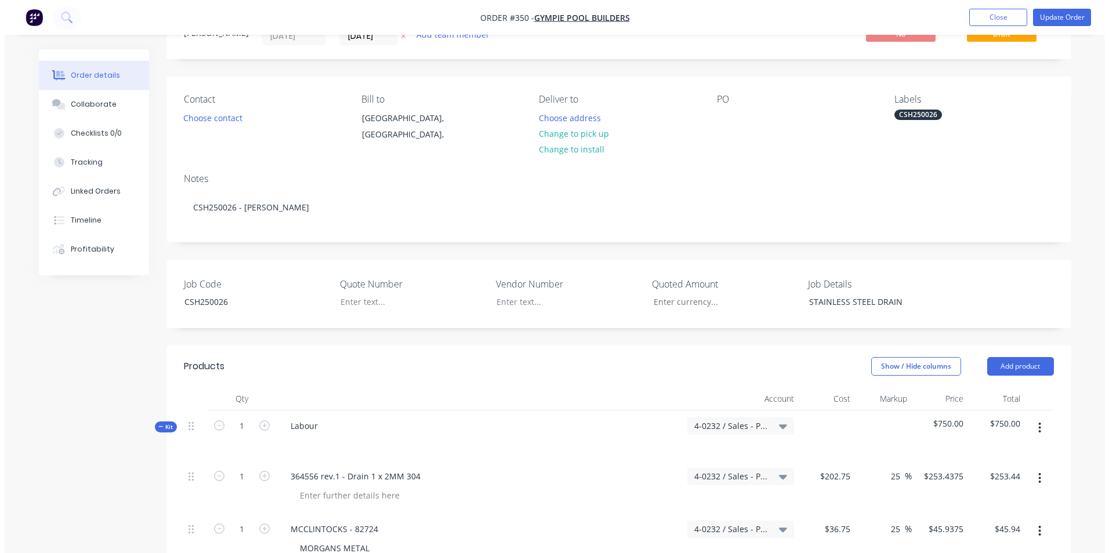
scroll to position [0, 0]
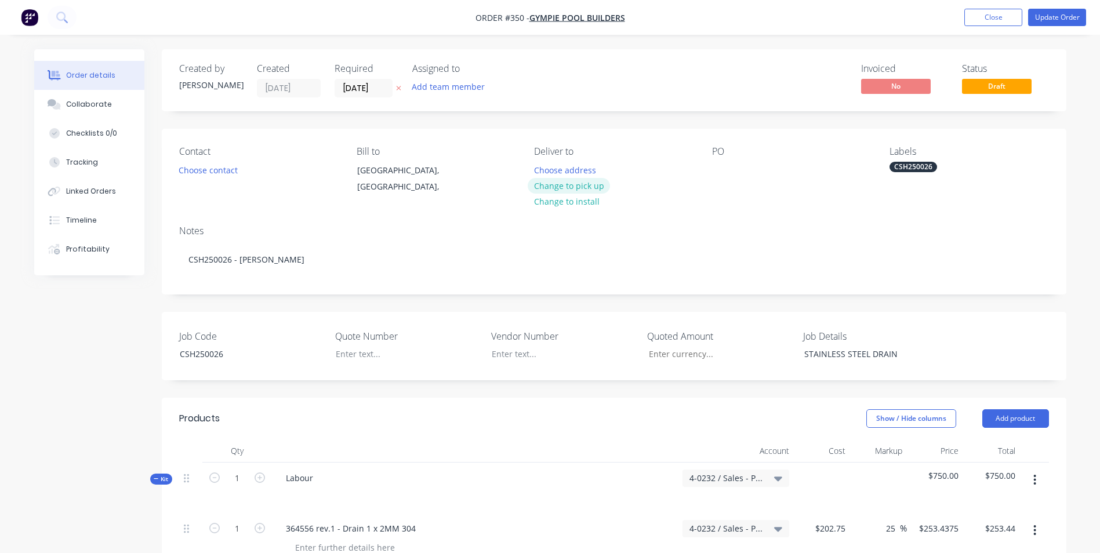
click at [591, 193] on button "Change to pick up" at bounding box center [569, 186] width 82 height 16
click at [538, 168] on div at bounding box center [543, 170] width 19 height 17
click at [521, 238] on div "Notes CSH250026 - [PERSON_NAME]" at bounding box center [614, 255] width 905 height 78
click at [1059, 16] on button "Update Order" at bounding box center [1057, 17] width 58 height 17
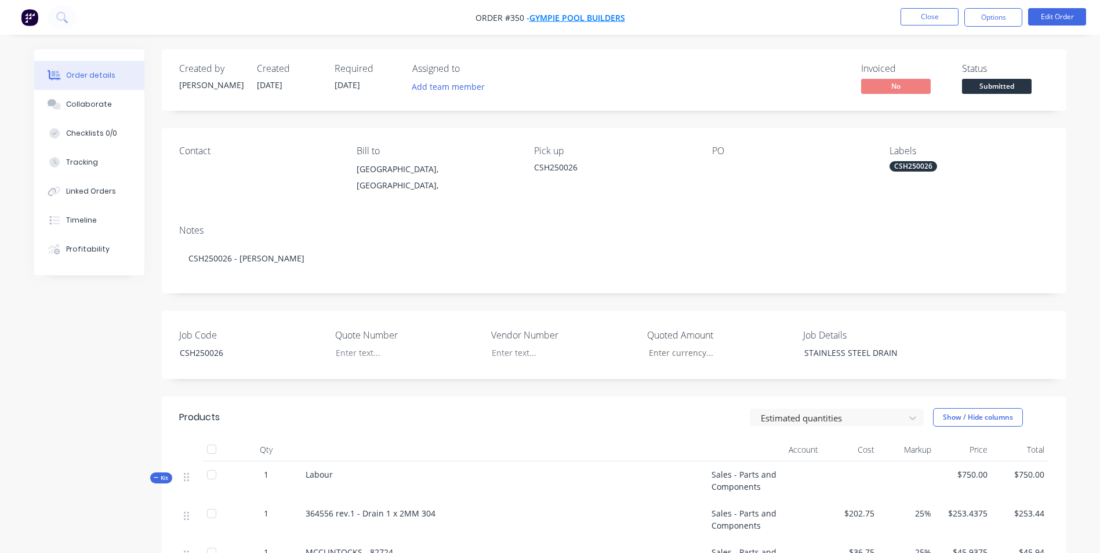
click at [579, 14] on span "Gympie Pool Builders" at bounding box center [577, 17] width 96 height 11
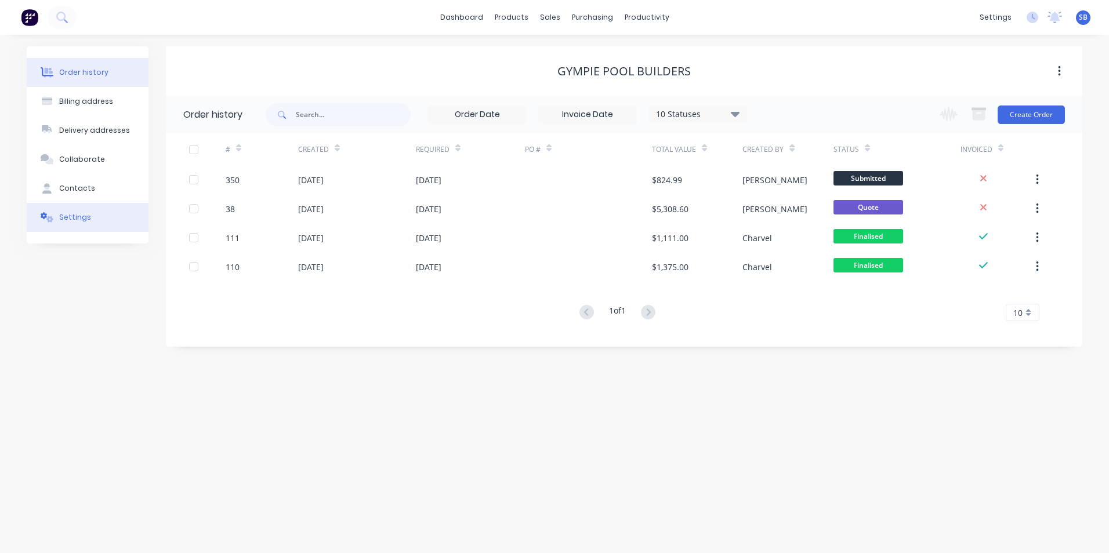
click at [77, 216] on div "Settings" at bounding box center [75, 217] width 32 height 10
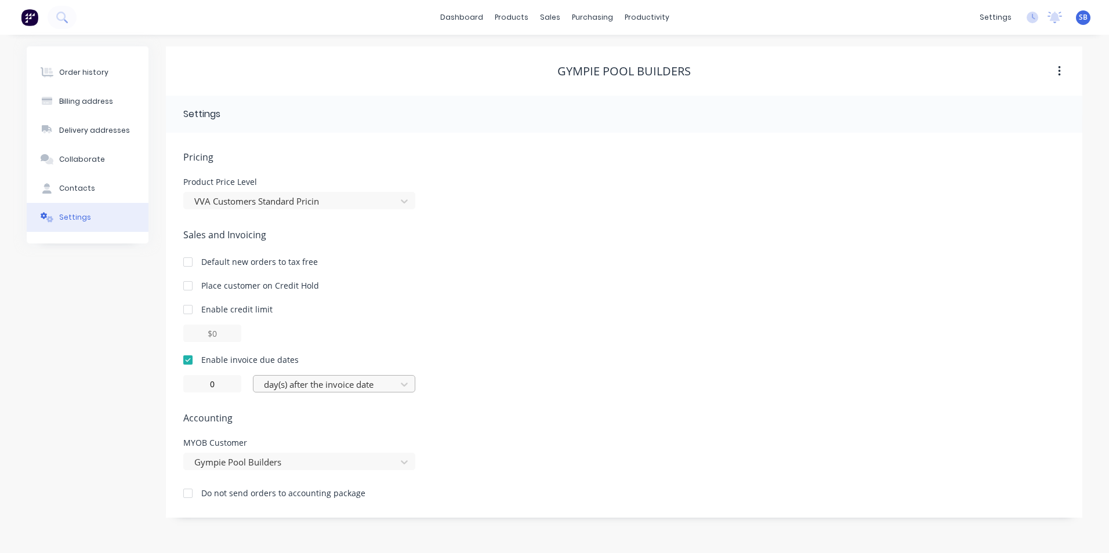
click at [298, 387] on div at bounding box center [327, 384] width 128 height 14
click at [74, 69] on div "Order history" at bounding box center [83, 72] width 49 height 10
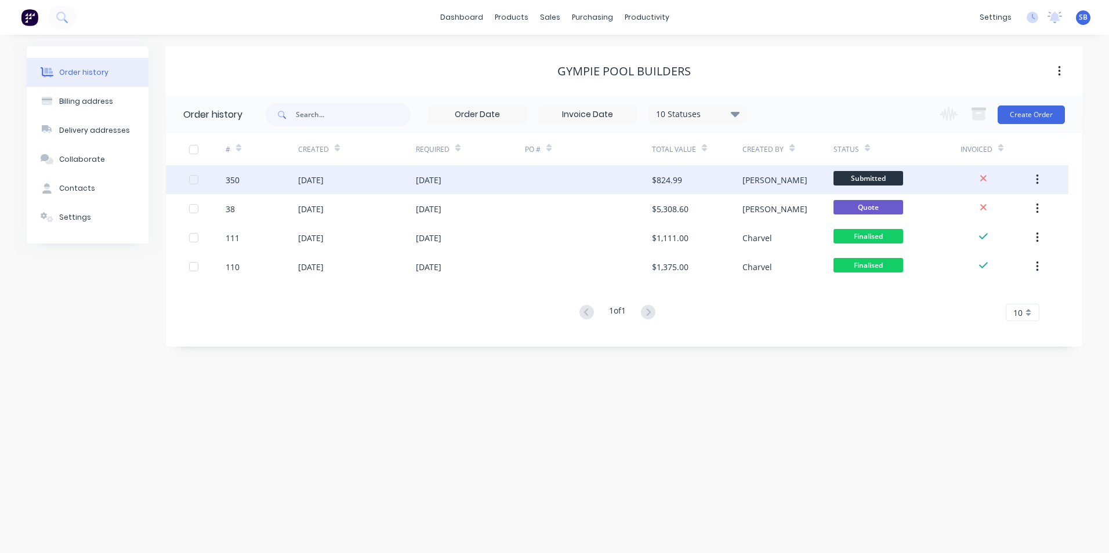
click at [476, 175] on div "[DATE]" at bounding box center [470, 179] width 109 height 29
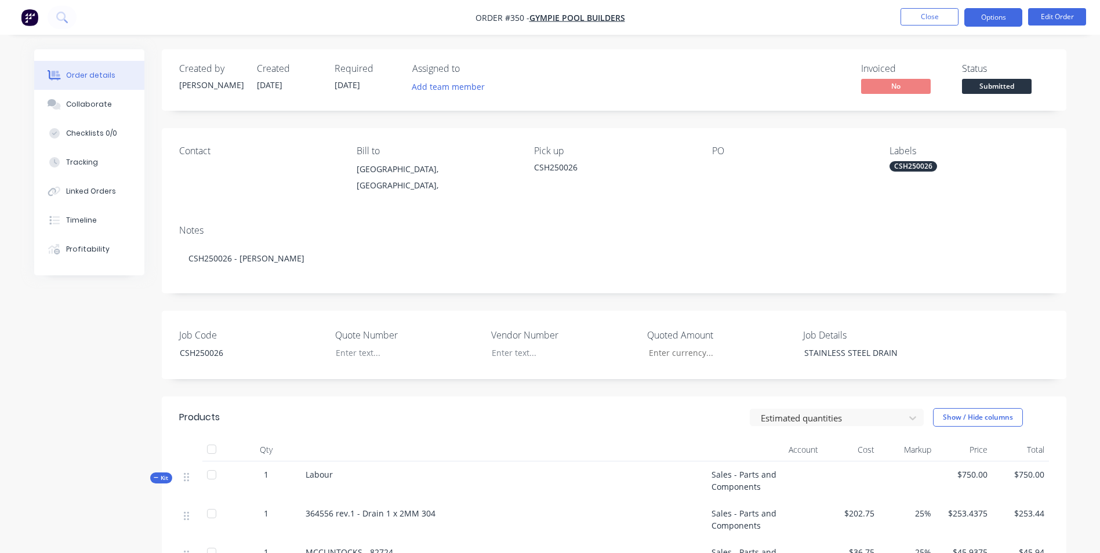
click at [1008, 18] on button "Options" at bounding box center [993, 17] width 58 height 19
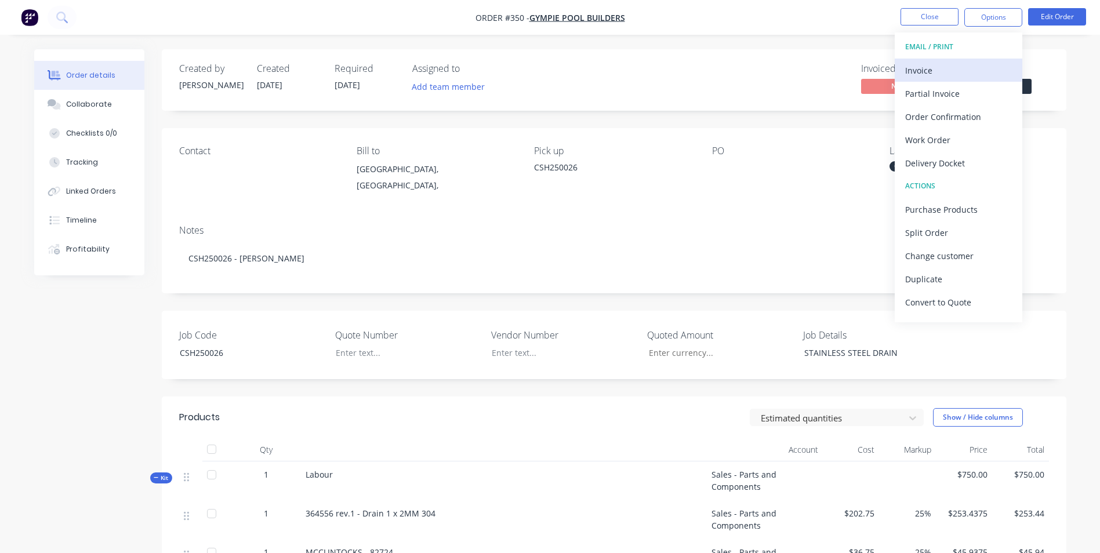
click at [976, 64] on div "Invoice" at bounding box center [958, 70] width 107 height 17
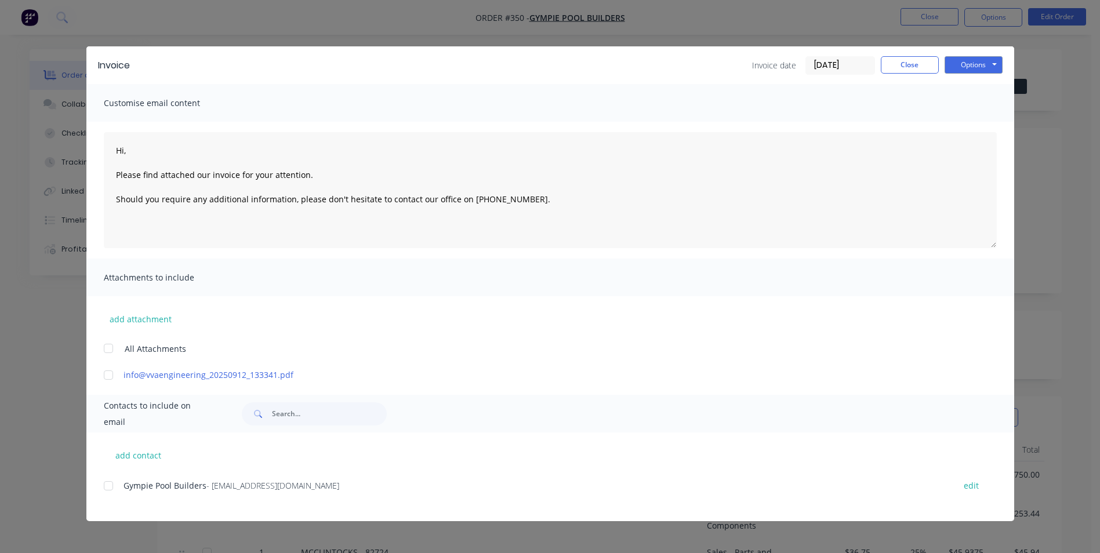
click at [971, 77] on div "Invoice Invoice date [DATE] Close Options Preview Print Email" at bounding box center [550, 65] width 928 height 38
click at [970, 63] on button "Options" at bounding box center [974, 64] width 58 height 17
click at [971, 100] on button "Print" at bounding box center [982, 104] width 74 height 19
click at [916, 62] on button "Close" at bounding box center [910, 64] width 58 height 17
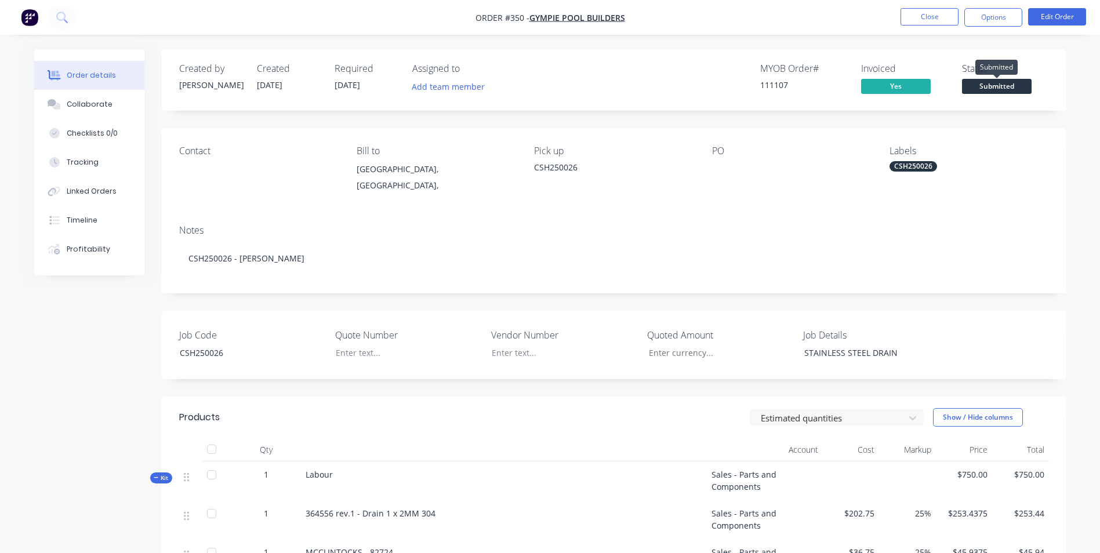
click at [1026, 85] on span "Submitted" at bounding box center [997, 86] width 70 height 14
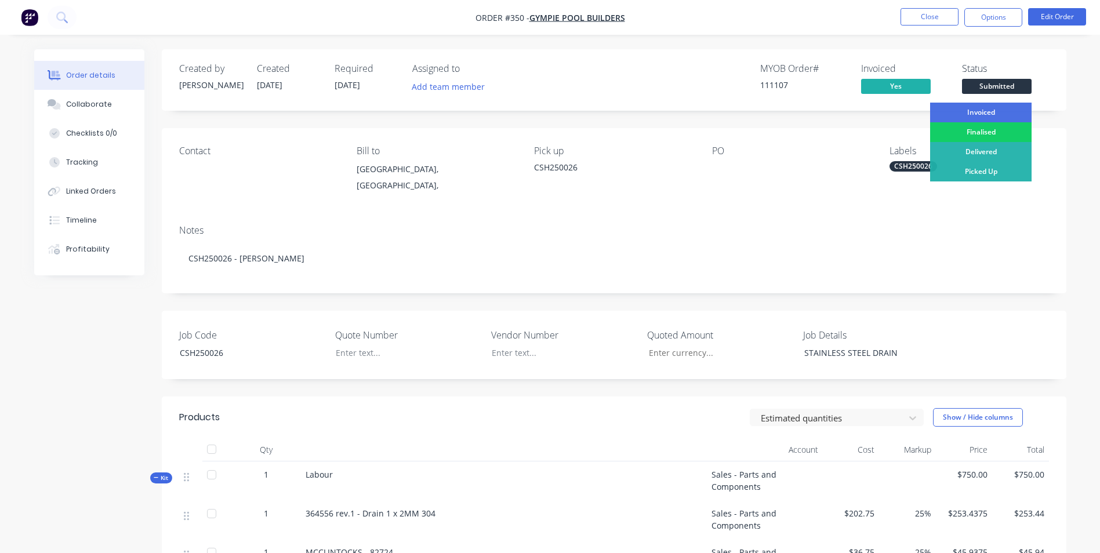
click at [963, 132] on div "Finalised" at bounding box center [980, 132] width 101 height 20
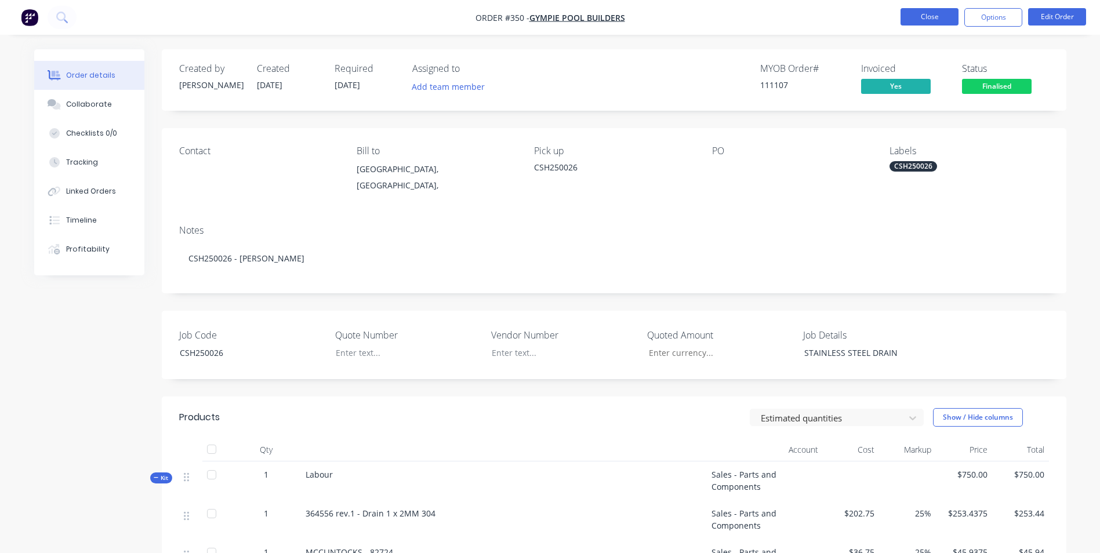
click at [922, 13] on button "Close" at bounding box center [930, 16] width 58 height 17
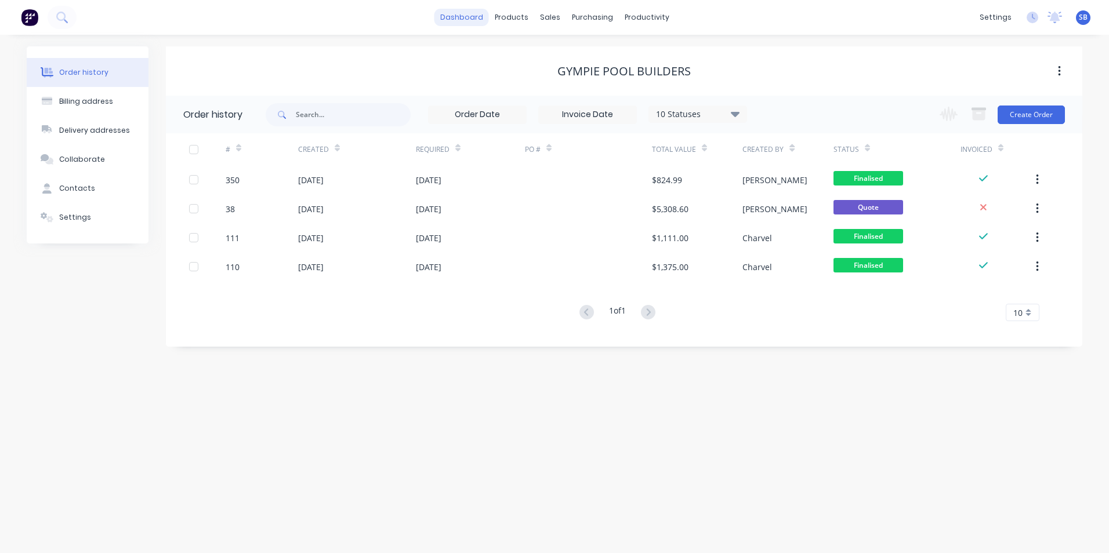
click at [467, 17] on link "dashboard" at bounding box center [461, 17] width 55 height 17
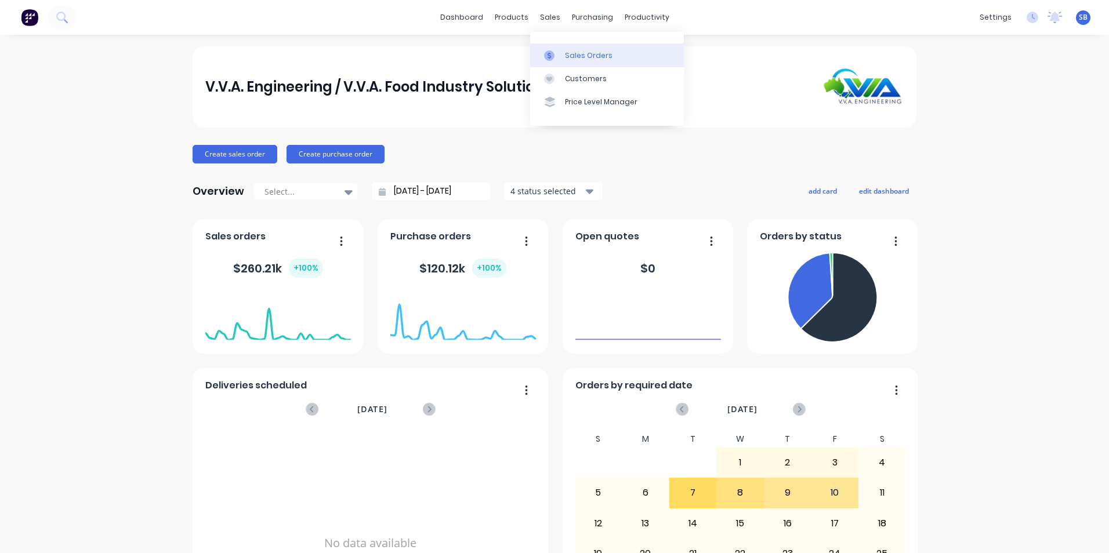
click at [571, 55] on div "Sales Orders" at bounding box center [589, 55] width 48 height 10
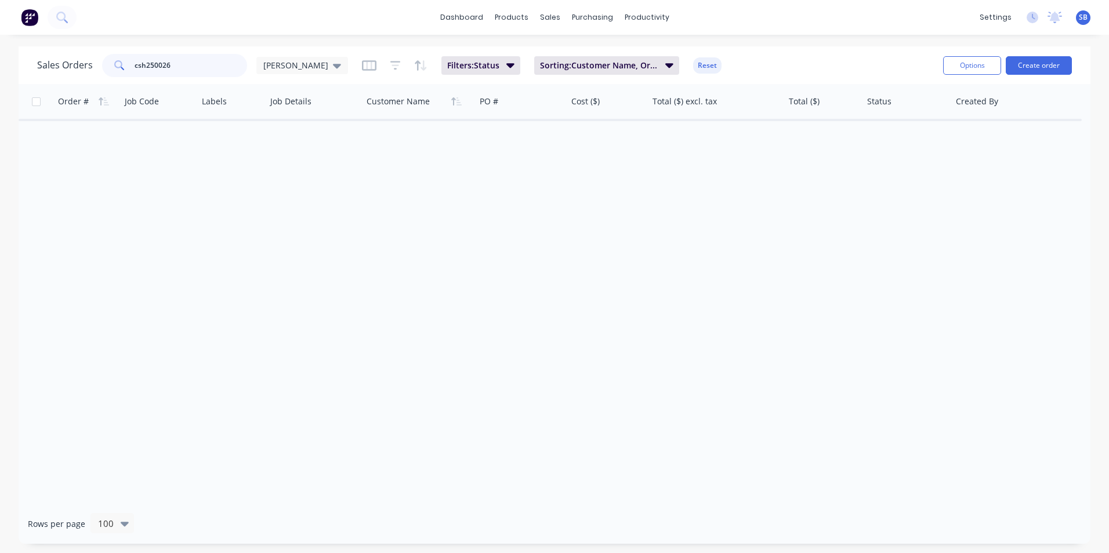
drag, startPoint x: 206, startPoint y: 71, endPoint x: 106, endPoint y: 64, distance: 100.6
click at [106, 64] on div "csh250026" at bounding box center [174, 65] width 145 height 23
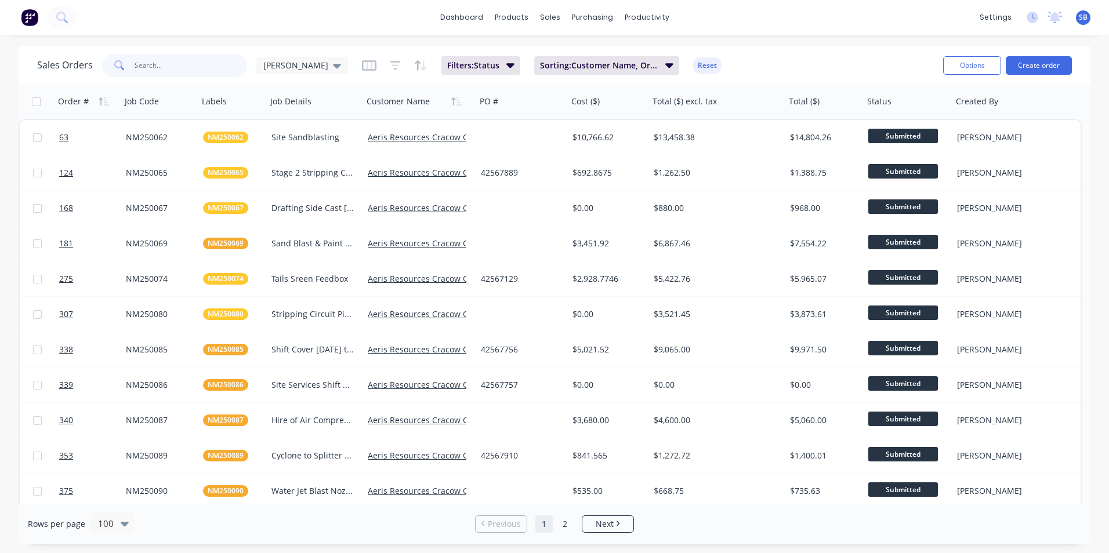
click at [195, 72] on input "text" at bounding box center [191, 65] width 113 height 23
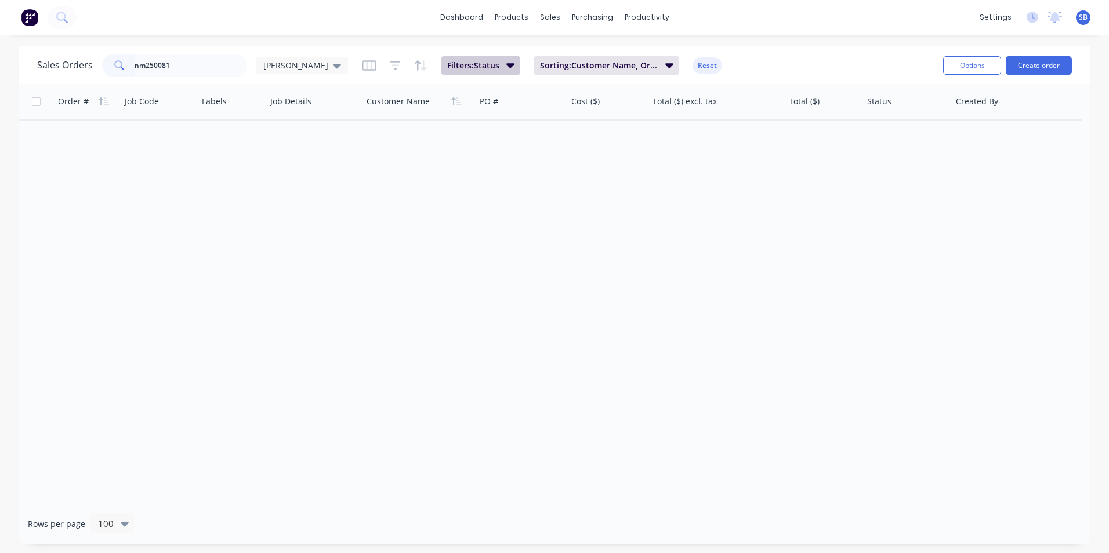
click at [506, 66] on icon "button" at bounding box center [510, 65] width 8 height 5
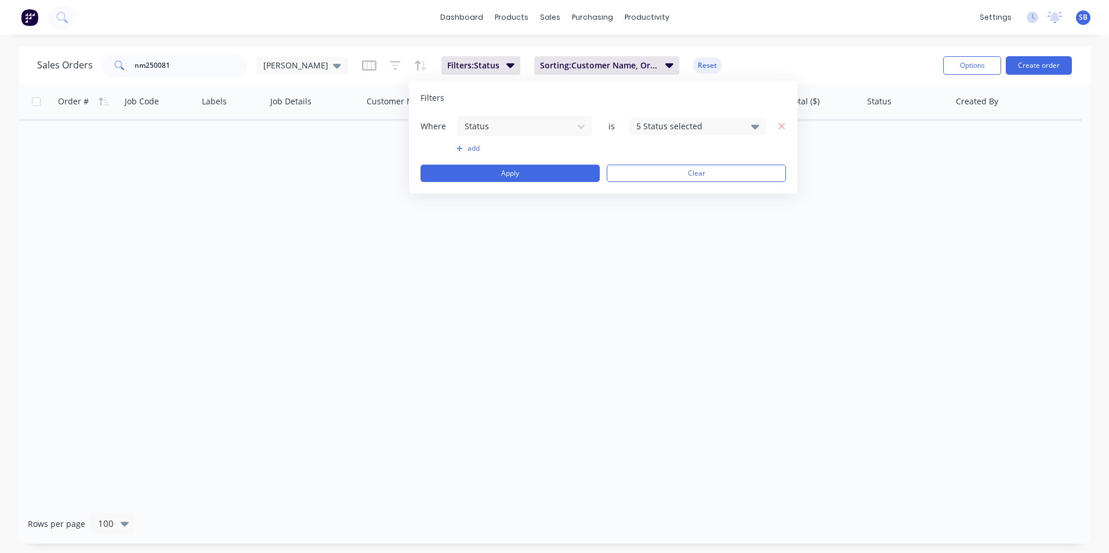
click at [669, 133] on div "5 Status selected" at bounding box center [698, 126] width 136 height 17
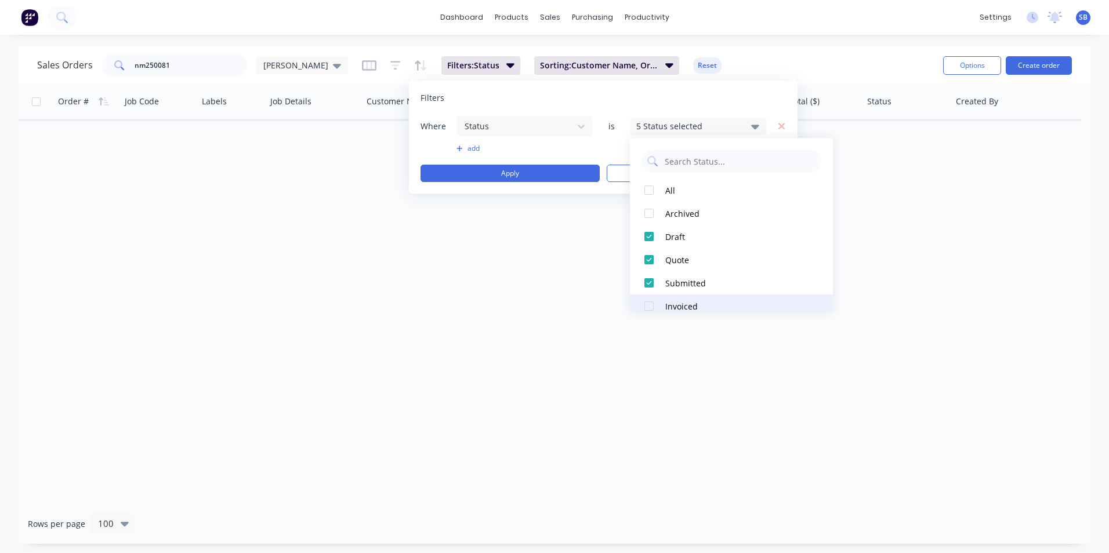
click at [653, 309] on div at bounding box center [648, 306] width 23 height 23
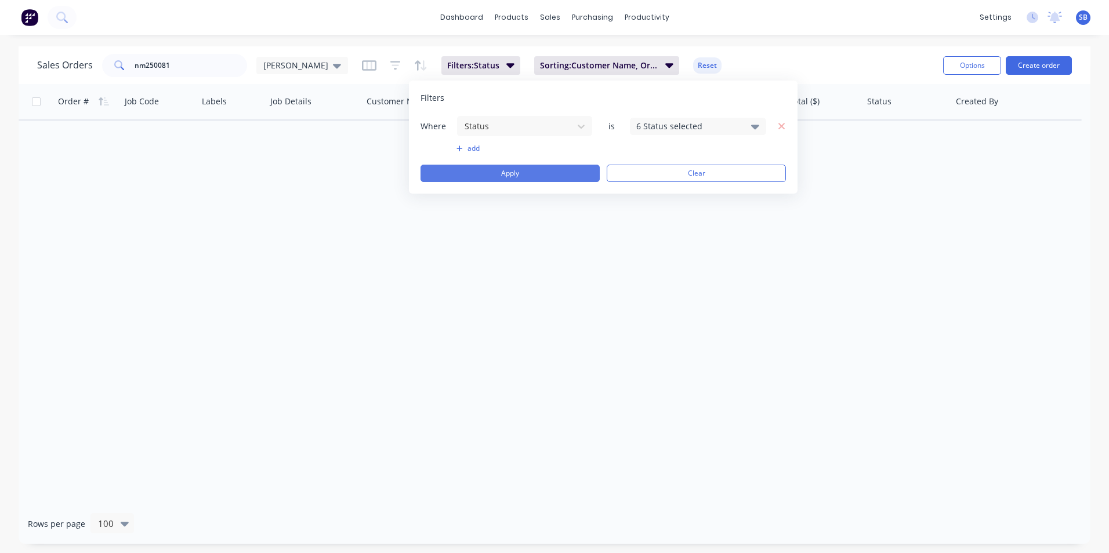
click at [497, 173] on button "Apply" at bounding box center [509, 173] width 179 height 17
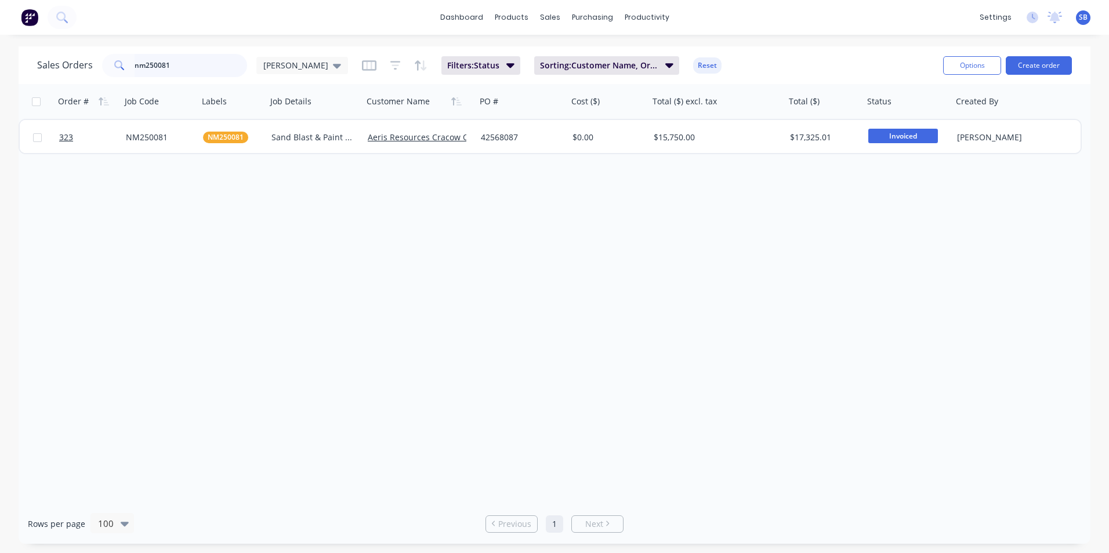
click at [226, 60] on input "nm250081" at bounding box center [191, 65] width 113 height 23
click at [608, 50] on div "Purchase Orders" at bounding box center [629, 55] width 61 height 10
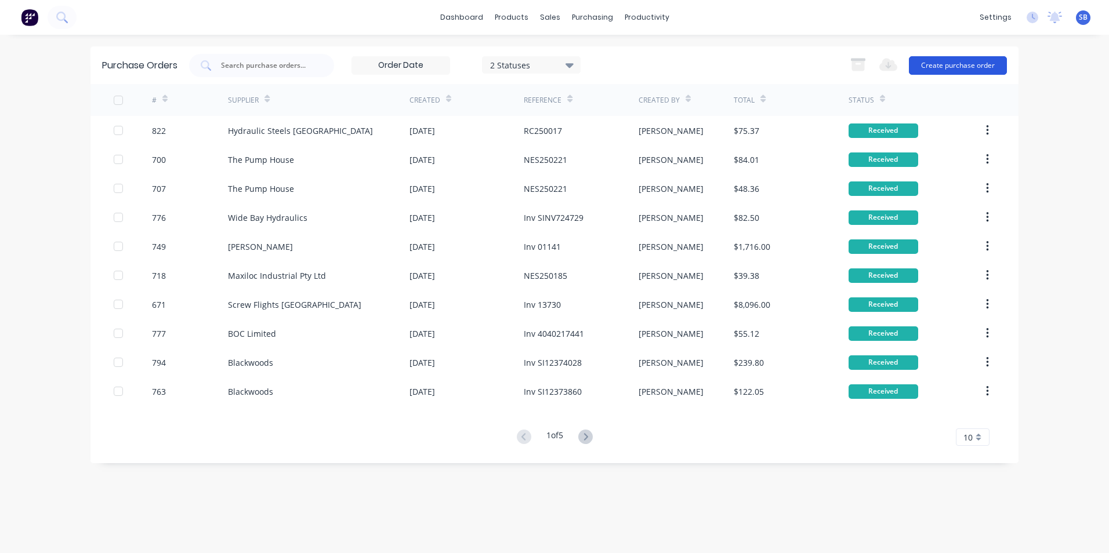
click at [972, 62] on button "Create purchase order" at bounding box center [958, 65] width 98 height 19
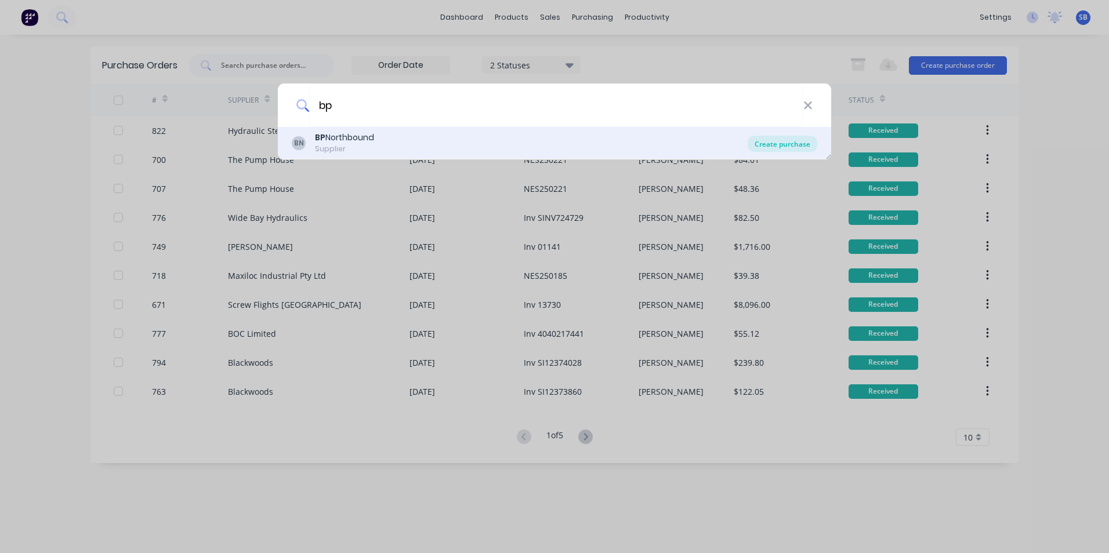
click at [802, 141] on div "Create purchase" at bounding box center [782, 144] width 70 height 16
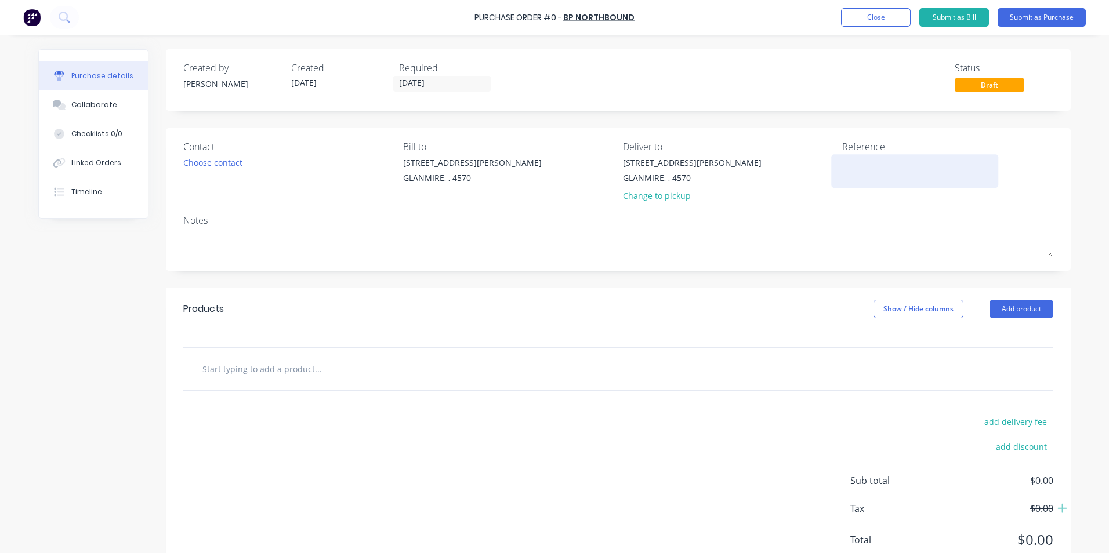
click at [890, 159] on textarea at bounding box center [914, 170] width 145 height 26
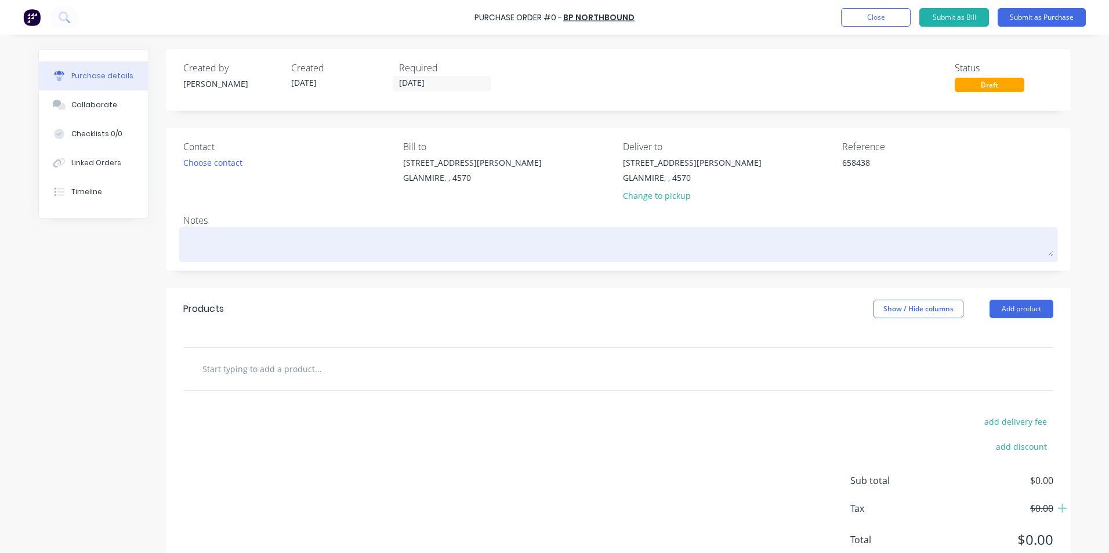
click at [445, 230] on div at bounding box center [618, 244] width 870 height 29
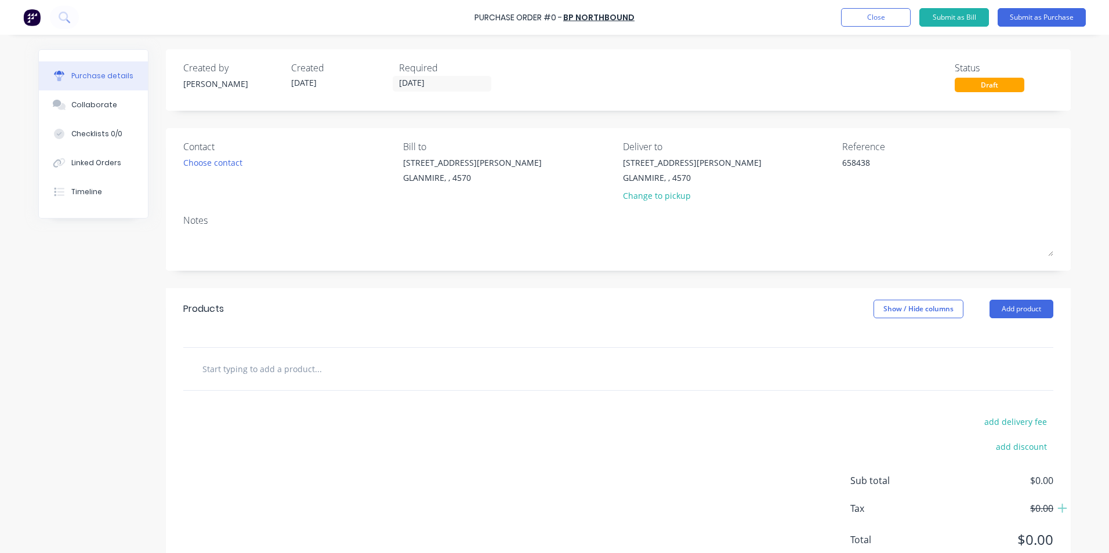
click at [422, 265] on div "Contact Choose contact [PERSON_NAME] to [STREET_ADDRESS][PERSON_NAME] Deliver t…" at bounding box center [618, 199] width 905 height 143
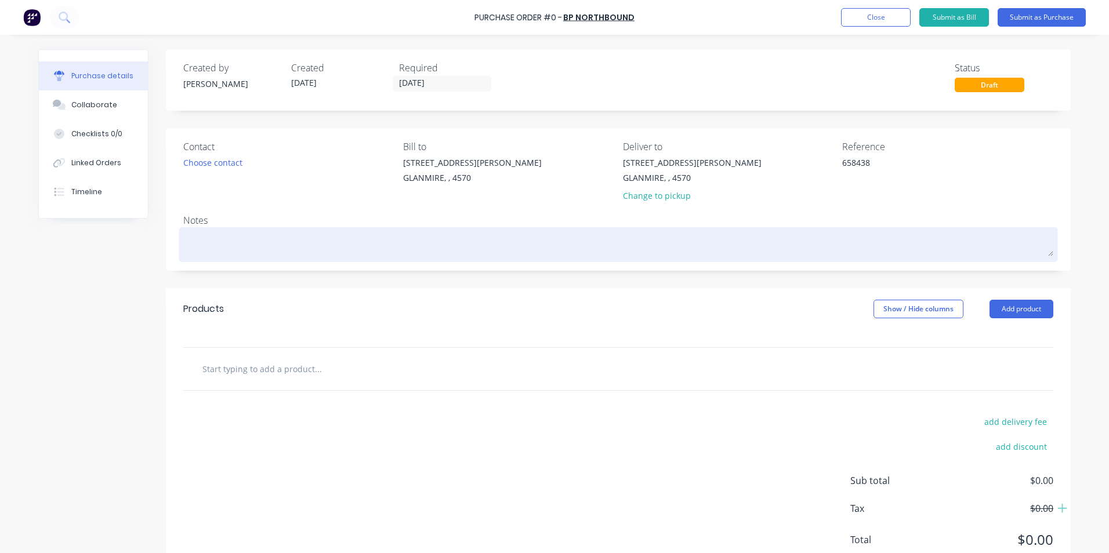
click at [419, 246] on textarea at bounding box center [618, 243] width 870 height 26
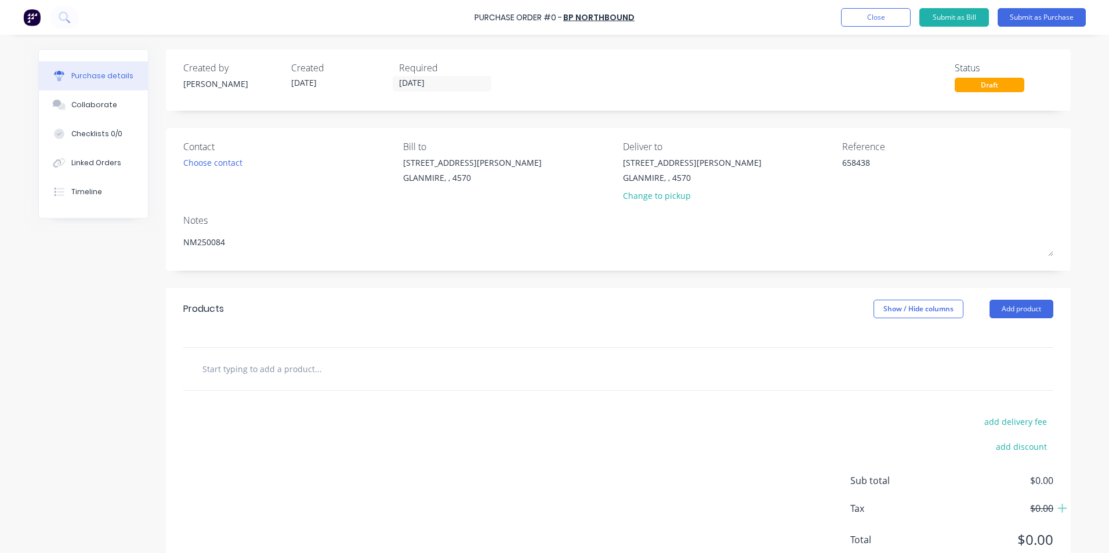
click at [299, 364] on input "text" at bounding box center [318, 368] width 232 height 23
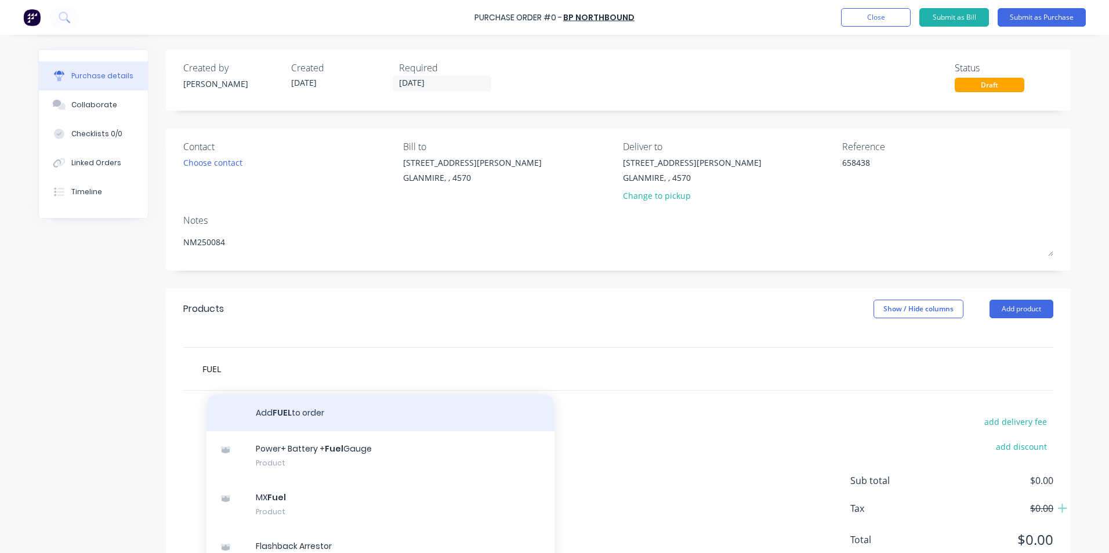
click at [303, 401] on button "Add FUEL to order" at bounding box center [380, 412] width 348 height 37
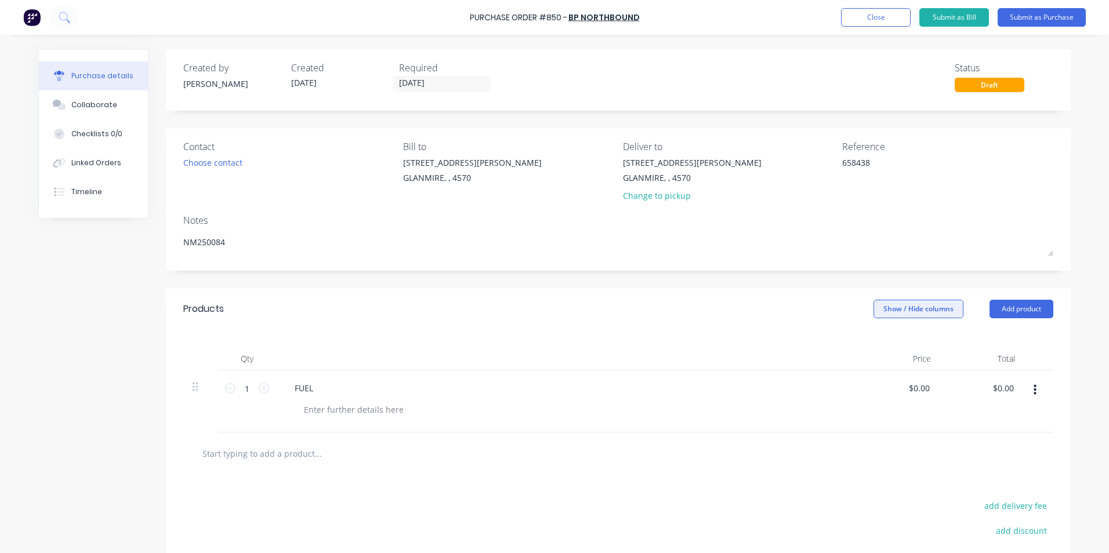
click at [892, 311] on button "Show / Hide columns" at bounding box center [918, 309] width 90 height 19
click at [890, 344] on label "Account" at bounding box center [883, 347] width 20 height 10
click at [873, 342] on input "Account" at bounding box center [873, 342] width 0 height 0
click at [843, 387] on span "Select..." at bounding box center [831, 389] width 35 height 12
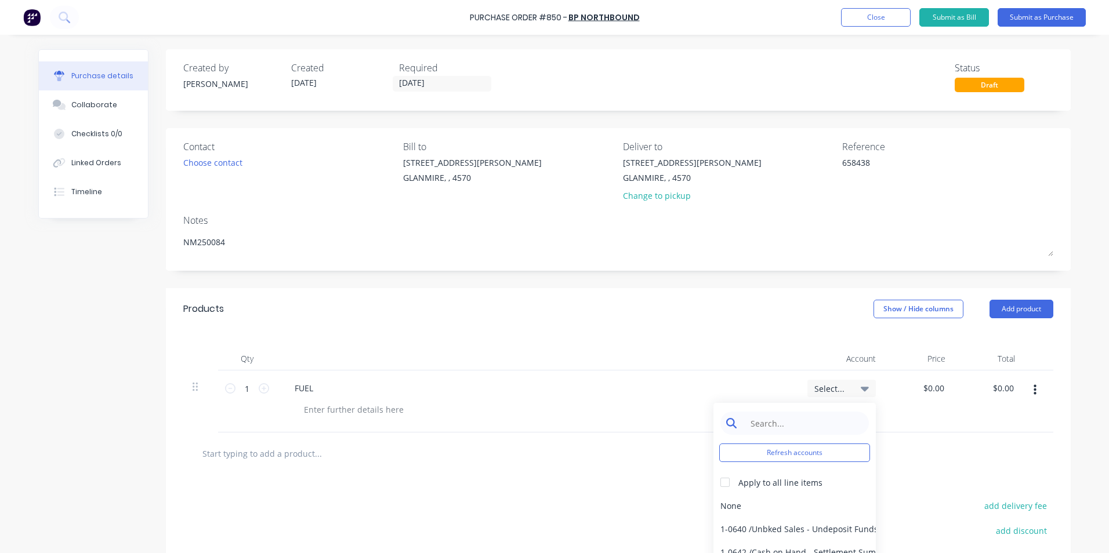
click at [829, 418] on input at bounding box center [803, 423] width 119 height 23
click at [801, 502] on div "5-0270 / Purchases - Materials" at bounding box center [794, 505] width 162 height 23
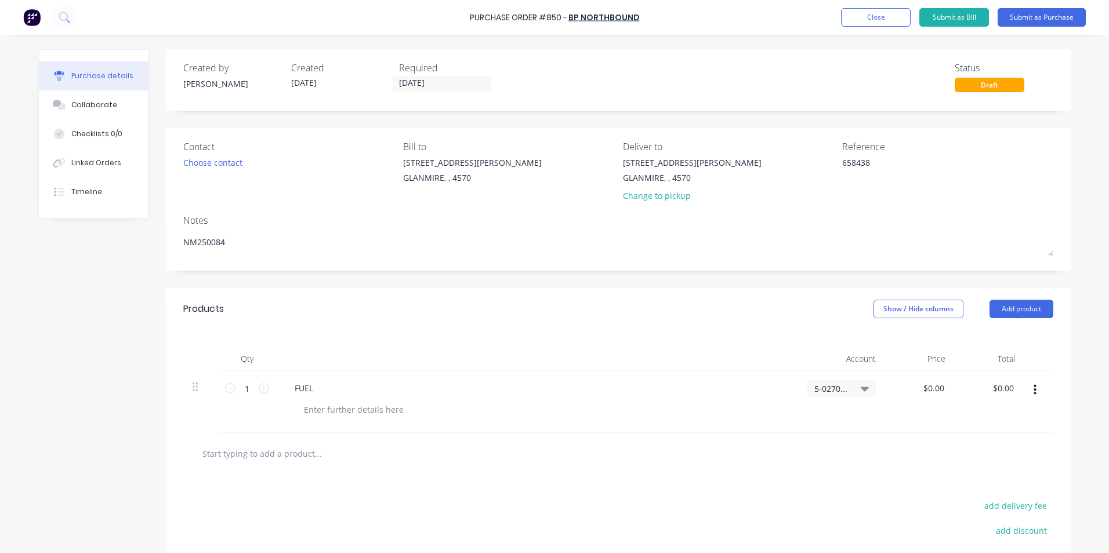
click at [861, 388] on icon at bounding box center [865, 389] width 8 height 5
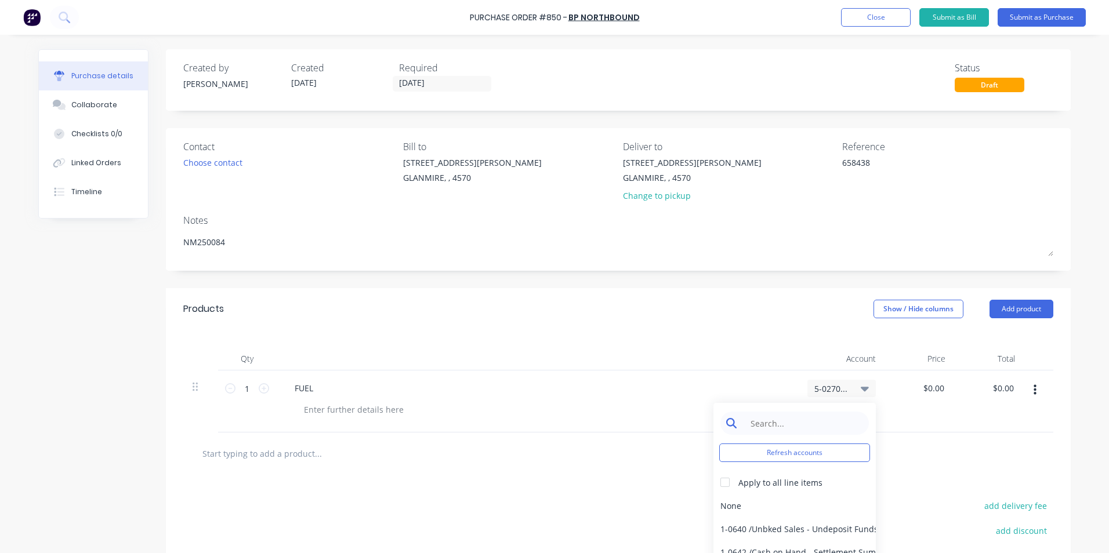
click at [821, 423] on input at bounding box center [803, 423] width 119 height 23
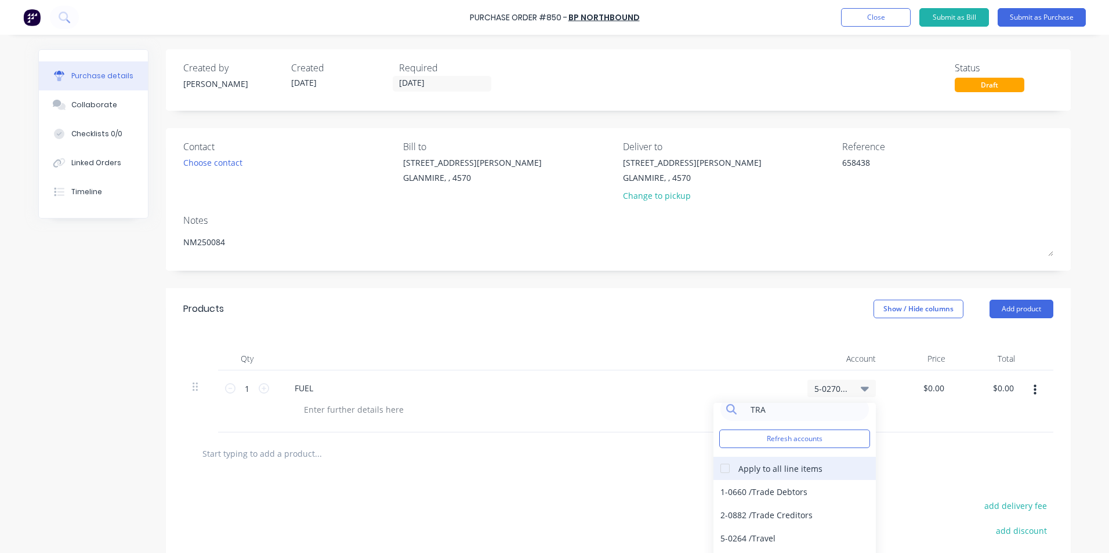
scroll to position [21, 0]
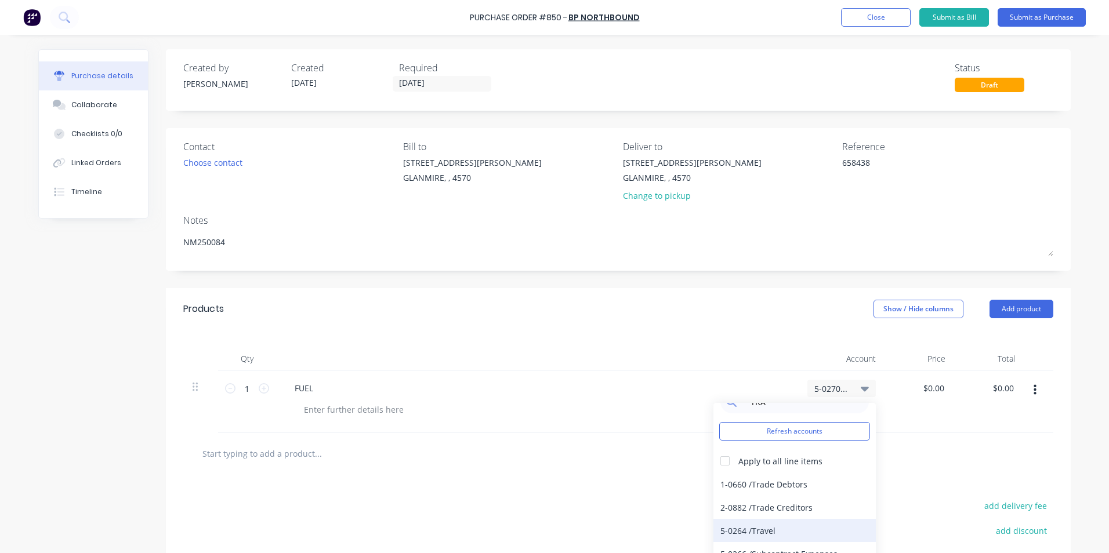
click at [767, 524] on div "5-0264 / Travel" at bounding box center [794, 530] width 162 height 23
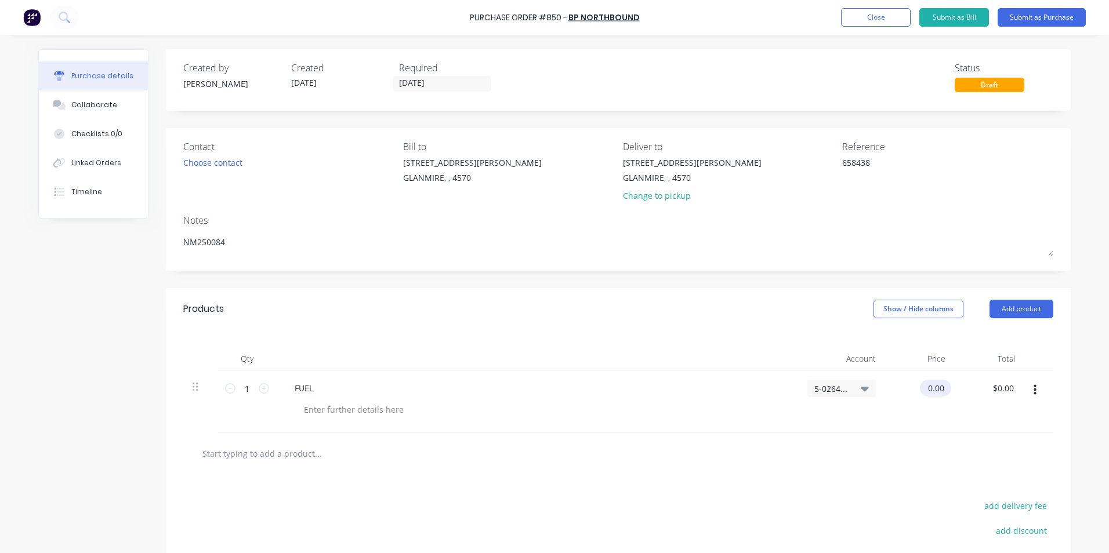
click at [923, 390] on input "0.00" at bounding box center [933, 388] width 27 height 17
drag, startPoint x: 920, startPoint y: 390, endPoint x: 970, endPoint y: 387, distance: 50.0
click at [968, 387] on div "1 1 FUEL 5-0264 / Travel 0.00 0.00 $0.00 $0.00" at bounding box center [618, 402] width 870 height 62
click at [970, 422] on div "$93.43 $0.00" at bounding box center [989, 402] width 70 height 62
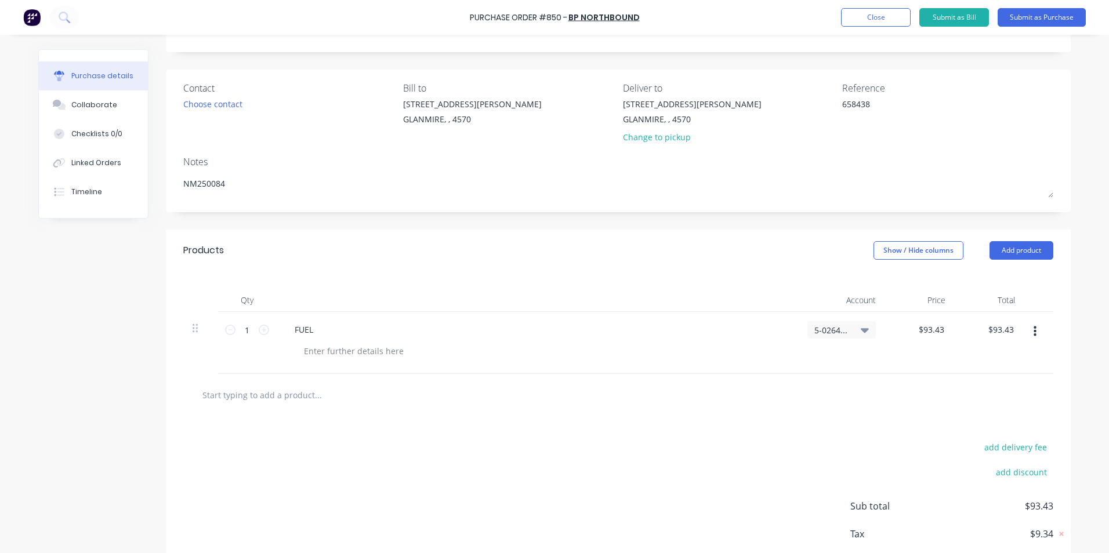
scroll to position [124, 0]
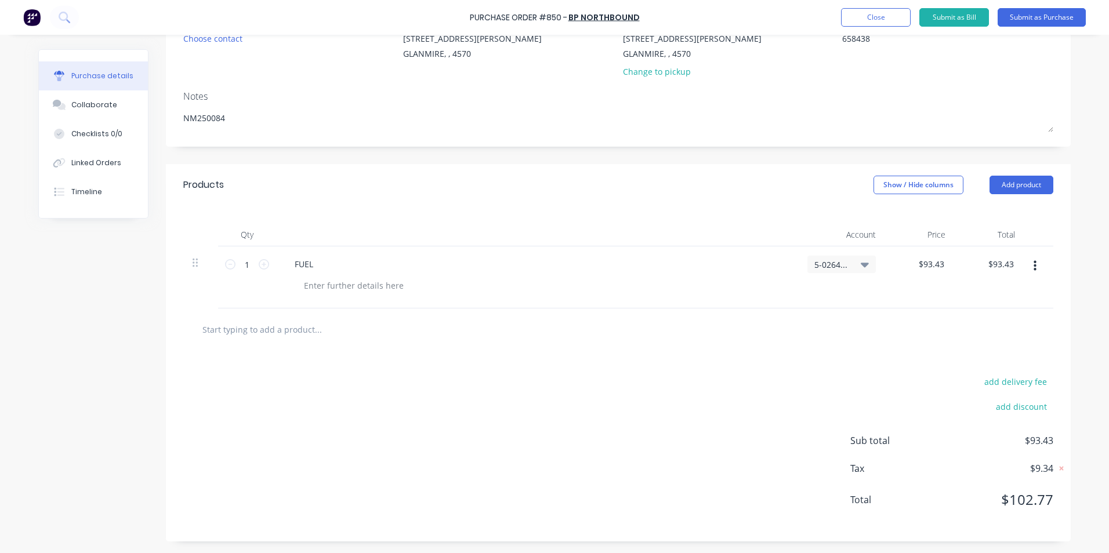
drag, startPoint x: 600, startPoint y: 331, endPoint x: 609, endPoint y: 325, distance: 10.5
click at [605, 327] on div at bounding box center [618, 329] width 851 height 23
drag, startPoint x: 81, startPoint y: 157, endPoint x: 91, endPoint y: 154, distance: 10.7
click at [81, 157] on button "Linked Orders" at bounding box center [93, 162] width 109 height 29
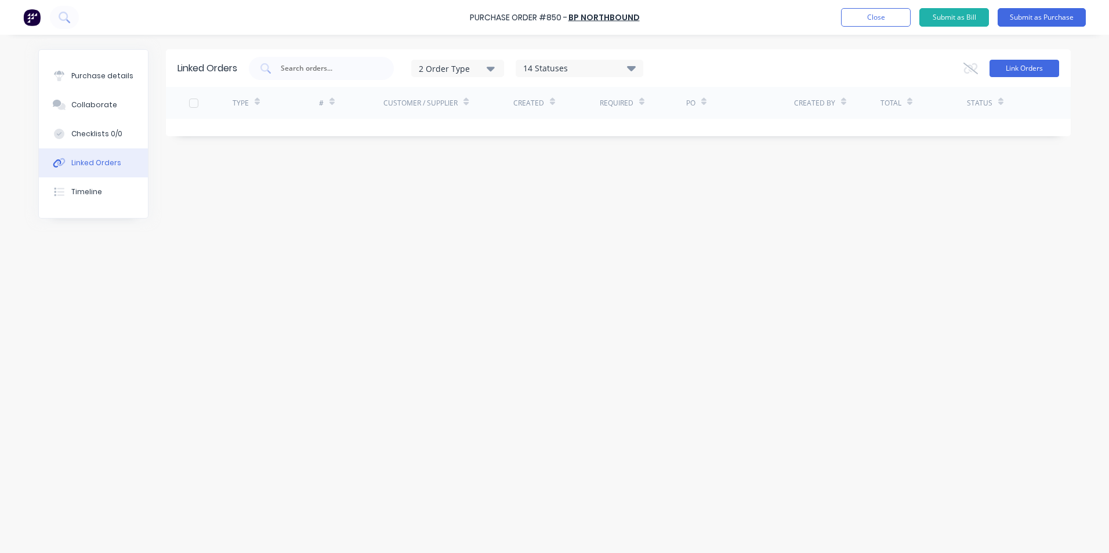
click at [990, 68] on button "Link Orders" at bounding box center [1024, 68] width 70 height 17
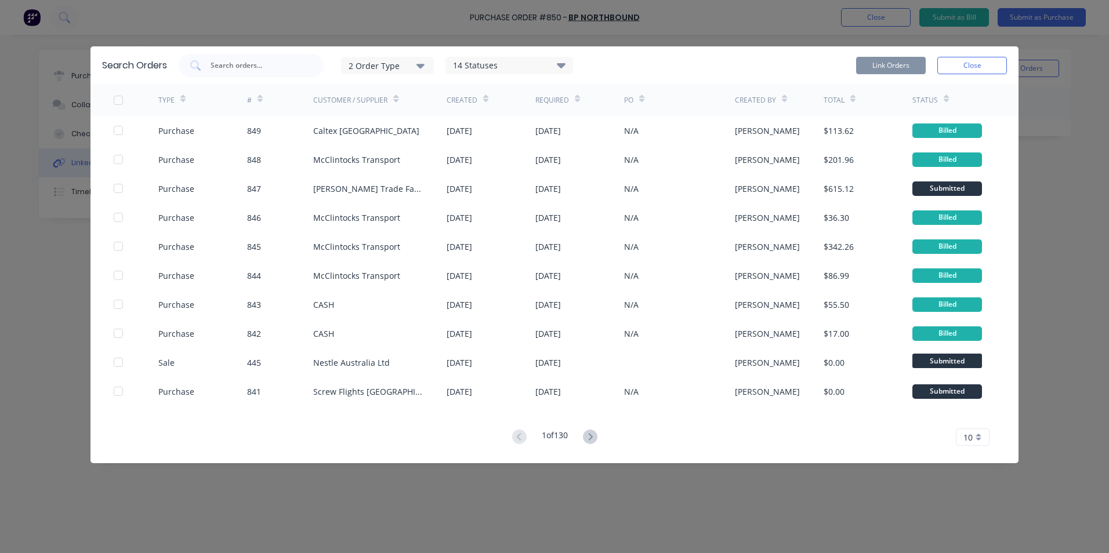
click at [398, 59] on div "2 Order Type" at bounding box center [387, 65] width 78 height 12
click at [404, 115] on div "Purchase" at bounding box center [388, 117] width 67 height 12
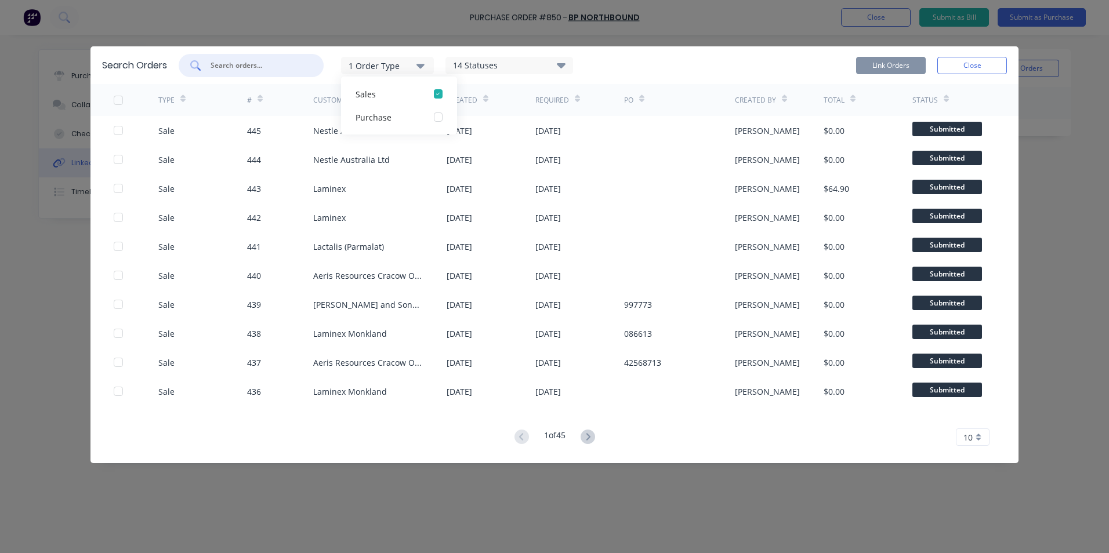
click at [274, 71] on input "text" at bounding box center [257, 66] width 96 height 12
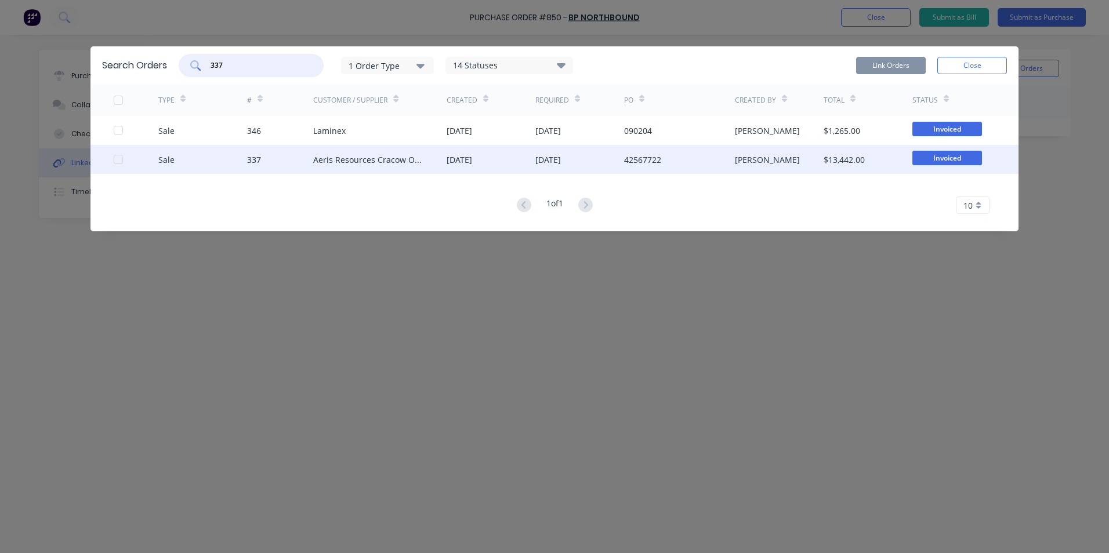
click at [118, 157] on div at bounding box center [118, 159] width 23 height 23
click at [892, 64] on button "Link Orders" at bounding box center [891, 65] width 70 height 17
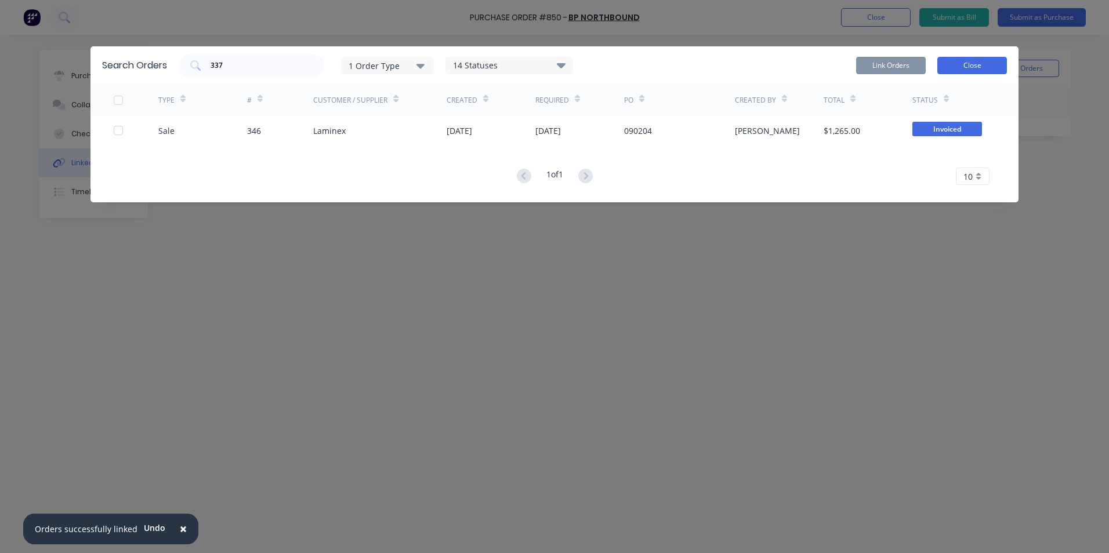
click at [971, 61] on button "Close" at bounding box center [972, 65] width 70 height 17
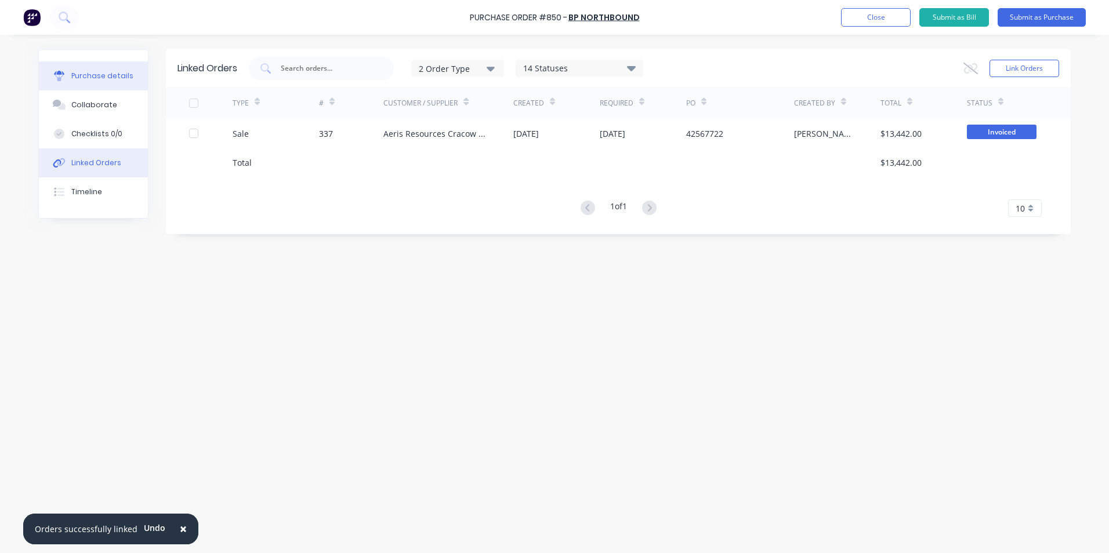
click at [72, 81] on div "Purchase details" at bounding box center [102, 76] width 62 height 10
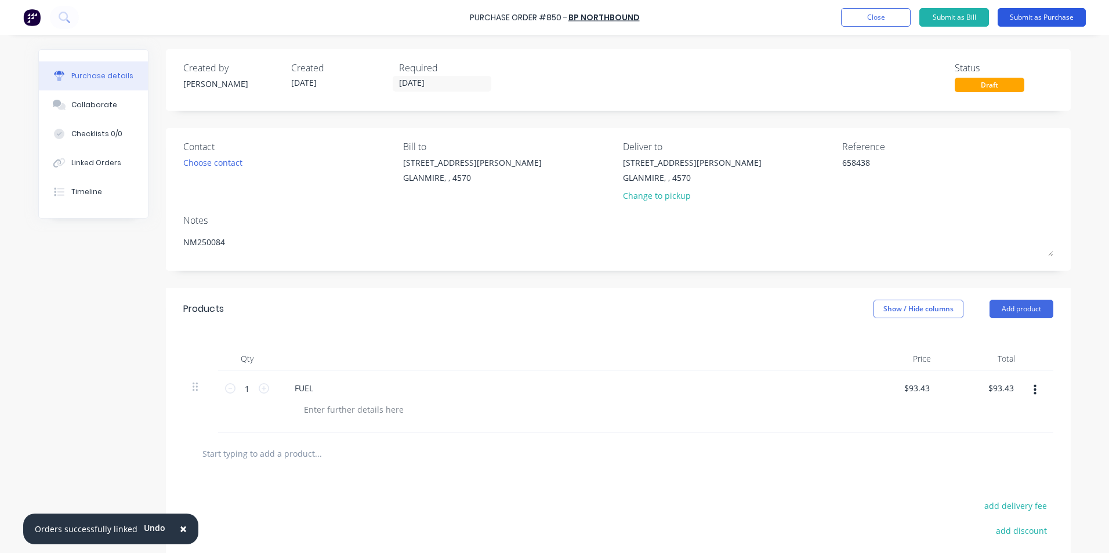
click at [1034, 24] on button "Submit as Purchase" at bounding box center [1041, 17] width 88 height 19
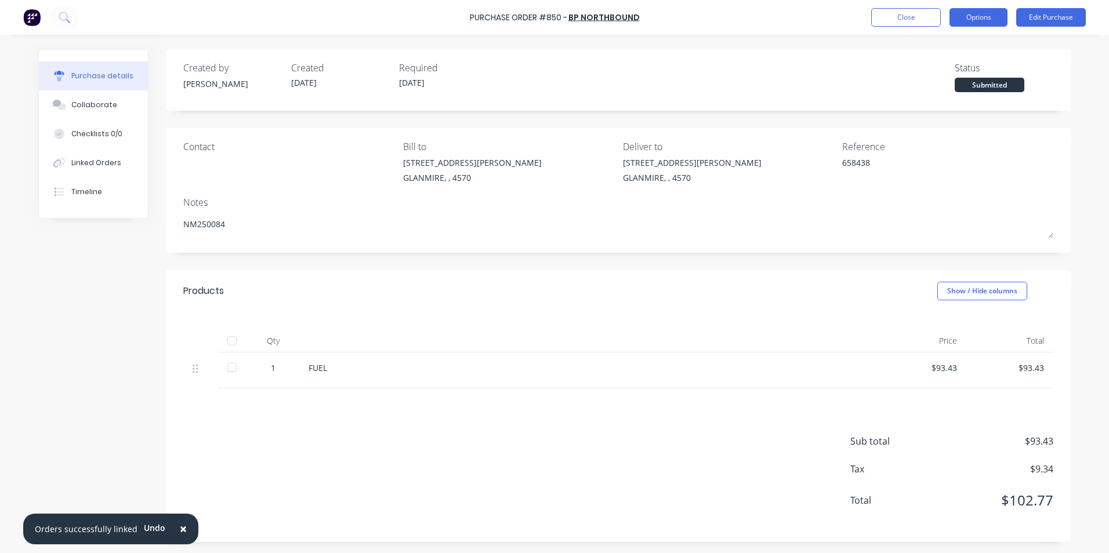
click at [967, 21] on button "Options" at bounding box center [978, 17] width 58 height 19
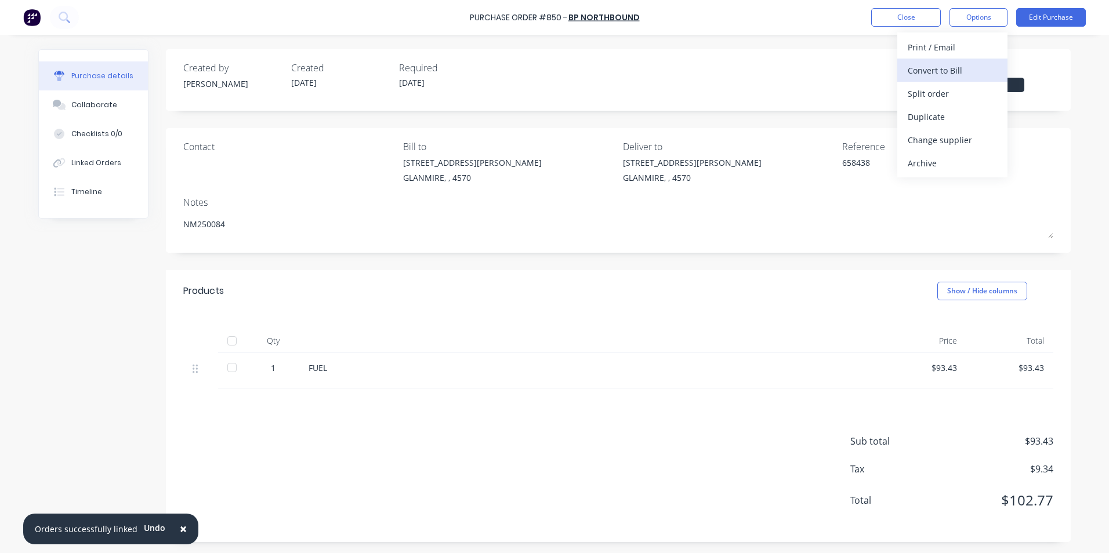
click at [961, 67] on div "Convert to Bill" at bounding box center [951, 70] width 89 height 17
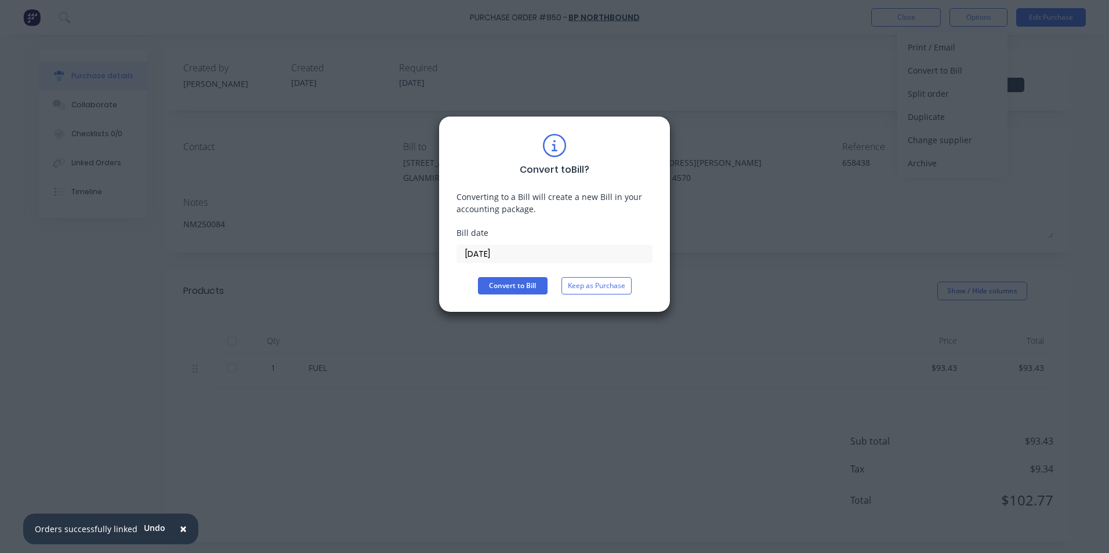
click at [515, 259] on input "[DATE]" at bounding box center [554, 253] width 195 height 17
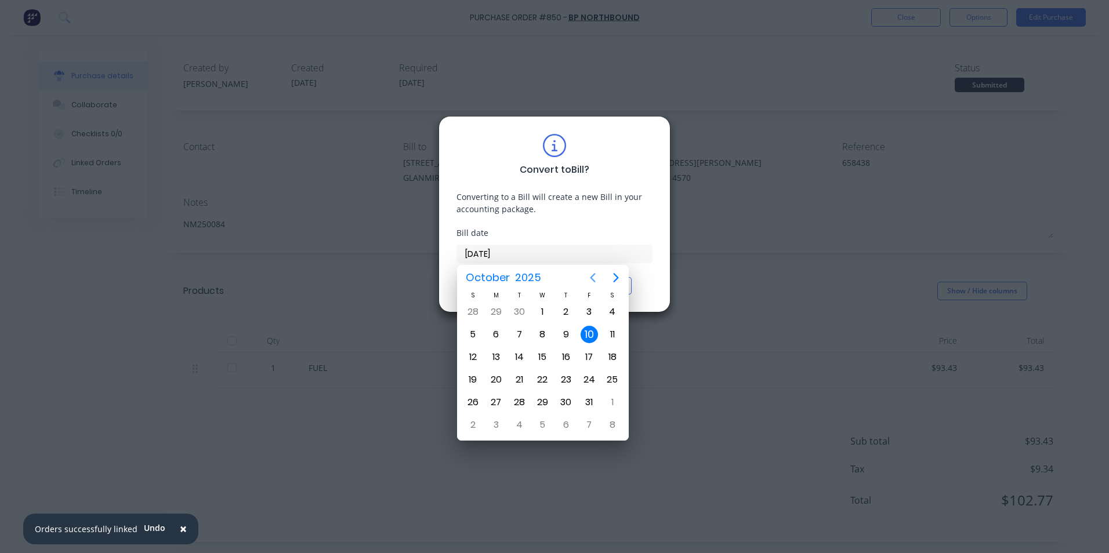
click at [593, 278] on icon "Previous page" at bounding box center [593, 278] width 14 height 14
click at [572, 374] on div "25" at bounding box center [565, 379] width 17 height 17
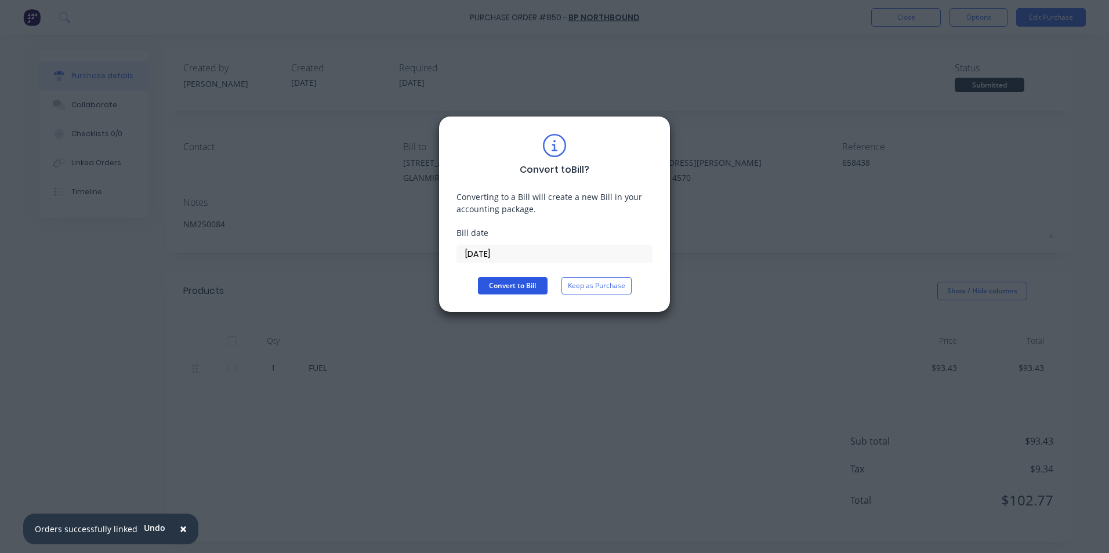
click at [518, 282] on button "Convert to Bill" at bounding box center [513, 285] width 70 height 17
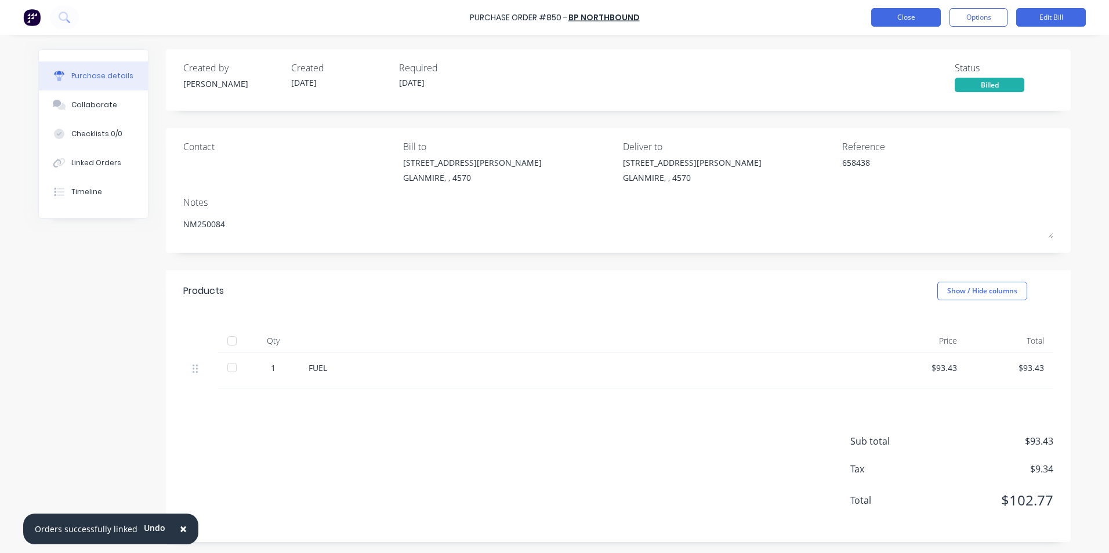
click at [885, 12] on button "Close" at bounding box center [906, 17] width 70 height 19
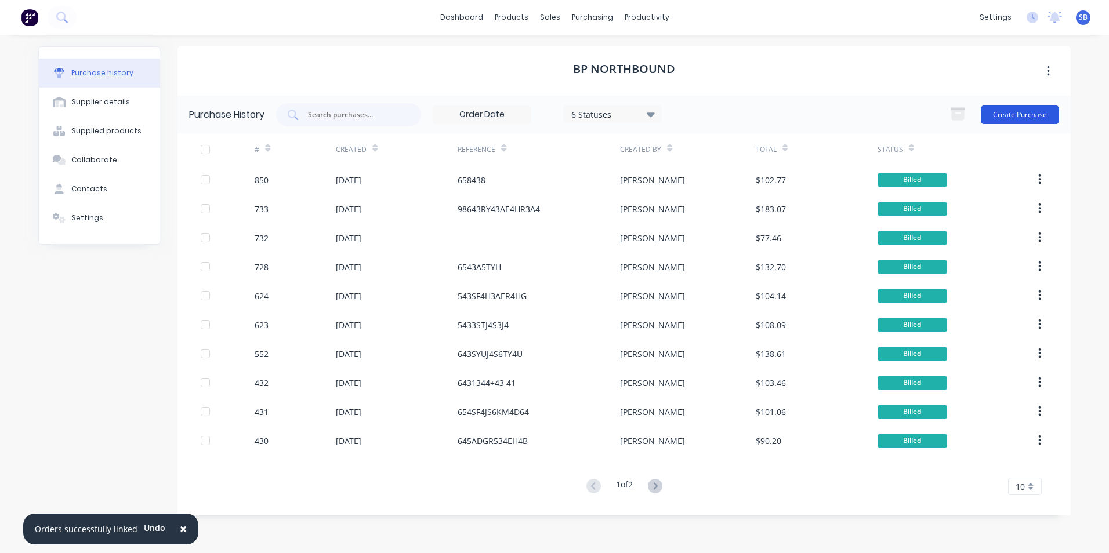
click at [1017, 117] on button "Create Purchase" at bounding box center [1020, 115] width 78 height 19
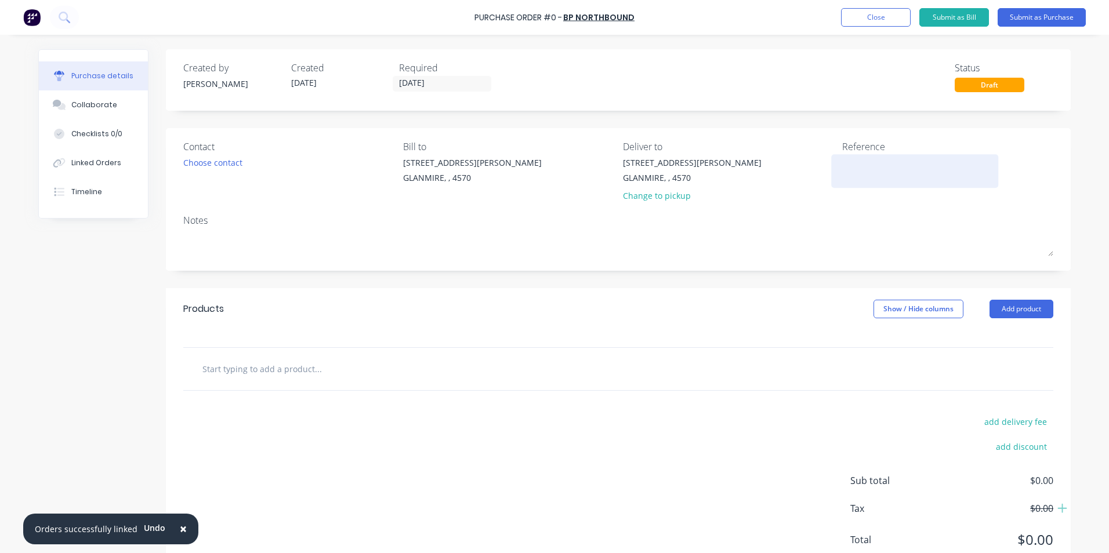
click at [873, 164] on textarea at bounding box center [914, 170] width 145 height 26
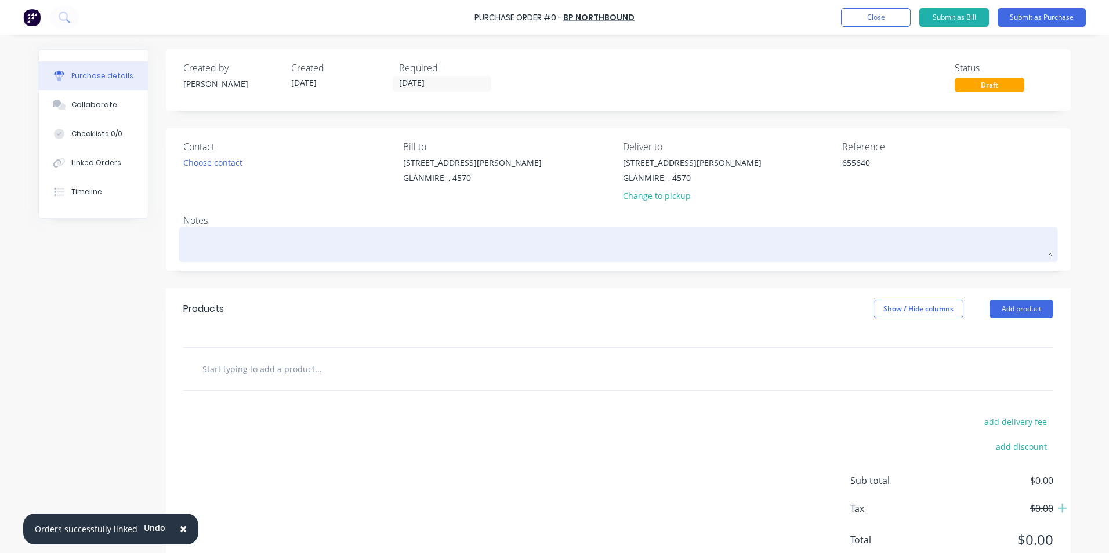
click at [283, 231] on textarea at bounding box center [618, 243] width 870 height 26
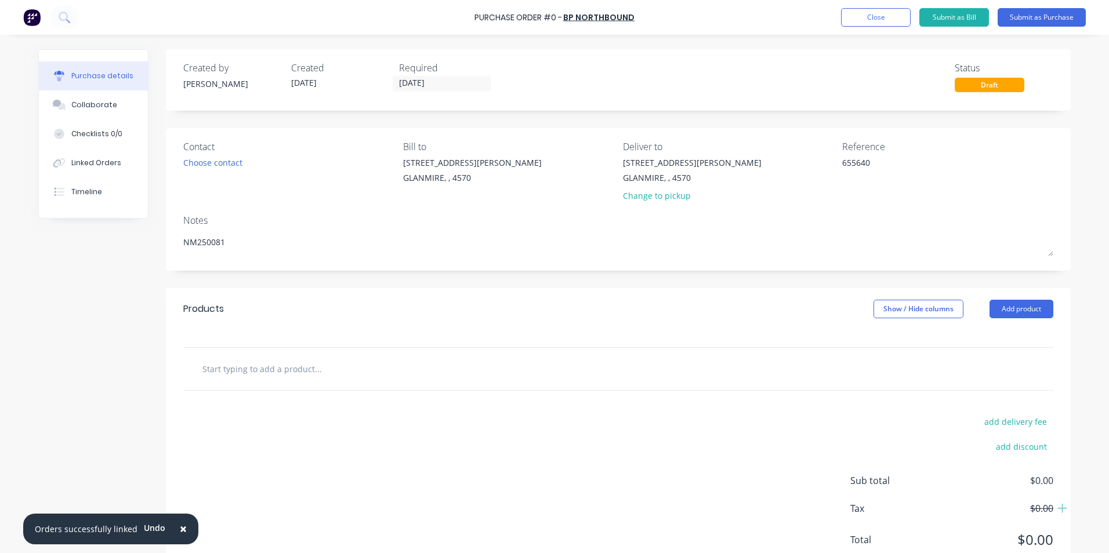
click at [432, 361] on div at bounding box center [367, 368] width 348 height 23
click at [231, 369] on input "text" at bounding box center [318, 368] width 232 height 23
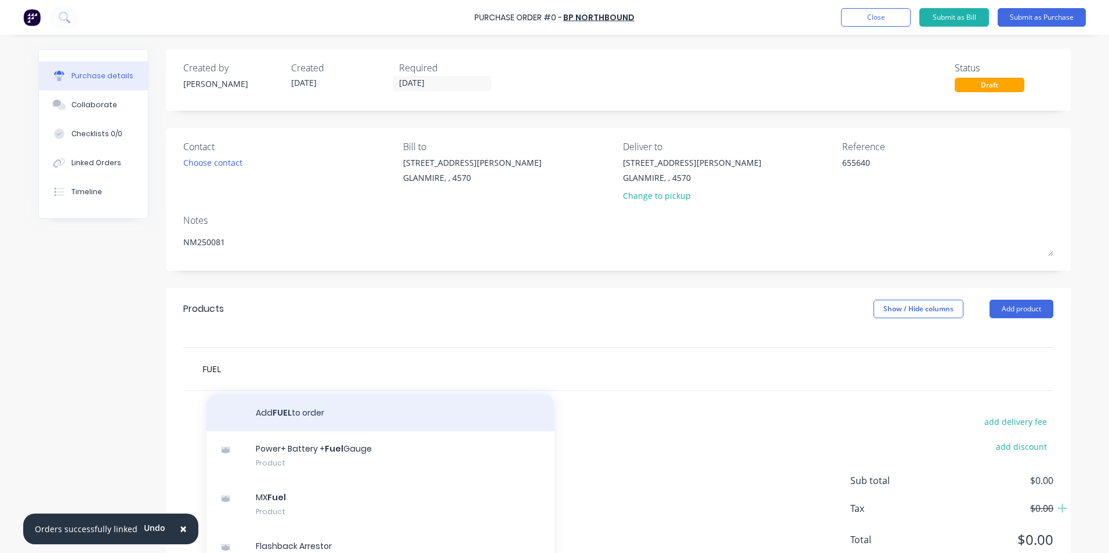
type input "FUEL"
click at [332, 409] on button "Add FUEL to order" at bounding box center [380, 412] width 348 height 37
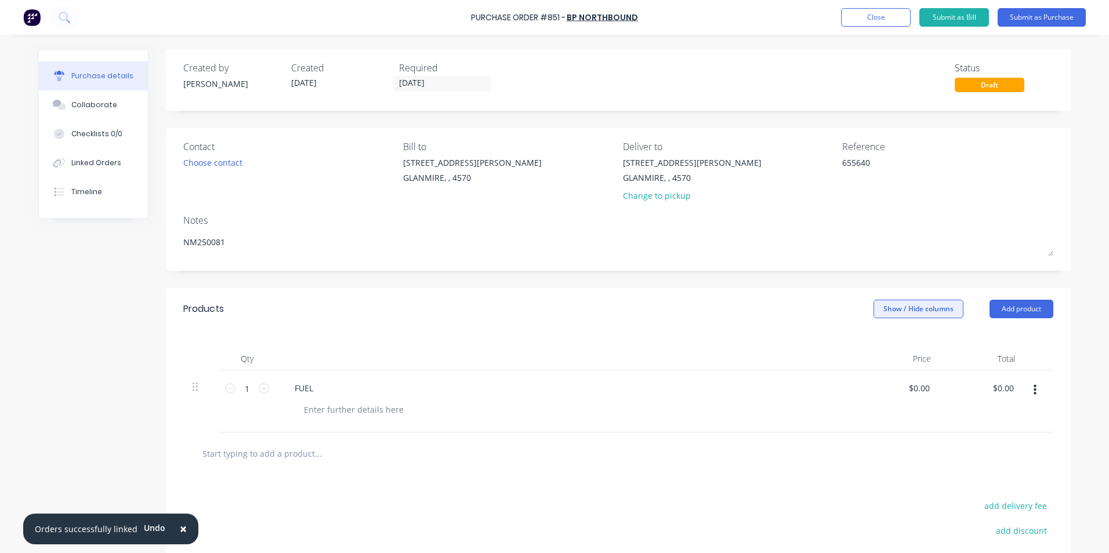
click at [920, 308] on button "Show / Hide columns" at bounding box center [918, 309] width 90 height 19
click at [885, 344] on label "Account" at bounding box center [883, 347] width 20 height 10
click at [873, 342] on input "Account" at bounding box center [873, 342] width 0 height 0
click at [854, 383] on div "Select..." at bounding box center [841, 388] width 68 height 17
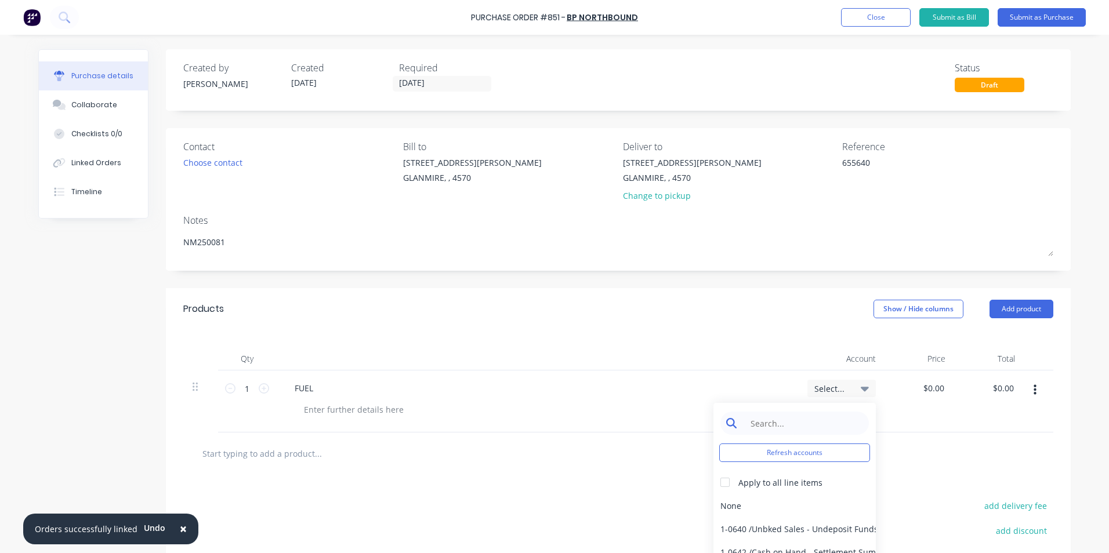
type textarea "x"
click at [832, 418] on input at bounding box center [803, 423] width 119 height 23
type input "TRAVE"
click at [825, 509] on div "5-0264 / Travel" at bounding box center [794, 505] width 162 height 23
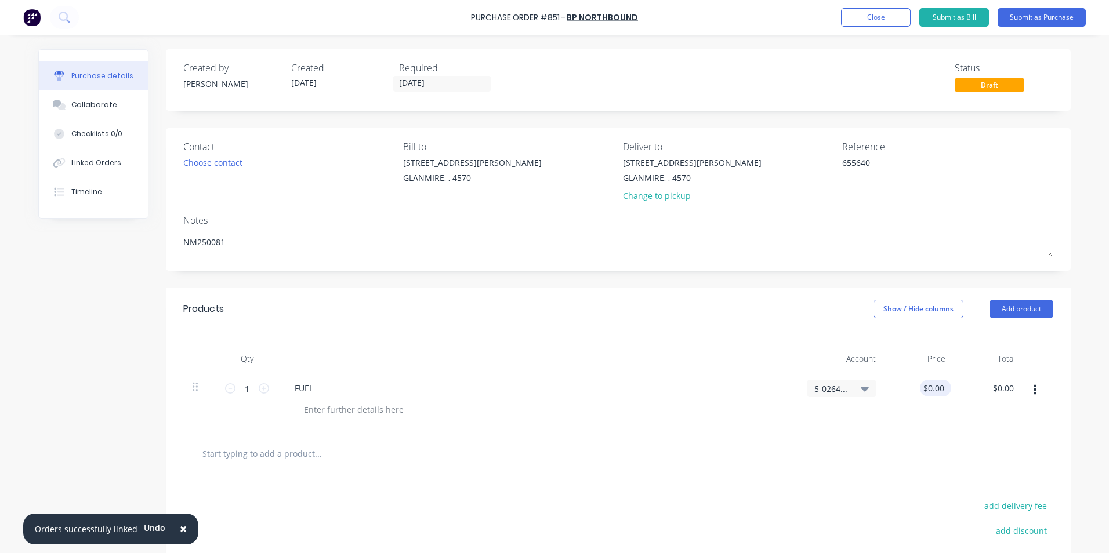
type textarea "x"
drag, startPoint x: 917, startPoint y: 391, endPoint x: 970, endPoint y: 386, distance: 53.0
click at [970, 386] on div "1 1 FUEL 5-0264 / Travel 0.00 0.00 $0.00 $0.00" at bounding box center [618, 402] width 870 height 62
type input "72.43"
type textarea "x"
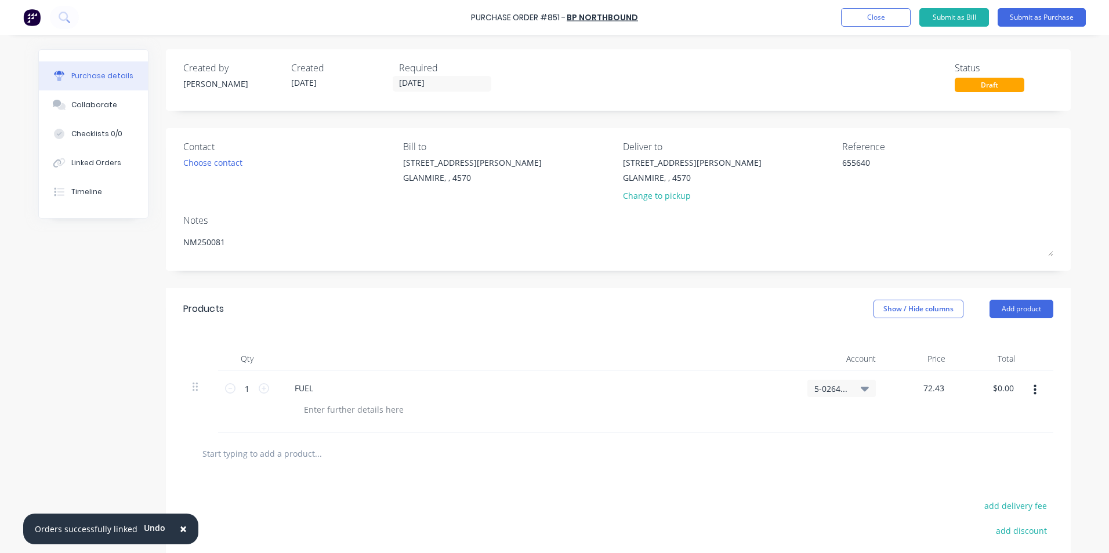
type input "$72.43"
click at [975, 455] on div at bounding box center [618, 453] width 851 height 23
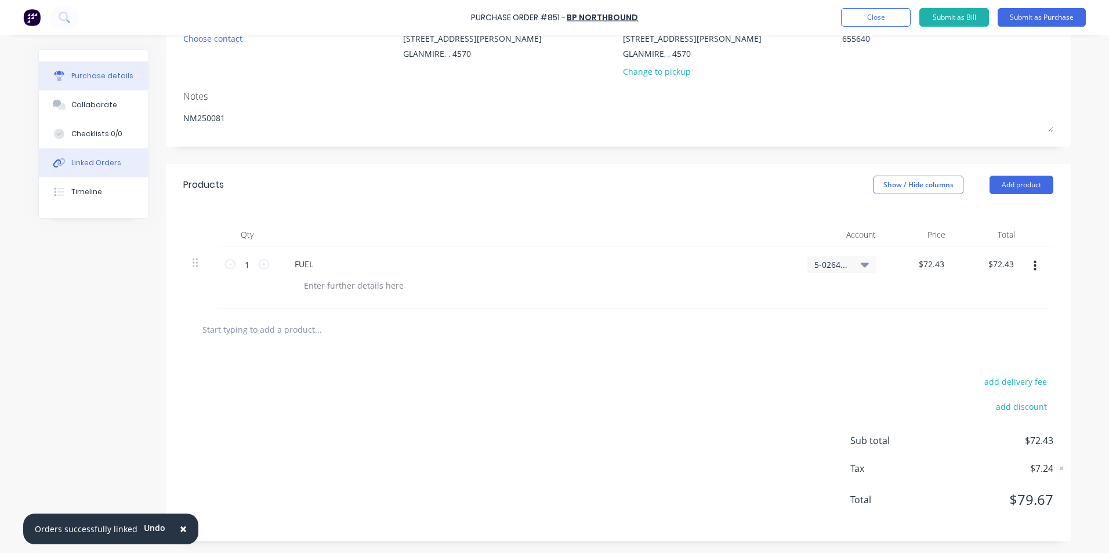
type textarea "x"
click at [90, 163] on div "Linked Orders" at bounding box center [96, 163] width 50 height 10
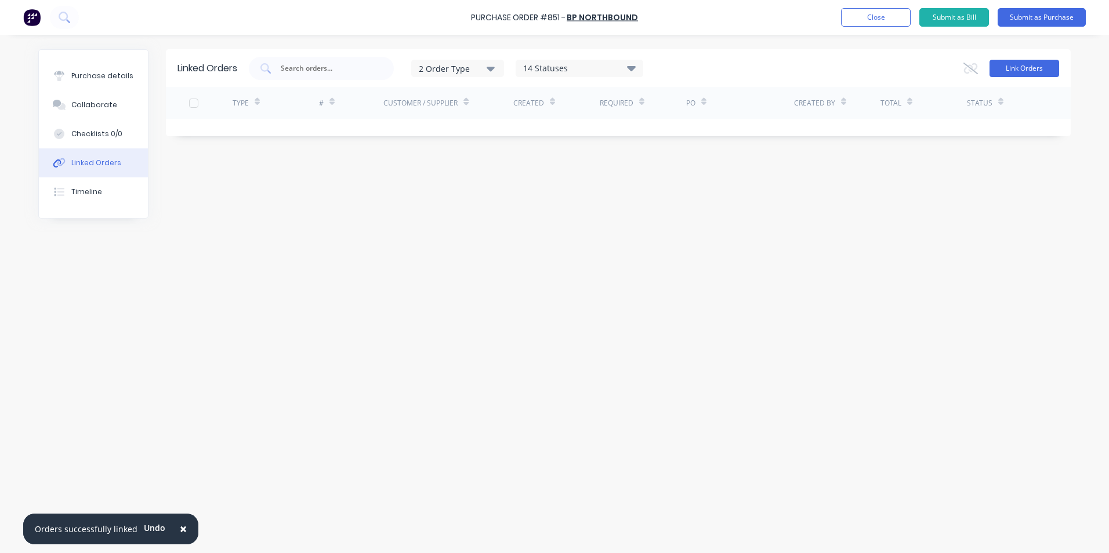
click at [990, 71] on button "Link Orders" at bounding box center [1024, 68] width 70 height 17
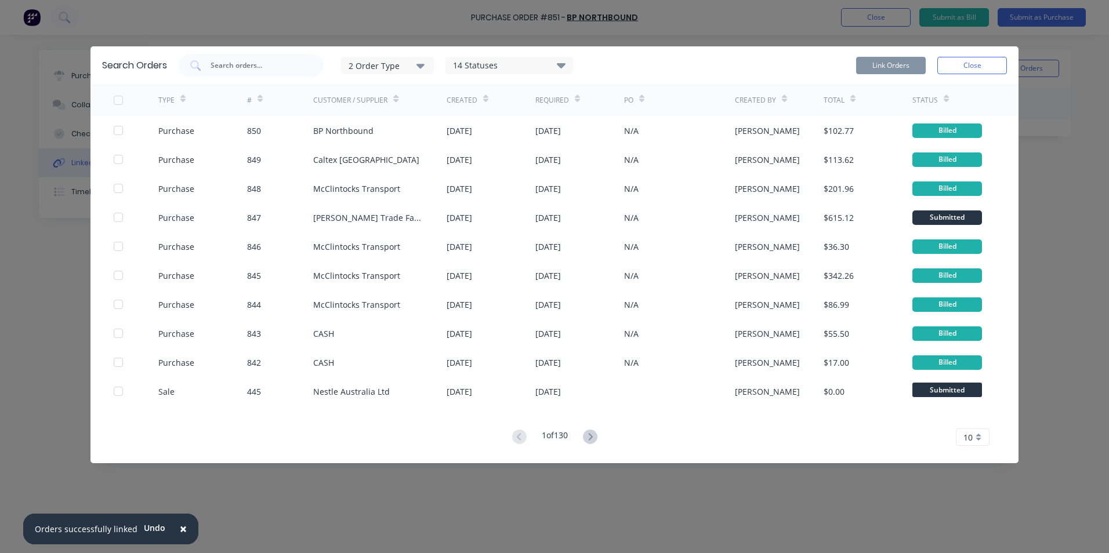
click at [377, 68] on div "2 Order Type" at bounding box center [387, 65] width 78 height 12
click at [399, 112] on div "Purchase" at bounding box center [388, 117] width 67 height 12
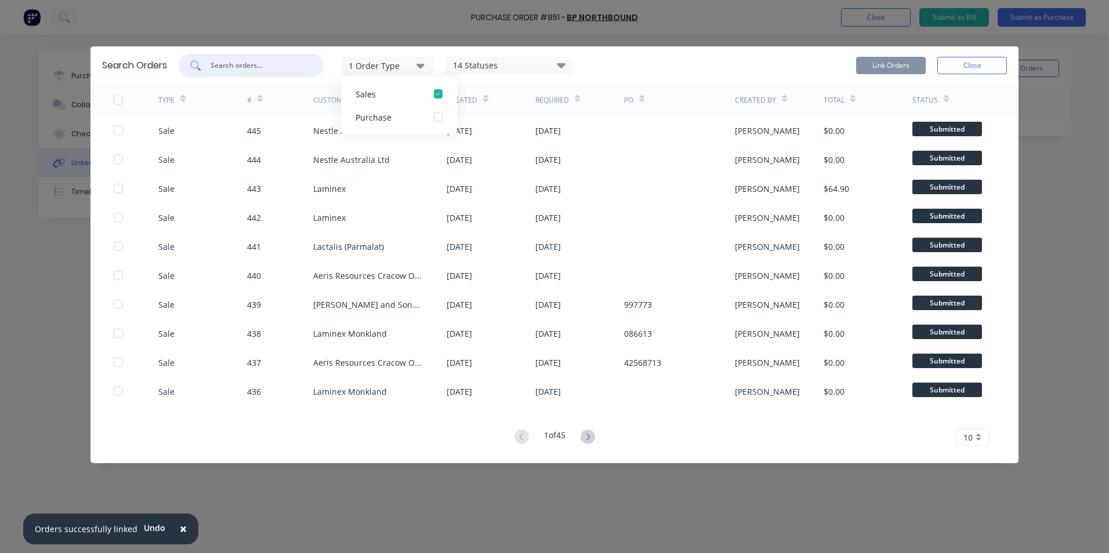
click at [248, 63] on input "text" at bounding box center [257, 66] width 96 height 12
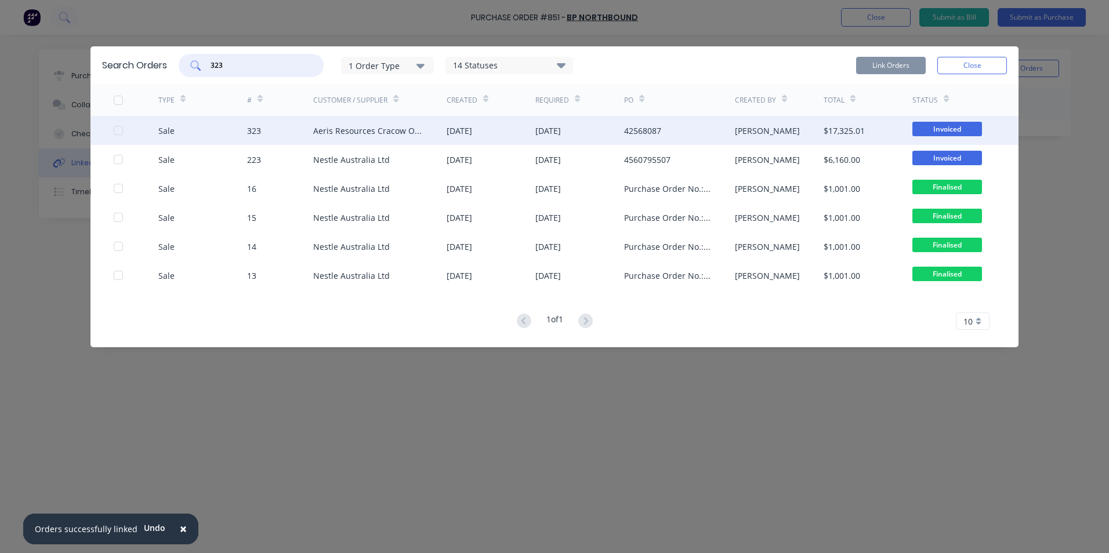
type input "323"
click at [124, 133] on div at bounding box center [136, 130] width 45 height 29
click at [116, 130] on div at bounding box center [118, 130] width 23 height 23
drag, startPoint x: 899, startPoint y: 56, endPoint x: 896, endPoint y: 62, distance: 6.5
click at [898, 57] on button "Link Orders" at bounding box center [891, 65] width 70 height 17
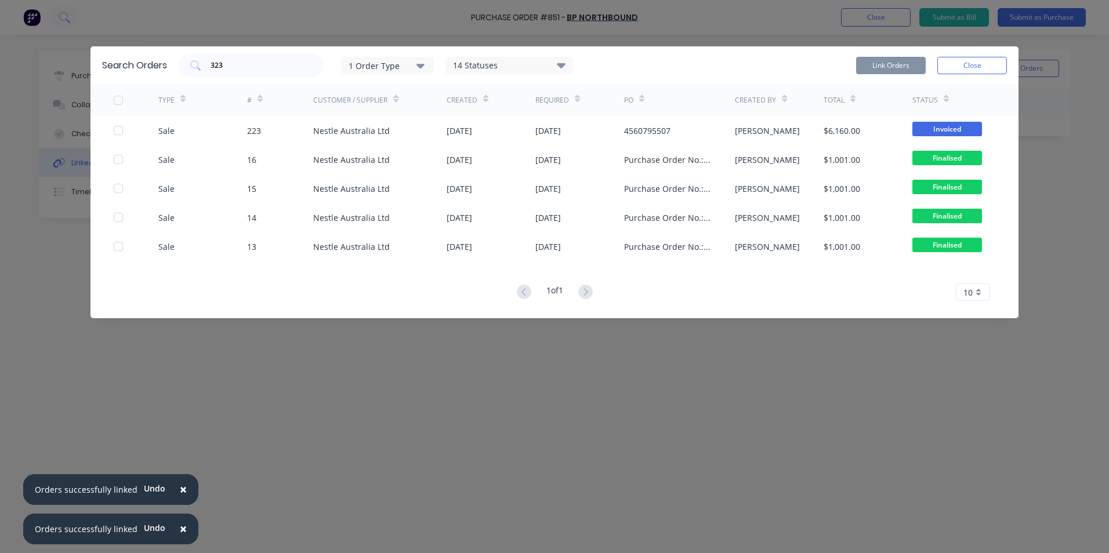
click at [894, 78] on div "Search Orders 323 1 Order Type 14 Statuses Sales Order Status All Archived Draf…" at bounding box center [554, 65] width 928 height 38
click at [999, 58] on button "Close" at bounding box center [972, 65] width 70 height 17
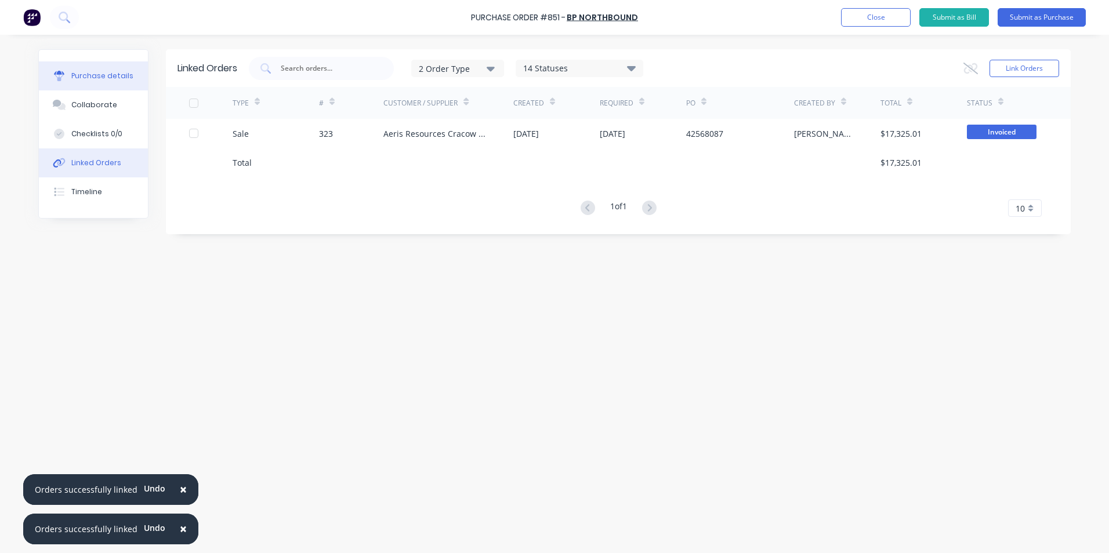
click at [86, 77] on div "Purchase details" at bounding box center [102, 76] width 62 height 10
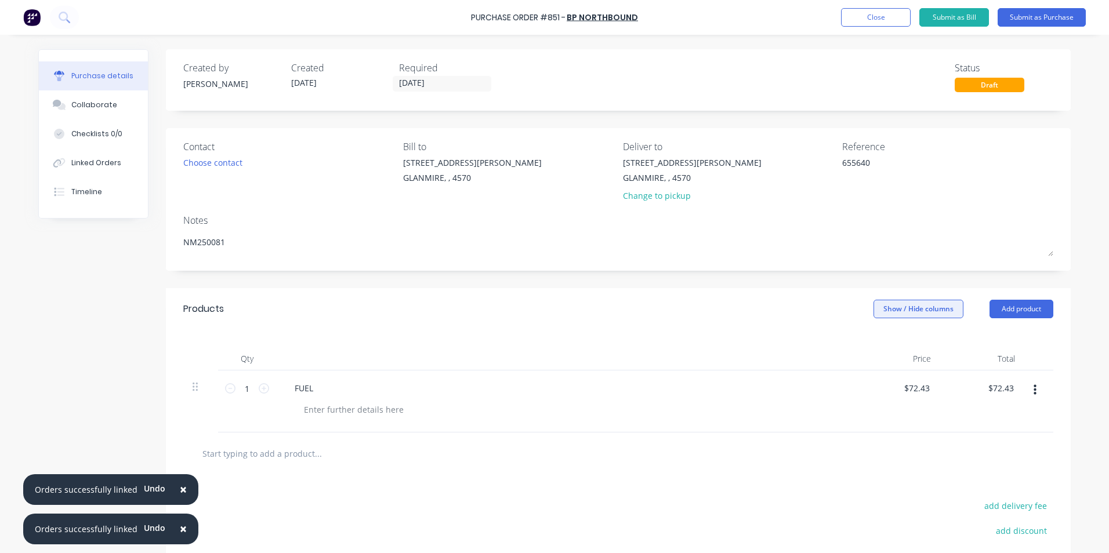
click at [898, 311] on button "Show / Hide columns" at bounding box center [918, 309] width 90 height 19
click at [895, 343] on div "Account" at bounding box center [907, 347] width 68 height 10
click at [883, 346] on label "Account" at bounding box center [883, 347] width 20 height 10
click at [873, 342] on input "Account" at bounding box center [873, 342] width 0 height 0
click at [1047, 14] on button "Submit as Purchase" at bounding box center [1041, 17] width 88 height 19
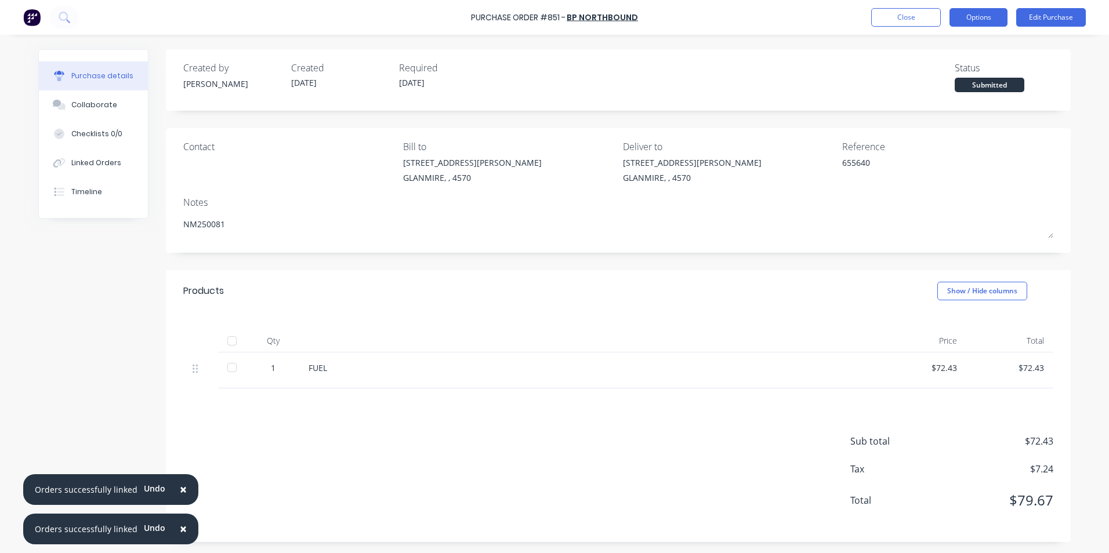
click at [962, 14] on button "Options" at bounding box center [978, 17] width 58 height 19
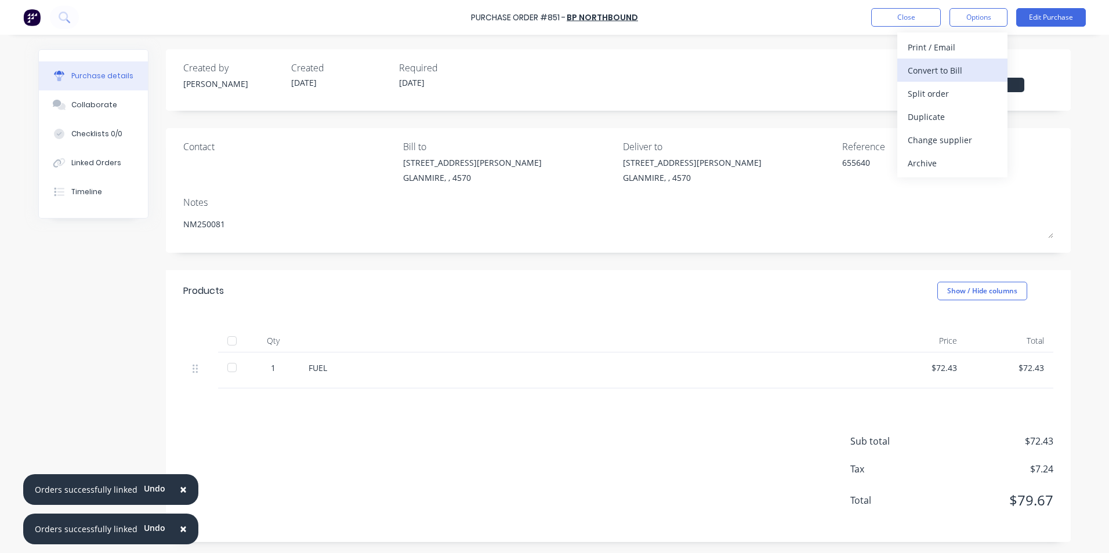
click at [929, 75] on div "Convert to Bill" at bounding box center [951, 70] width 89 height 17
type textarea "x"
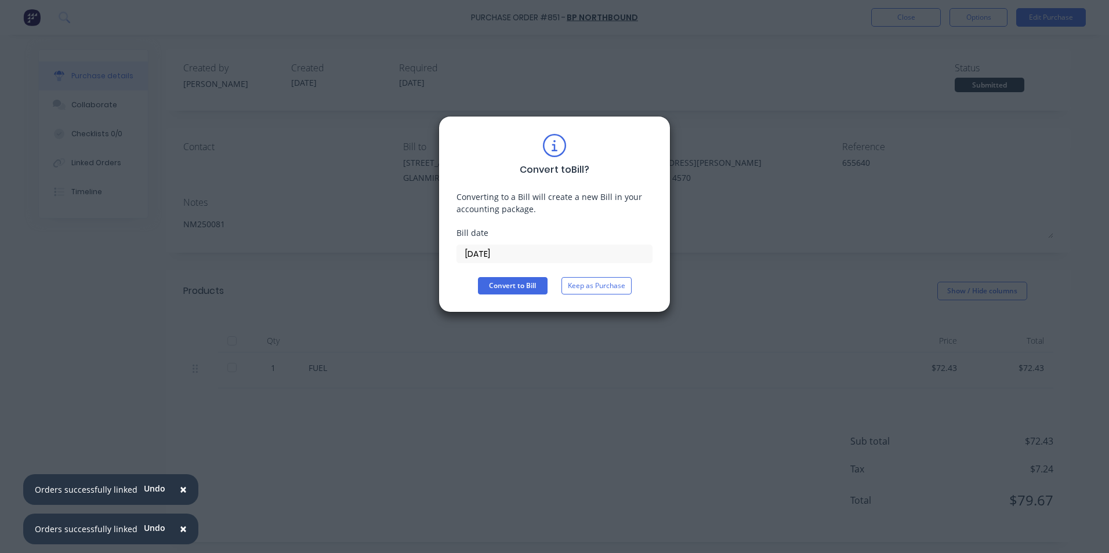
click at [508, 249] on input "[DATE]" at bounding box center [554, 253] width 195 height 17
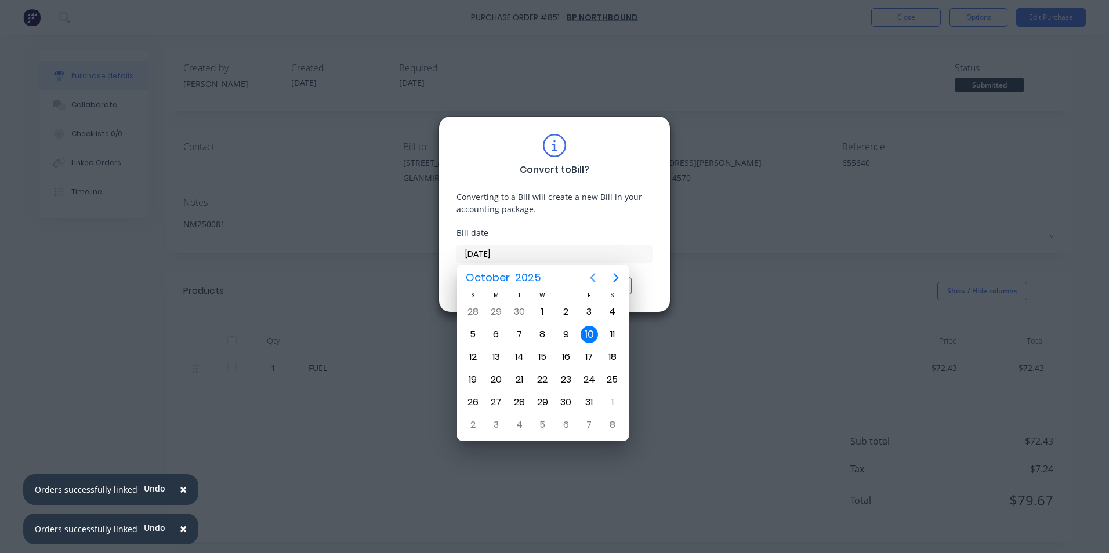
click at [596, 275] on icon "Previous page" at bounding box center [593, 278] width 14 height 14
click at [572, 374] on div "25" at bounding box center [565, 379] width 17 height 17
type input "[DATE]"
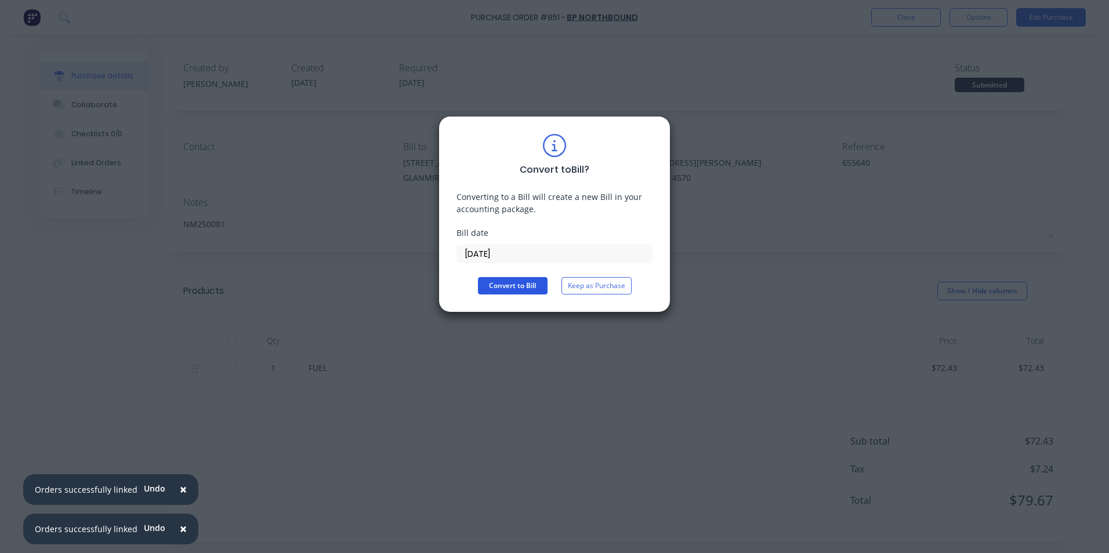
click at [516, 285] on button "Convert to Bill" at bounding box center [513, 285] width 70 height 17
type textarea "x"
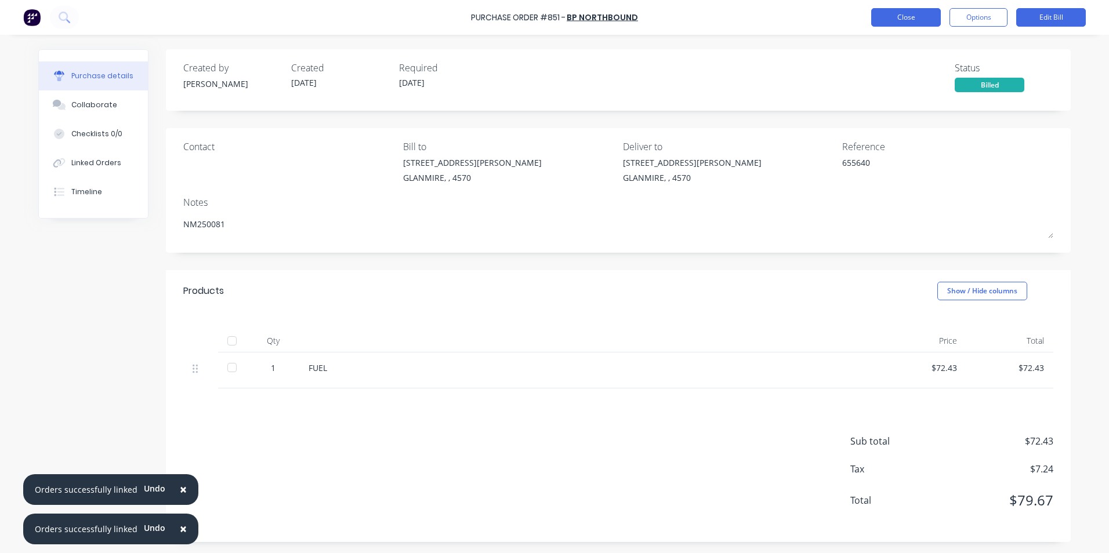
click at [904, 13] on button "Close" at bounding box center [906, 17] width 70 height 19
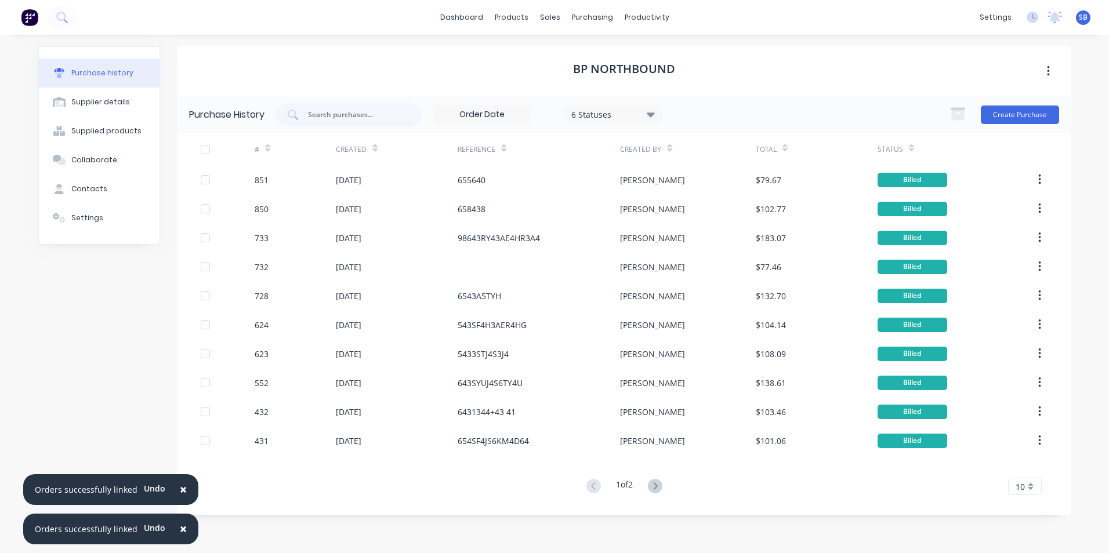
click at [180, 492] on span "×" at bounding box center [183, 489] width 7 height 16
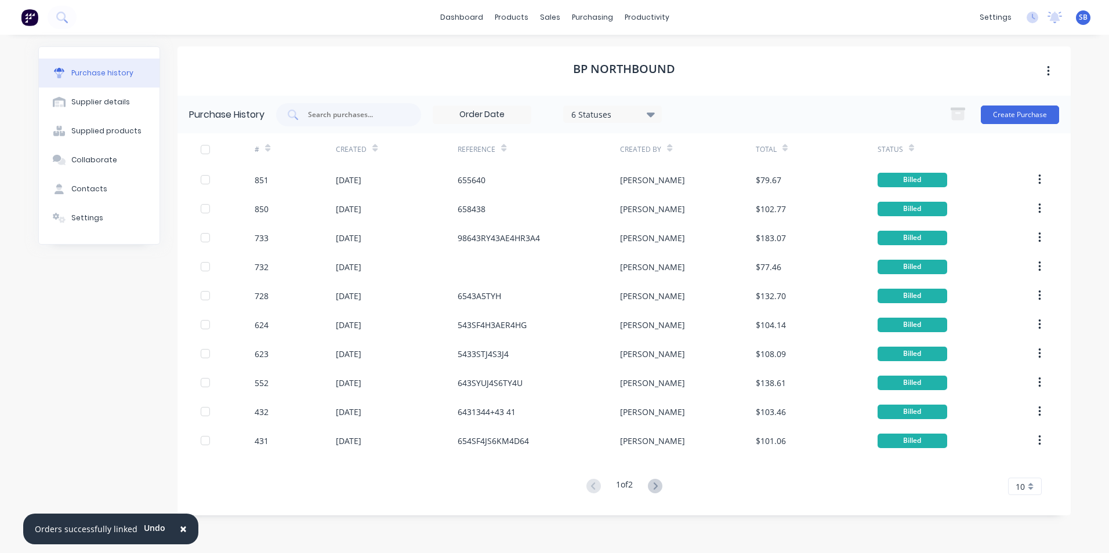
click at [180, 528] on span "×" at bounding box center [183, 529] width 7 height 16
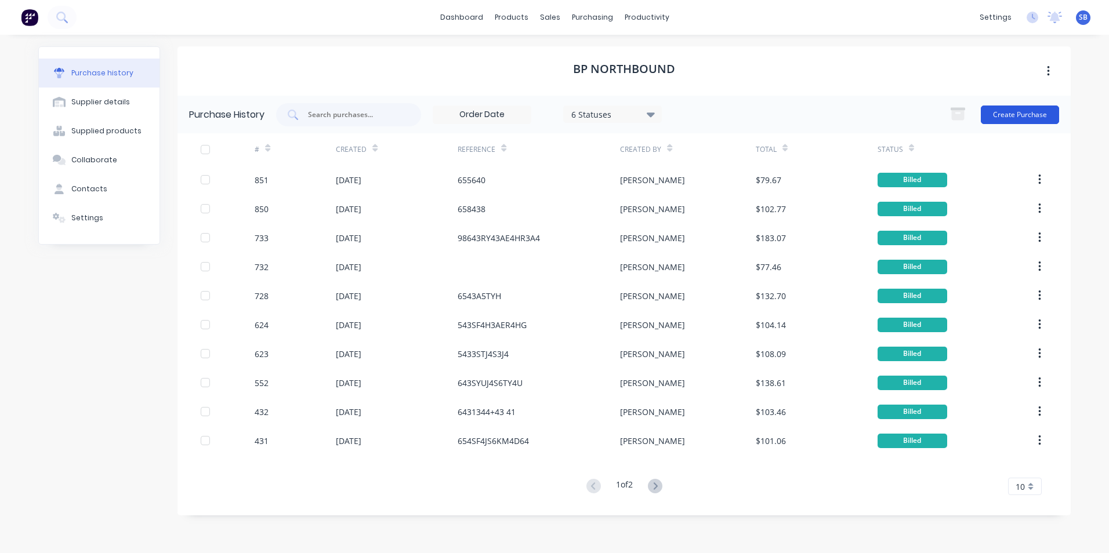
click at [1026, 109] on button "Create Purchase" at bounding box center [1020, 115] width 78 height 19
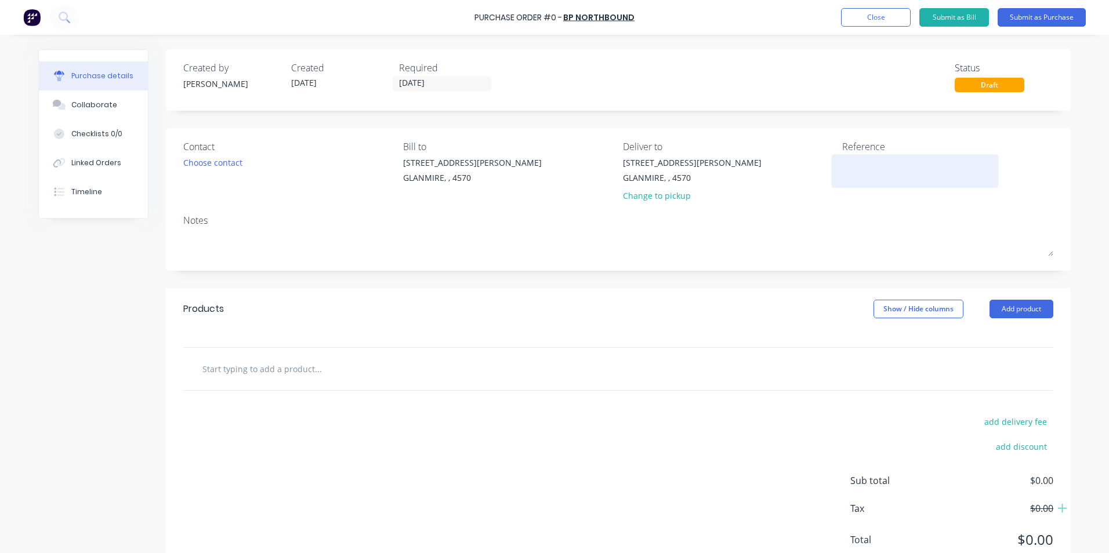
click at [887, 173] on textarea at bounding box center [914, 170] width 145 height 26
type textarea "65736"
type textarea "x"
type textarea "657360"
type textarea "x"
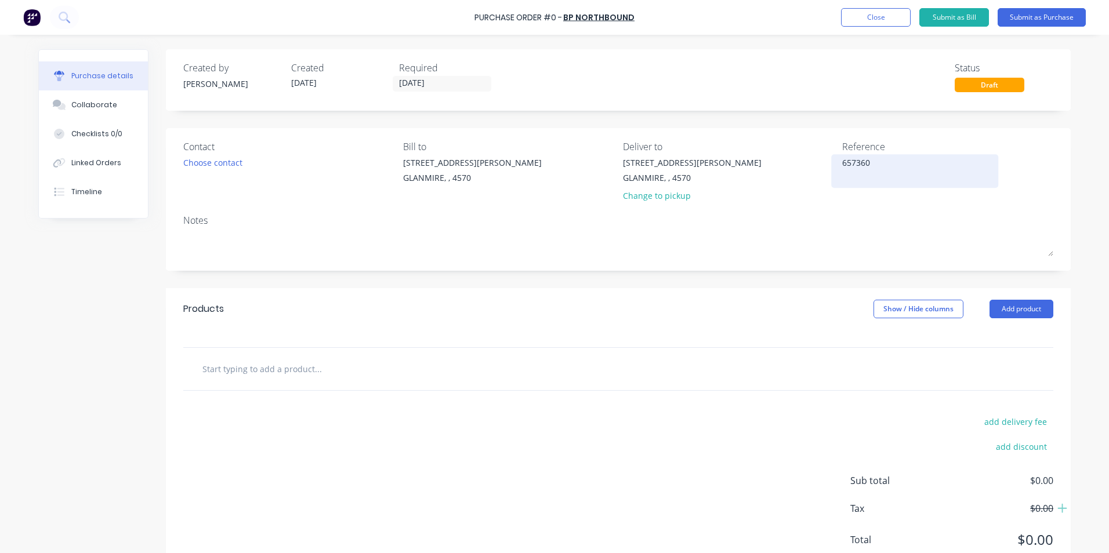
type textarea "657360"
type textarea "x"
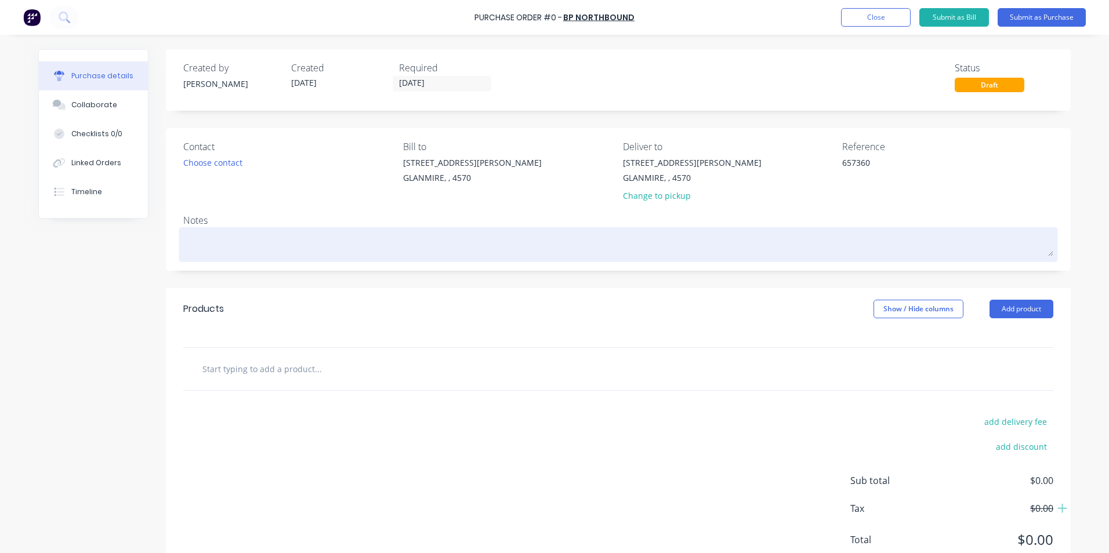
click at [304, 248] on textarea at bounding box center [618, 243] width 870 height 26
type textarea "x"
type textarea "N"
type textarea "x"
type textarea "NM"
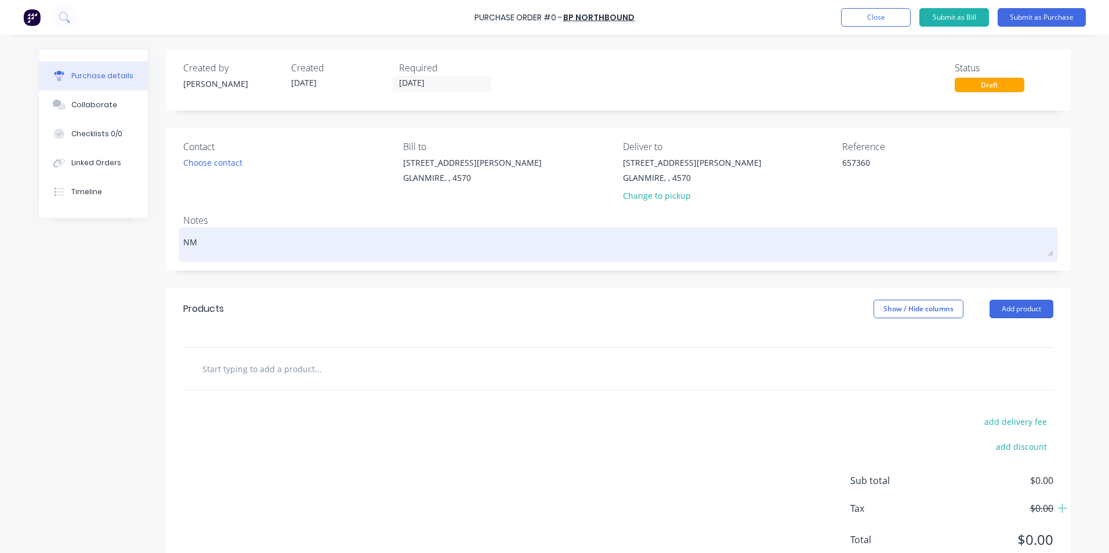
type textarea "x"
type textarea "NM2"
type textarea "x"
type textarea "NM25"
type textarea "x"
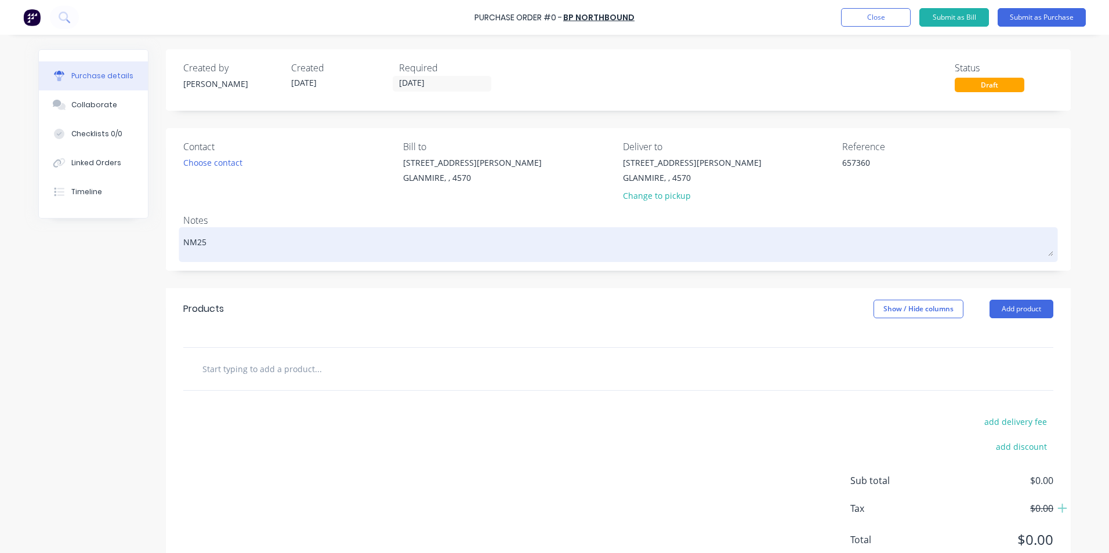
type textarea "NM250"
type textarea "x"
type textarea "NM2500"
type textarea "x"
type textarea "NM25008"
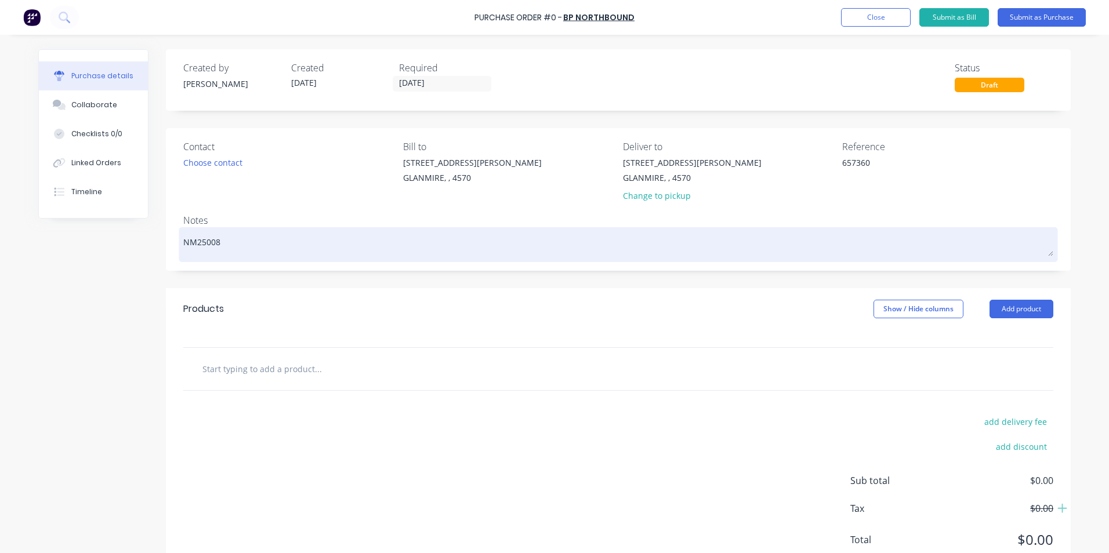
type textarea "x"
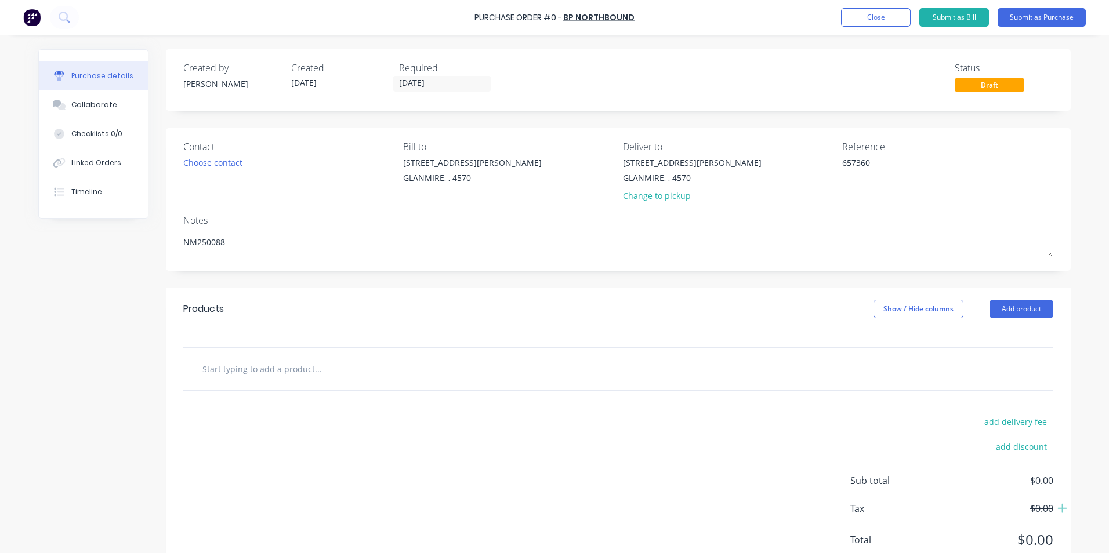
type textarea "NM250088"
type textarea "x"
type textarea "NM250088"
click at [277, 357] on div at bounding box center [618, 369] width 870 height 42
click at [274, 372] on input "text" at bounding box center [318, 368] width 232 height 23
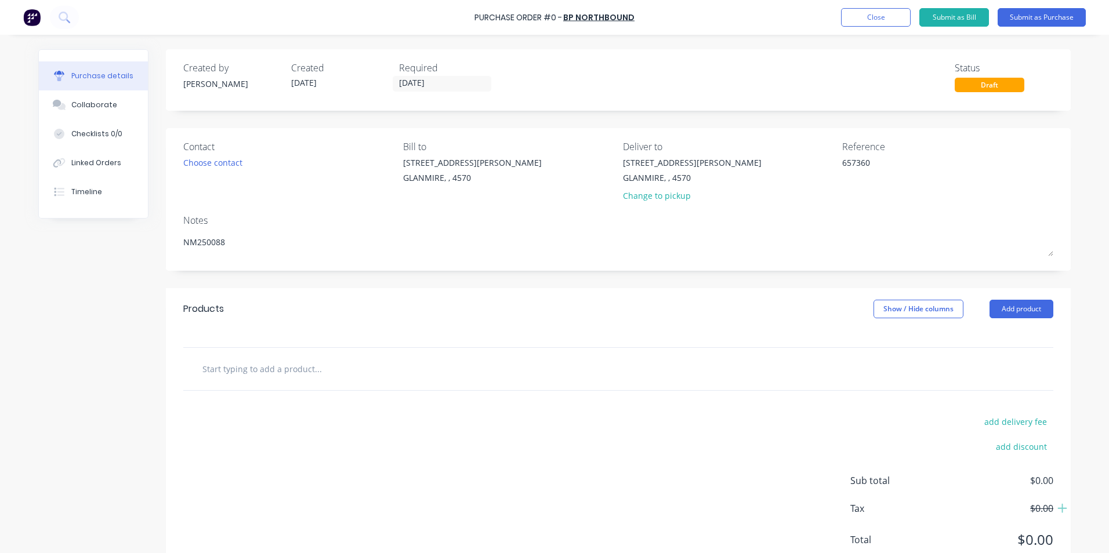
type textarea "x"
type input "F"
type textarea "x"
type input "FI"
type textarea "x"
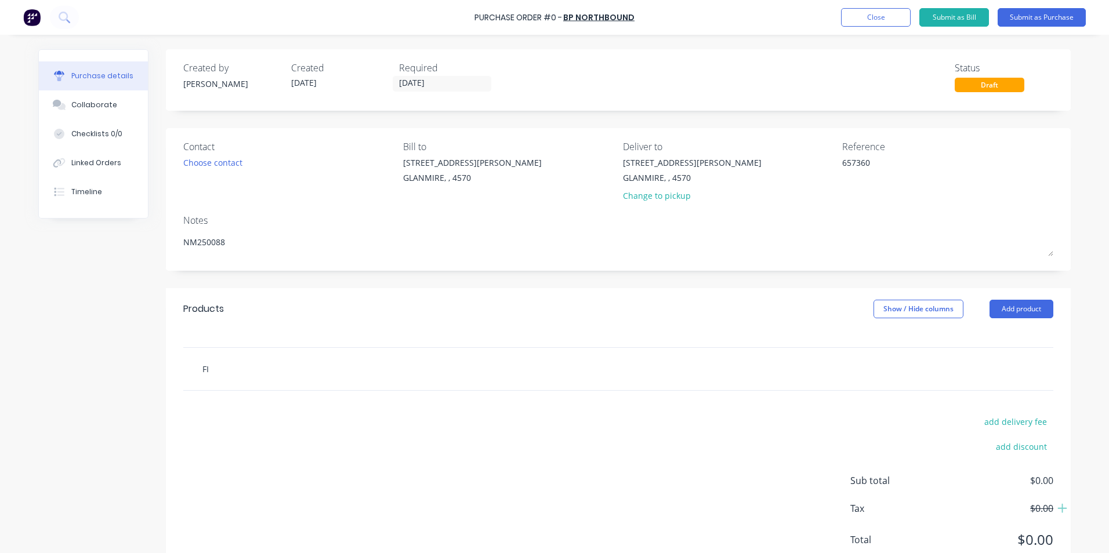
type input "F"
type textarea "x"
type input "FU"
type textarea "x"
type input "FUE"
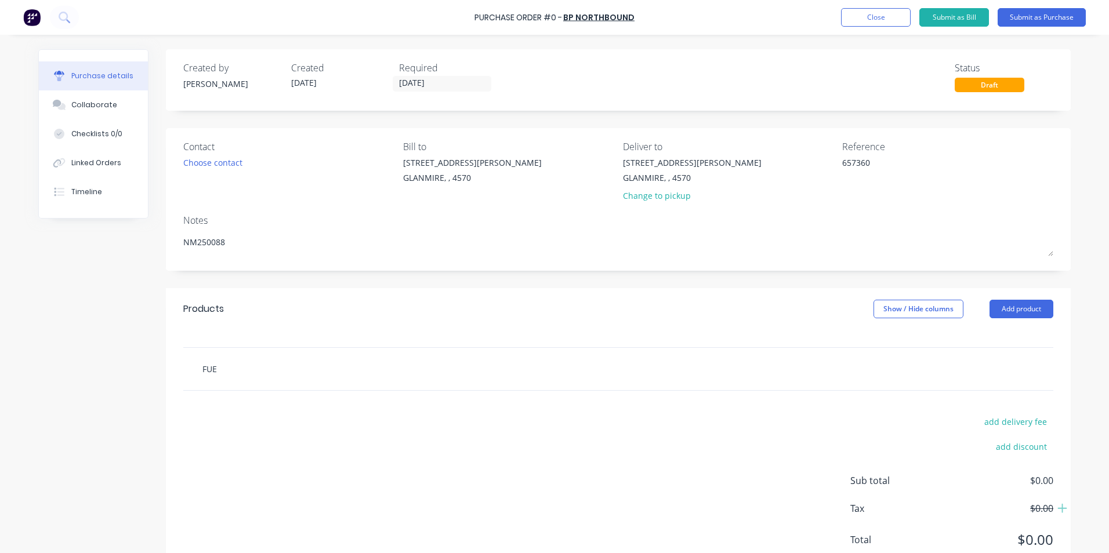
type textarea "x"
type input "FUEL"
type textarea "x"
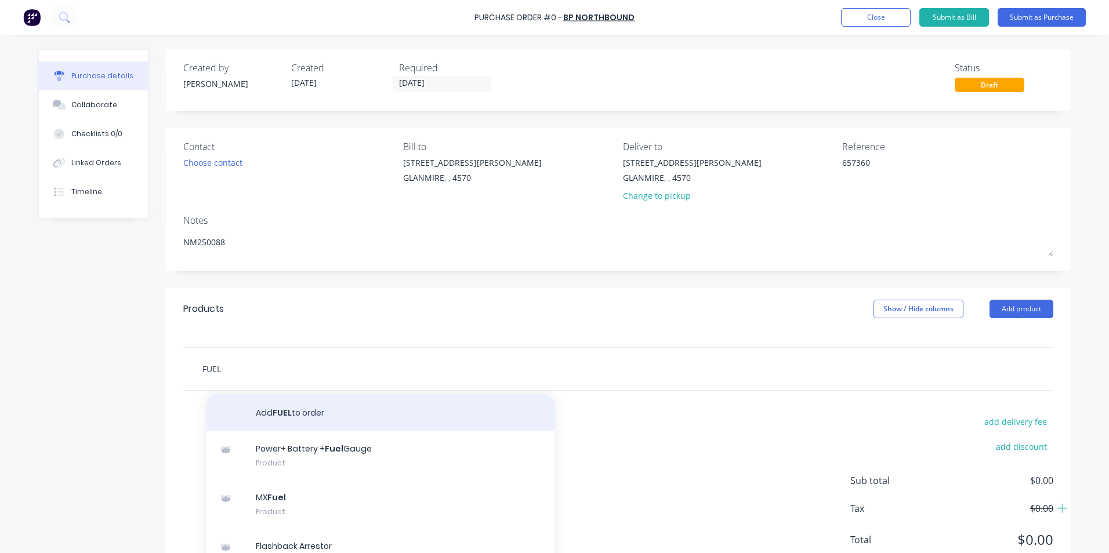
type input "FUEL"
click at [335, 401] on button "Add FUEL to order" at bounding box center [380, 412] width 348 height 37
type textarea "x"
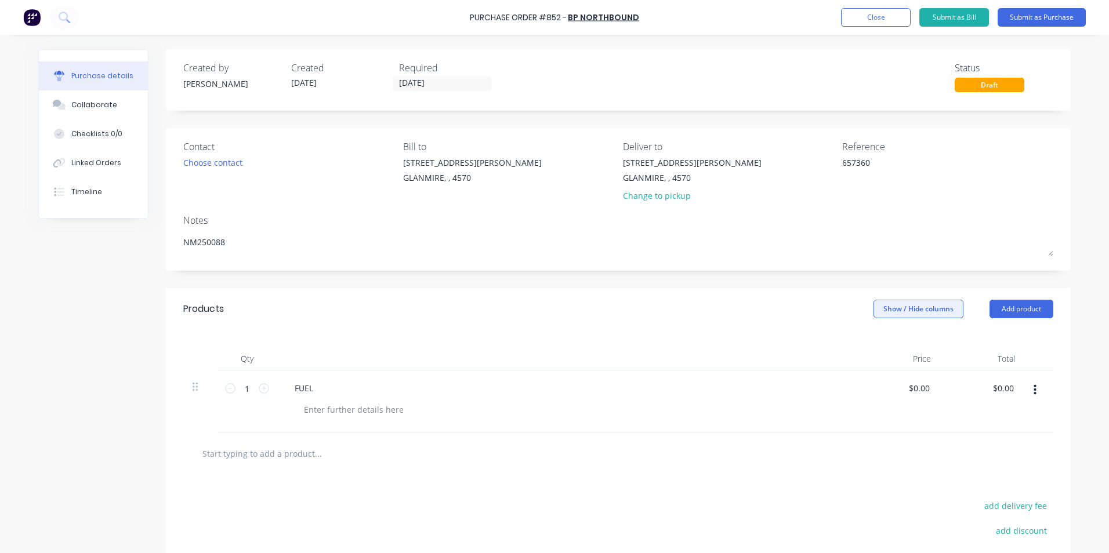
click at [910, 311] on button "Show / Hide columns" at bounding box center [918, 309] width 90 height 19
click at [883, 347] on label "Account" at bounding box center [883, 347] width 20 height 10
click at [873, 342] on input "Account" at bounding box center [873, 342] width 0 height 0
click at [817, 387] on span "Select..." at bounding box center [831, 389] width 35 height 12
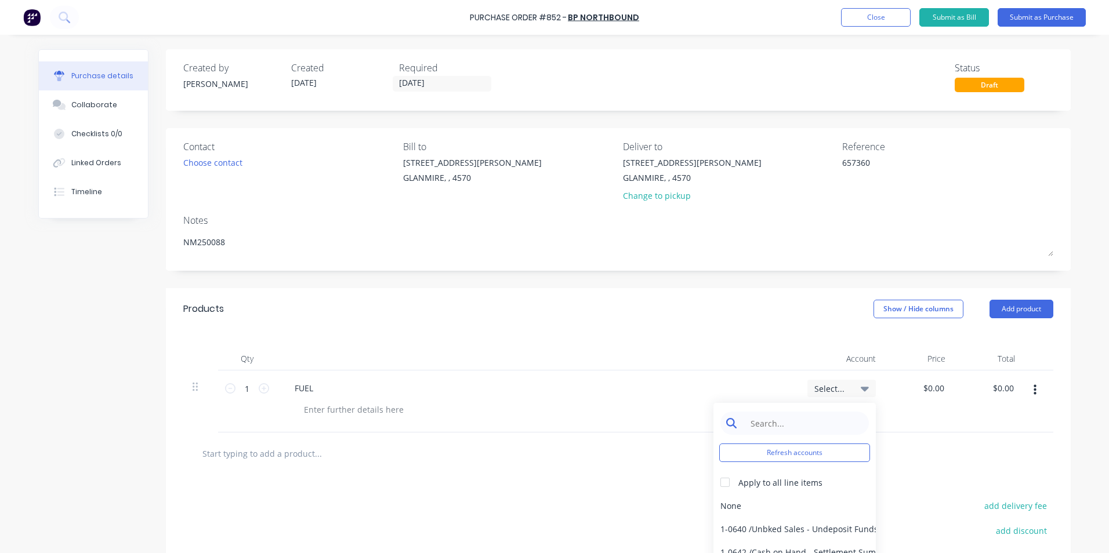
type textarea "x"
click at [782, 417] on input at bounding box center [803, 423] width 119 height 23
type input "TRAV"
click at [783, 500] on div "5-0264 / Travel" at bounding box center [794, 505] width 162 height 23
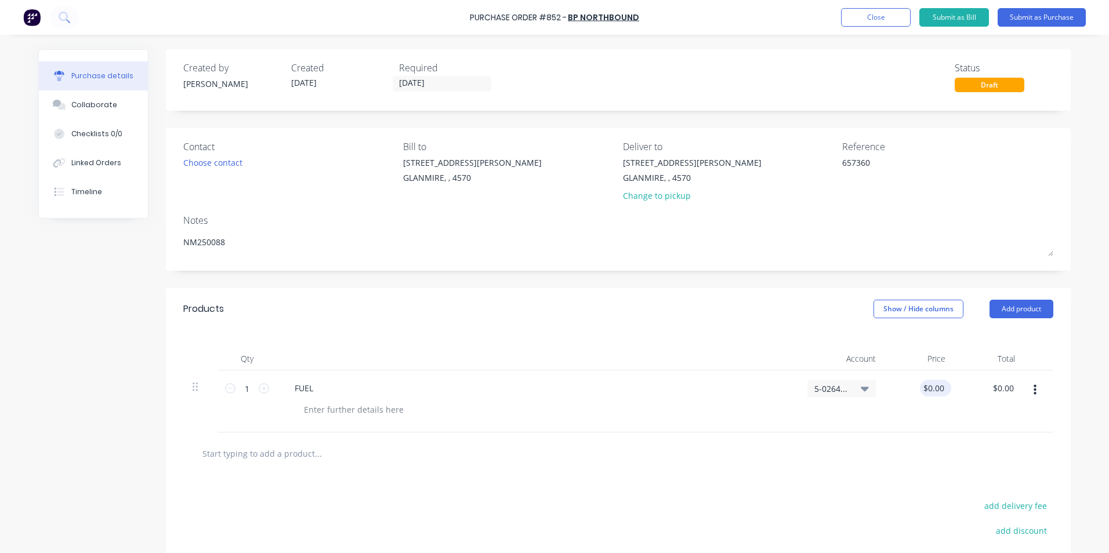
type textarea "x"
drag, startPoint x: 922, startPoint y: 389, endPoint x: 965, endPoint y: 389, distance: 43.5
click at [965, 389] on div "1 1 FUEL 5-0264 / Travel 0.00 0.00 $0.00 $0.00" at bounding box center [618, 402] width 870 height 62
type input "0"
type input "89.34"
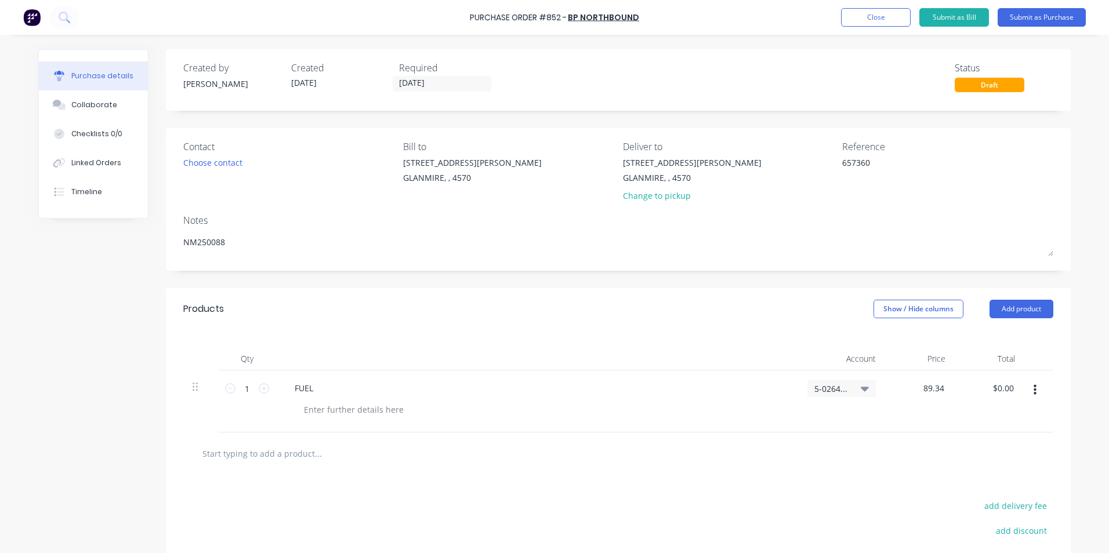
type textarea "x"
type input "$89.34"
type input "89.34"
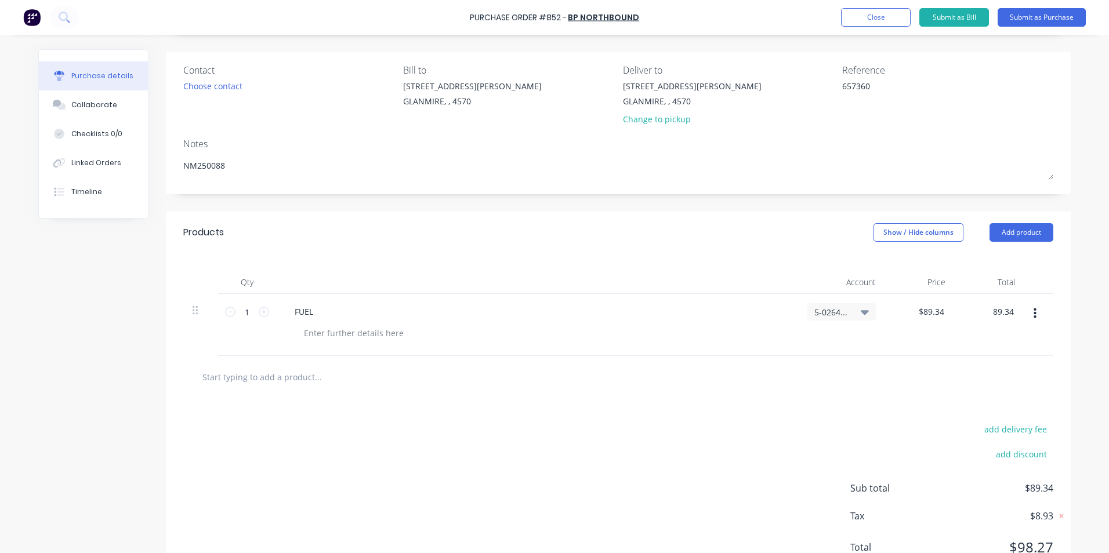
scroll to position [124, 0]
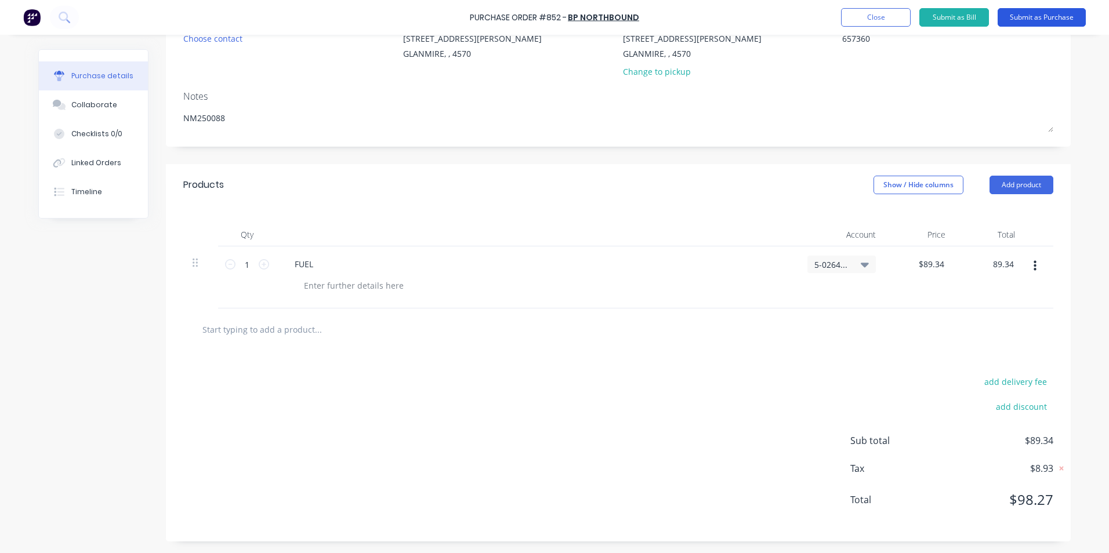
type textarea "x"
type input "$89.34"
click at [1066, 17] on button "Submit as Purchase" at bounding box center [1041, 17] width 88 height 19
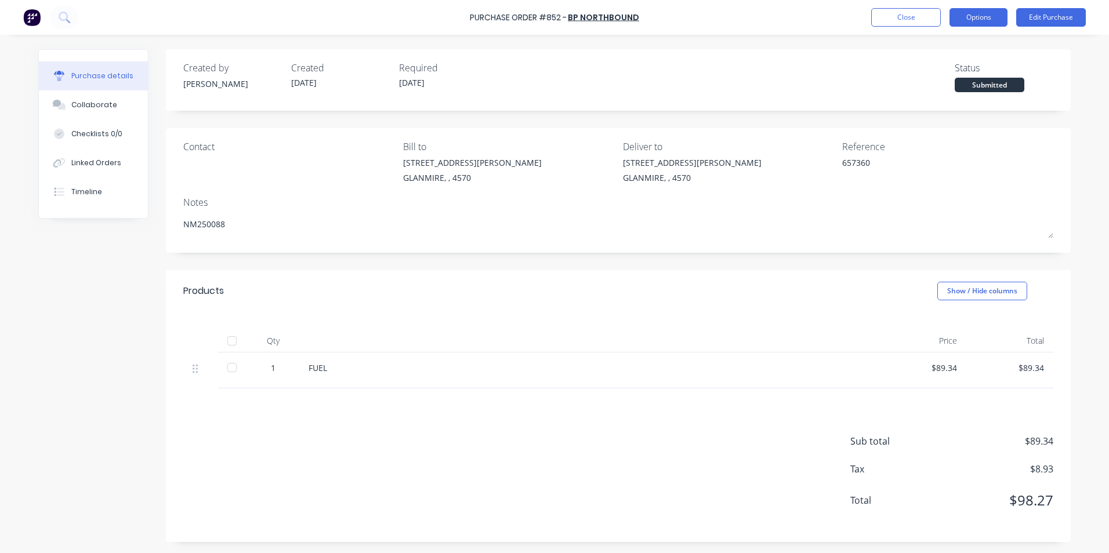
click at [978, 20] on button "Options" at bounding box center [978, 17] width 58 height 19
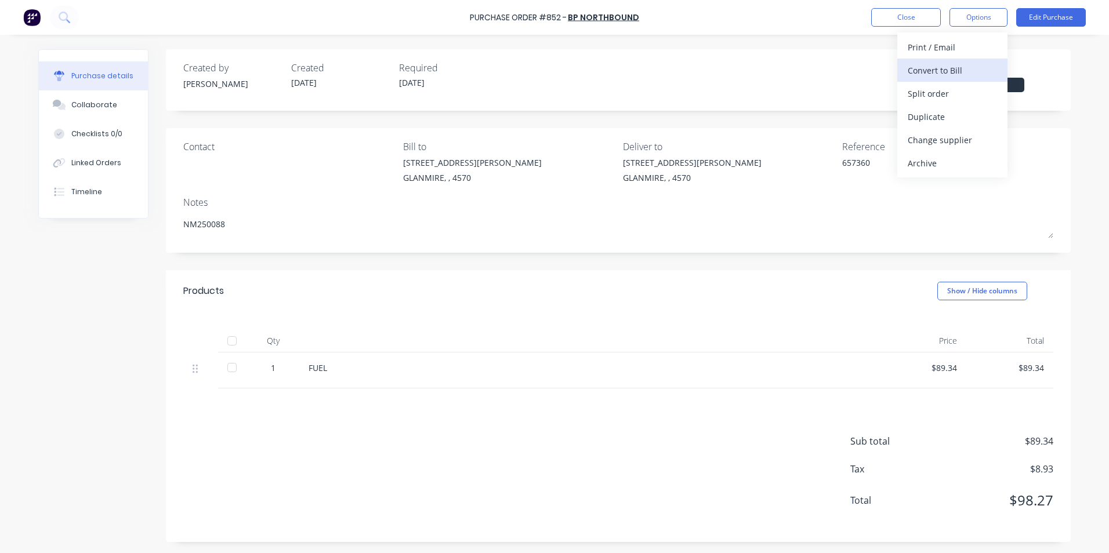
click at [949, 74] on div "Convert to Bill" at bounding box center [951, 70] width 89 height 17
type textarea "x"
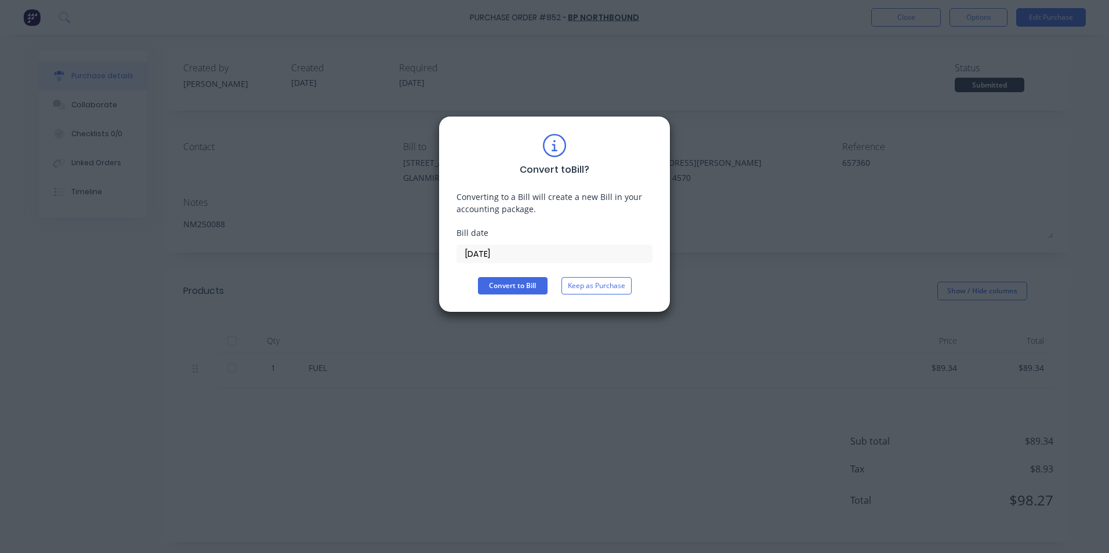
click at [530, 255] on input "[DATE]" at bounding box center [554, 253] width 195 height 17
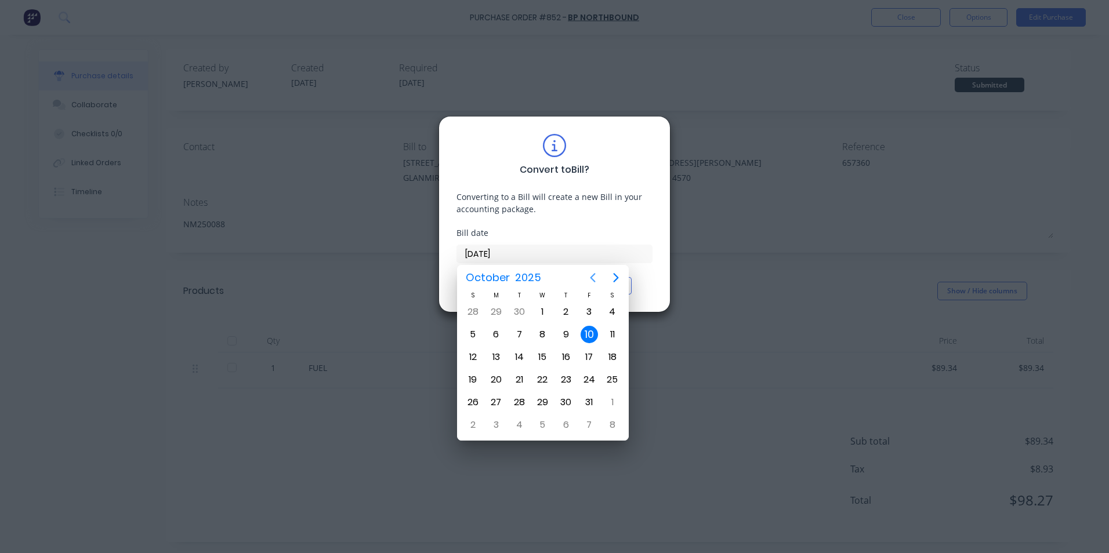
click at [593, 284] on icon "Previous page" at bounding box center [593, 278] width 14 height 14
click at [591, 353] on div "19" at bounding box center [588, 356] width 17 height 17
type input "[DATE]"
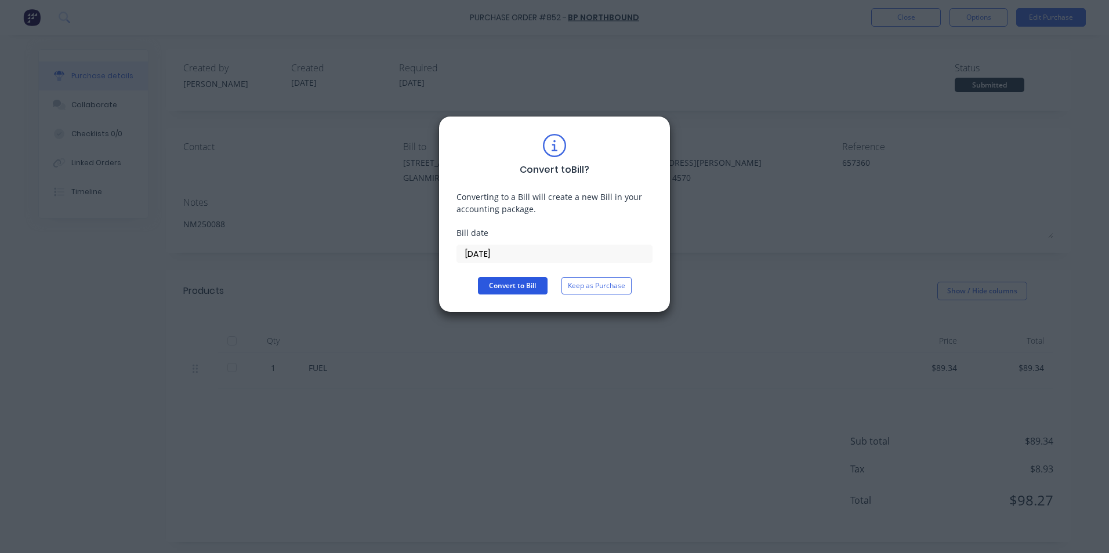
click at [528, 284] on button "Convert to Bill" at bounding box center [513, 285] width 70 height 17
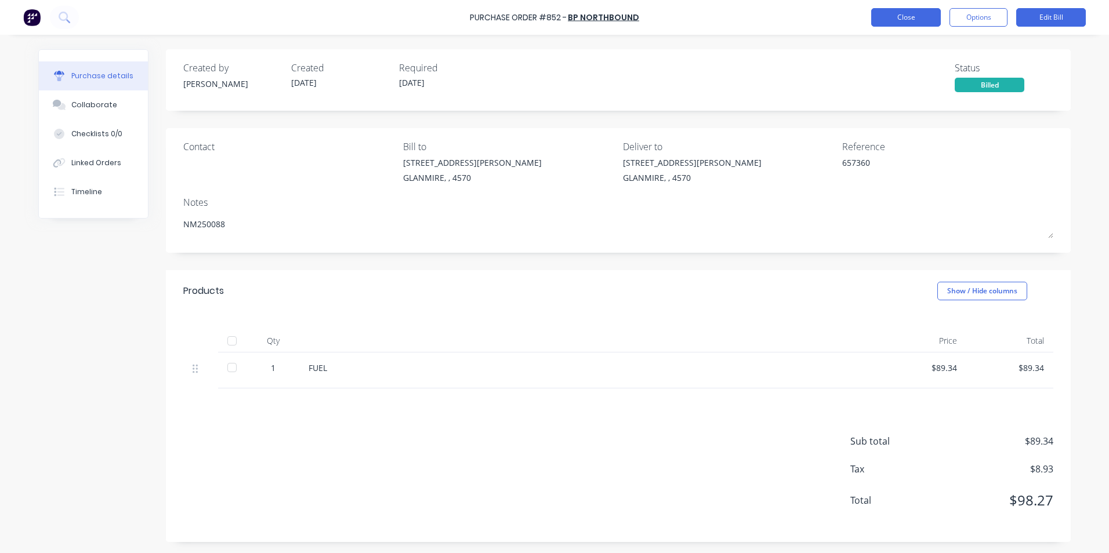
click at [878, 14] on button "Close" at bounding box center [906, 17] width 70 height 19
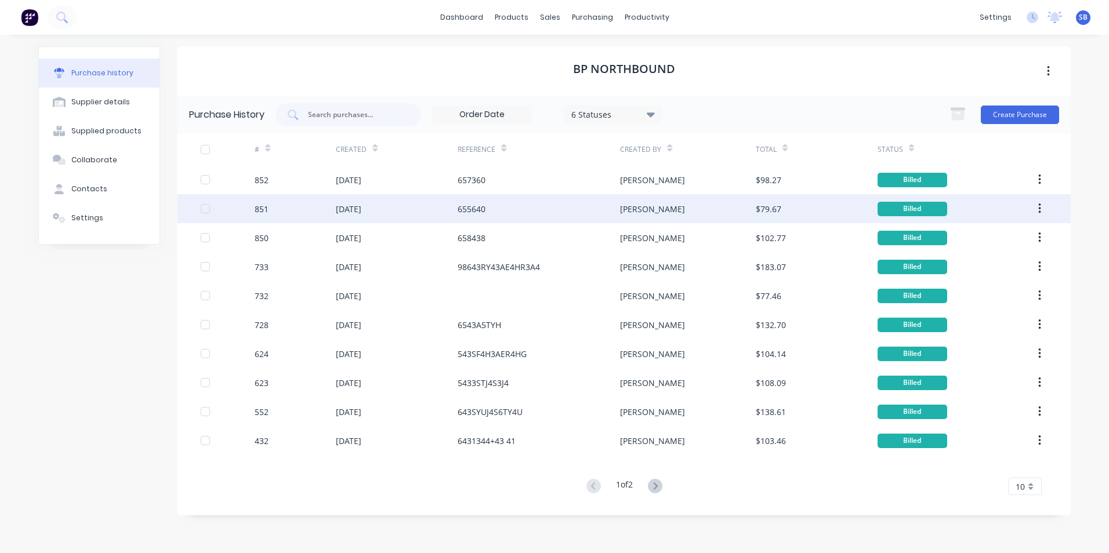
click at [739, 206] on div "[PERSON_NAME]" at bounding box center [687, 208] width 135 height 29
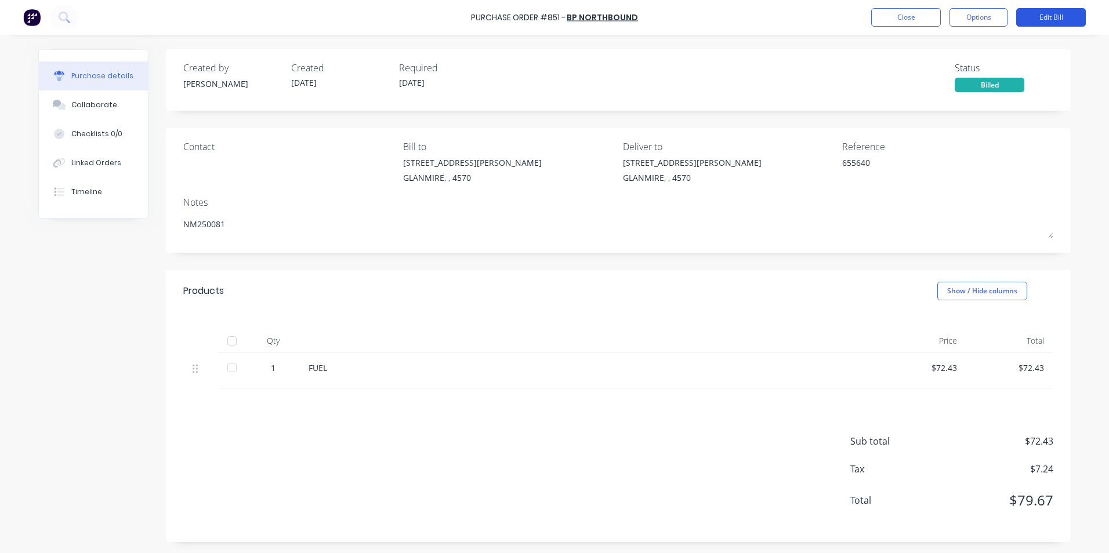
click at [1054, 19] on button "Edit Bill" at bounding box center [1051, 17] width 70 height 19
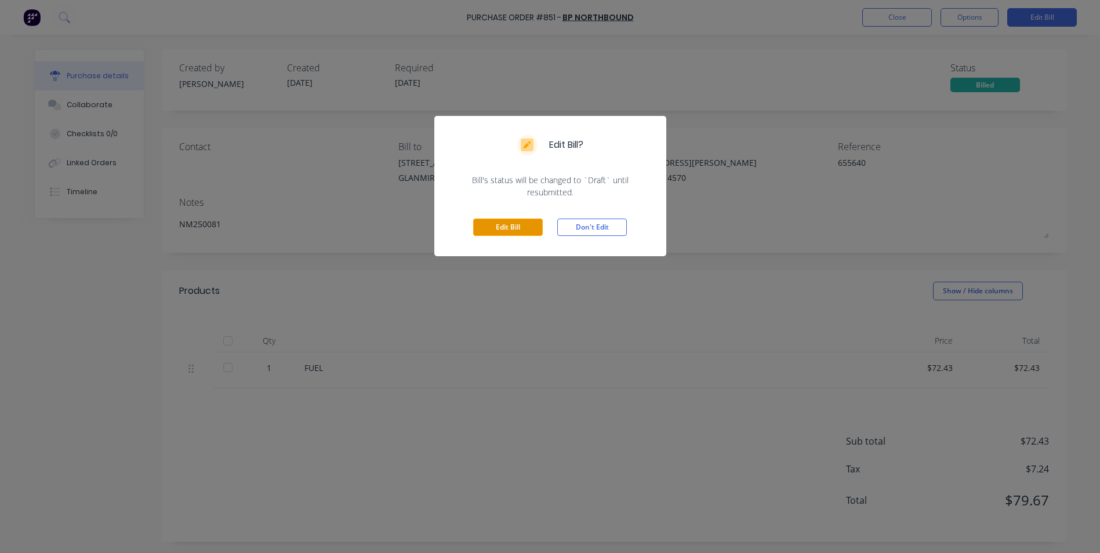
click at [531, 228] on button "Edit Bill" at bounding box center [508, 227] width 70 height 17
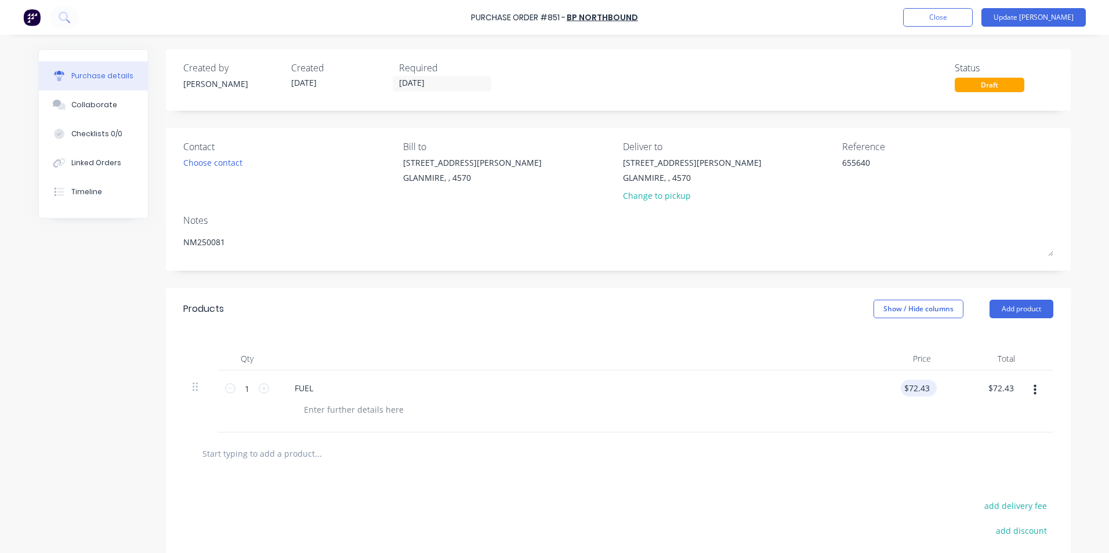
type textarea "x"
drag, startPoint x: 923, startPoint y: 389, endPoint x: 827, endPoint y: 380, distance: 95.4
click at [827, 380] on div "1 1 FUEL 72.43 72.43 $72.43 $72.43" at bounding box center [618, 402] width 870 height 62
type input "3"
type input "68.20"
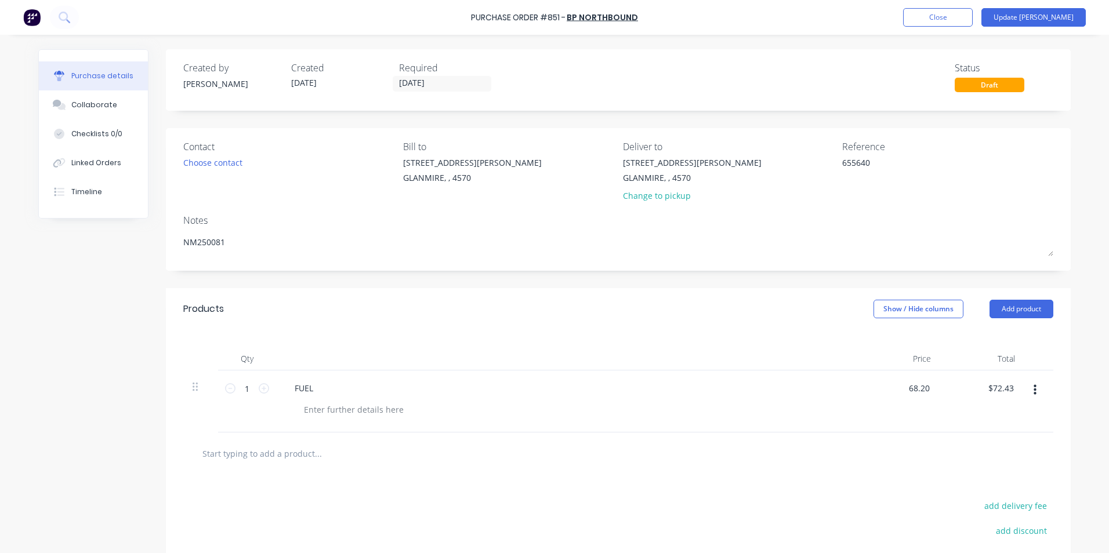
type textarea "x"
type input "$68.20"
click at [827, 422] on div "FUEL" at bounding box center [566, 402] width 580 height 62
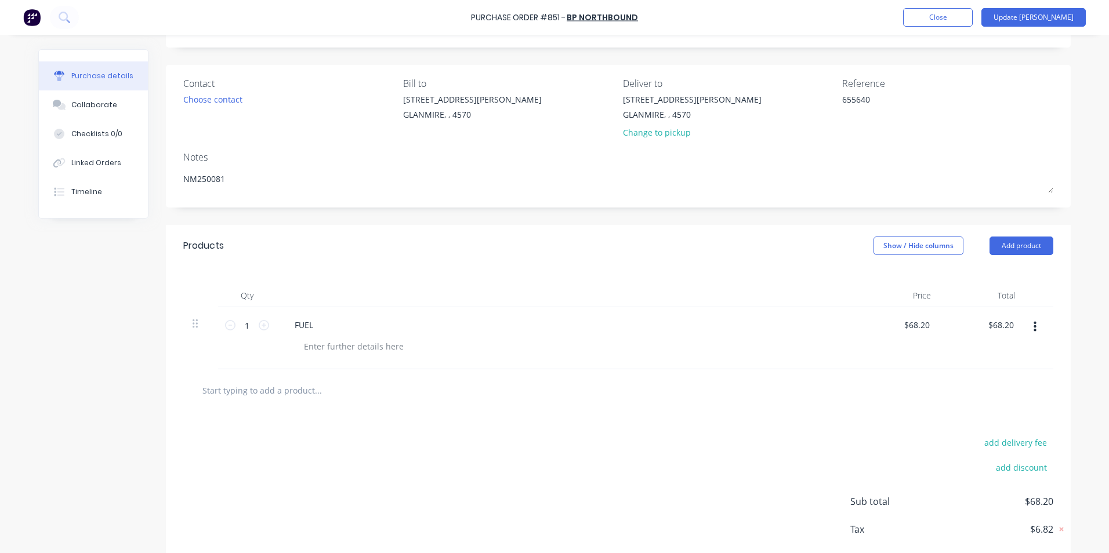
scroll to position [124, 0]
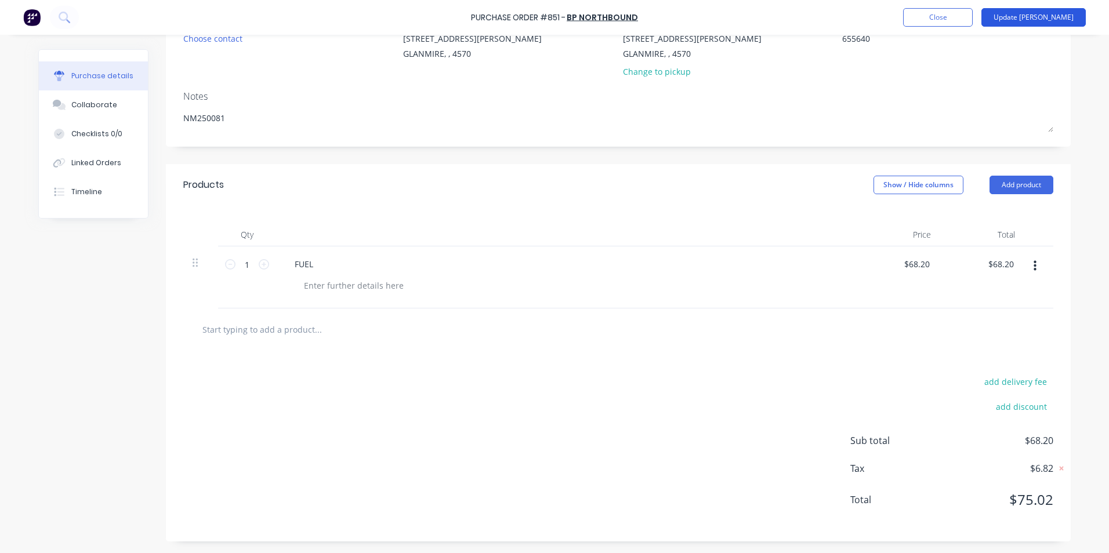
click at [1039, 16] on button "Update [PERSON_NAME]" at bounding box center [1033, 17] width 104 height 19
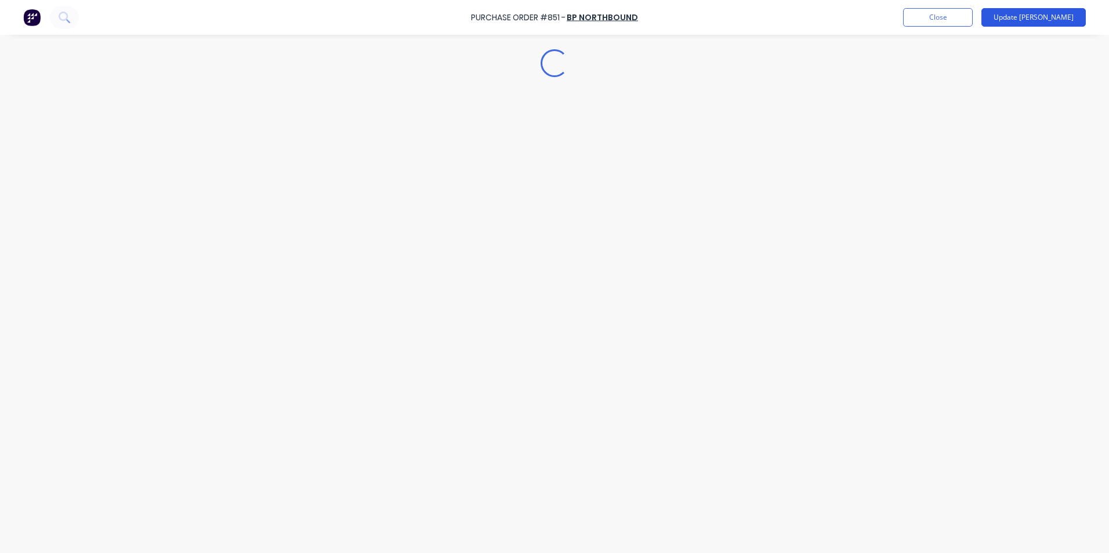
scroll to position [0, 0]
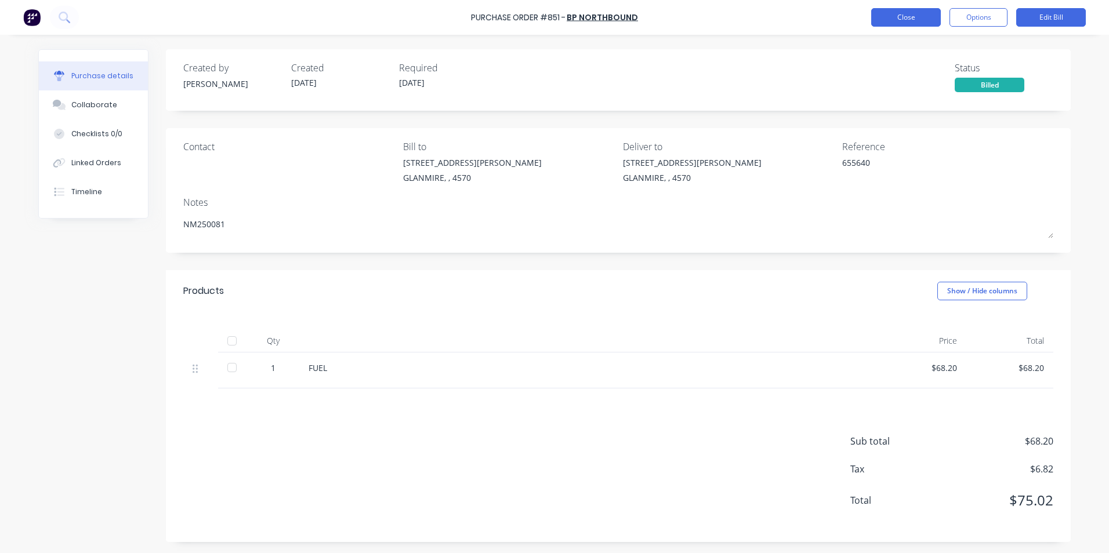
click at [895, 17] on button "Close" at bounding box center [906, 17] width 70 height 19
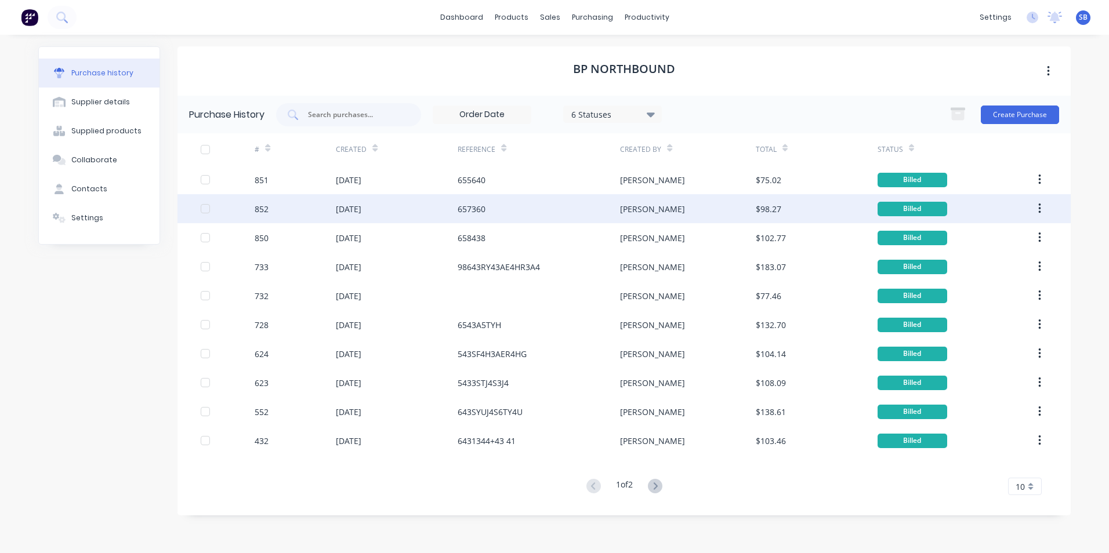
click at [764, 212] on div "$98.27" at bounding box center [769, 209] width 26 height 12
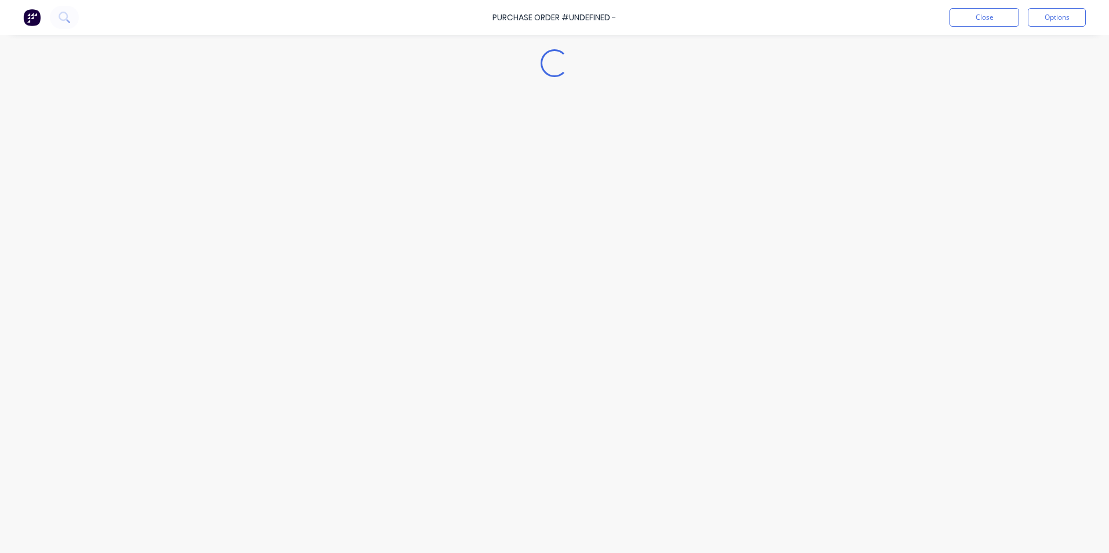
type textarea "x"
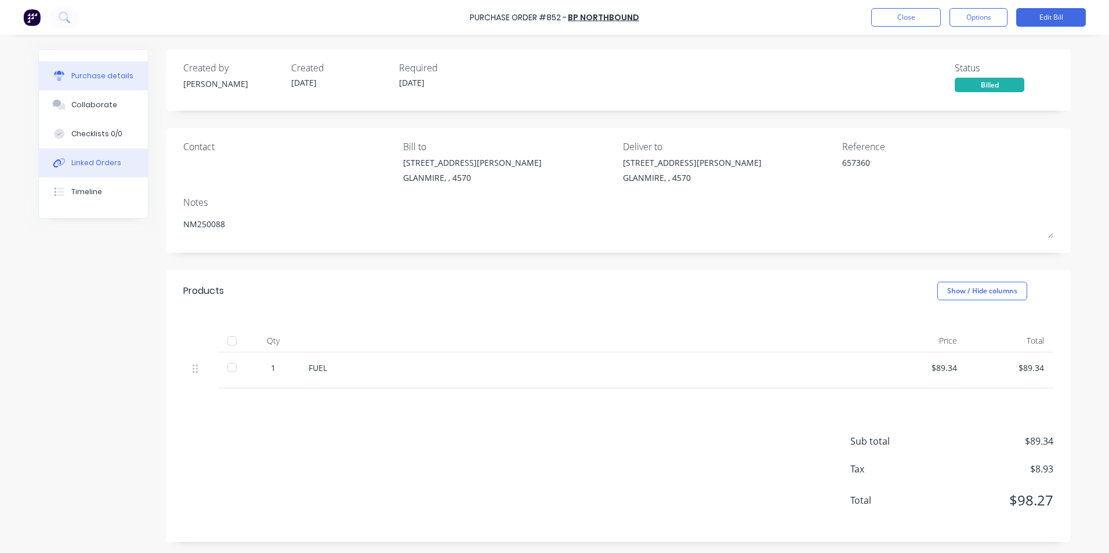
click at [94, 153] on button "Linked Orders" at bounding box center [93, 162] width 109 height 29
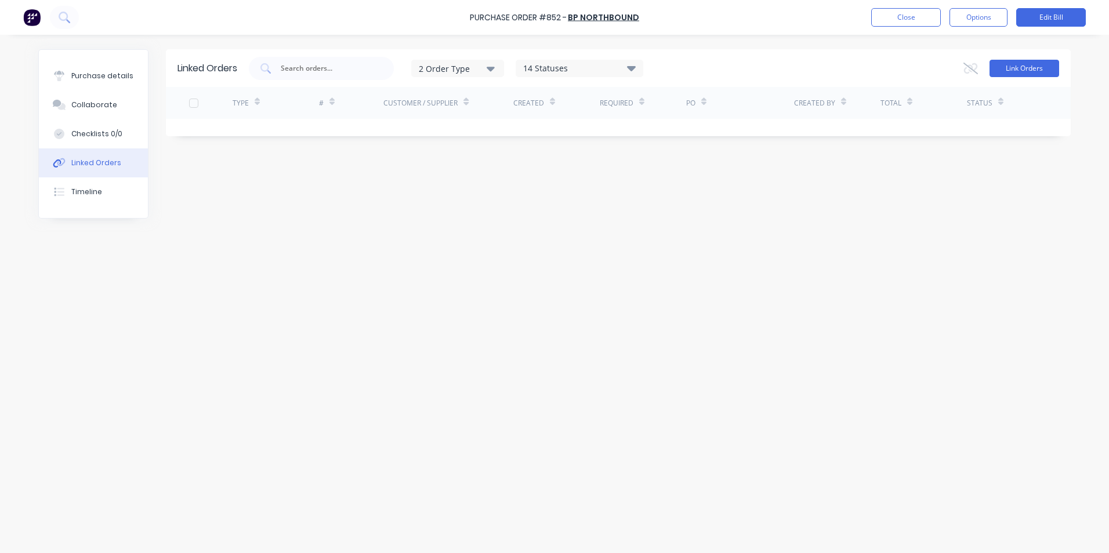
click at [1039, 64] on button "Link Orders" at bounding box center [1024, 68] width 70 height 17
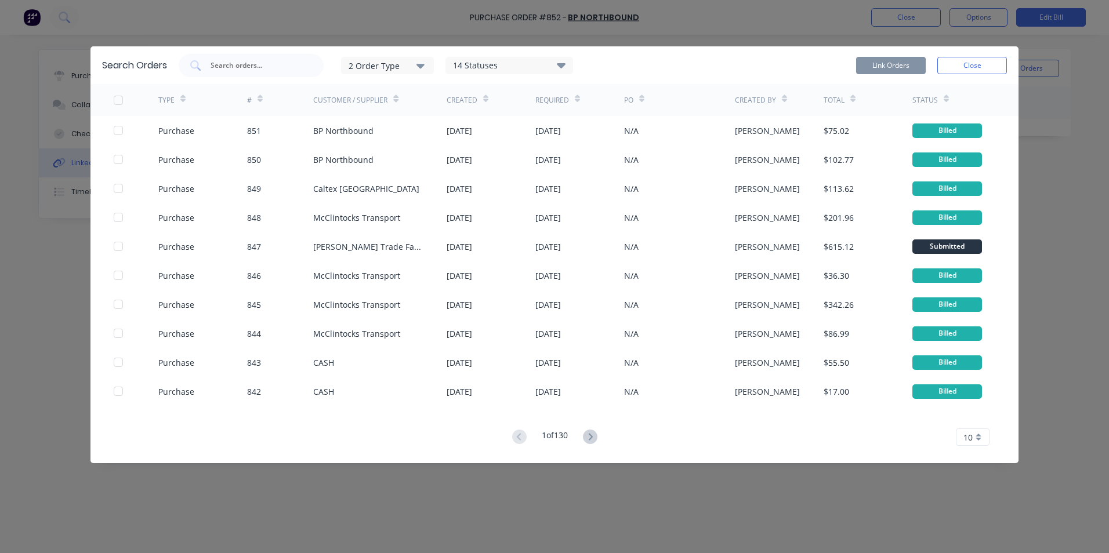
click at [411, 61] on div "2 Order Type" at bounding box center [387, 65] width 78 height 12
click at [417, 115] on div "Purchase" at bounding box center [388, 117] width 67 height 12
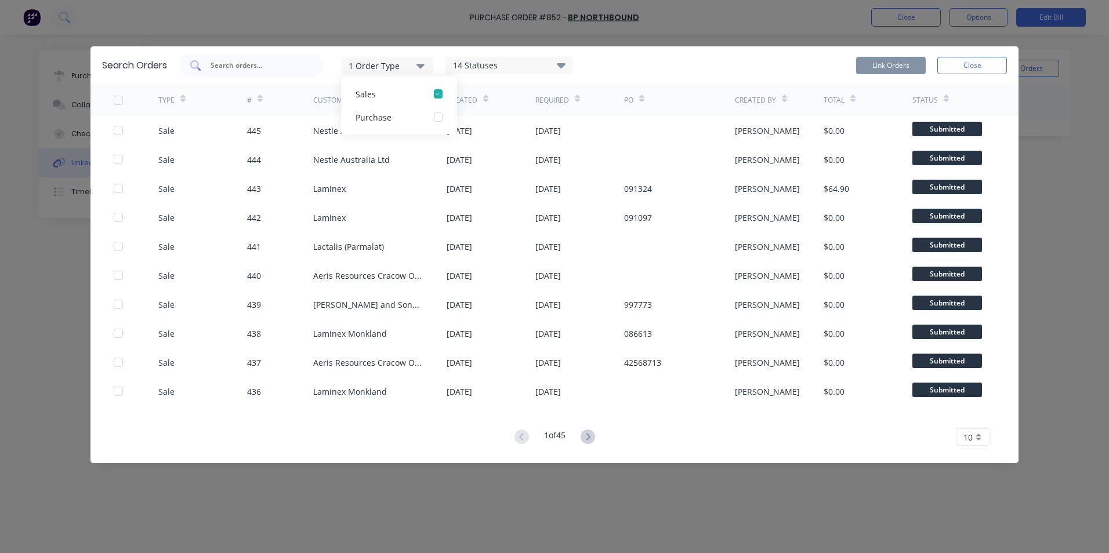
click at [284, 71] on input "text" at bounding box center [257, 66] width 96 height 12
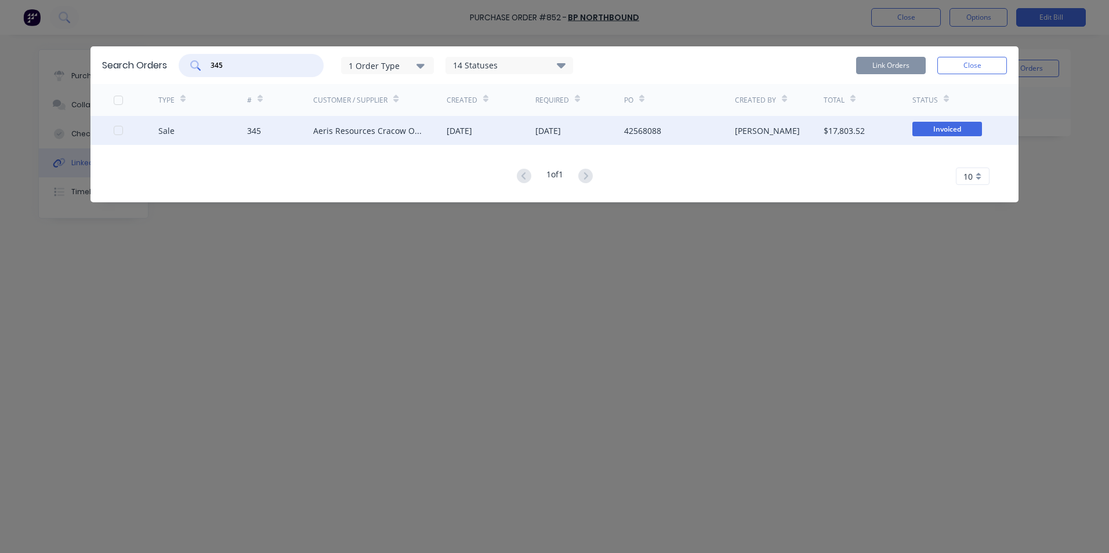
type input "345"
click at [112, 128] on div "Sale 345 Aeris Resources Cracow Operations 11 Sep 2025 11 Sep 2025 42568088 Gle…" at bounding box center [554, 130] width 928 height 29
click at [121, 129] on div at bounding box center [118, 130] width 23 height 23
click at [899, 61] on button "Link Orders" at bounding box center [891, 65] width 70 height 17
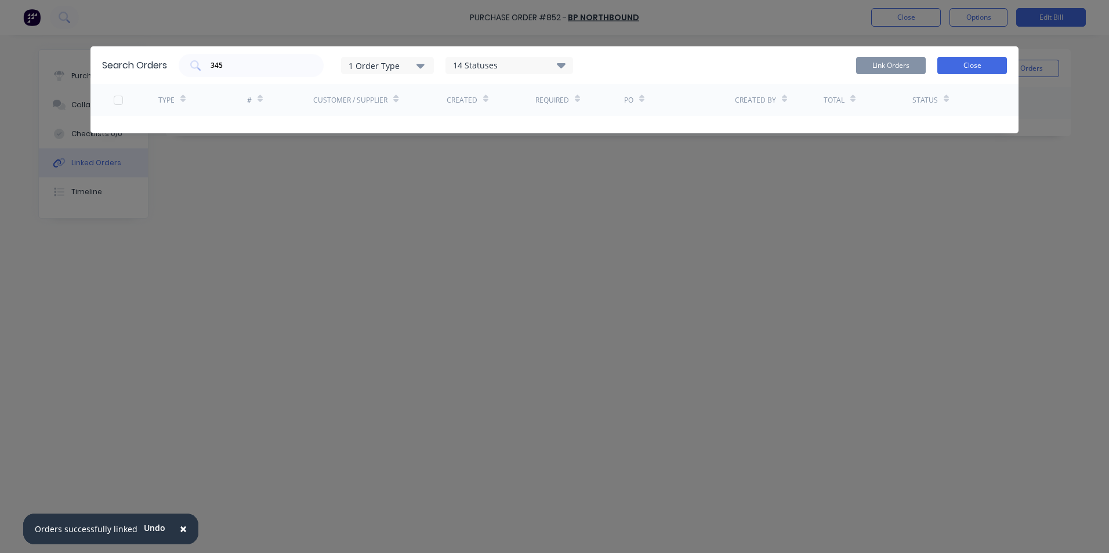
click at [959, 67] on button "Close" at bounding box center [972, 65] width 70 height 17
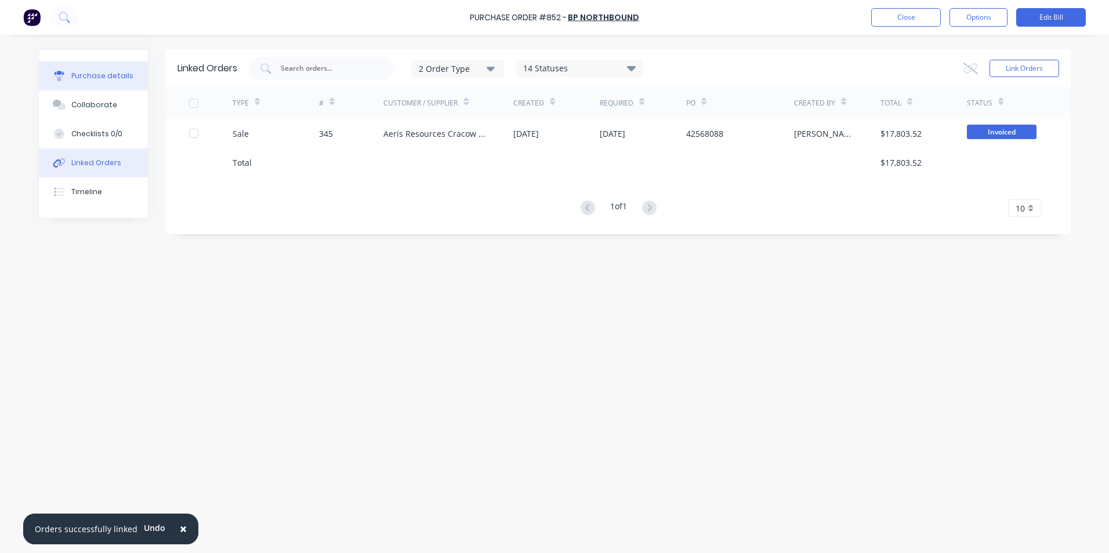
click at [106, 78] on div "Purchase details" at bounding box center [102, 76] width 62 height 10
type textarea "x"
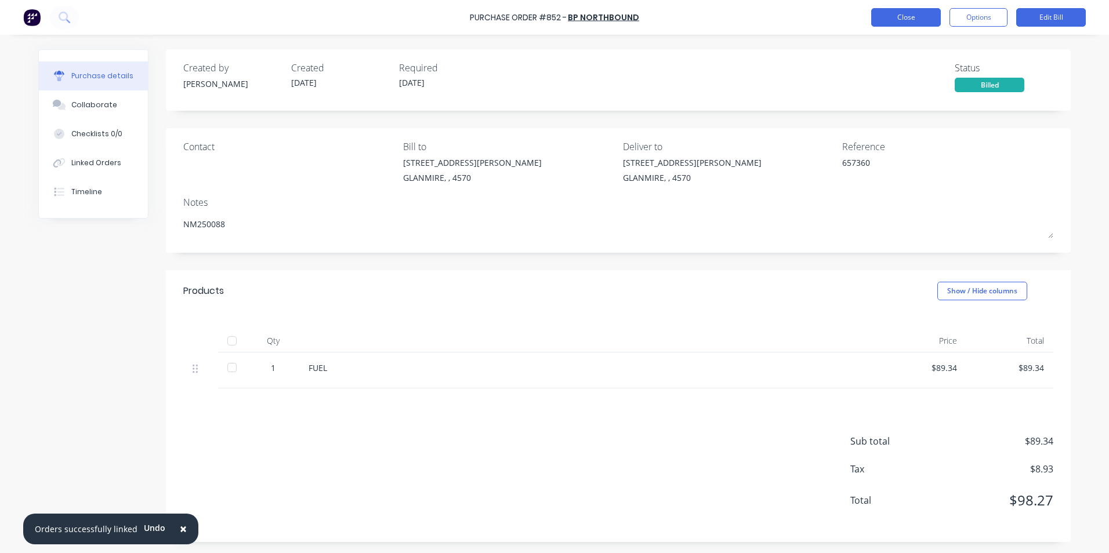
click at [913, 25] on button "Close" at bounding box center [906, 17] width 70 height 19
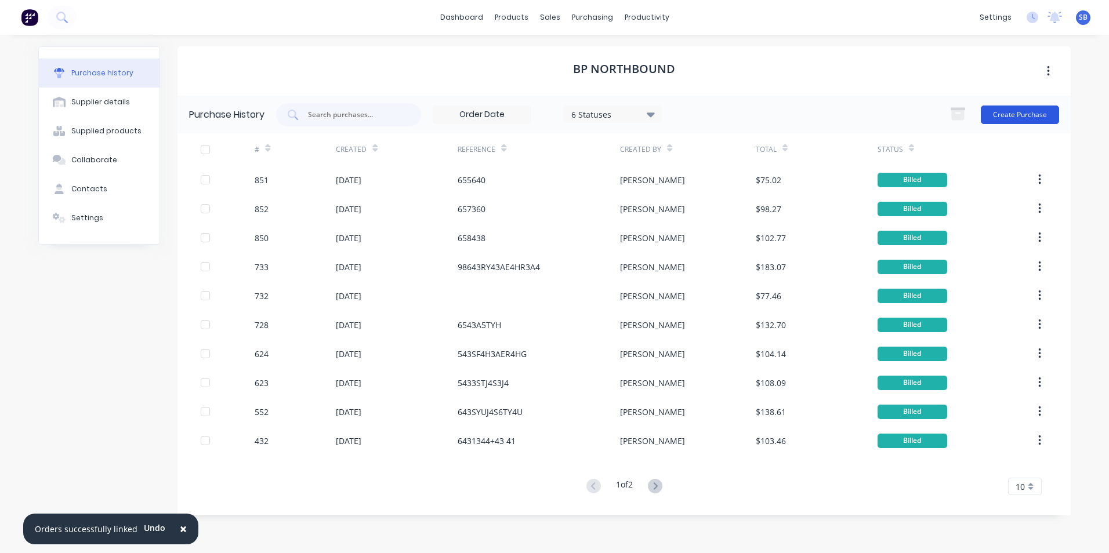
click at [1037, 110] on button "Create Purchase" at bounding box center [1020, 115] width 78 height 19
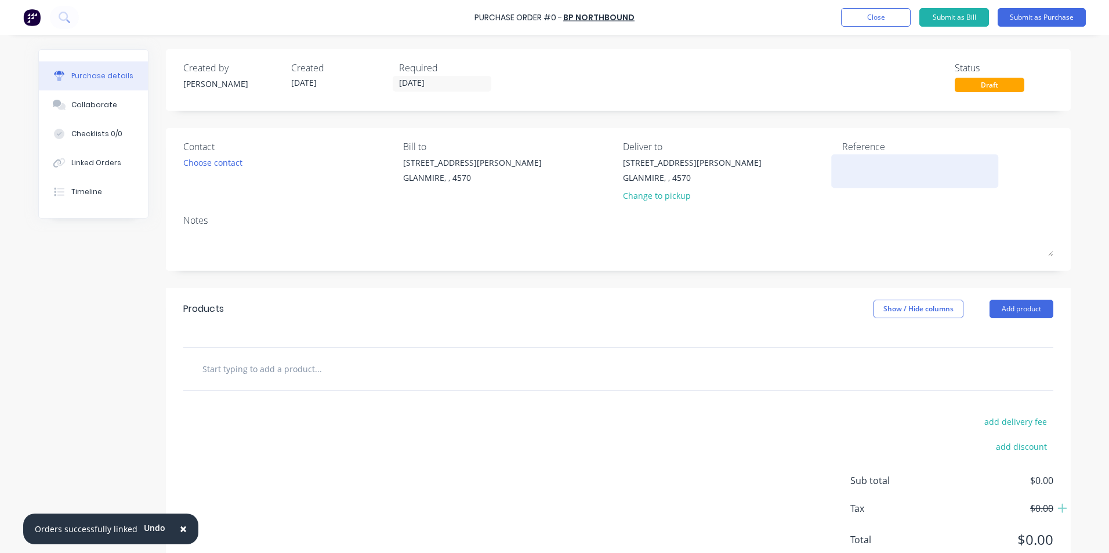
click at [861, 162] on textarea at bounding box center [914, 170] width 145 height 26
type textarea "6543"
type textarea "x"
type textarea "65434"
type textarea "x"
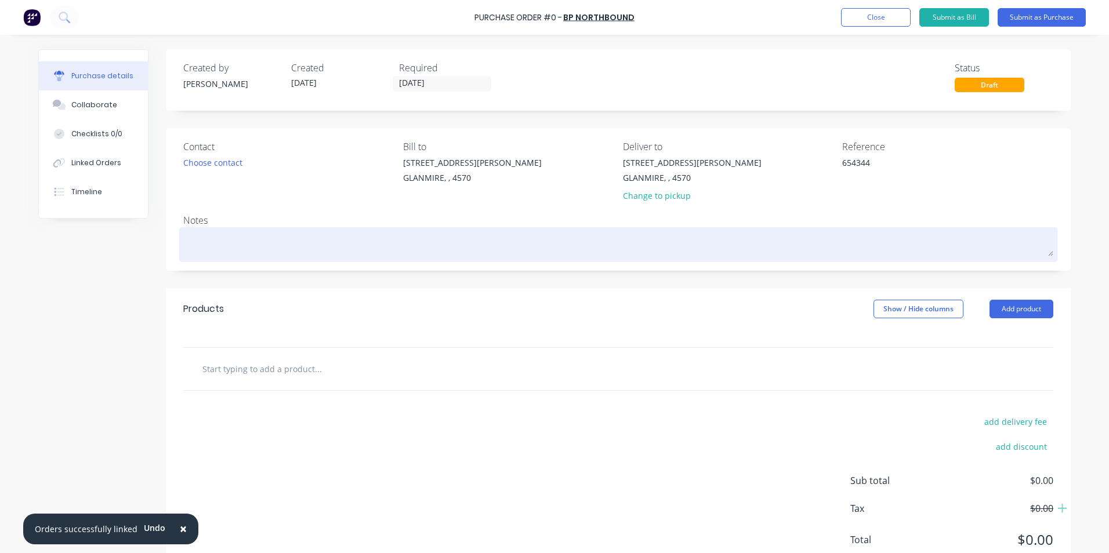
type textarea "654344"
type textarea "x"
type textarea "654344"
click at [534, 254] on textarea at bounding box center [618, 243] width 870 height 26
type textarea "x"
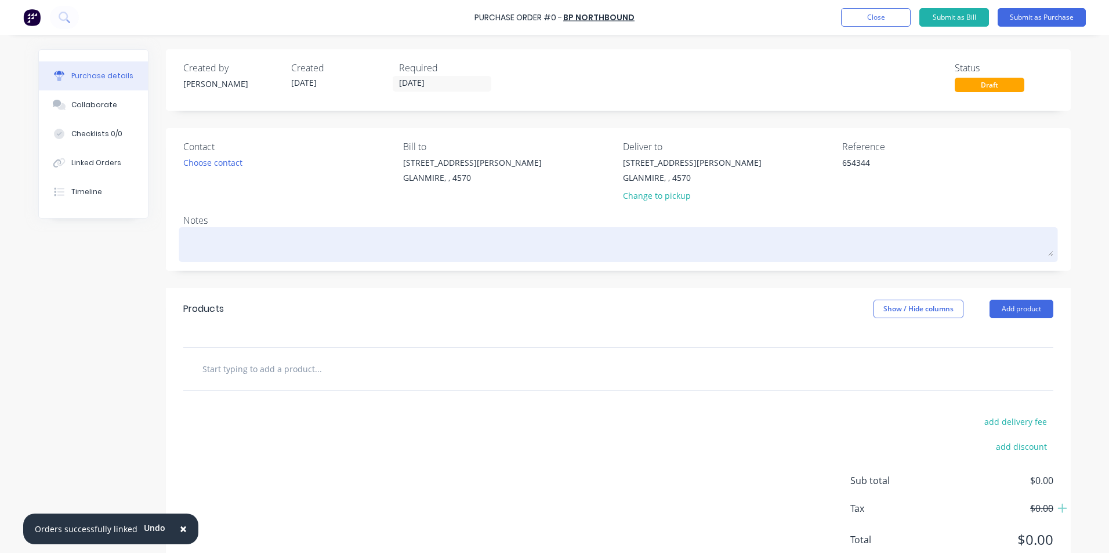
type textarea "N"
type textarea "x"
type textarea "NM"
type textarea "x"
type textarea "NM2"
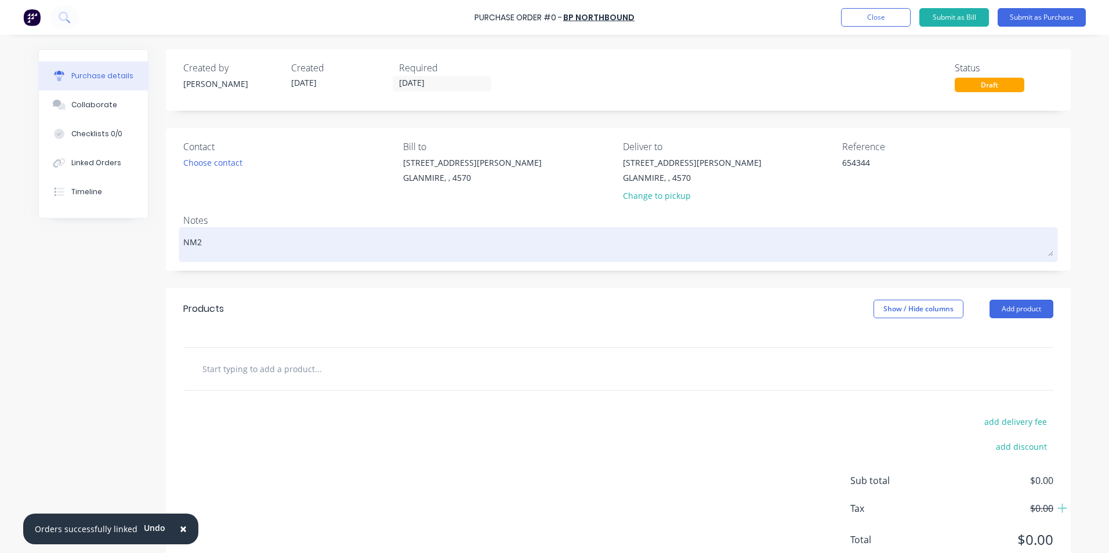
type textarea "x"
type textarea "NM25"
type textarea "x"
type textarea "NM250"
type textarea "x"
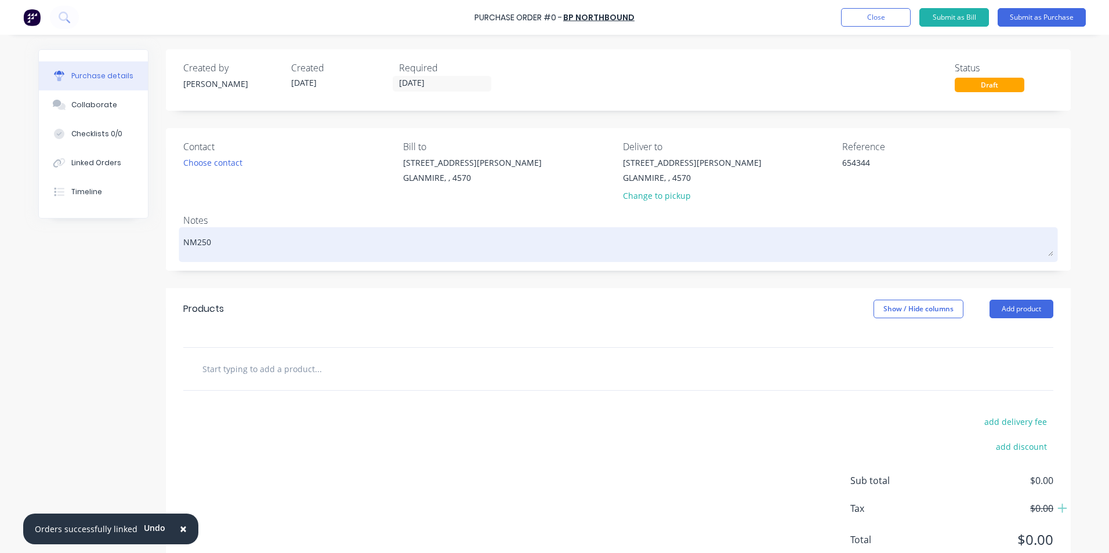
type textarea "NM2500"
type textarea "x"
type textarea "NM25008"
type textarea "x"
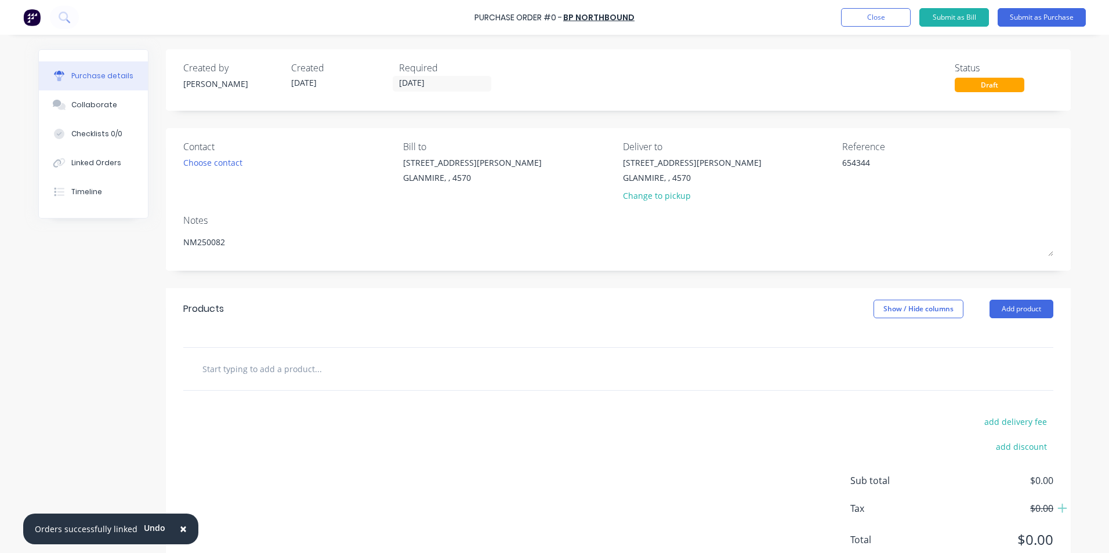
type textarea "NM250082"
type textarea "x"
type textarea "NM250082"
click at [532, 371] on div at bounding box center [367, 368] width 348 height 23
click at [257, 371] on input "text" at bounding box center [318, 368] width 232 height 23
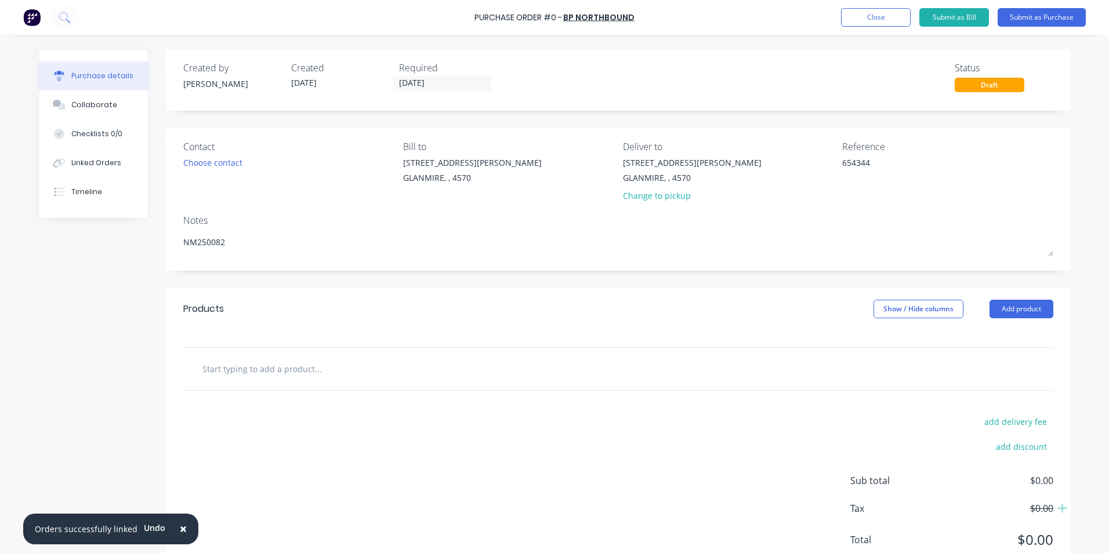
type textarea "x"
type input "F"
type textarea "x"
type input "FU"
type textarea "x"
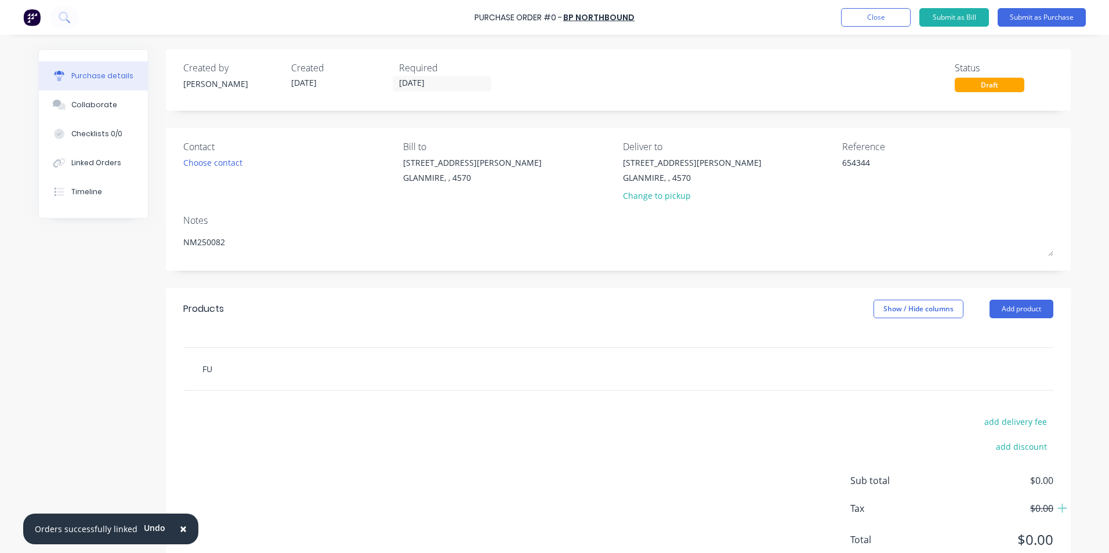
type input "FUE"
type textarea "x"
type input "FUEL"
type textarea "x"
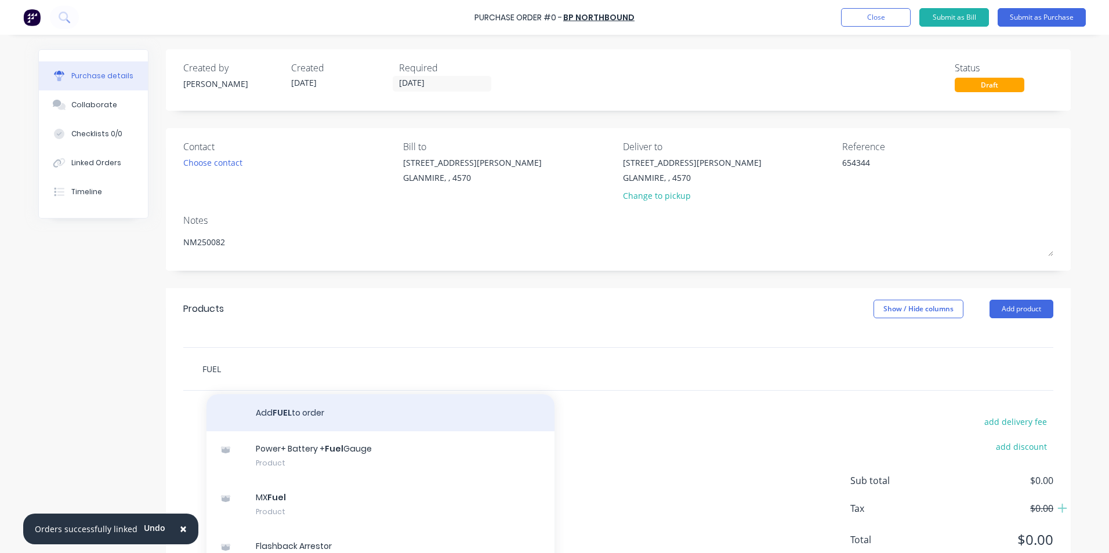
type input "FUEL"
click at [331, 404] on button "Add FUEL to order" at bounding box center [380, 412] width 348 height 37
type textarea "x"
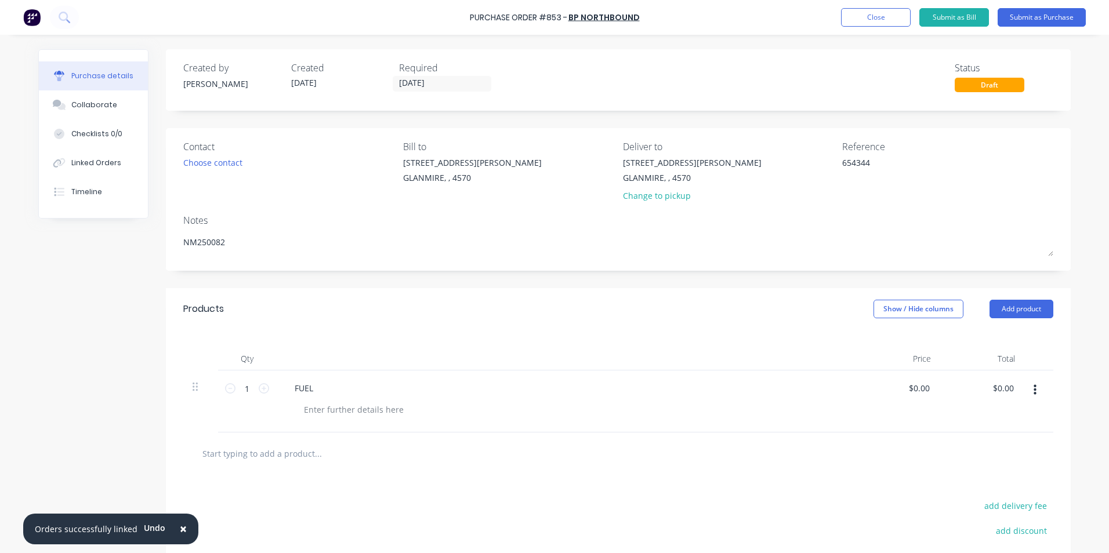
click at [875, 299] on div "Products Show / Hide columns Add product" at bounding box center [618, 309] width 905 height 42
click at [876, 307] on button "Show / Hide columns" at bounding box center [918, 309] width 90 height 19
click at [878, 347] on span at bounding box center [878, 347] width 10 height 10
click at [873, 342] on input "Account" at bounding box center [873, 342] width 0 height 0
click at [822, 379] on div "Select..." at bounding box center [841, 402] width 87 height 62
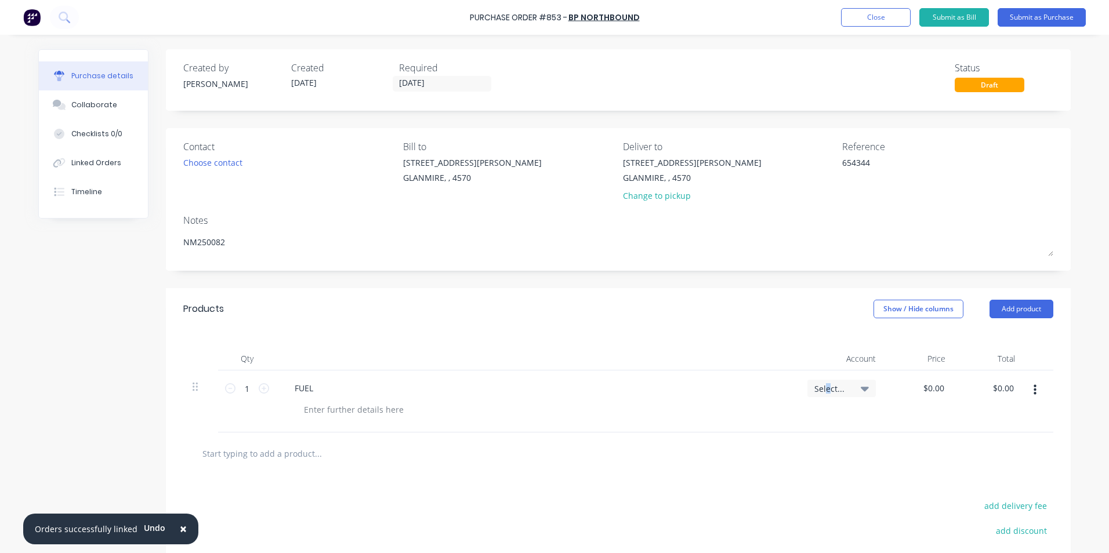
click at [821, 386] on span "Select..." at bounding box center [831, 389] width 35 height 12
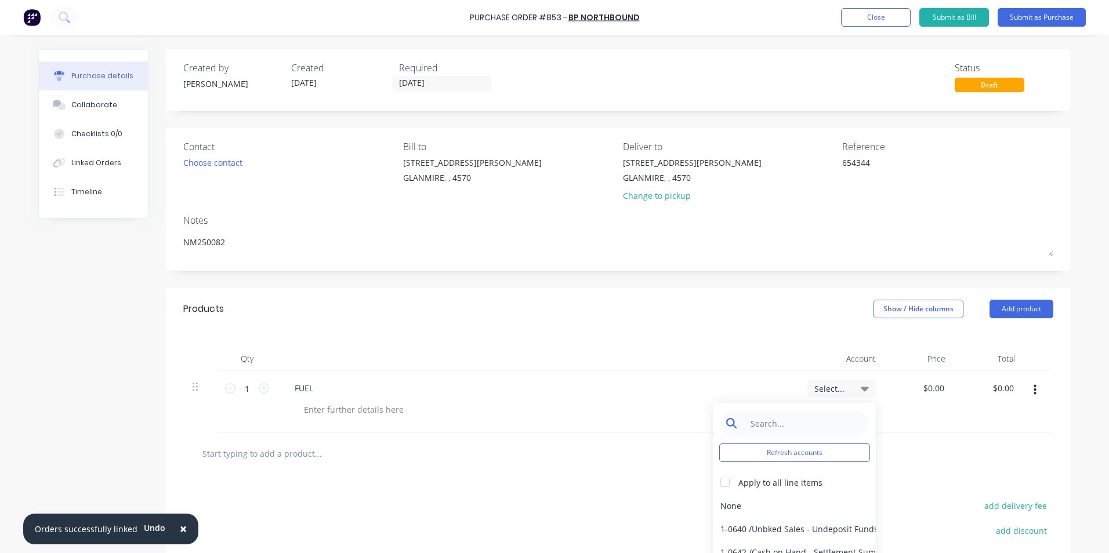
type textarea "x"
click at [786, 419] on input at bounding box center [803, 423] width 119 height 23
type input "TRAVE"
click at [798, 500] on div "5-0264 / Travel" at bounding box center [794, 505] width 162 height 23
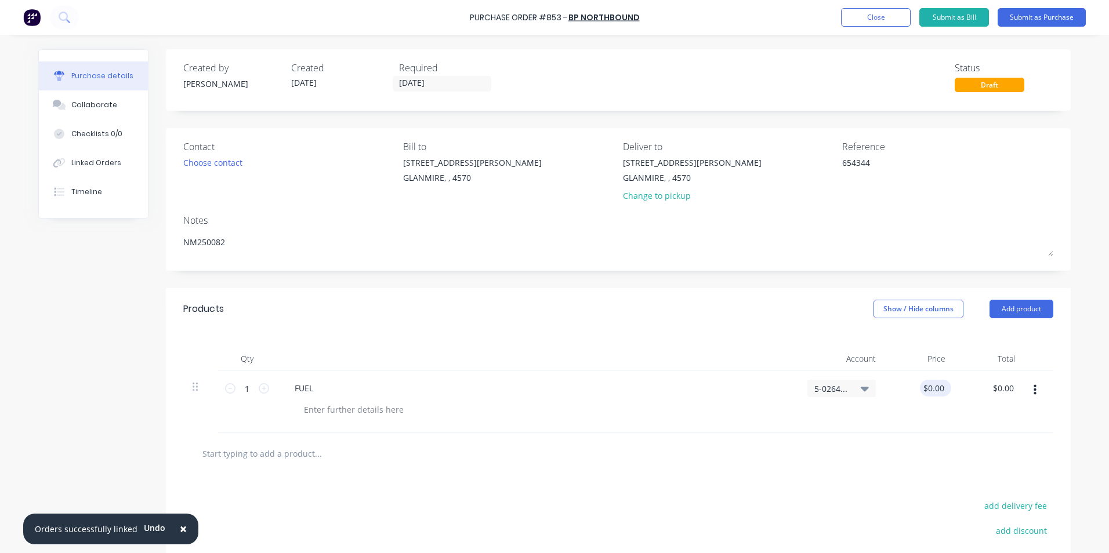
type textarea "x"
drag, startPoint x: 922, startPoint y: 387, endPoint x: 971, endPoint y: 393, distance: 49.1
click at [971, 393] on div "1 1 FUEL 5-0264 / Travel 0.00 0.00 $0.00 $0.00" at bounding box center [618, 402] width 870 height 62
type input "73.56"
type textarea "x"
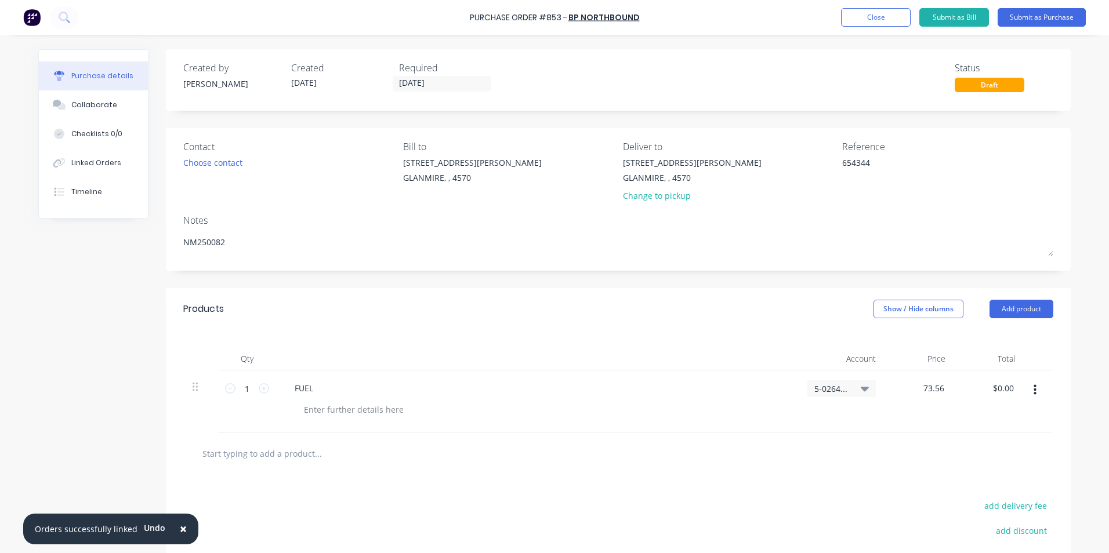
type input "$73.56"
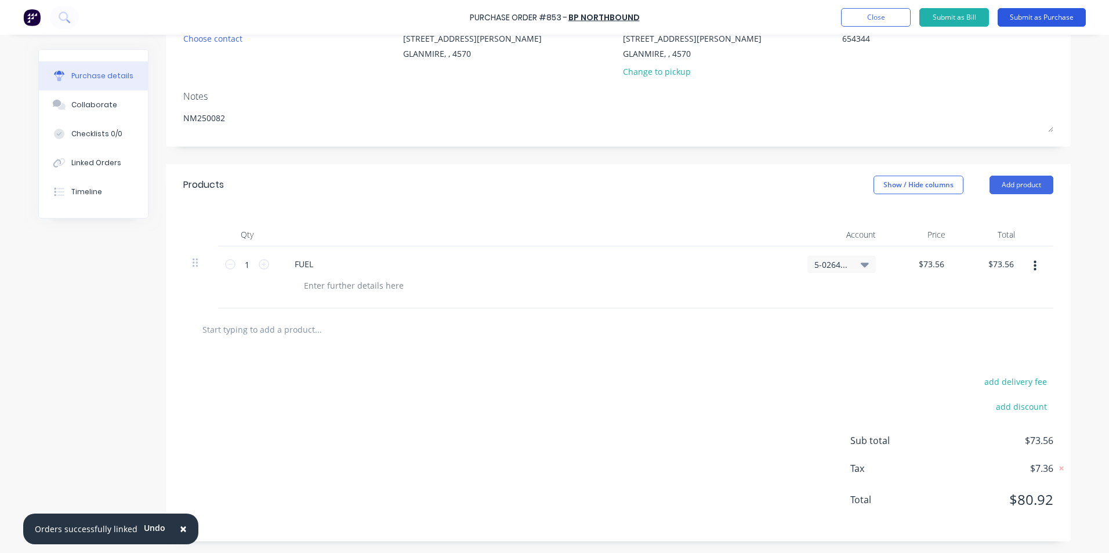
click at [1035, 16] on button "Submit as Purchase" at bounding box center [1041, 17] width 88 height 19
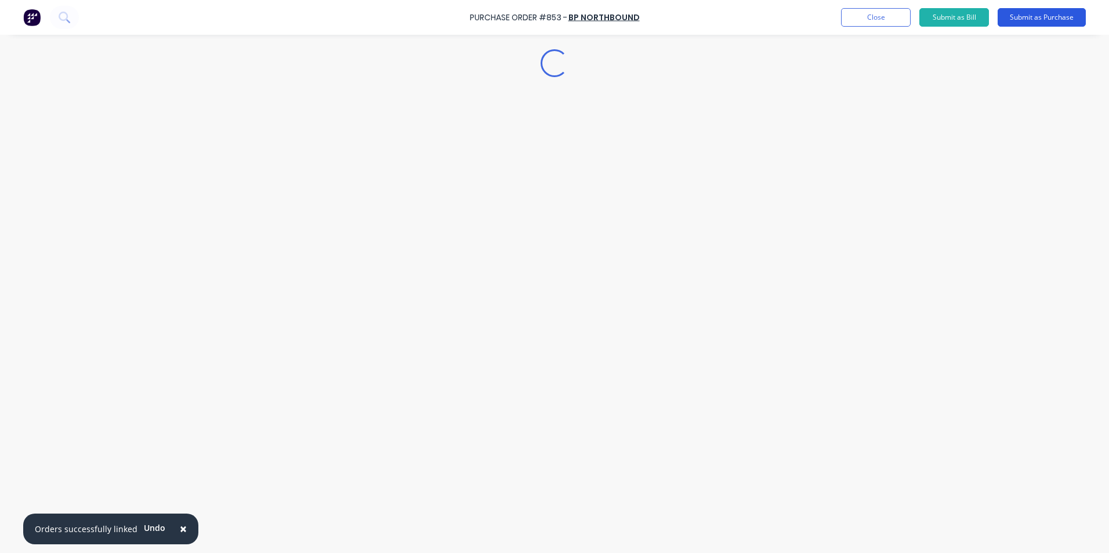
type textarea "x"
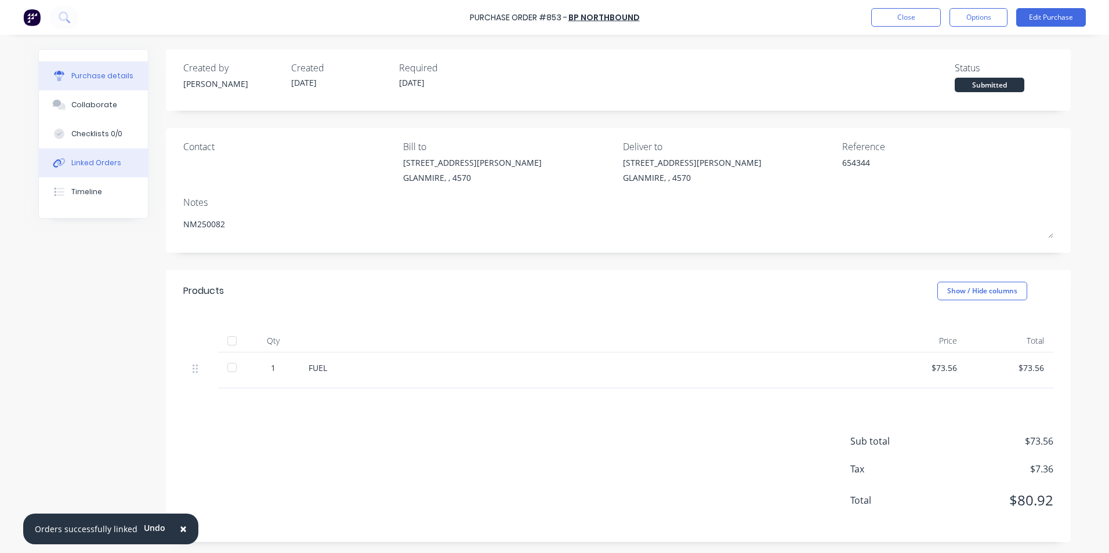
click at [110, 160] on div "Linked Orders" at bounding box center [96, 163] width 50 height 10
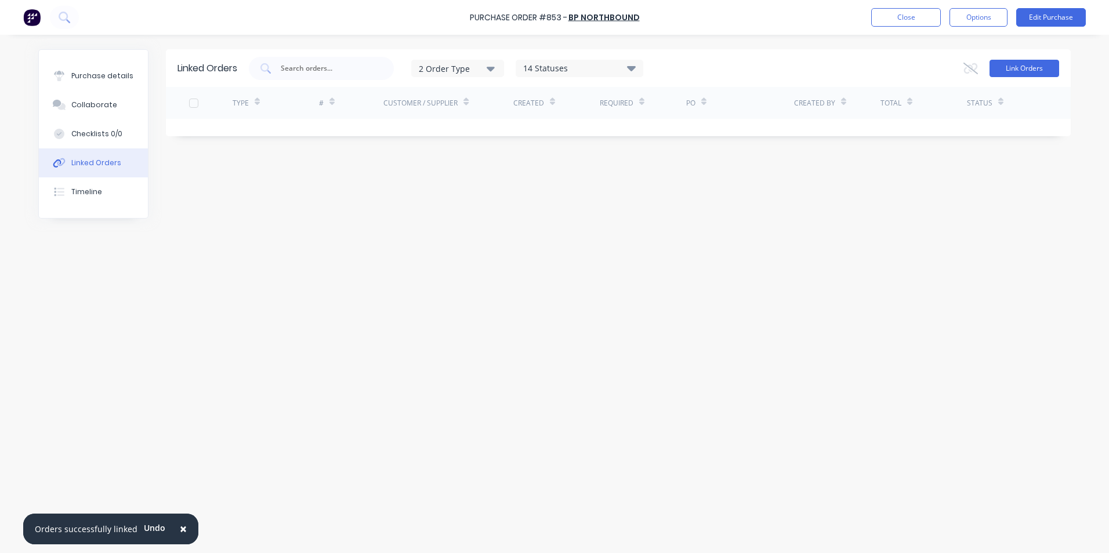
click at [1017, 69] on button "Link Orders" at bounding box center [1024, 68] width 70 height 17
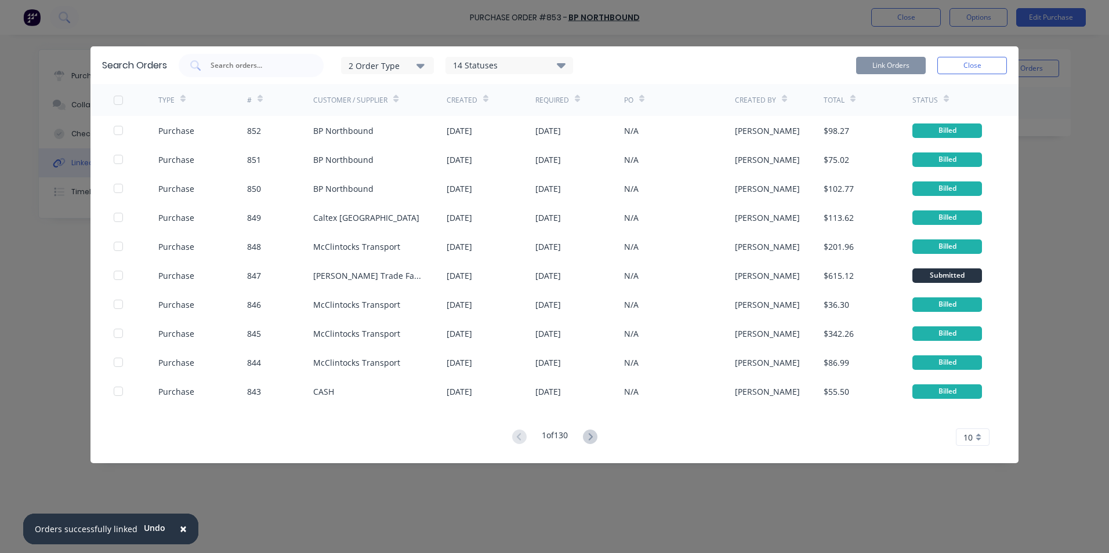
click at [360, 67] on div "2 Order Type" at bounding box center [387, 65] width 78 height 12
click at [372, 117] on div "Purchase" at bounding box center [388, 117] width 67 height 12
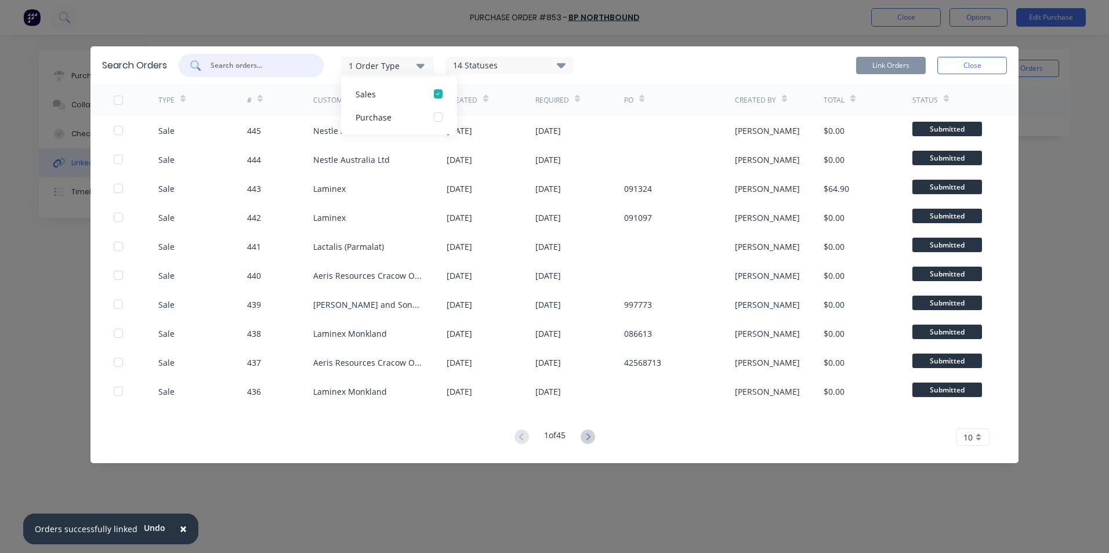
click at [289, 69] on input "text" at bounding box center [257, 66] width 96 height 12
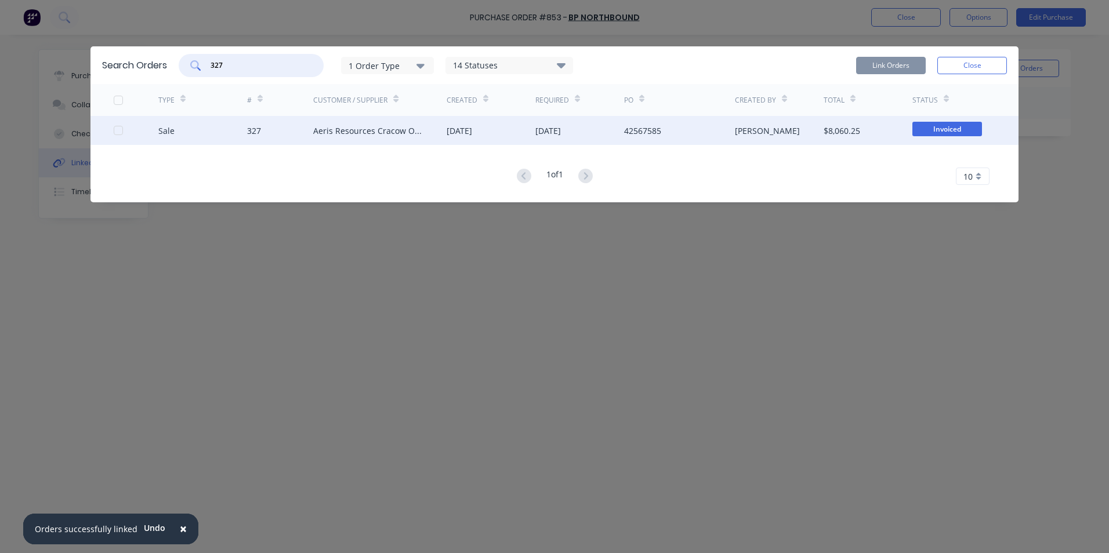
click at [114, 131] on div at bounding box center [118, 130] width 23 height 23
type input "327"
click at [885, 60] on button "Link Orders" at bounding box center [891, 65] width 70 height 17
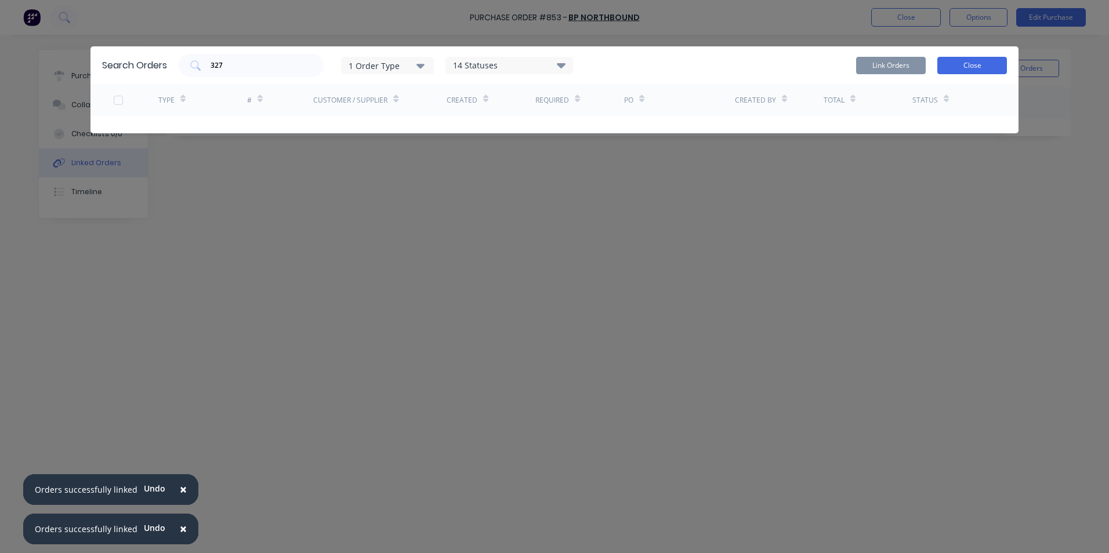
click at [981, 63] on button "Close" at bounding box center [972, 65] width 70 height 17
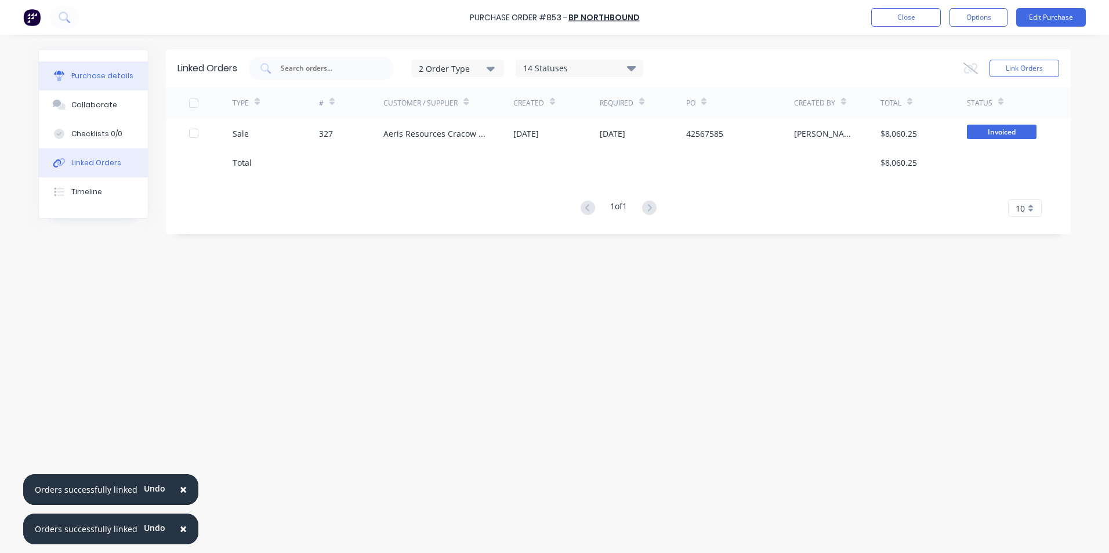
click at [95, 73] on div "Purchase details" at bounding box center [102, 76] width 62 height 10
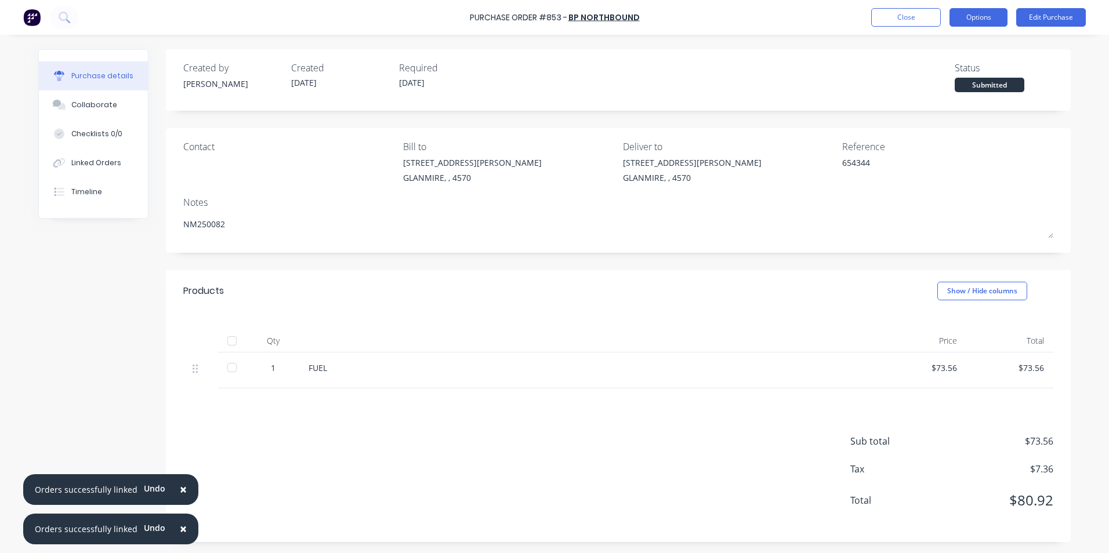
click at [984, 10] on button "Options" at bounding box center [978, 17] width 58 height 19
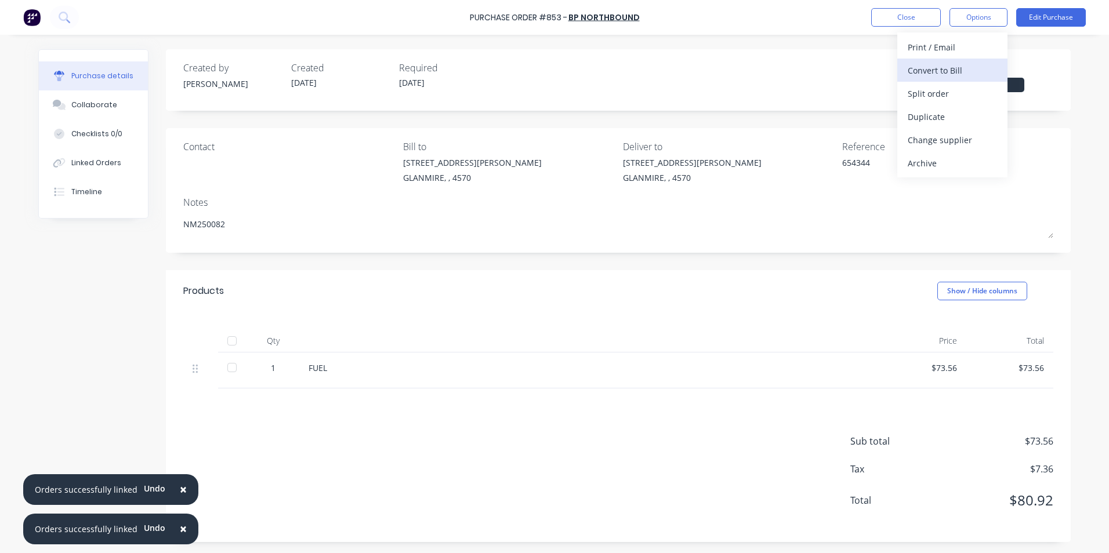
click at [962, 70] on div "Convert to Bill" at bounding box center [951, 70] width 89 height 17
type textarea "x"
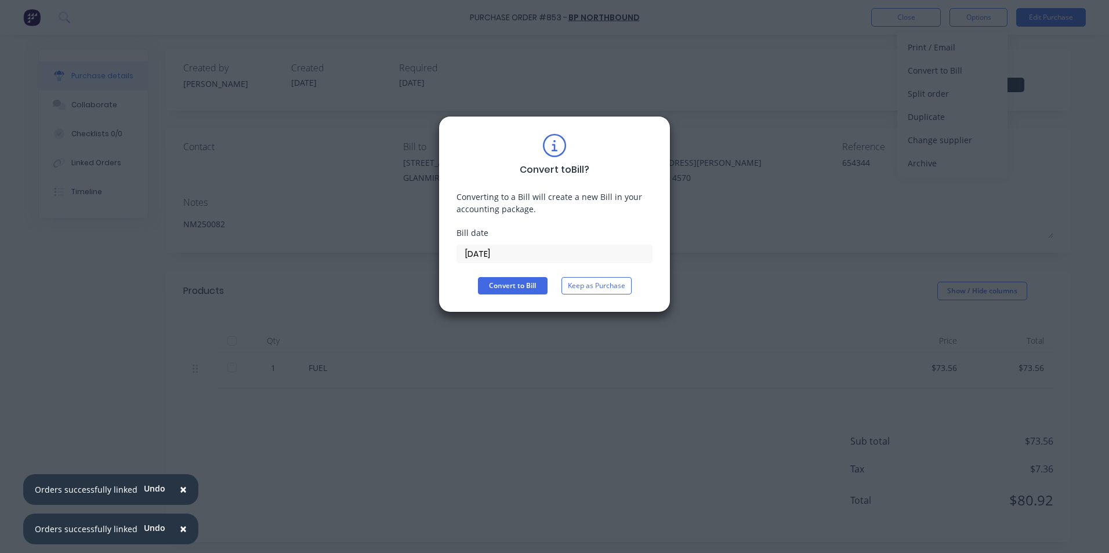
click at [511, 253] on input "[DATE]" at bounding box center [554, 253] width 195 height 17
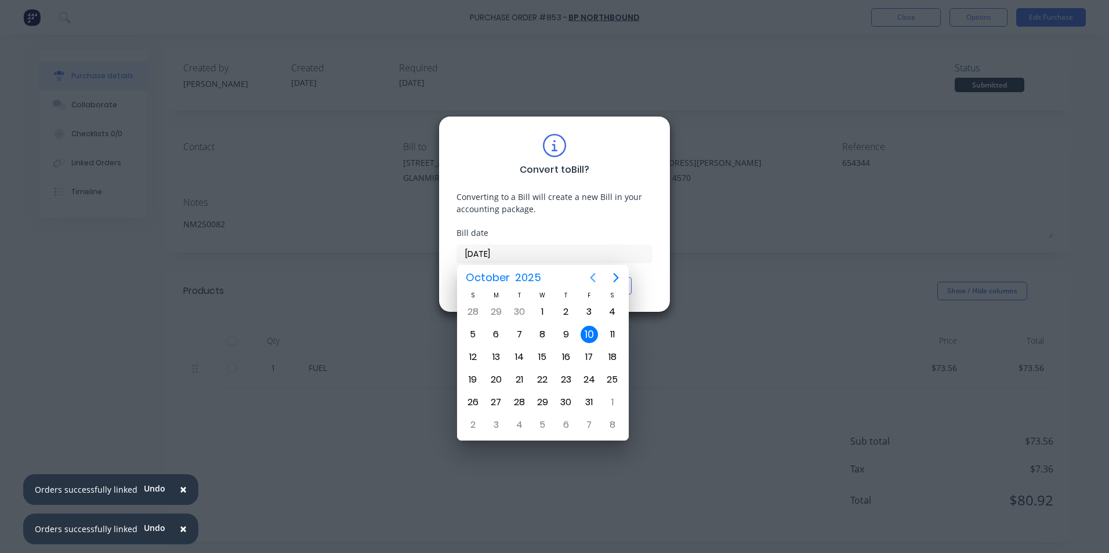
click at [591, 277] on icon "Previous page" at bounding box center [592, 277] width 5 height 9
click at [612, 312] on div "6" at bounding box center [612, 311] width 17 height 17
type input "06/09/25"
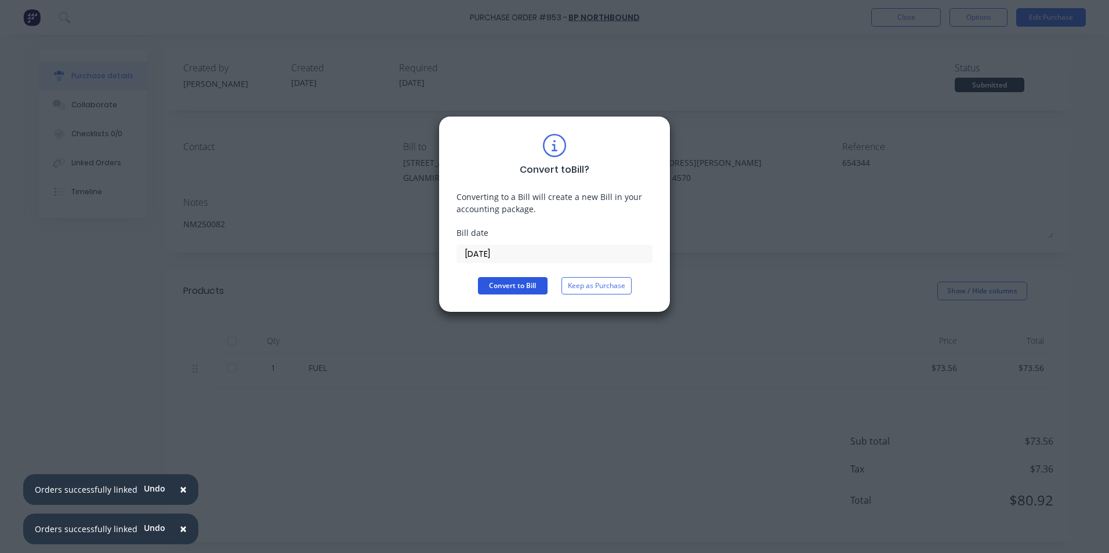
click at [507, 284] on button "Convert to Bill" at bounding box center [513, 285] width 70 height 17
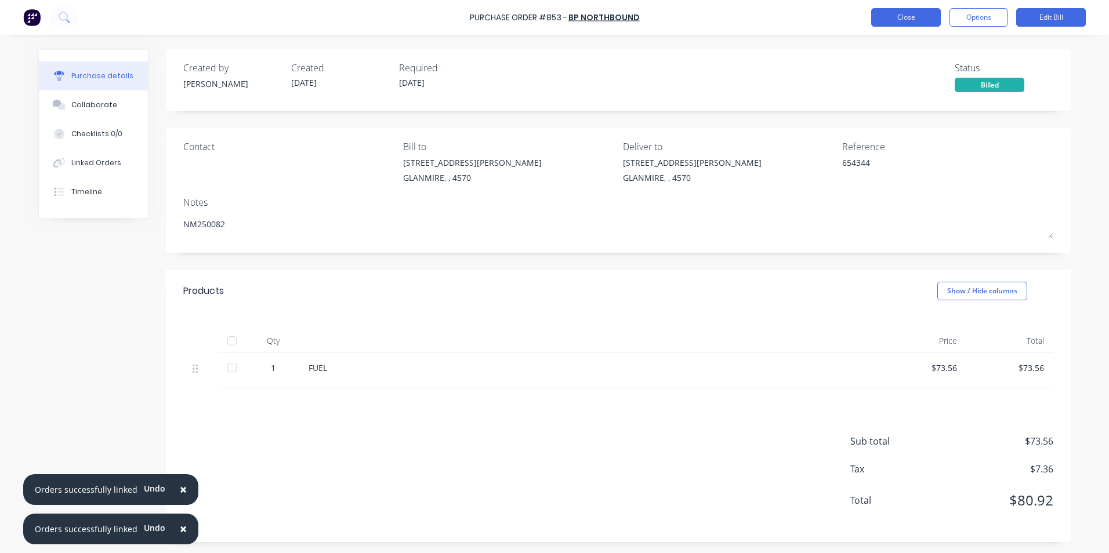
click at [918, 19] on button "Close" at bounding box center [906, 17] width 70 height 19
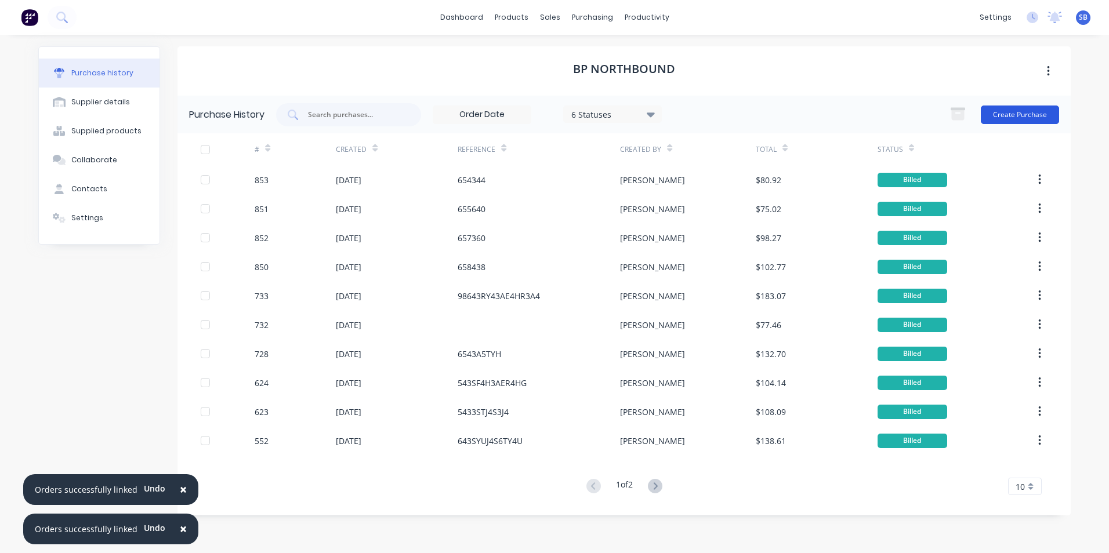
click at [1013, 107] on button "Create Purchase" at bounding box center [1020, 115] width 78 height 19
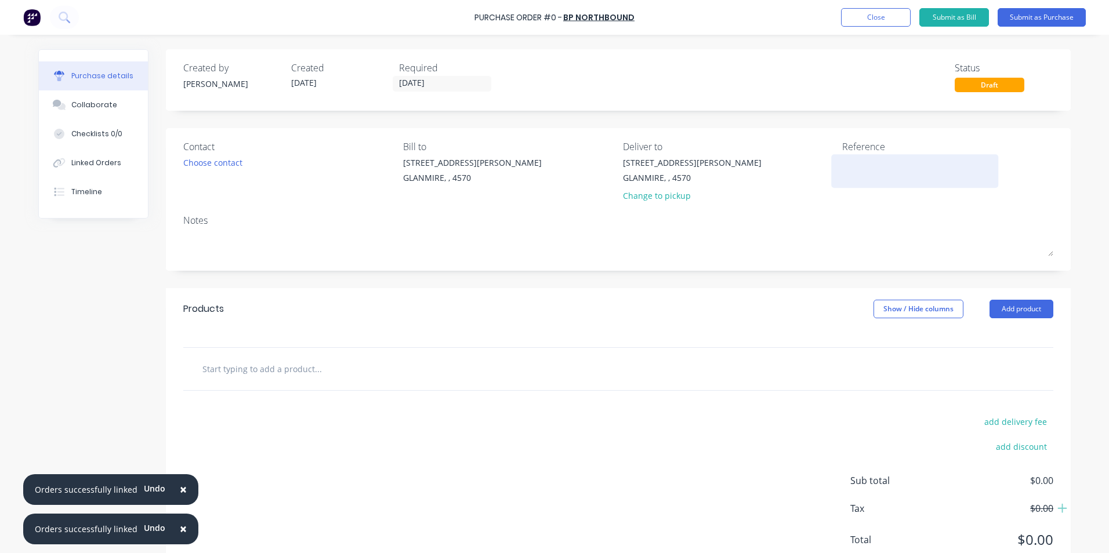
click at [873, 173] on textarea at bounding box center [914, 170] width 145 height 26
type textarea "x"
type textarea "6"
type textarea "x"
type textarea "64"
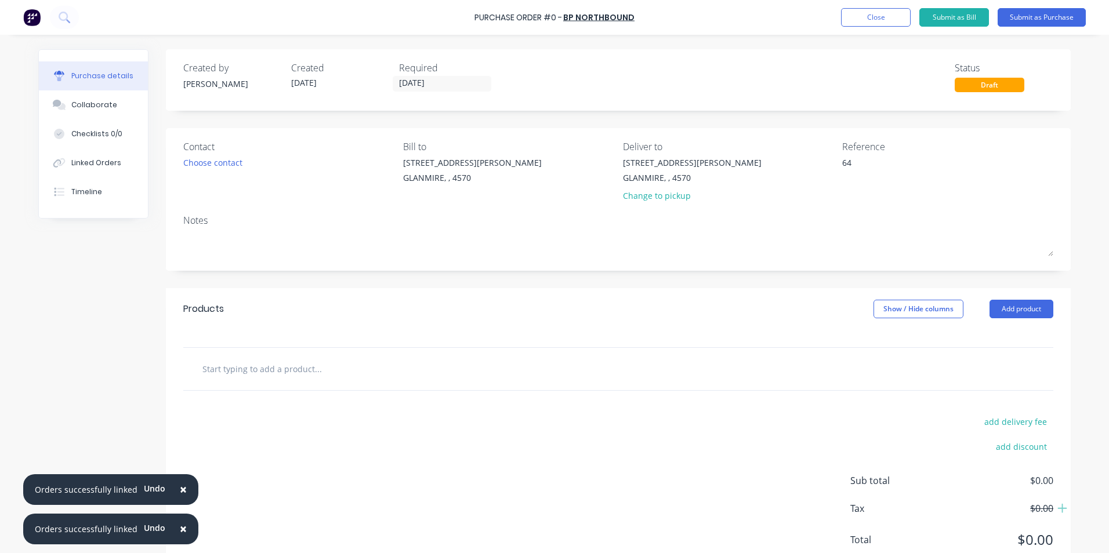
type textarea "x"
type textarea "643"
type textarea "x"
type textarea "6434"
type textarea "x"
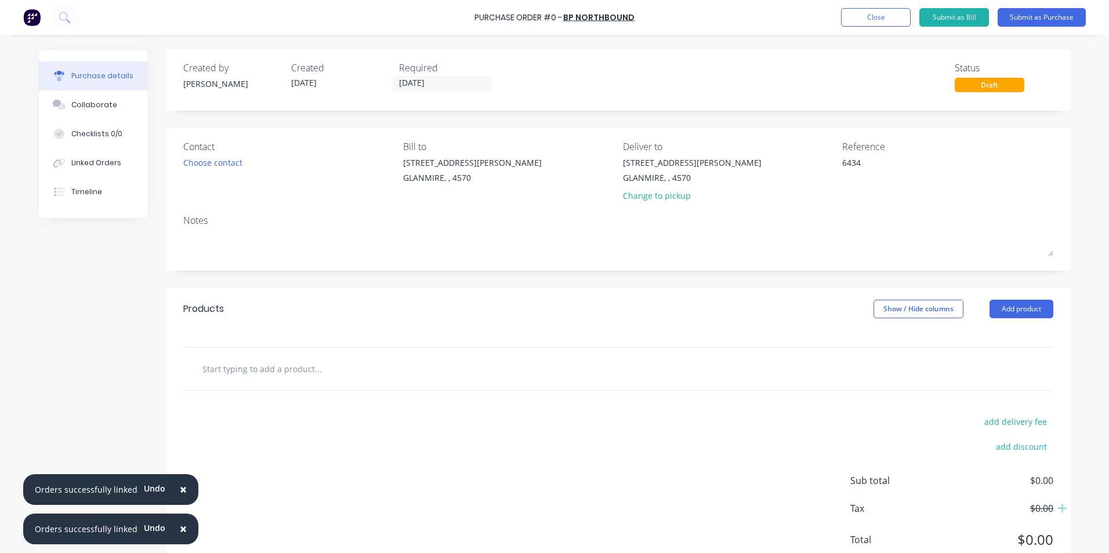
type textarea "64343"
type textarea "x"
type textarea "64343E4"
type textarea "x"
type textarea "64343E453Y"
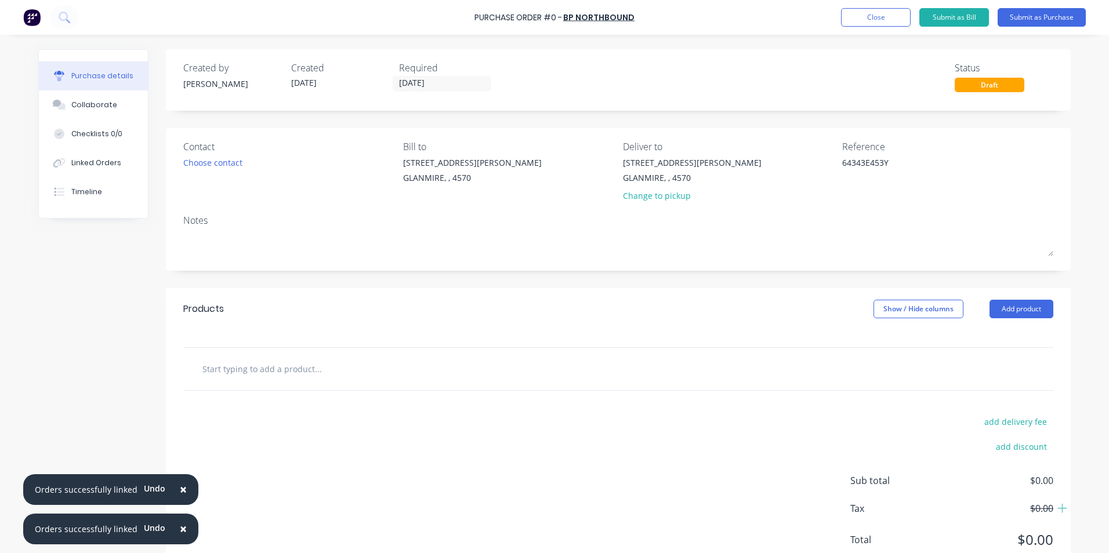
type textarea "x"
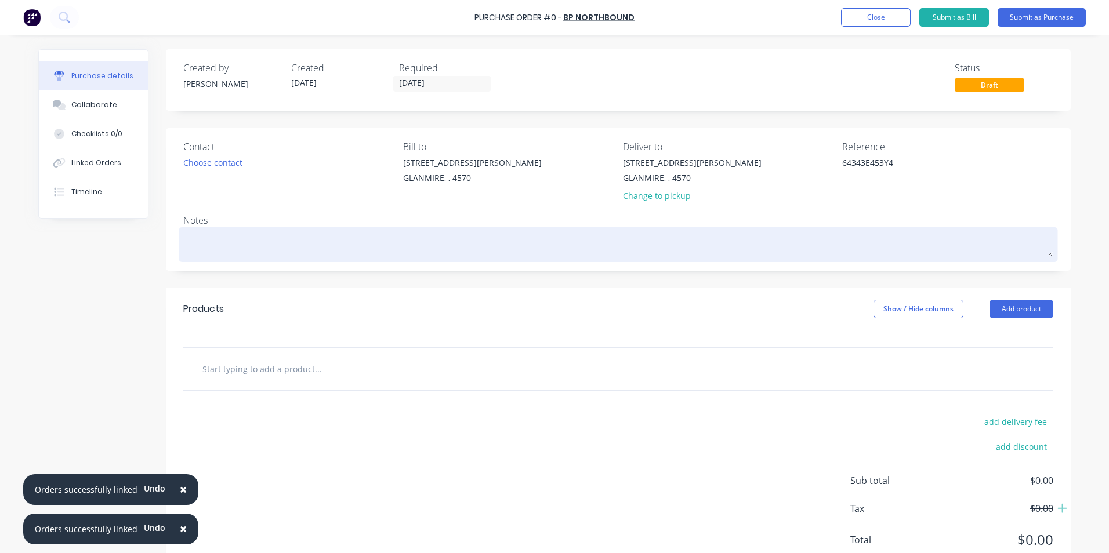
type textarea "64343E453Y4"
type textarea "x"
type textarea "64343E453Y4"
click at [455, 241] on textarea at bounding box center [618, 243] width 870 height 26
type textarea "x"
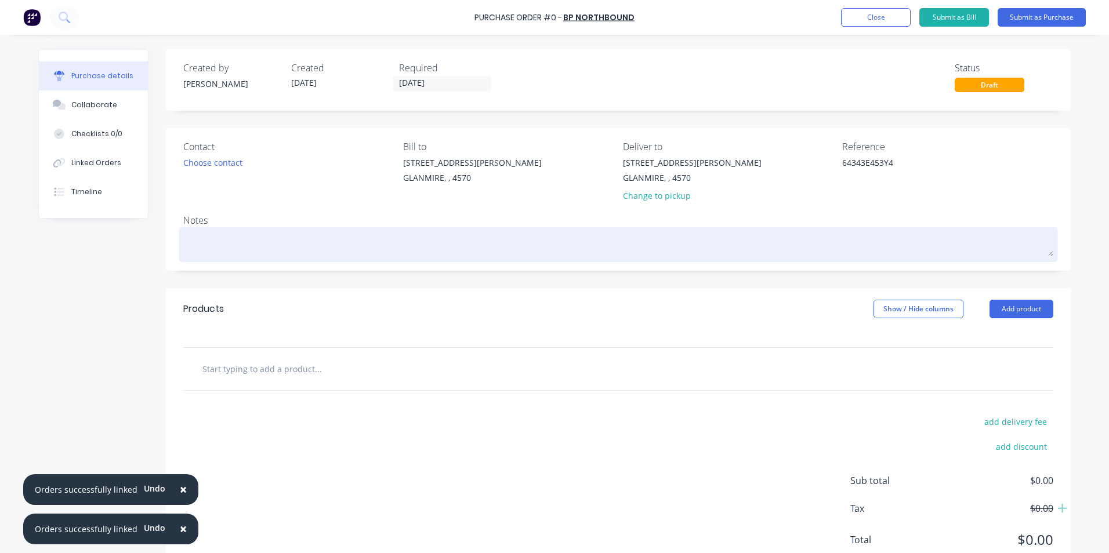
type textarea "N"
type textarea "x"
type textarea "NM"
type textarea "x"
type textarea "NM2"
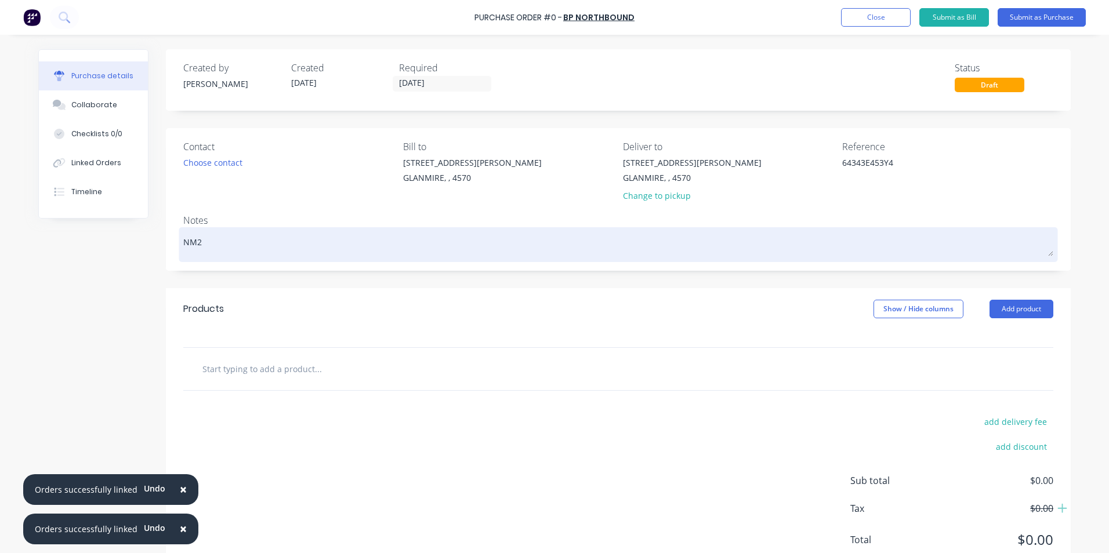
type textarea "x"
type textarea "NM25"
type textarea "x"
type textarea "NM250"
type textarea "x"
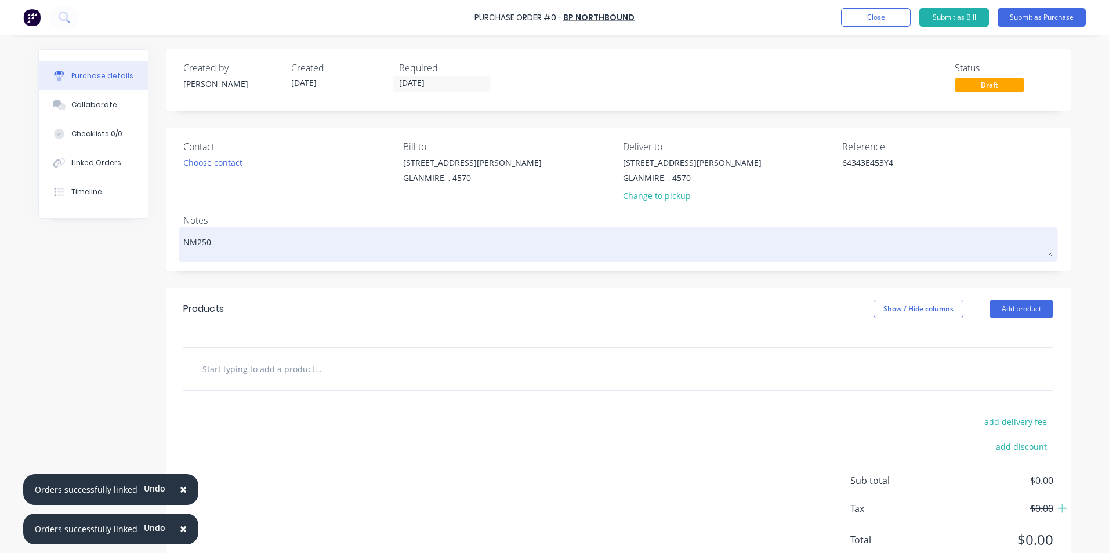
type textarea "NM2500"
type textarea "x"
type textarea "NM25008"
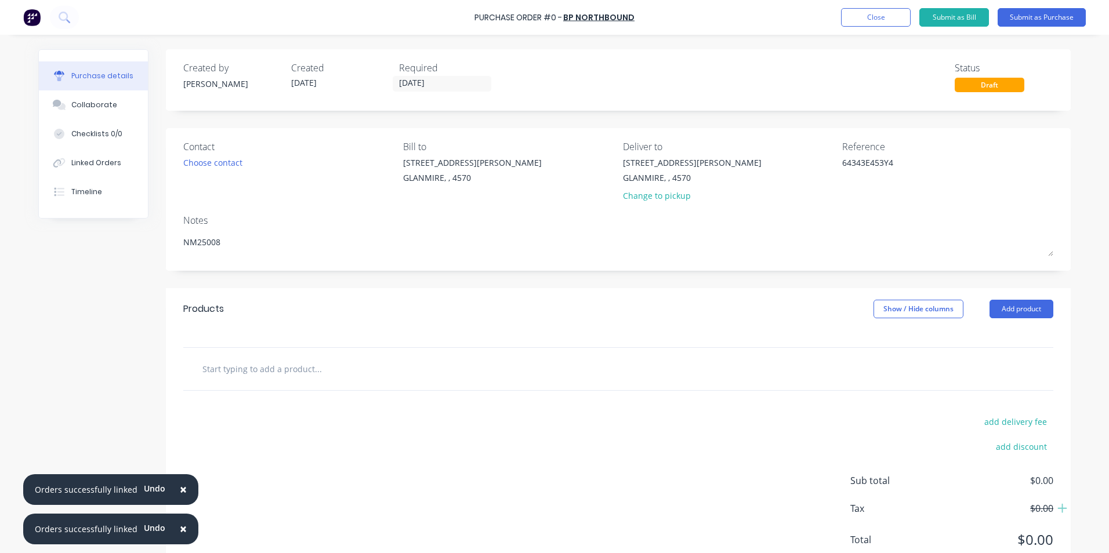
type textarea "x"
type textarea "NM250081"
type textarea "x"
type textarea "NM250081"
click at [417, 371] on input "text" at bounding box center [318, 368] width 232 height 23
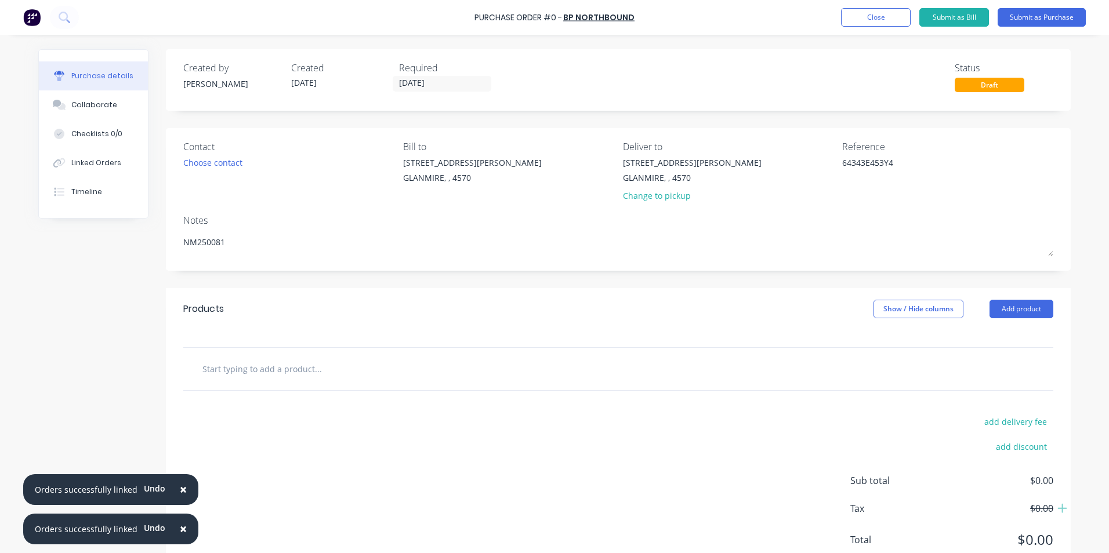
type textarea "x"
type input "F"
type textarea "x"
type input "FU"
type textarea "x"
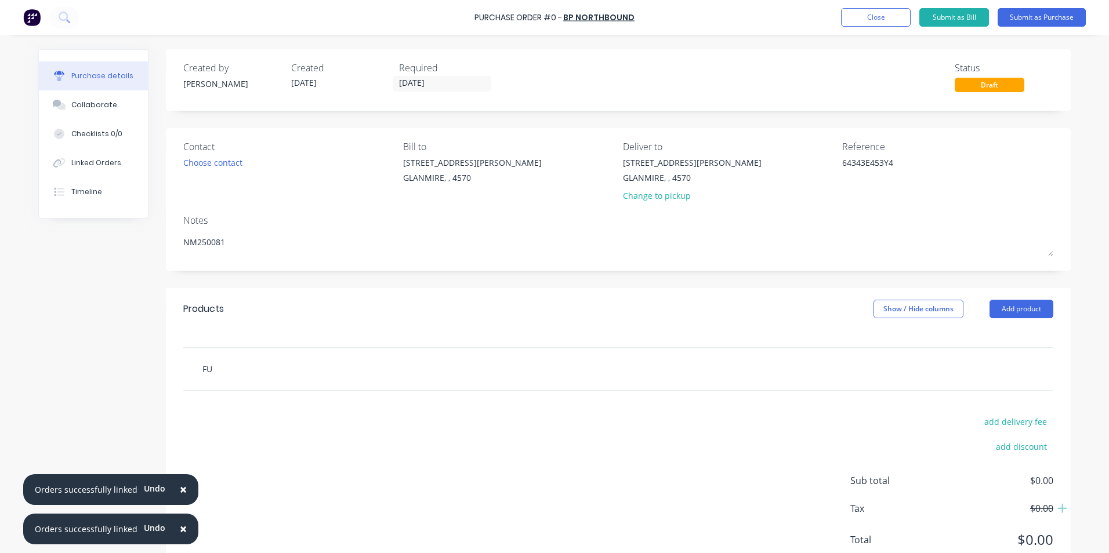
type input "FUE"
type textarea "x"
type input "FUEL"
type textarea "x"
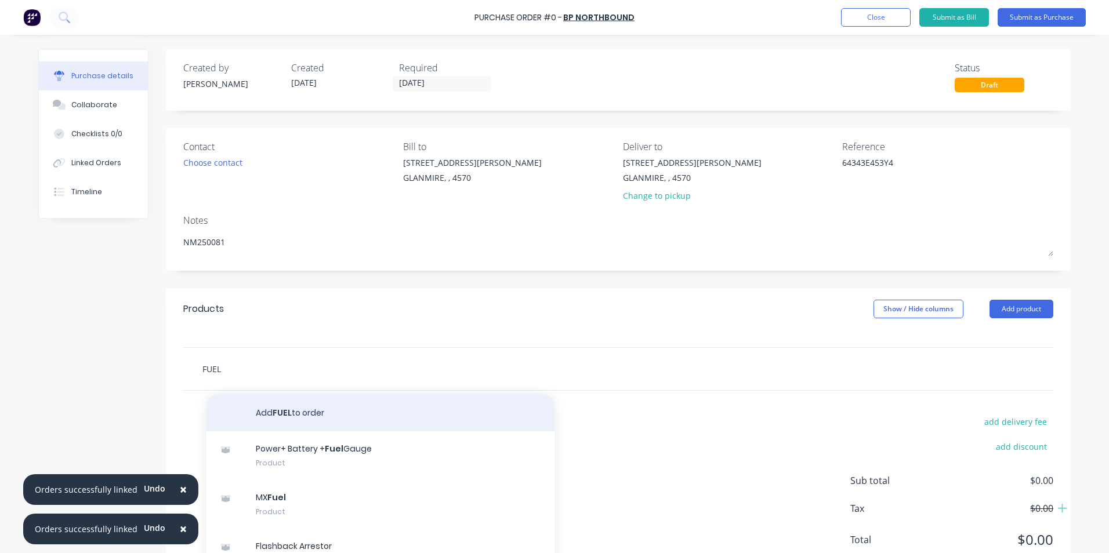
type input "FUEL"
click at [272, 409] on button "Add FUEL to order" at bounding box center [380, 412] width 348 height 37
type textarea "x"
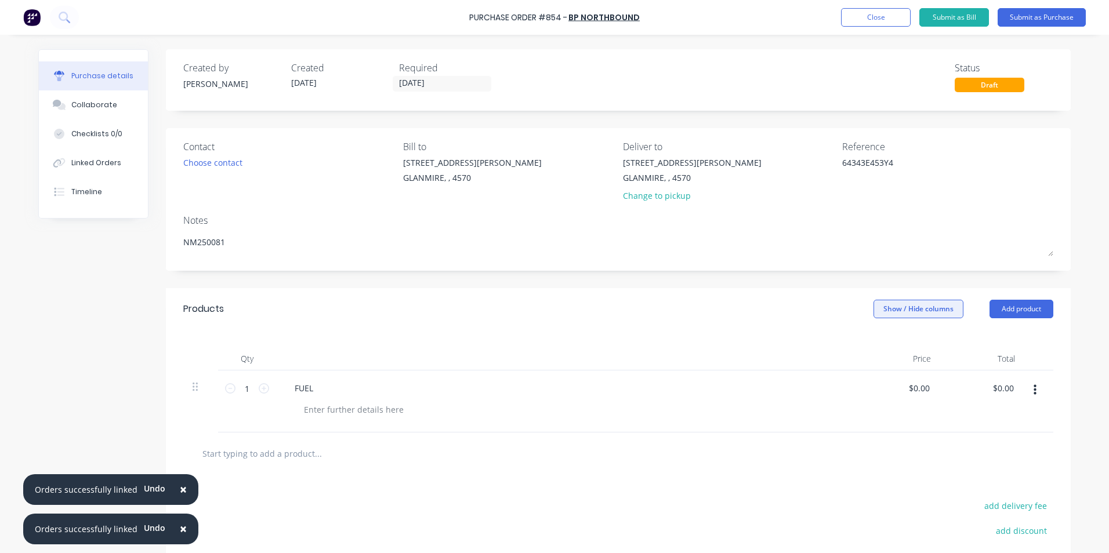
click at [901, 304] on button "Show / Hide columns" at bounding box center [918, 309] width 90 height 19
click at [881, 347] on span at bounding box center [878, 347] width 10 height 10
click at [873, 342] on input "Account" at bounding box center [873, 342] width 0 height 0
click at [850, 387] on div "Select..." at bounding box center [841, 388] width 55 height 10
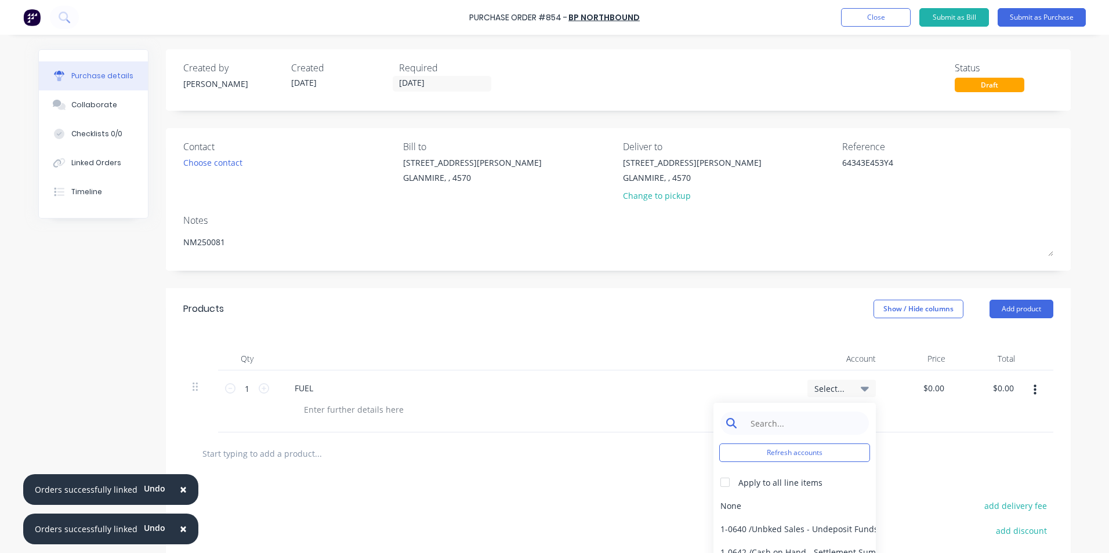
type textarea "x"
click at [826, 423] on input at bounding box center [803, 423] width 119 height 23
type input "TRAVEL"
click at [791, 499] on div "5-0264 / Travel" at bounding box center [794, 505] width 162 height 23
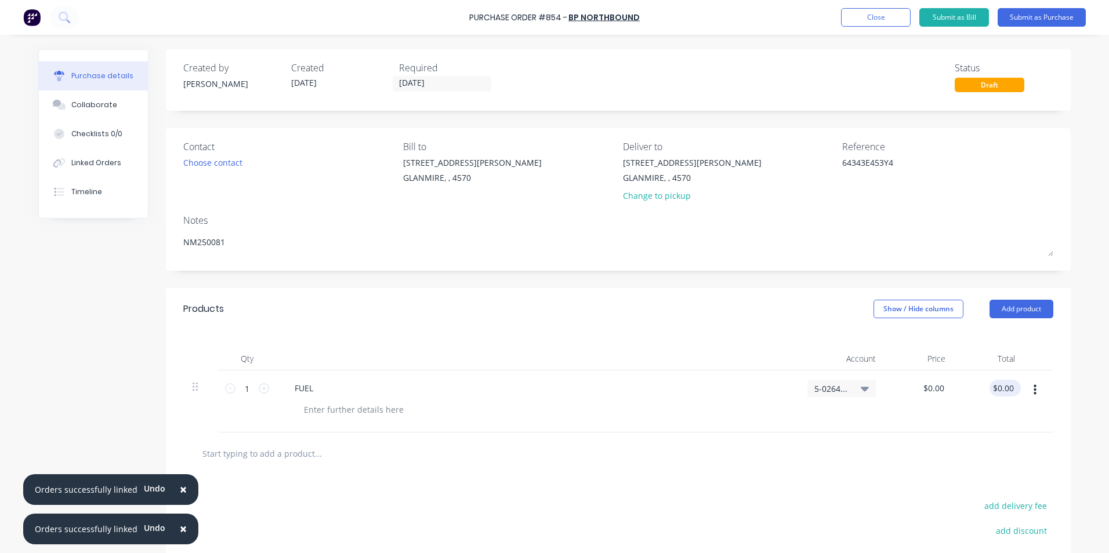
type textarea "x"
type input "0.00"
drag, startPoint x: 992, startPoint y: 386, endPoint x: 1029, endPoint y: 386, distance: 37.7
click at [1029, 386] on div "1 1 FUEL 5-0264 / Travel $0.00 $0.00 0.00 0.00" at bounding box center [618, 402] width 870 height 62
type textarea "x"
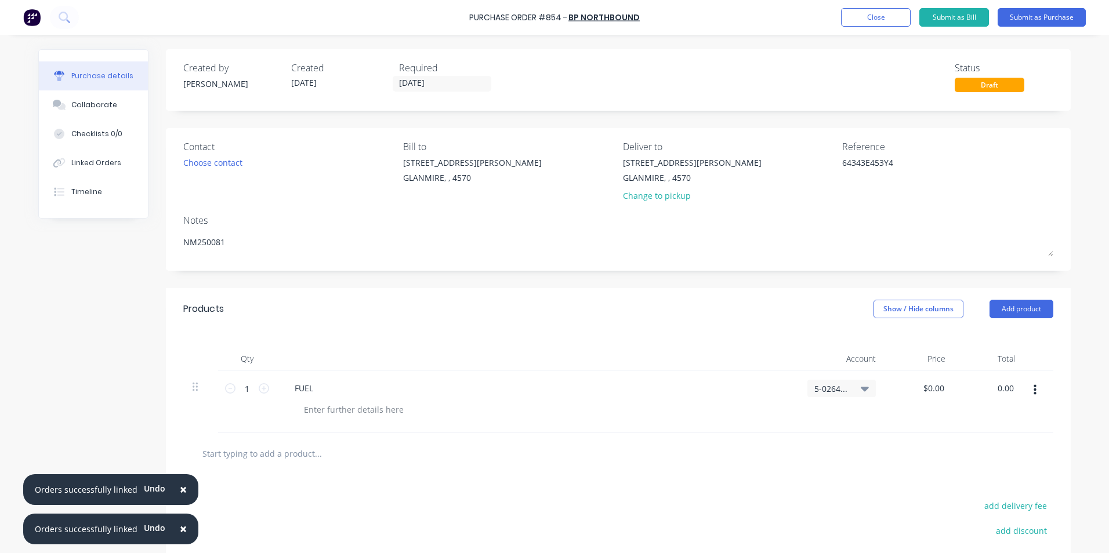
drag, startPoint x: 1011, startPoint y: 390, endPoint x: 959, endPoint y: 382, distance: 52.2
click at [959, 382] on div "0.00 0.00" at bounding box center [989, 402] width 70 height 62
type input "143.70"
type textarea "x"
type input "$143.70"
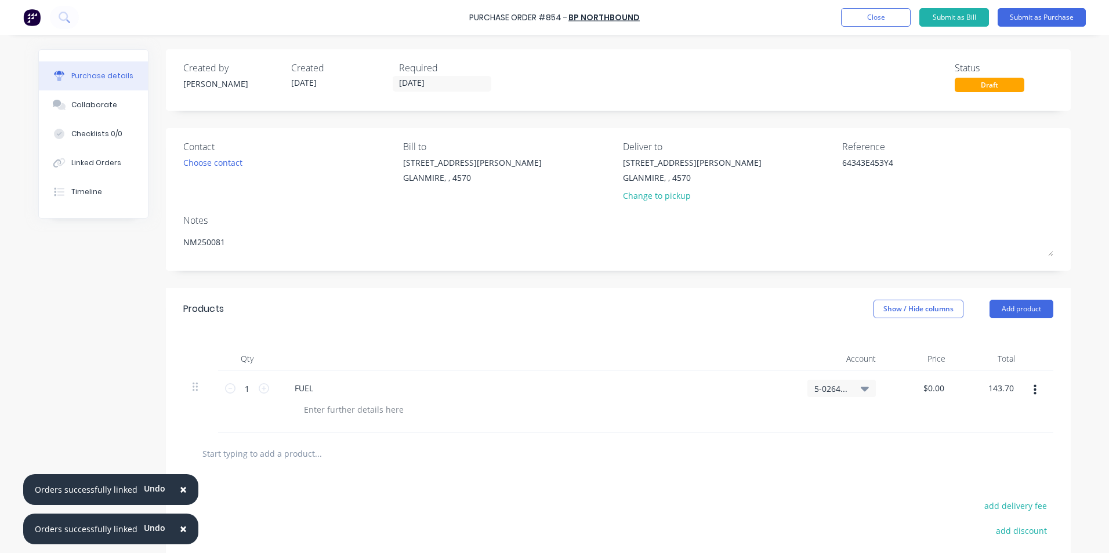
type input "$143.70"
click at [947, 416] on div "$143.70 $0.00" at bounding box center [920, 402] width 70 height 62
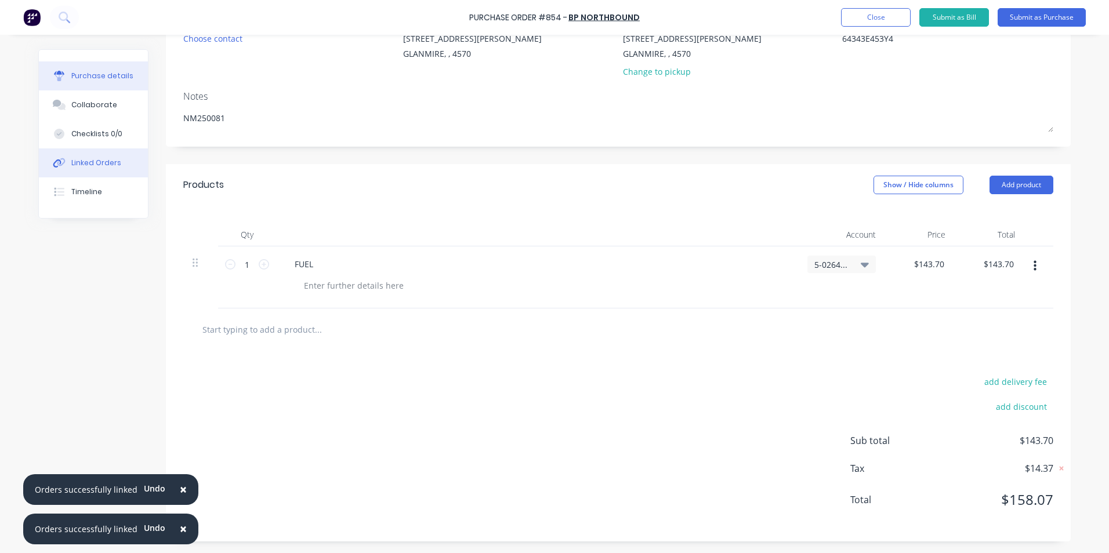
type textarea "x"
click at [89, 154] on button "Linked Orders" at bounding box center [93, 162] width 109 height 29
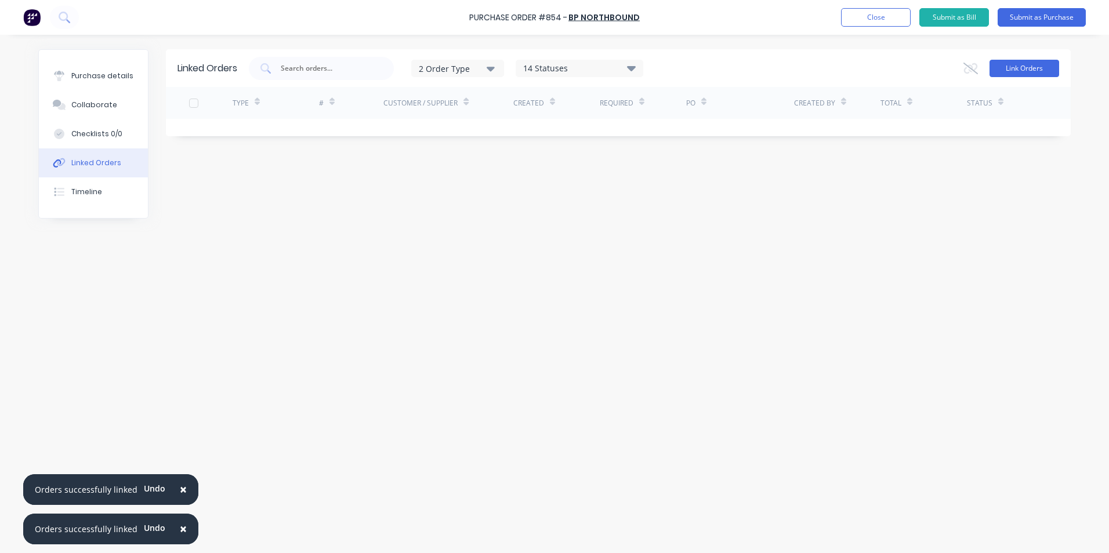
click at [1025, 72] on button "Link Orders" at bounding box center [1024, 68] width 70 height 17
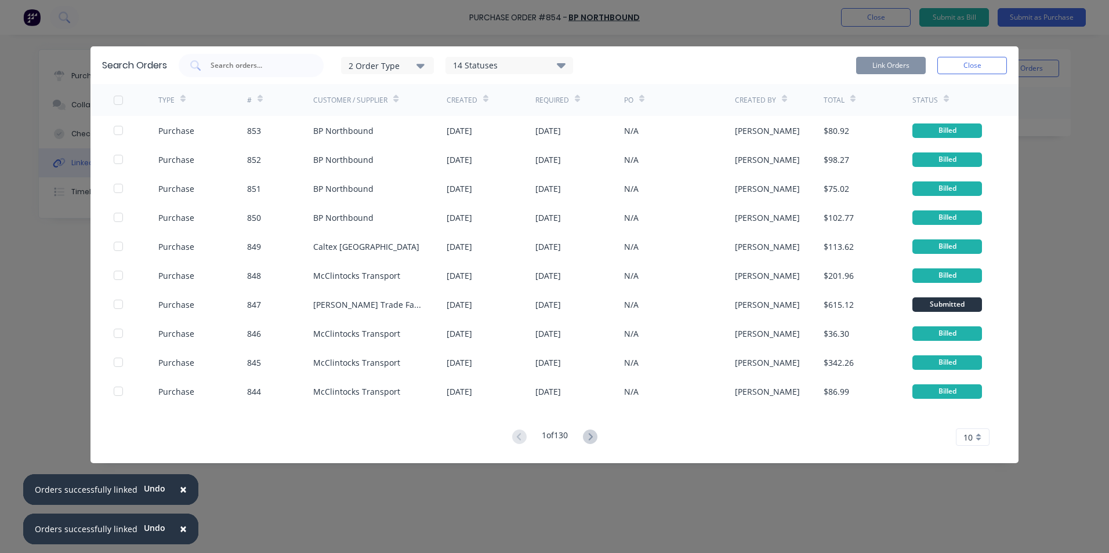
click at [347, 62] on button "2 Order Type" at bounding box center [387, 65] width 93 height 17
click at [357, 117] on div "Purchase" at bounding box center [388, 117] width 67 height 12
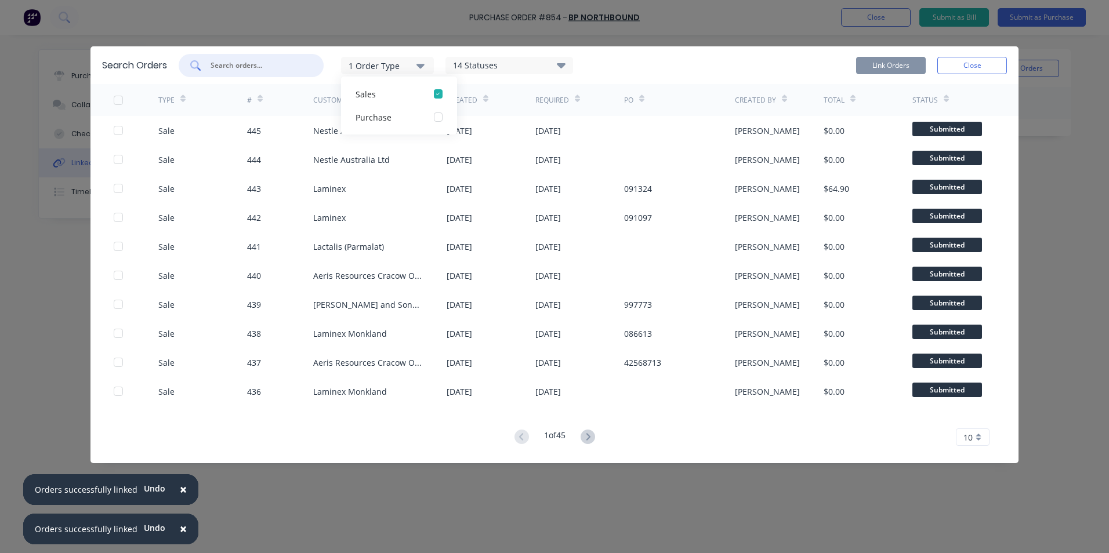
click at [239, 63] on input "text" at bounding box center [257, 66] width 96 height 12
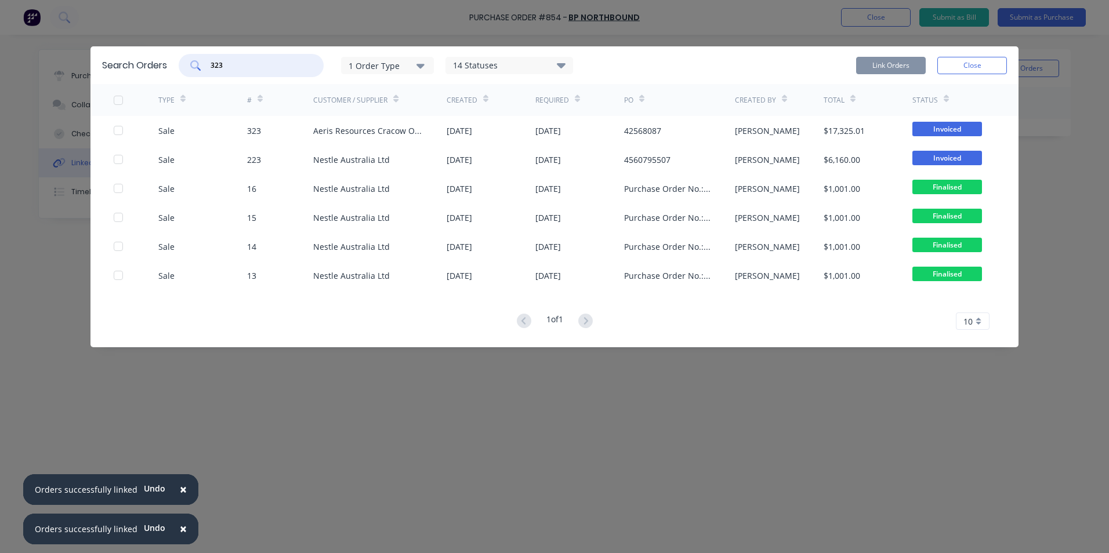
click at [114, 132] on div at bounding box center [118, 130] width 23 height 23
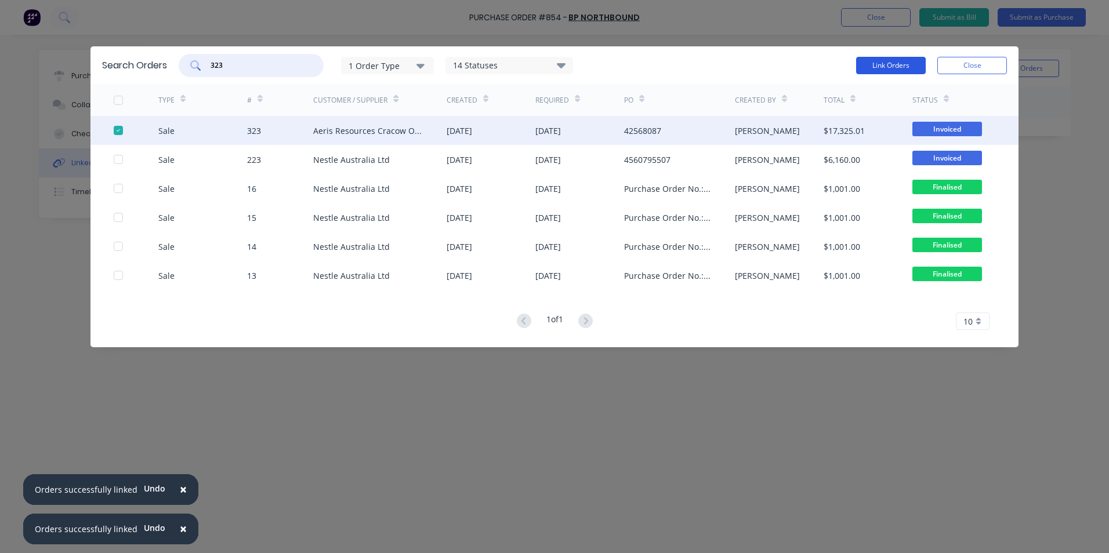
type input "323"
click at [903, 68] on button "Link Orders" at bounding box center [891, 65] width 70 height 17
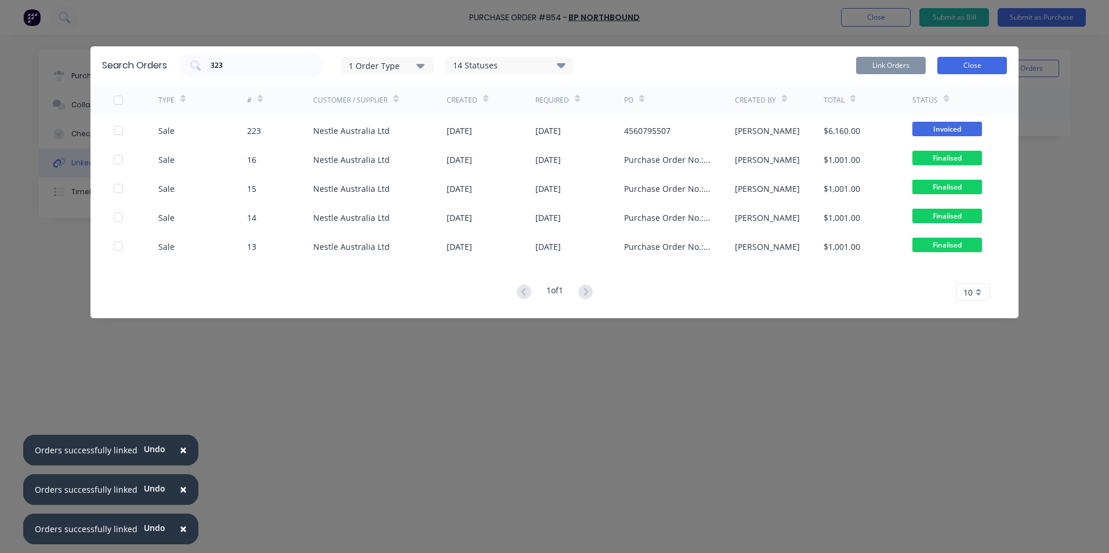
click at [969, 61] on button "Close" at bounding box center [972, 65] width 70 height 17
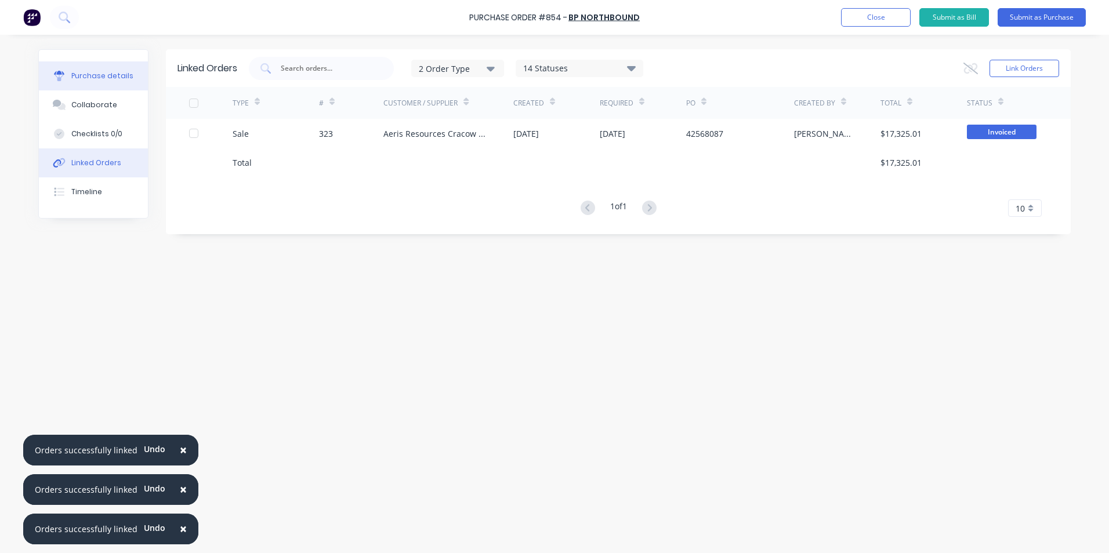
click at [99, 63] on button "Purchase details" at bounding box center [93, 75] width 109 height 29
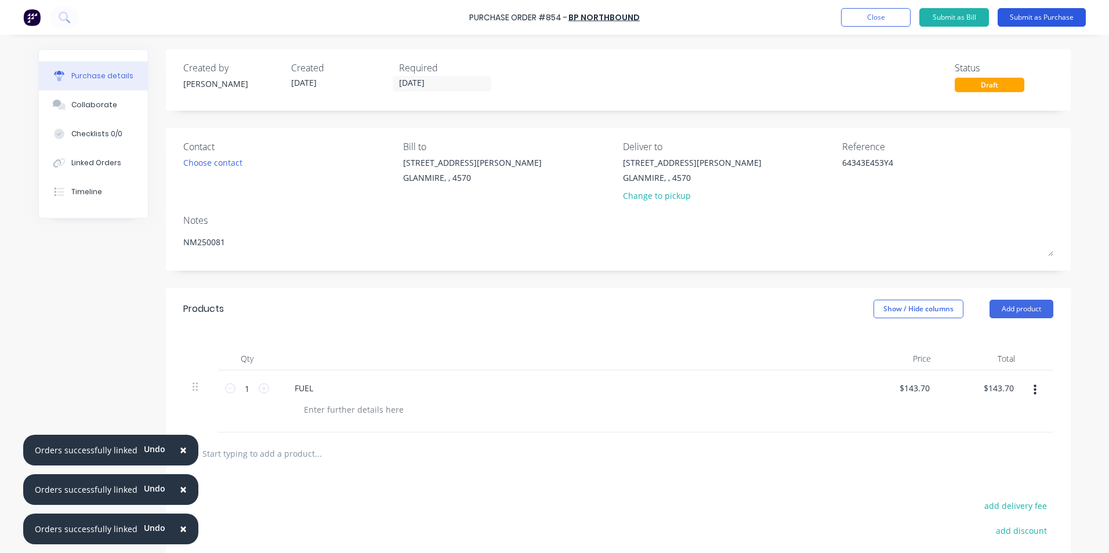
click at [1068, 16] on button "Submit as Purchase" at bounding box center [1041, 17] width 88 height 19
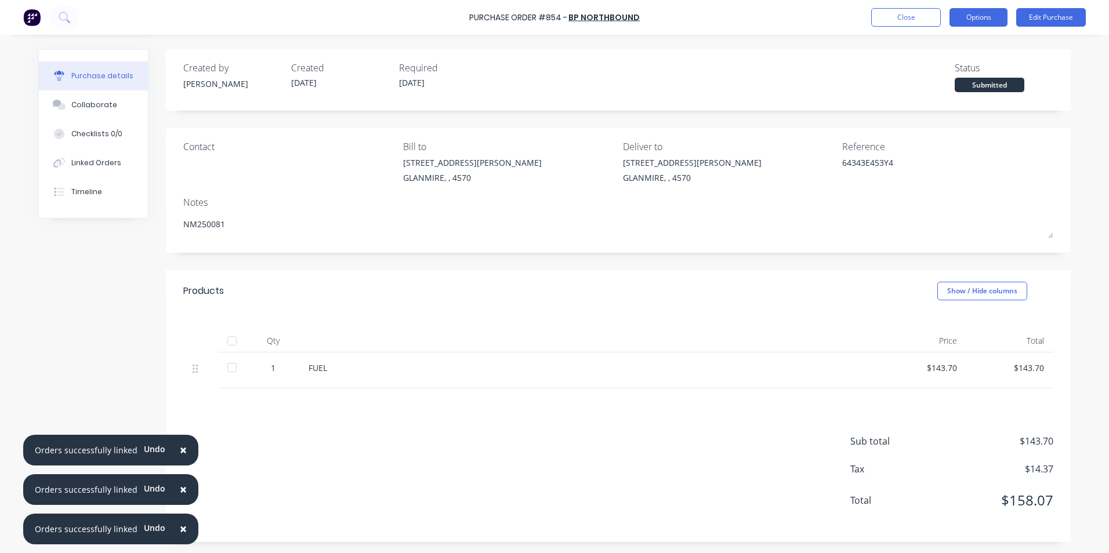
click at [960, 19] on button "Options" at bounding box center [978, 17] width 58 height 19
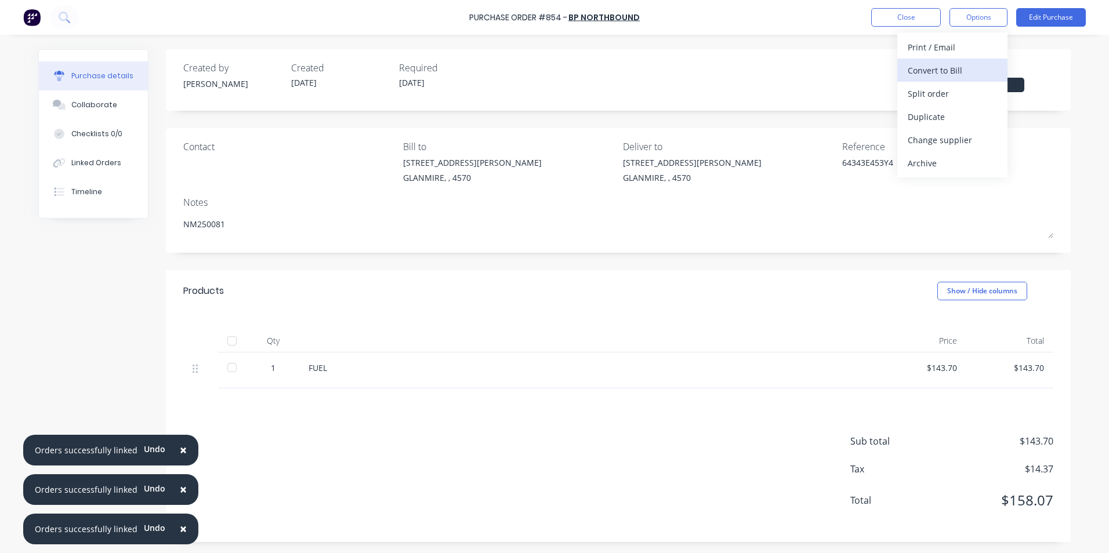
click at [932, 70] on div "Convert to Bill" at bounding box center [951, 70] width 89 height 17
type textarea "x"
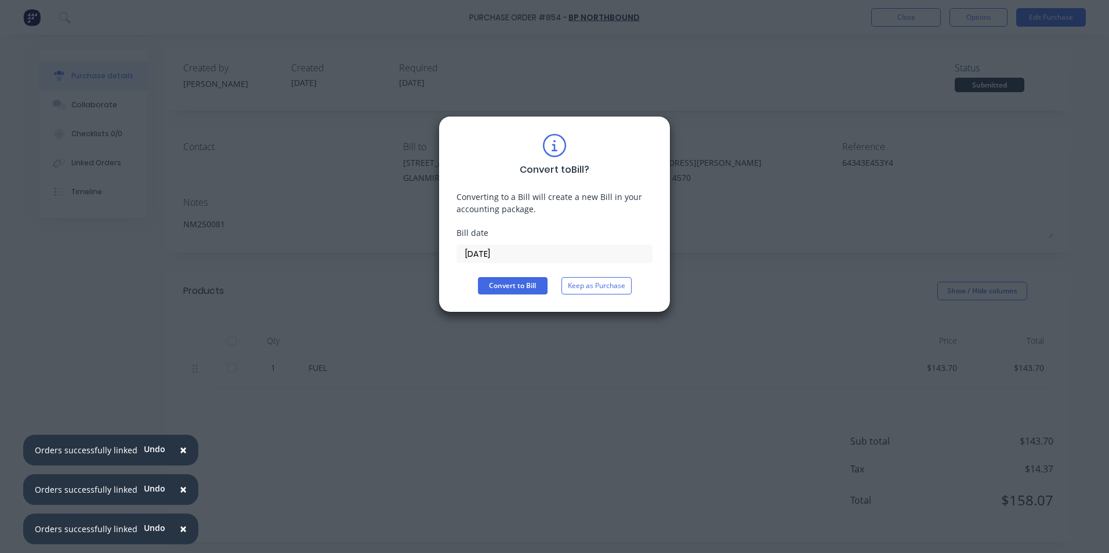
click at [592, 247] on input "[DATE]" at bounding box center [554, 253] width 195 height 17
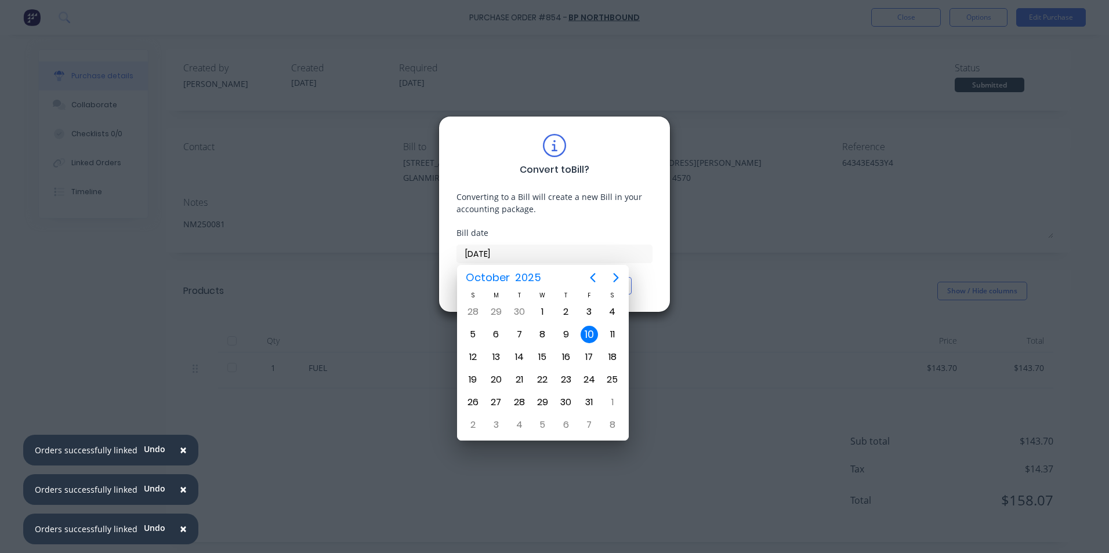
click at [580, 279] on div "[DATE]" at bounding box center [519, 277] width 123 height 21
click at [597, 275] on icon "Previous page" at bounding box center [593, 278] width 14 height 14
click at [538, 337] on div "10" at bounding box center [542, 334] width 17 height 17
type input "[DATE]"
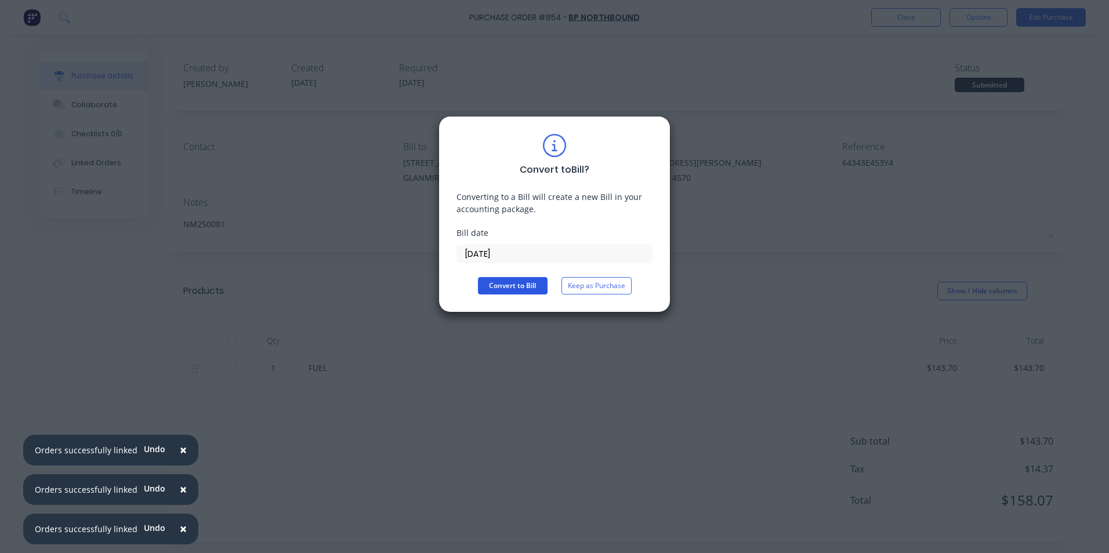
click at [490, 285] on button "Convert to Bill" at bounding box center [513, 285] width 70 height 17
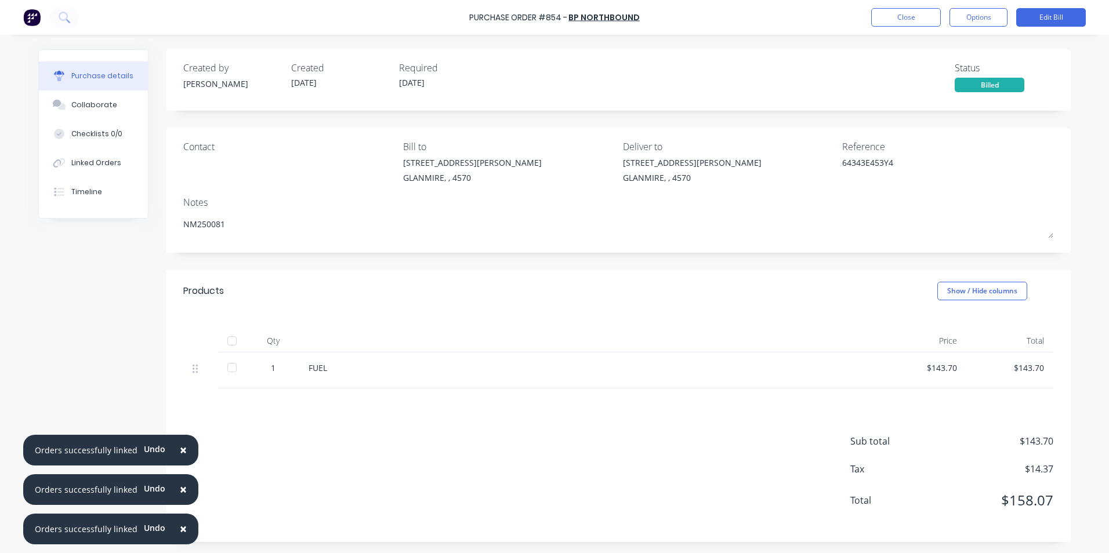
click at [180, 448] on span "×" at bounding box center [183, 450] width 7 height 16
click at [173, 488] on button "×" at bounding box center [183, 490] width 30 height 28
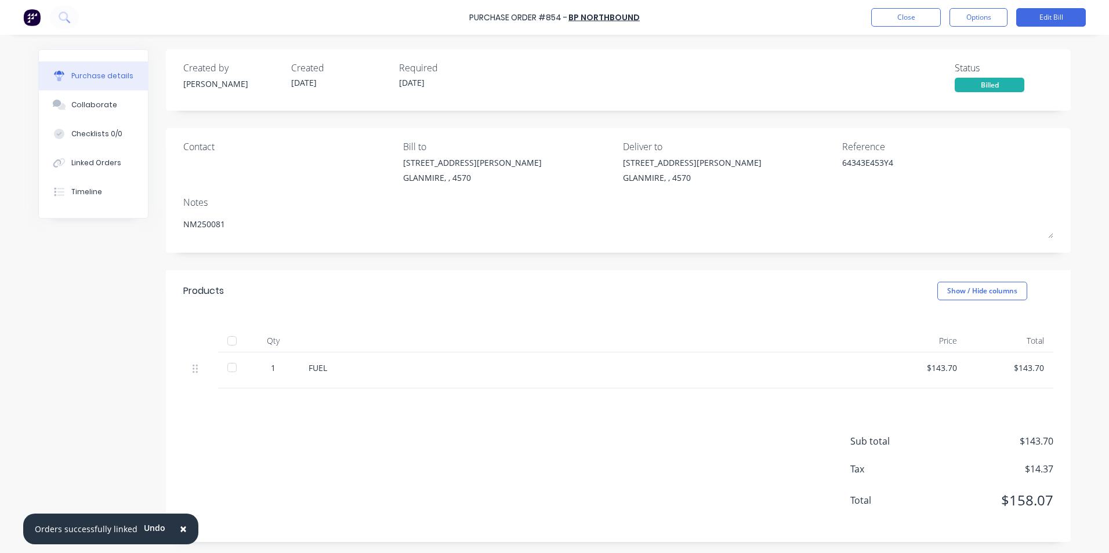
click at [184, 525] on button "×" at bounding box center [183, 529] width 30 height 28
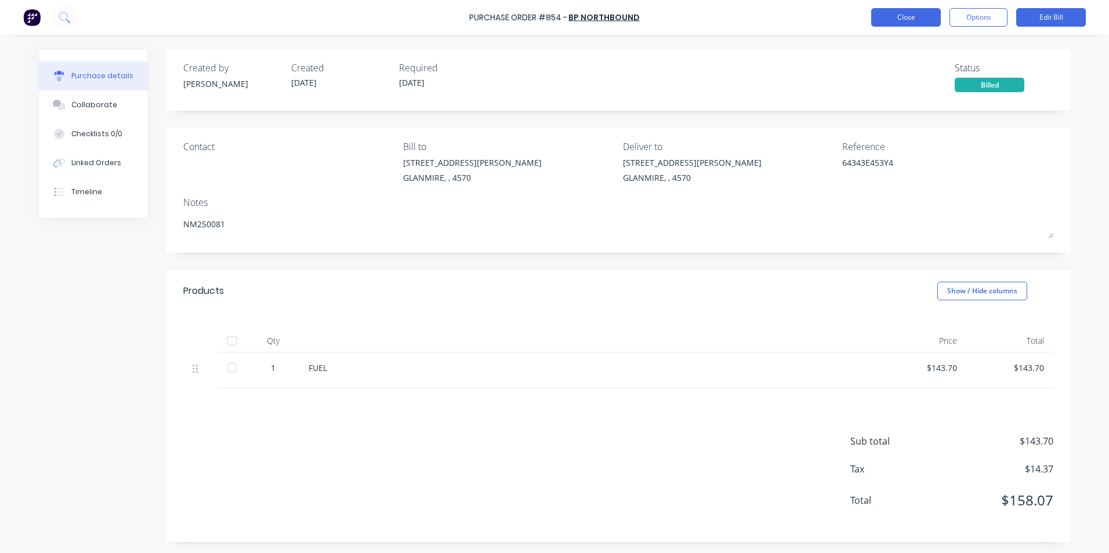
click at [918, 14] on button "Close" at bounding box center [906, 17] width 70 height 19
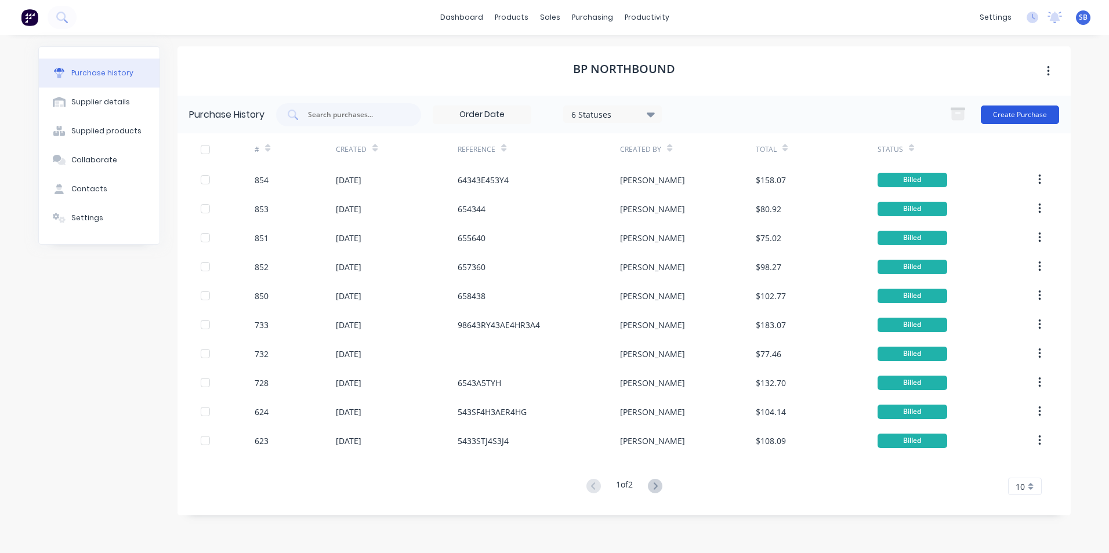
click at [994, 110] on button "Create Purchase" at bounding box center [1020, 115] width 78 height 19
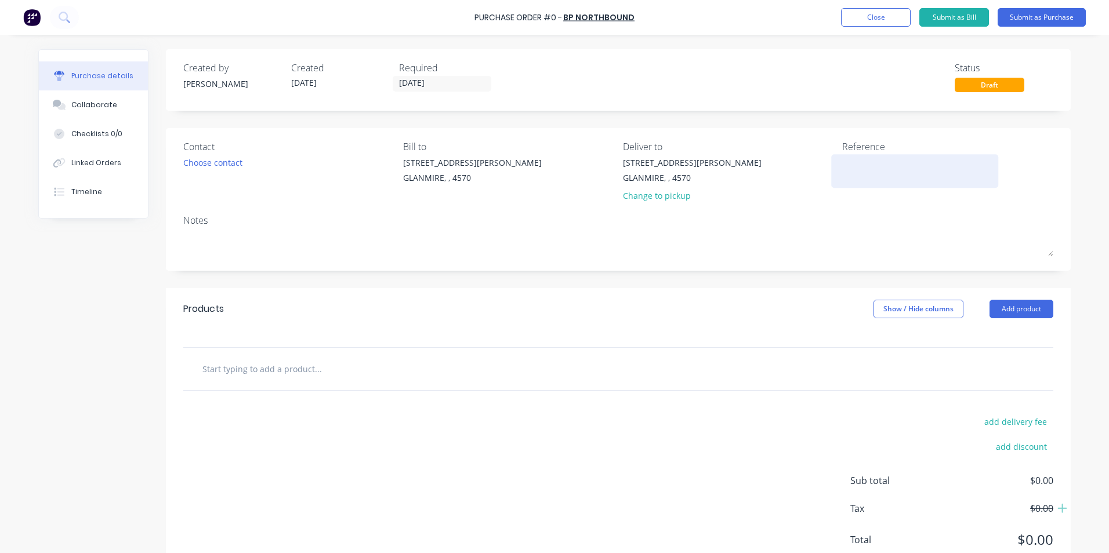
click at [871, 172] on textarea at bounding box center [914, 170] width 145 height 26
type textarea "x"
type textarea "6"
type textarea "x"
type textarea "65"
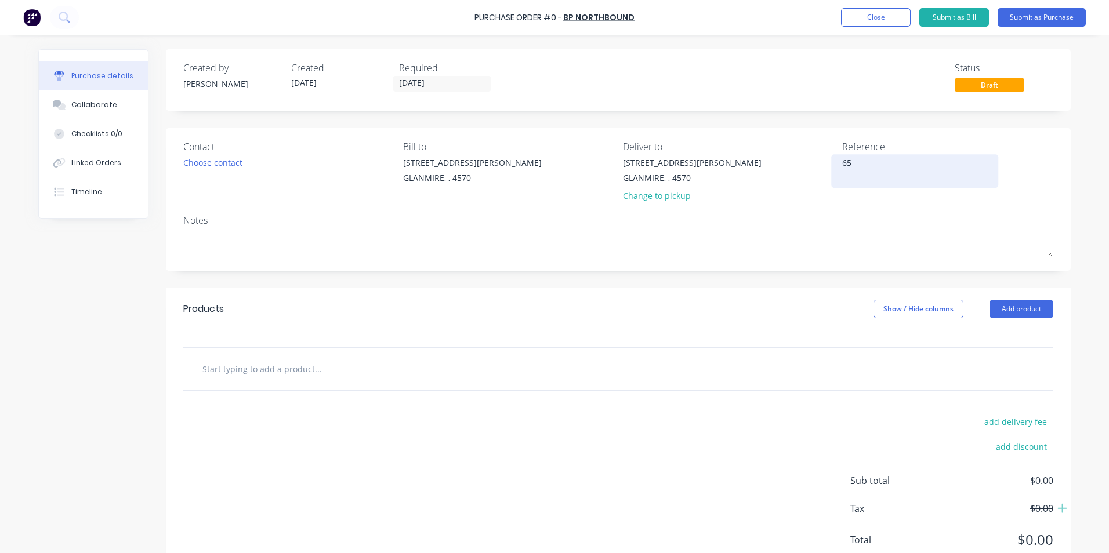
type textarea "x"
type textarea "655"
type textarea "x"
type textarea "6555"
type textarea "x"
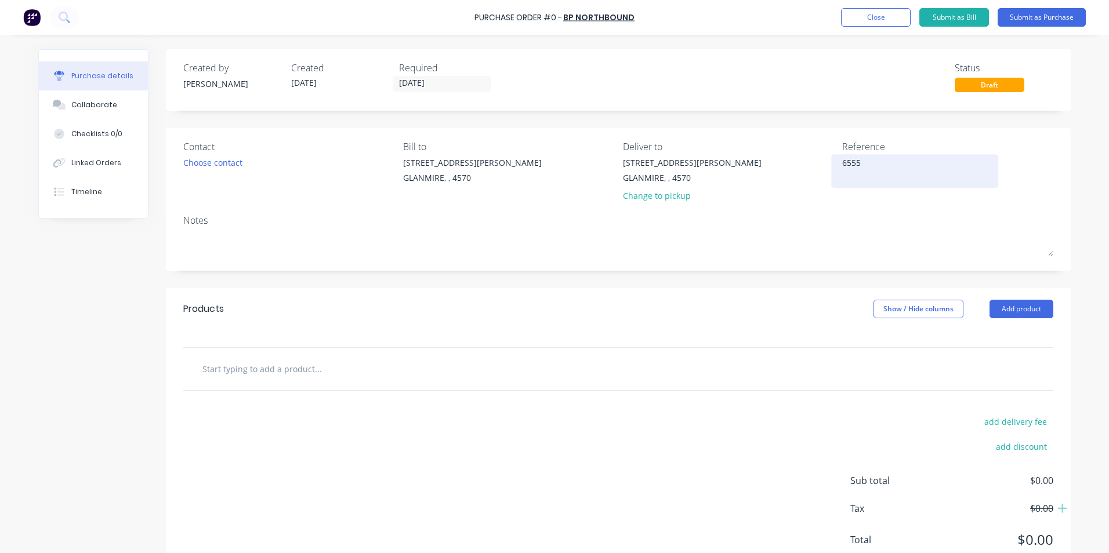
type textarea "65554"
type textarea "x"
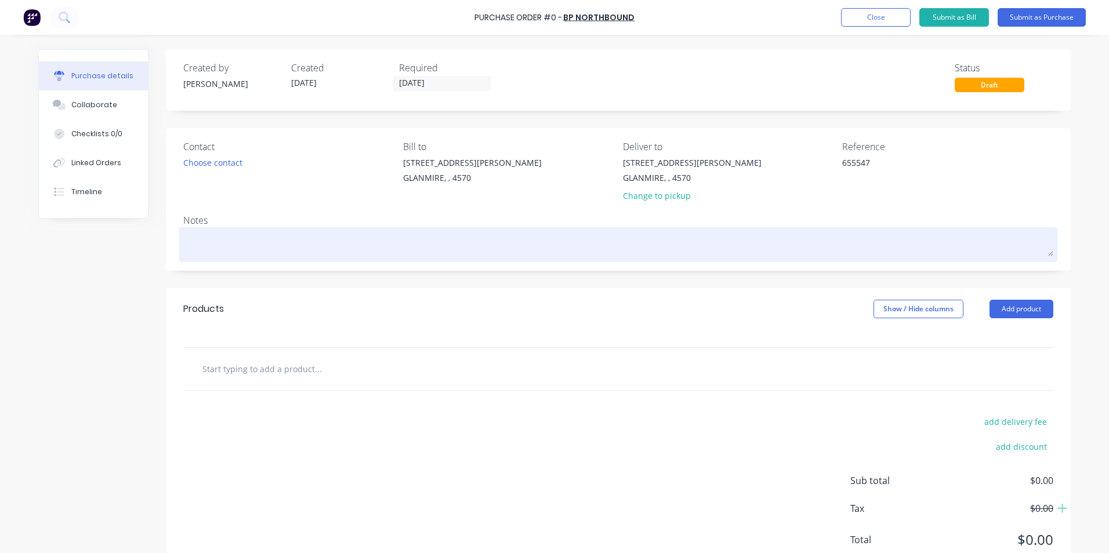
type textarea "655547"
type textarea "x"
type textarea "655547"
click at [246, 240] on textarea at bounding box center [618, 243] width 870 height 26
type textarea "x"
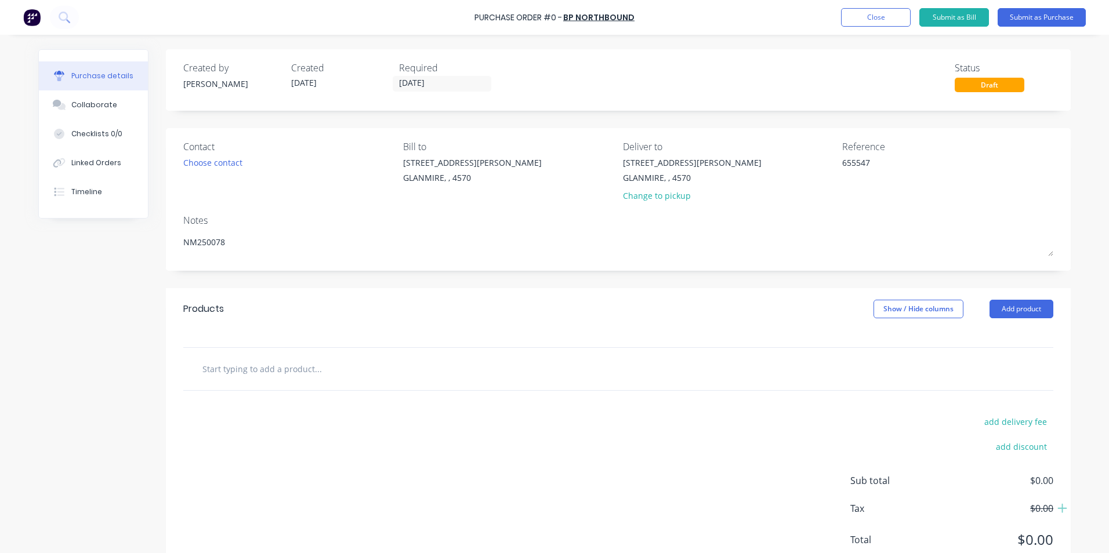
drag, startPoint x: 423, startPoint y: 389, endPoint x: 410, endPoint y: 360, distance: 31.1
click at [421, 384] on div at bounding box center [618, 369] width 870 height 42
click at [410, 360] on input "text" at bounding box center [318, 368] width 232 height 23
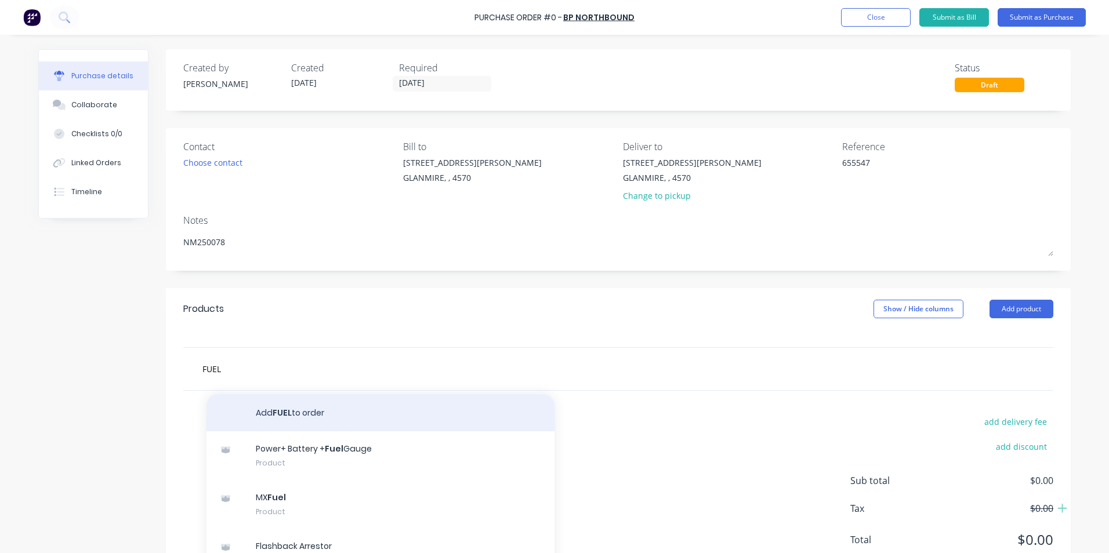
click at [285, 414] on button "Add FUEL to order" at bounding box center [380, 412] width 348 height 37
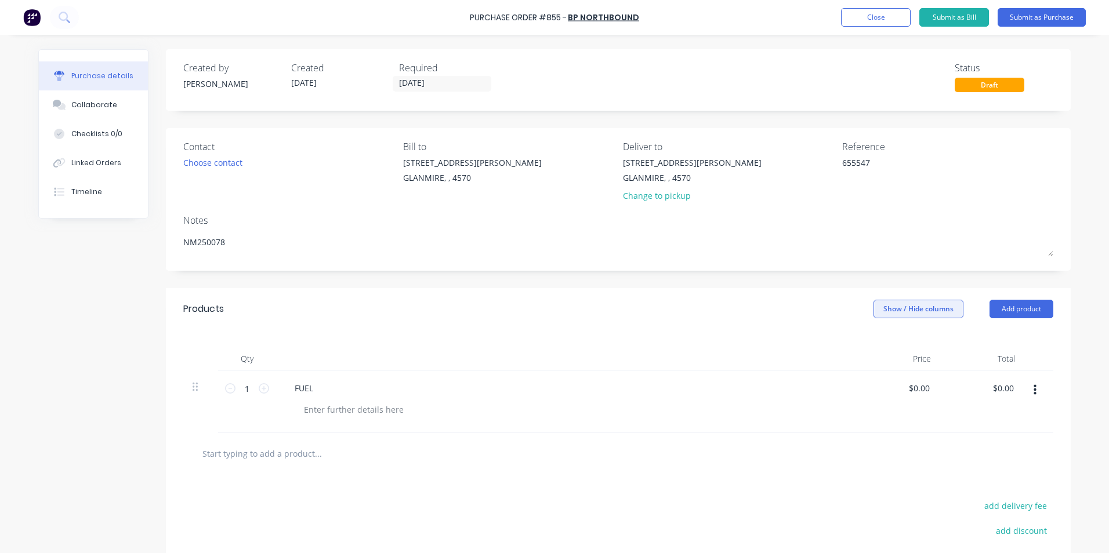
click at [894, 311] on button "Show / Hide columns" at bounding box center [918, 309] width 90 height 19
click at [885, 349] on label "Account" at bounding box center [883, 347] width 20 height 10
click at [873, 342] on input "Account" at bounding box center [873, 342] width 0 height 0
click at [835, 389] on span "Select..." at bounding box center [831, 389] width 35 height 12
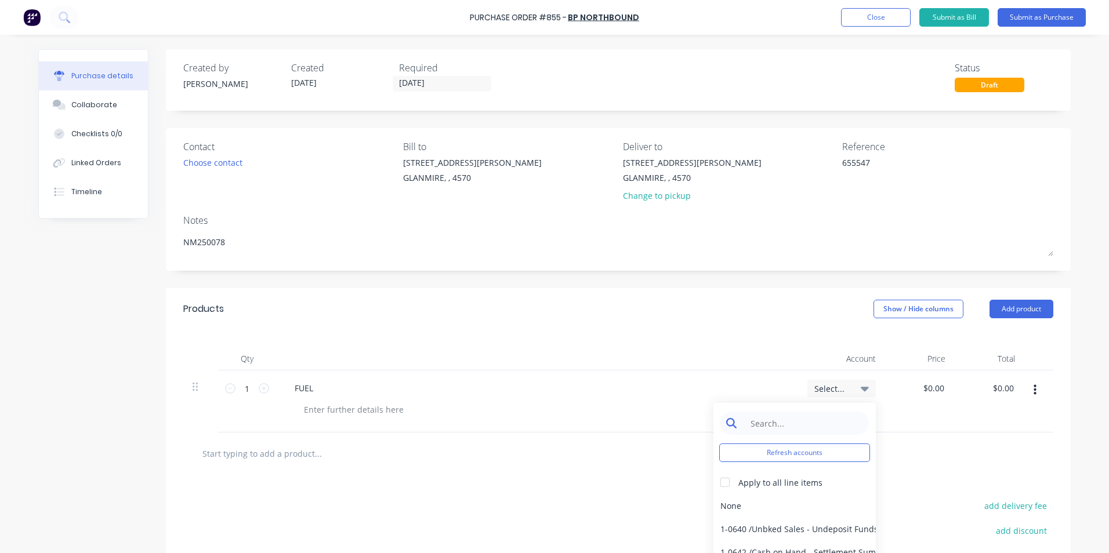
click at [808, 426] on input at bounding box center [803, 423] width 119 height 23
click at [754, 504] on div "5-0264 / Travel" at bounding box center [794, 505] width 162 height 23
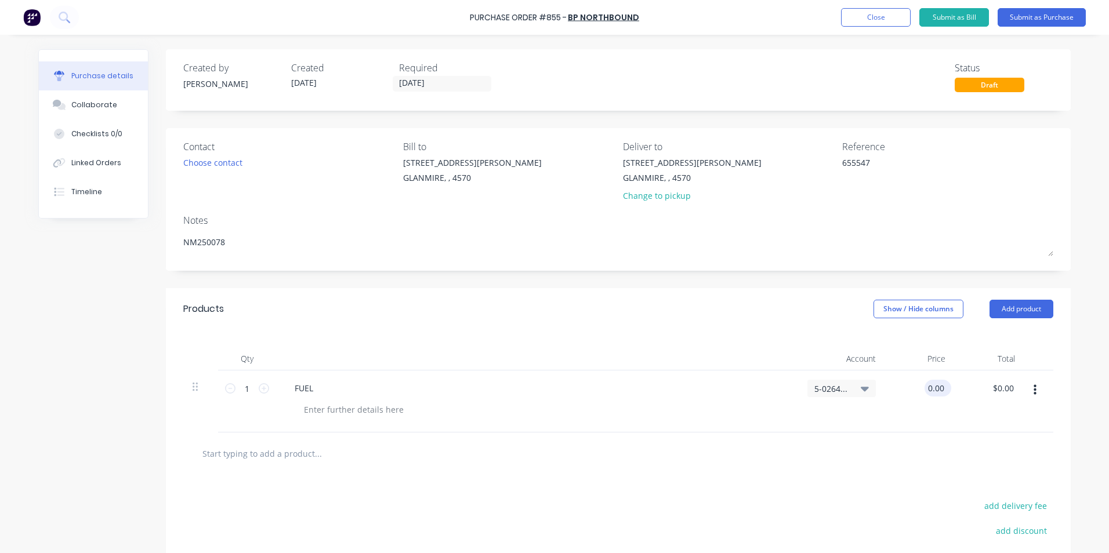
click at [934, 386] on input "0.00" at bounding box center [935, 388] width 22 height 17
click at [938, 386] on input "0.00" at bounding box center [935, 388] width 22 height 17
click at [943, 387] on div "$0.00 0.00" at bounding box center [937, 388] width 27 height 17
click at [939, 389] on input "0.00" at bounding box center [935, 388] width 22 height 17
drag, startPoint x: 939, startPoint y: 389, endPoint x: 924, endPoint y: 385, distance: 16.0
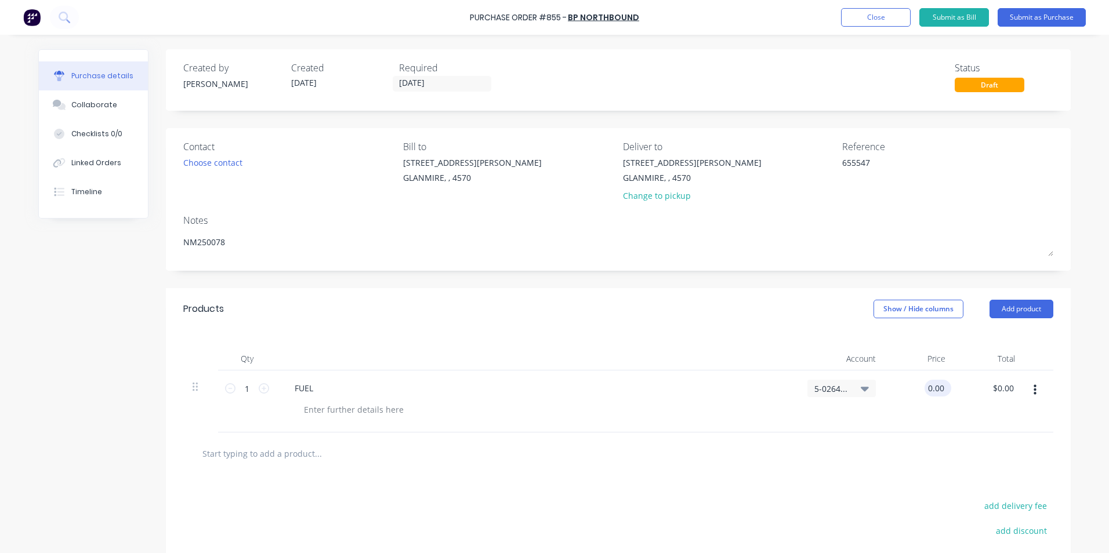
click at [924, 385] on input "0.00" at bounding box center [935, 388] width 22 height 17
click at [898, 417] on div "$82.30 82.30" at bounding box center [920, 402] width 70 height 62
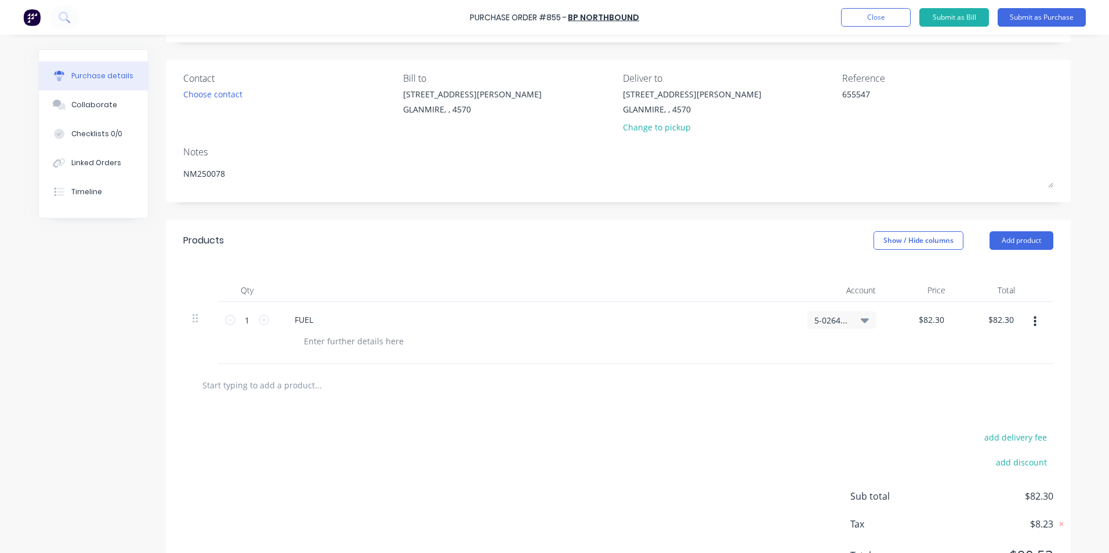
scroll to position [124, 0]
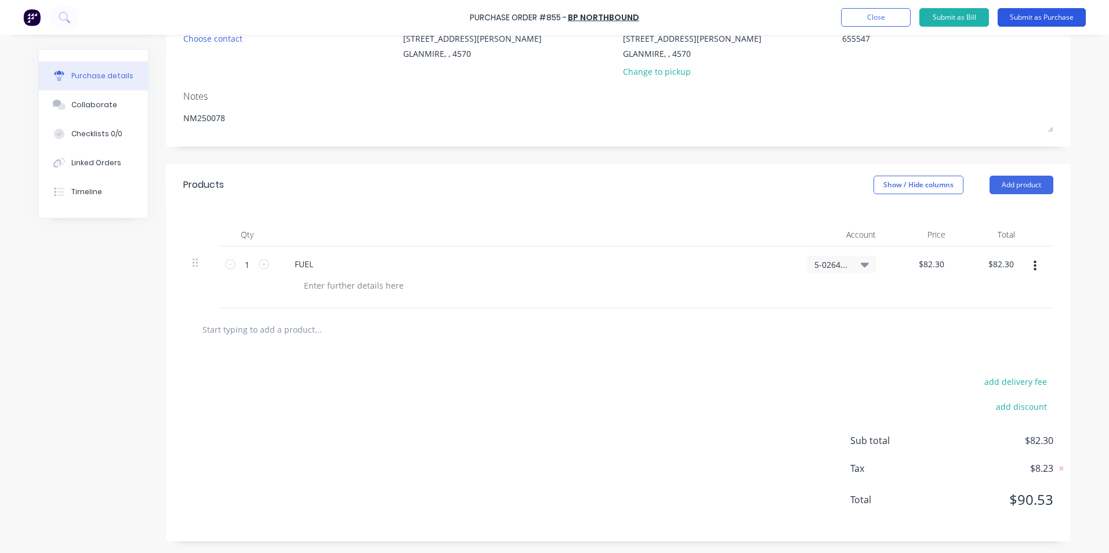
click at [1047, 20] on button "Submit as Purchase" at bounding box center [1041, 17] width 88 height 19
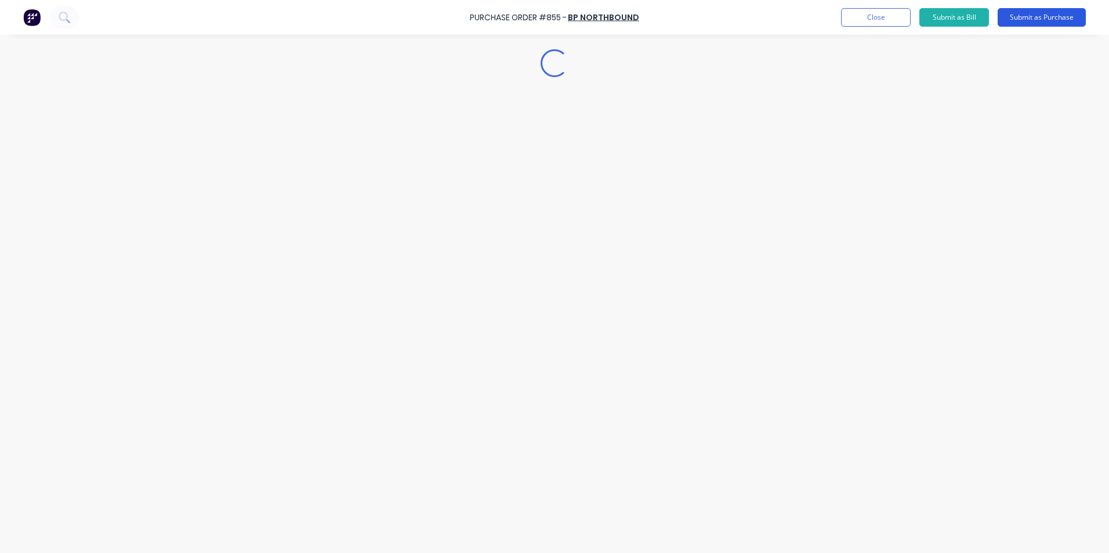
scroll to position [0, 0]
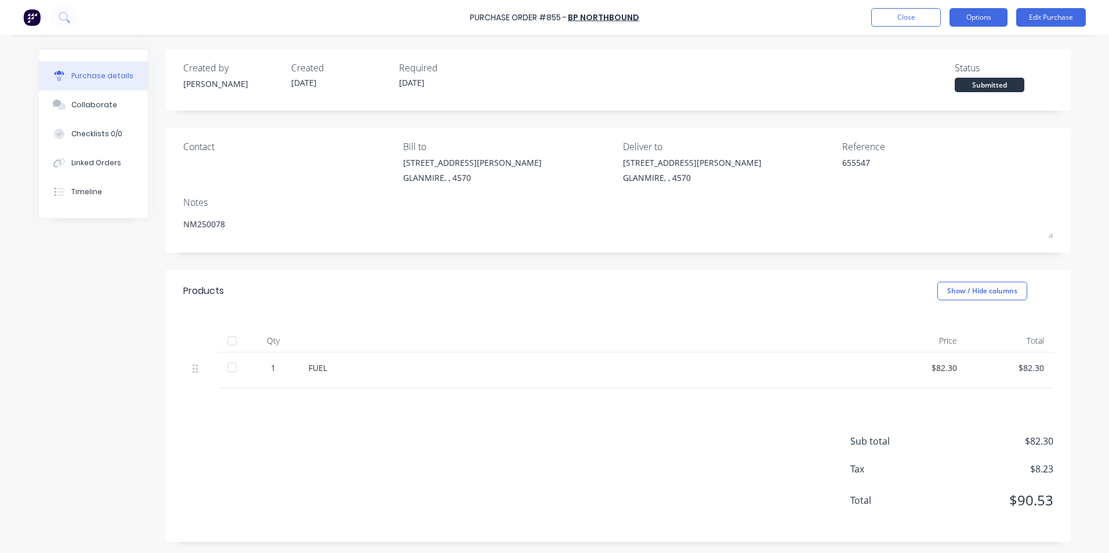
click at [992, 17] on button "Options" at bounding box center [978, 17] width 58 height 19
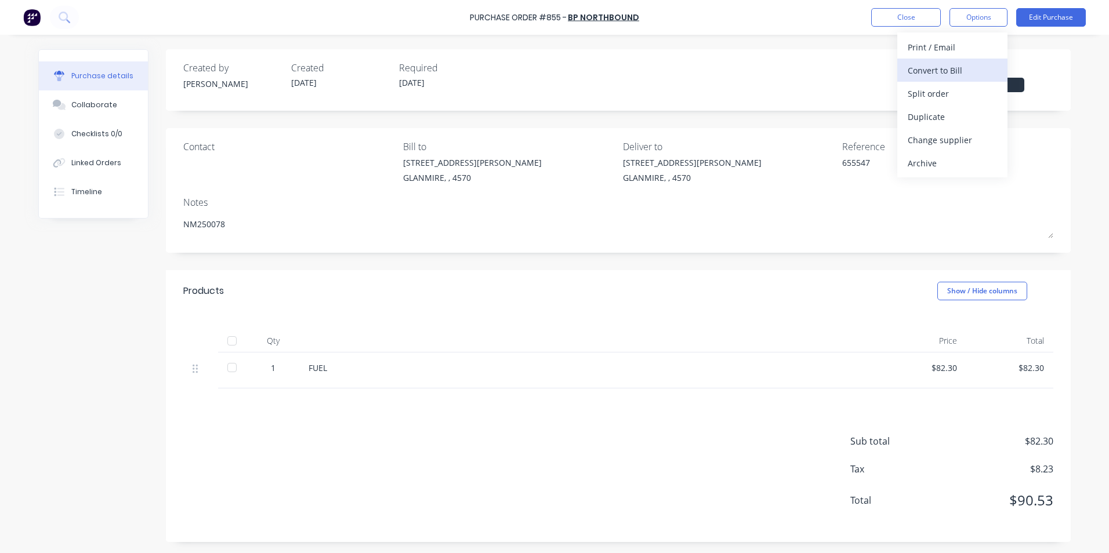
click at [966, 72] on div "Convert to Bill" at bounding box center [951, 70] width 89 height 17
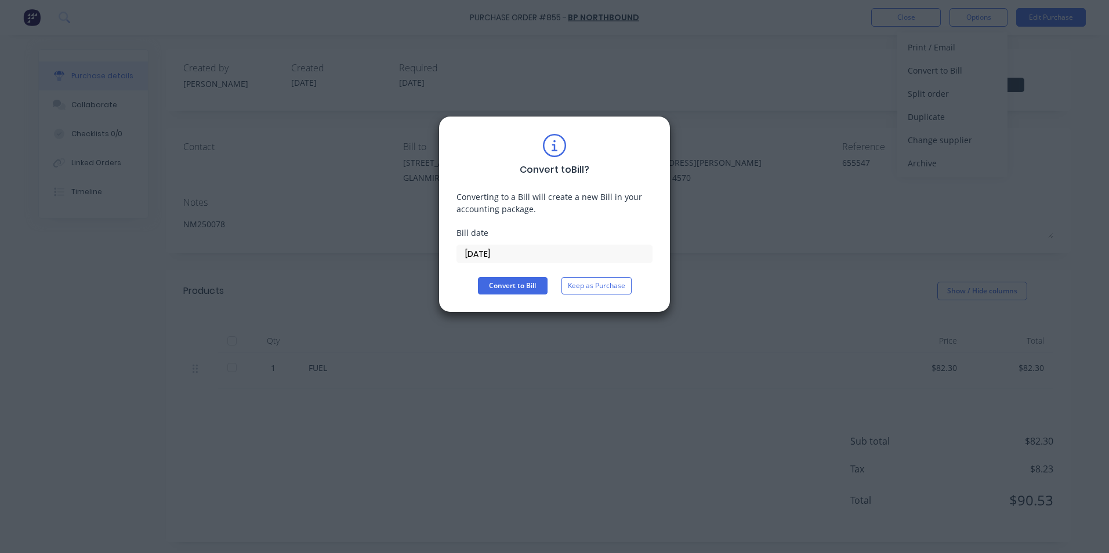
click at [495, 257] on input "[DATE]" at bounding box center [554, 253] width 195 height 17
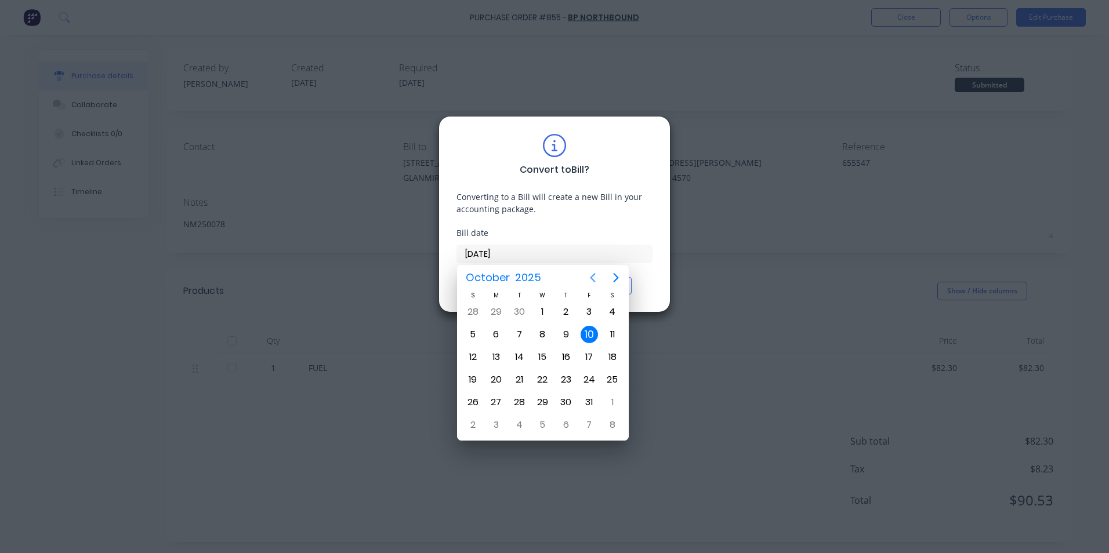
click at [593, 278] on icon "Previous page" at bounding box center [593, 278] width 14 height 14
click at [584, 337] on div "12" at bounding box center [588, 334] width 17 height 17
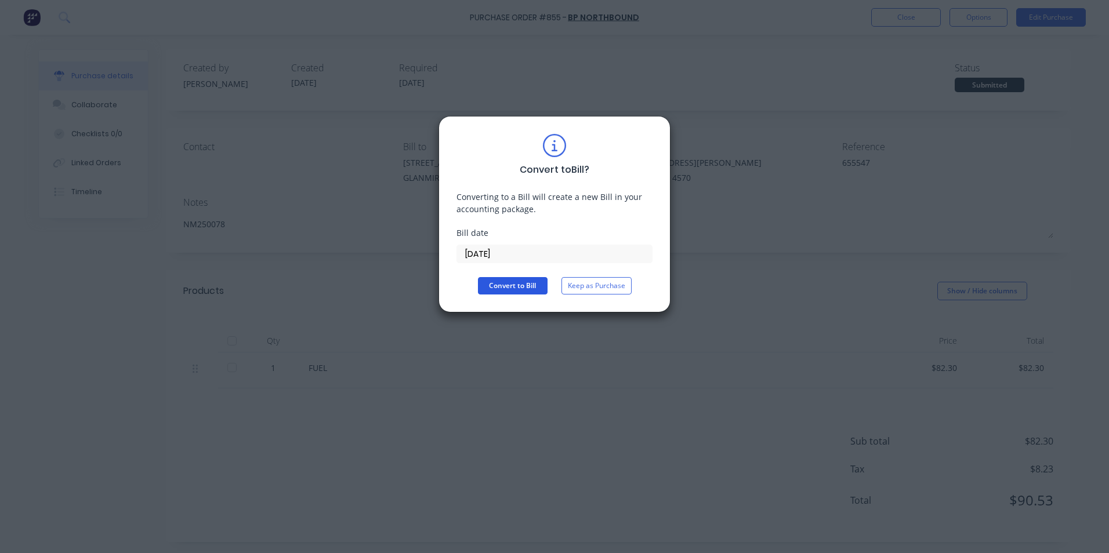
click at [521, 286] on button "Convert to Bill" at bounding box center [513, 285] width 70 height 17
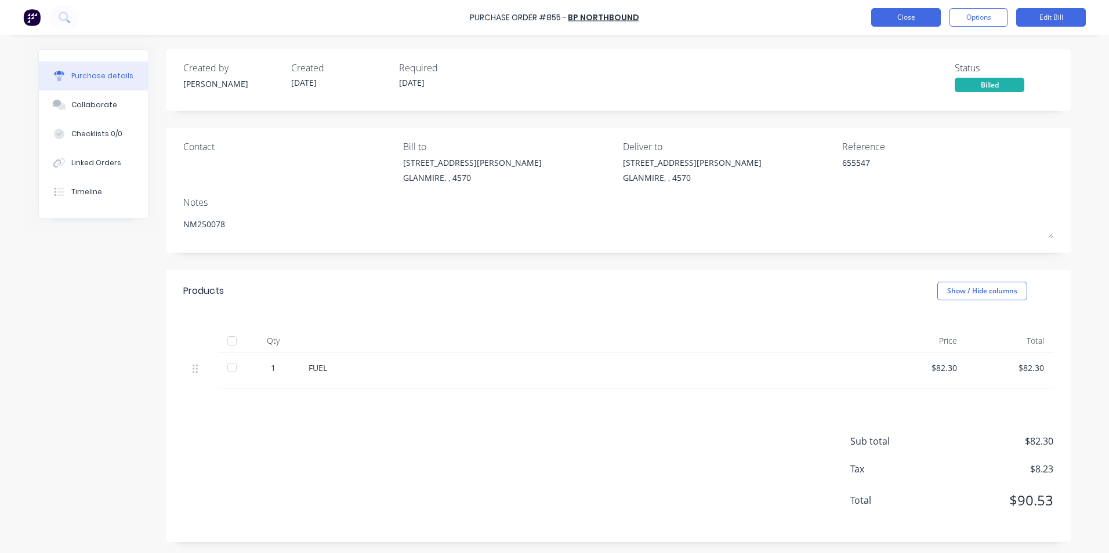
click at [920, 26] on button "Close" at bounding box center [906, 17] width 70 height 19
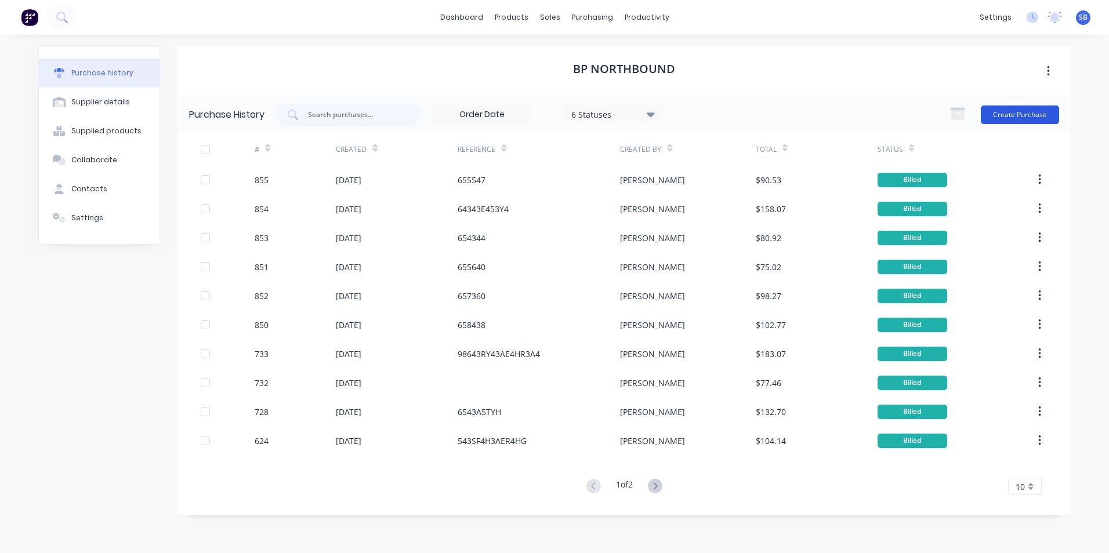
click at [1023, 108] on button "Create Purchase" at bounding box center [1020, 115] width 78 height 19
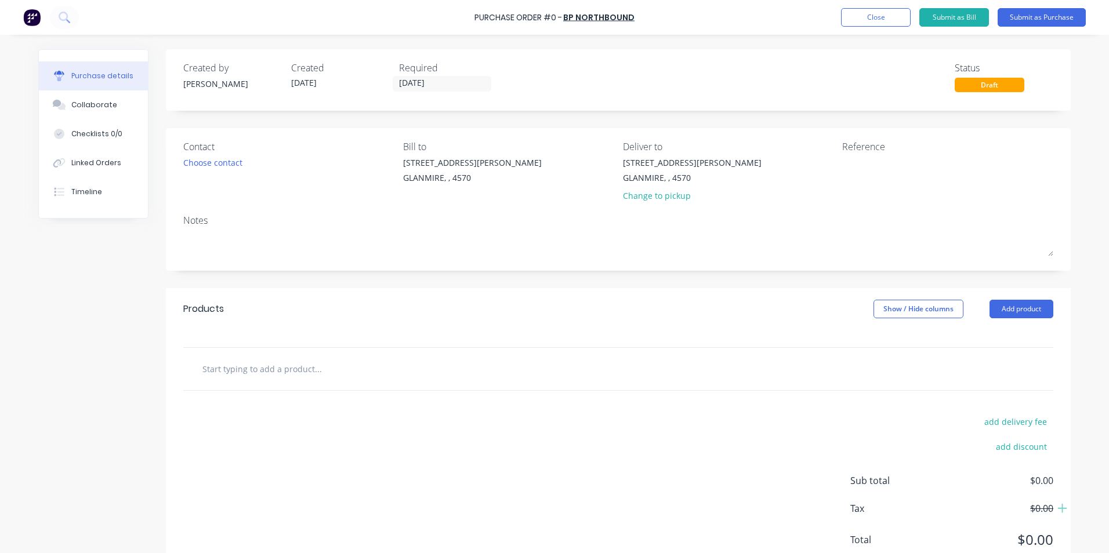
click at [317, 359] on input "text" at bounding box center [318, 368] width 232 height 23
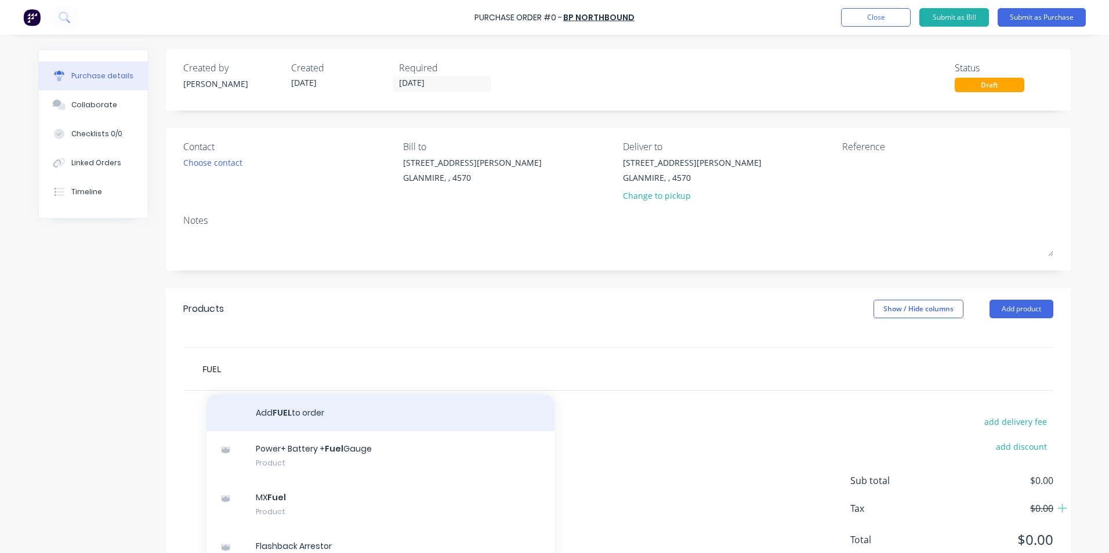
click at [315, 409] on button "Add FUEL to order" at bounding box center [380, 412] width 348 height 37
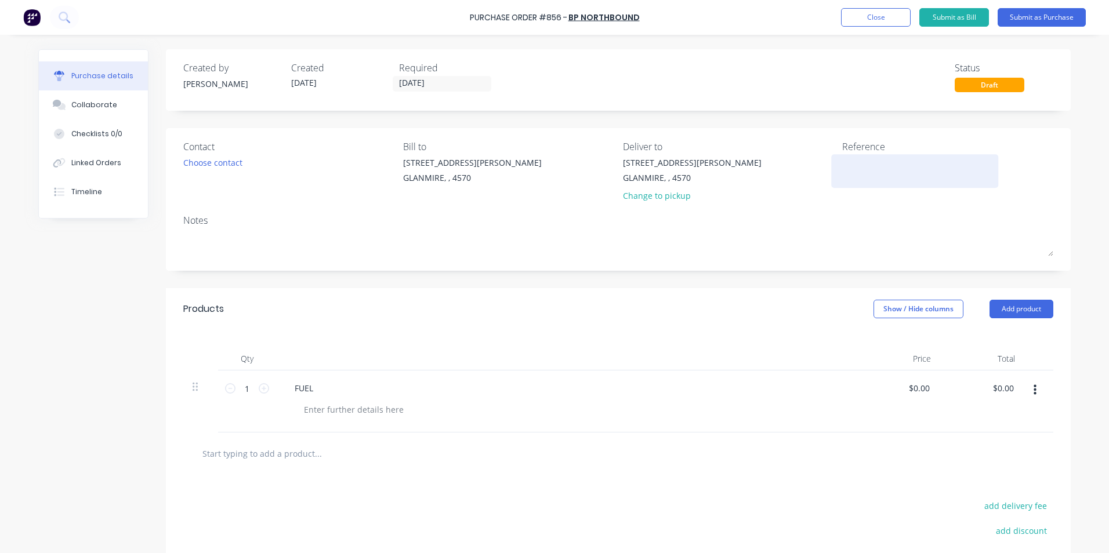
click at [852, 166] on textarea at bounding box center [914, 170] width 145 height 26
click at [742, 288] on div "Products Show / Hide columns Add product" at bounding box center [618, 309] width 905 height 42
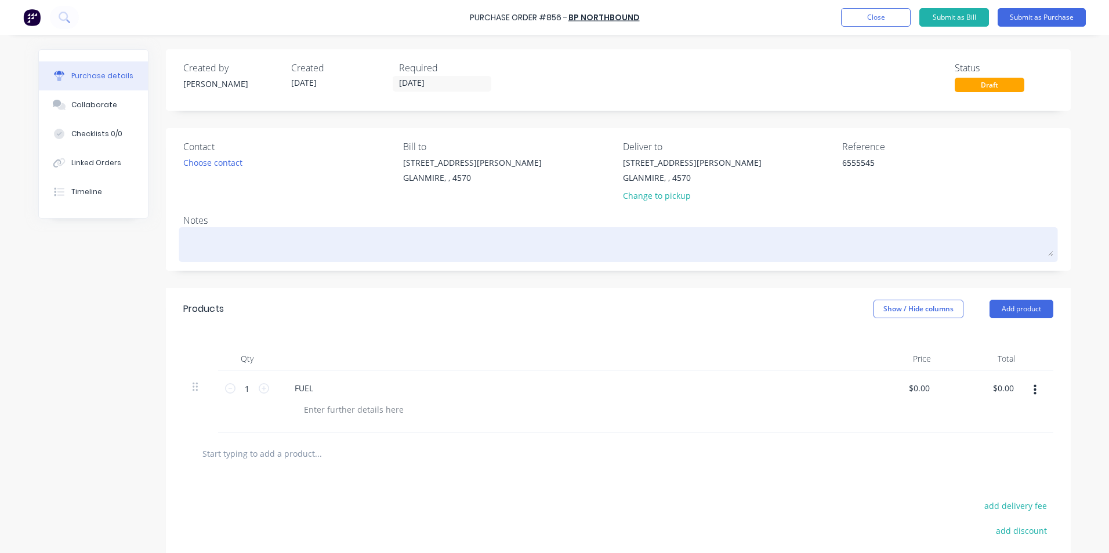
click at [383, 245] on textarea at bounding box center [618, 243] width 870 height 26
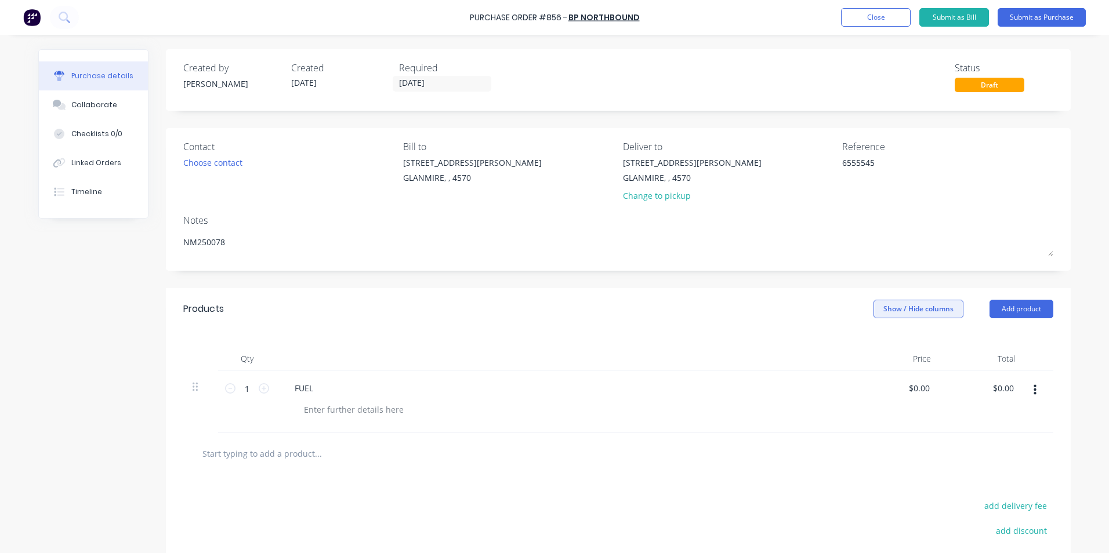
click at [910, 306] on button "Show / Hide columns" at bounding box center [918, 309] width 90 height 19
click at [878, 348] on span at bounding box center [878, 347] width 10 height 10
click at [873, 342] on input "Account" at bounding box center [873, 342] width 0 height 0
click at [835, 387] on span "Select..." at bounding box center [831, 389] width 35 height 12
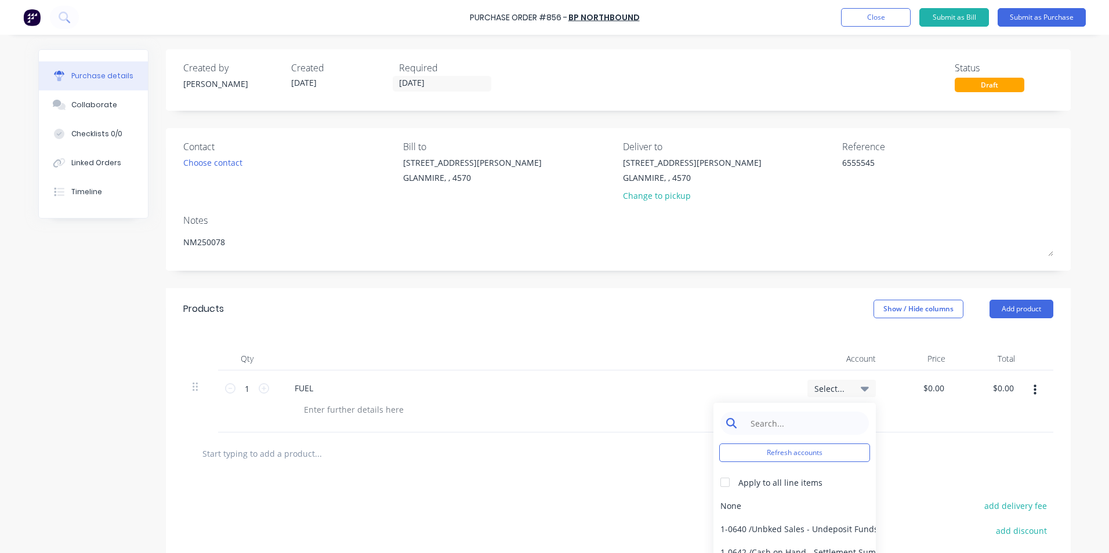
click at [796, 434] on input at bounding box center [803, 423] width 119 height 23
click at [745, 507] on div "5-0264 / Travel" at bounding box center [794, 505] width 162 height 23
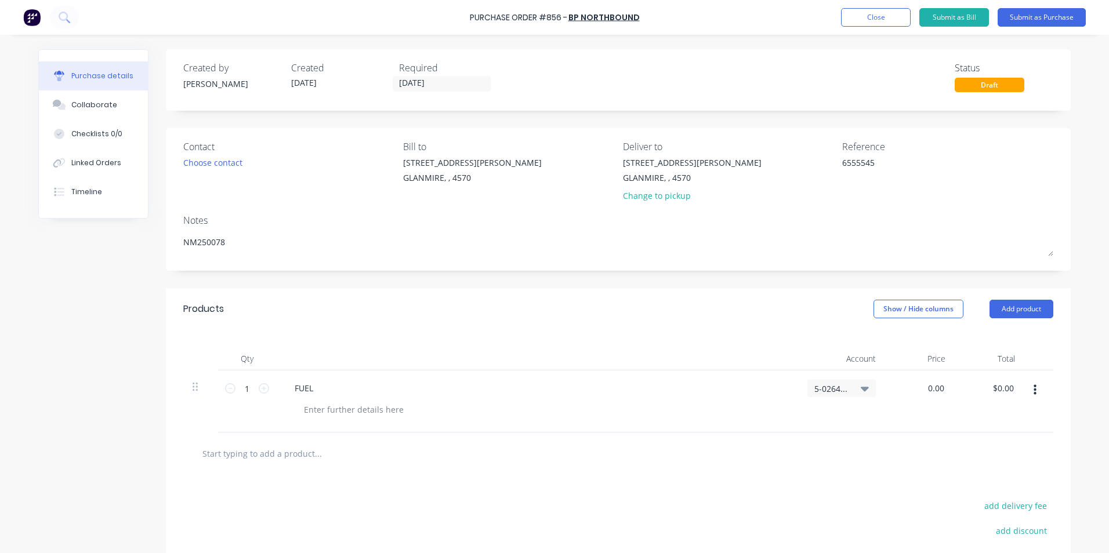
drag, startPoint x: 938, startPoint y: 391, endPoint x: 913, endPoint y: 391, distance: 24.9
click at [913, 391] on div "0.00 0.00" at bounding box center [920, 402] width 70 height 62
click at [912, 415] on div "$92.90 $92.90" at bounding box center [920, 402] width 70 height 62
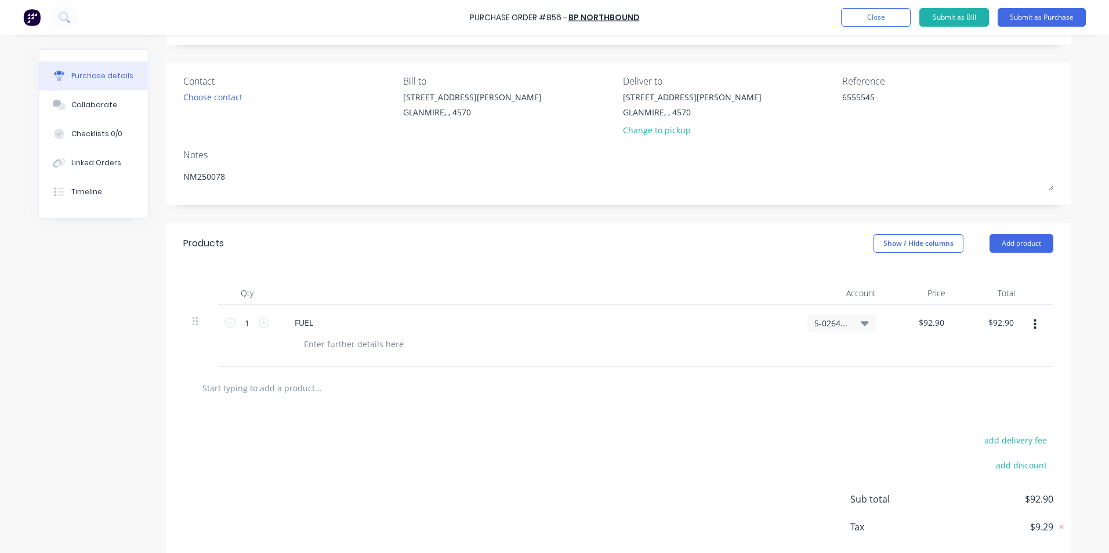
scroll to position [124, 0]
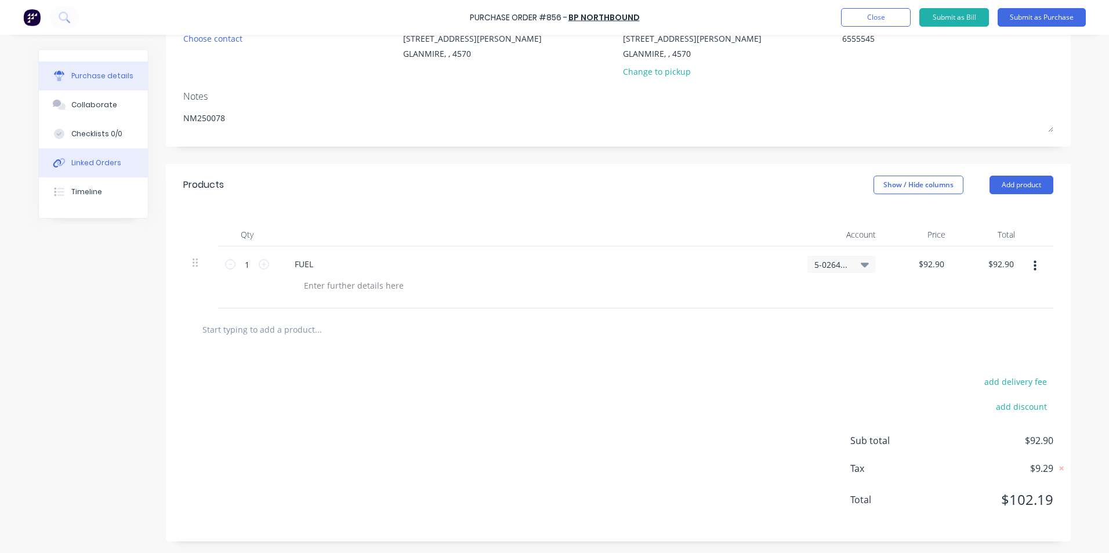
click at [73, 168] on button "Linked Orders" at bounding box center [93, 162] width 109 height 29
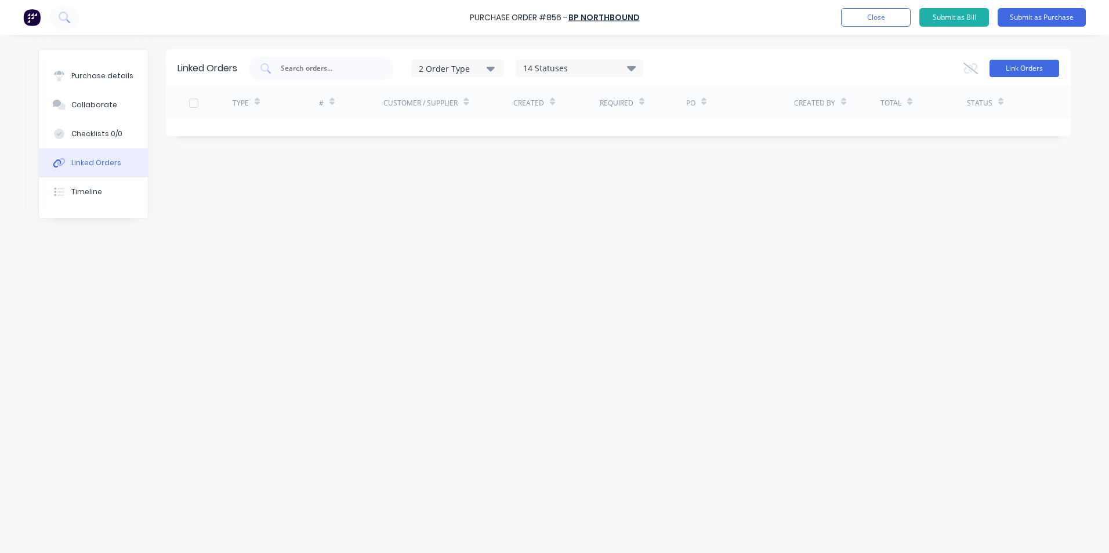
click at [1014, 75] on button "Link Orders" at bounding box center [1024, 68] width 70 height 17
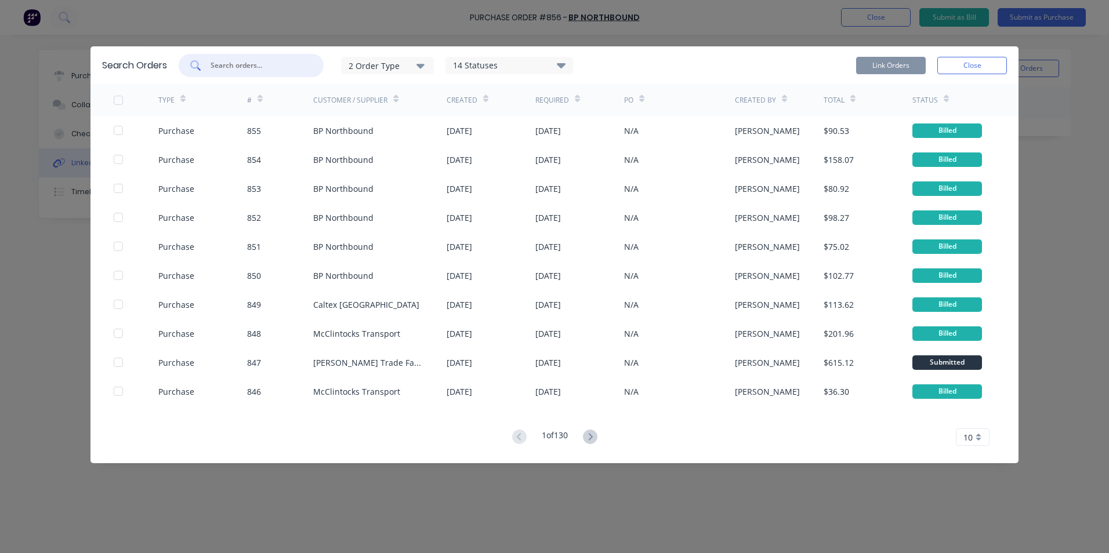
click at [244, 67] on input "text" at bounding box center [257, 66] width 96 height 12
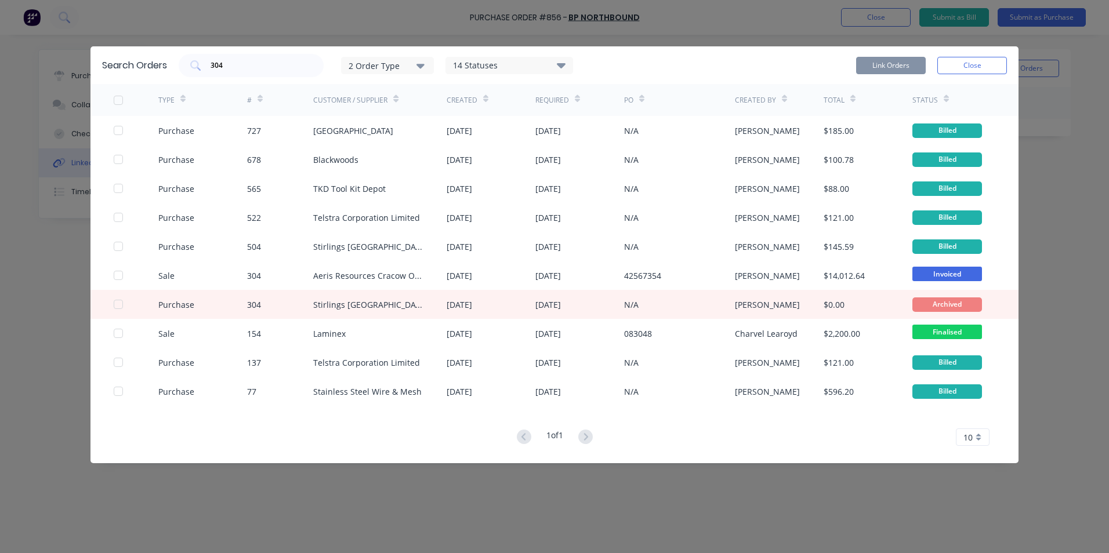
click at [382, 64] on div "2 Order Type" at bounding box center [387, 65] width 78 height 12
click at [387, 117] on div "Purchase" at bounding box center [388, 117] width 67 height 12
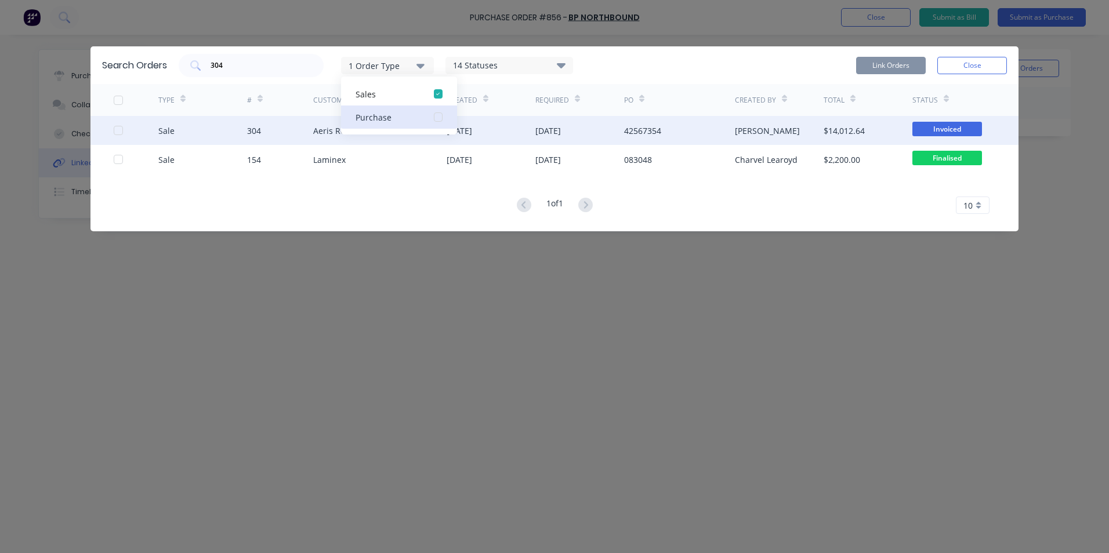
click at [117, 128] on div at bounding box center [118, 130] width 23 height 23
click at [903, 67] on button "Link Orders" at bounding box center [891, 65] width 70 height 17
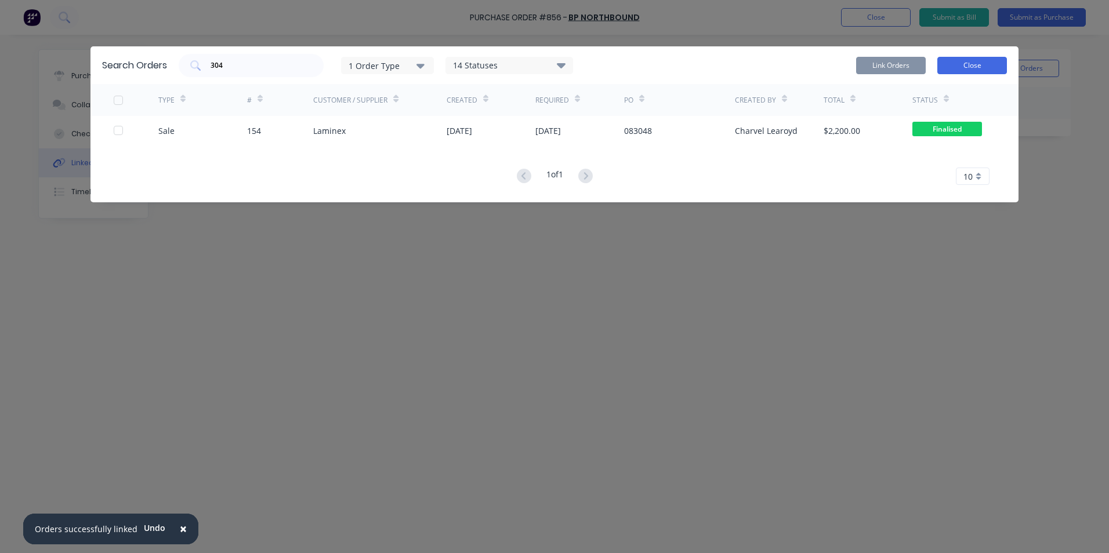
click at [979, 57] on button "Close" at bounding box center [972, 65] width 70 height 17
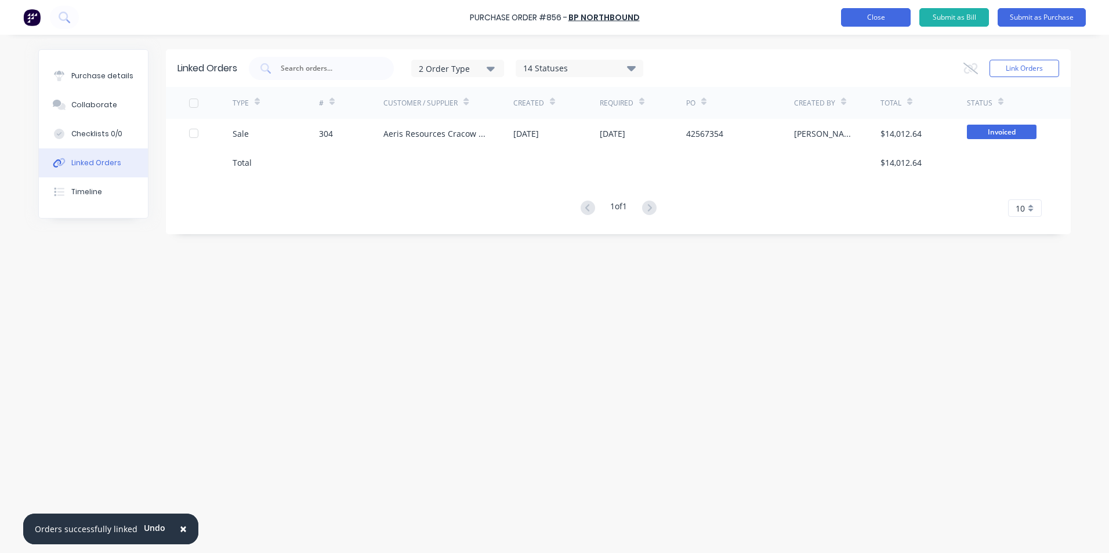
click at [876, 15] on button "Close" at bounding box center [876, 17] width 70 height 19
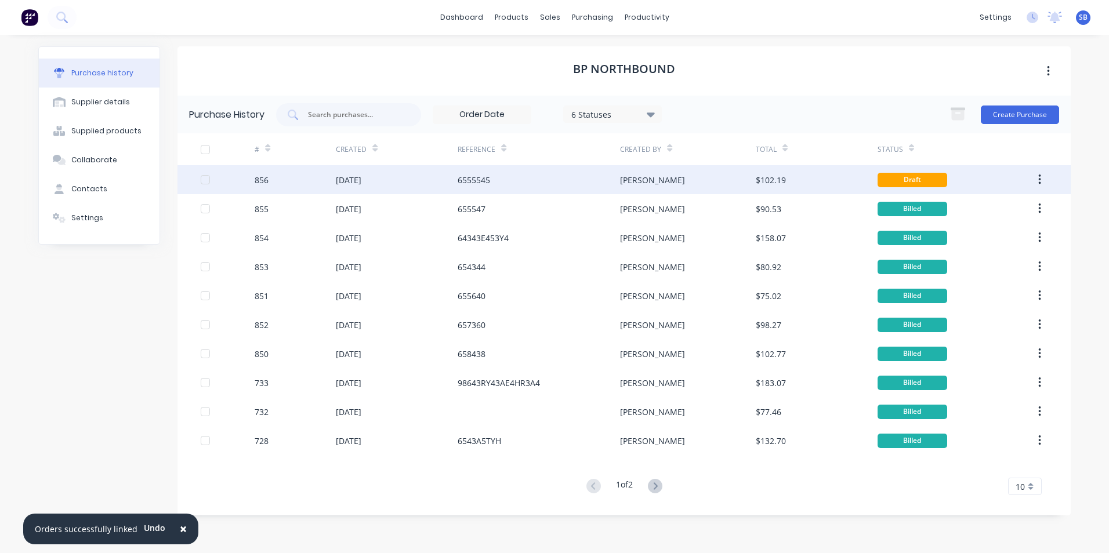
click at [708, 179] on div "[PERSON_NAME]" at bounding box center [687, 179] width 135 height 29
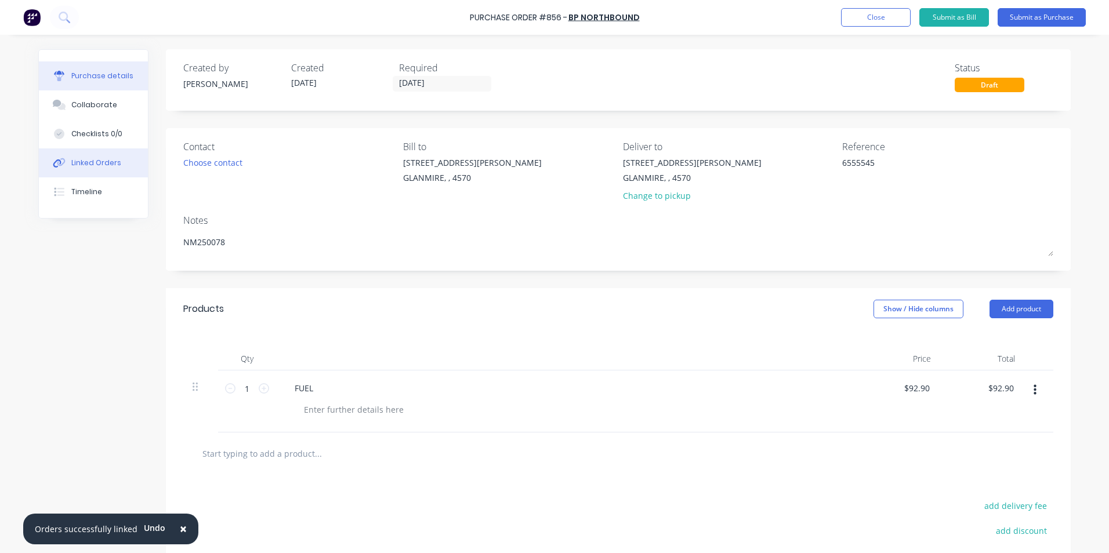
click at [72, 159] on div "Linked Orders" at bounding box center [96, 163] width 50 height 10
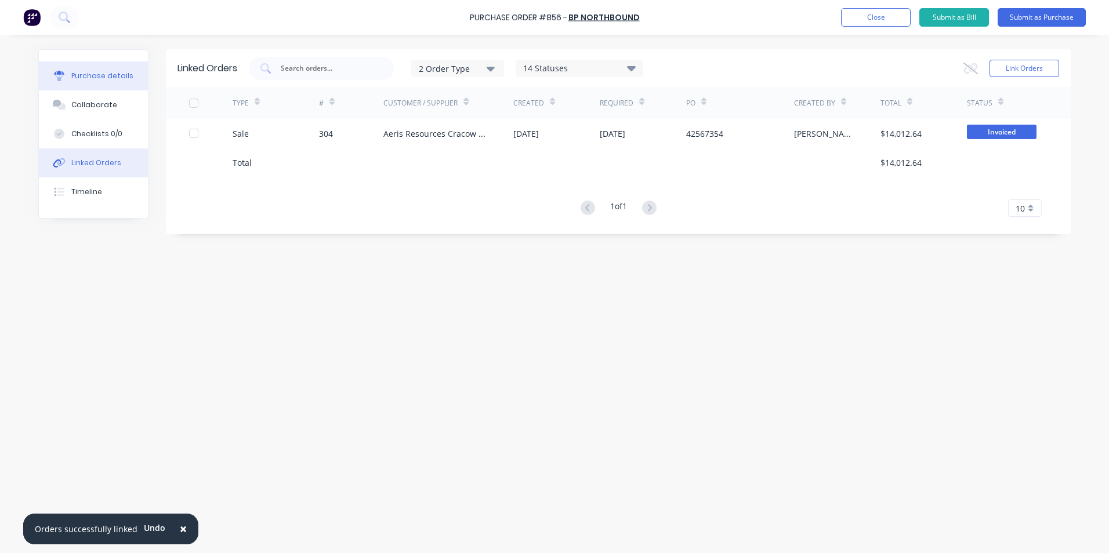
click at [84, 76] on div "Purchase details" at bounding box center [102, 76] width 62 height 10
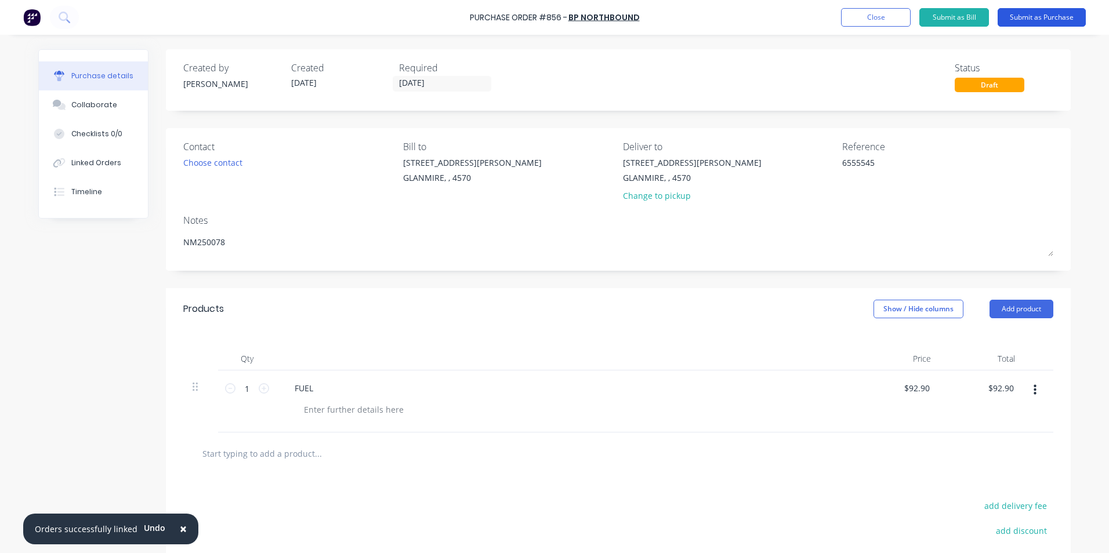
click at [1040, 19] on button "Submit as Purchase" at bounding box center [1041, 17] width 88 height 19
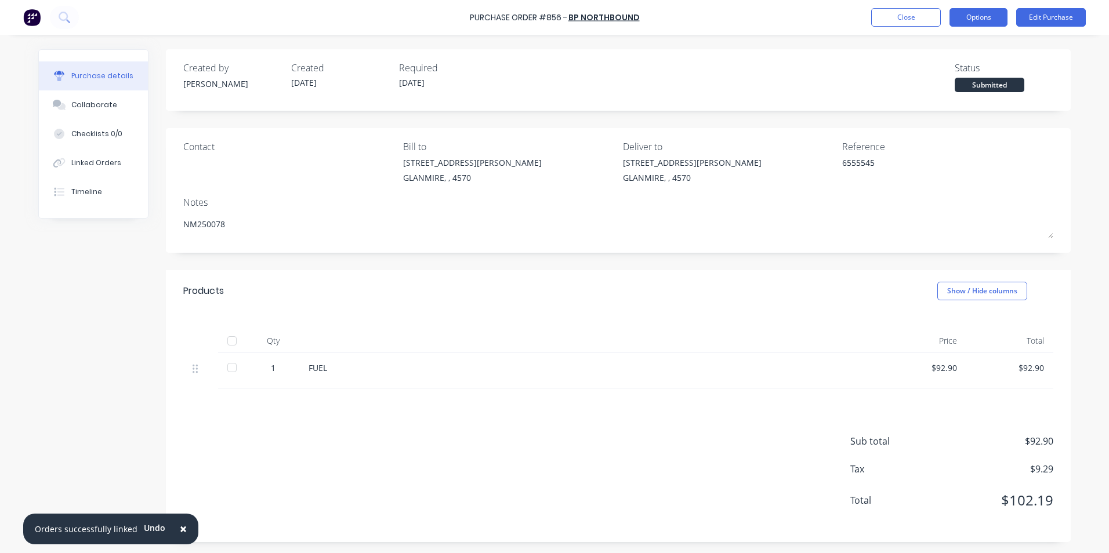
click at [981, 19] on button "Options" at bounding box center [978, 17] width 58 height 19
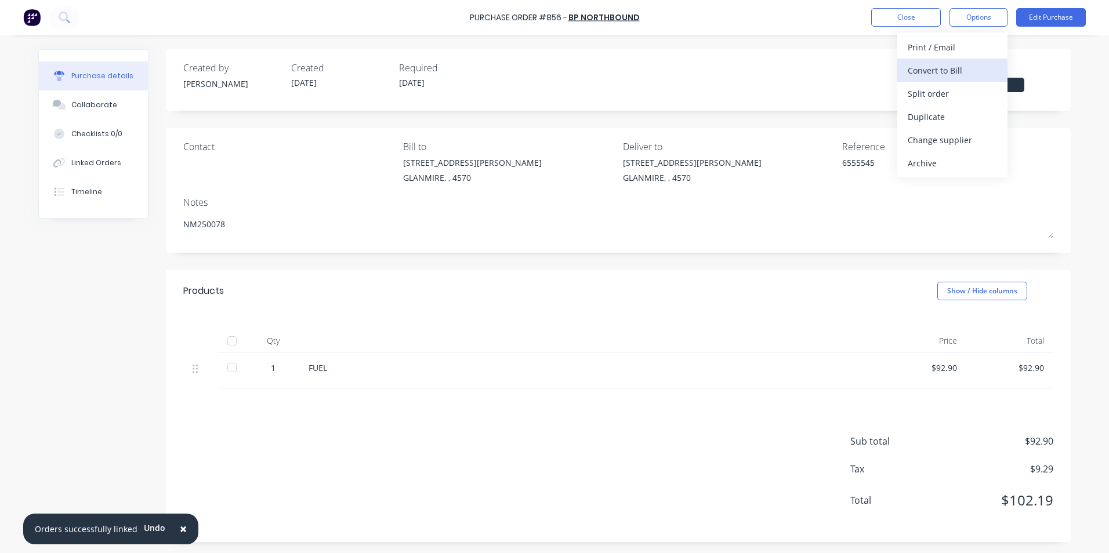
click at [976, 64] on div "Convert to Bill" at bounding box center [951, 70] width 89 height 17
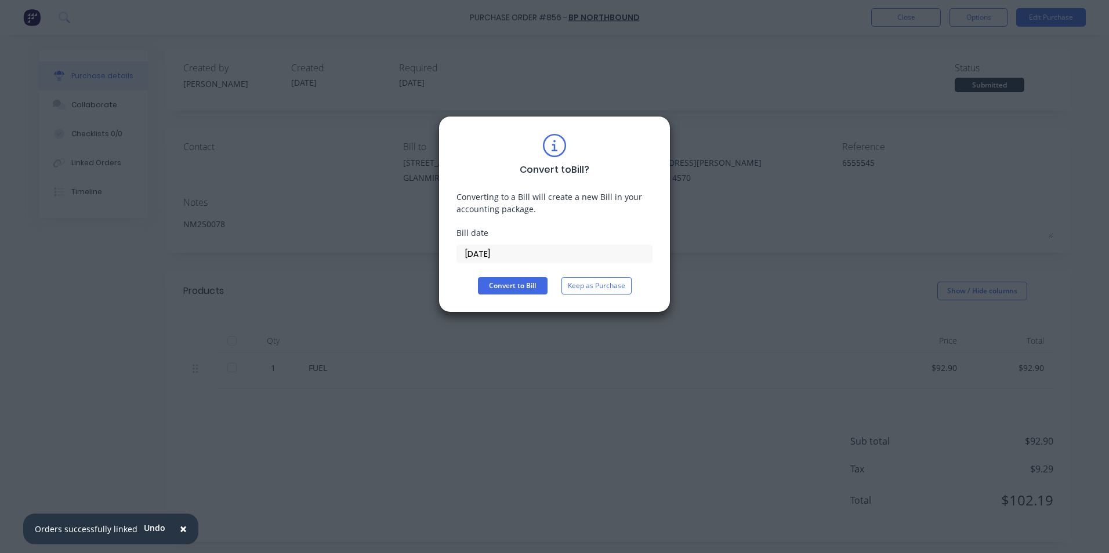
click at [527, 255] on input "[DATE]" at bounding box center [554, 253] width 195 height 17
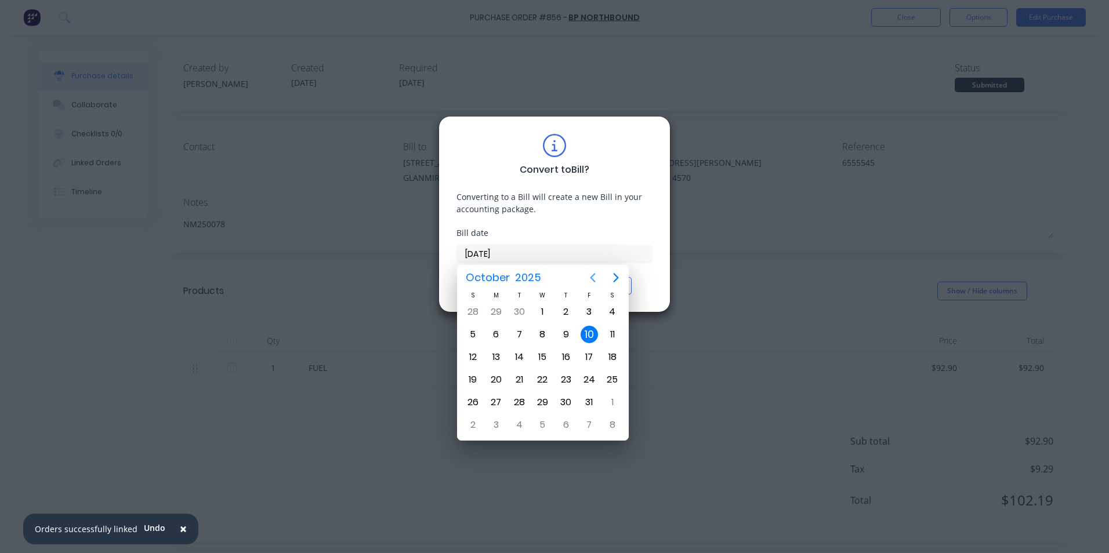
click at [593, 278] on icon "Previous page" at bounding box center [593, 278] width 14 height 14
click at [585, 333] on div "12" at bounding box center [588, 334] width 17 height 17
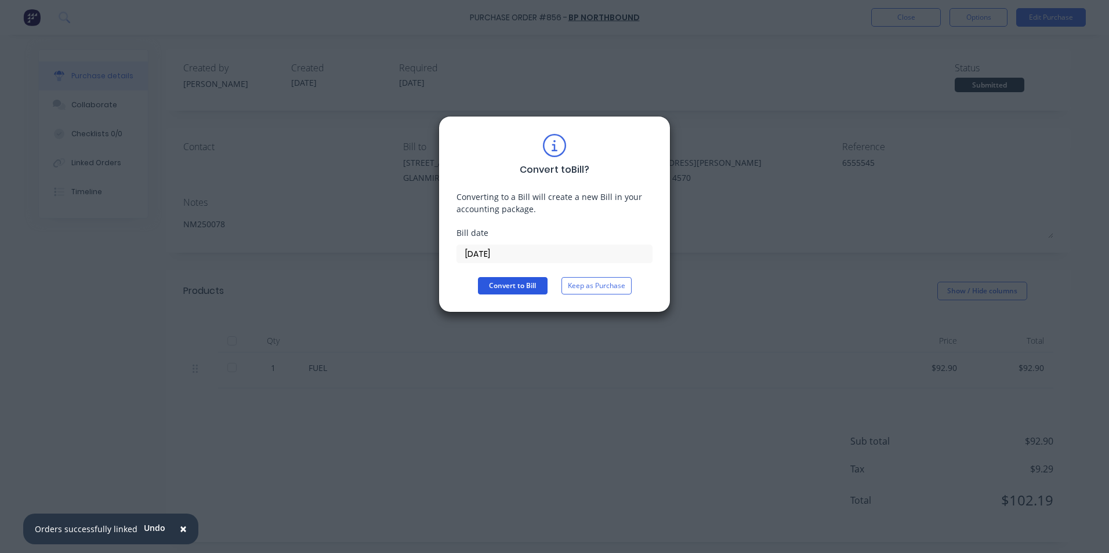
click at [489, 282] on button "Convert to Bill" at bounding box center [513, 285] width 70 height 17
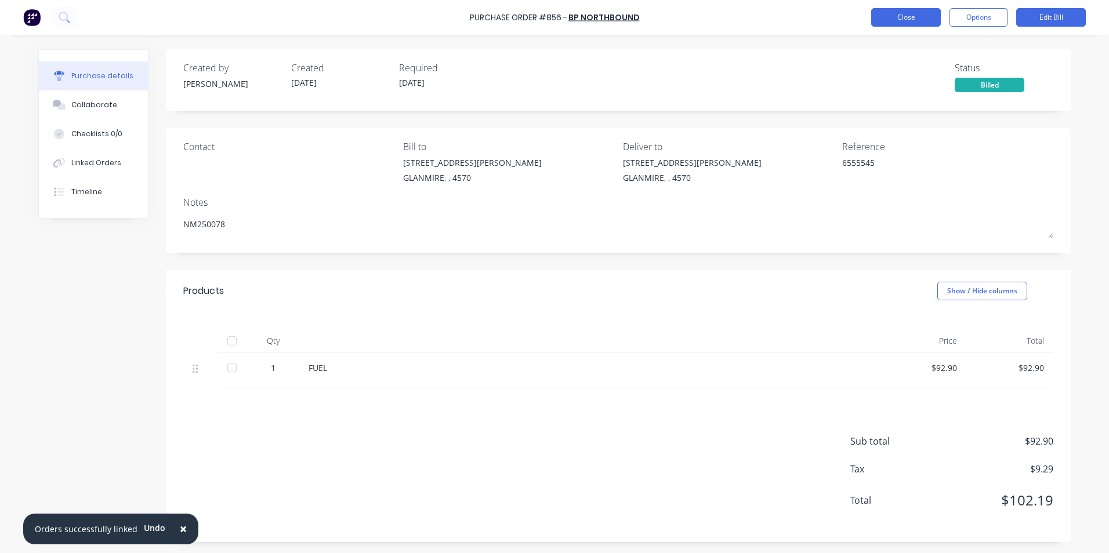
click at [887, 20] on button "Close" at bounding box center [906, 17] width 70 height 19
